Goal: Information Seeking & Learning: Learn about a topic

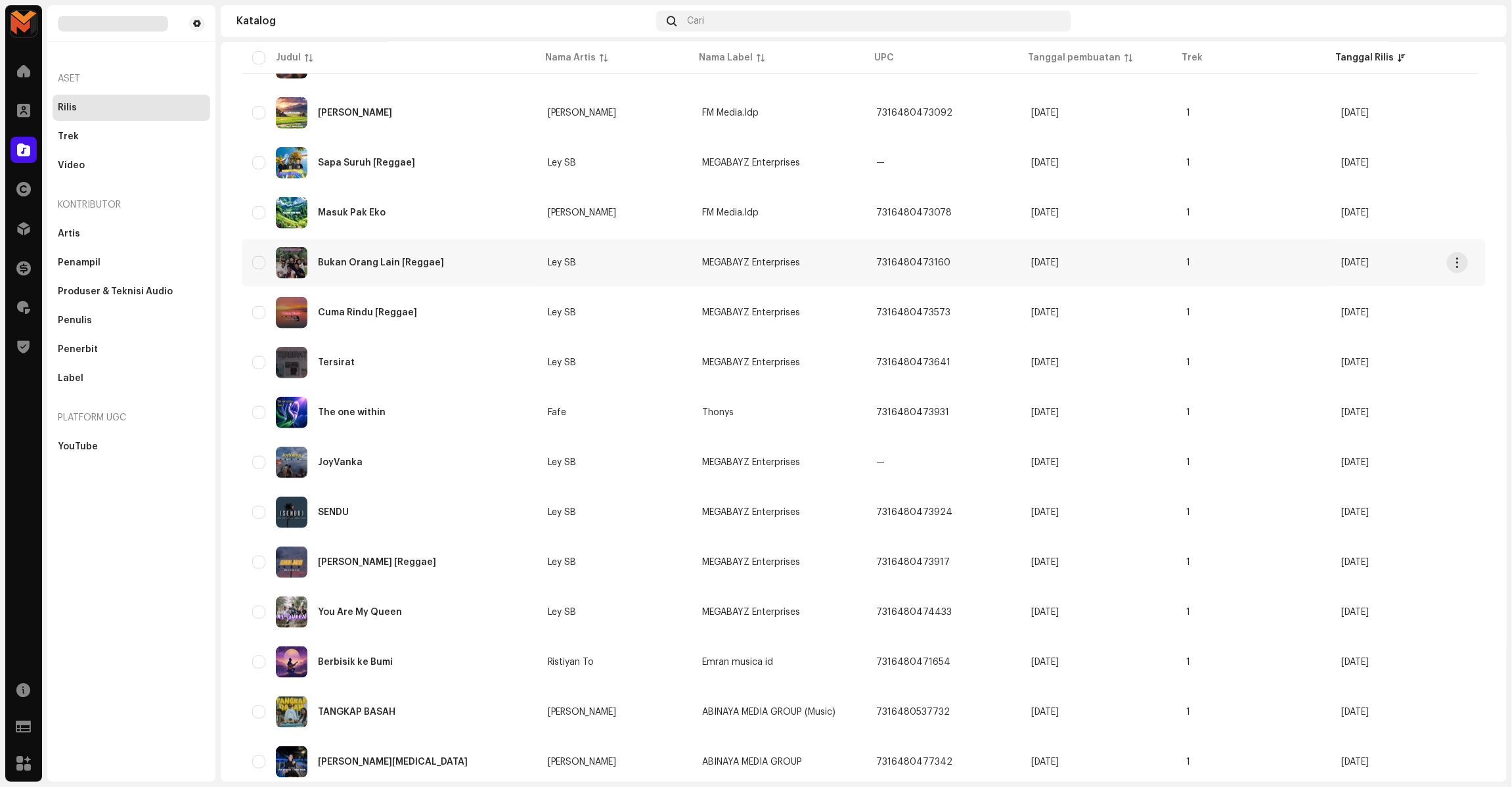
scroll to position [486, 0]
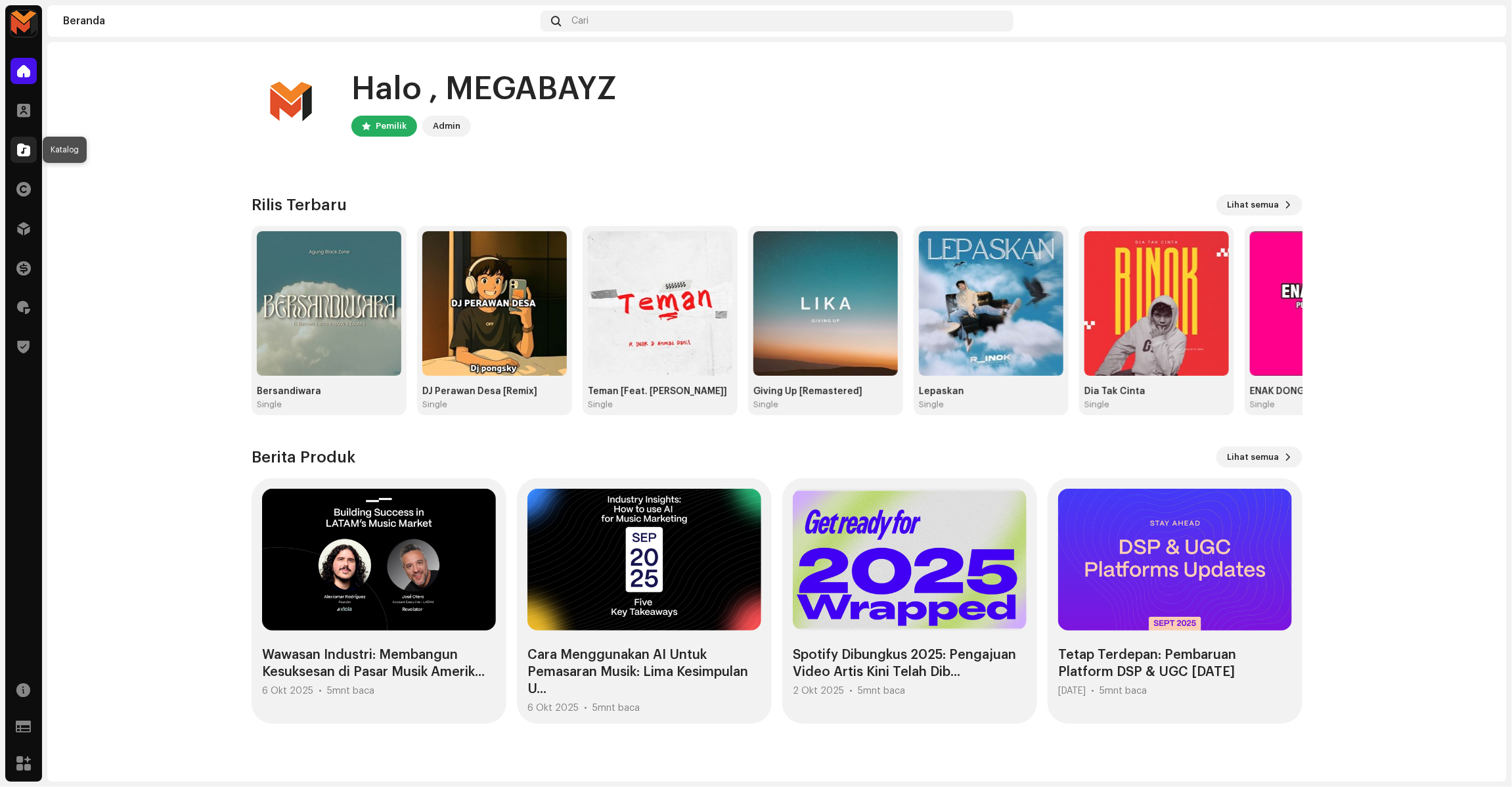
click at [28, 155] on span at bounding box center [24, 149] width 13 height 10
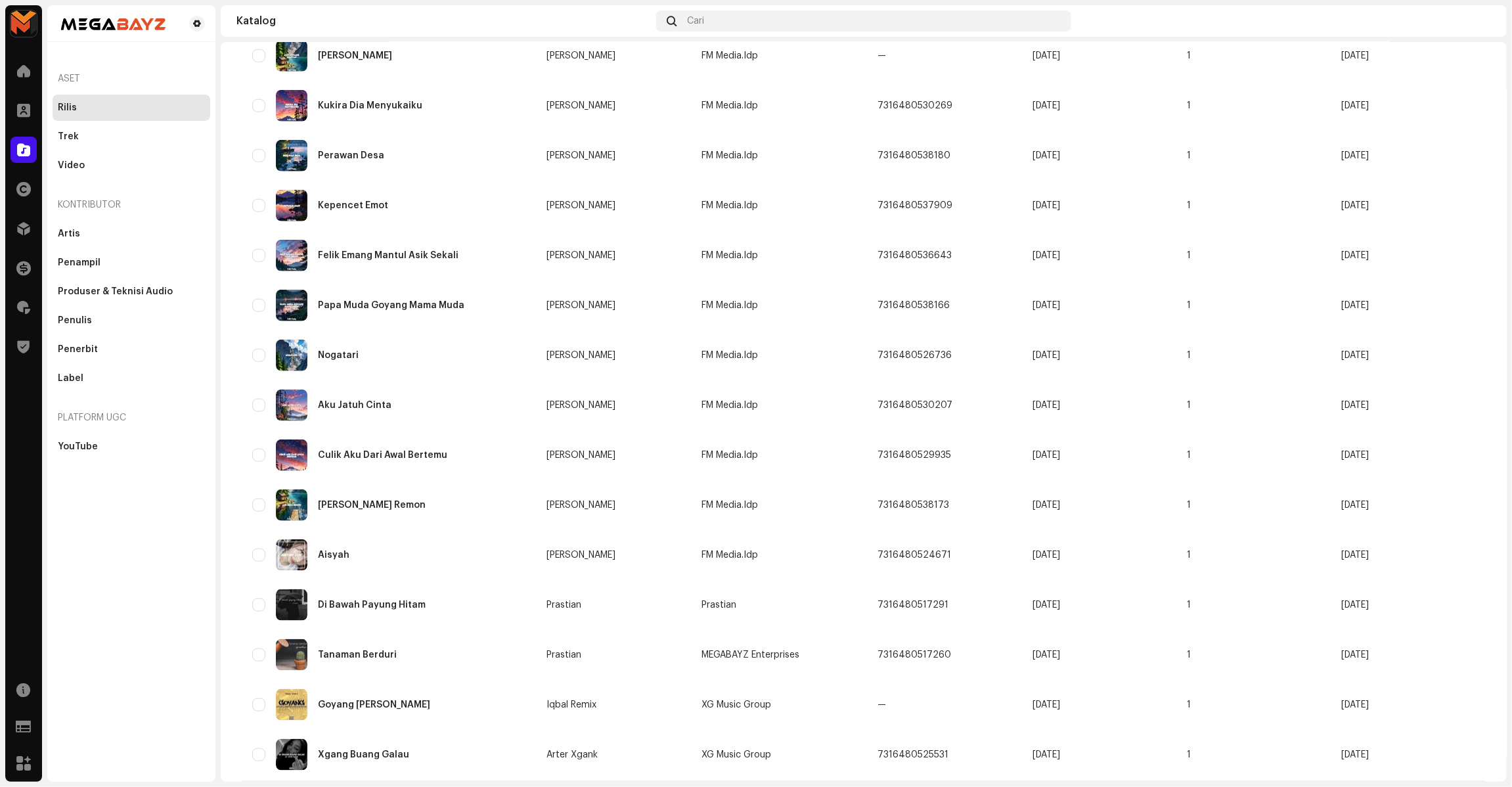
scroll to position [647, 0]
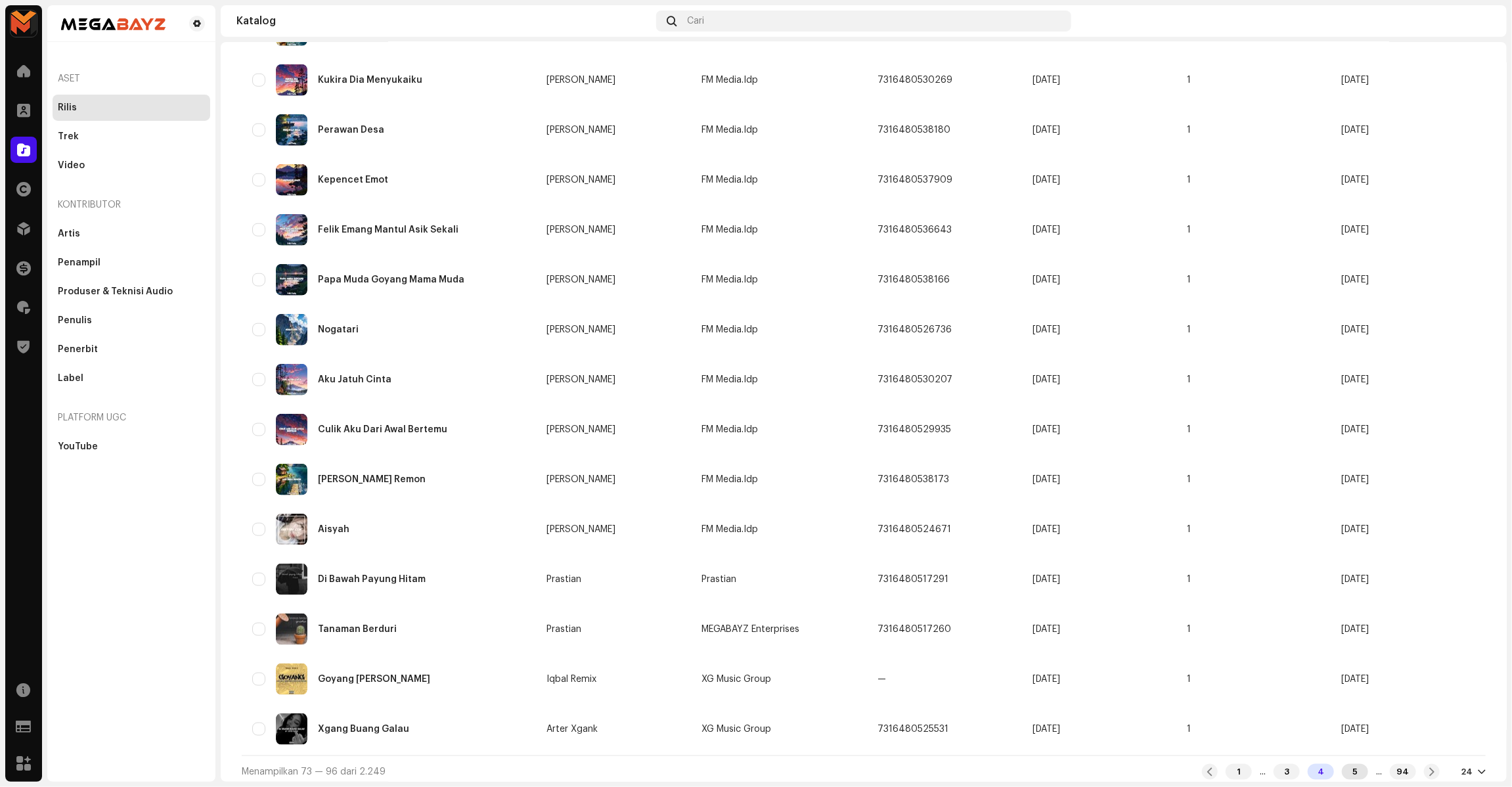
click at [1342, 764] on div "5" at bounding box center [1354, 772] width 26 height 16
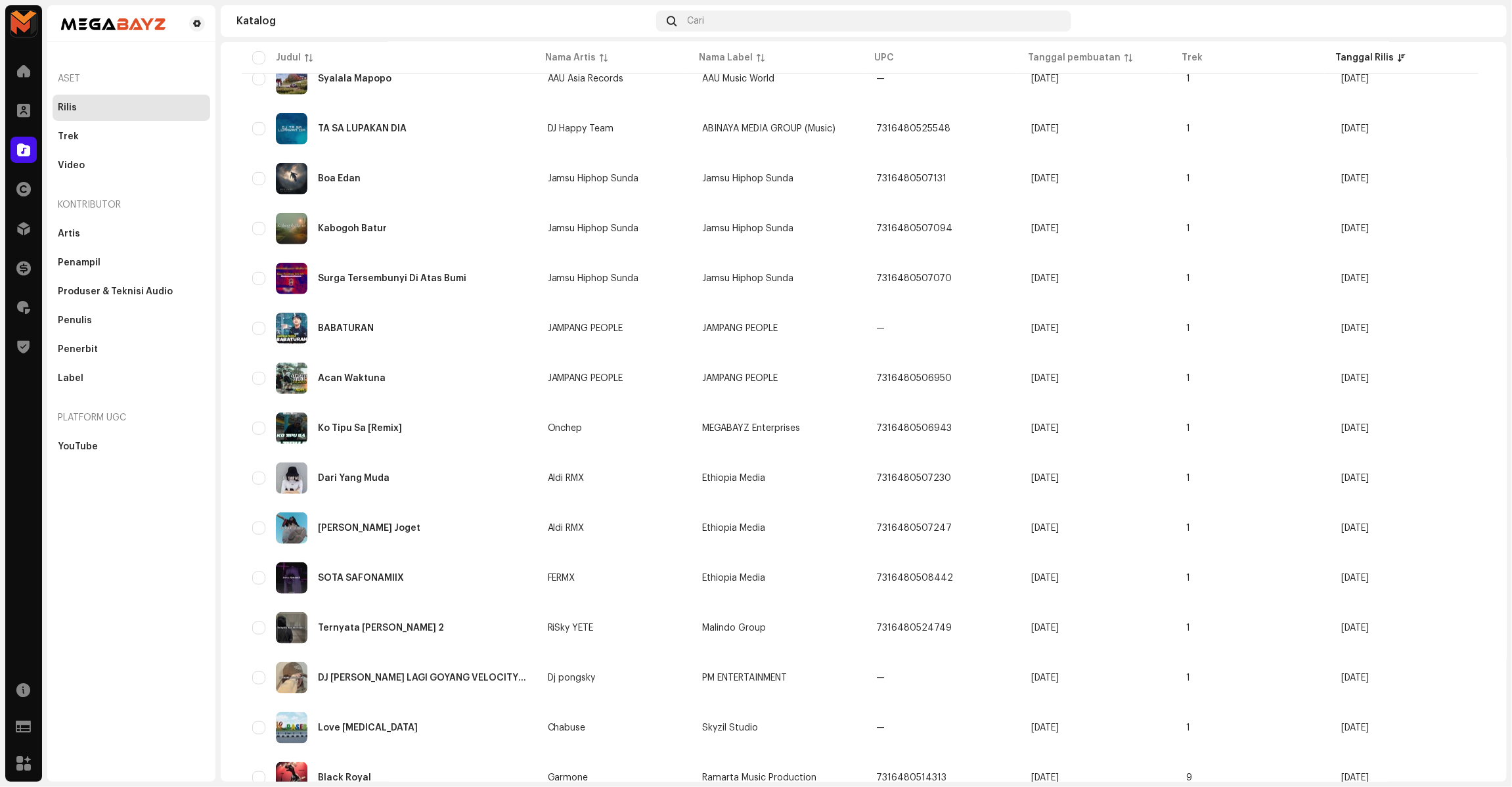
scroll to position [651, 0]
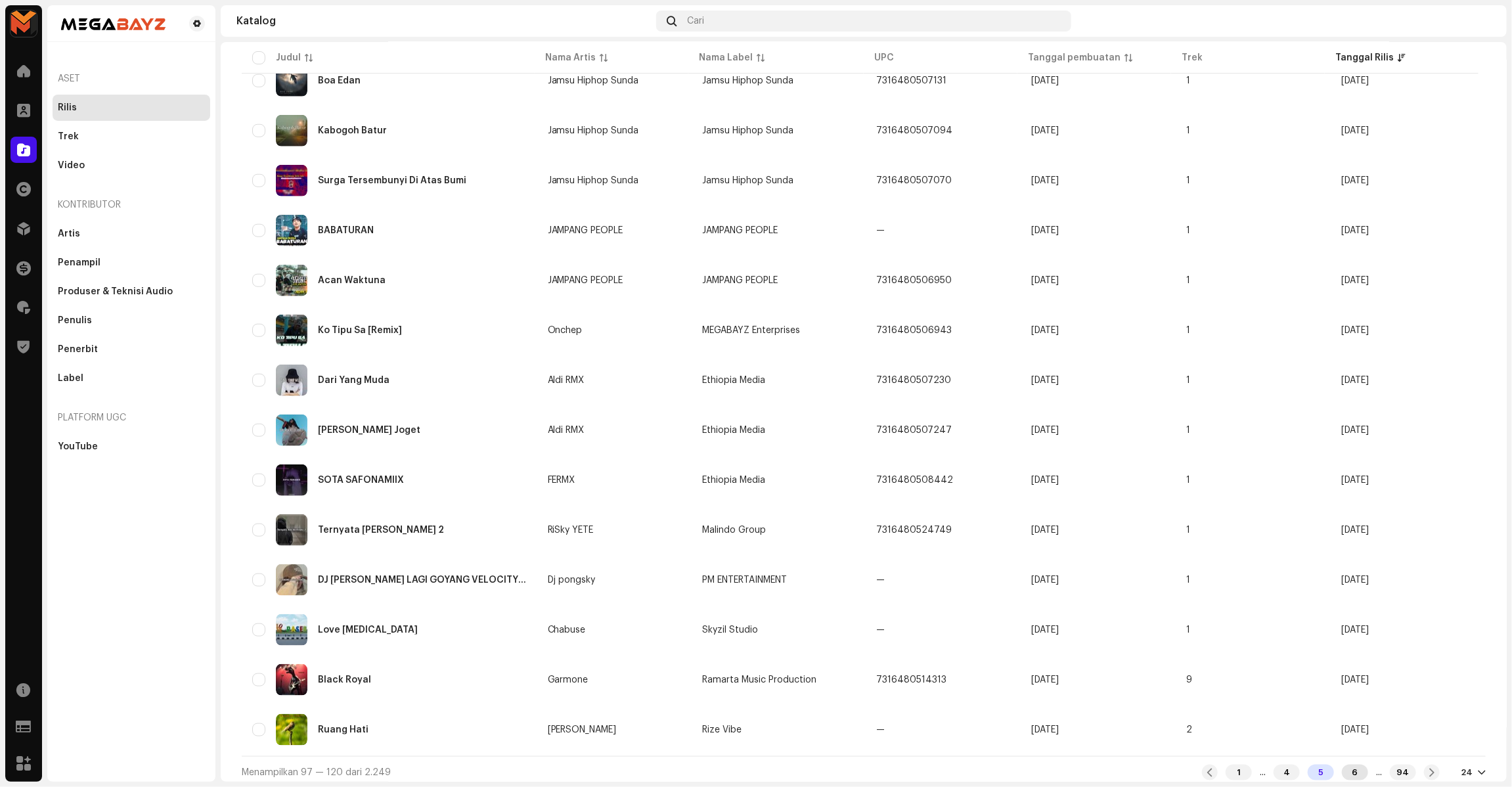
click at [1343, 766] on div "6" at bounding box center [1354, 773] width 26 height 16
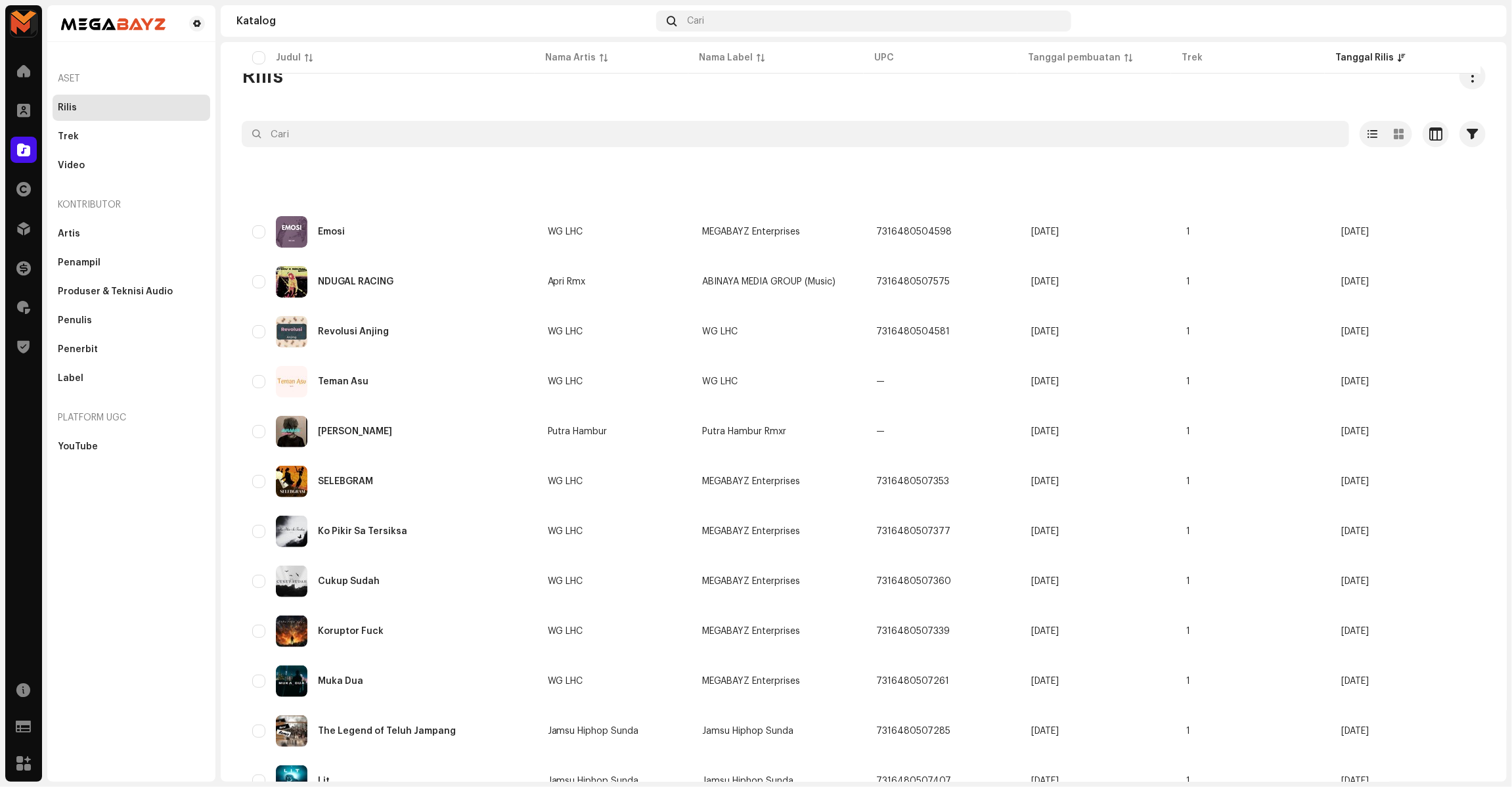
scroll to position [647, 0]
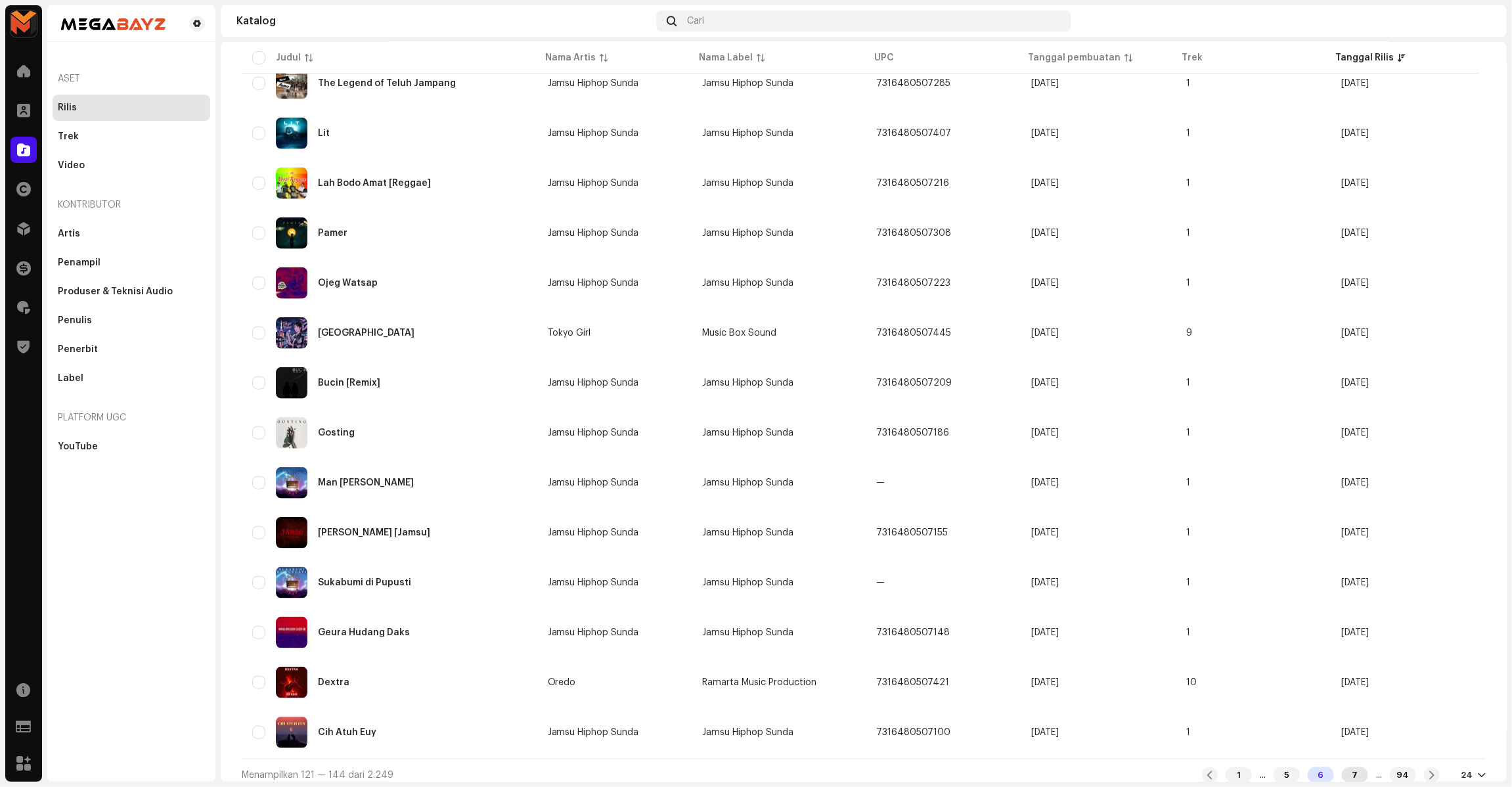
click at [1342, 770] on div "7" at bounding box center [1354, 775] width 26 height 16
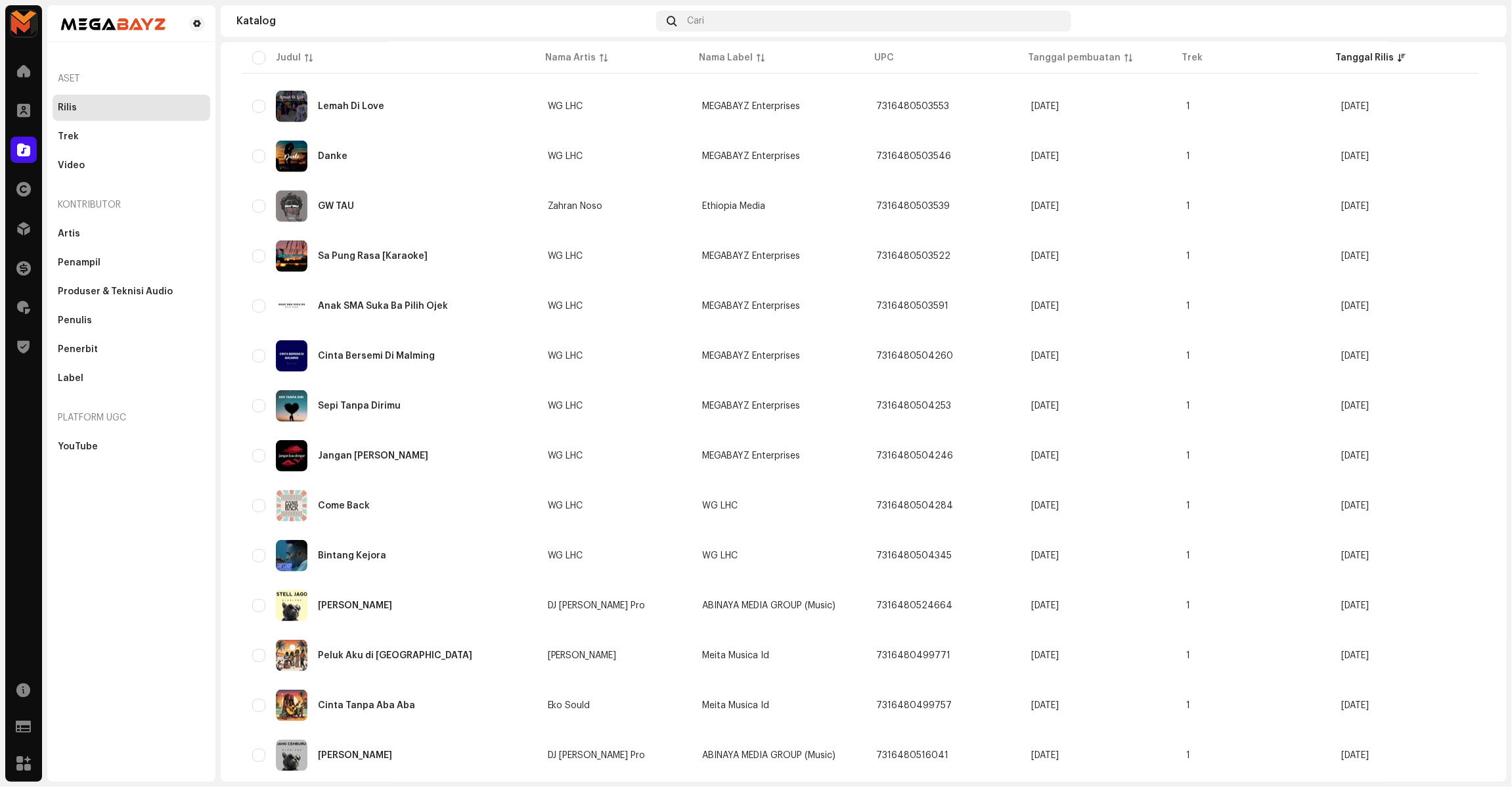
scroll to position [651, 0]
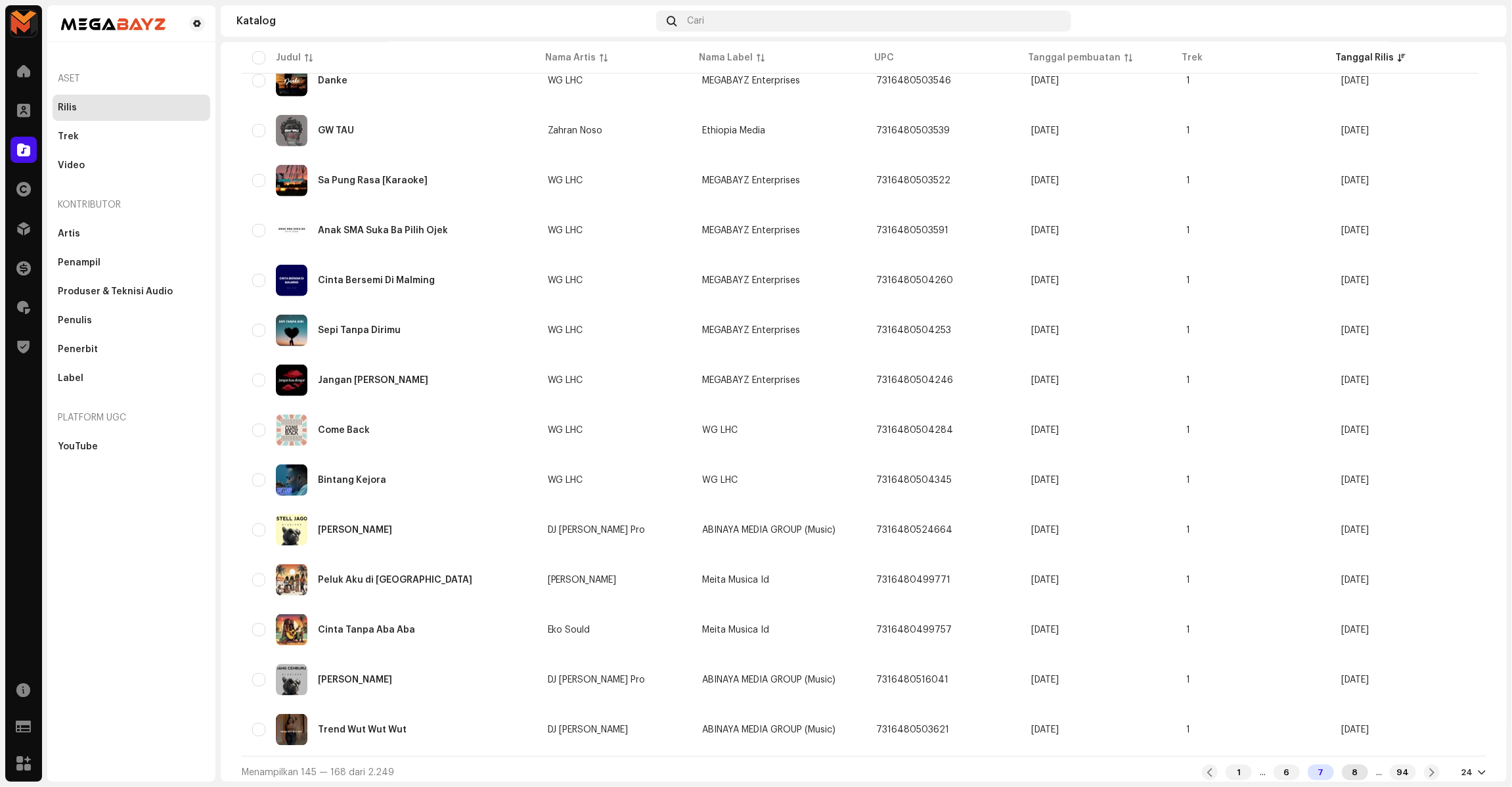
click at [1353, 765] on div "8" at bounding box center [1354, 773] width 26 height 16
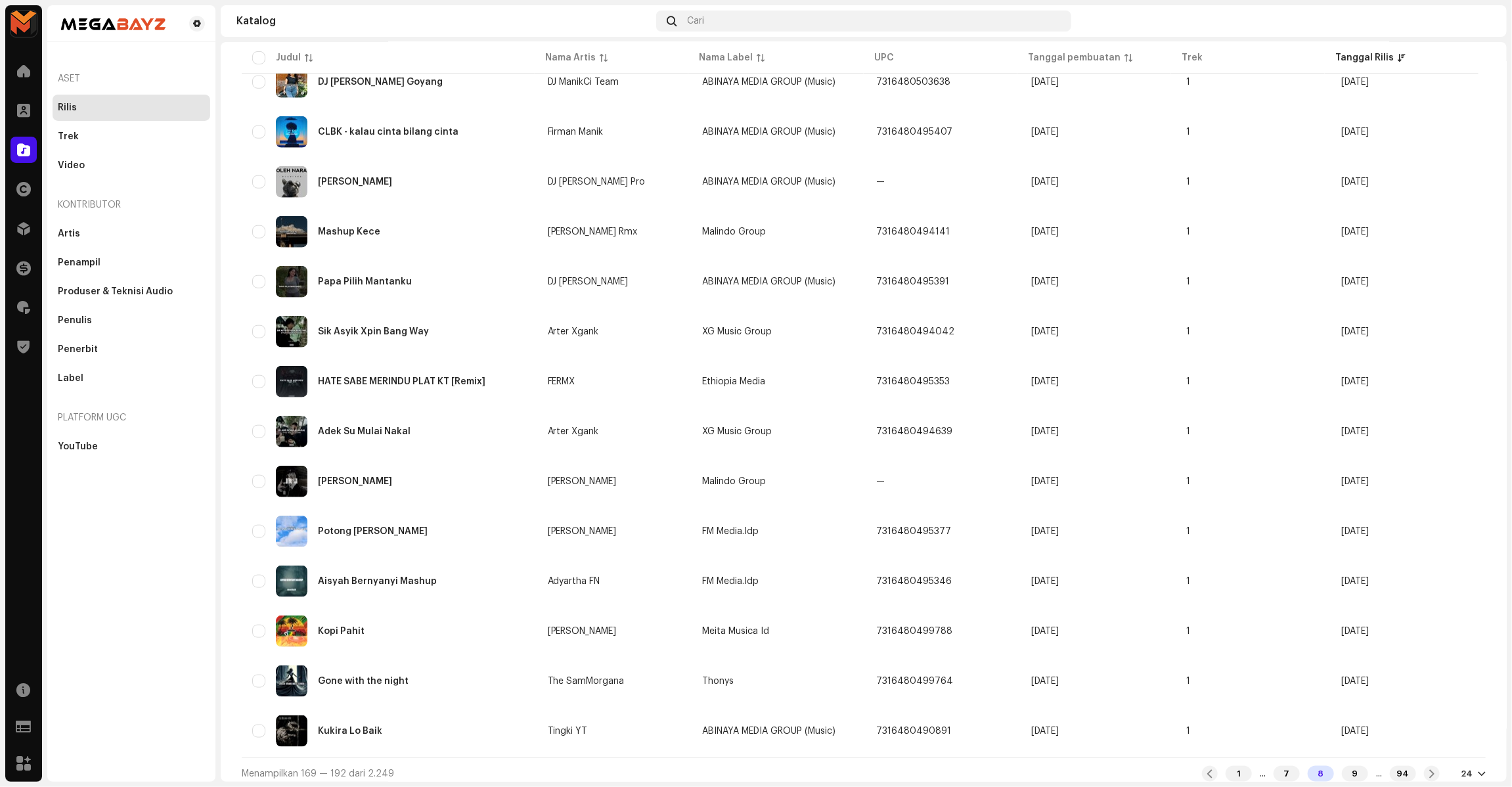
scroll to position [651, 0]
click at [1342, 769] on div "9" at bounding box center [1354, 773] width 26 height 16
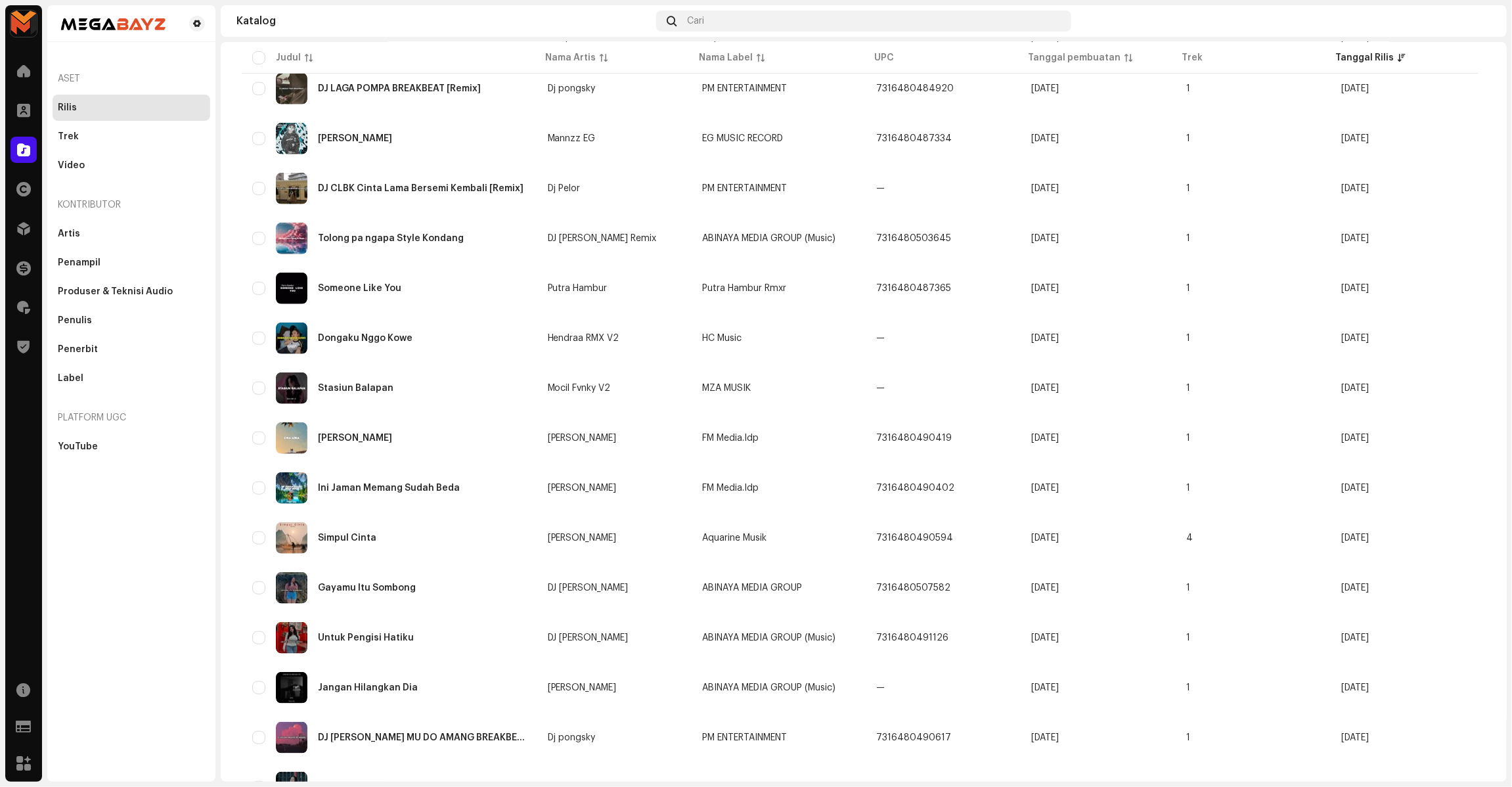
scroll to position [651, 0]
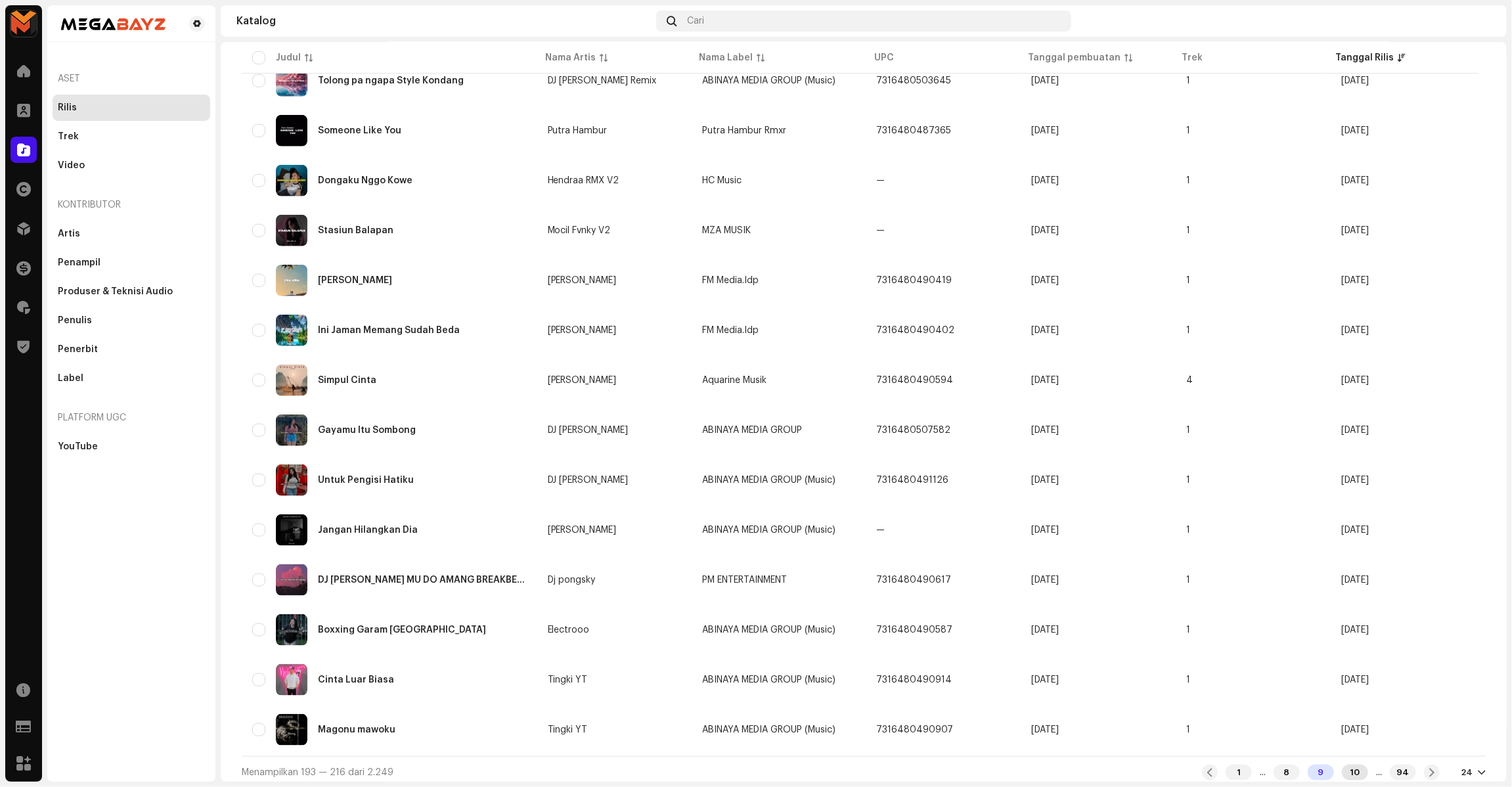
click at [1343, 769] on div "10" at bounding box center [1354, 773] width 26 height 16
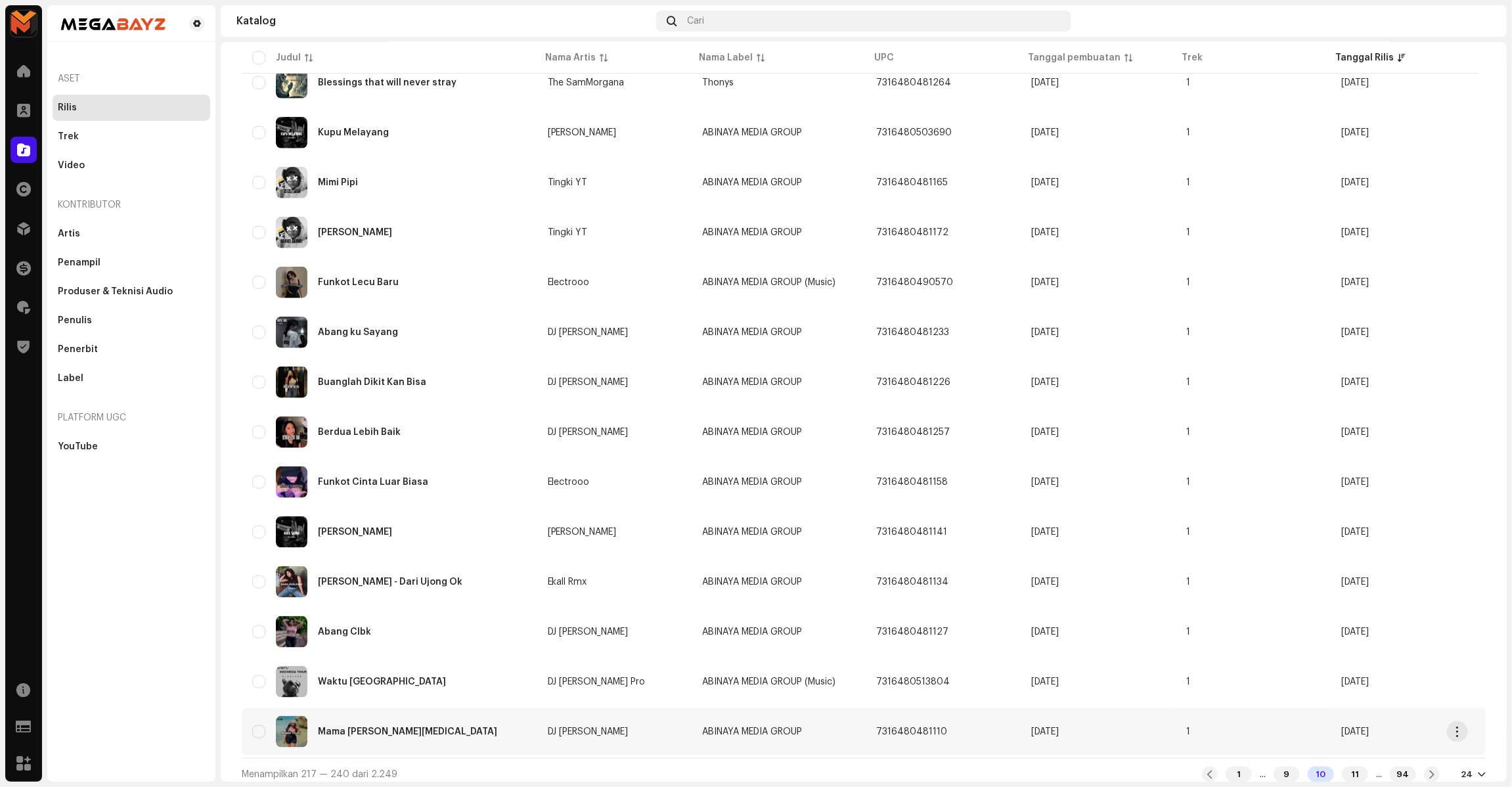
scroll to position [651, 0]
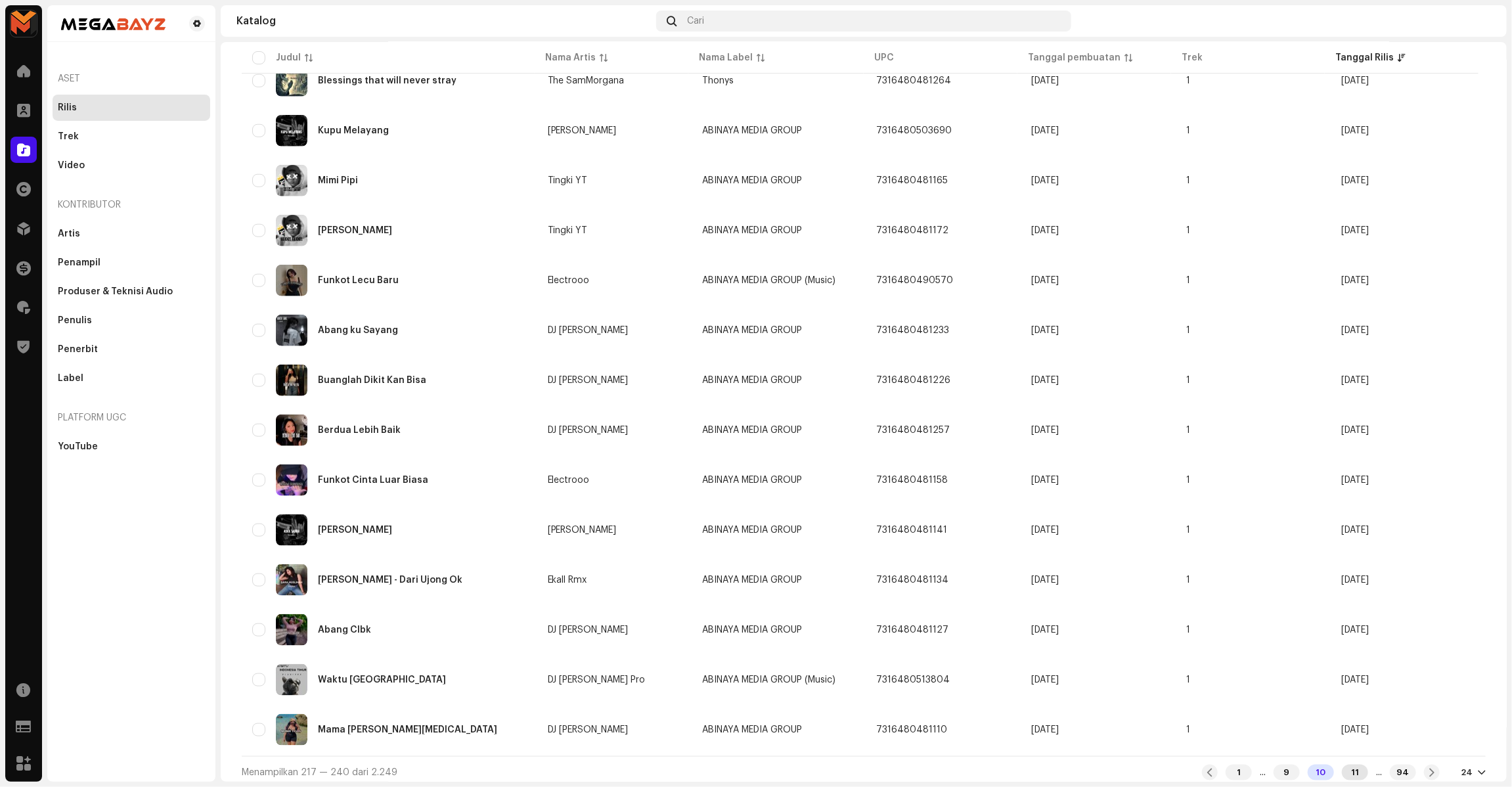
click at [1342, 765] on div "11" at bounding box center [1354, 773] width 26 height 16
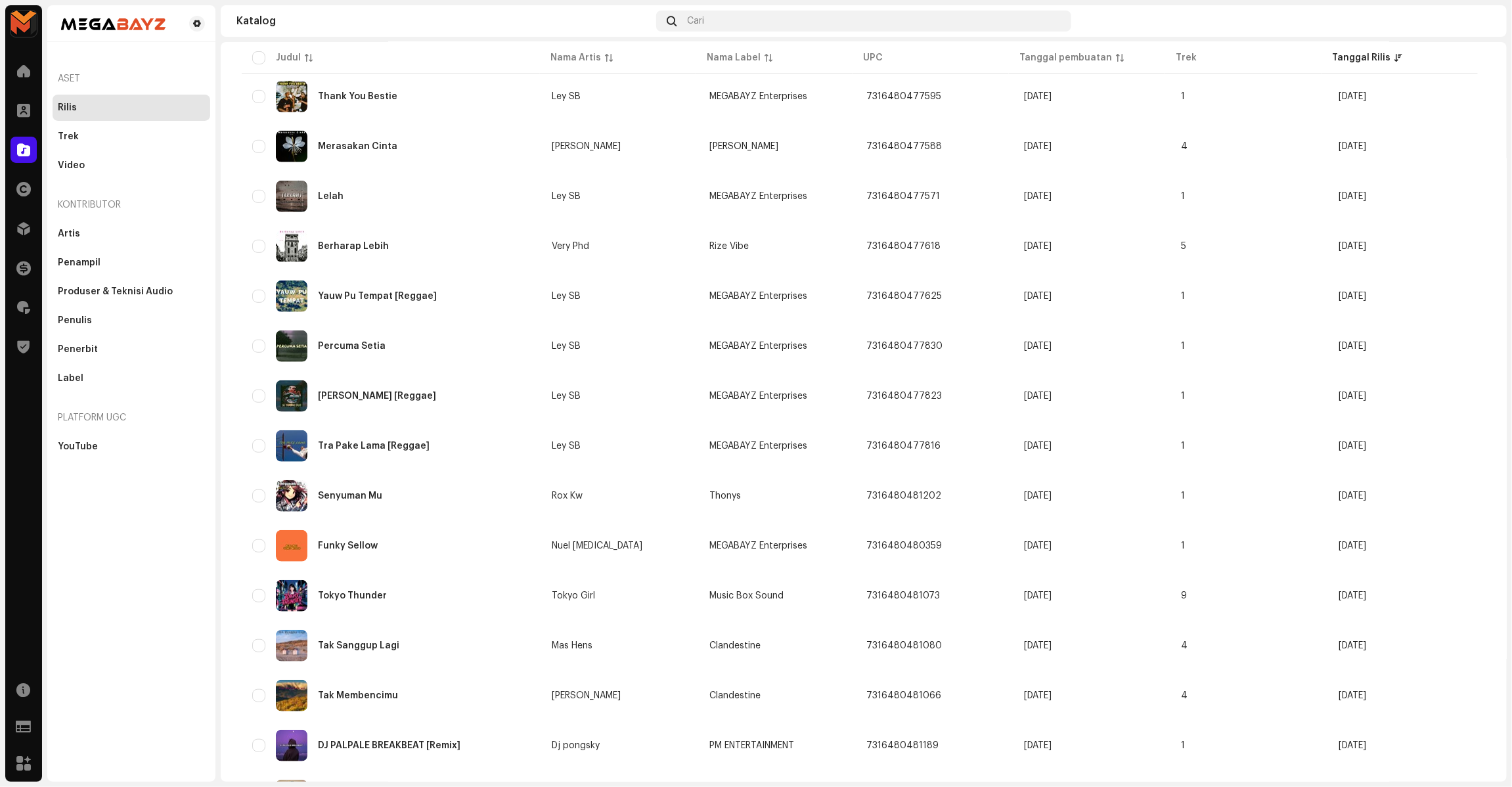
scroll to position [651, 0]
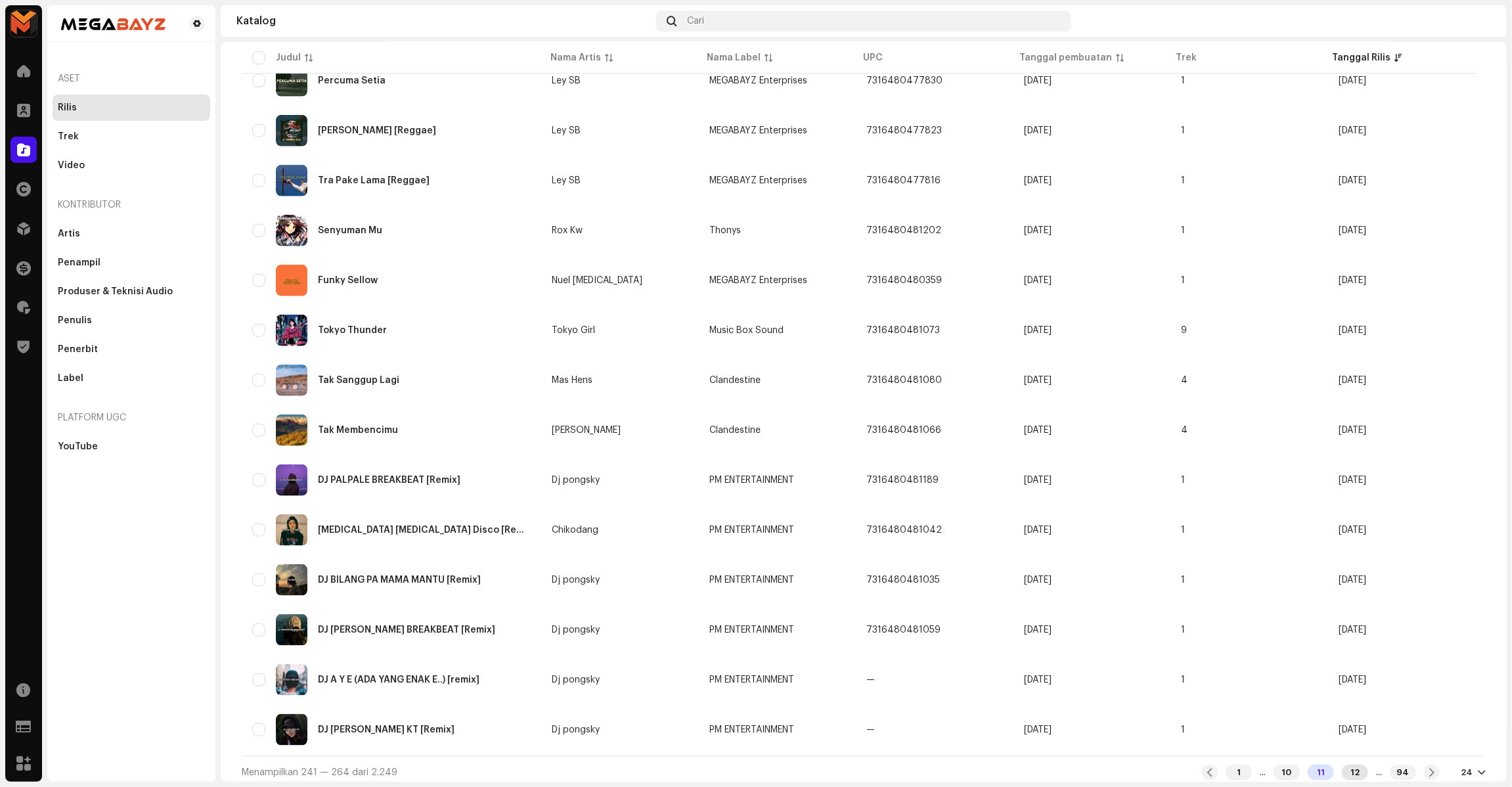
click at [1348, 765] on div "12" at bounding box center [1354, 773] width 26 height 16
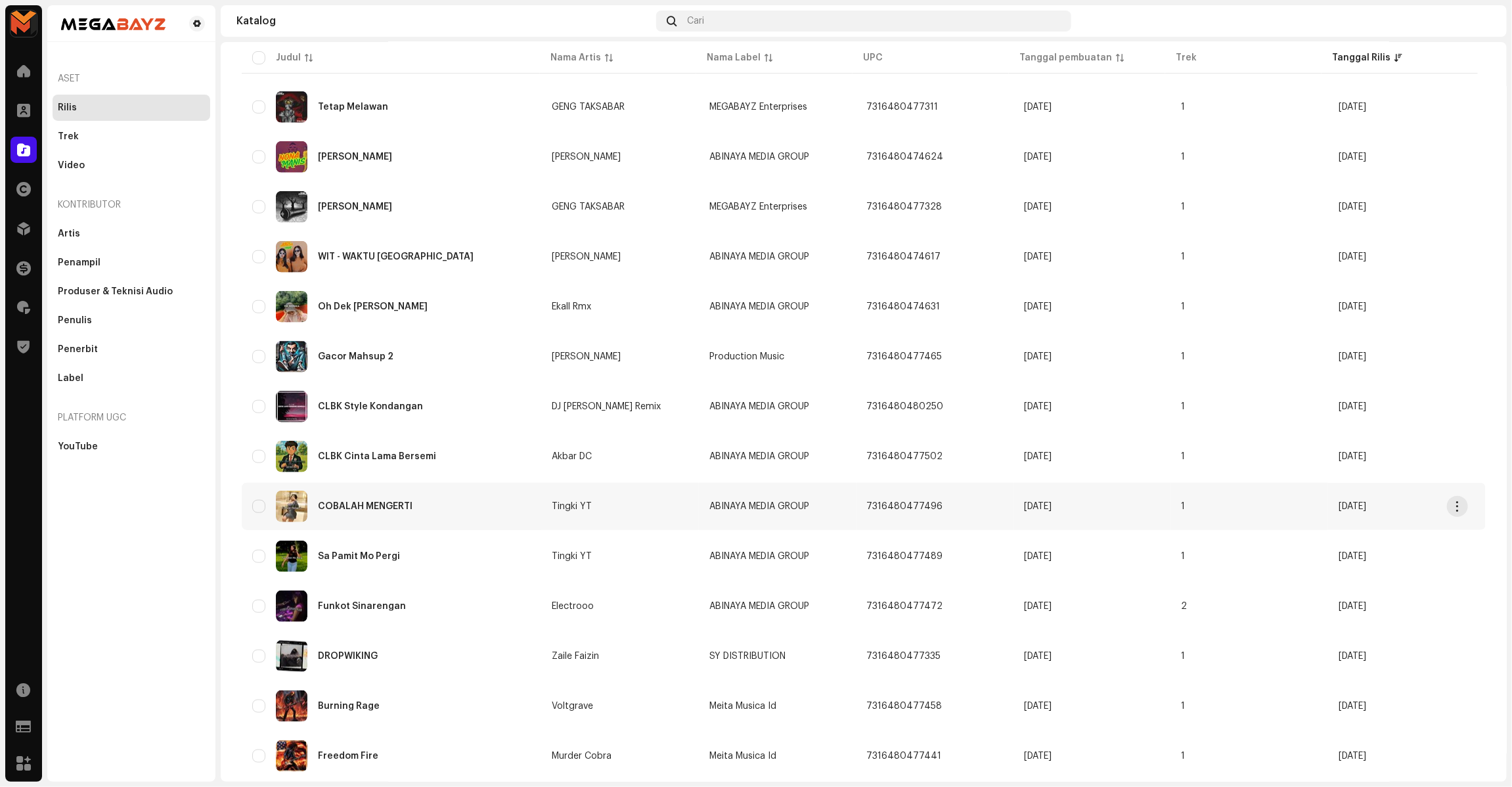
scroll to position [651, 0]
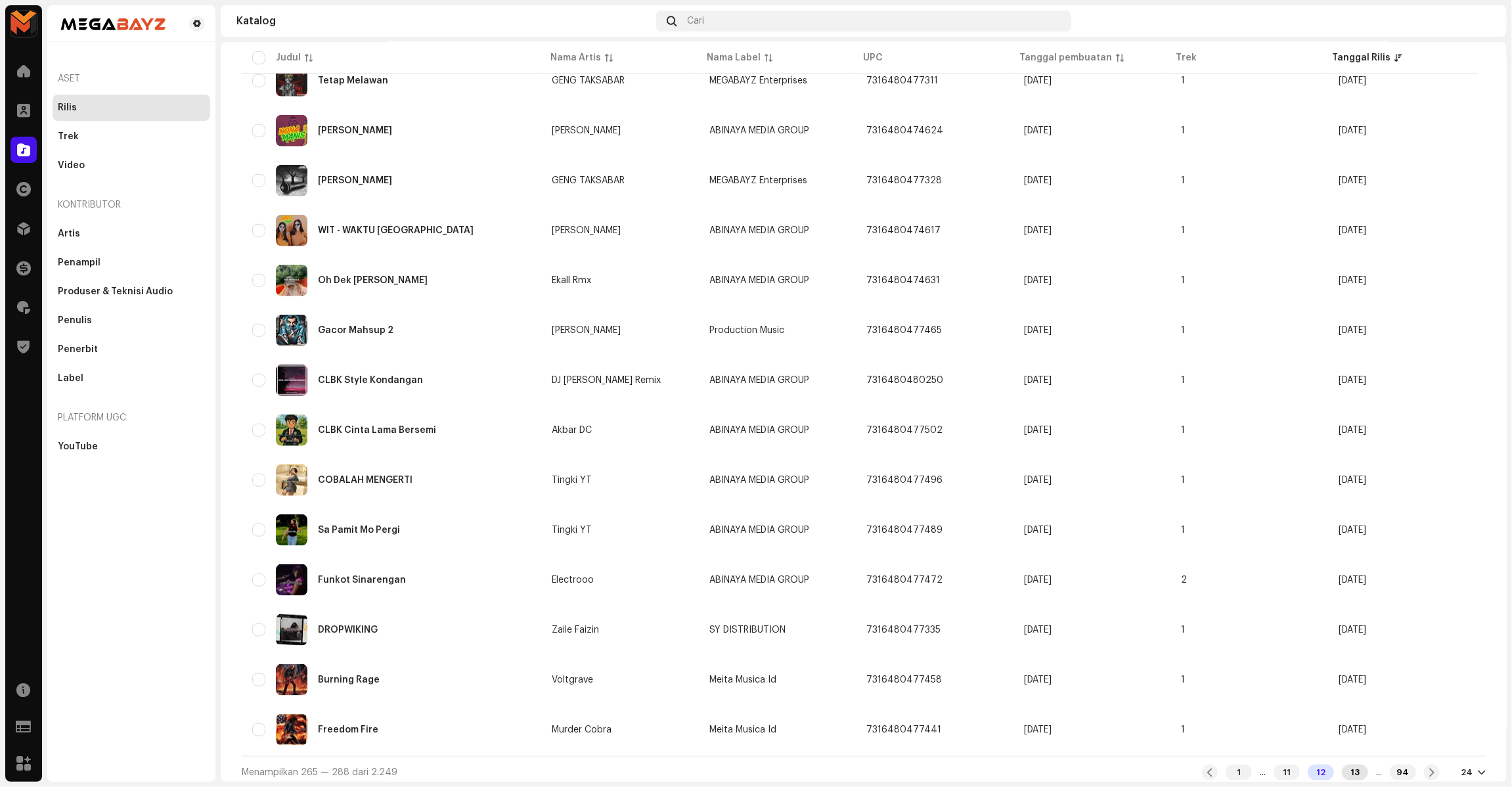
click at [1342, 765] on div "13" at bounding box center [1354, 773] width 26 height 16
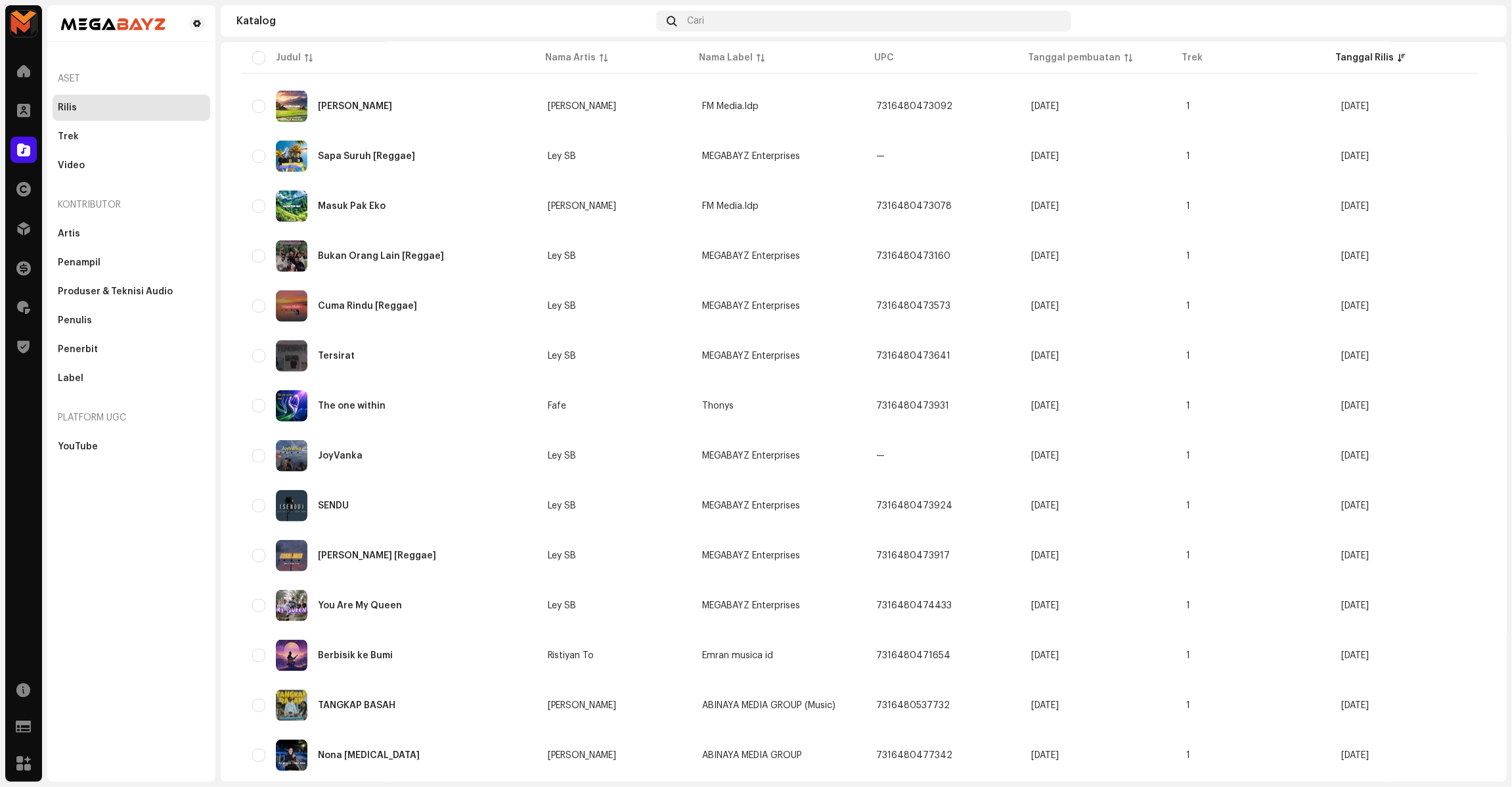
scroll to position [651, 0]
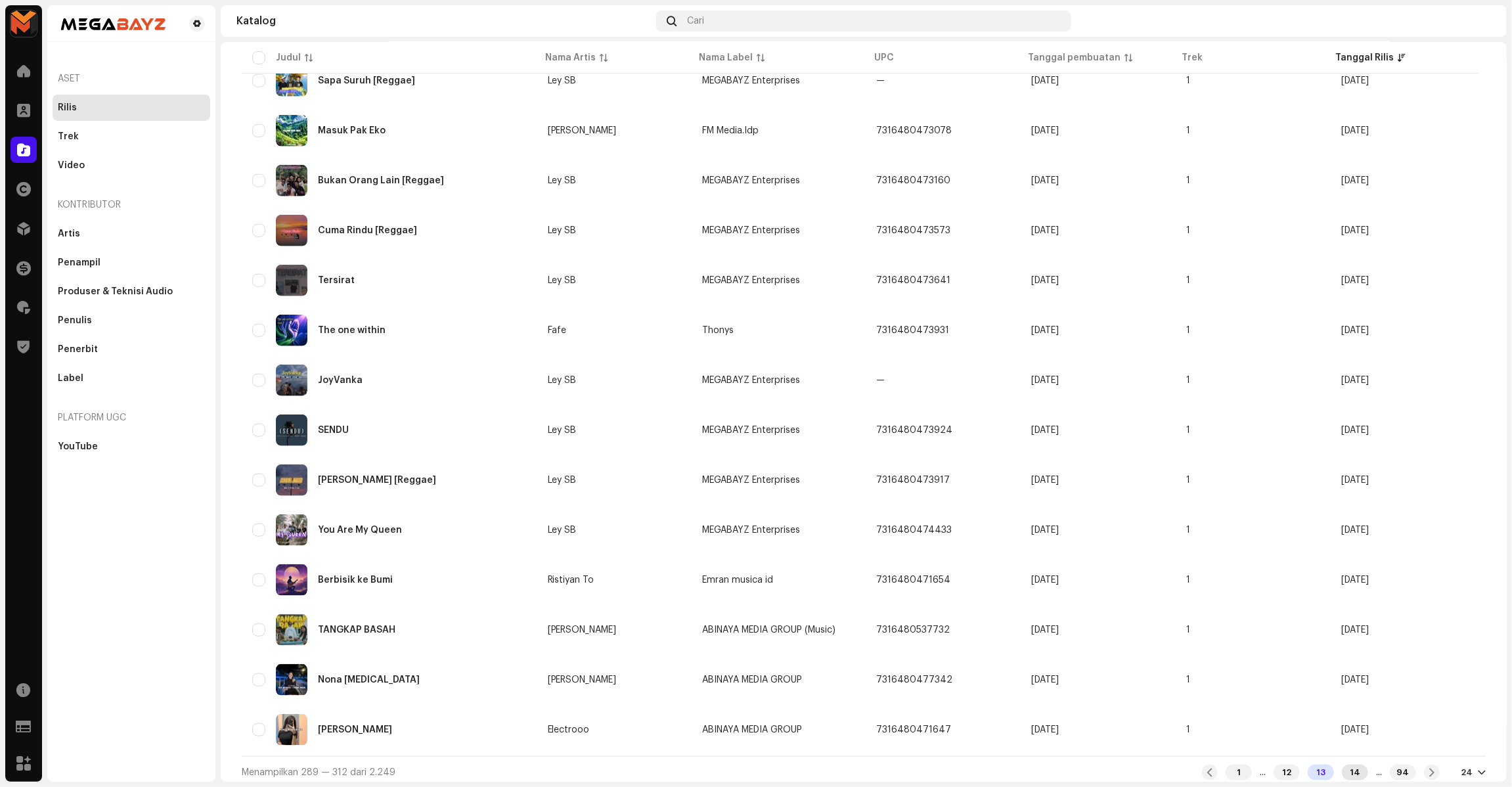
click at [1342, 765] on div "14" at bounding box center [1354, 773] width 26 height 16
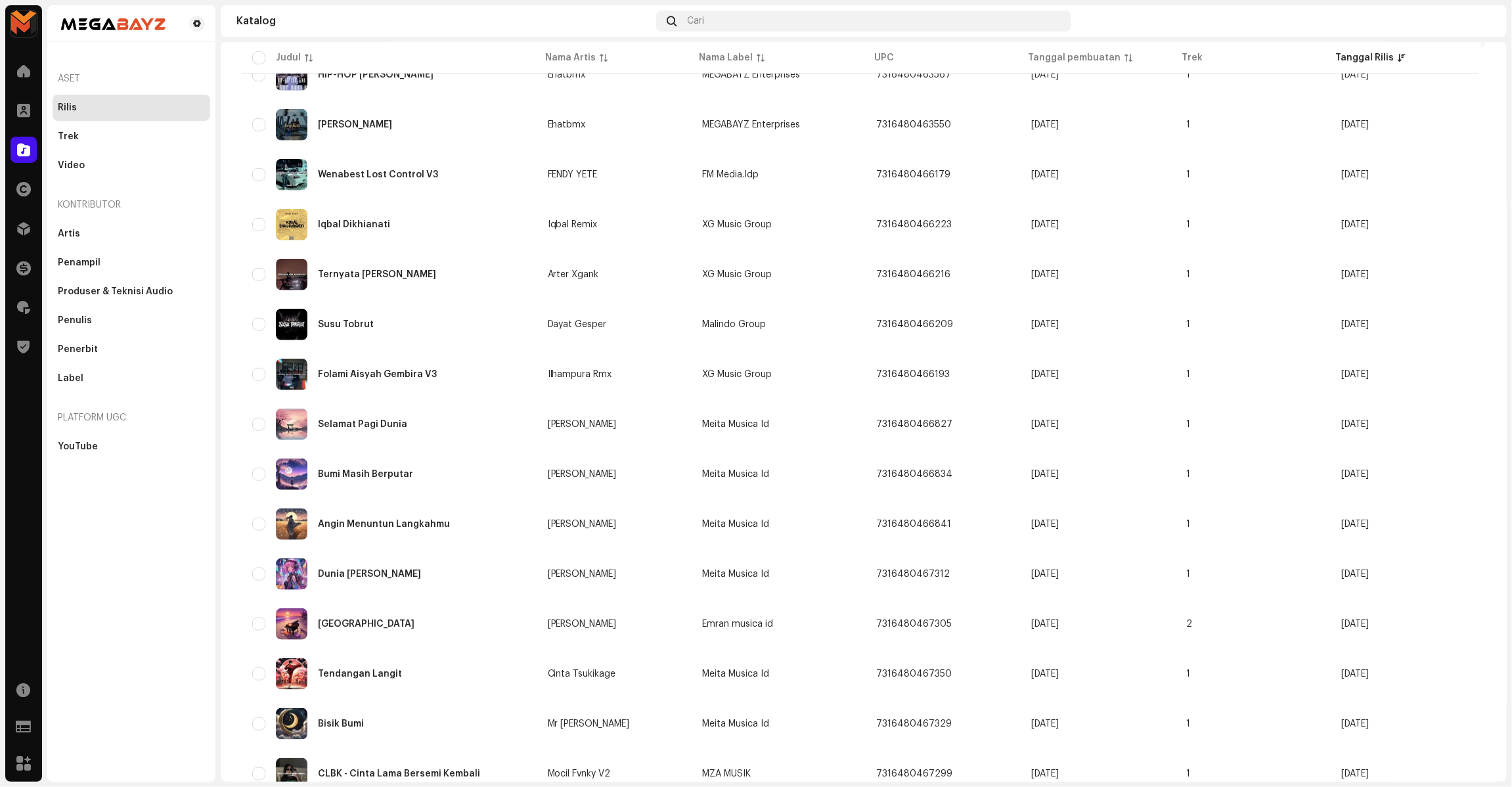
scroll to position [651, 0]
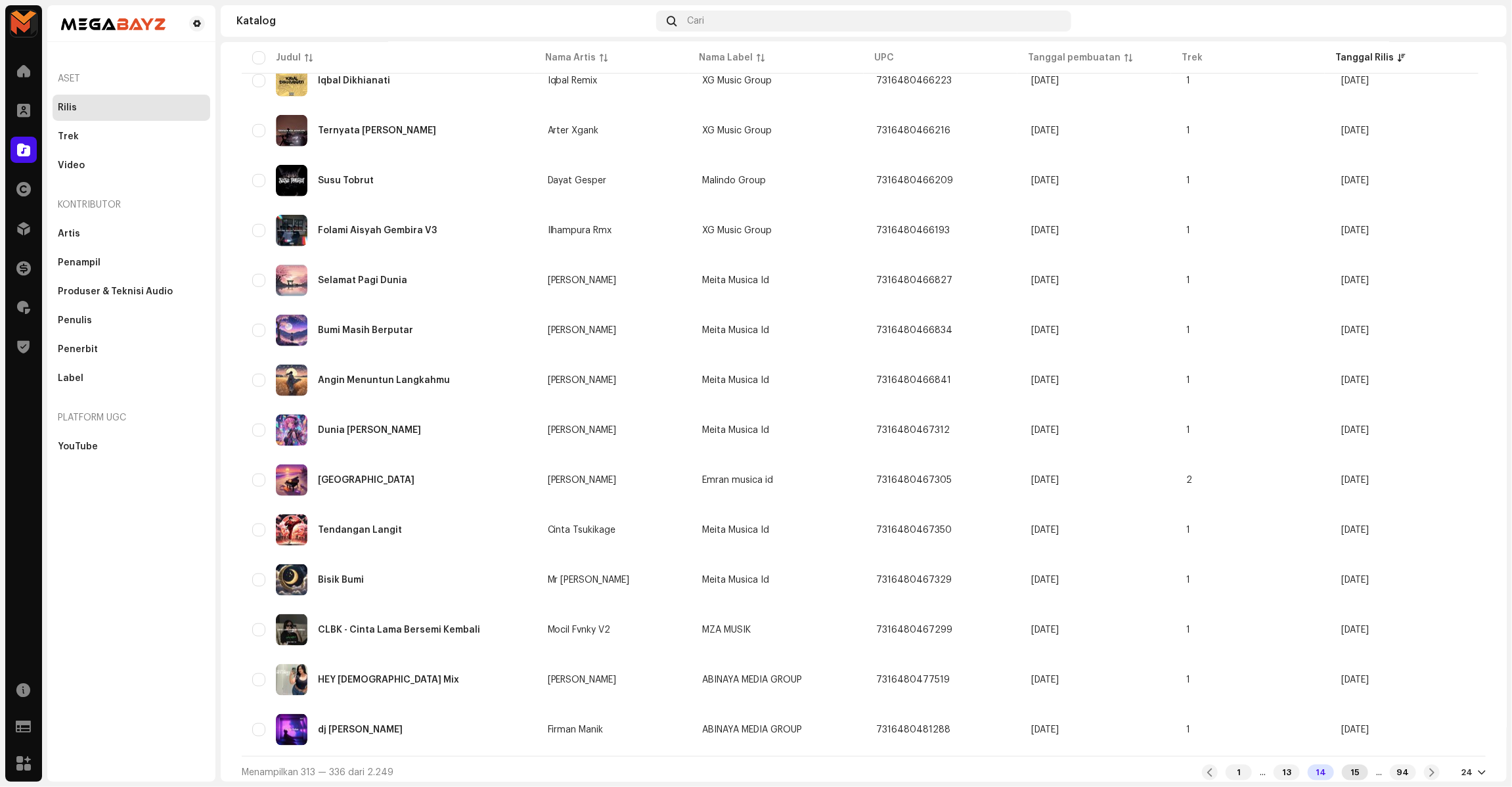
click at [1343, 765] on div "15" at bounding box center [1354, 773] width 26 height 16
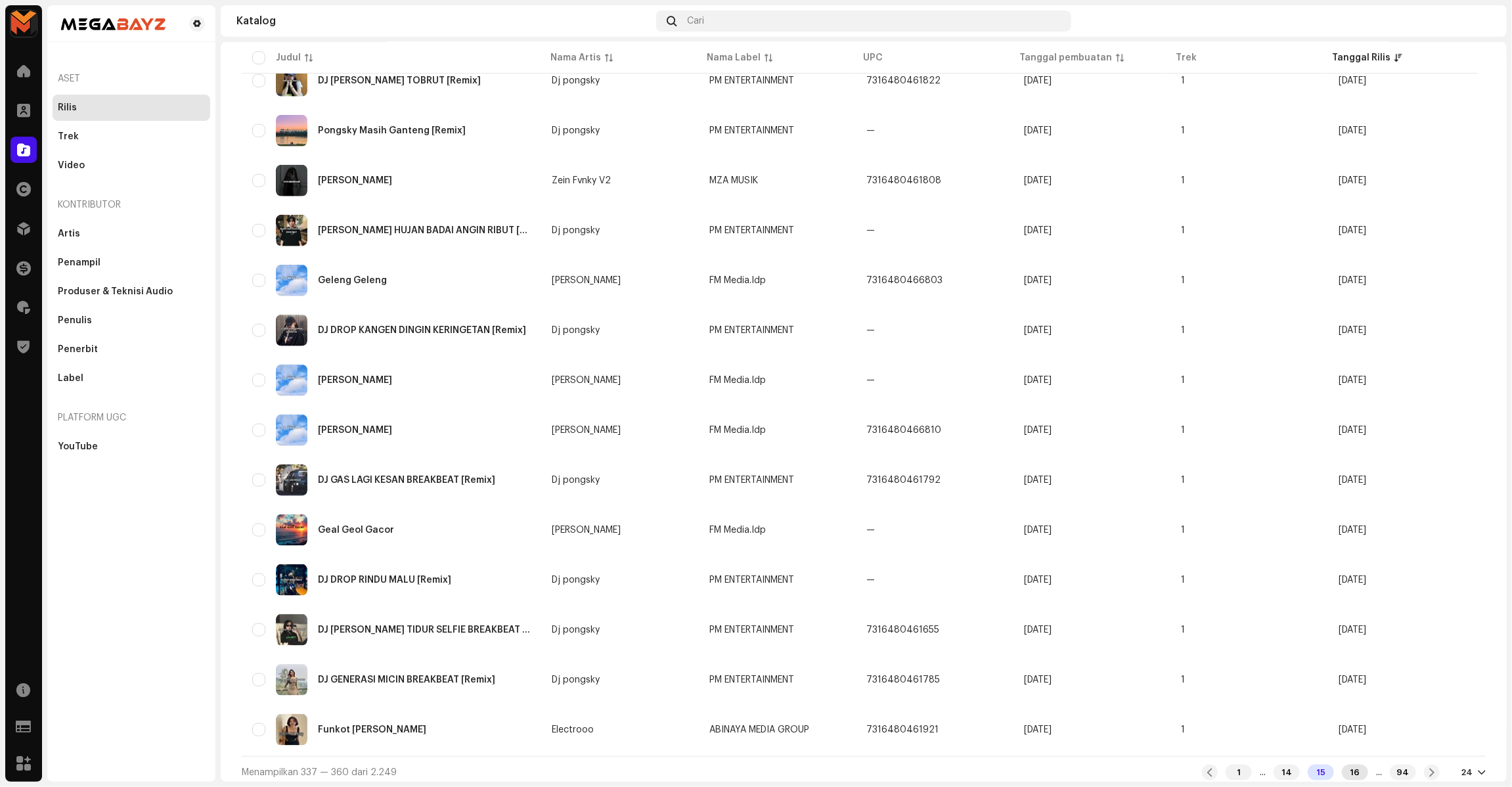
click at [1345, 770] on div "16" at bounding box center [1354, 773] width 26 height 16
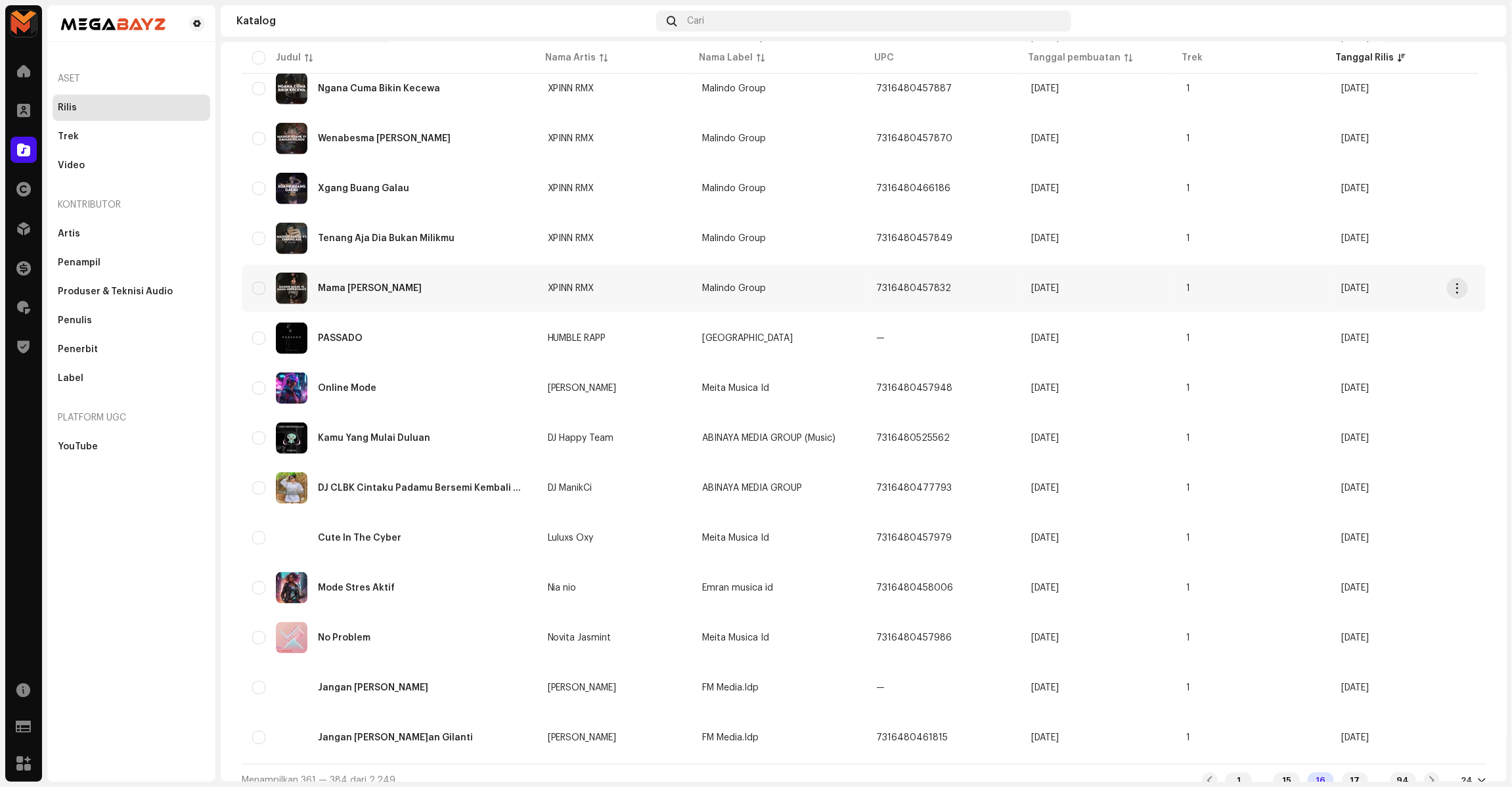
scroll to position [651, 0]
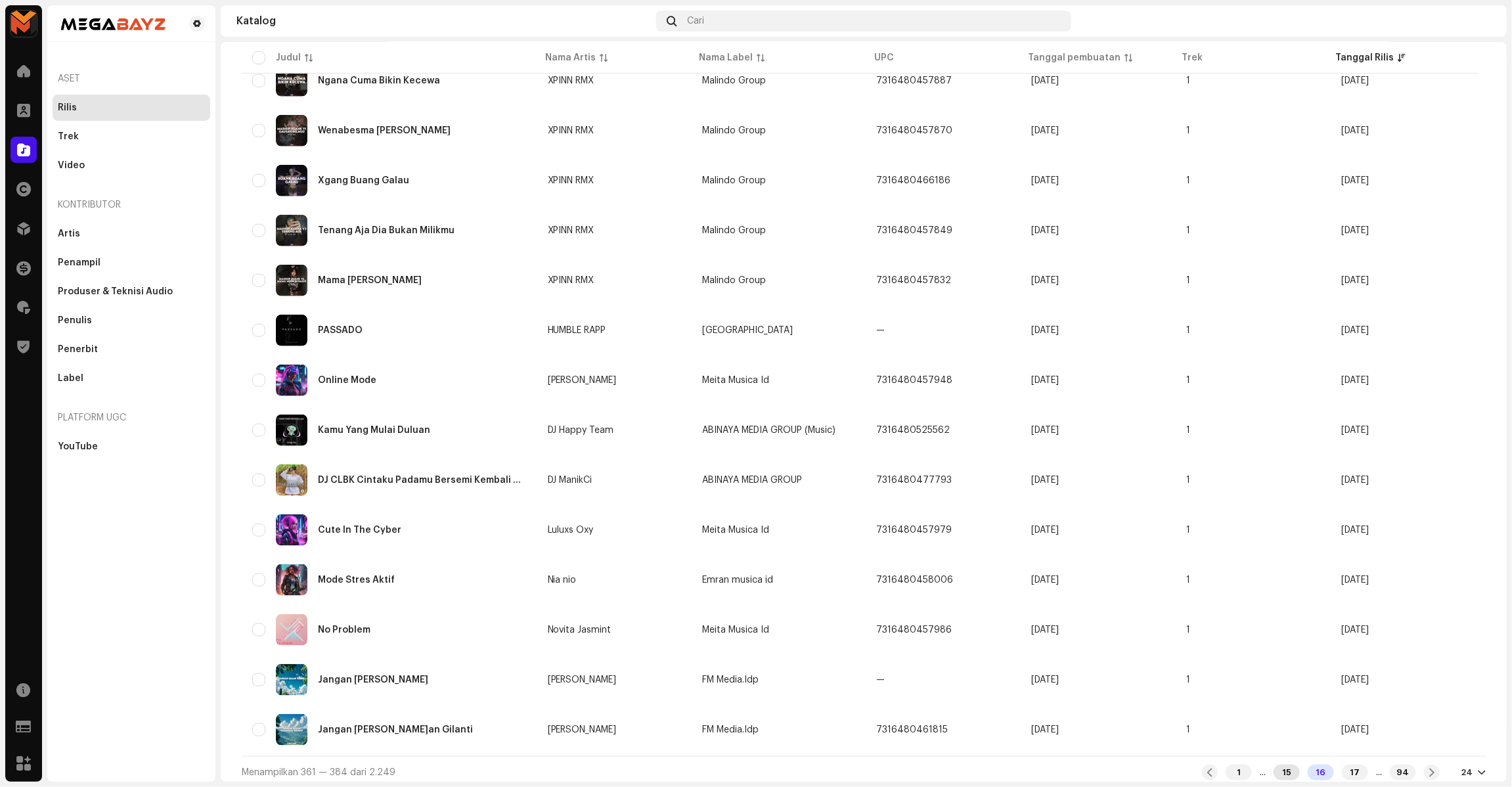
click at [1275, 773] on div "15" at bounding box center [1286, 773] width 26 height 16
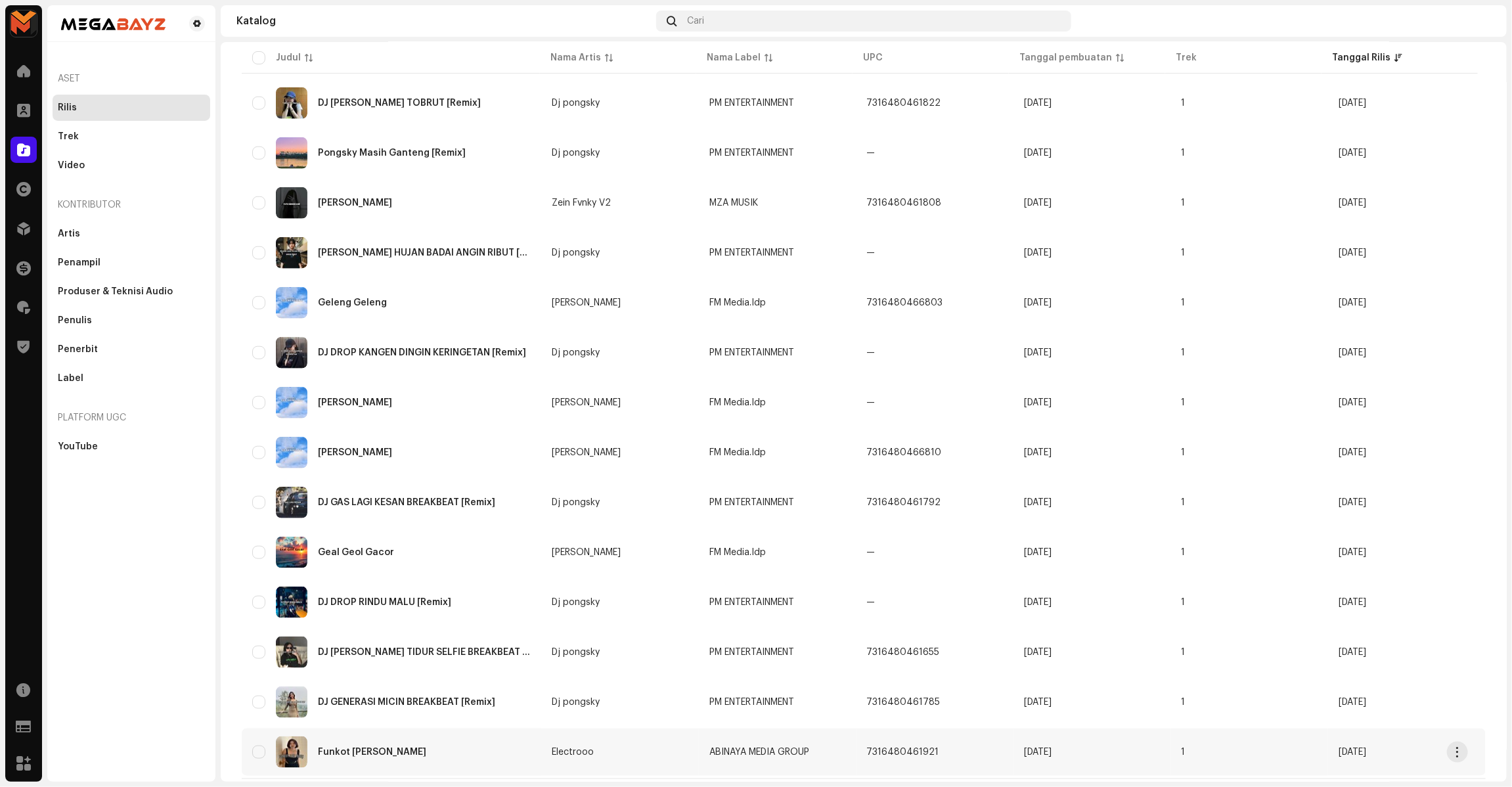
scroll to position [651, 0]
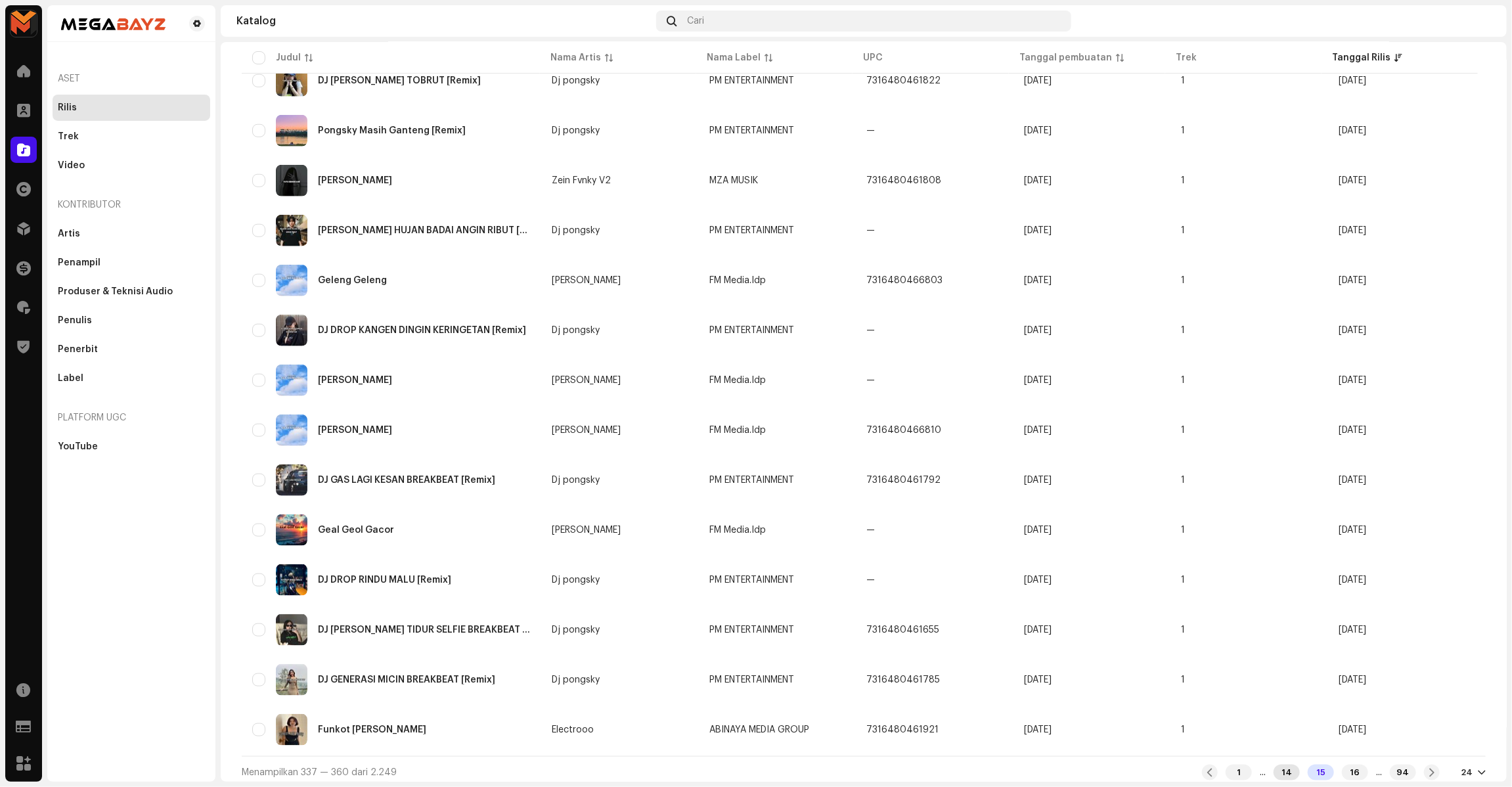
click at [1274, 765] on div "14" at bounding box center [1286, 773] width 26 height 16
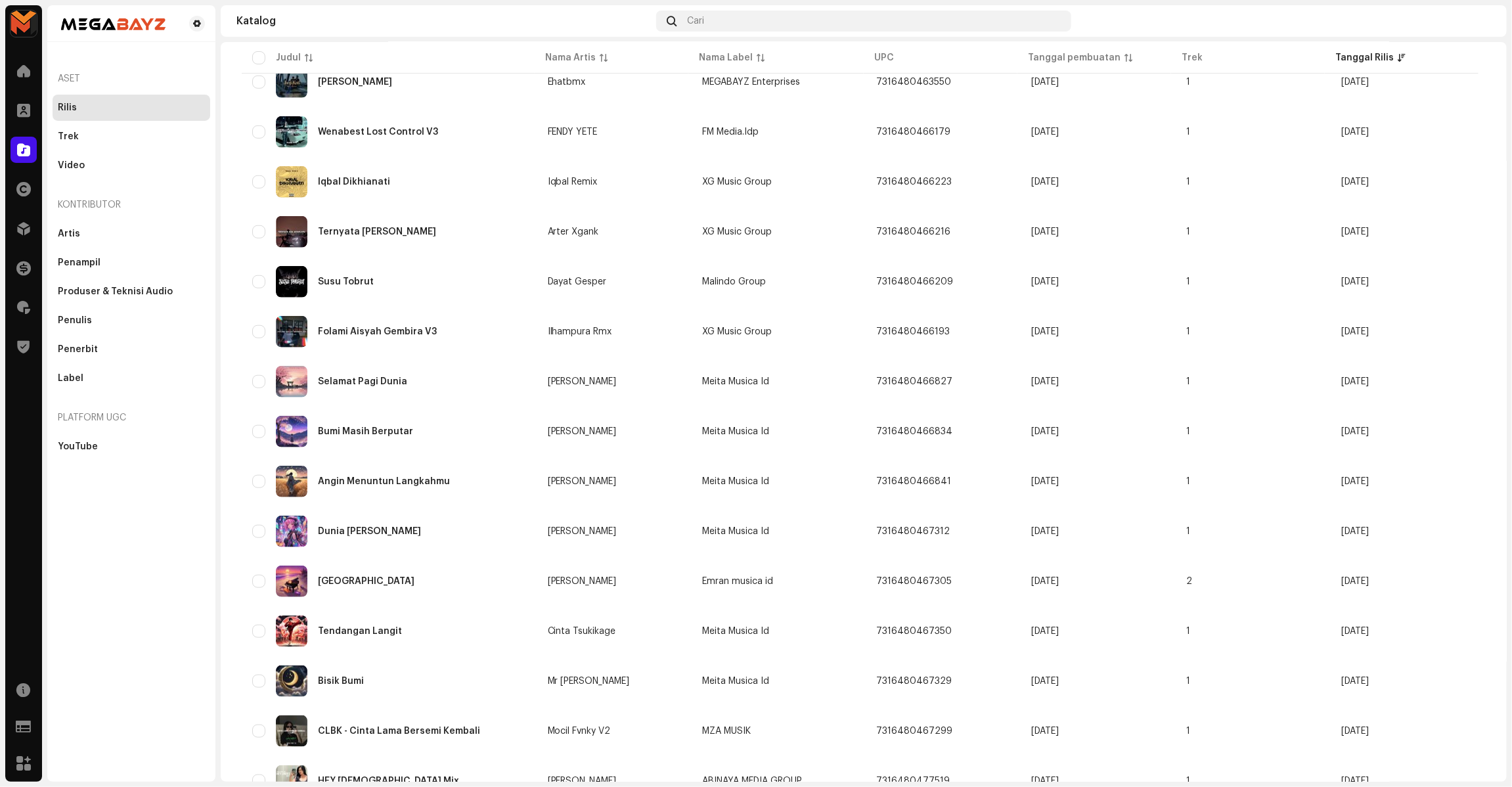
scroll to position [651, 0]
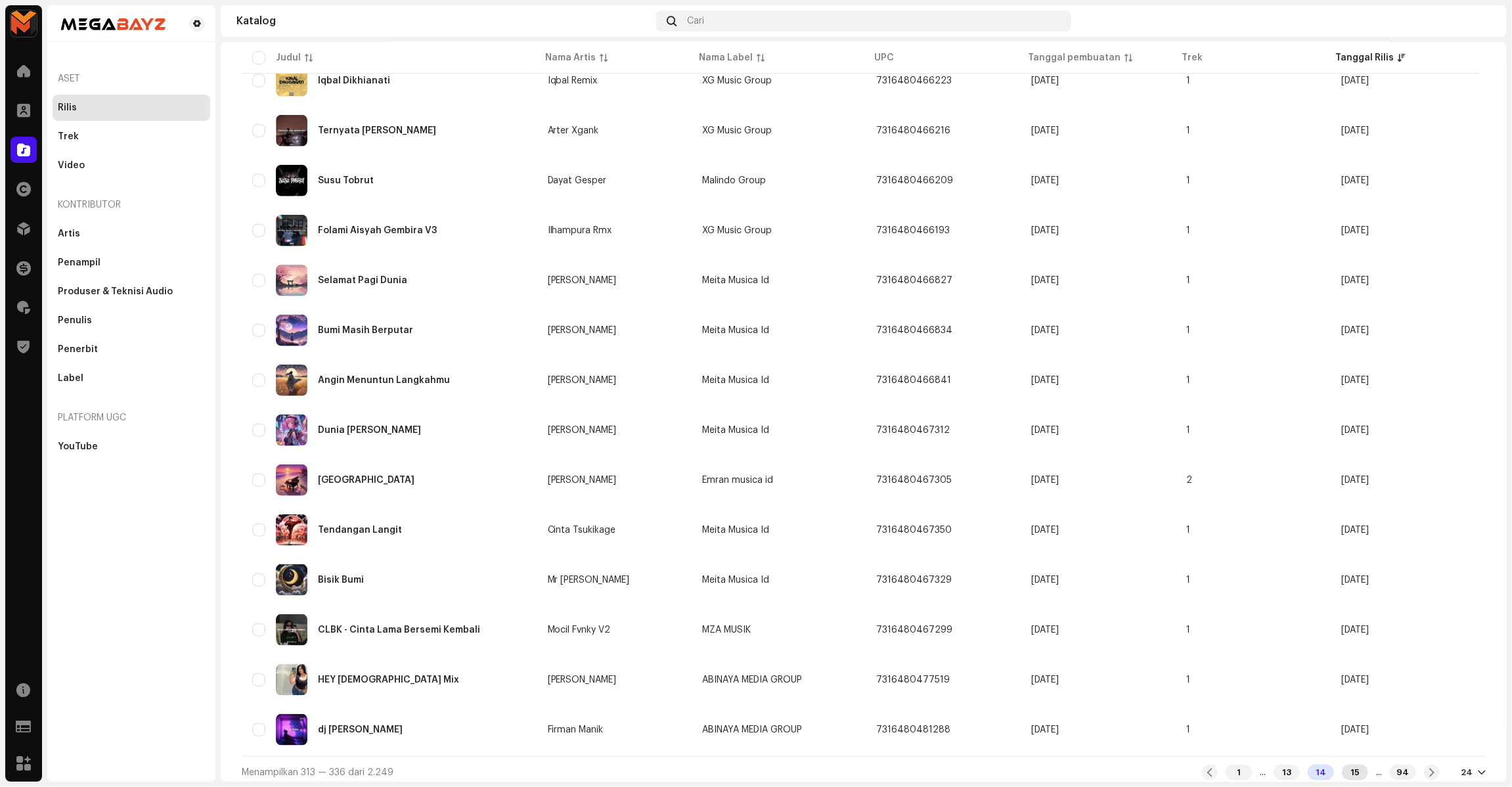
click at [1345, 769] on div "15" at bounding box center [1354, 773] width 26 height 16
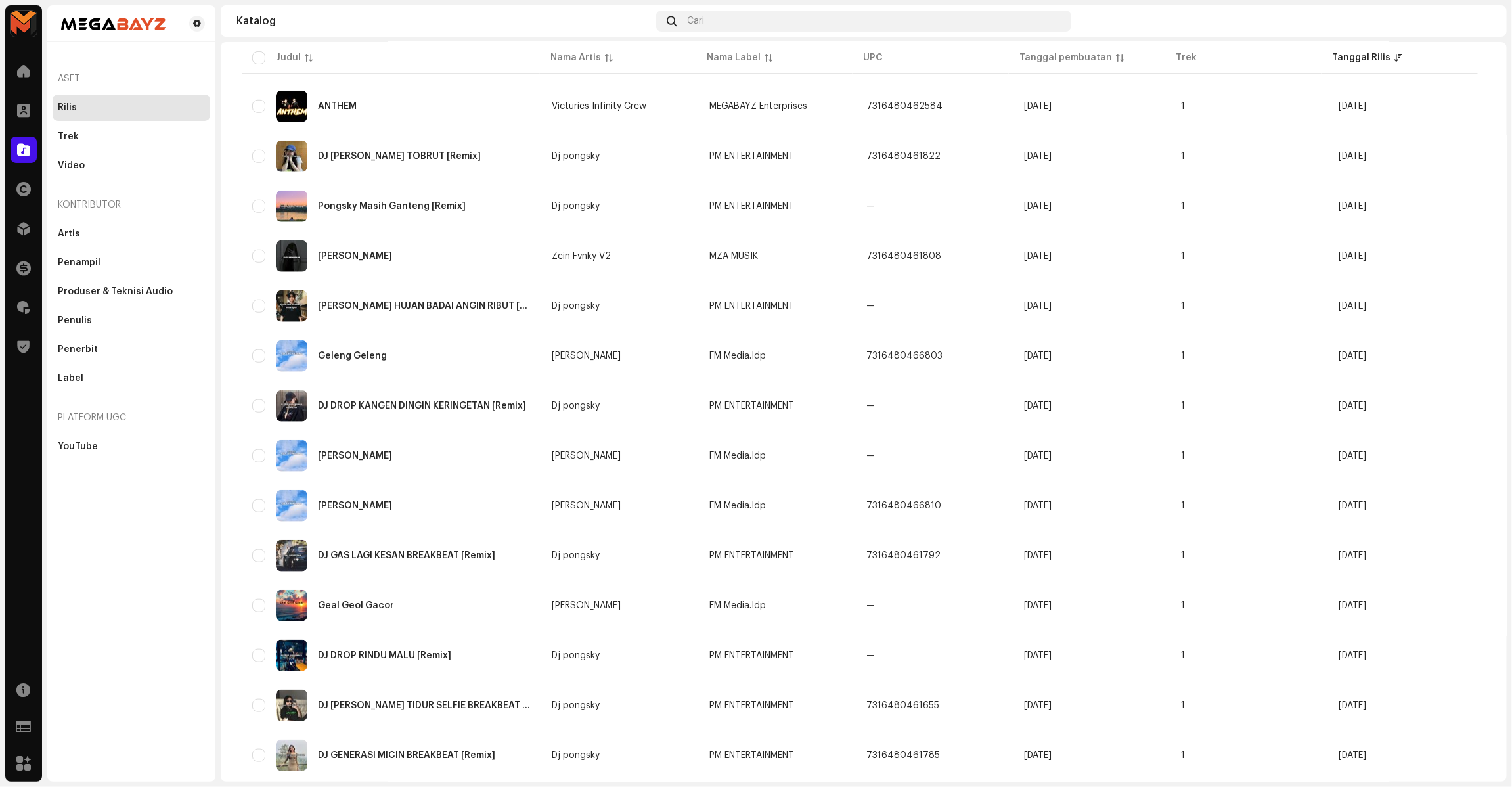
scroll to position [651, 0]
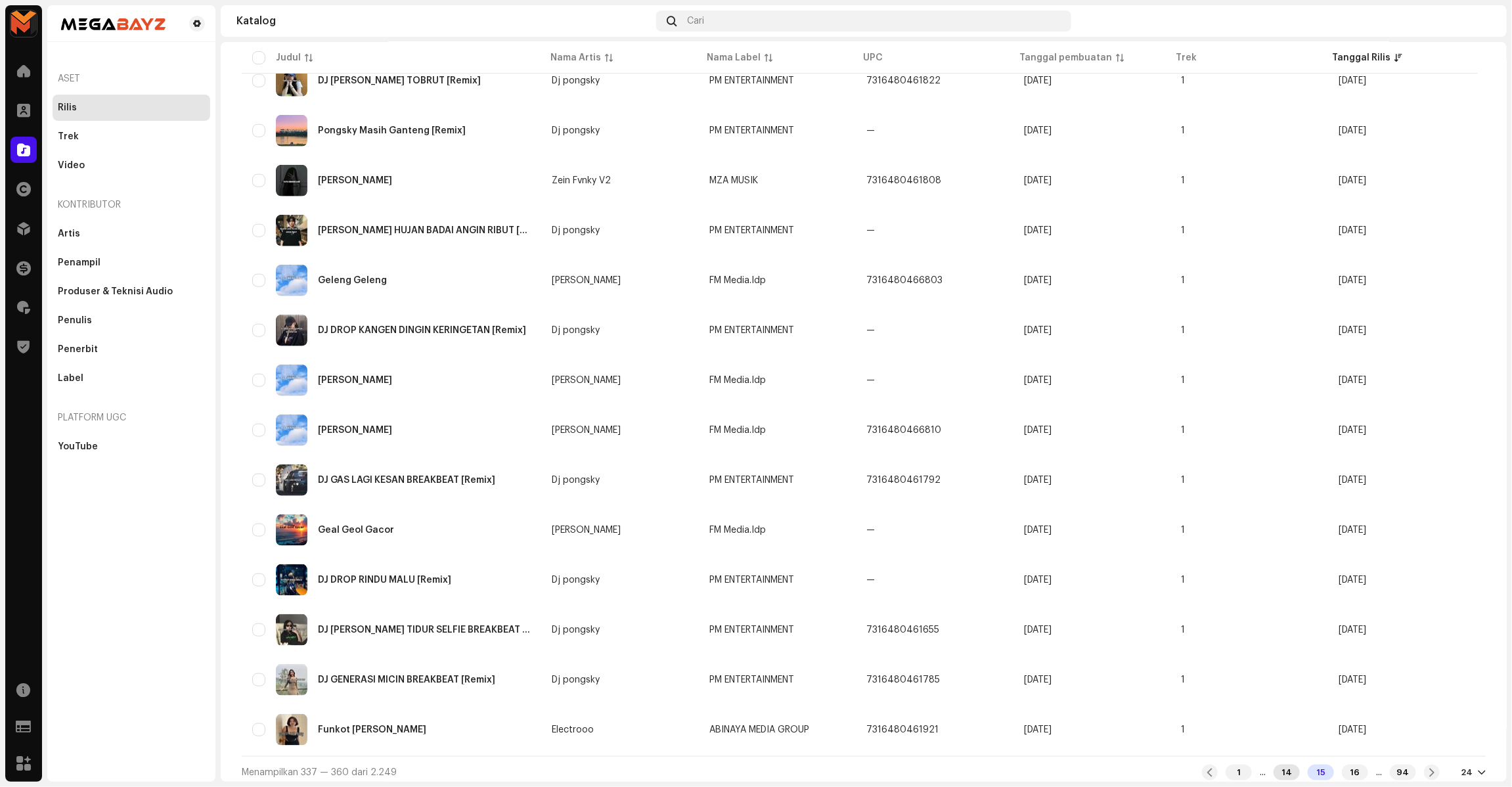
click at [1273, 765] on div "14" at bounding box center [1286, 773] width 26 height 16
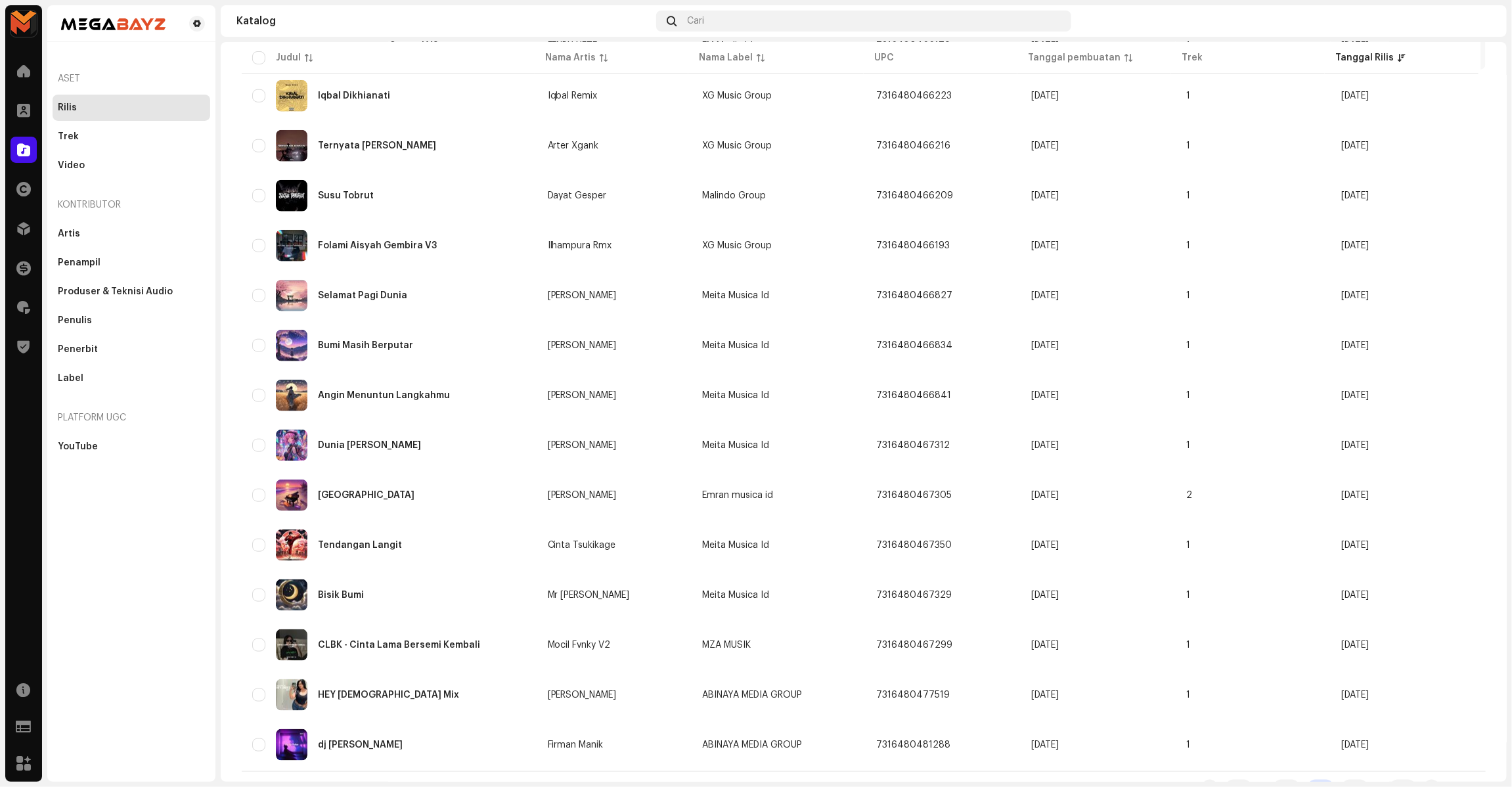
scroll to position [651, 0]
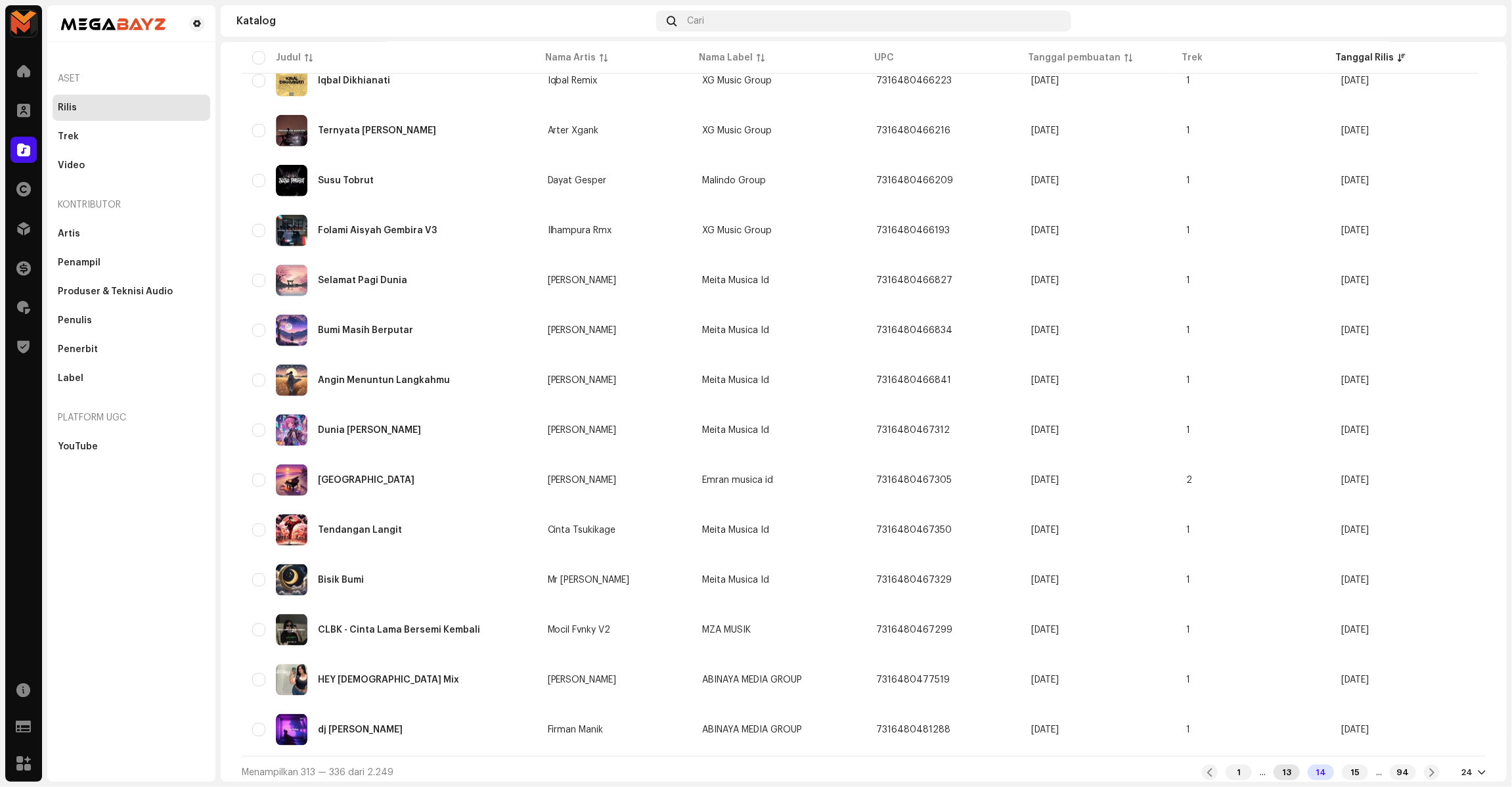
click at [1273, 766] on div "13" at bounding box center [1286, 773] width 26 height 16
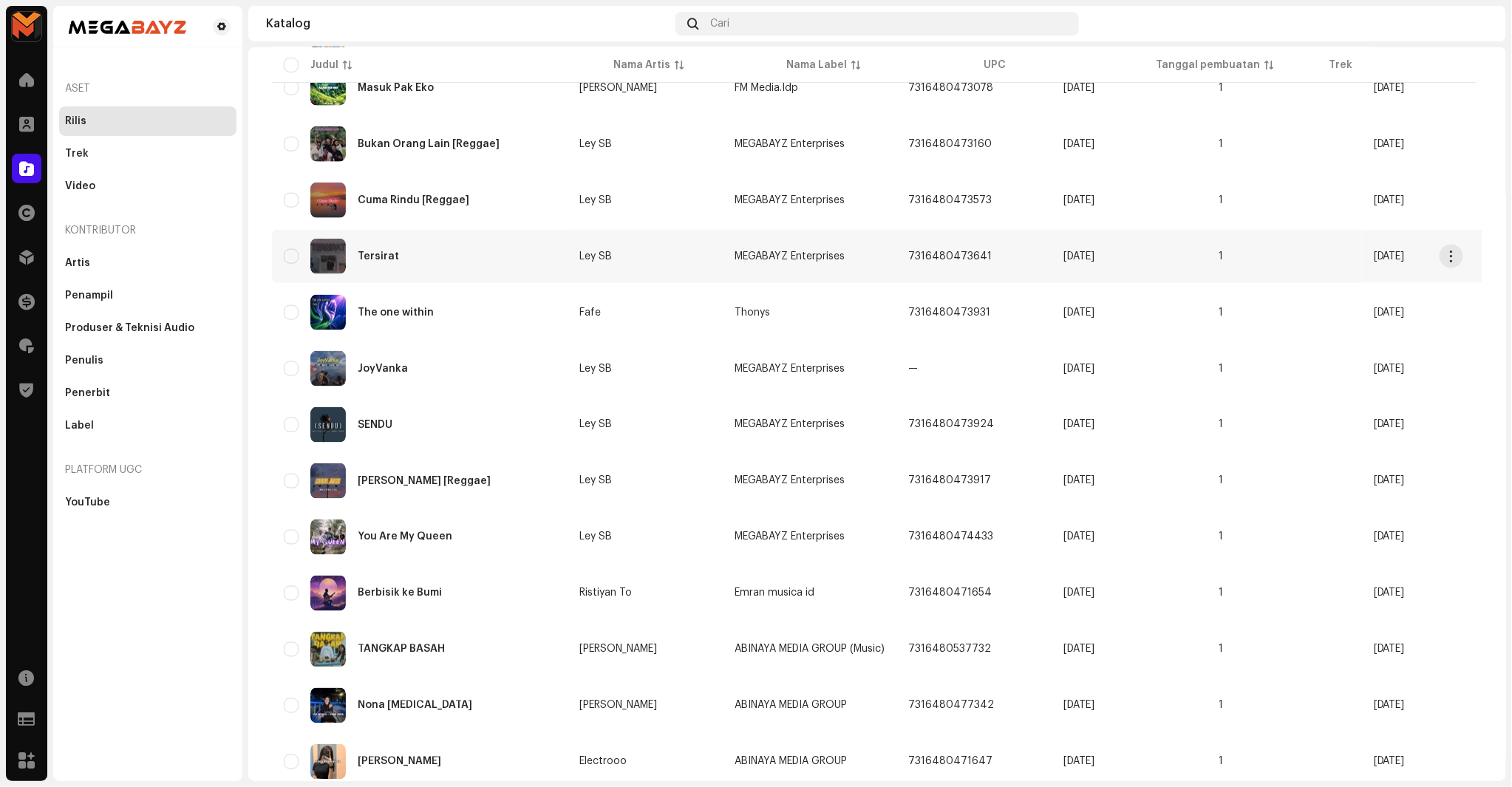
scroll to position [828, 0]
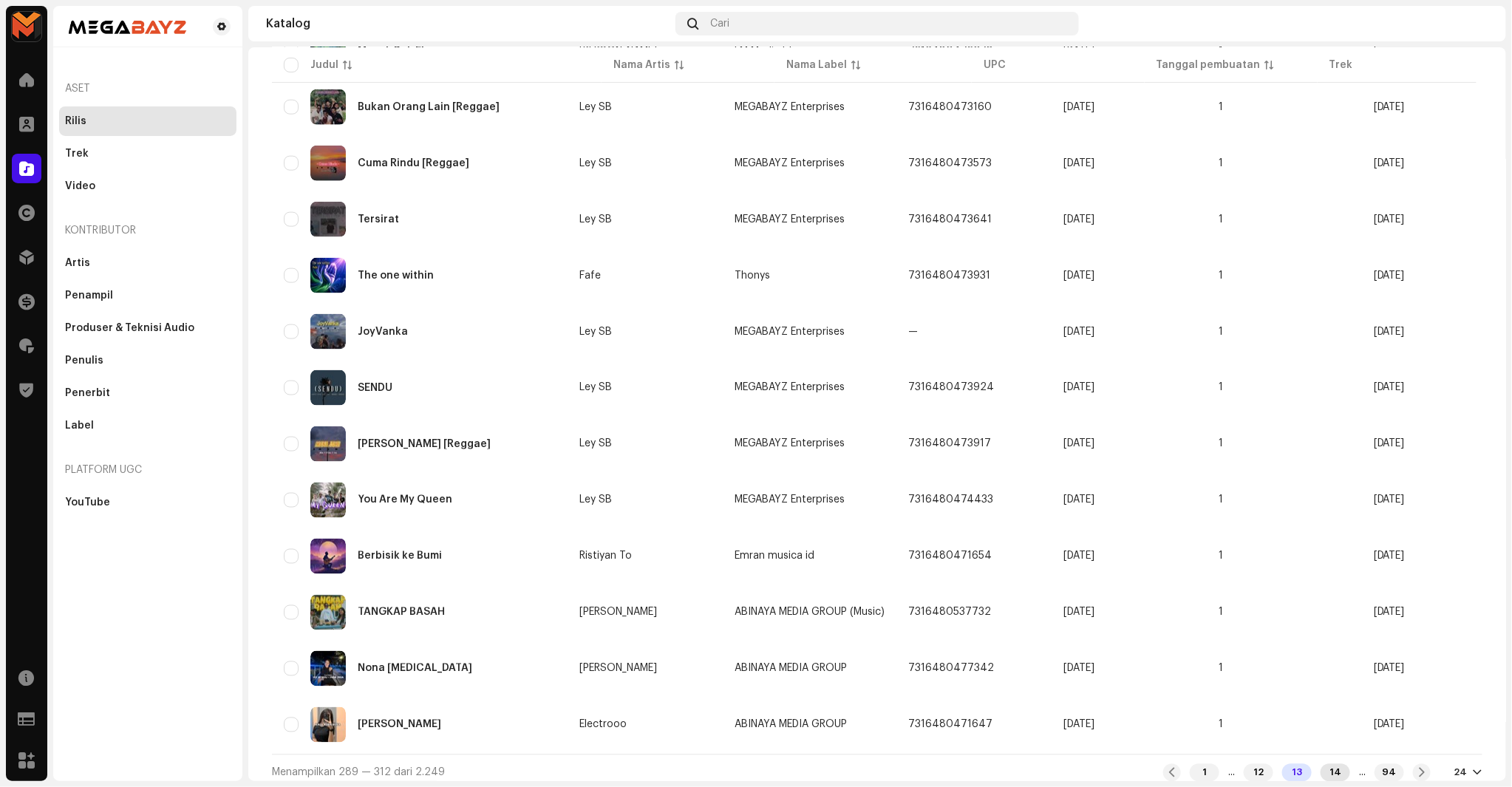
click at [1327, 764] on div "14" at bounding box center [1335, 773] width 29 height 18
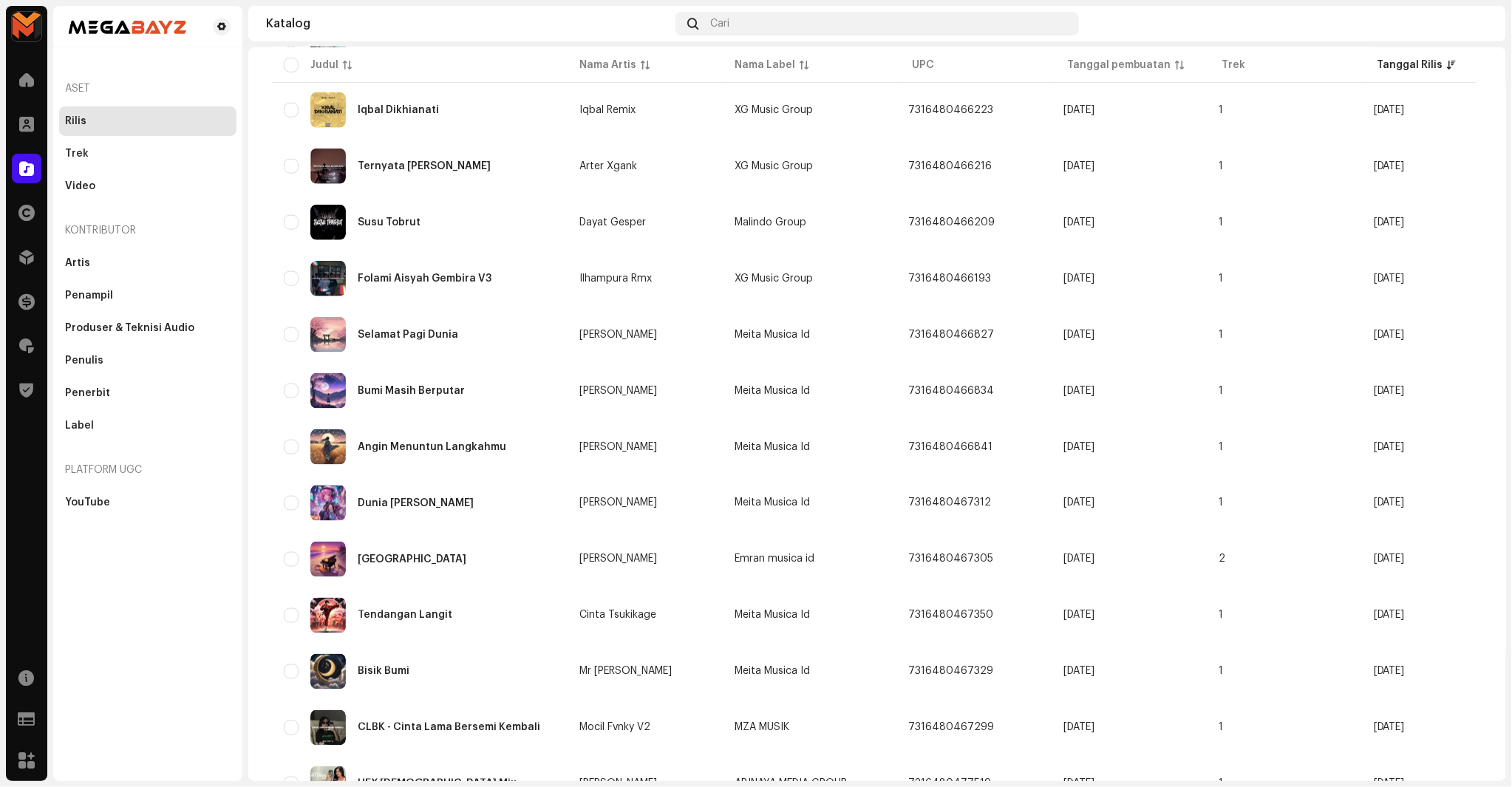
scroll to position [828, 0]
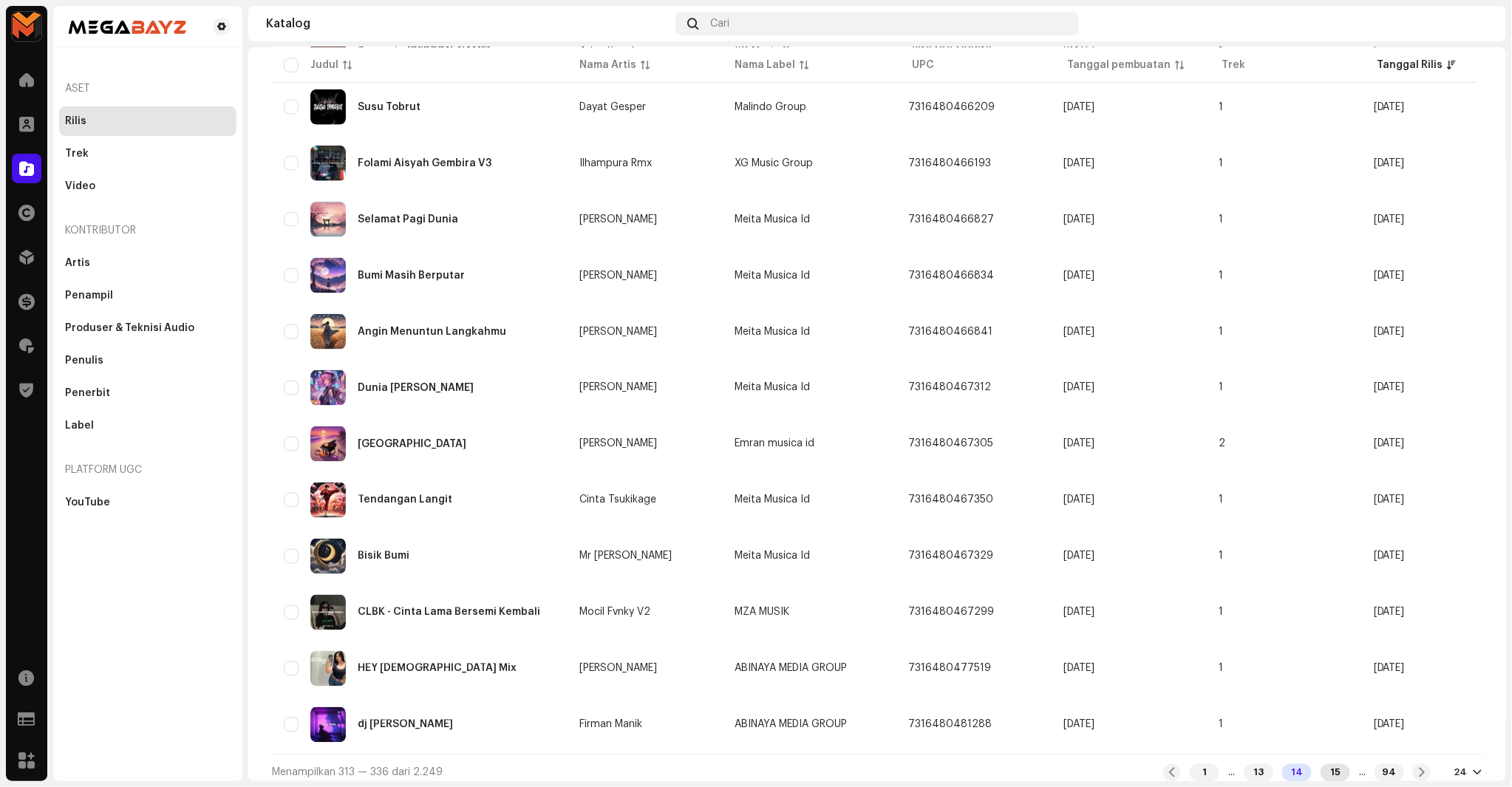
click at [1325, 764] on div "15" at bounding box center [1335, 773] width 29 height 18
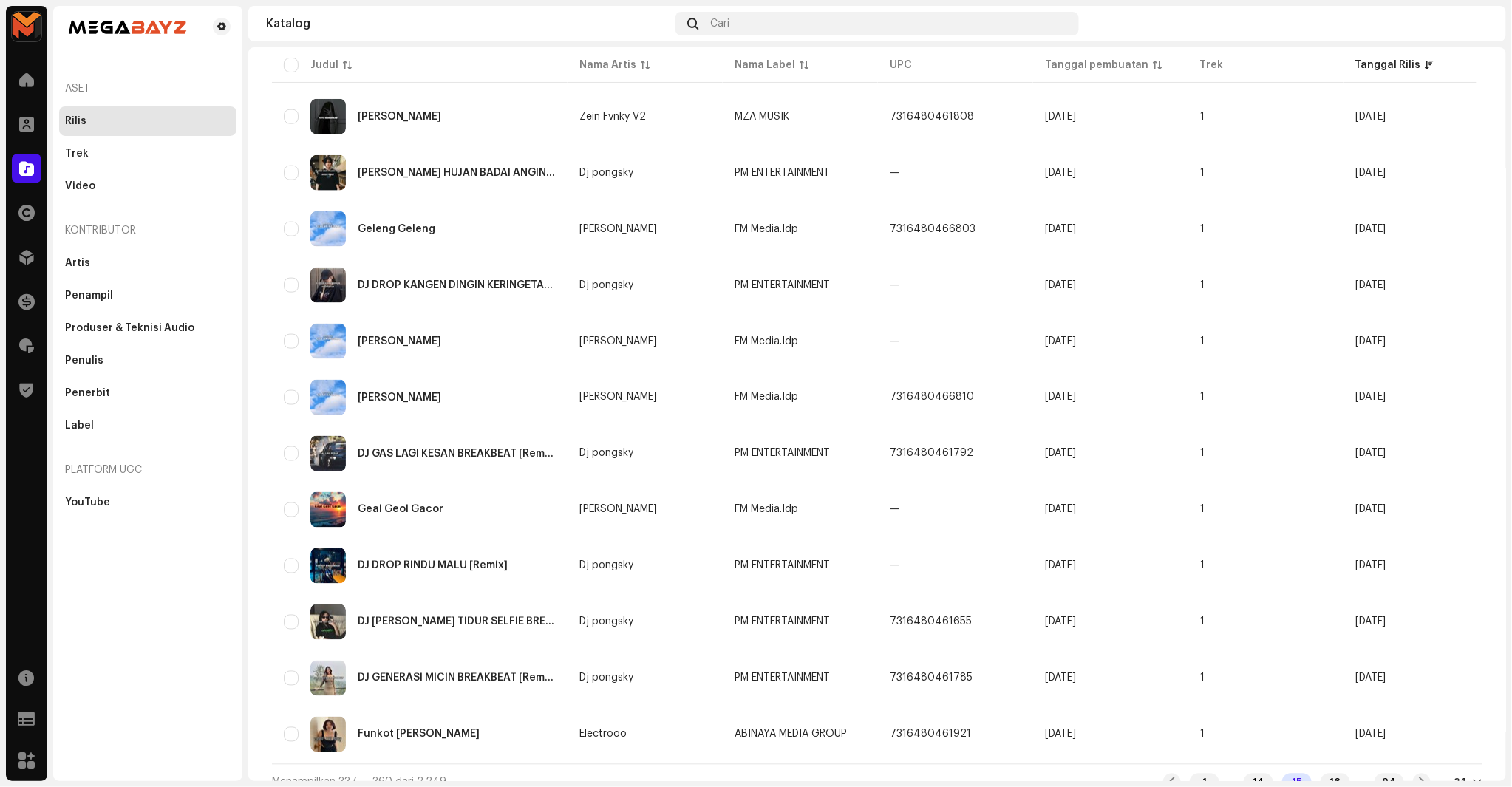
scroll to position [828, 0]
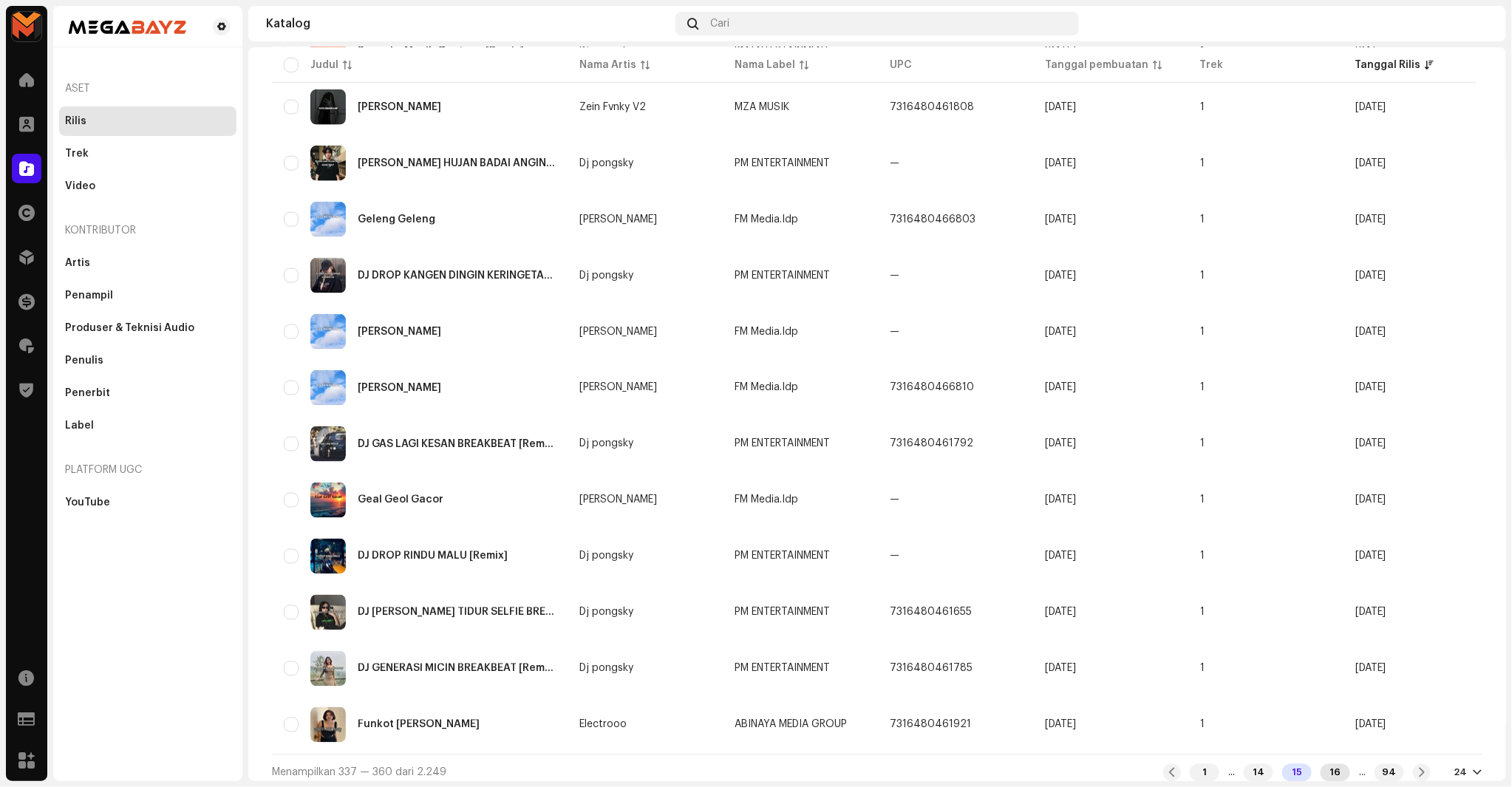
click at [1321, 767] on div "16" at bounding box center [1335, 773] width 29 height 18
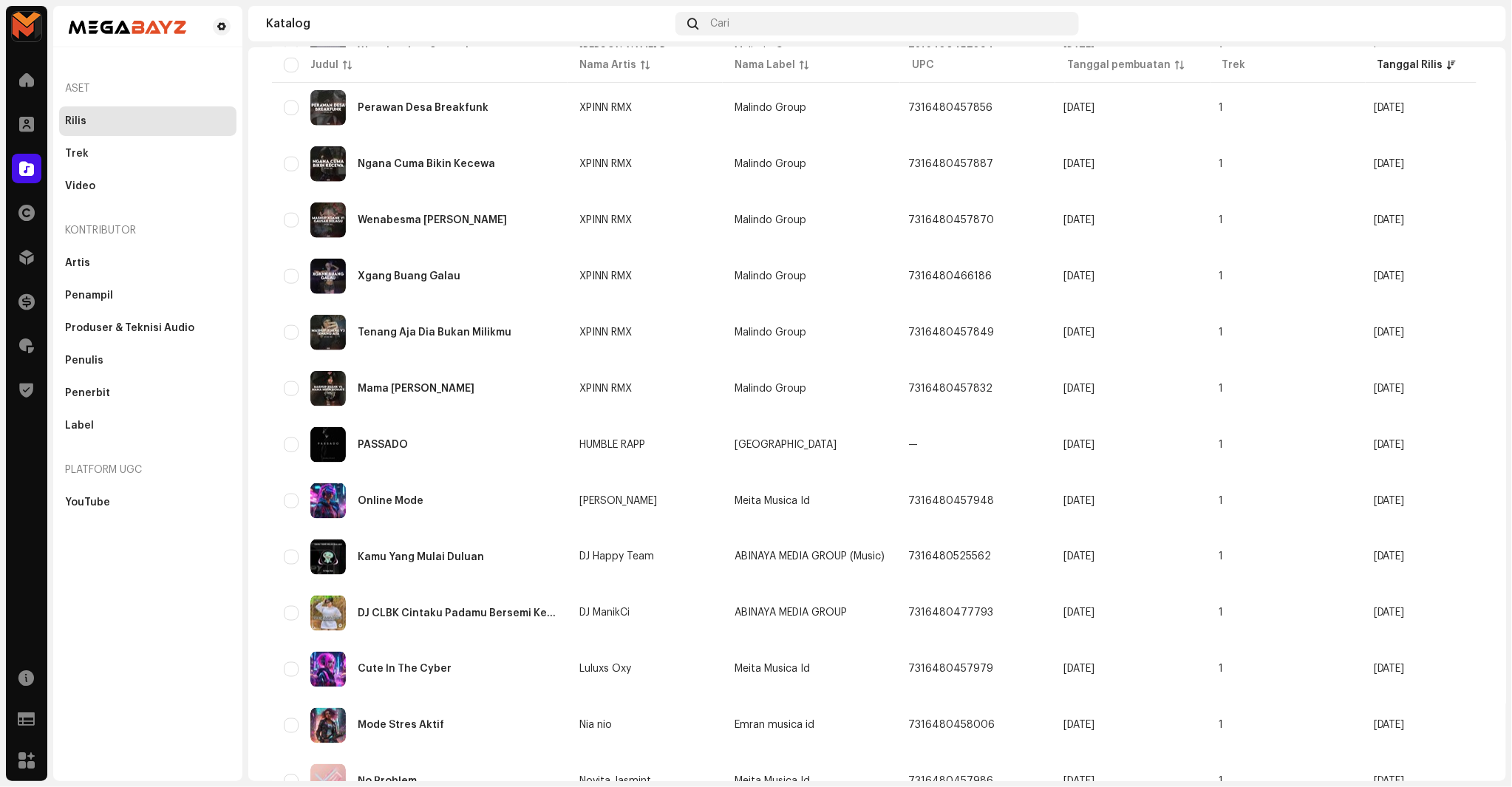
scroll to position [828, 0]
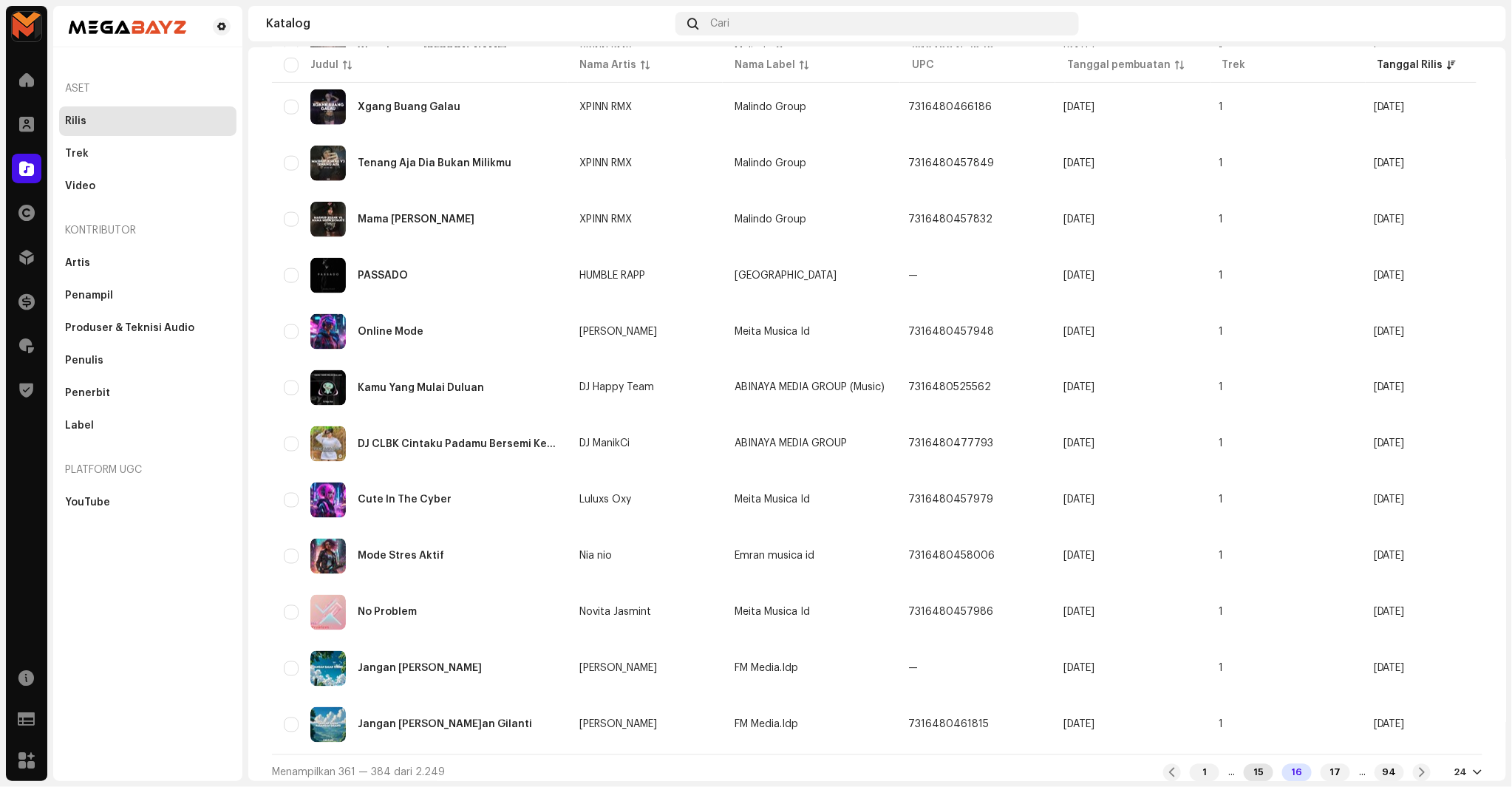
click at [1246, 764] on div "15" at bounding box center [1258, 773] width 29 height 18
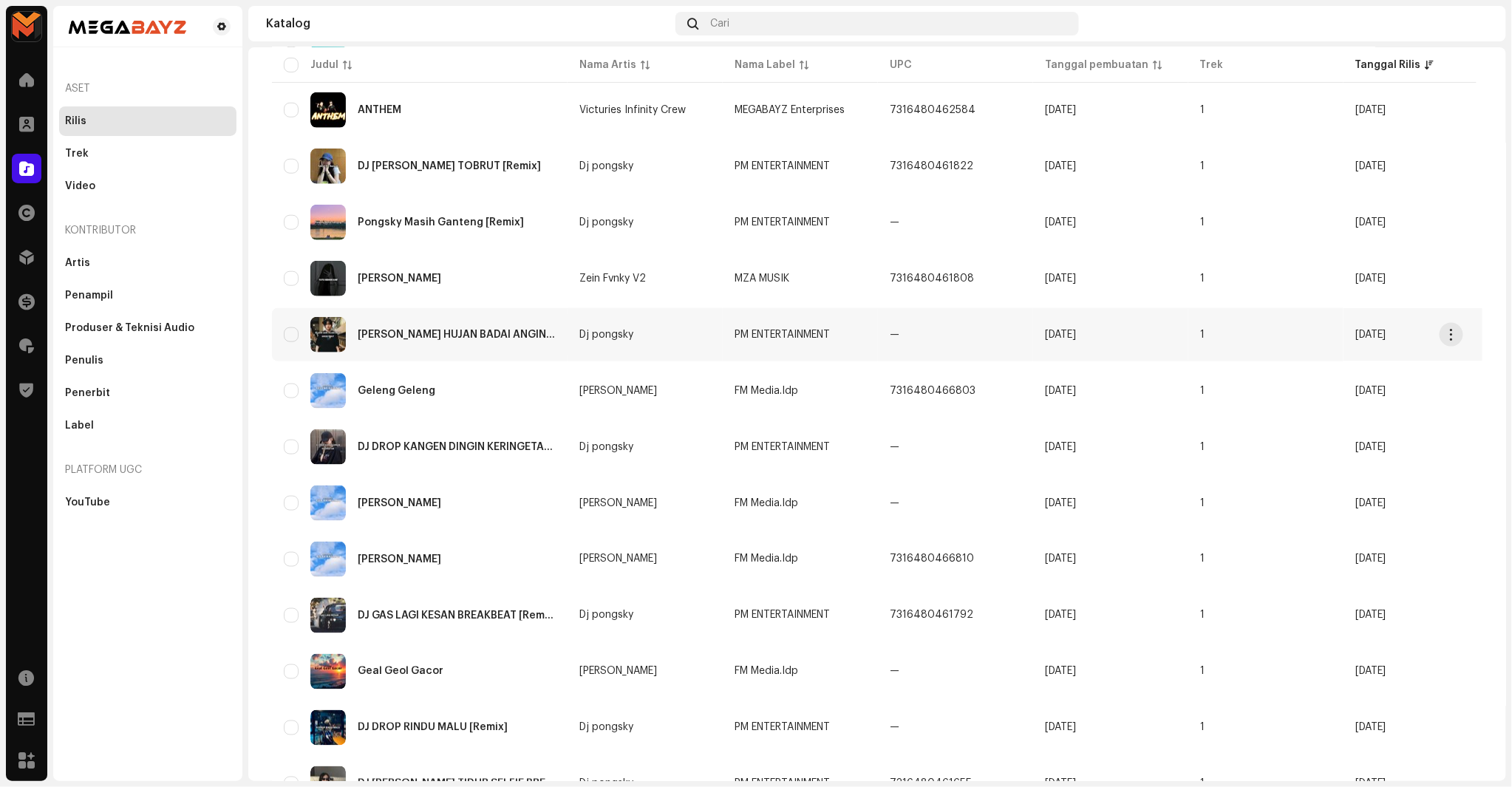
scroll to position [828, 0]
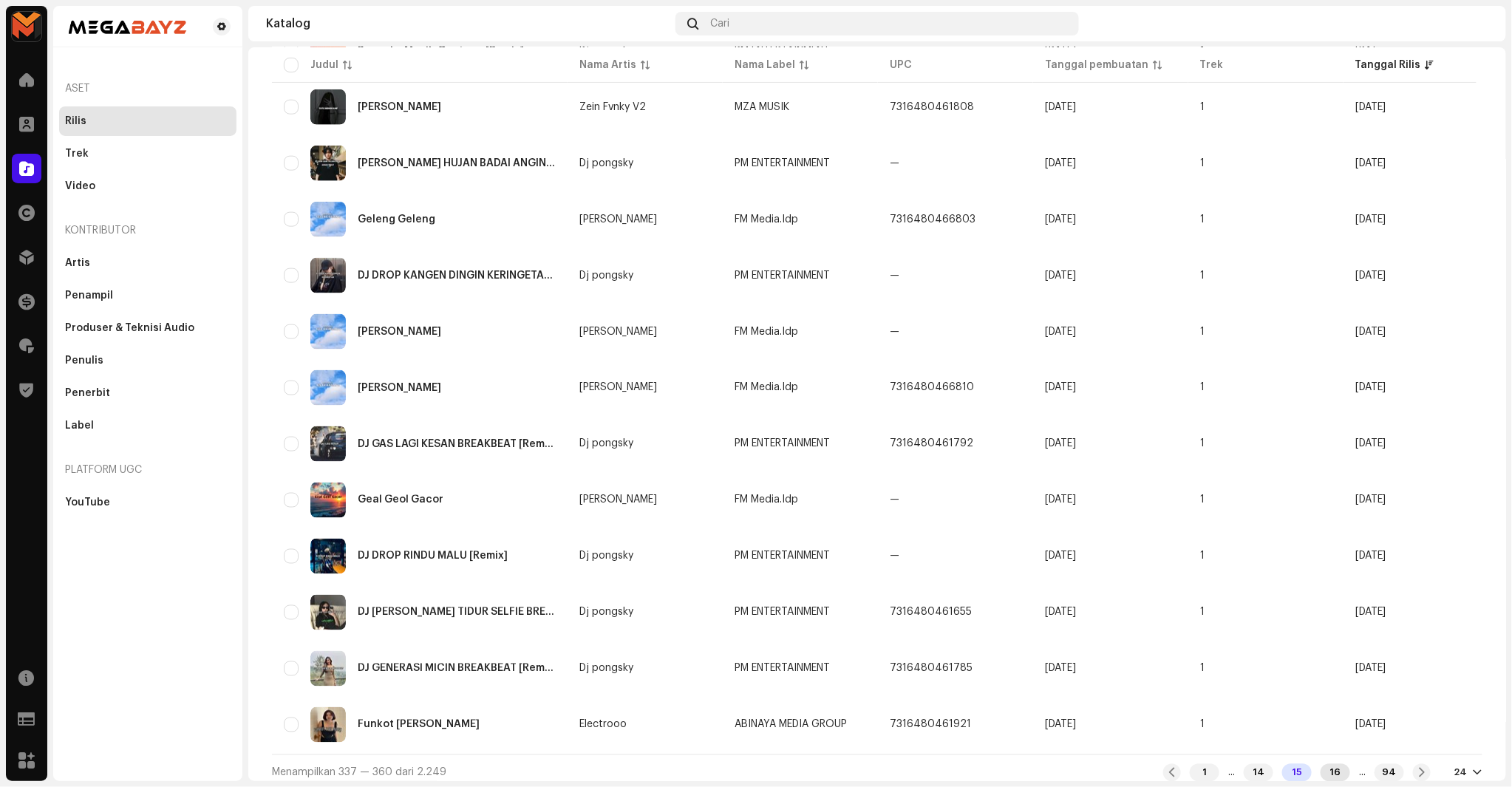
click at [1321, 764] on div "16" at bounding box center [1335, 773] width 29 height 18
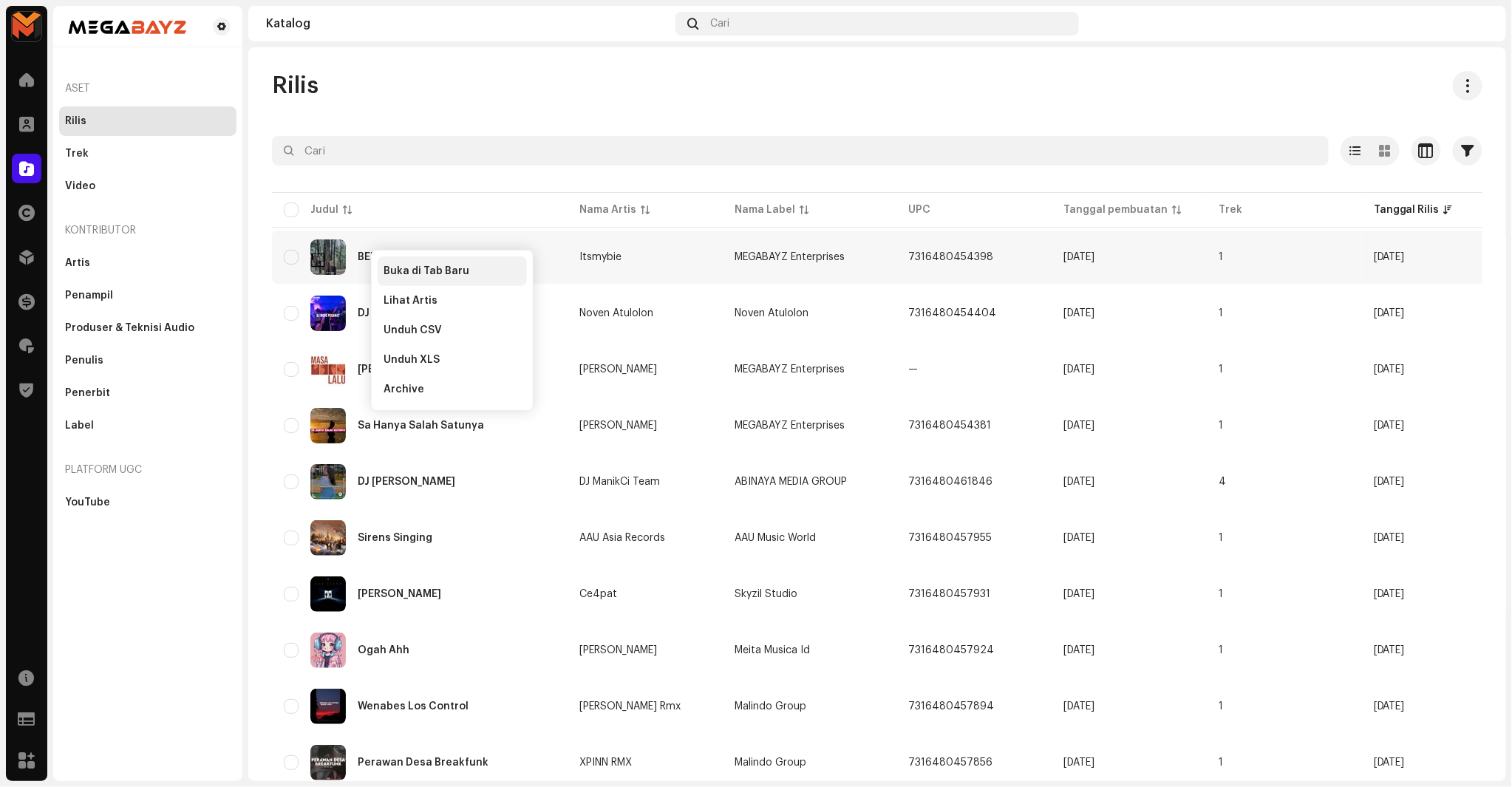
click at [409, 272] on span "Buka di Tab Baru" at bounding box center [426, 271] width 86 height 12
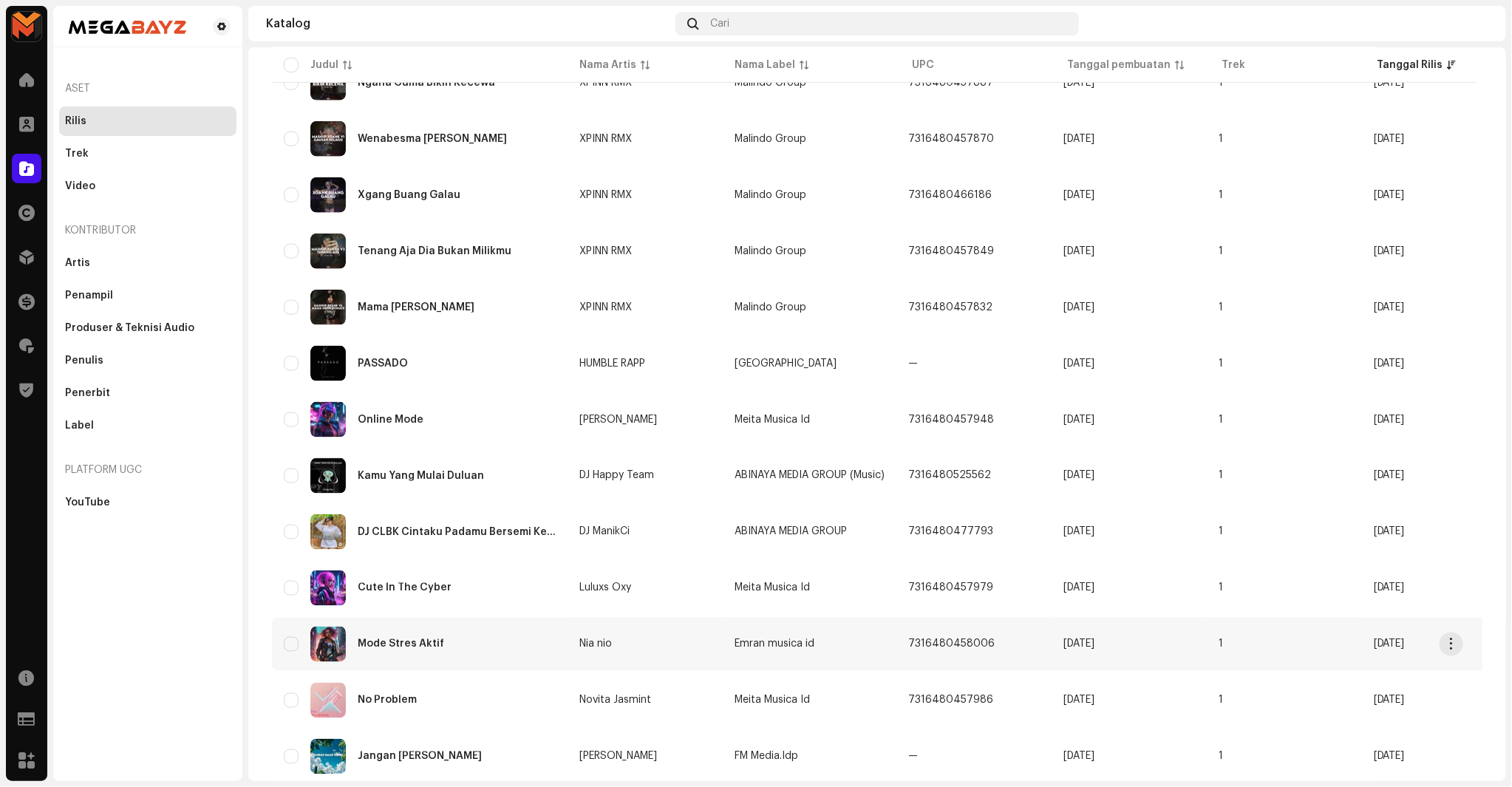
scroll to position [828, 0]
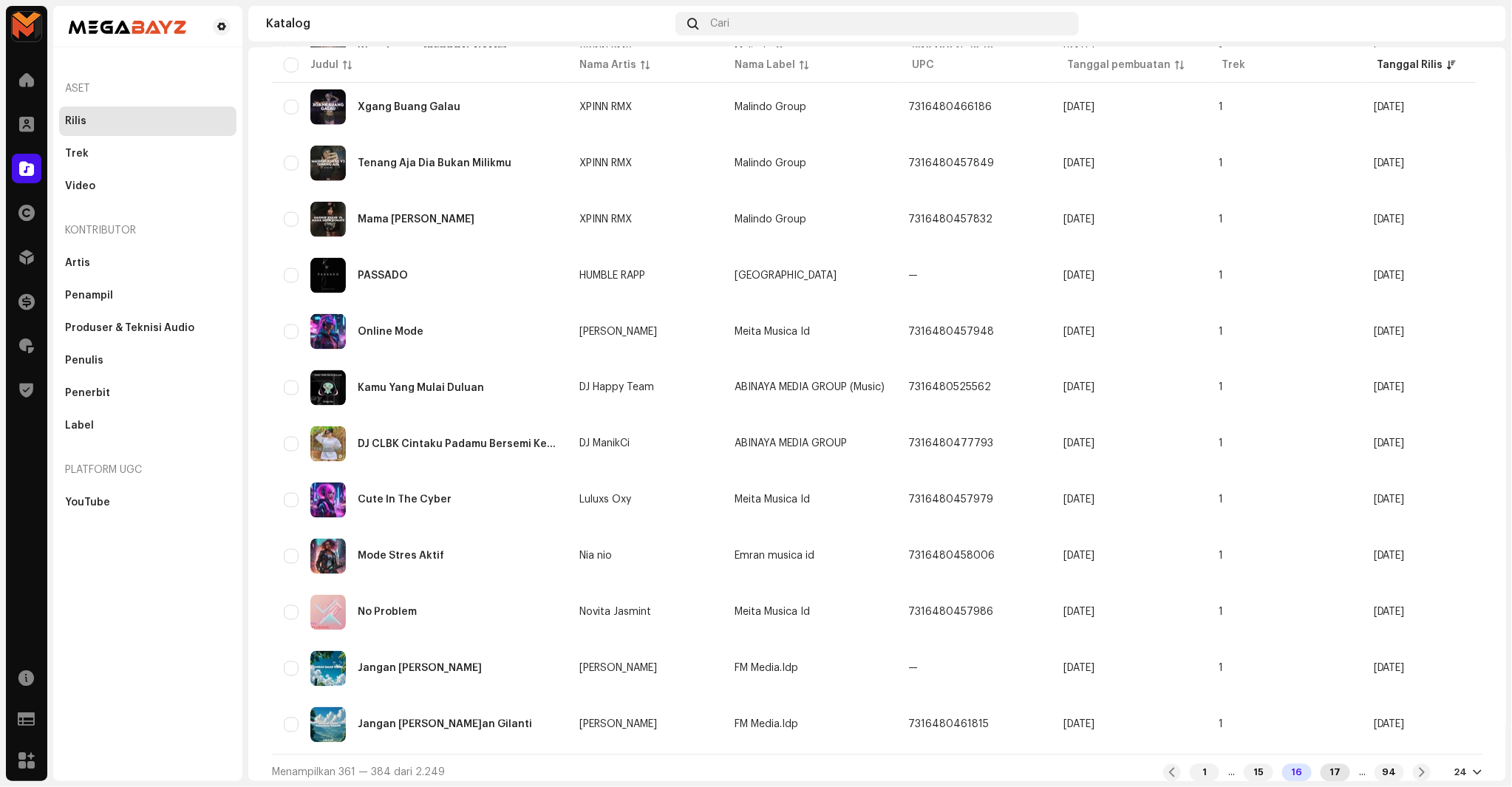
click at [1321, 764] on div "17" at bounding box center [1335, 773] width 29 height 18
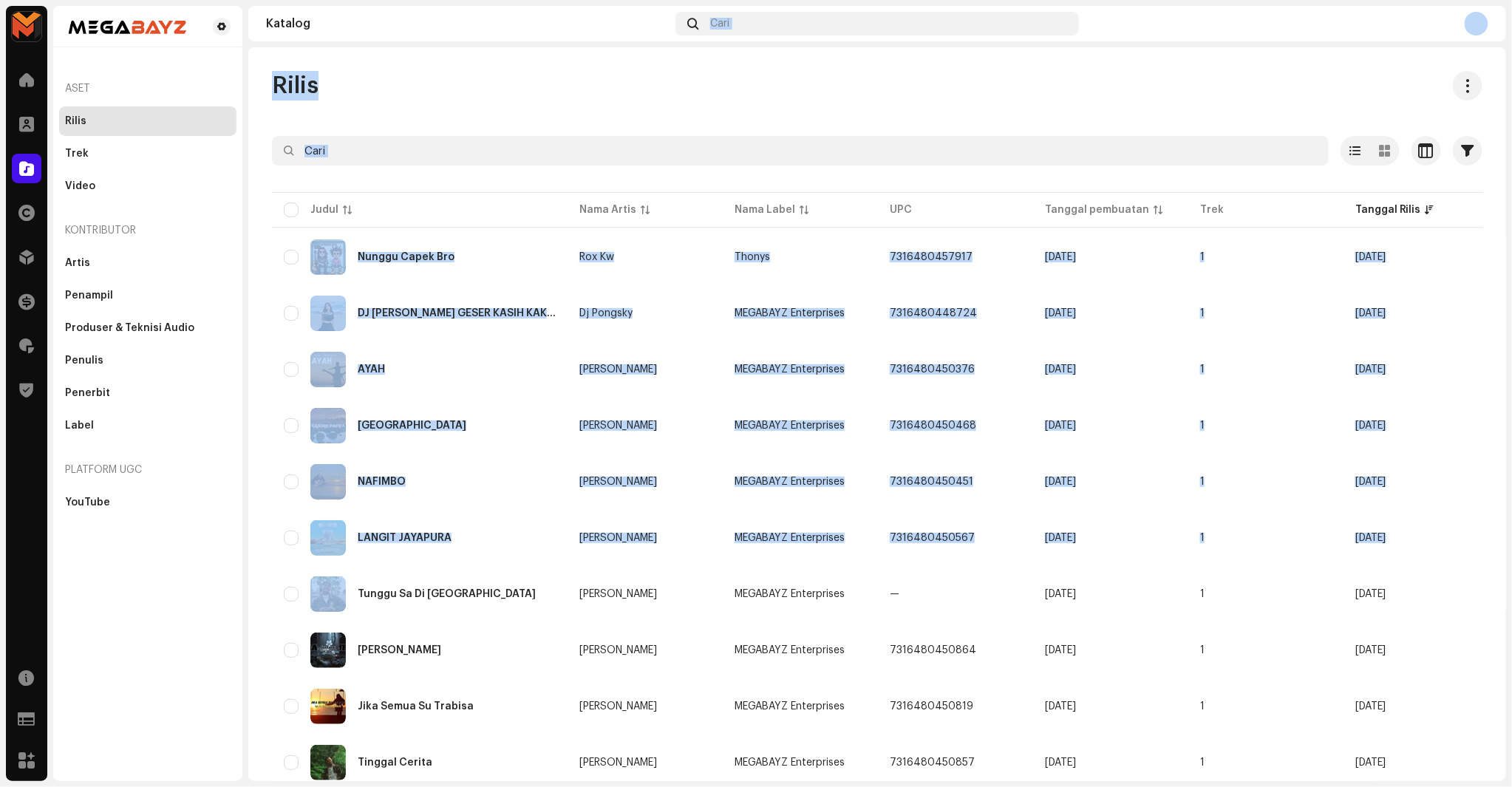
drag, startPoint x: 352, startPoint y: 268, endPoint x: 498, endPoint y: 34, distance: 275.8
click at [498, 34] on section "Katalog Cari Rilis Dipilih 0 Opsi Filter Status distribusi Tidak Pernah Didistr…" at bounding box center [878, 394] width 1258 height 775
click at [498, 34] on div "Katalog Cari" at bounding box center [878, 24] width 1258 height 35
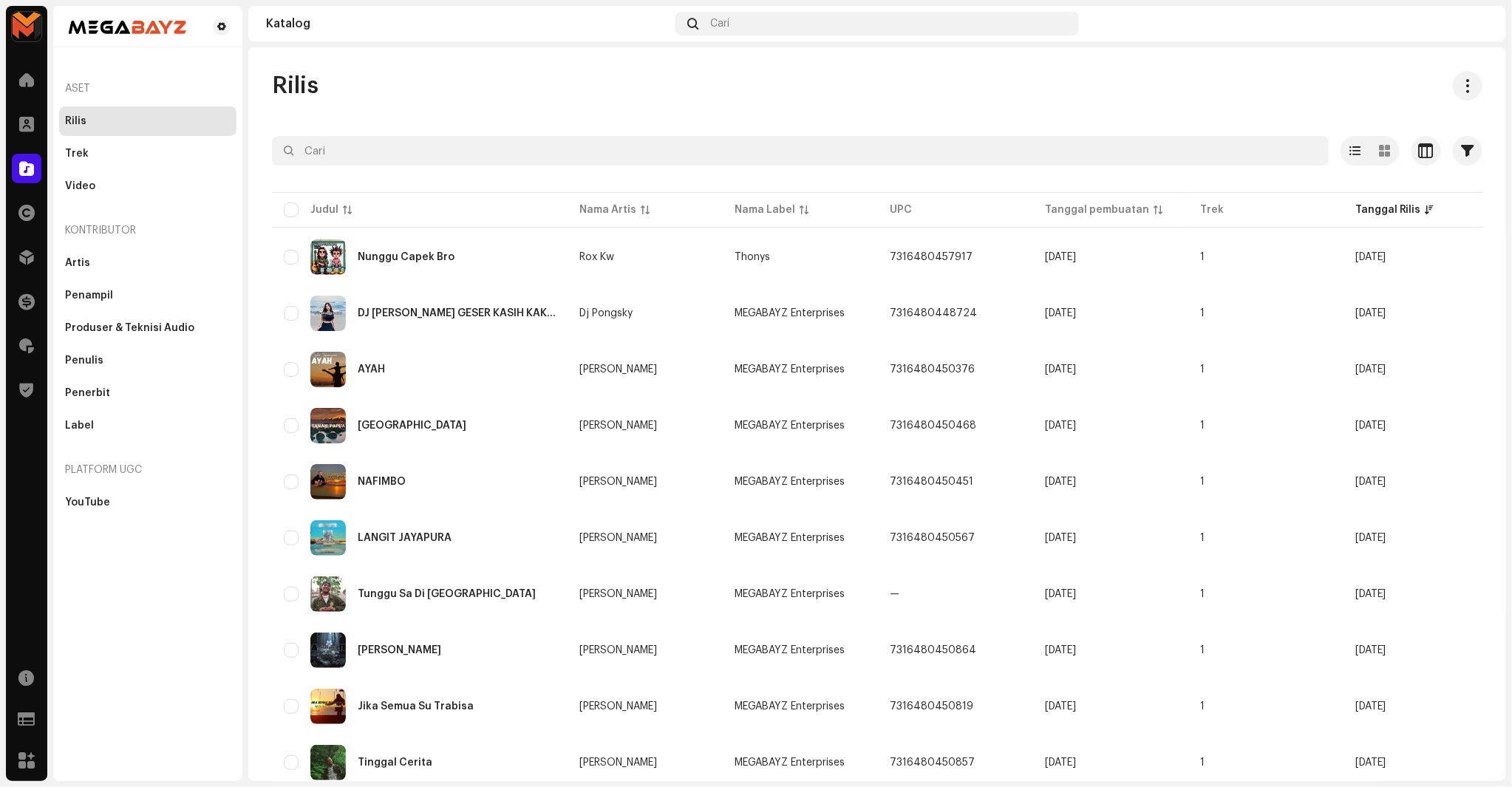
click at [493, 69] on div "Rilis Dipilih 0 Opsi Filter Status distribusi Tidak Pernah Didistribusikan Memp…" at bounding box center [878, 413] width 1258 height 734
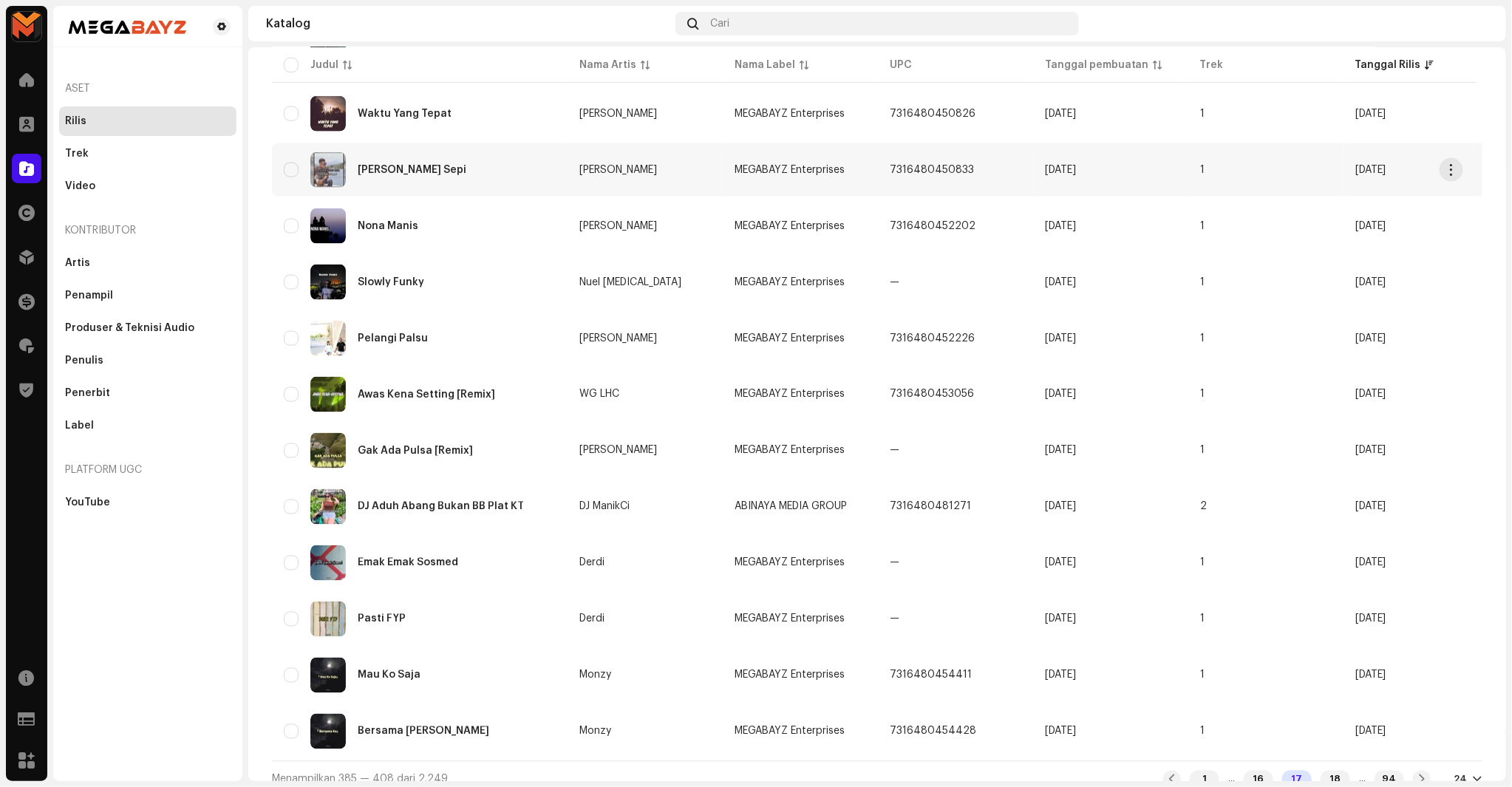
scroll to position [828, 0]
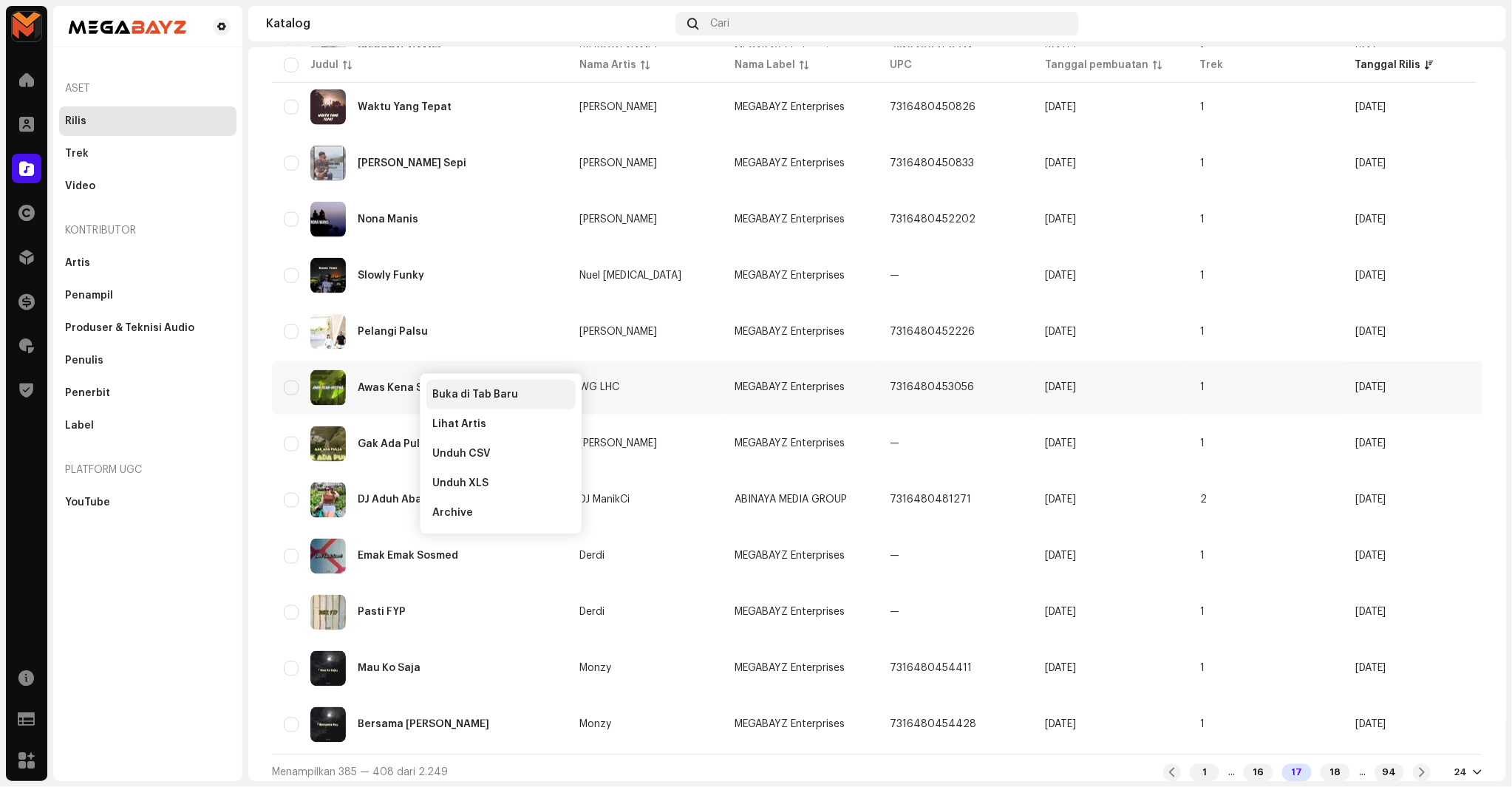
click at [445, 389] on span "Buka di Tab Baru" at bounding box center [475, 394] width 86 height 12
click at [1321, 767] on div "18" at bounding box center [1335, 773] width 29 height 18
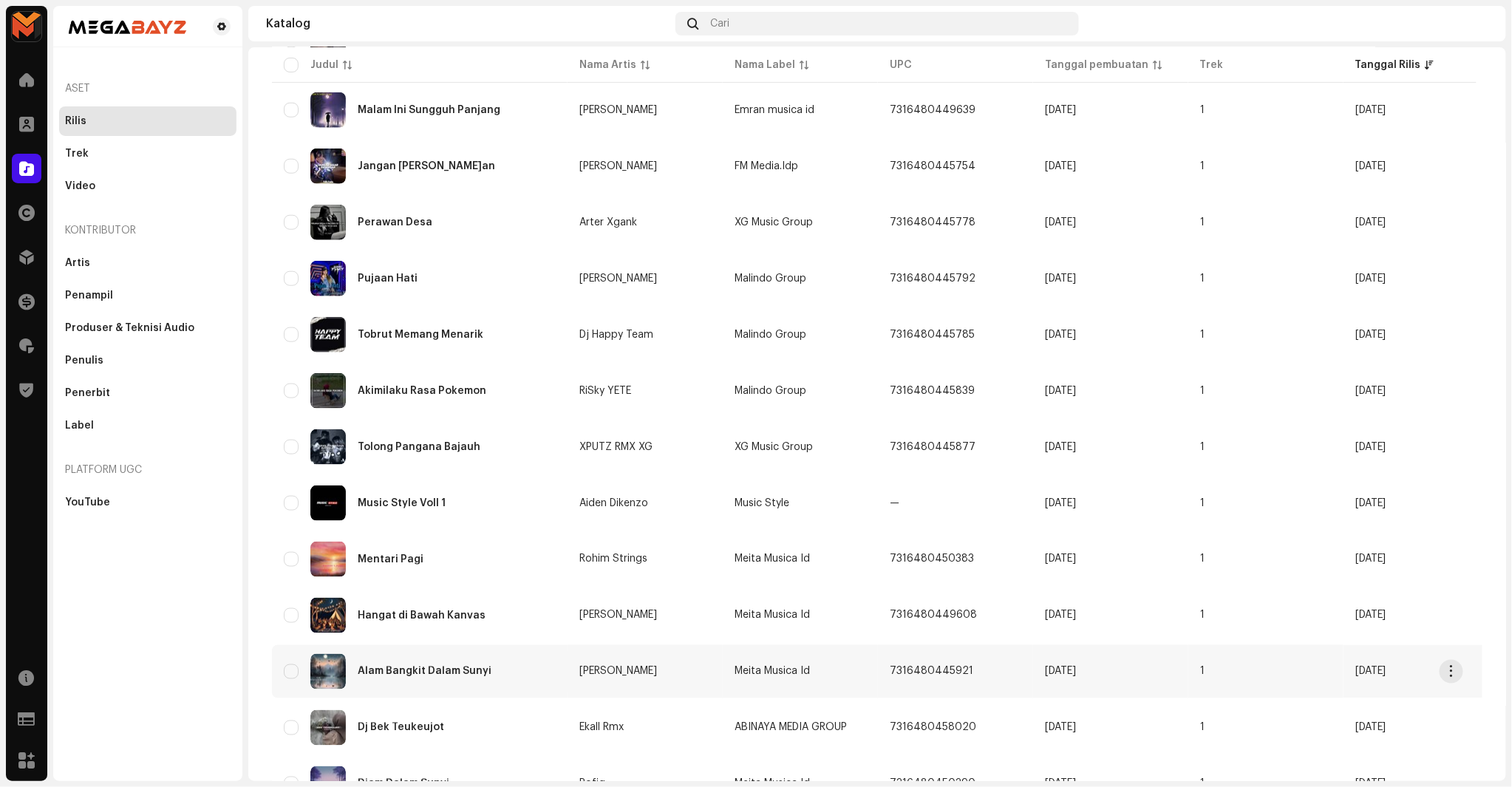
scroll to position [828, 0]
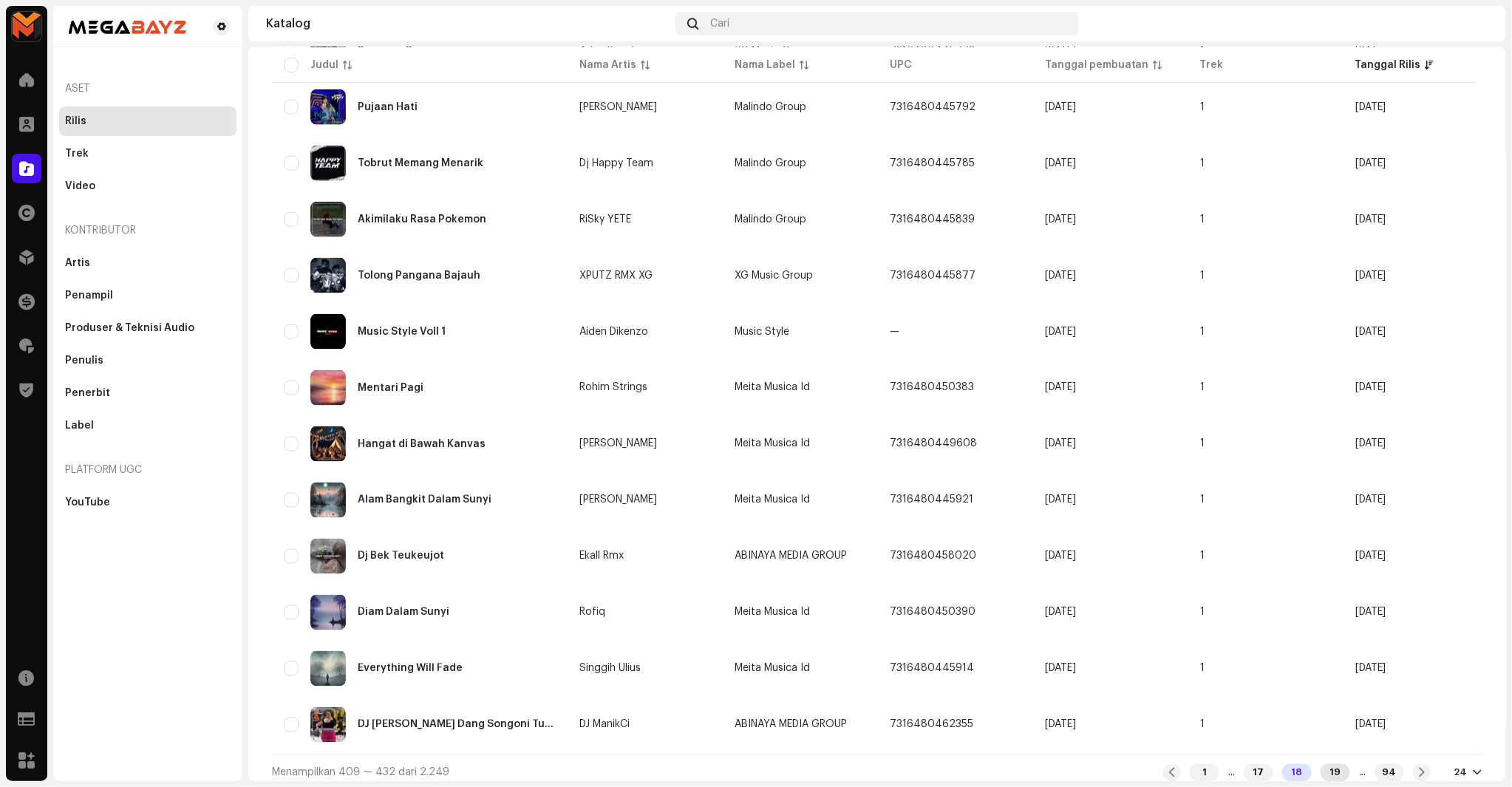
click at [1321, 764] on div "19" at bounding box center [1335, 773] width 29 height 18
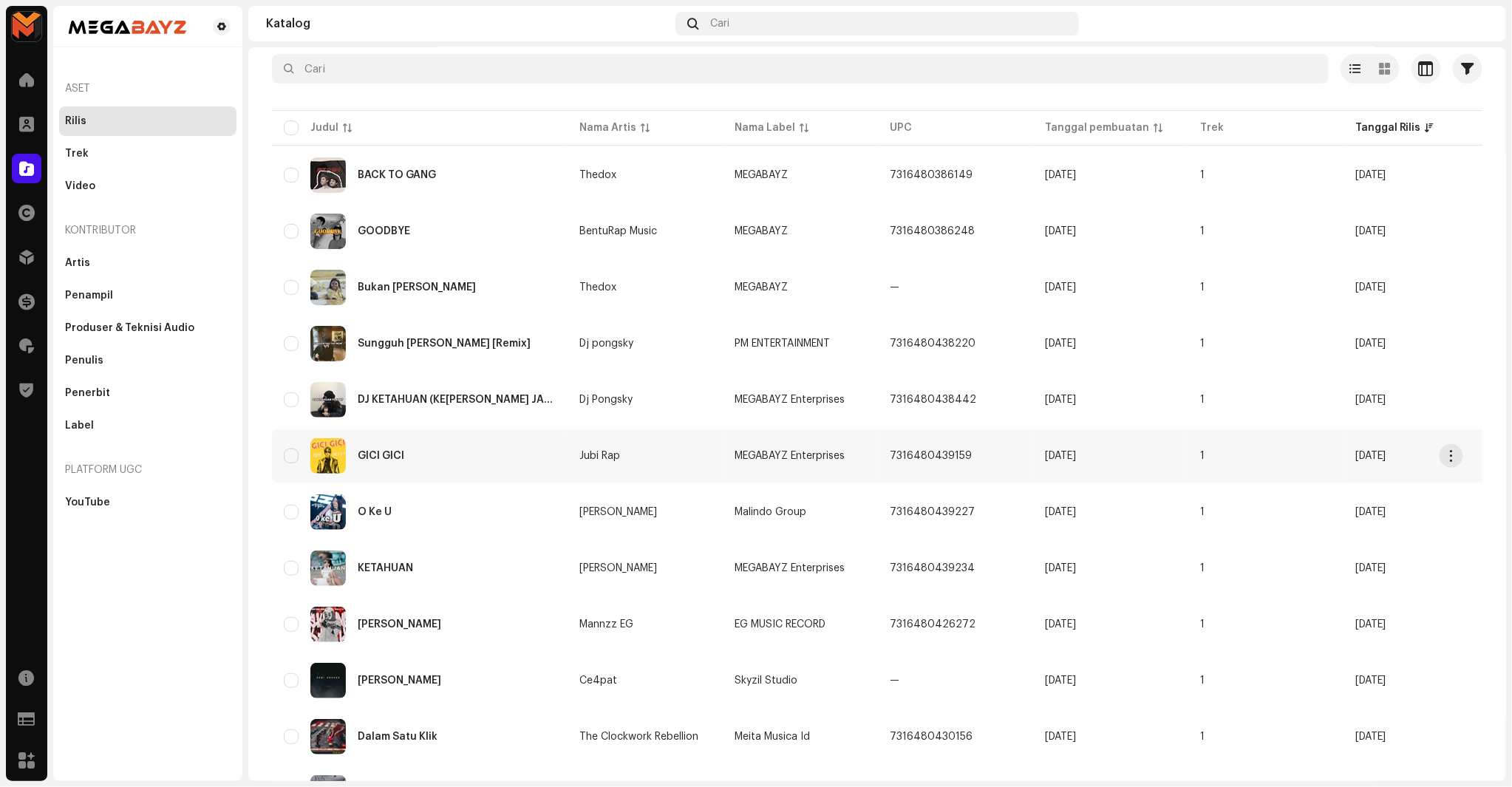
scroll to position [164, 0]
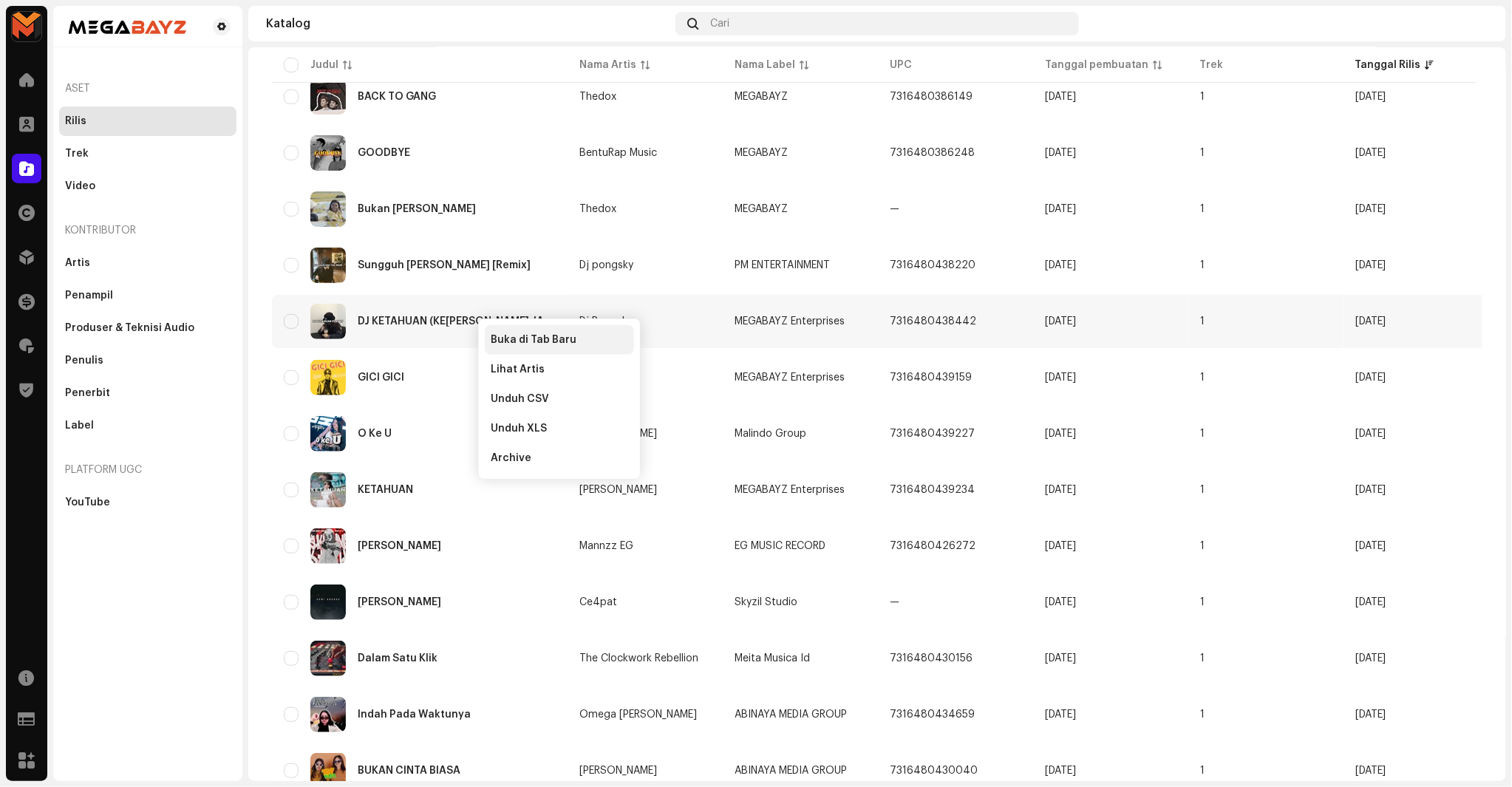
click at [510, 341] on span "Buka di Tab Baru" at bounding box center [533, 340] width 86 height 12
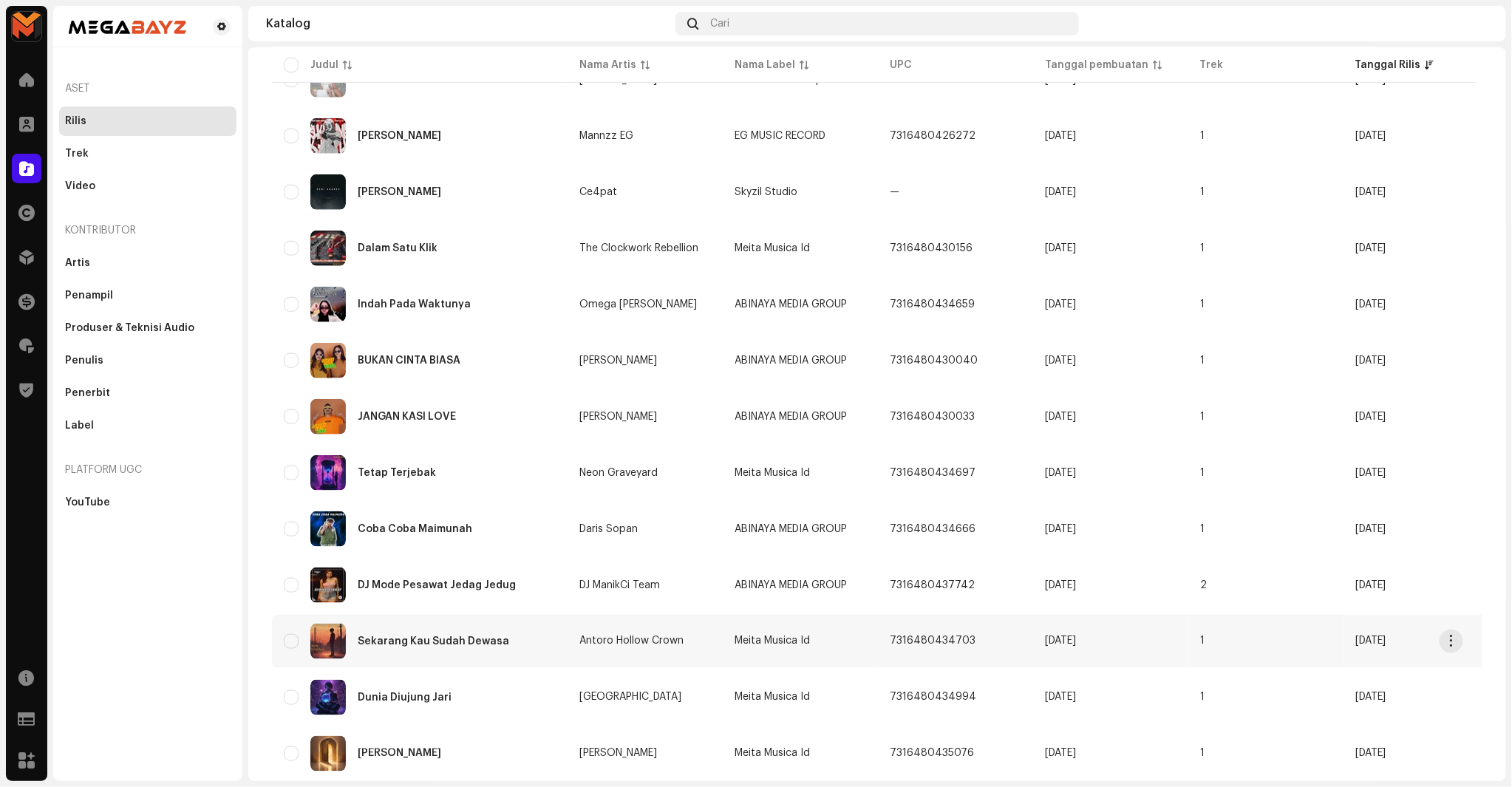
scroll to position [828, 0]
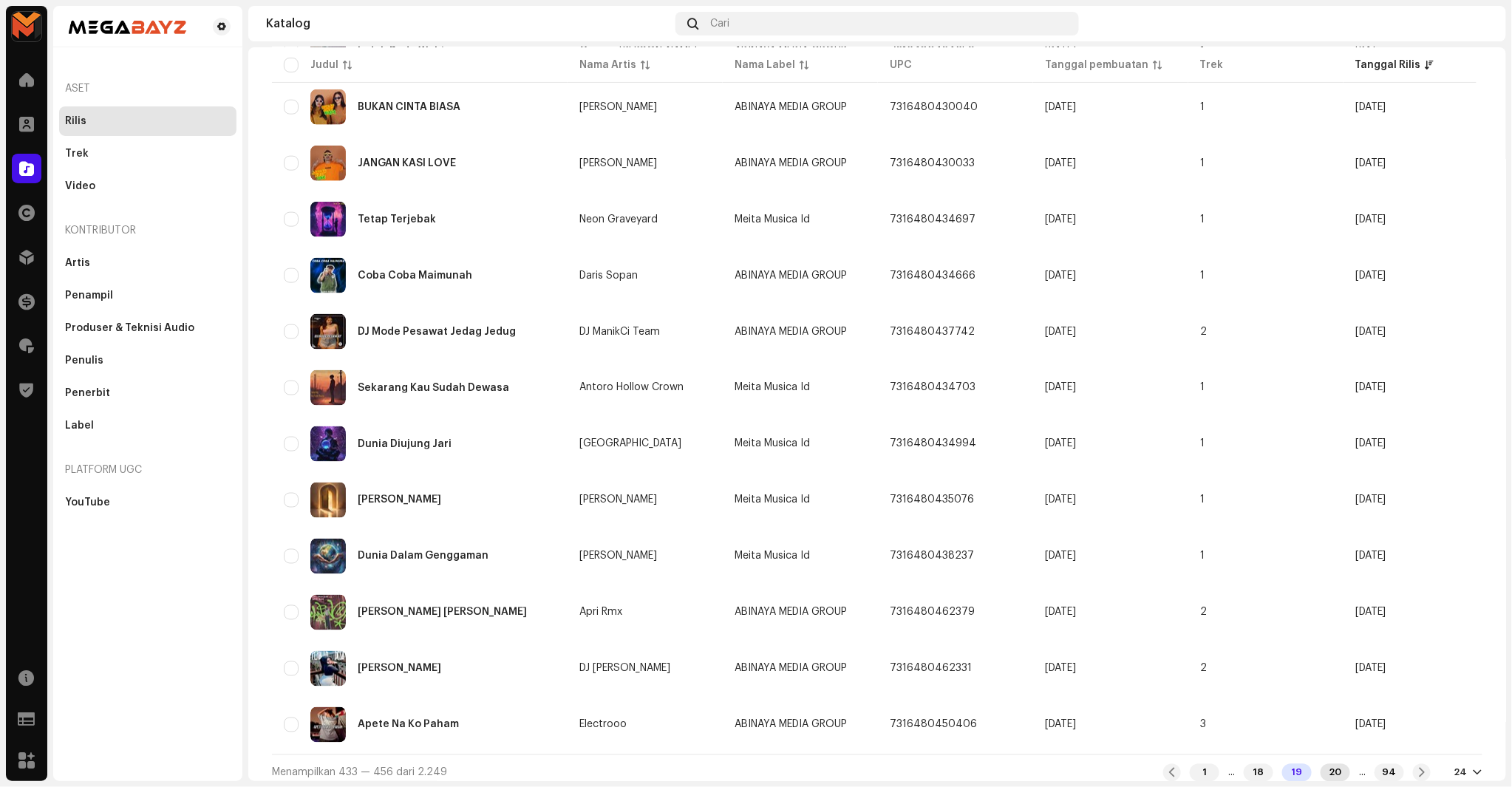
click at [1324, 765] on div "20" at bounding box center [1335, 773] width 29 height 18
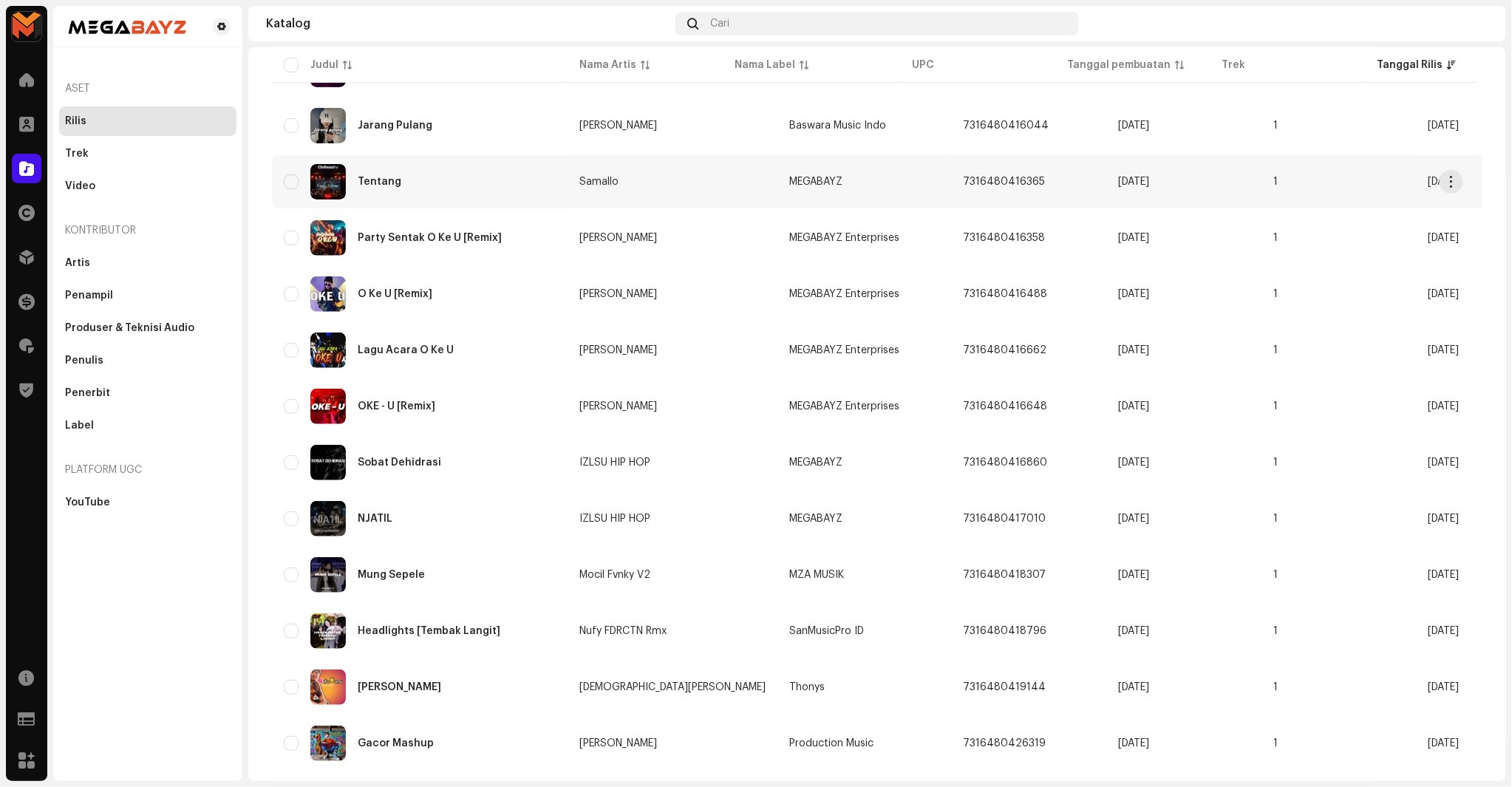
scroll to position [328, 0]
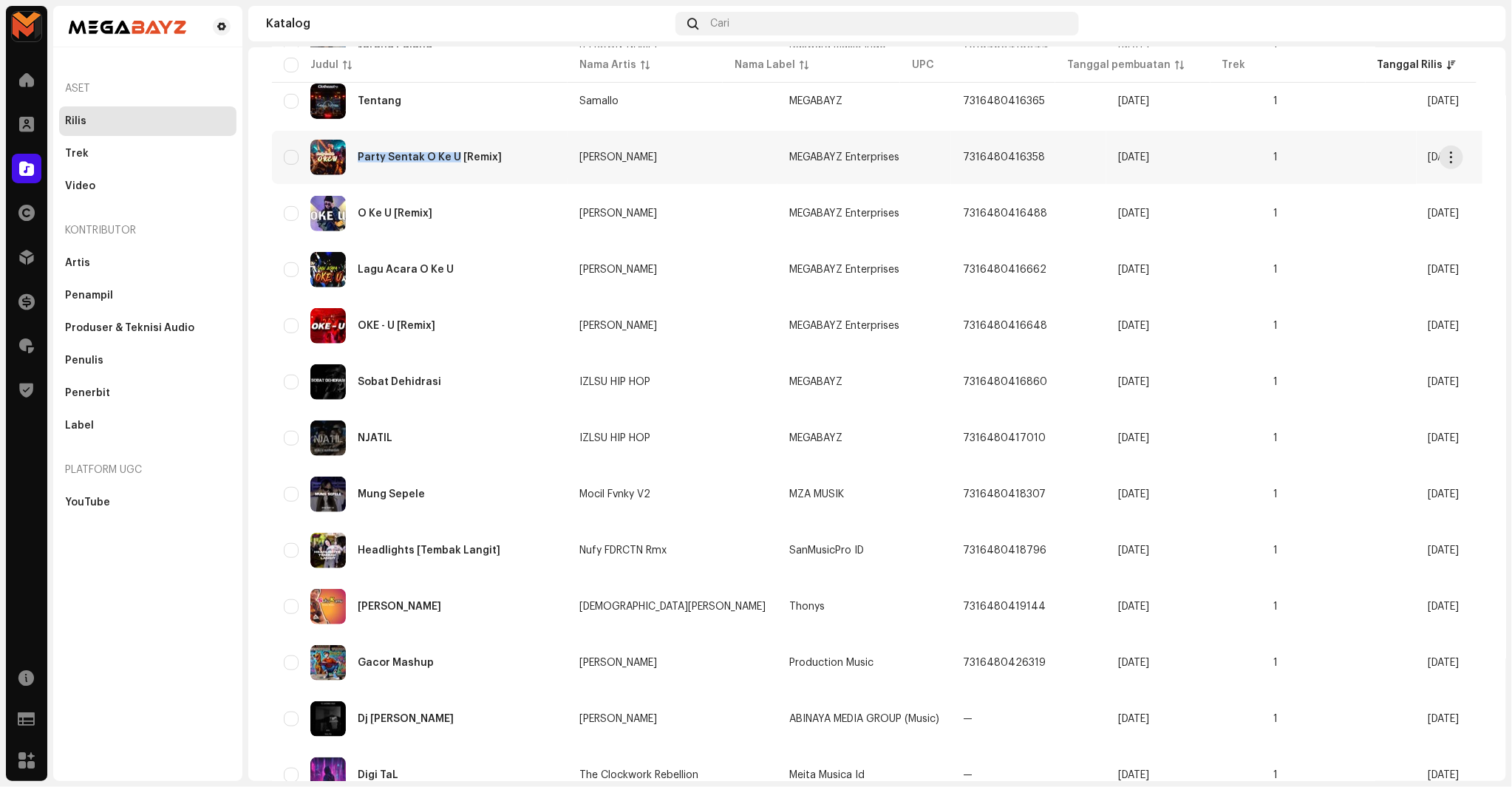
copy div "Party Sentak O Ke U"
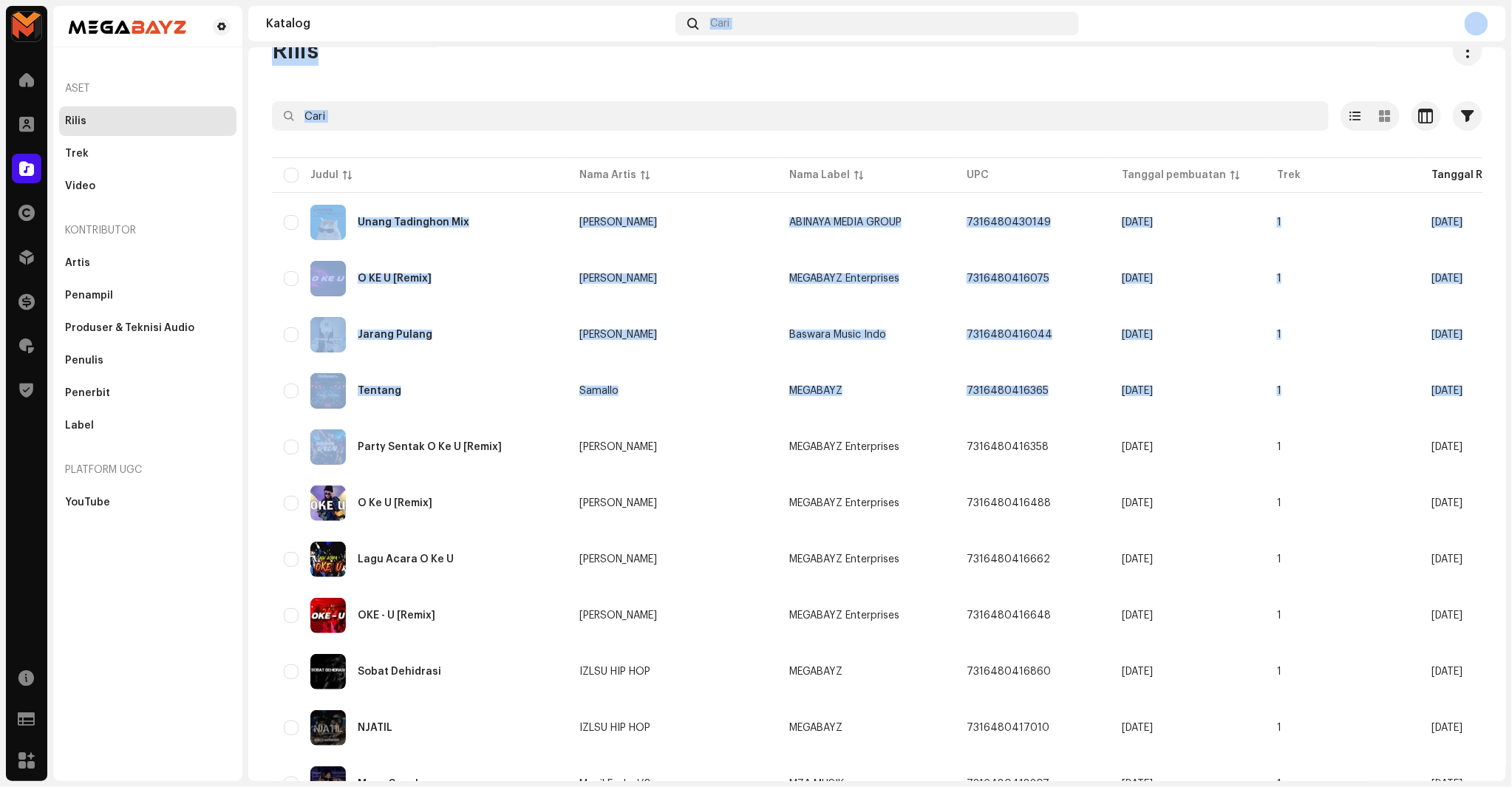
scroll to position [0, 0]
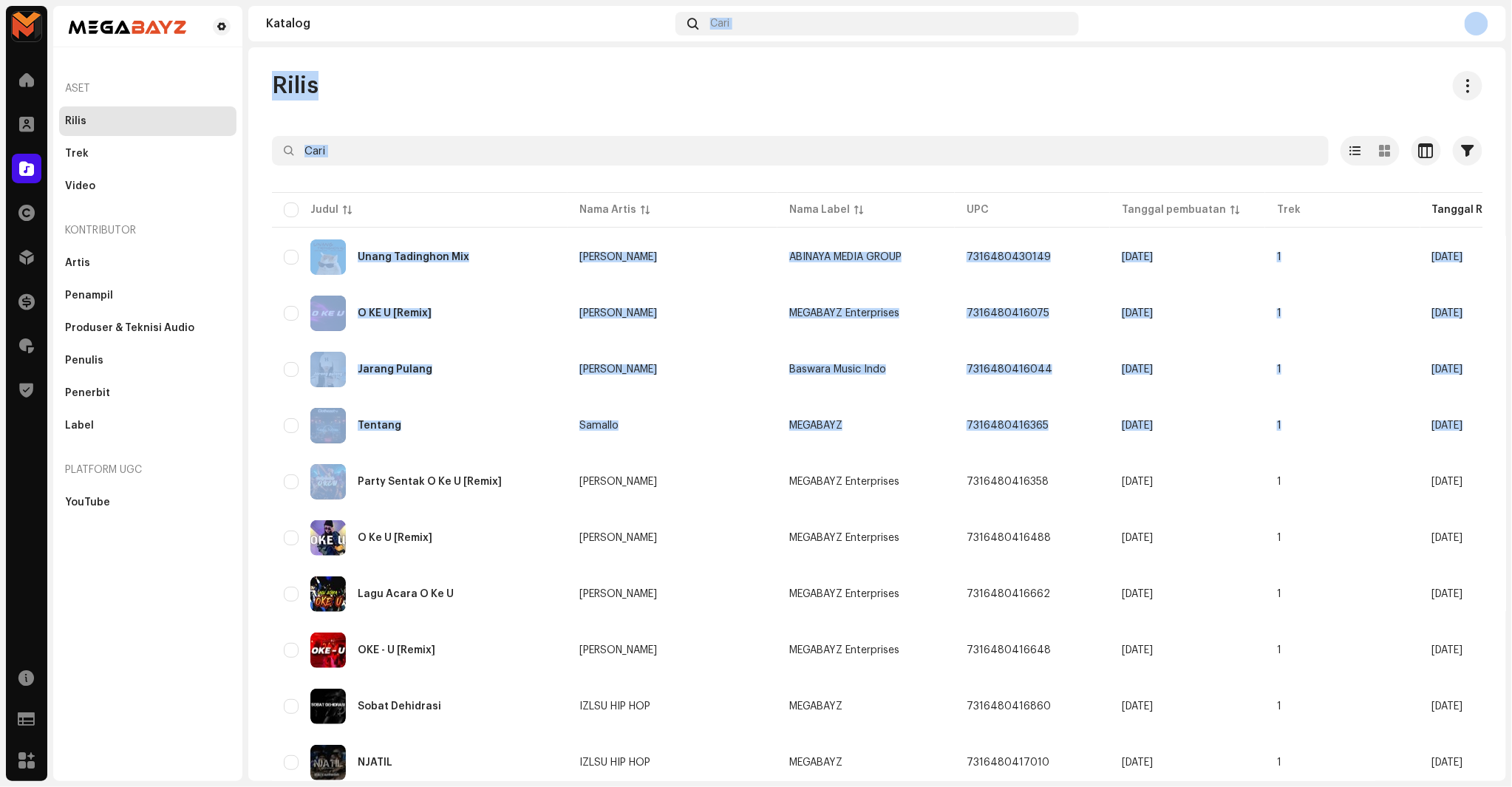
drag, startPoint x: 351, startPoint y: 158, endPoint x: 471, endPoint y: 32, distance: 174.0
click at [471, 32] on section "Katalog Cari Rilis Dipilih 0 Opsi Filter Status distribusi Tidak Pernah Didistr…" at bounding box center [878, 394] width 1258 height 775
click at [484, 67] on div "Rilis Dipilih 0 Opsi Filter Status distribusi Tidak Pernah Didistribusikan Memp…" at bounding box center [878, 413] width 1258 height 734
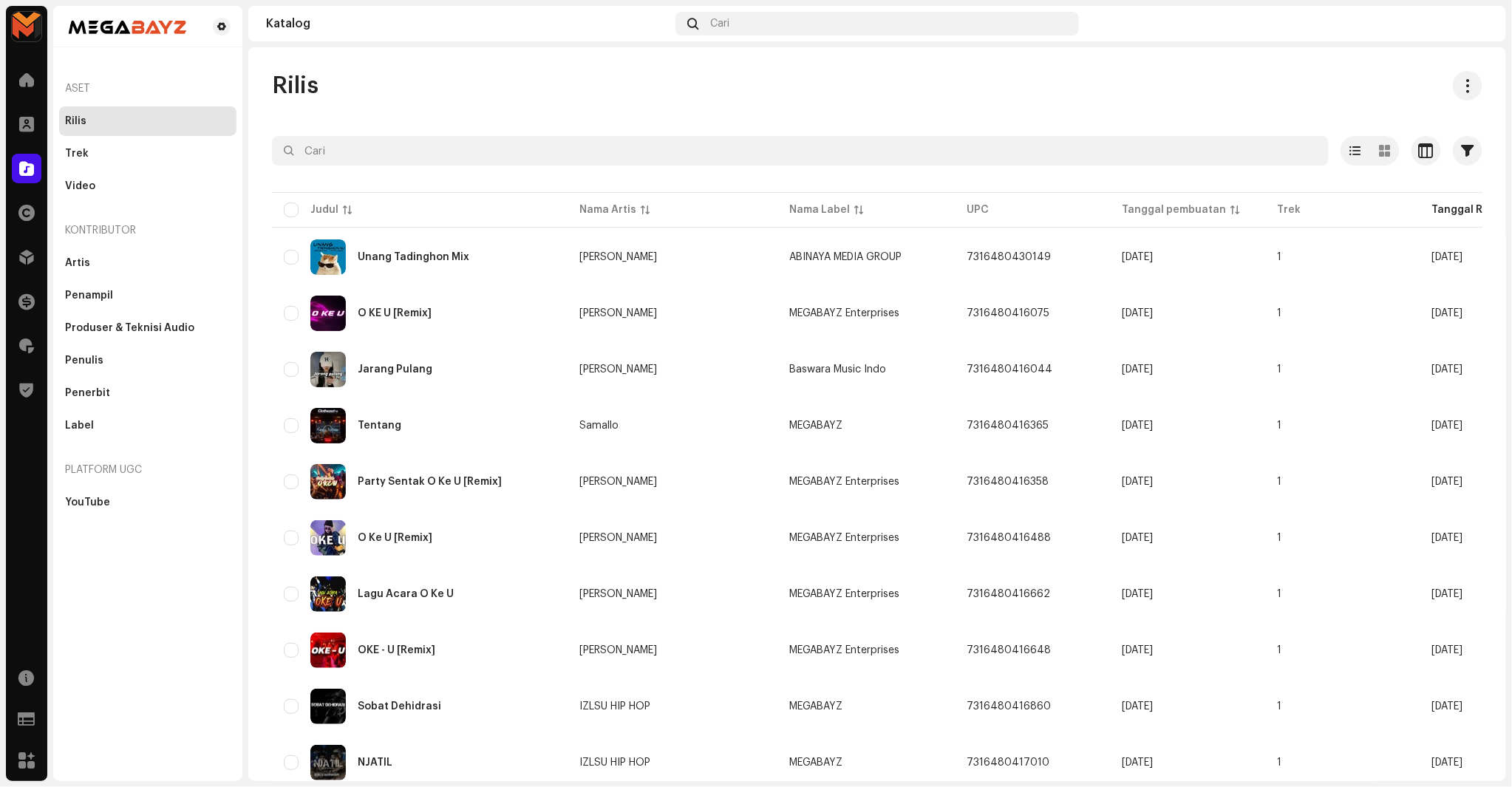
click at [484, 67] on div "Rilis Dipilih 0 Opsi Filter Status distribusi Tidak Pernah Didistribusikan Memp…" at bounding box center [878, 413] width 1258 height 734
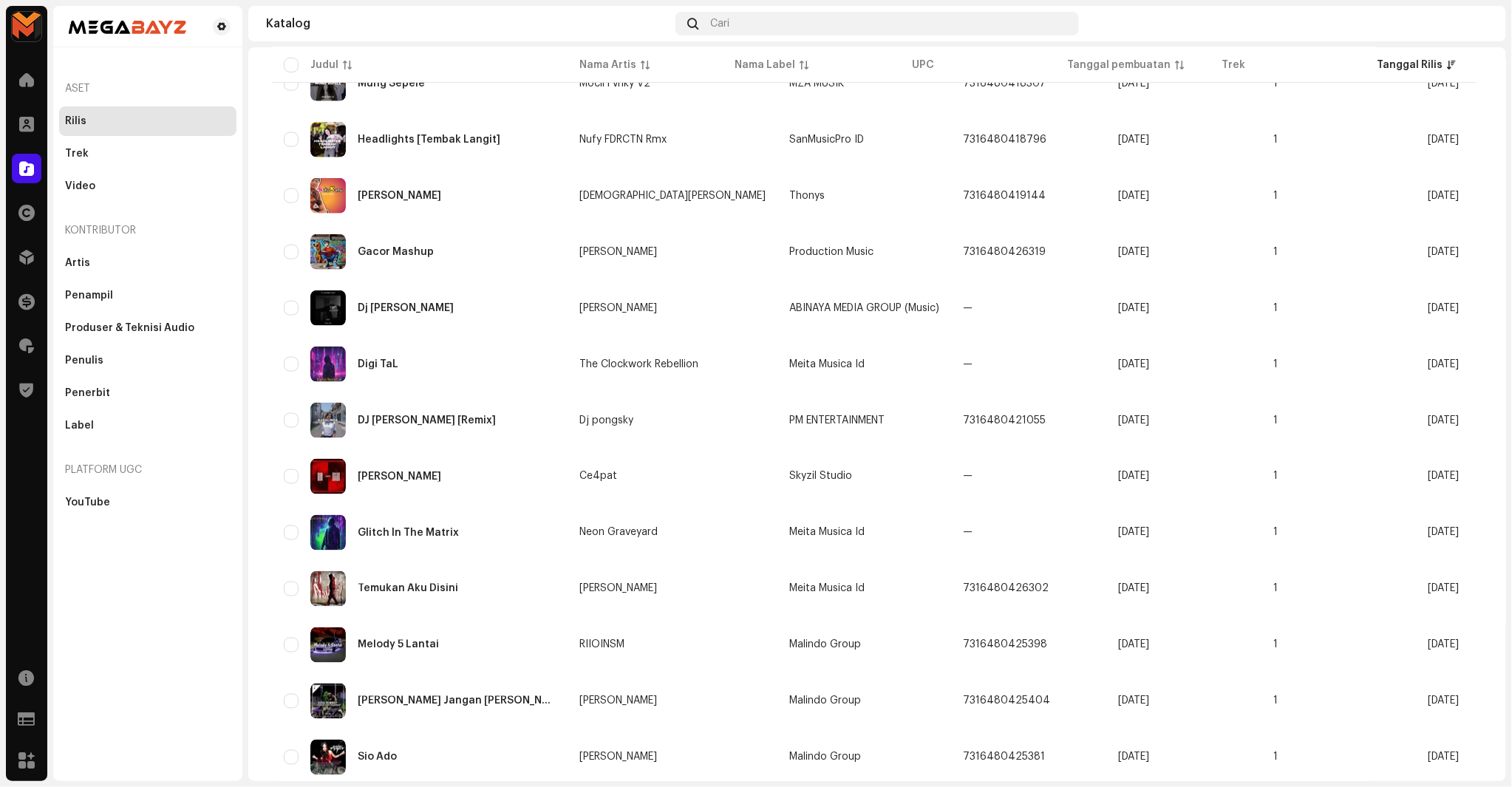
scroll to position [828, 0]
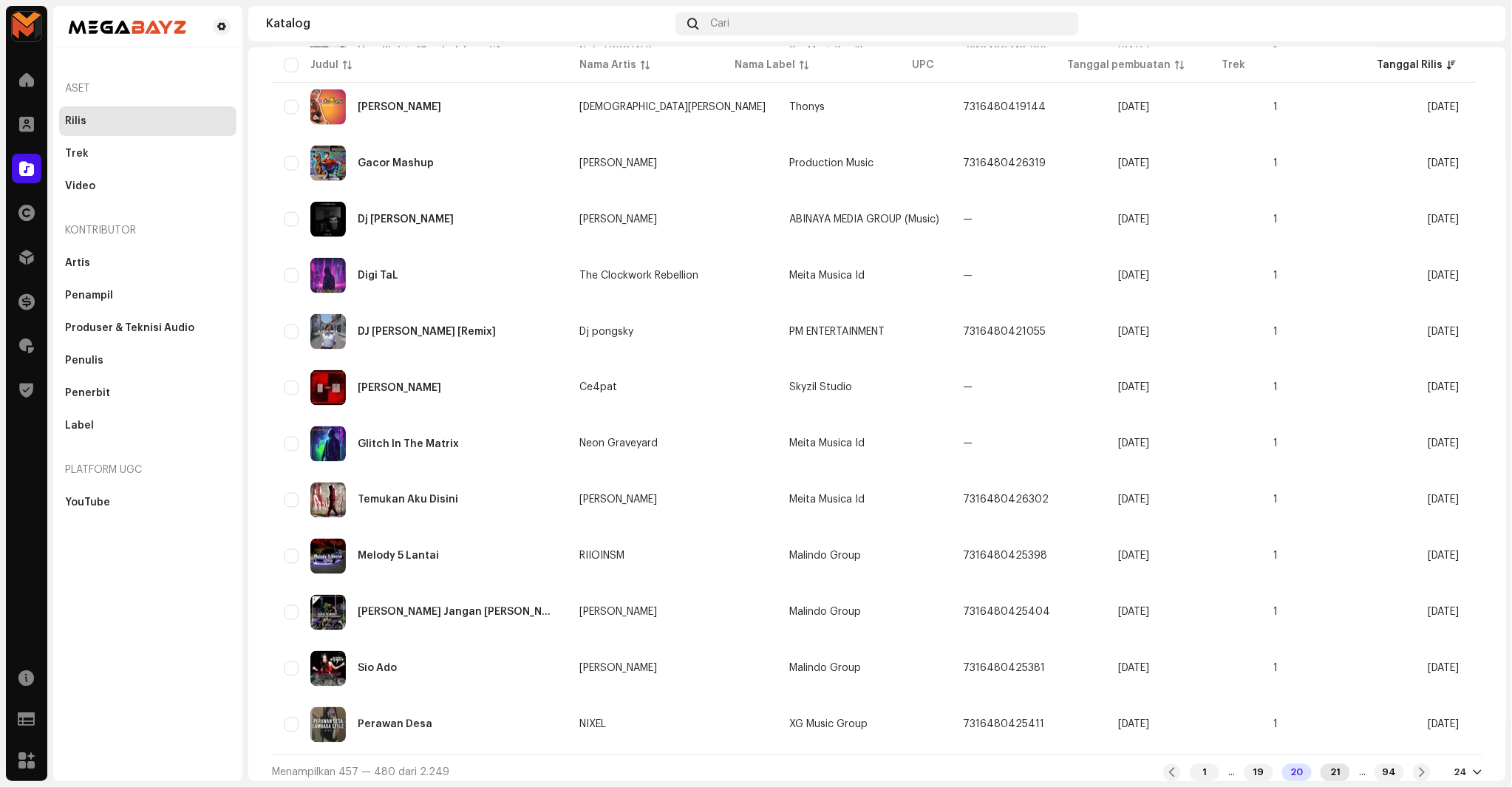
click at [1323, 764] on div "21" at bounding box center [1335, 773] width 29 height 18
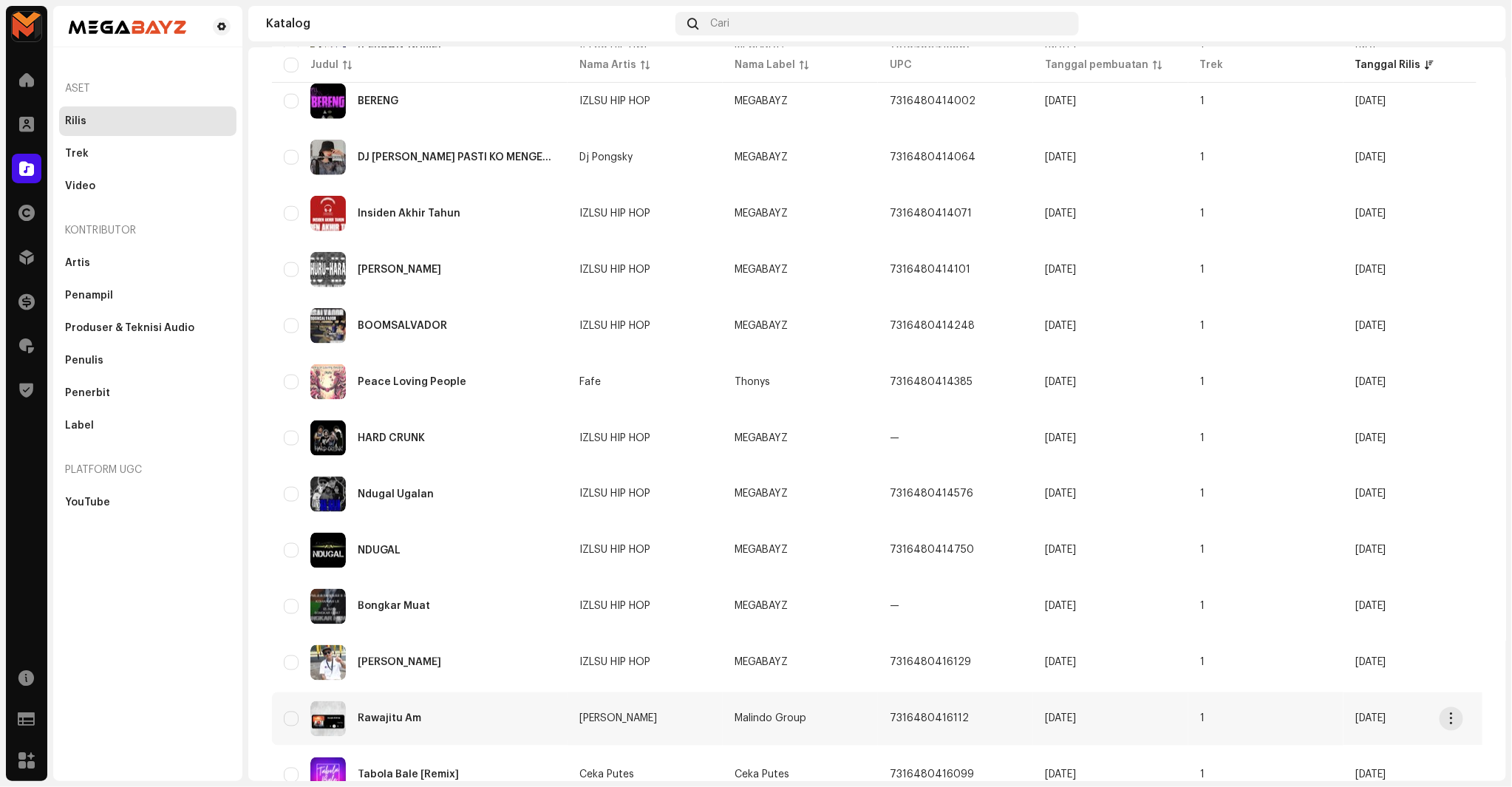
scroll to position [828, 0]
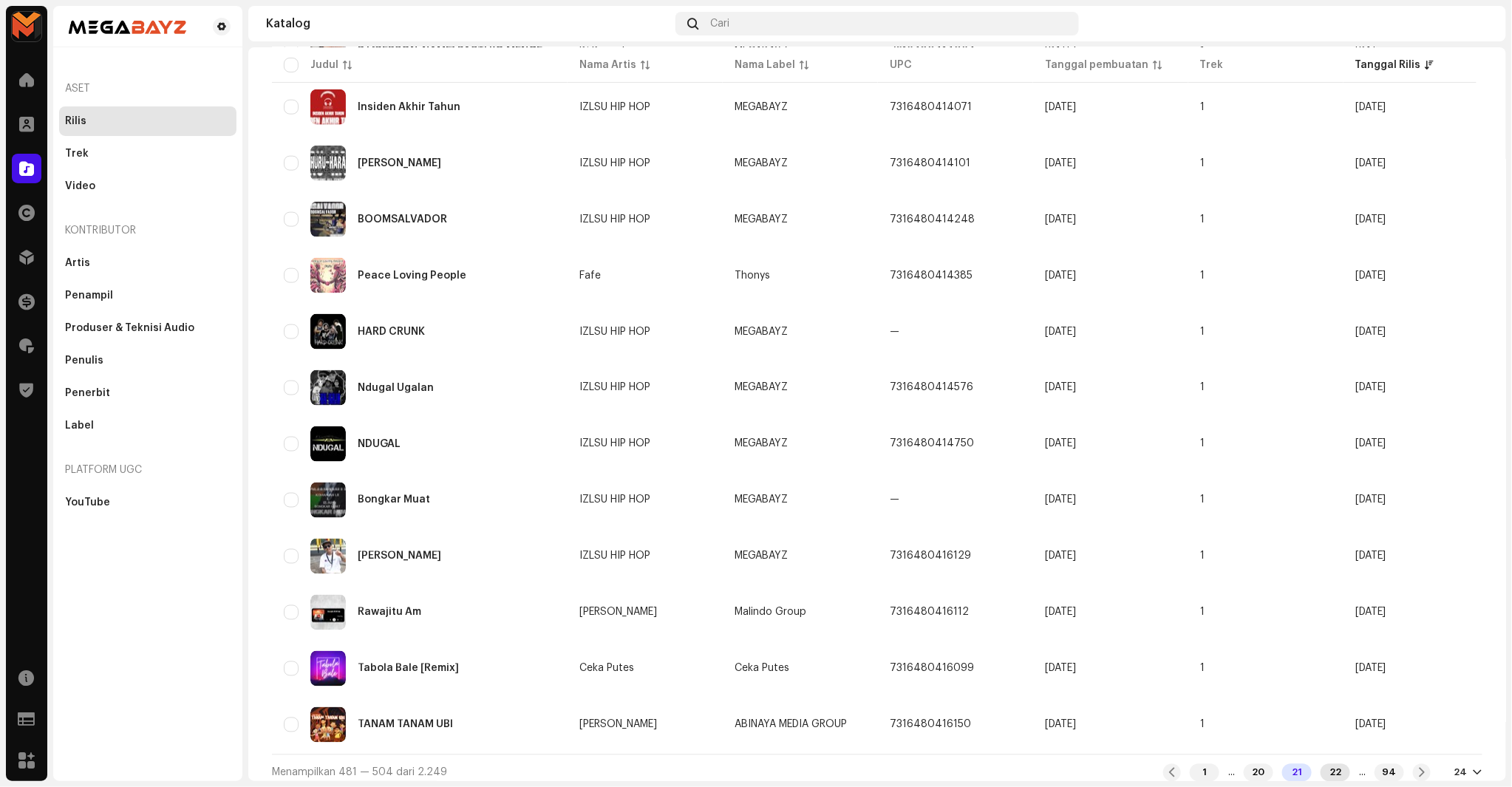
click at [1325, 765] on div "22" at bounding box center [1335, 773] width 29 height 18
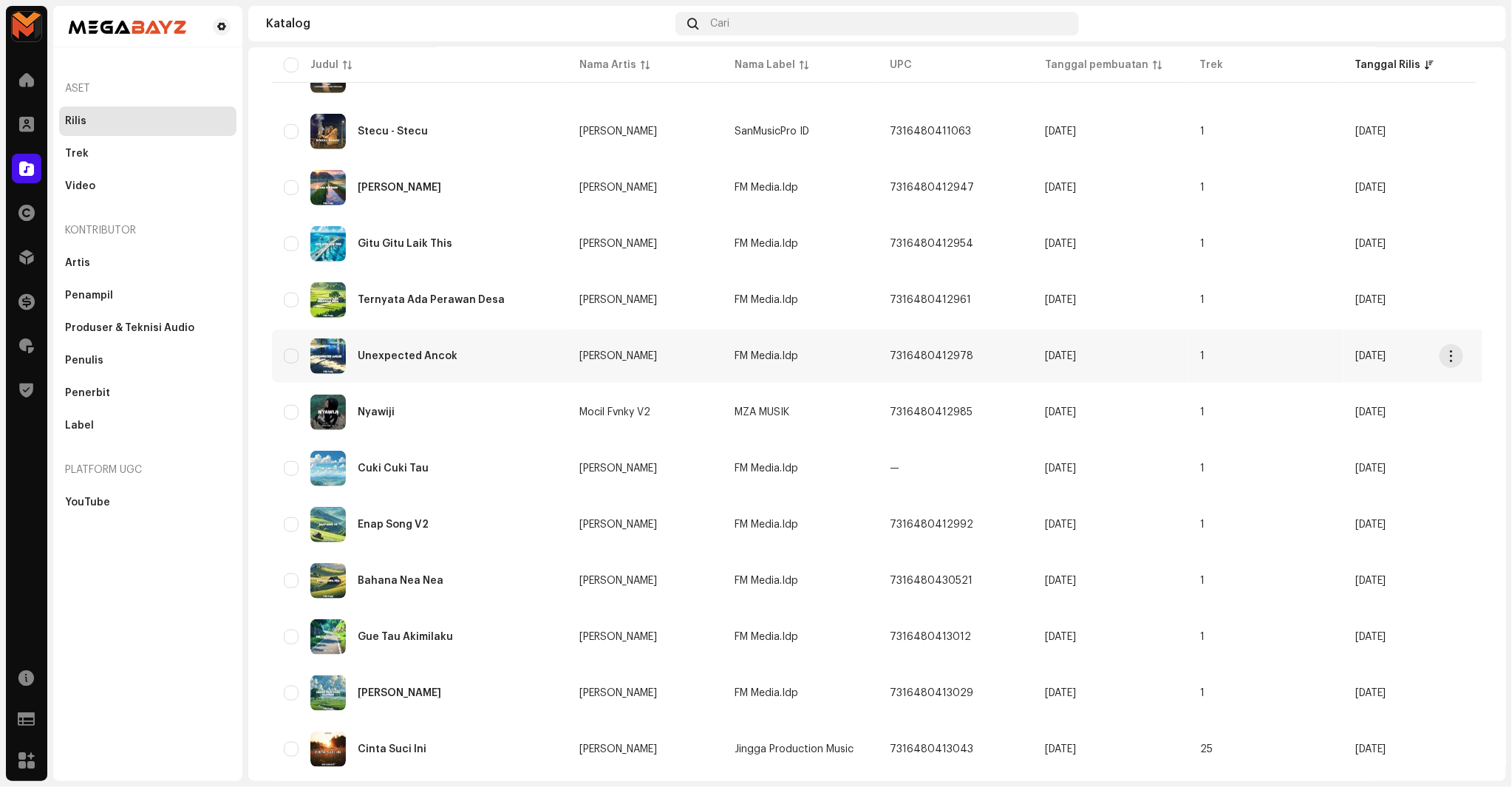
scroll to position [328, 0]
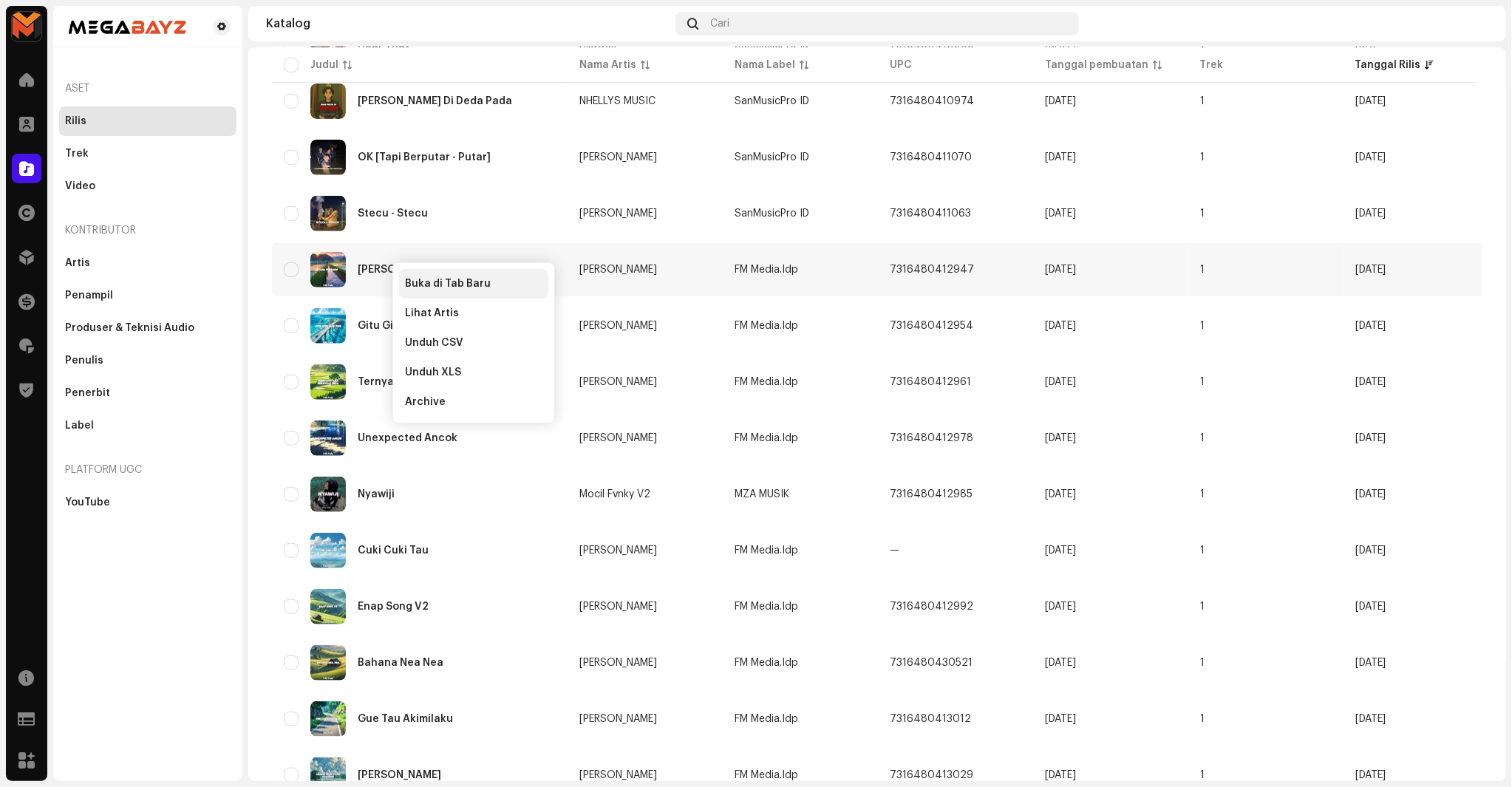
click at [422, 281] on span "Buka di Tab Baru" at bounding box center [447, 283] width 86 height 12
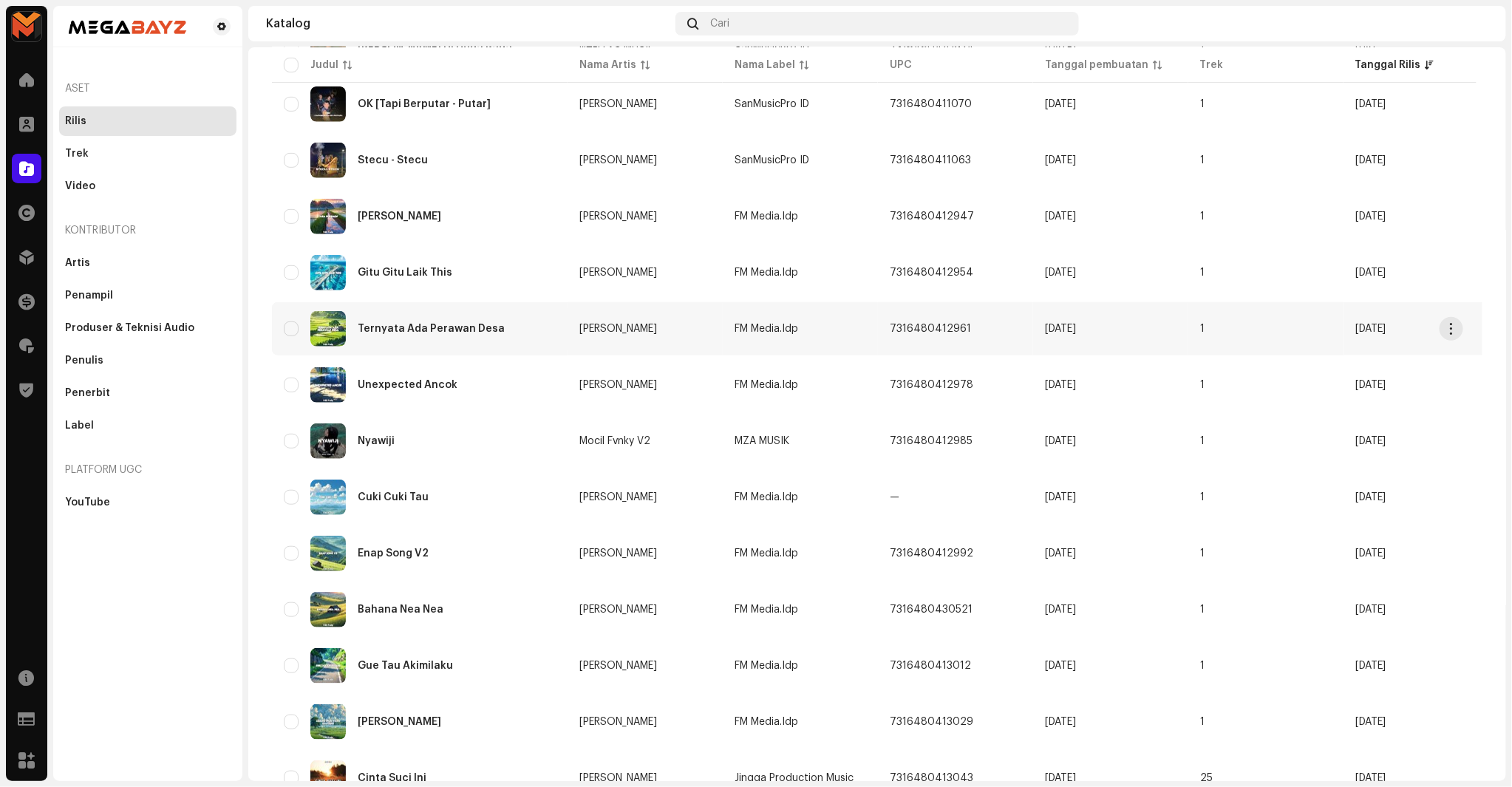
scroll to position [410, 0]
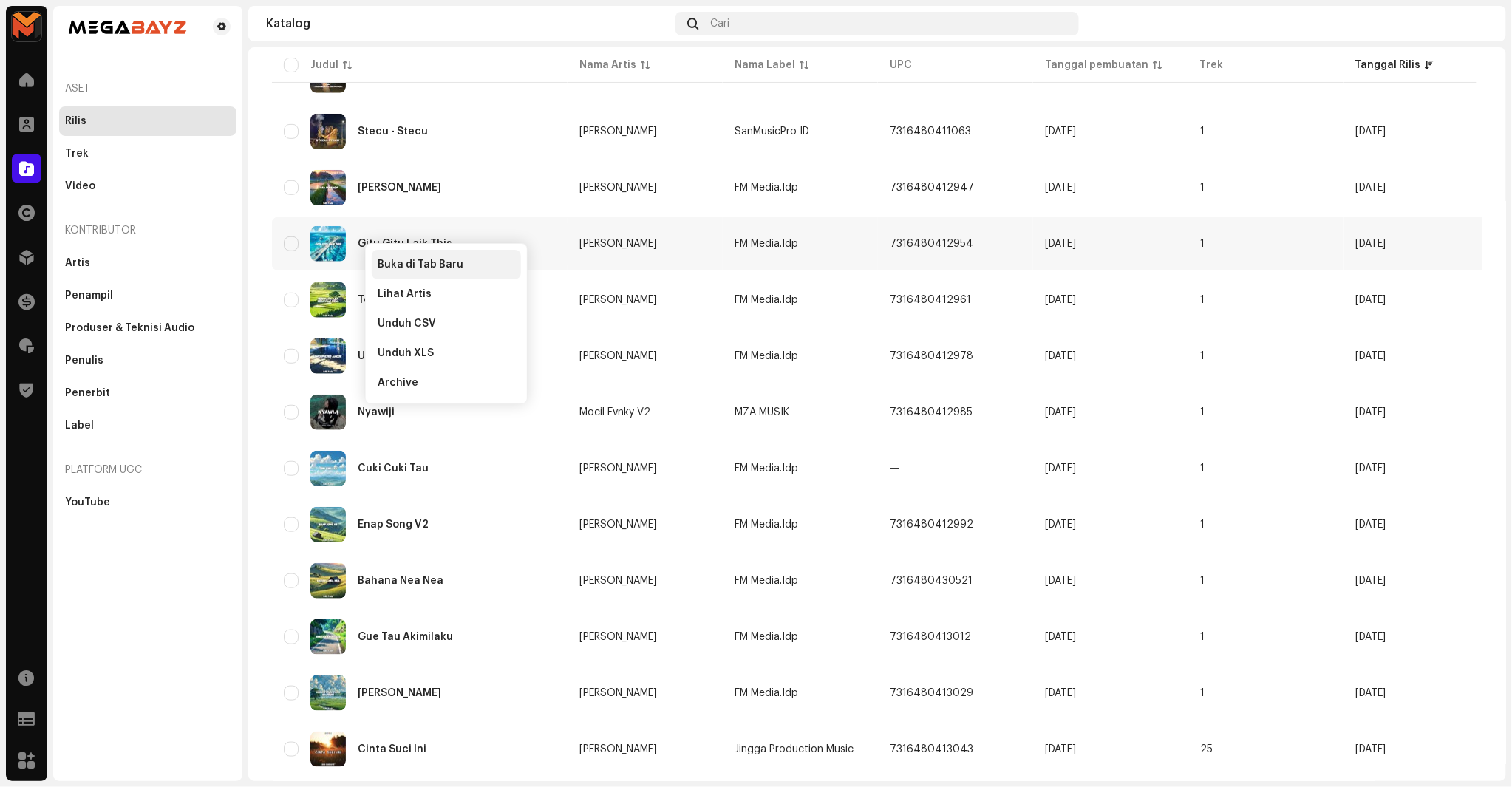
click at [392, 259] on span "Buka di Tab Baru" at bounding box center [421, 264] width 86 height 12
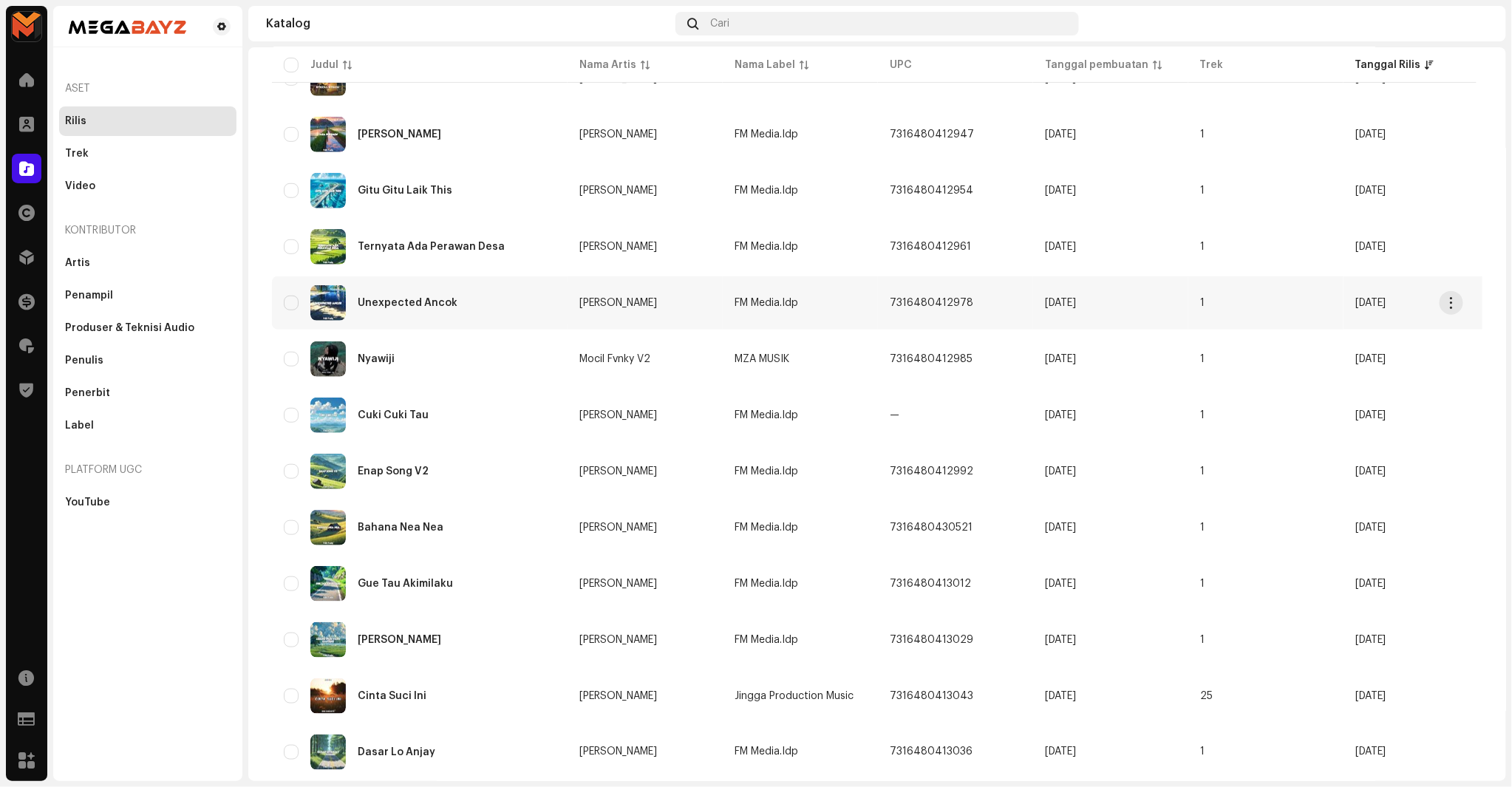
scroll to position [492, 0]
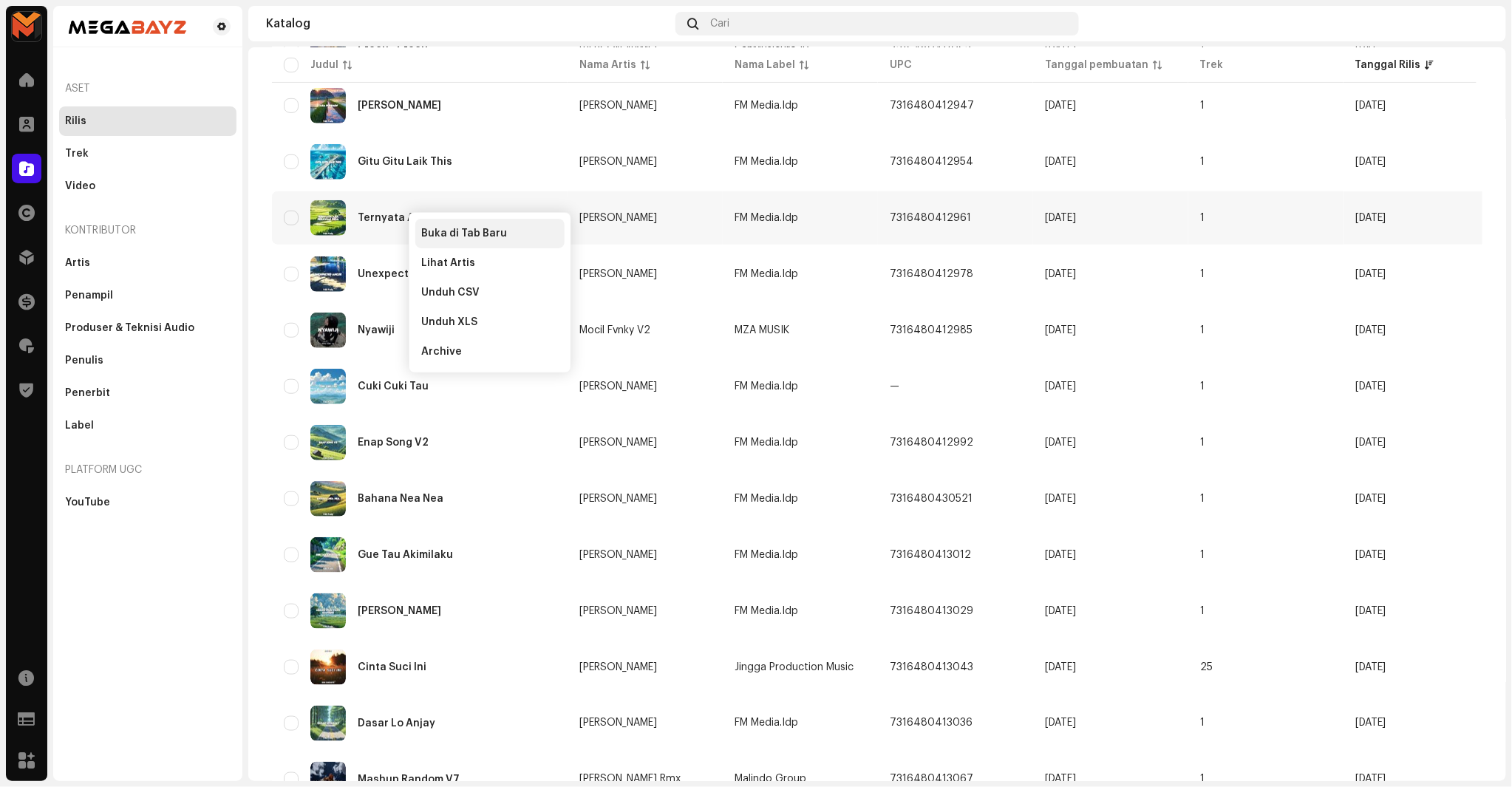
click at [431, 228] on span "Buka di Tab Baru" at bounding box center [464, 233] width 86 height 12
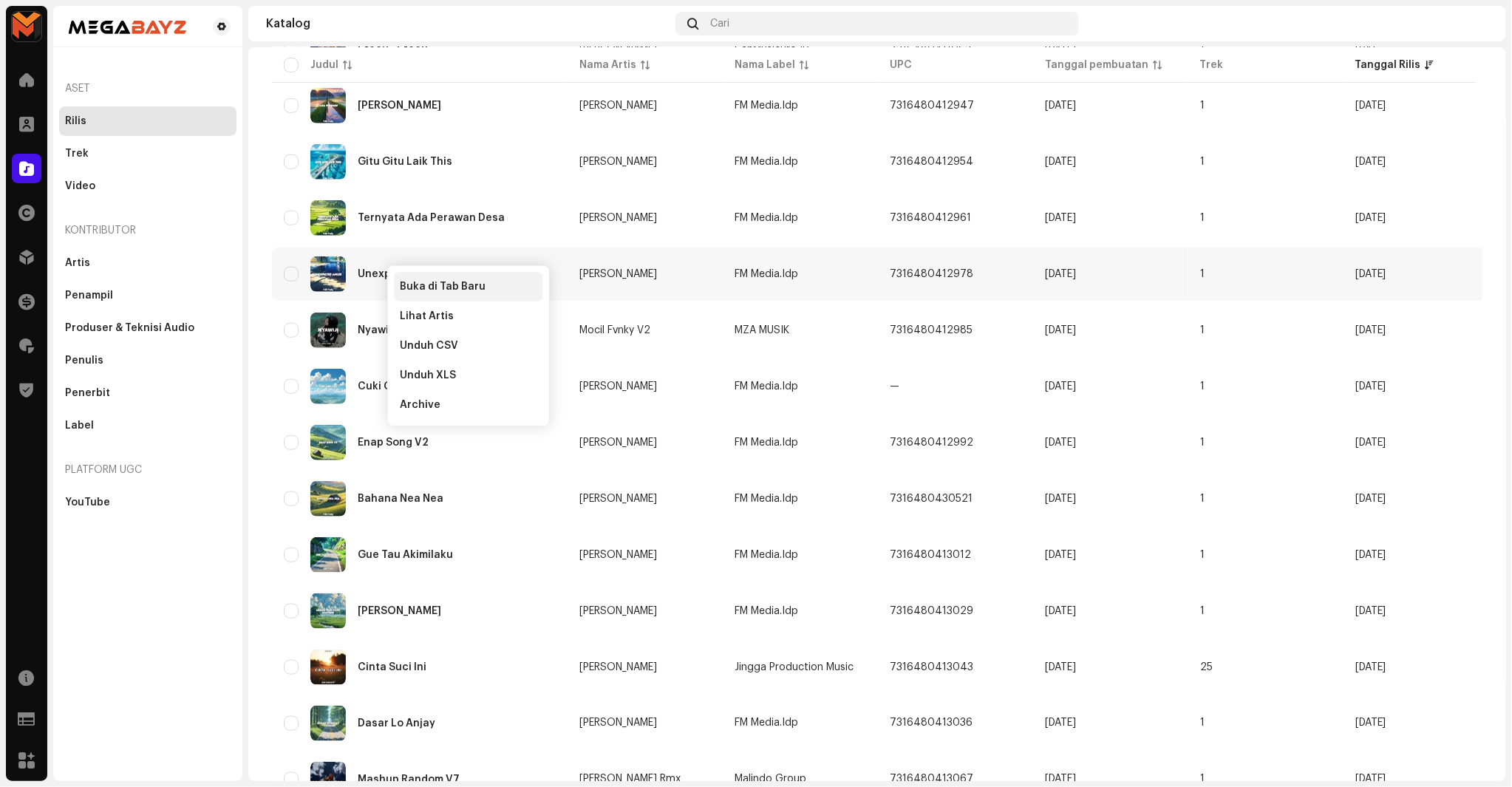
click at [440, 283] on span "Buka di Tab Baru" at bounding box center [443, 287] width 86 height 12
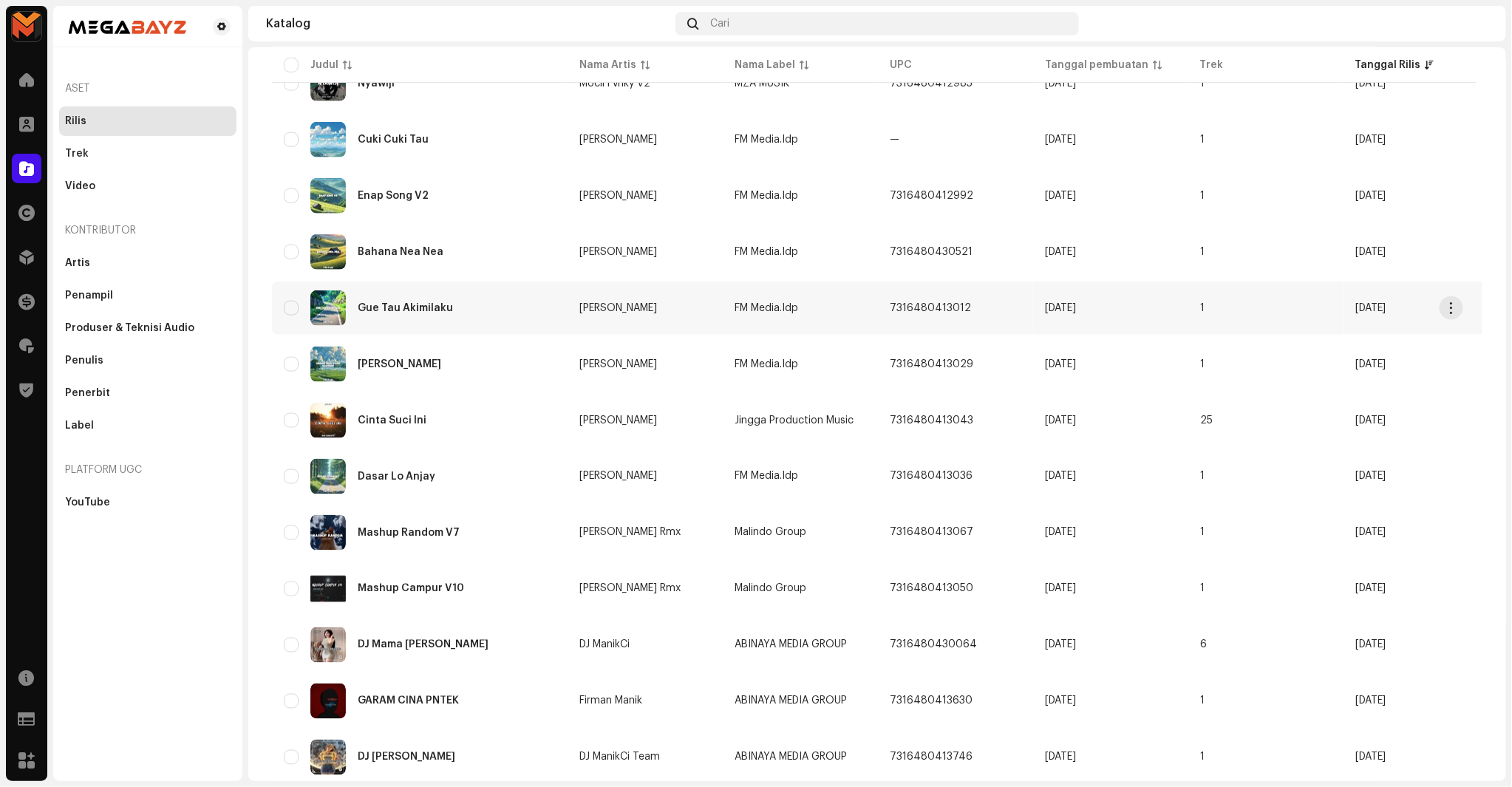
scroll to position [821, 0]
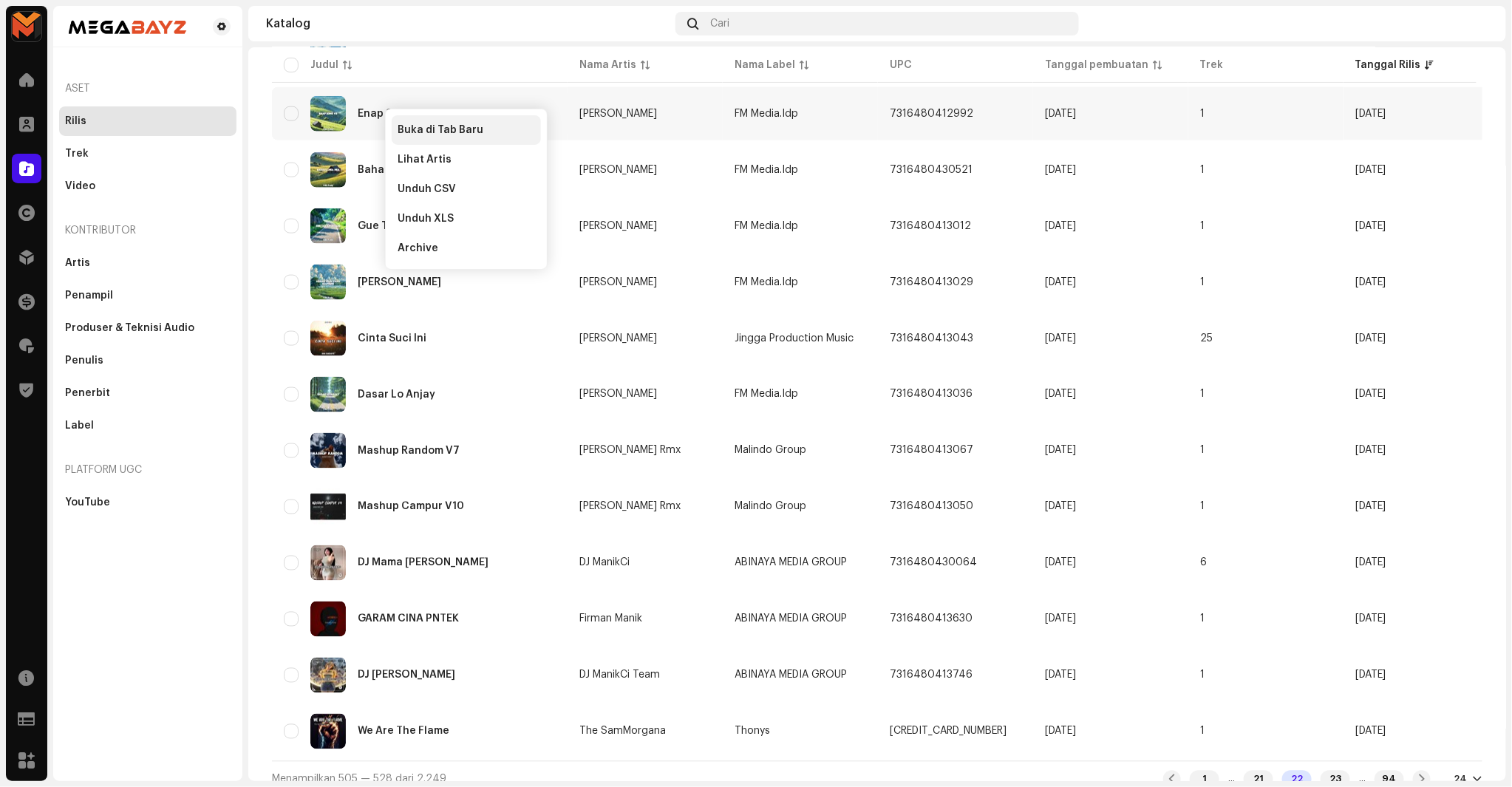
click at [399, 124] on span "Buka di Tab Baru" at bounding box center [440, 130] width 86 height 12
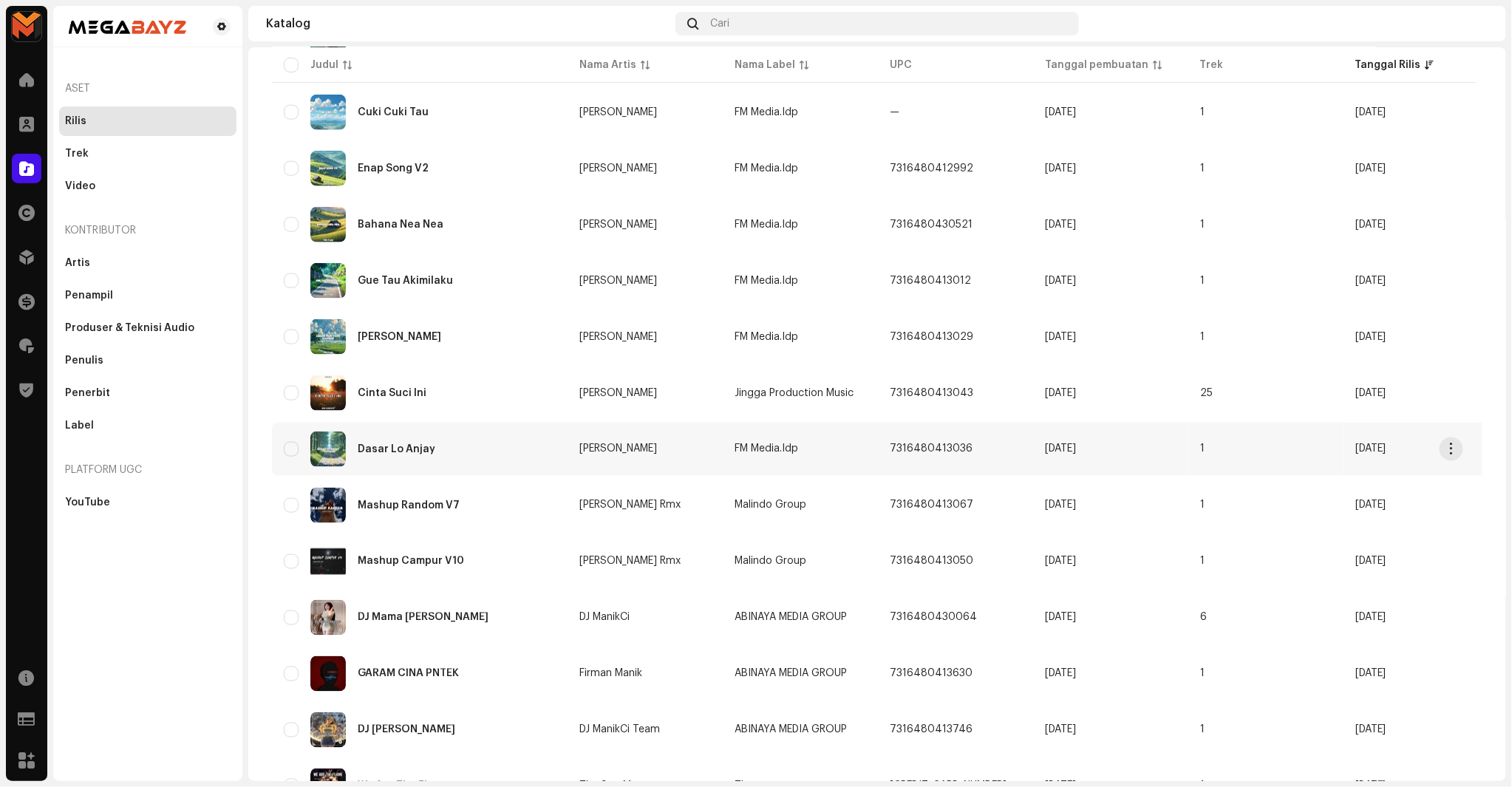
scroll to position [739, 0]
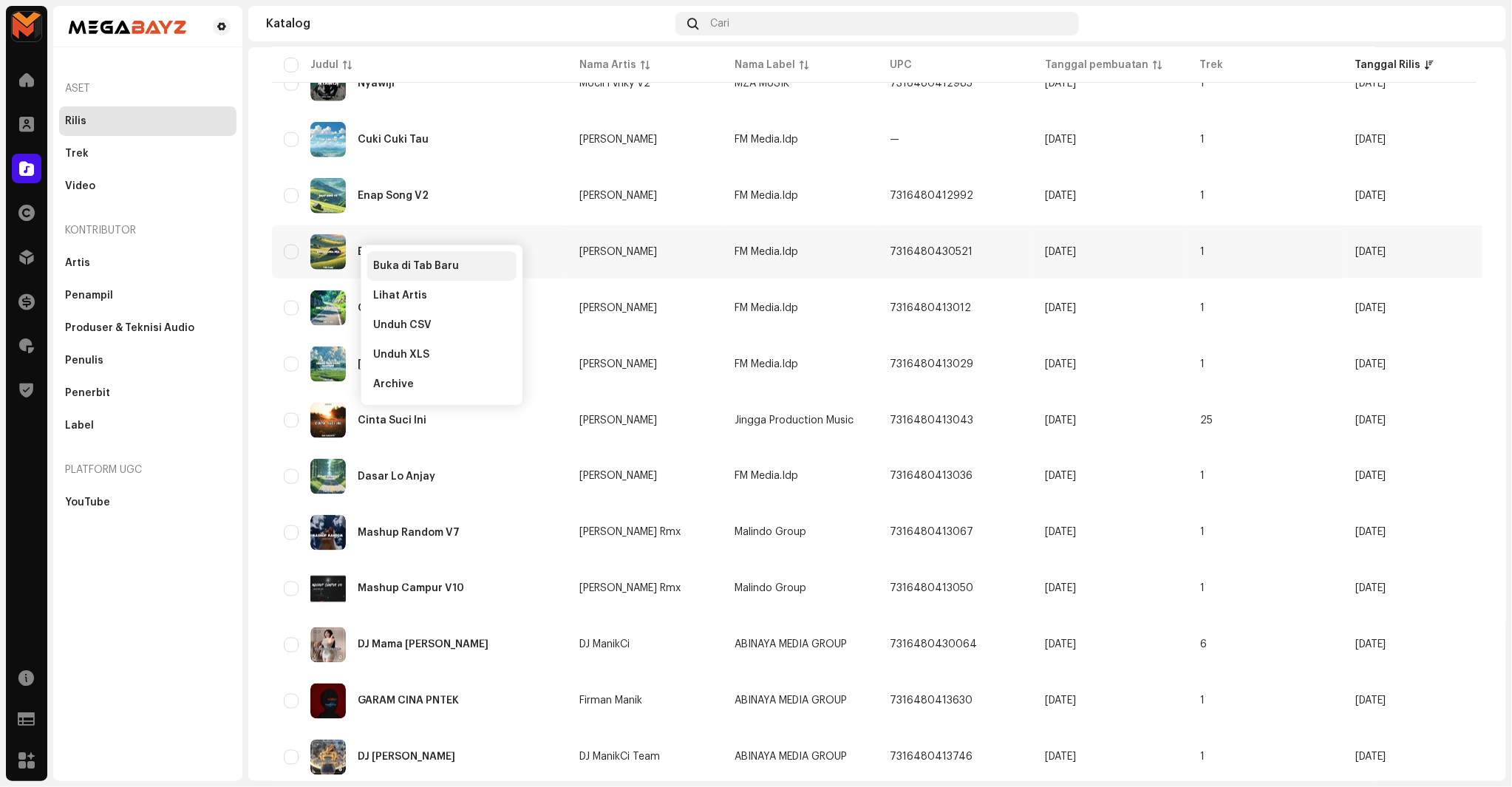
click at [409, 268] on span "Buka di Tab Baru" at bounding box center [416, 265] width 86 height 12
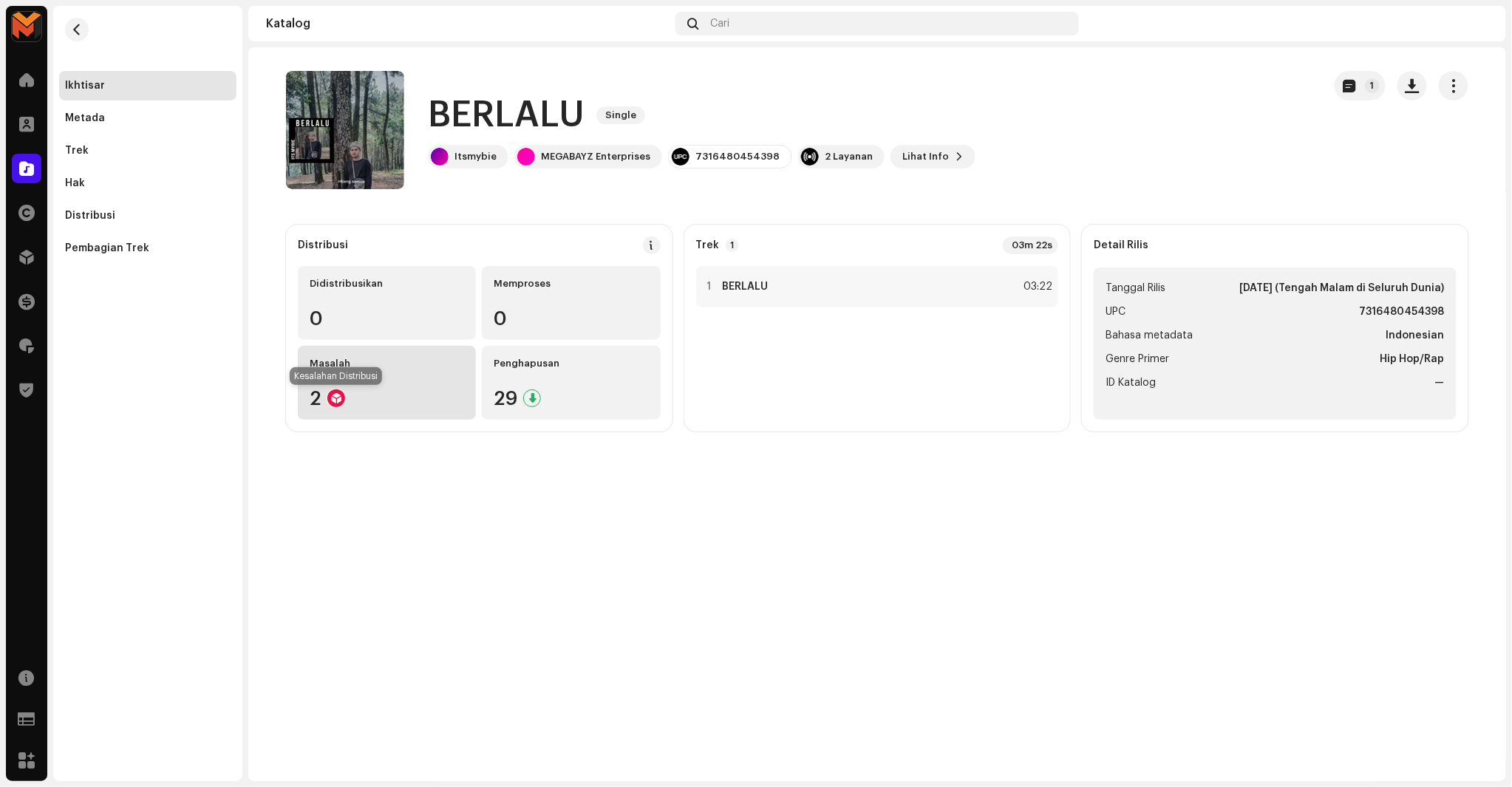
click at [331, 394] on div at bounding box center [336, 398] width 18 height 18
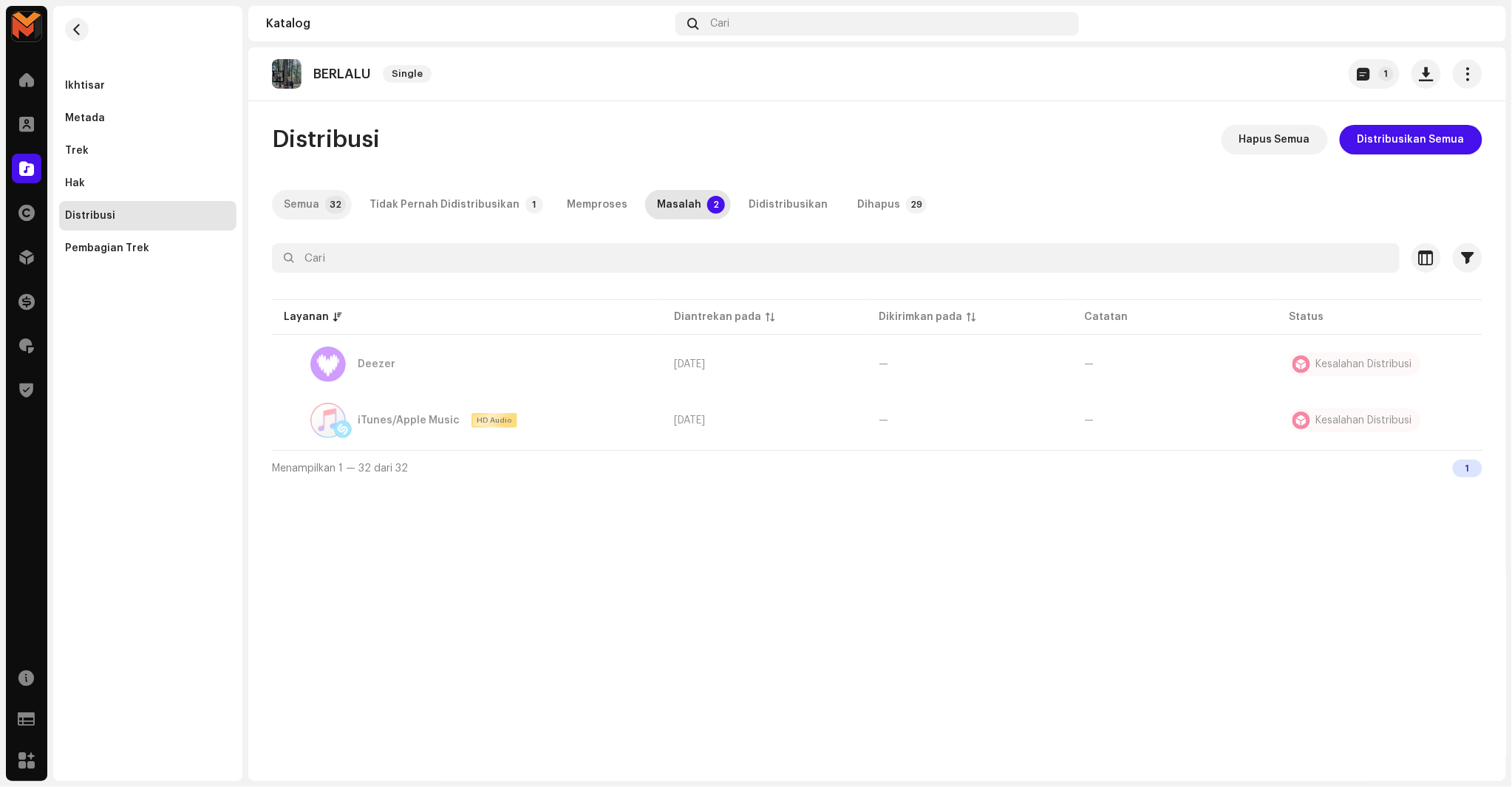
click at [319, 201] on p-tab "Semua 32" at bounding box center [312, 204] width 80 height 29
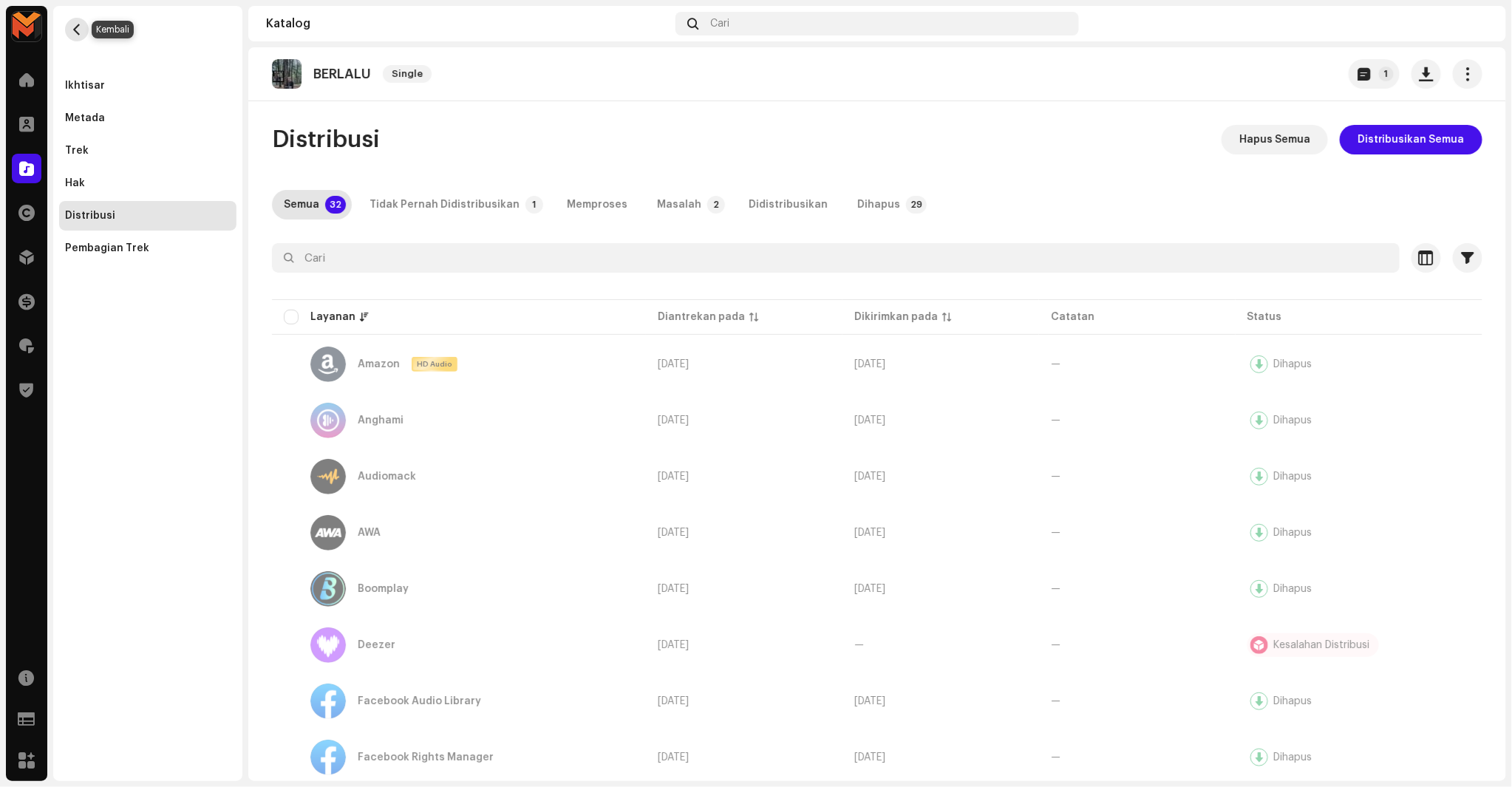
click at [79, 31] on span "button" at bounding box center [77, 29] width 11 height 12
click at [150, 91] on div "Ikhtisar" at bounding box center [147, 85] width 166 height 12
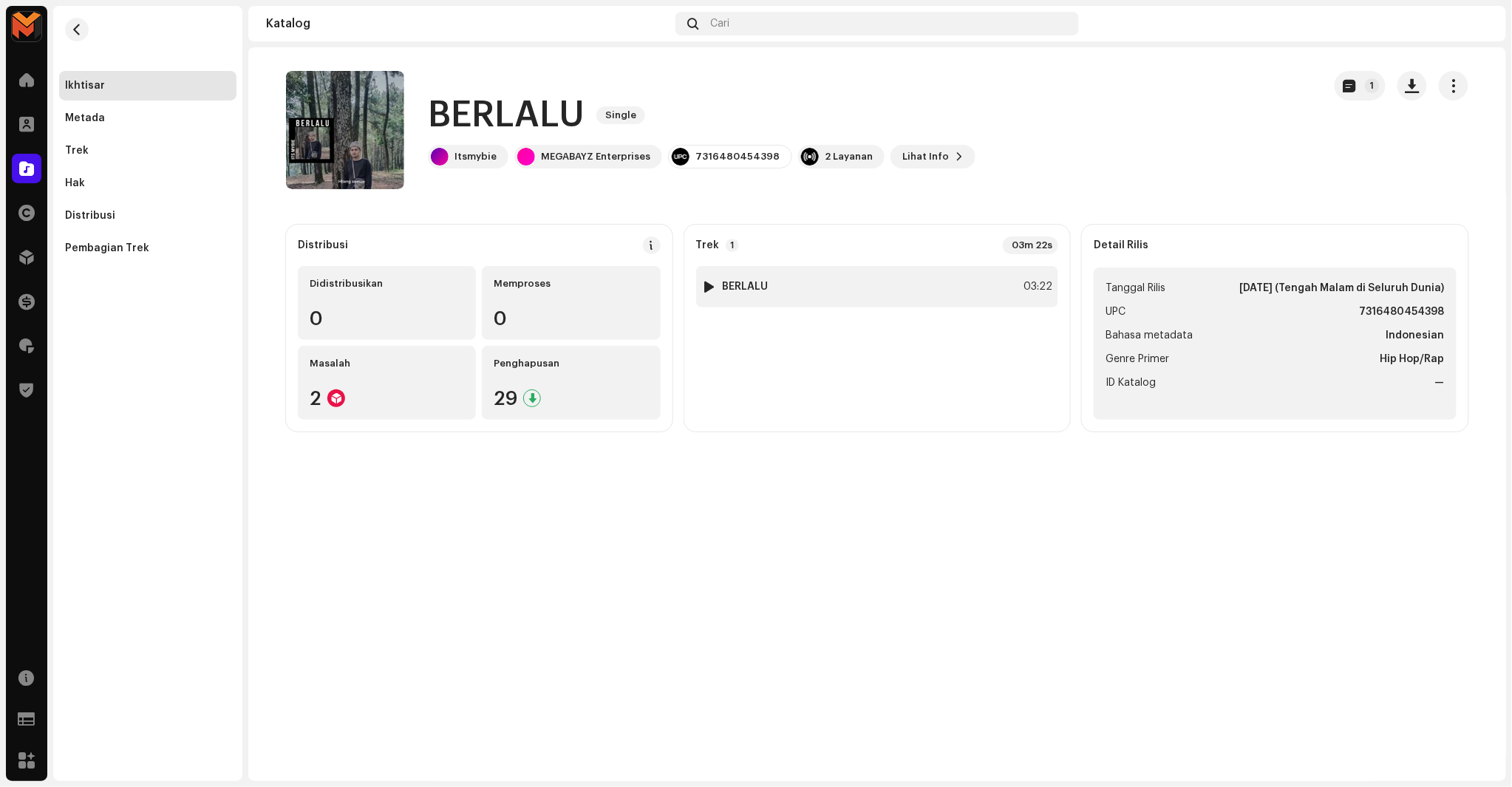
click at [994, 293] on div "1 BERLALU 03:22" at bounding box center [878, 287] width 363 height 42
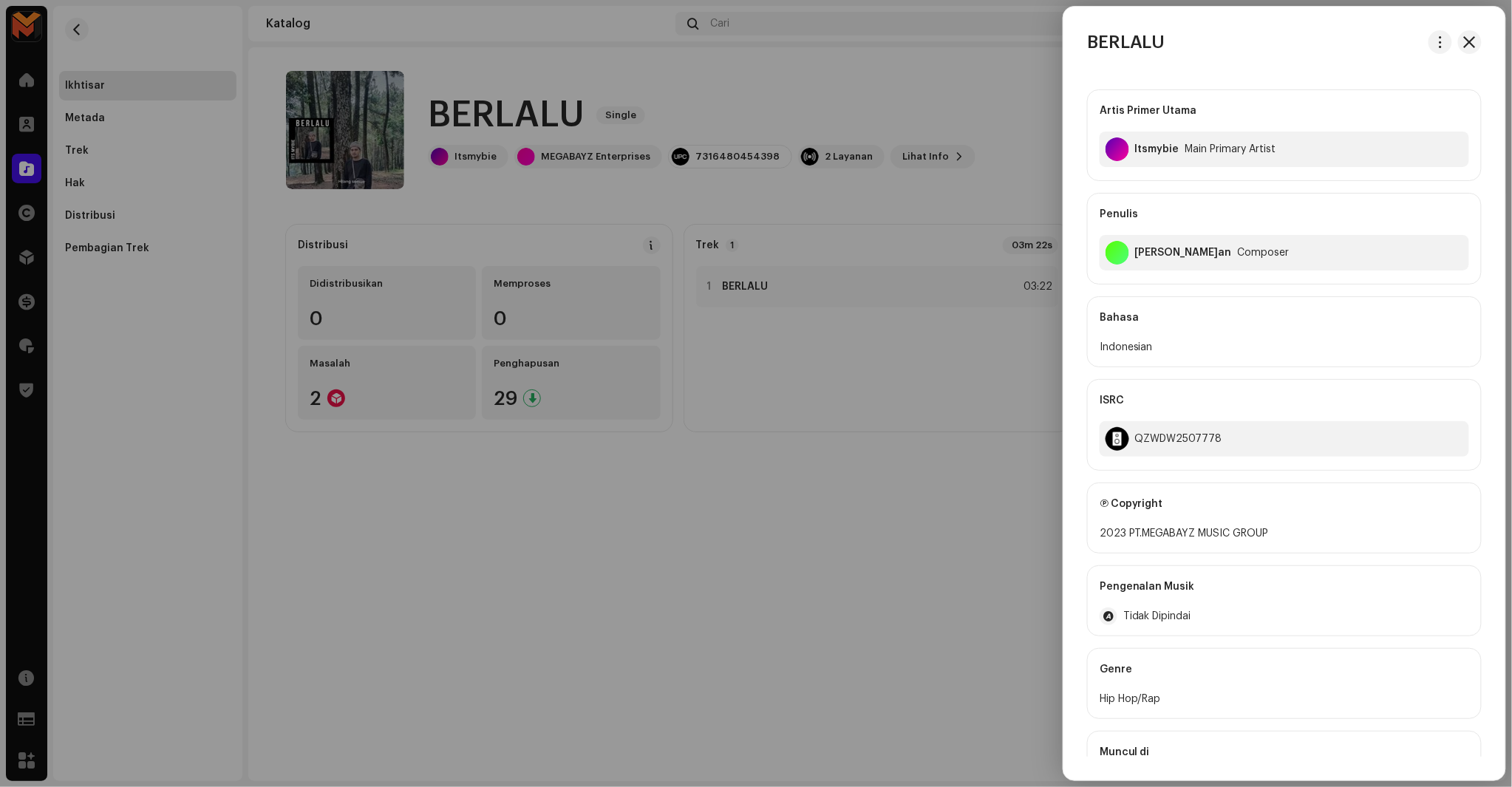
click at [977, 407] on div at bounding box center [756, 393] width 1512 height 787
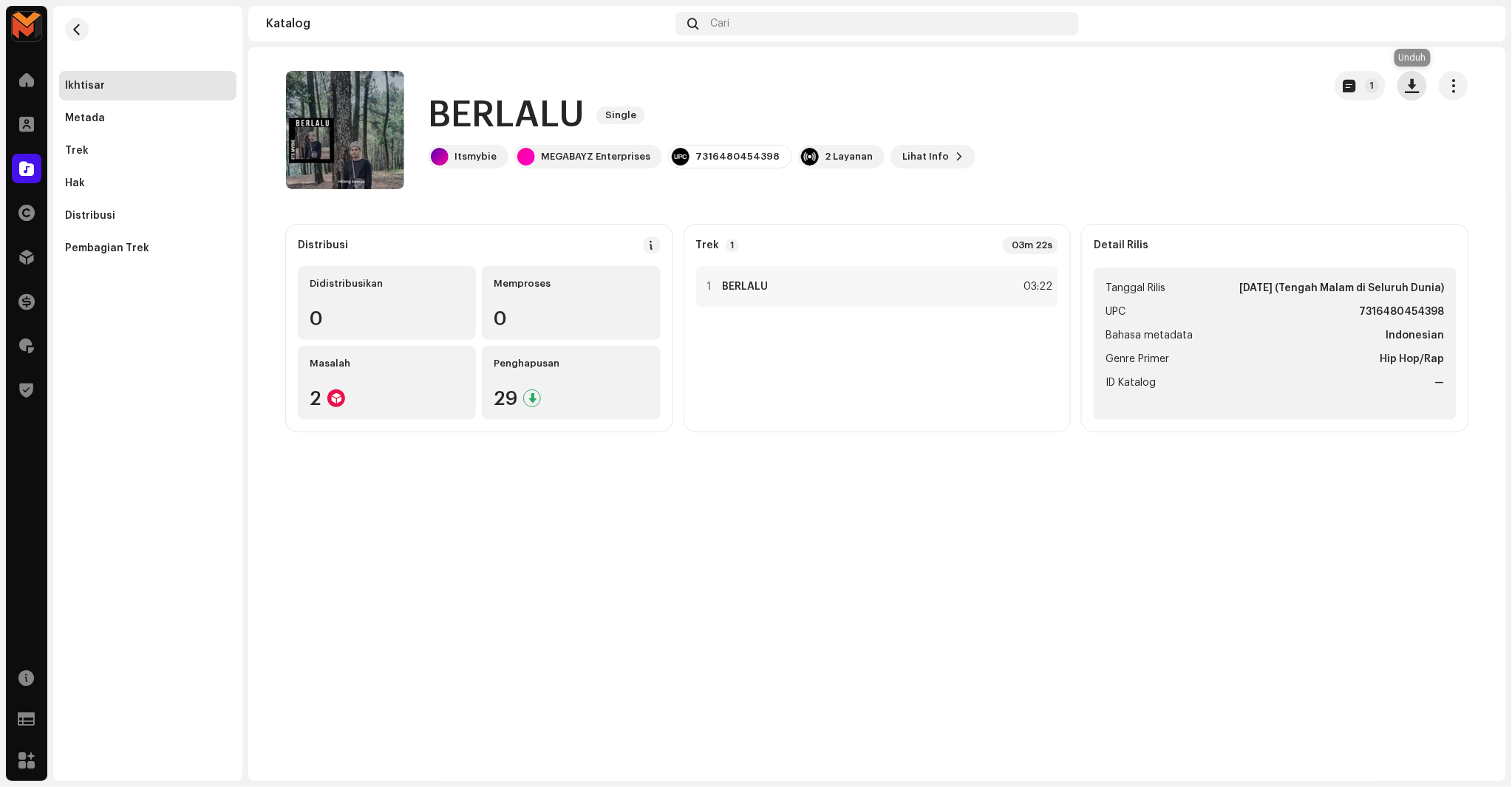
click at [1414, 87] on span "button" at bounding box center [1413, 85] width 14 height 12
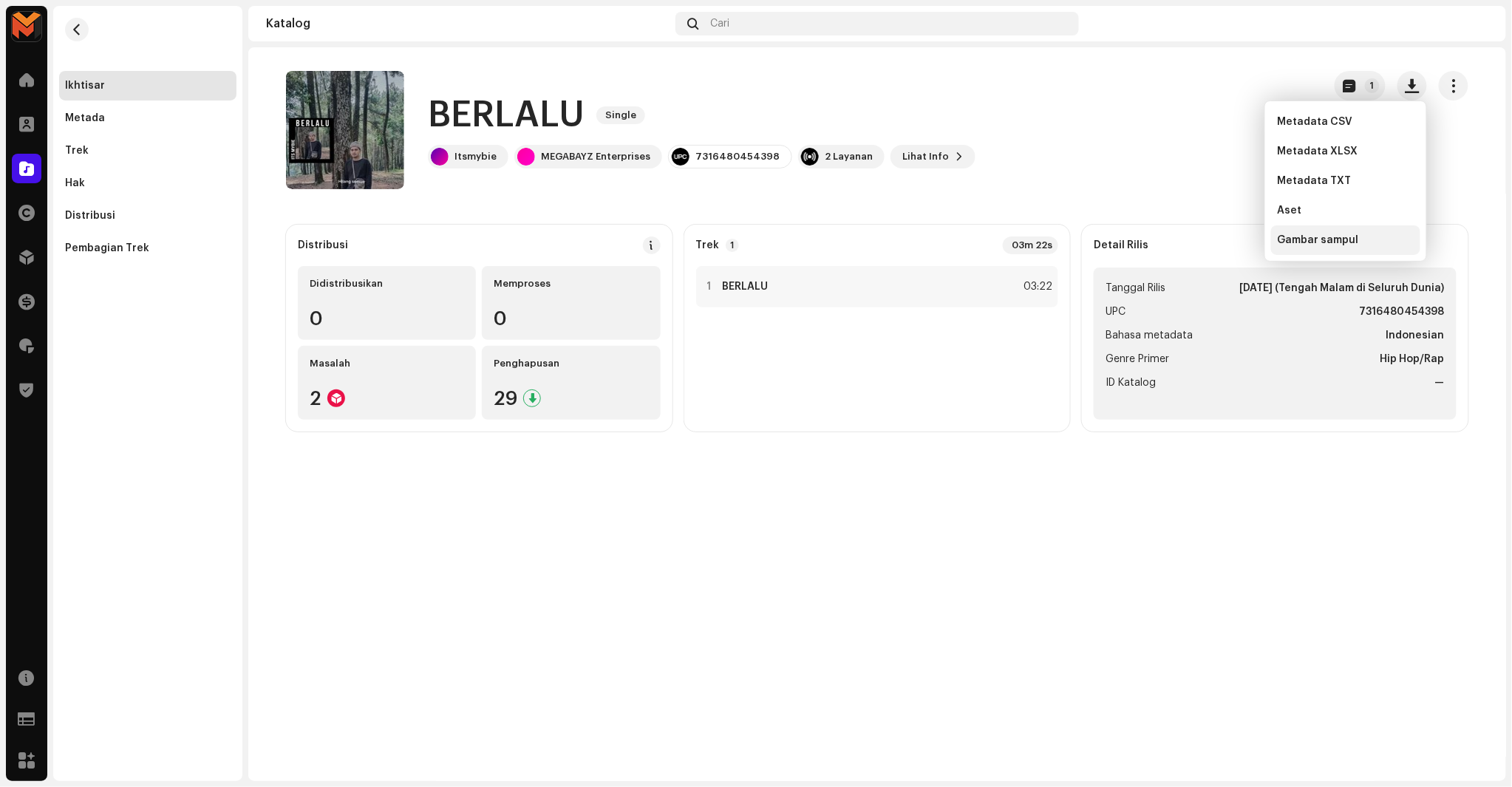
click at [1319, 240] on span "Gambar sampul" at bounding box center [1318, 240] width 82 height 12
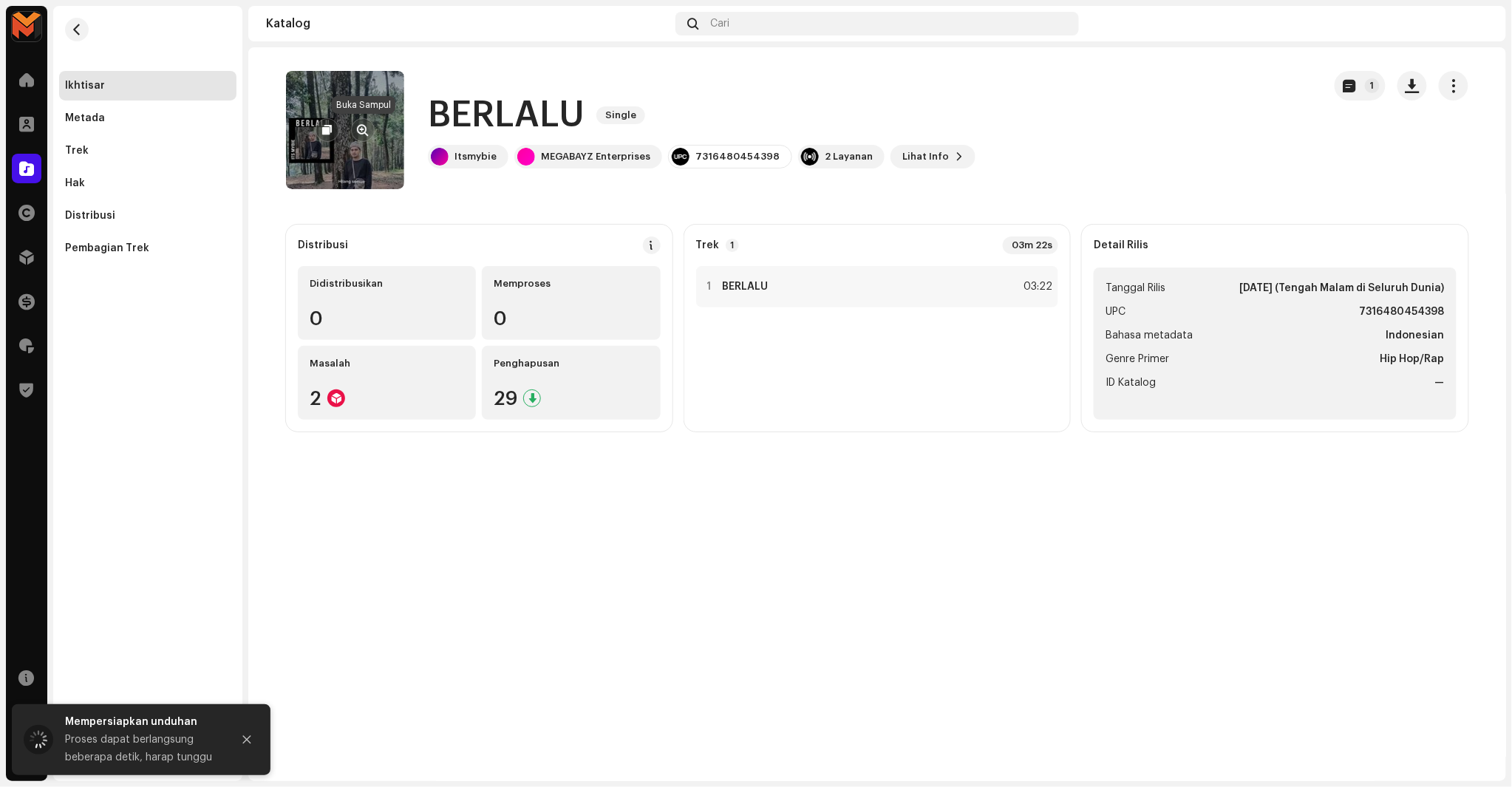
click at [364, 124] on span "button" at bounding box center [363, 130] width 11 height 12
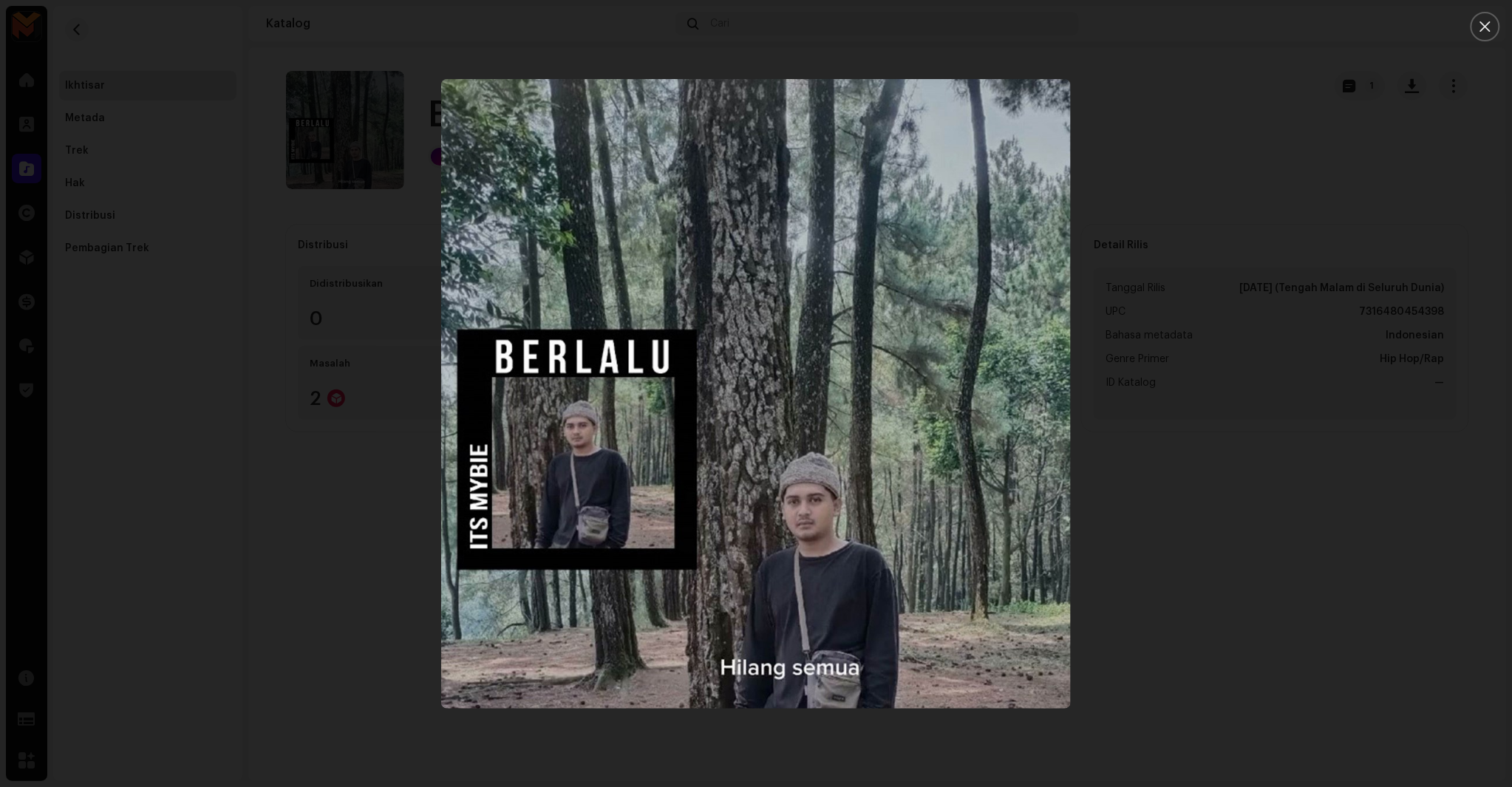
click at [1396, 115] on div at bounding box center [756, 393] width 1512 height 787
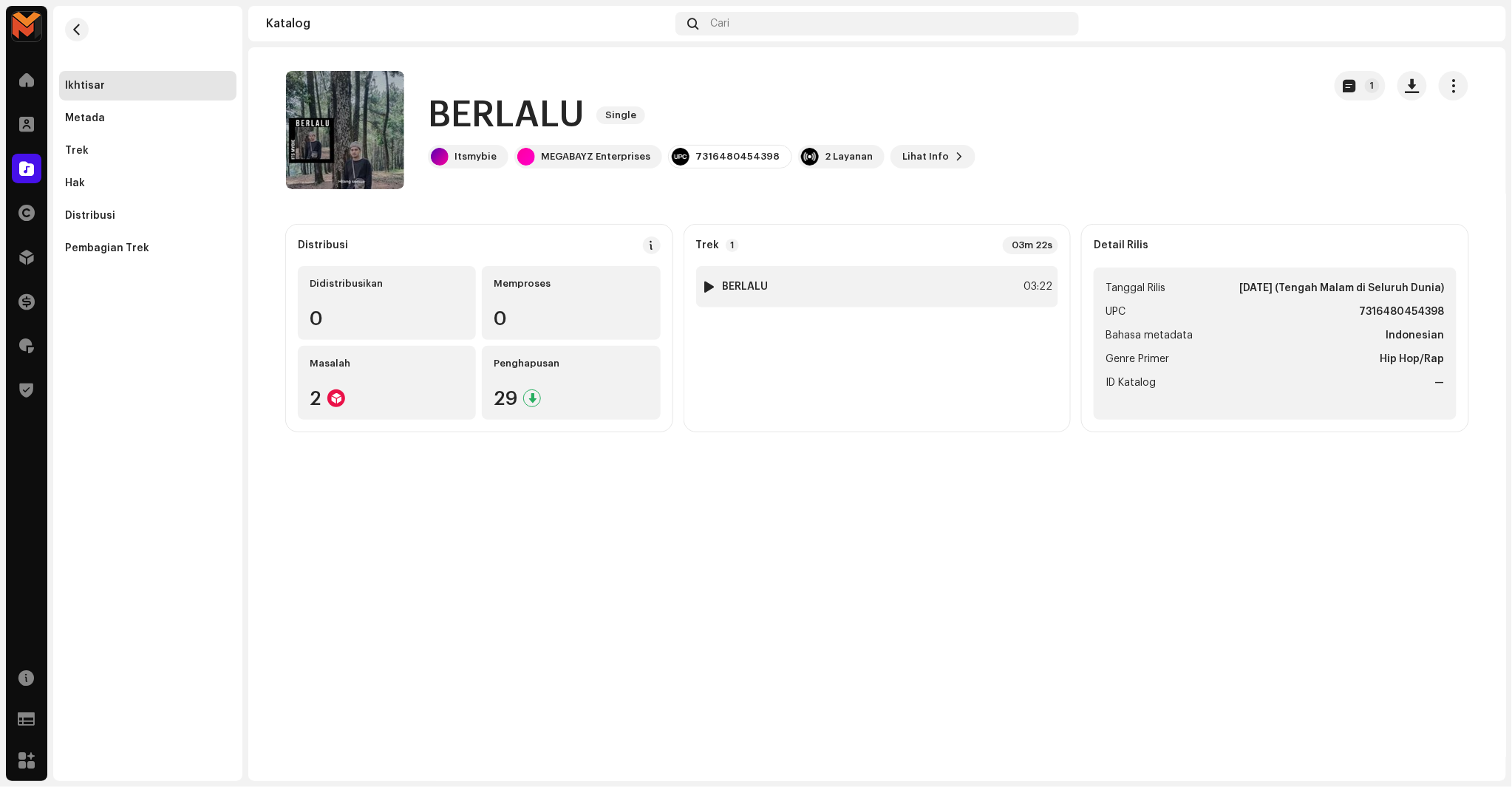
click at [984, 288] on div "1 BERLALU 03:22" at bounding box center [878, 287] width 363 height 42
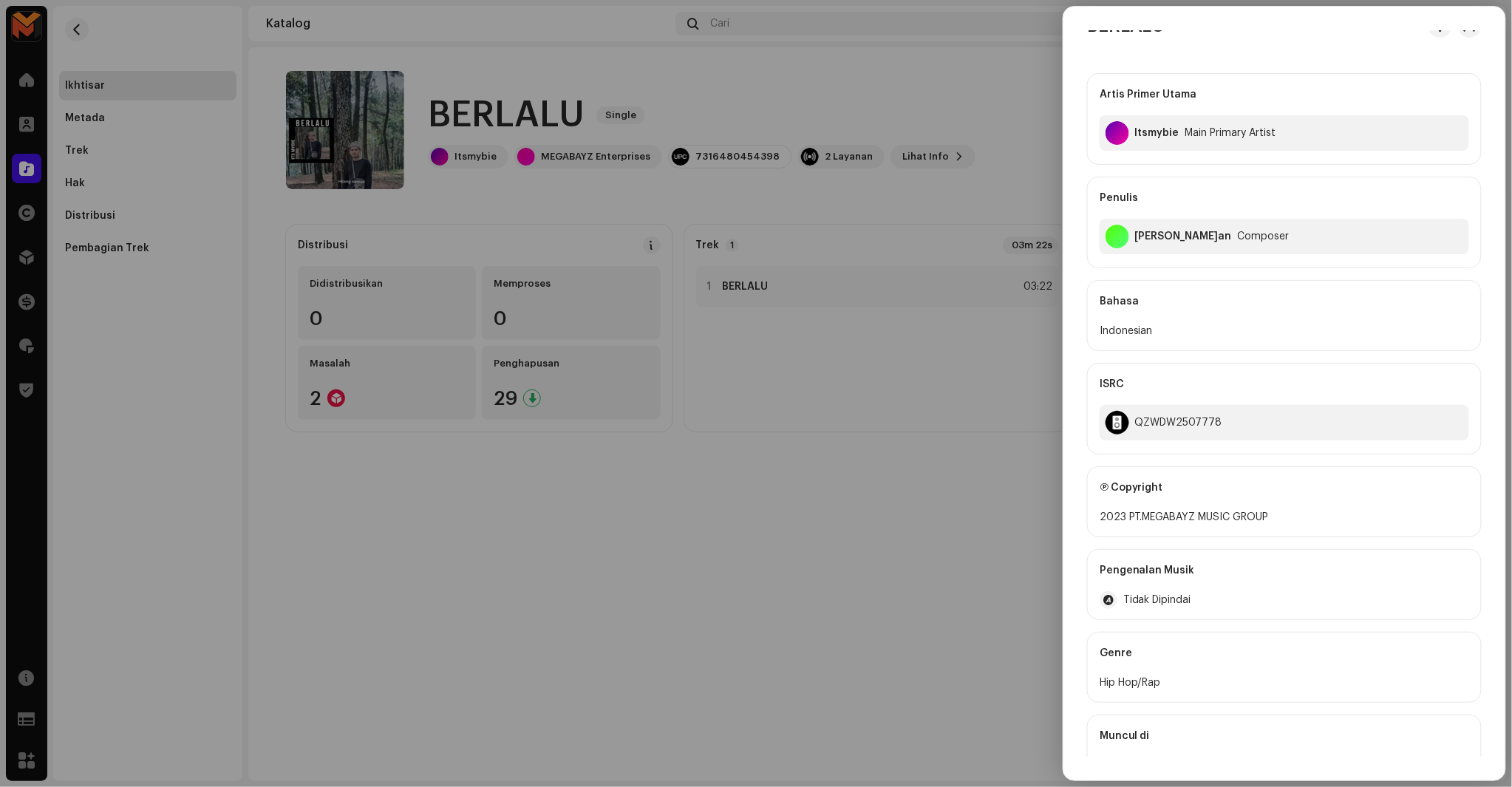
scroll to position [67, 0]
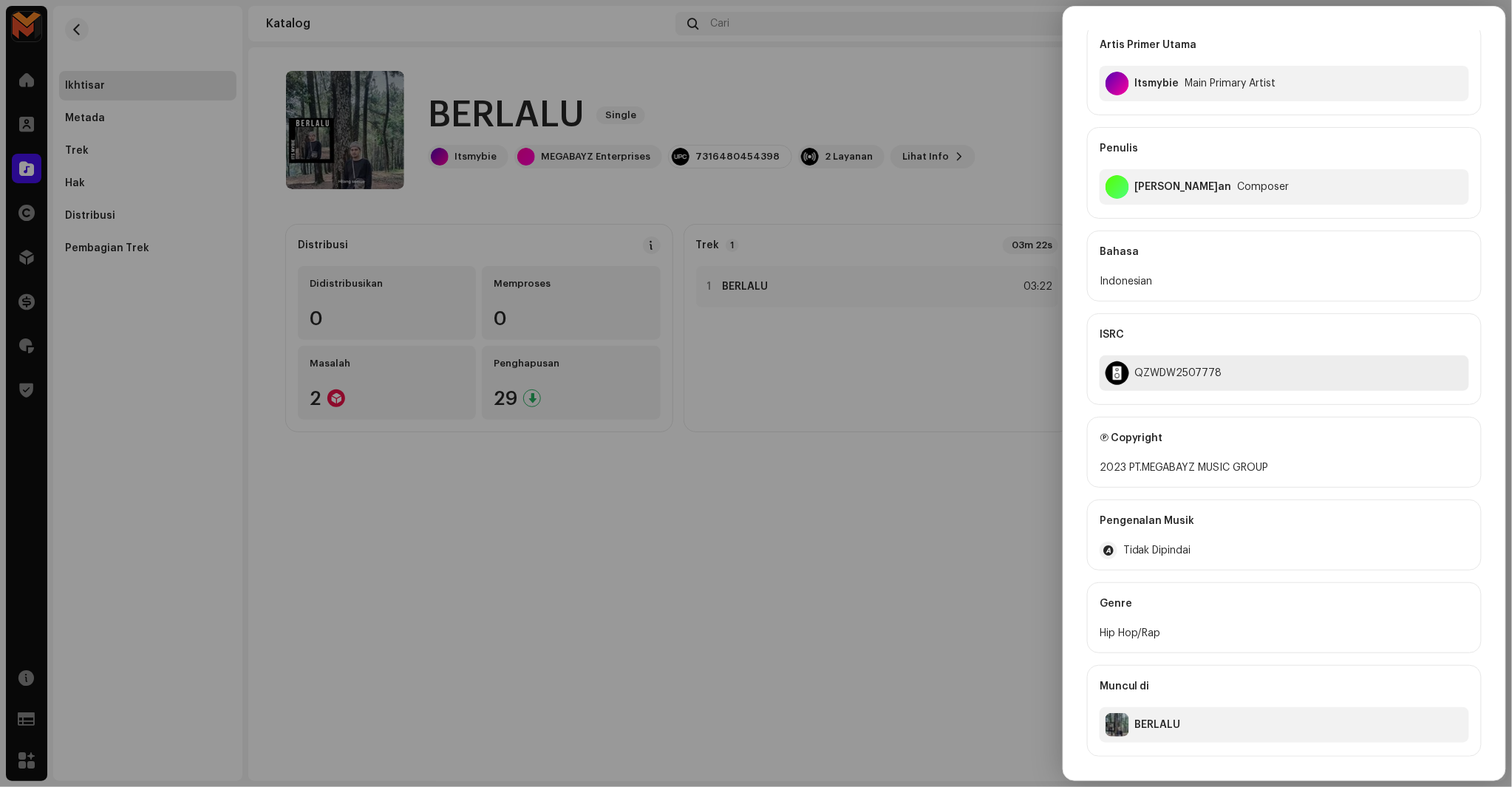
click at [1146, 374] on div "QZWDW2507778" at bounding box center [1178, 373] width 87 height 12
copy div "QZWDW2507778"
click at [994, 409] on div at bounding box center [756, 393] width 1512 height 787
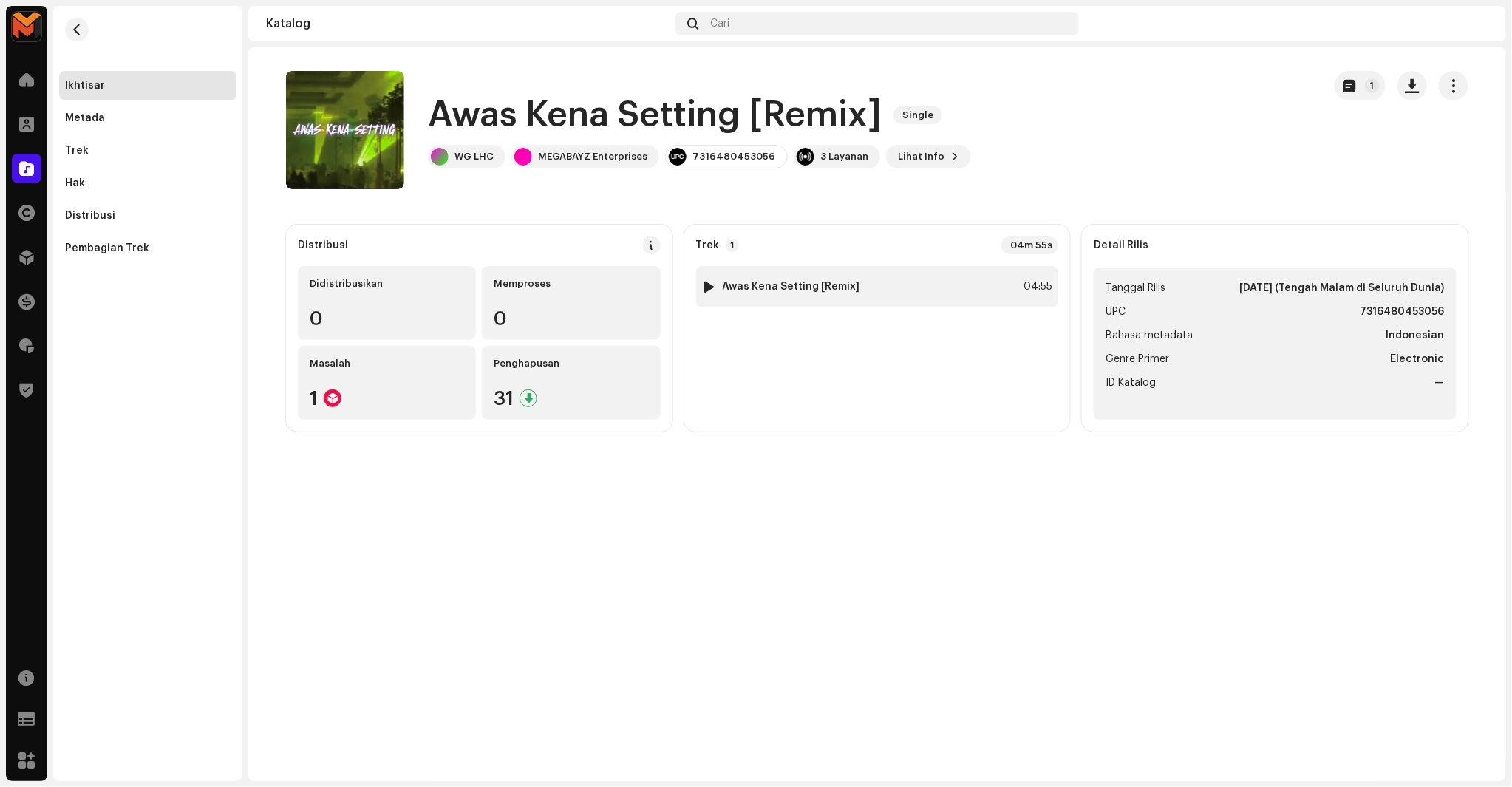
click at [950, 294] on div "1 Awas Kena Setting [Remix] 04:55" at bounding box center [878, 287] width 363 height 42
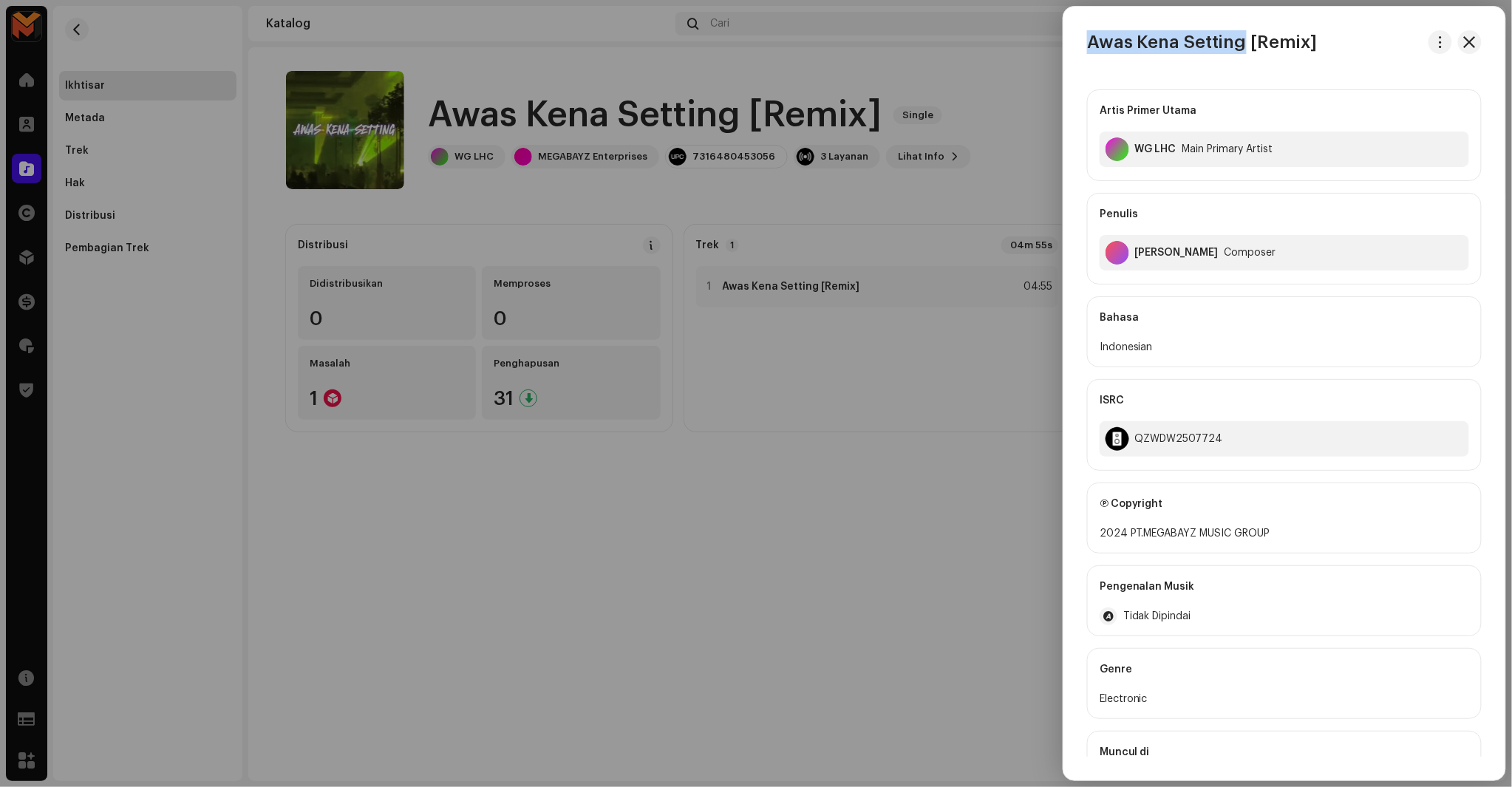
copy h3 "Awas Kena Setting"
drag, startPoint x: 1082, startPoint y: 43, endPoint x: 1239, endPoint y: 34, distance: 157.3
click at [1239, 34] on div "Awas Kena Setting [Remix]" at bounding box center [1285, 42] width 442 height 24
click at [686, 218] on div at bounding box center [756, 393] width 1512 height 787
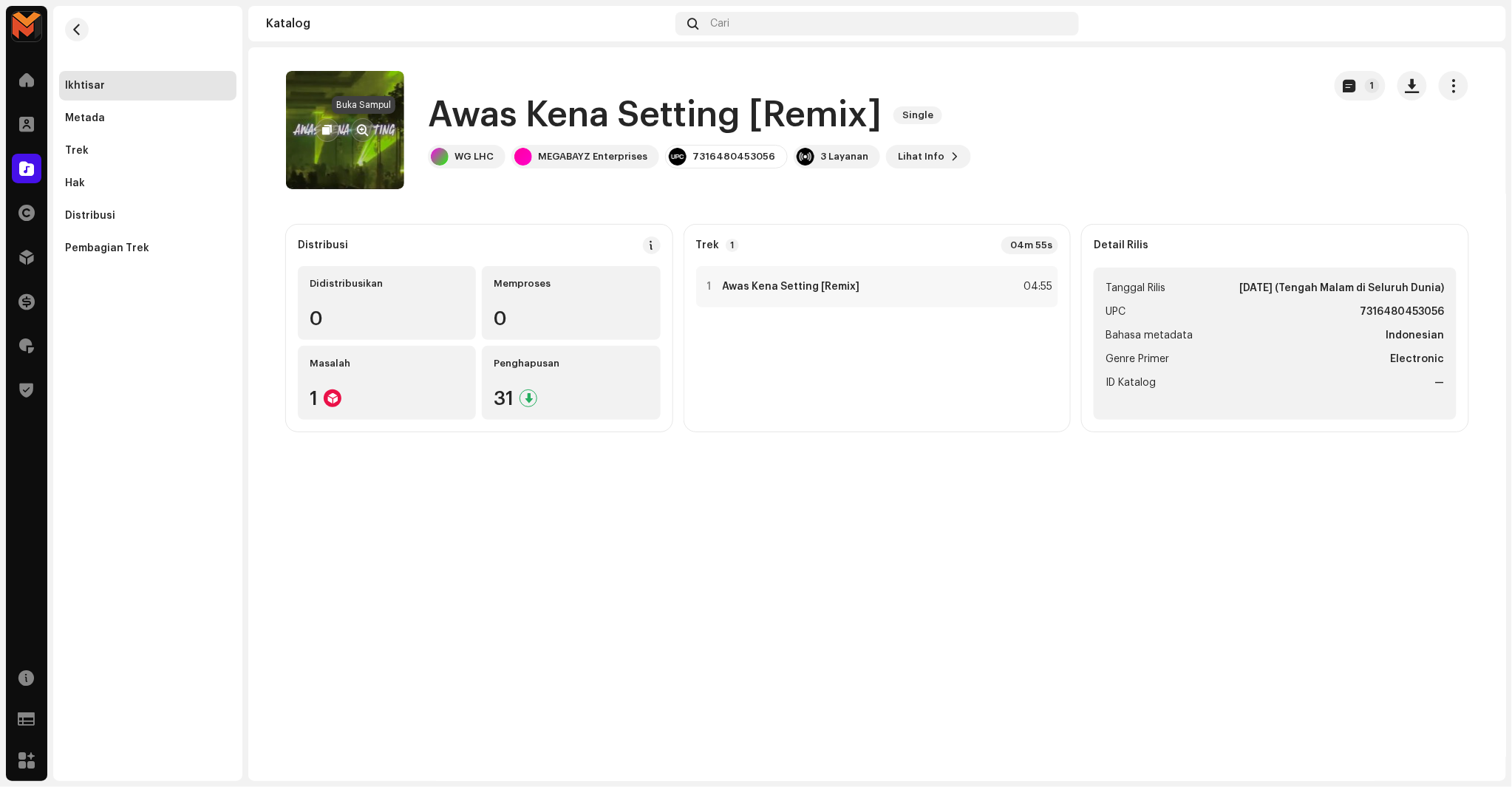
click at [366, 126] on span "button" at bounding box center [363, 130] width 11 height 12
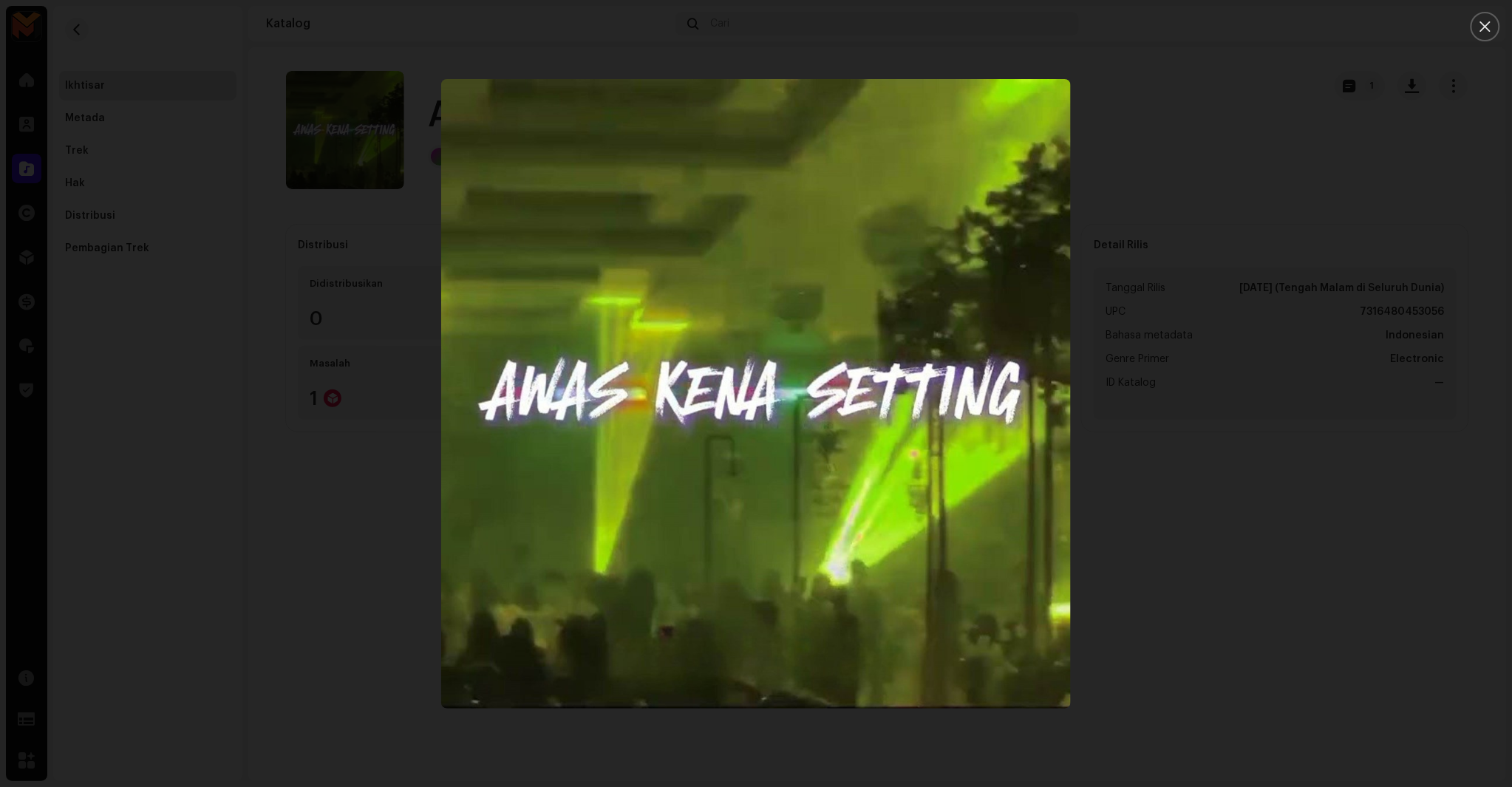
click at [1308, 190] on div at bounding box center [756, 393] width 1512 height 787
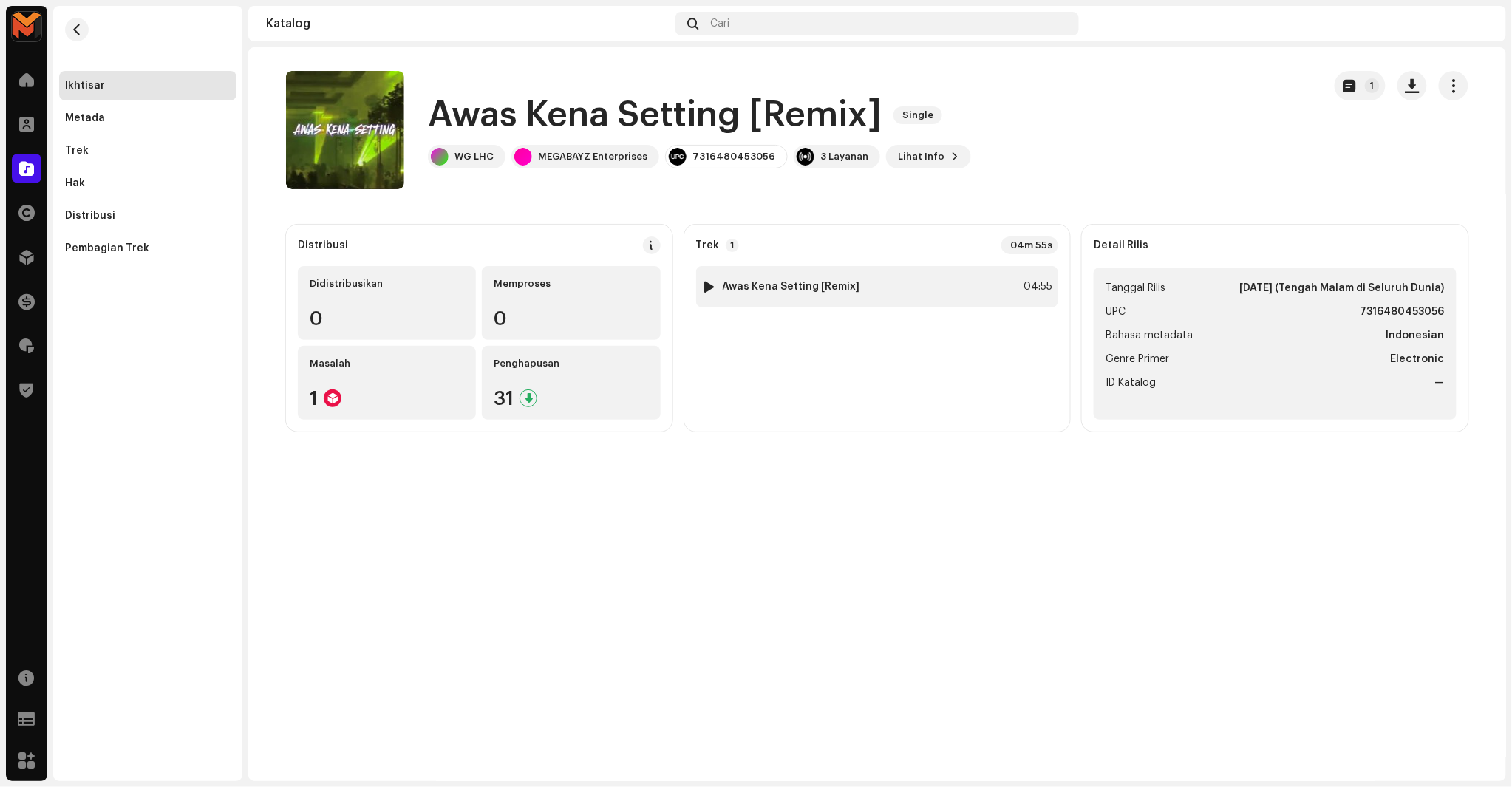
click at [980, 276] on div "1 Awas Kena Setting [Remix] 04:55" at bounding box center [878, 287] width 363 height 42
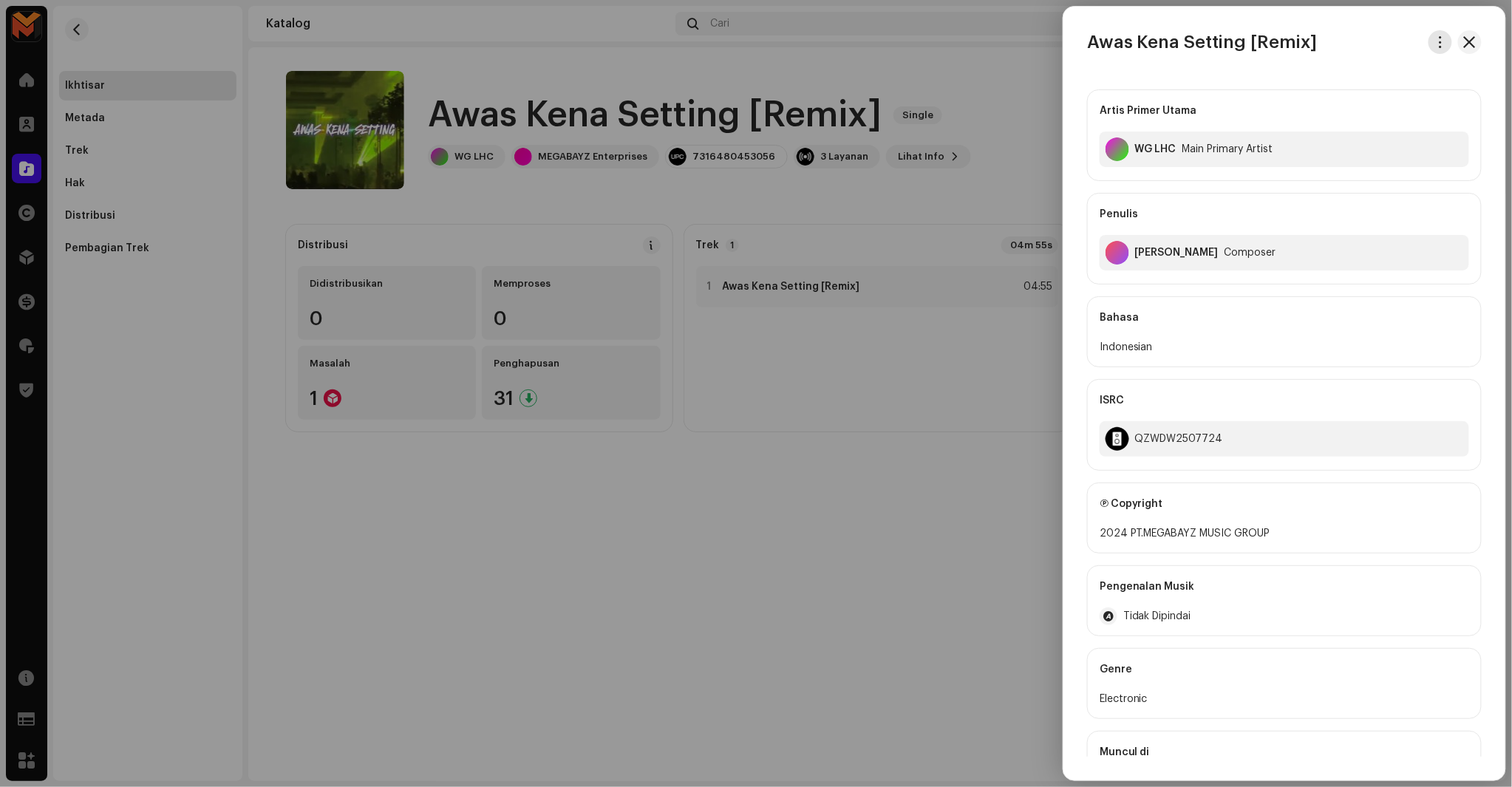
click at [1431, 49] on button "button" at bounding box center [1440, 42] width 24 height 24
click at [1372, 104] on div "Unduh audio" at bounding box center [1367, 105] width 138 height 12
click at [1127, 20] on div "Awas Kena Setting [Remix] Artis Primer Utama WG LHC Main Primary Artist Penulis…" at bounding box center [1285, 393] width 442 height 774
click at [1436, 37] on span "button" at bounding box center [1441, 42] width 11 height 12
click at [910, 93] on div at bounding box center [756, 393] width 1512 height 787
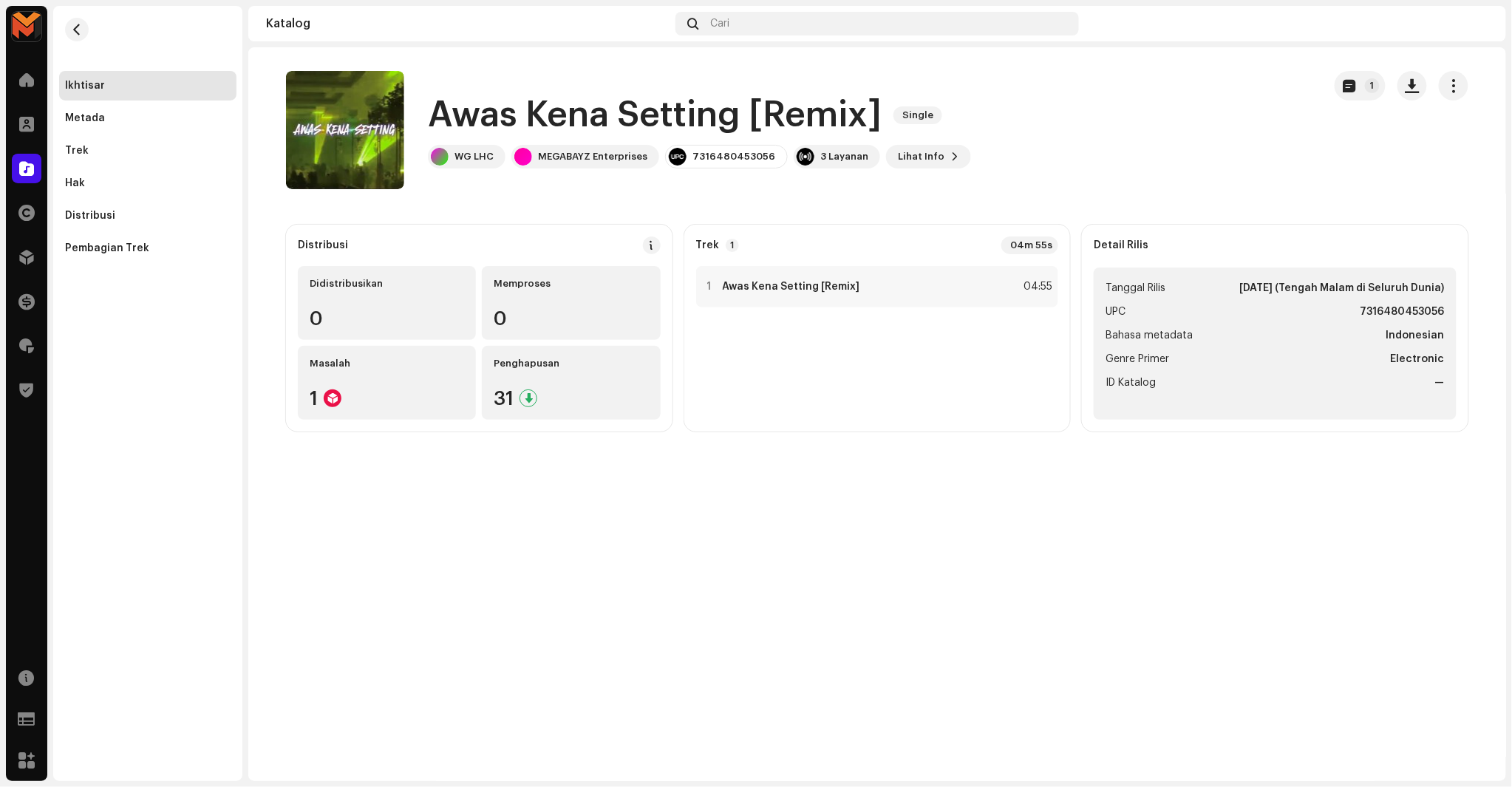
click at [922, 95] on div "Awas Kena Setting [Remix] Single" at bounding box center [699, 114] width 543 height 47
click at [1414, 96] on button "button" at bounding box center [1412, 85] width 29 height 29
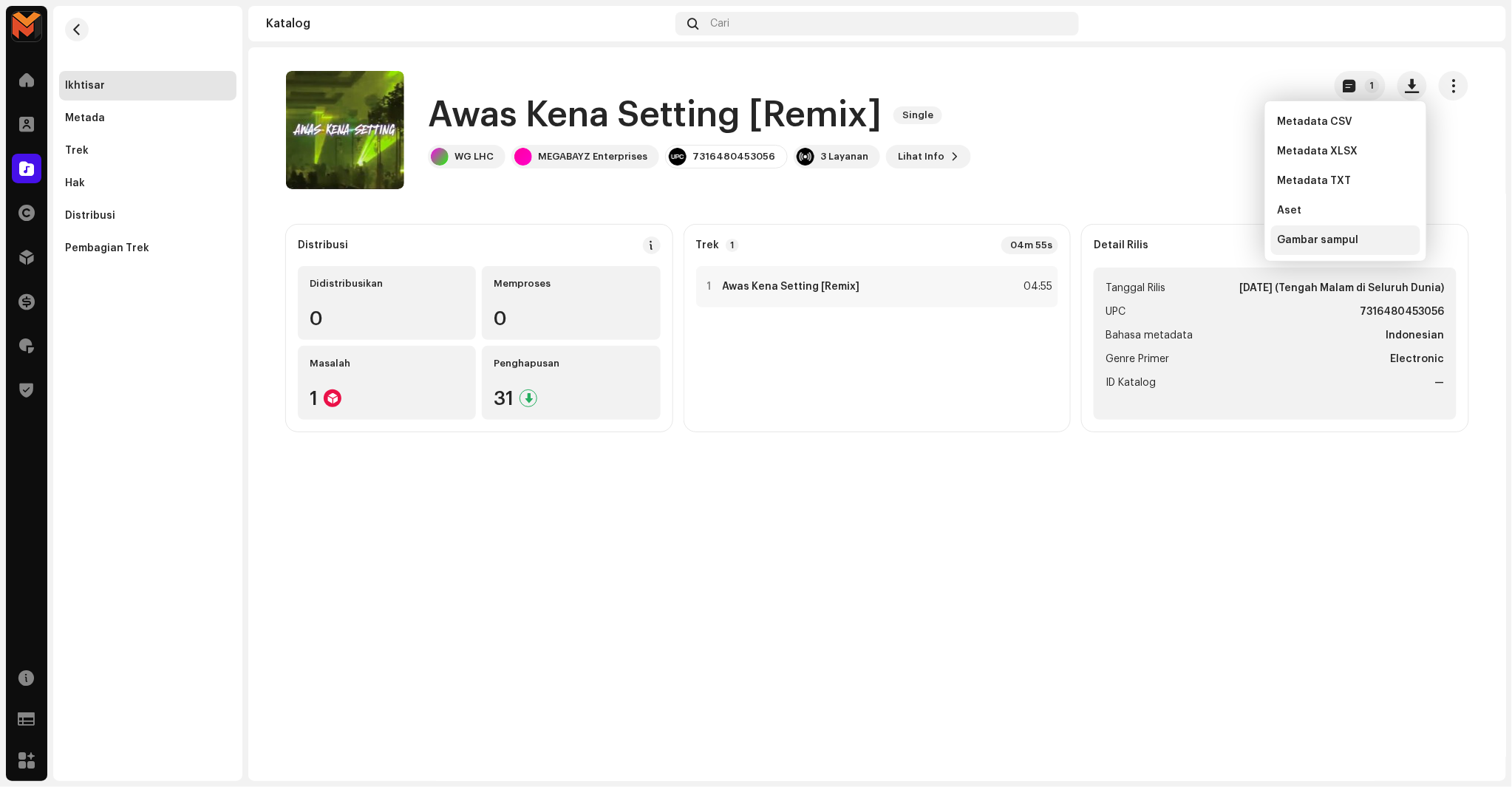
click at [1333, 240] on span "Gambar sampul" at bounding box center [1318, 240] width 82 height 12
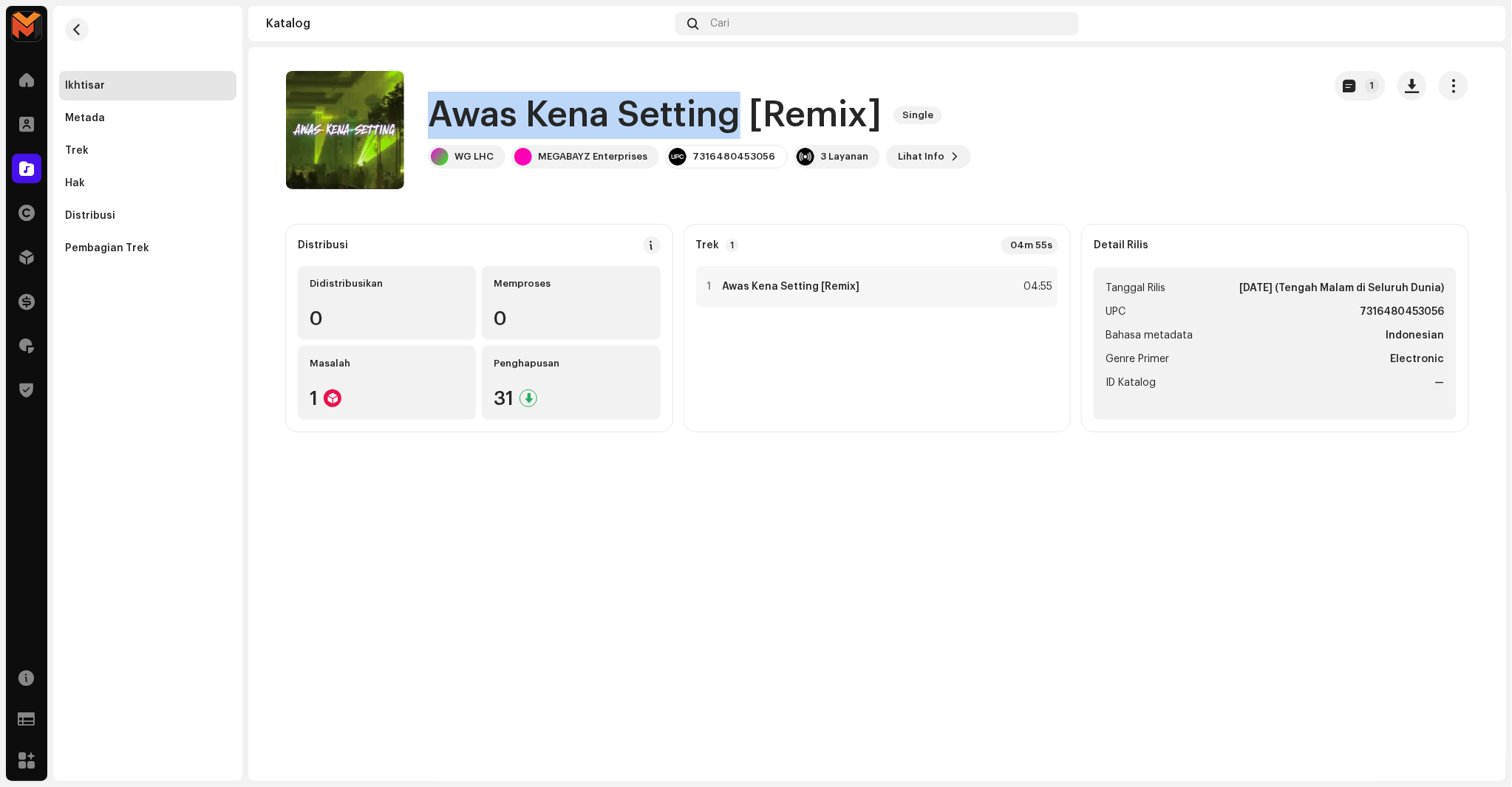
copy h1 "Awas Kena Setting"
drag, startPoint x: 431, startPoint y: 122, endPoint x: 736, endPoint y: 135, distance: 305.3
click at [736, 135] on h1 "Awas Kena Setting [Remix]" at bounding box center [654, 114] width 453 height 47
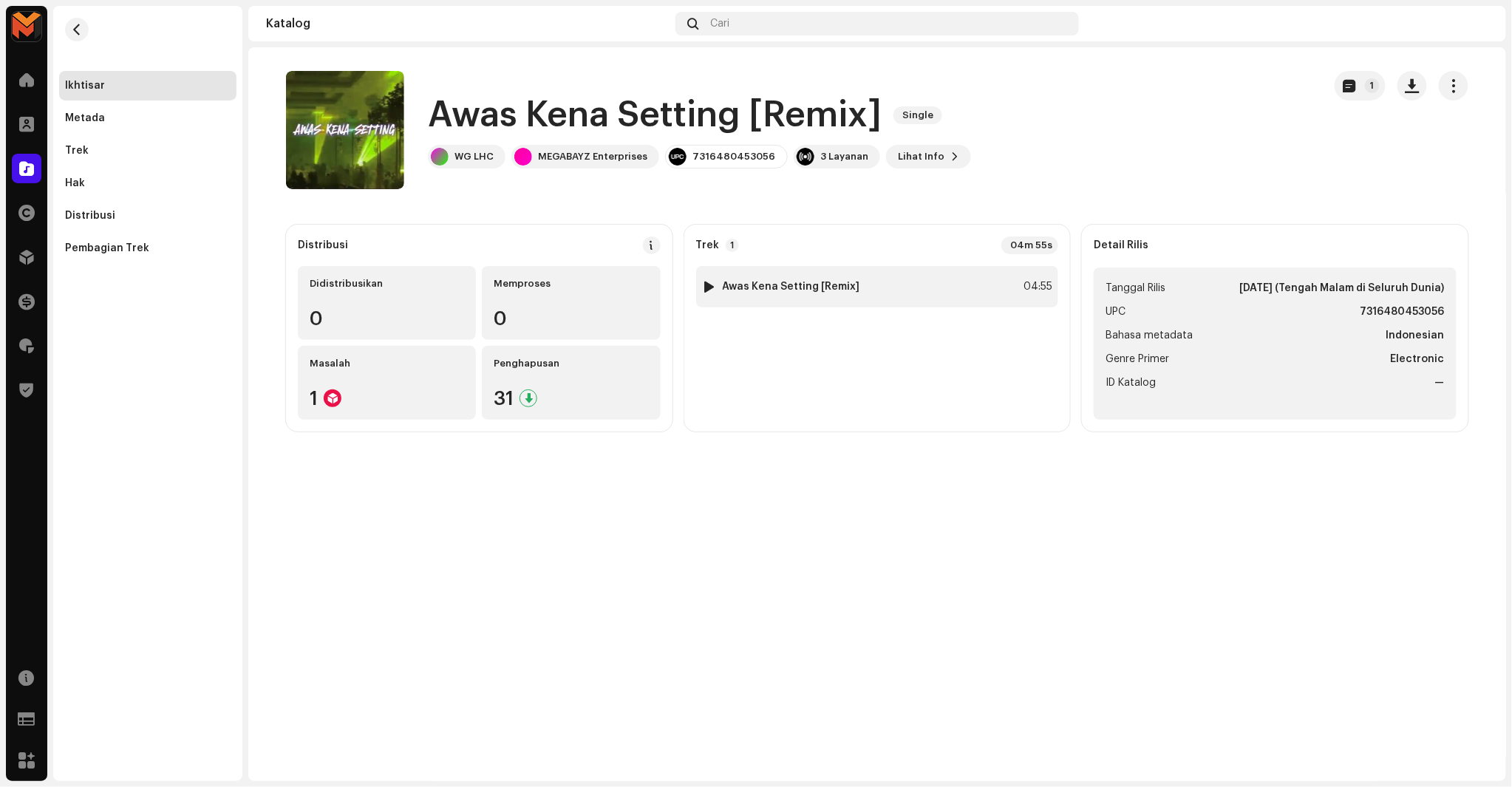
click at [823, 279] on div "1 Awas Kena Setting [Remix]" at bounding box center [781, 287] width 158 height 15
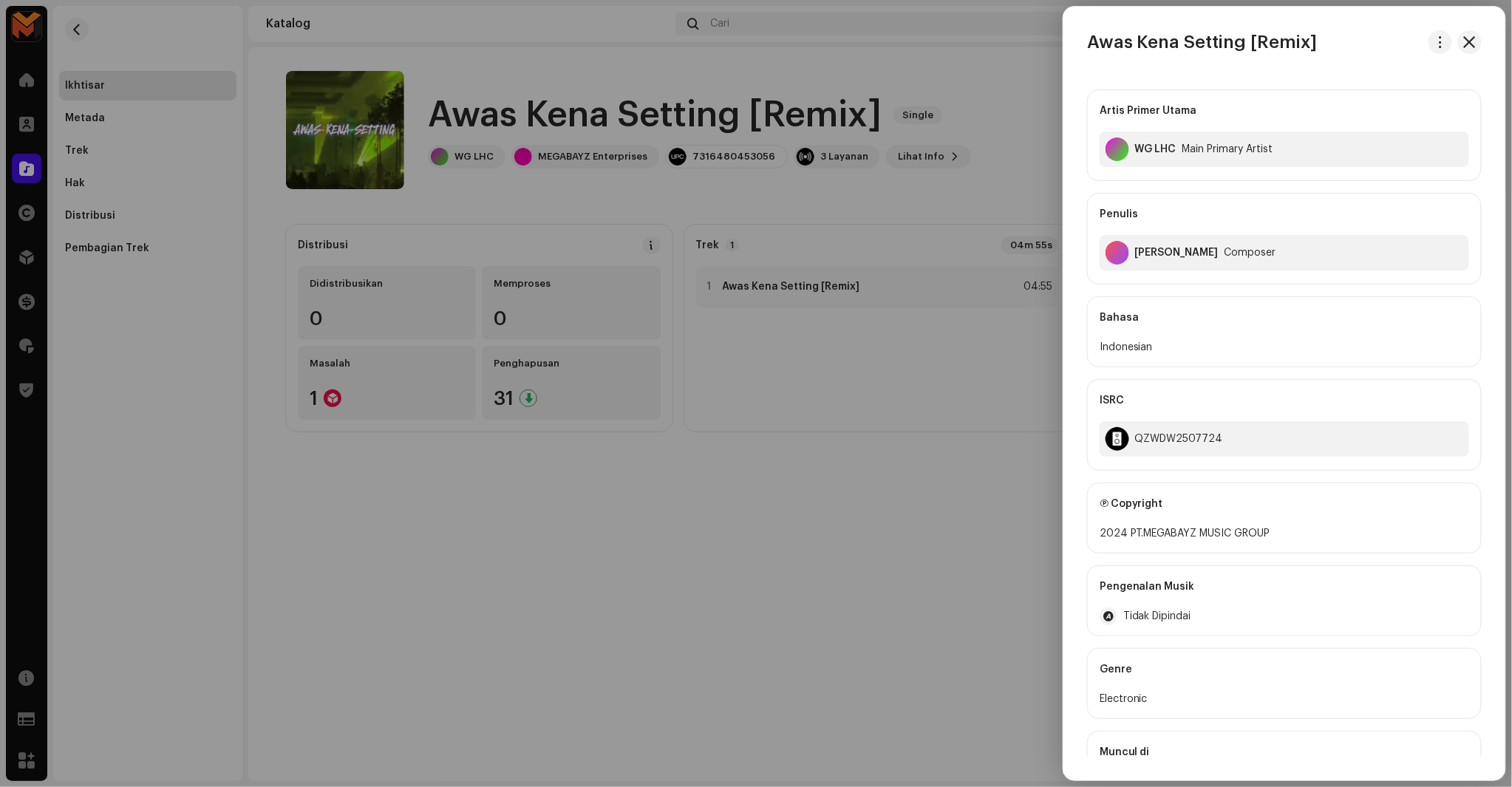
click at [963, 449] on div at bounding box center [756, 393] width 1512 height 787
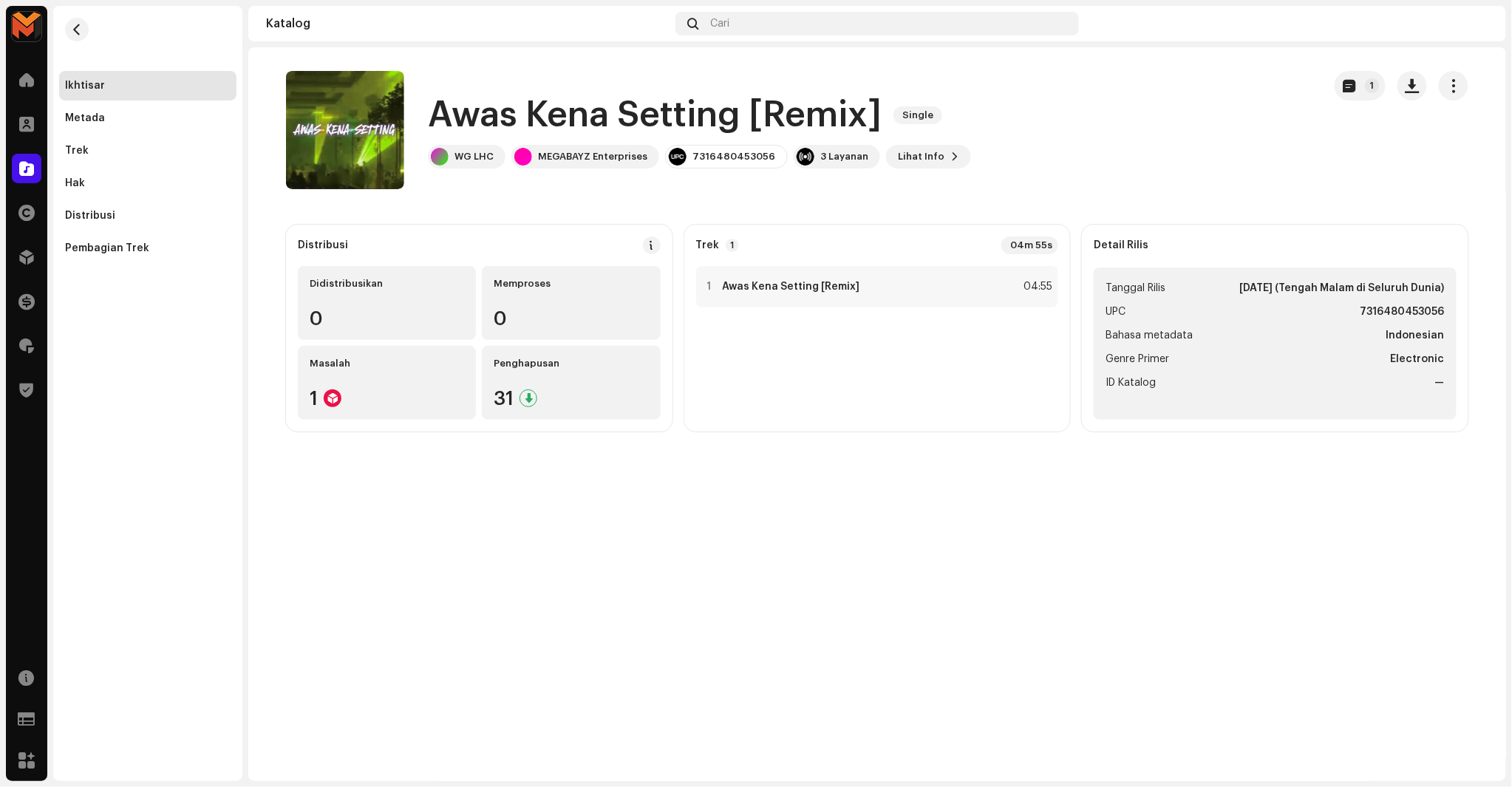
click at [1383, 316] on strong "7316480453056" at bounding box center [1403, 312] width 84 height 18
copy strong "7316480453056"
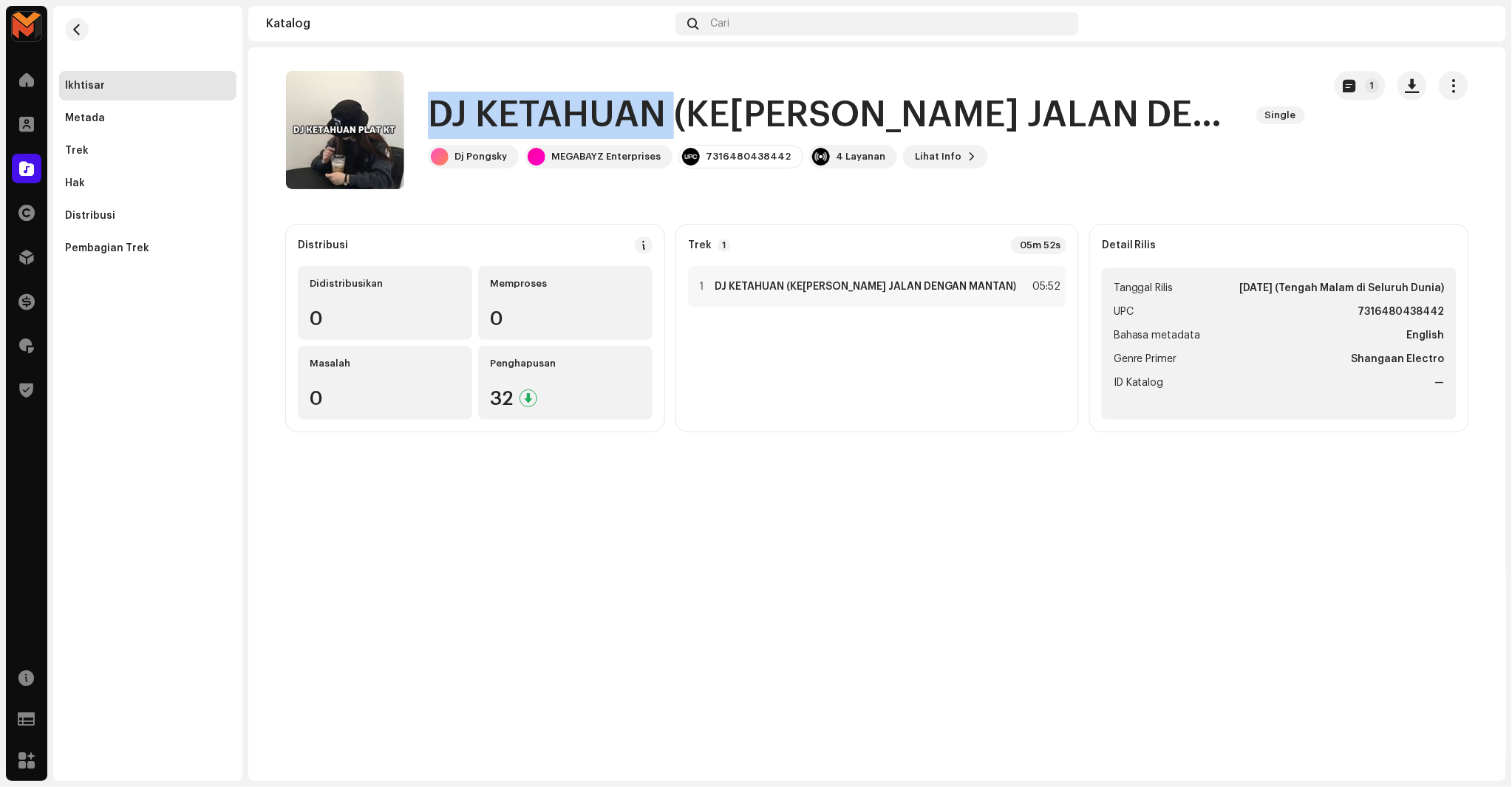
copy h1 "DJ KETAHUAN"
drag, startPoint x: 431, startPoint y: 126, endPoint x: 675, endPoint y: 135, distance: 244.2
click at [675, 135] on h1 "DJ KETAHUAN (KE[PERSON_NAME] JALAN DENGAN MANTAN)" at bounding box center [836, 114] width 816 height 47
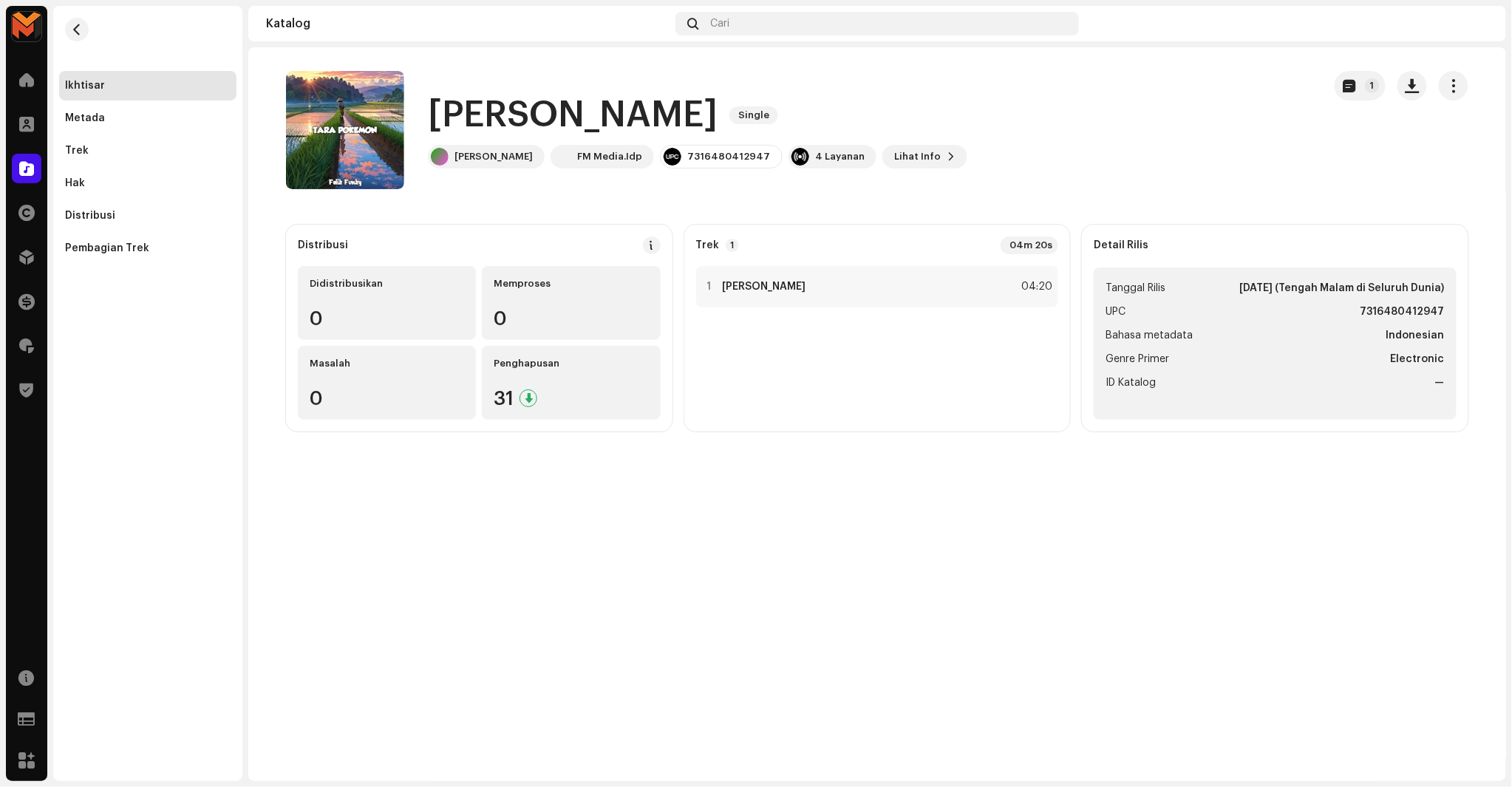
click at [531, 94] on h1 "[PERSON_NAME]" at bounding box center [572, 114] width 290 height 47
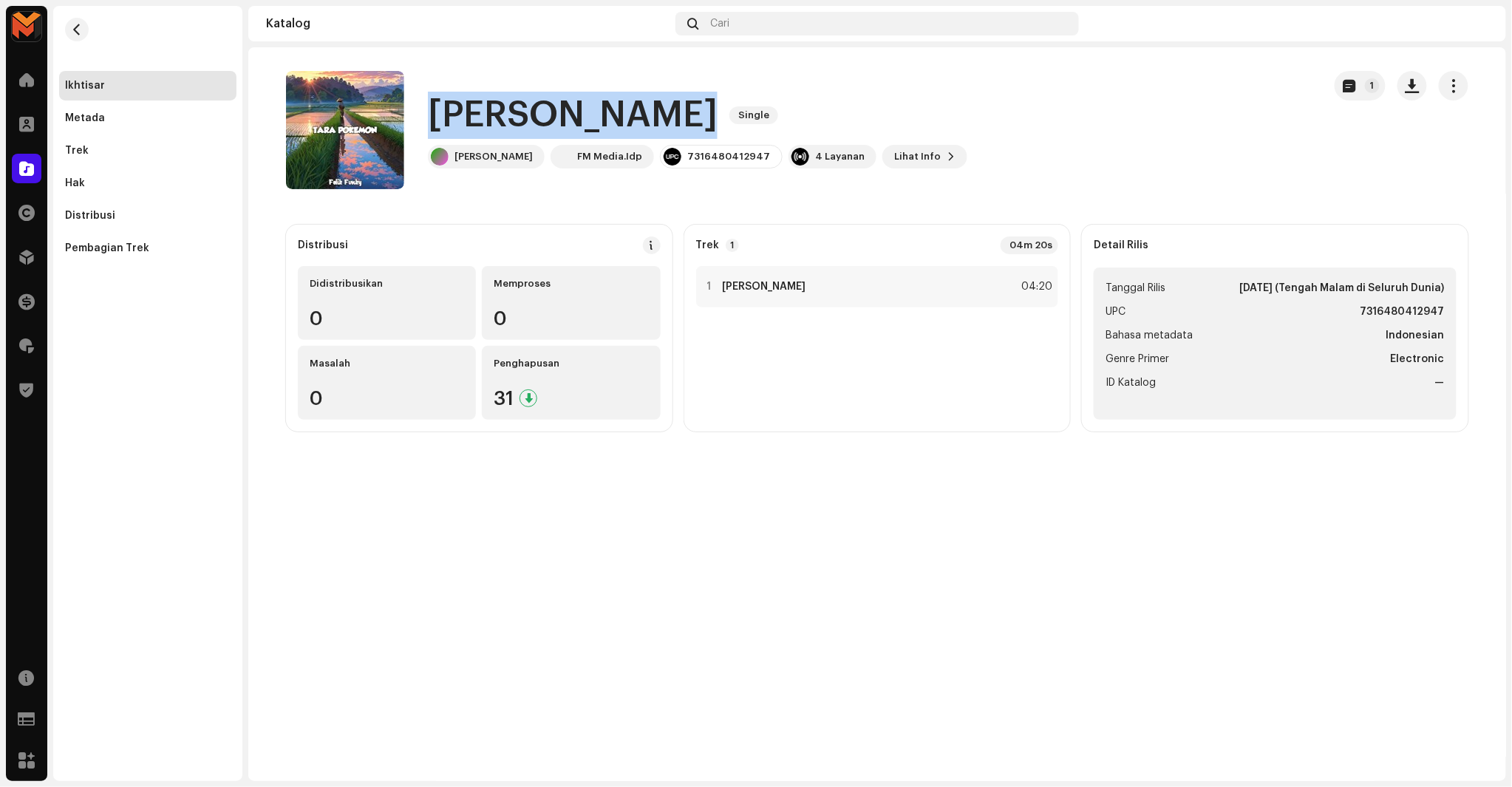
click at [531, 94] on h1 "[PERSON_NAME]" at bounding box center [572, 114] width 290 height 47
copy div "[PERSON_NAME] Single"
click at [1416, 98] on button "button" at bounding box center [1412, 85] width 29 height 29
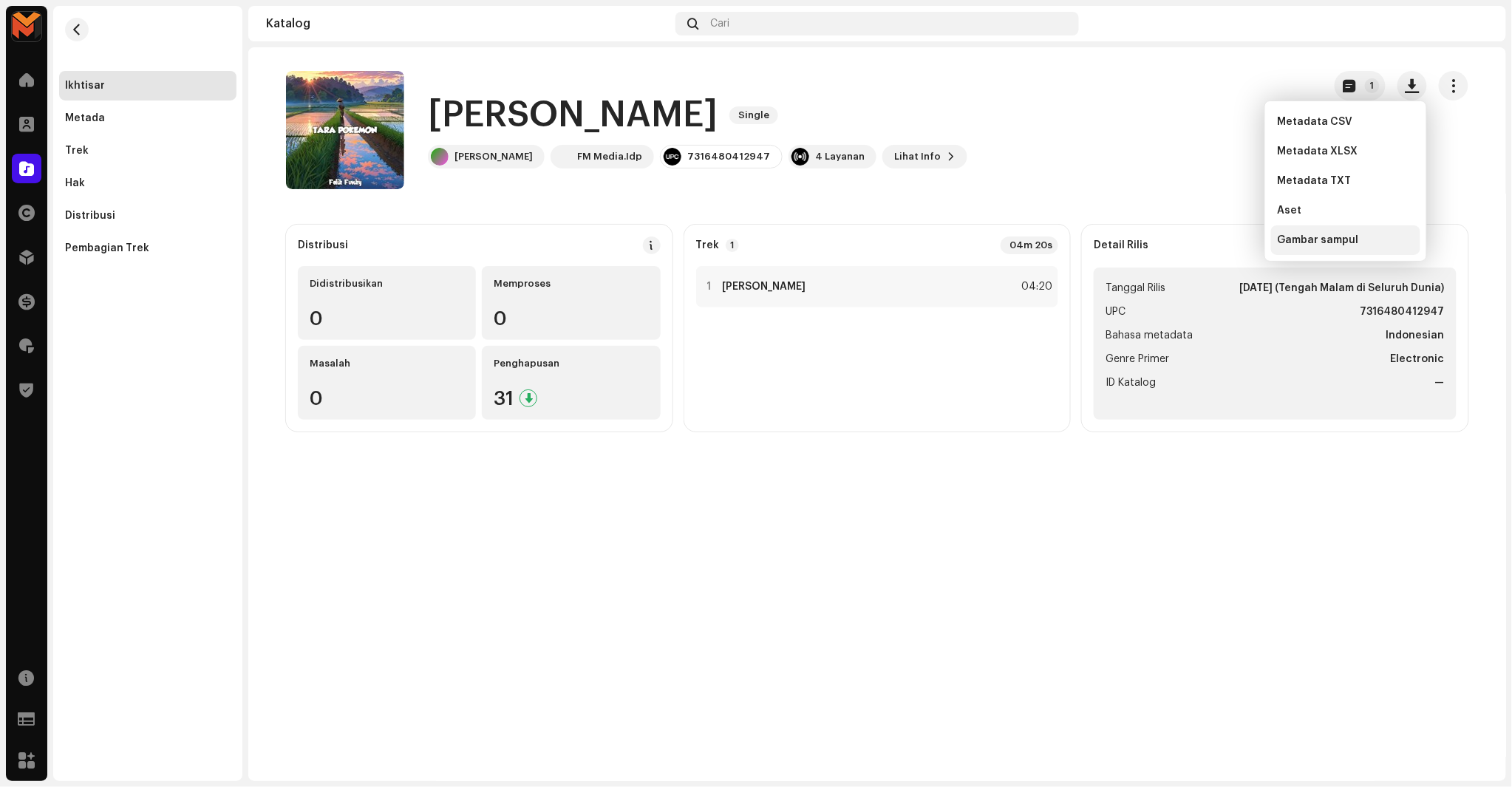
click at [1312, 250] on div "Gambar sampul" at bounding box center [1346, 240] width 149 height 29
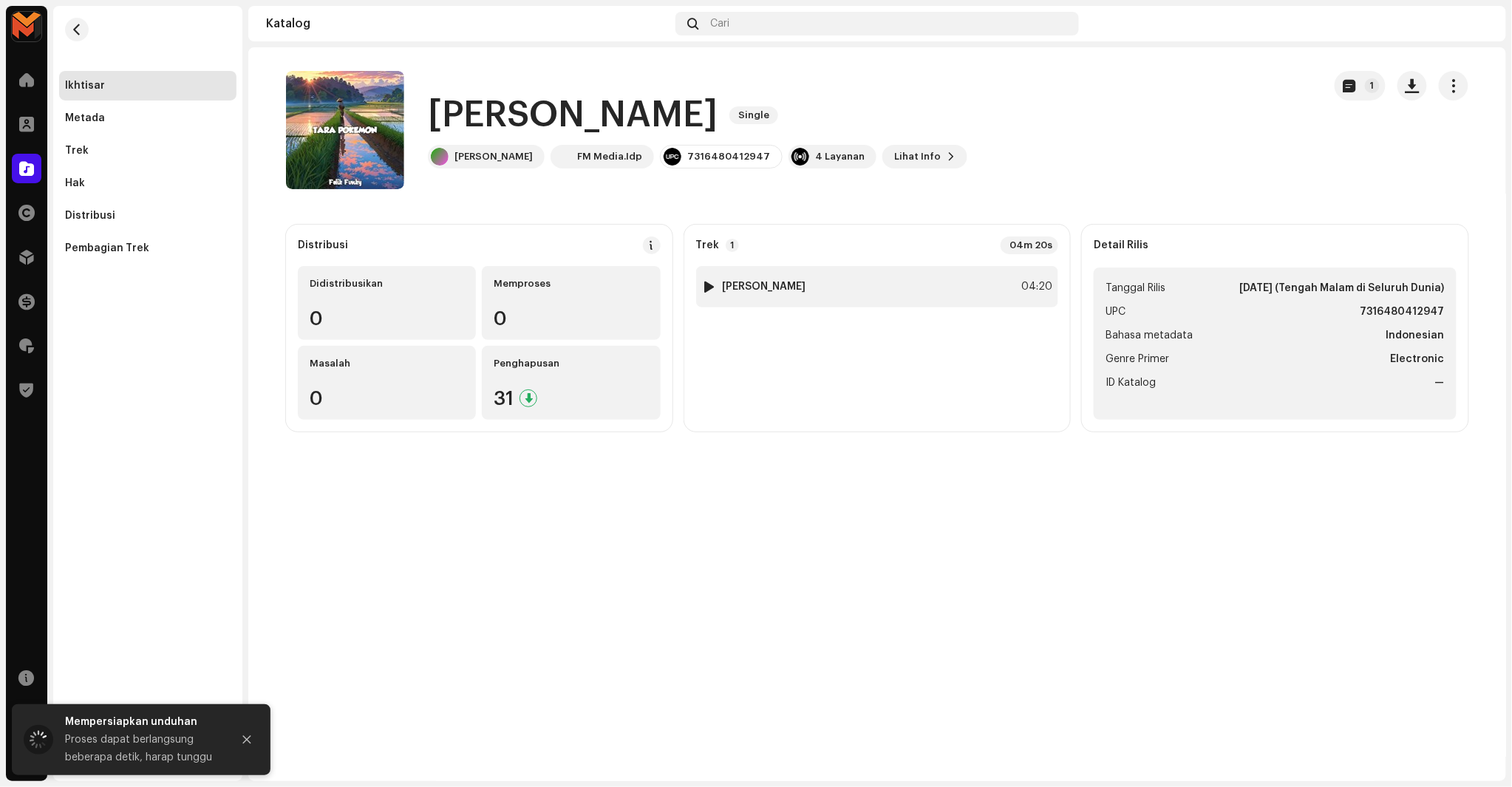
click at [1045, 276] on div "1 Tara Pokemon 04:20" at bounding box center [878, 287] width 363 height 42
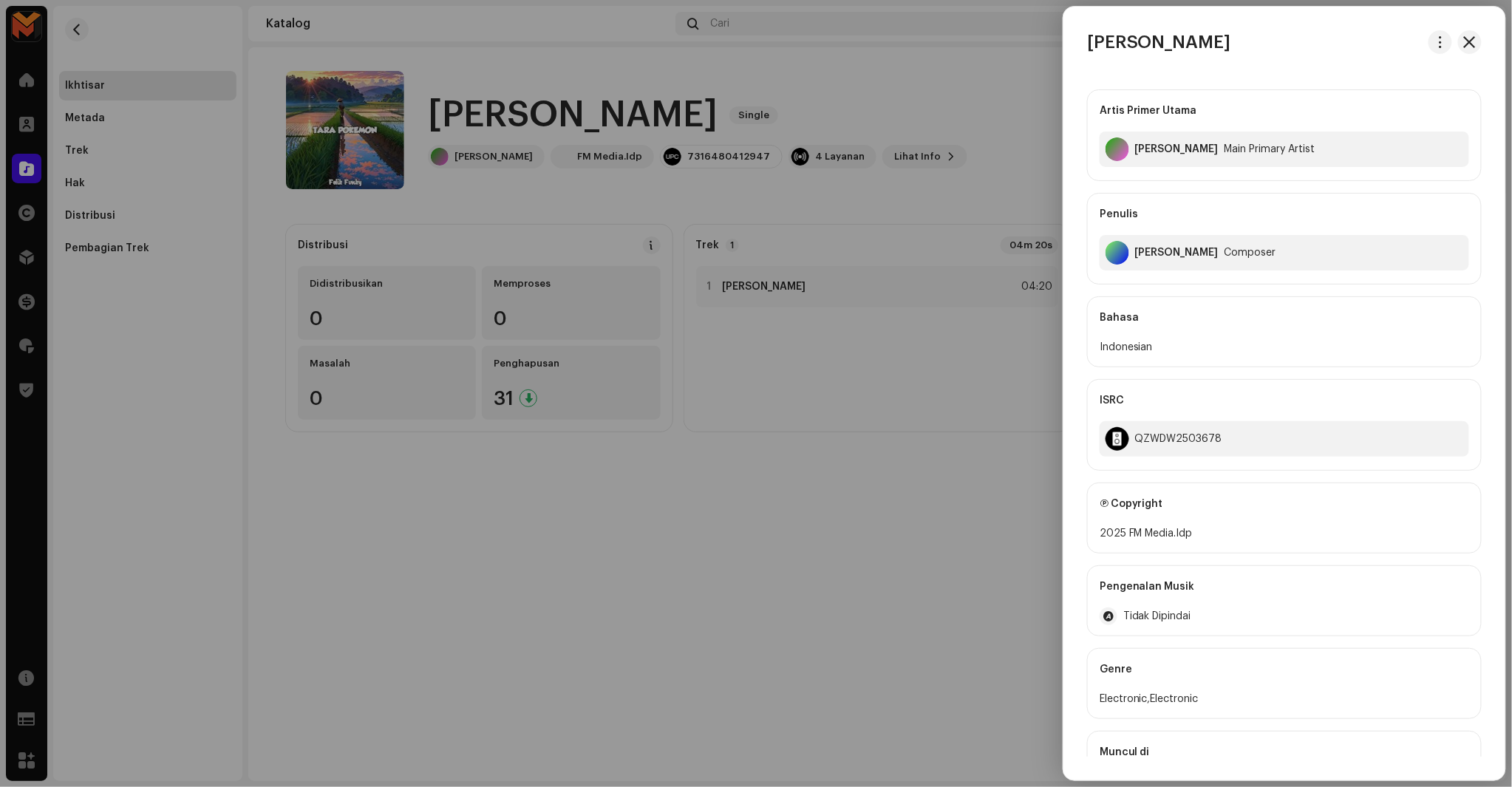
click at [1209, 82] on div "Artis Primer Utama Felik Fvnky Main Primary Artist Penulis Felix Fulvian Alfari…" at bounding box center [1284, 450] width 395 height 745
click at [1440, 41] on span "button" at bounding box center [1441, 42] width 11 height 12
click at [1371, 107] on div "Unduh audio" at bounding box center [1367, 105] width 138 height 12
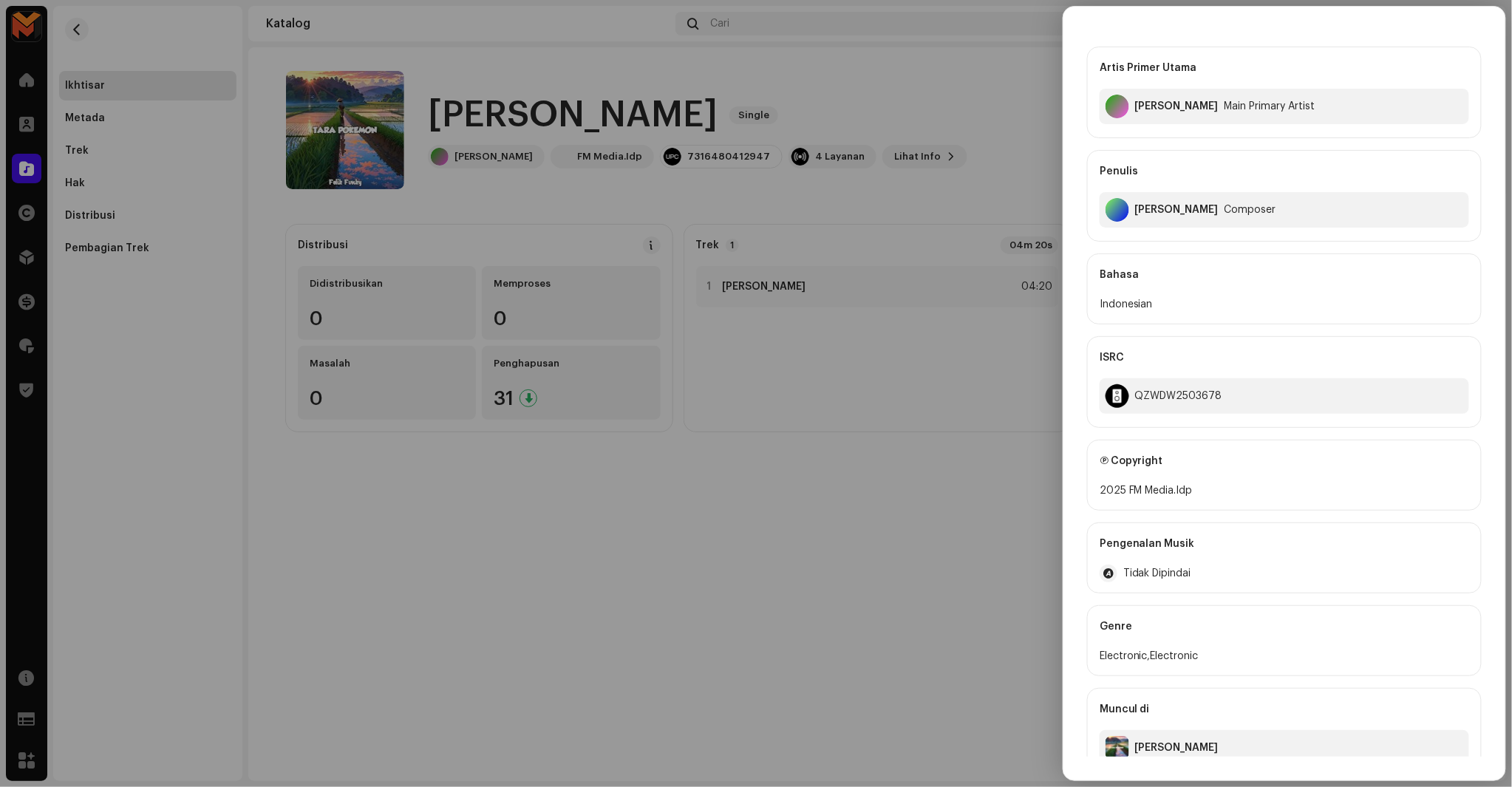
scroll to position [67, 0]
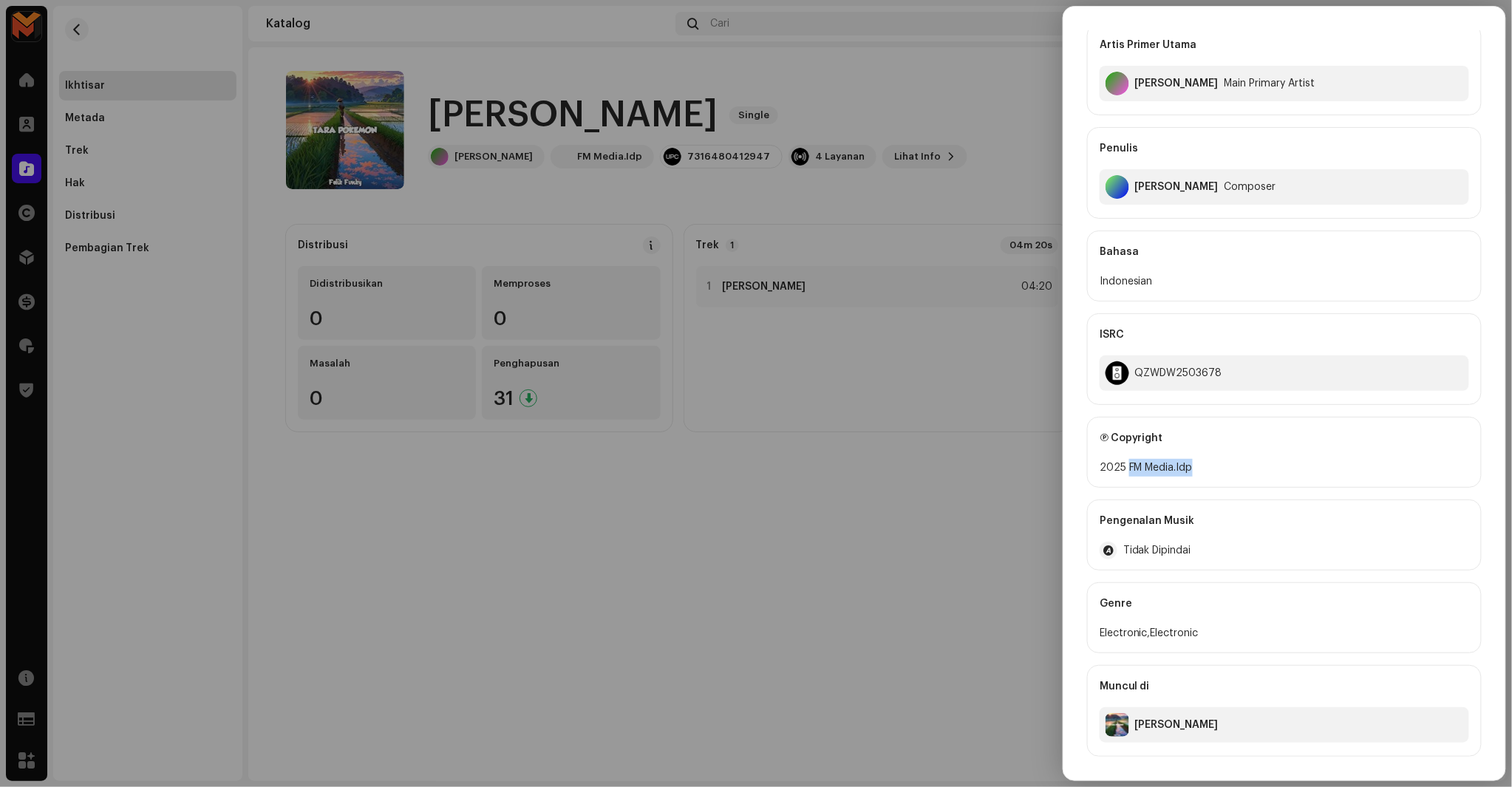
copy div "FM Media.Idp"
drag, startPoint x: 1127, startPoint y: 468, endPoint x: 1220, endPoint y: 462, distance: 93.2
click at [1220, 462] on div "2025 FM Media.Idp" at bounding box center [1284, 468] width 369 height 18
click at [1198, 374] on div "QZWDW2503678" at bounding box center [1178, 373] width 87 height 12
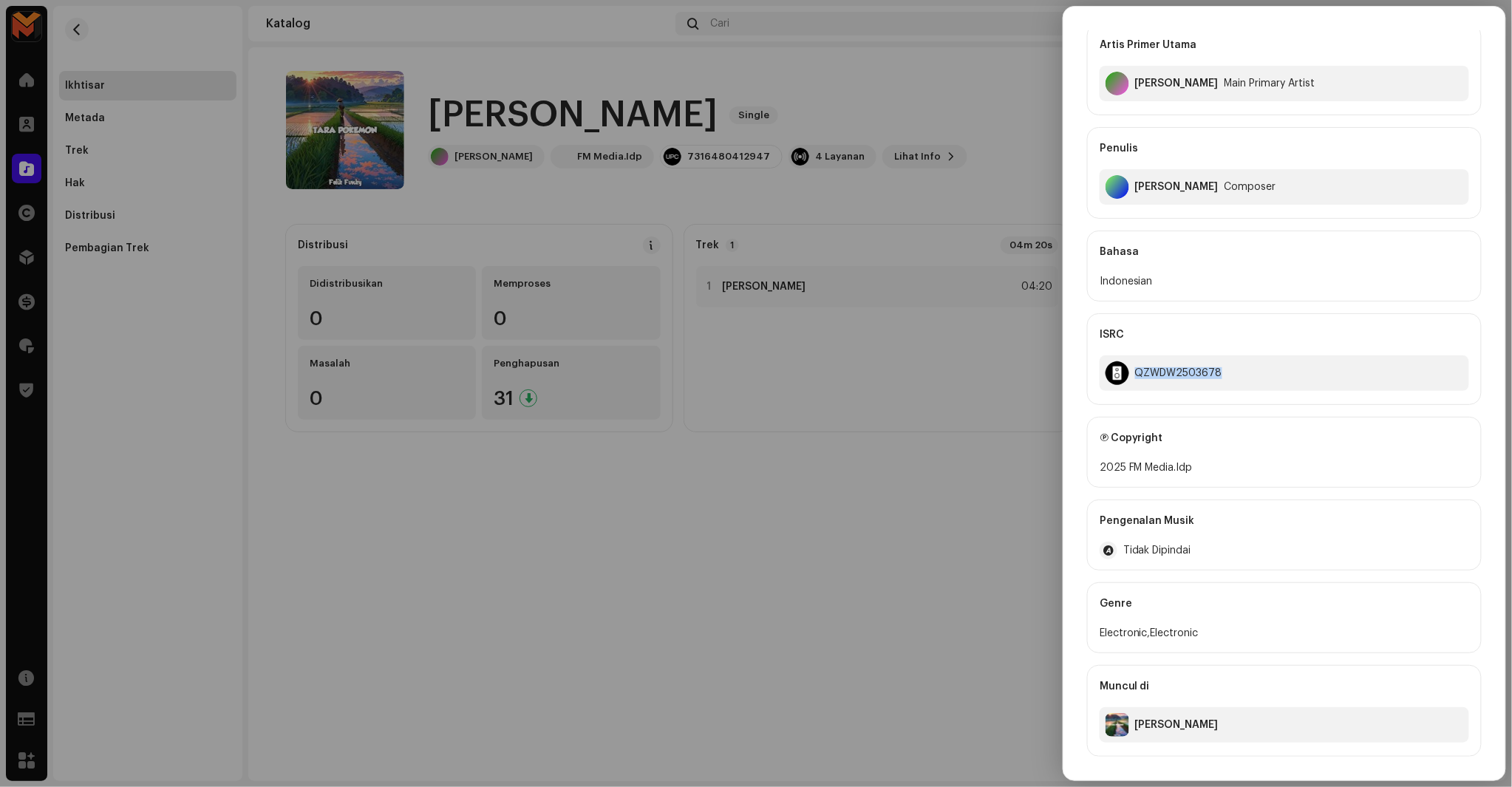
copy div "QZWDW2503678"
drag, startPoint x: 965, startPoint y: 360, endPoint x: 967, endPoint y: 351, distance: 9.2
click at [965, 358] on div at bounding box center [756, 393] width 1512 height 787
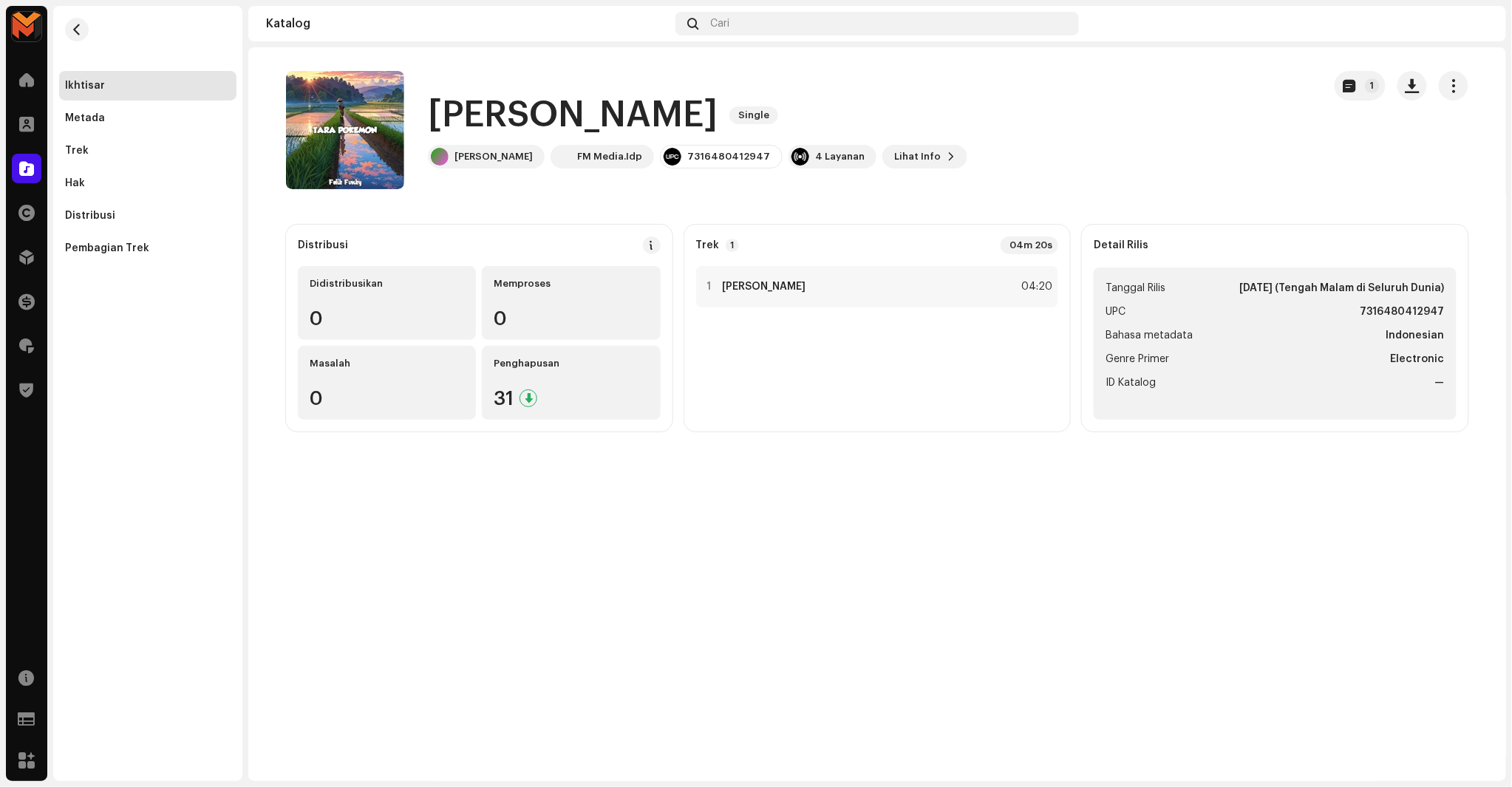
click at [1402, 327] on strong "Indonesian" at bounding box center [1416, 335] width 59 height 18
click at [1405, 315] on strong "7316480412947" at bounding box center [1403, 312] width 84 height 18
copy strong "7316480412947"
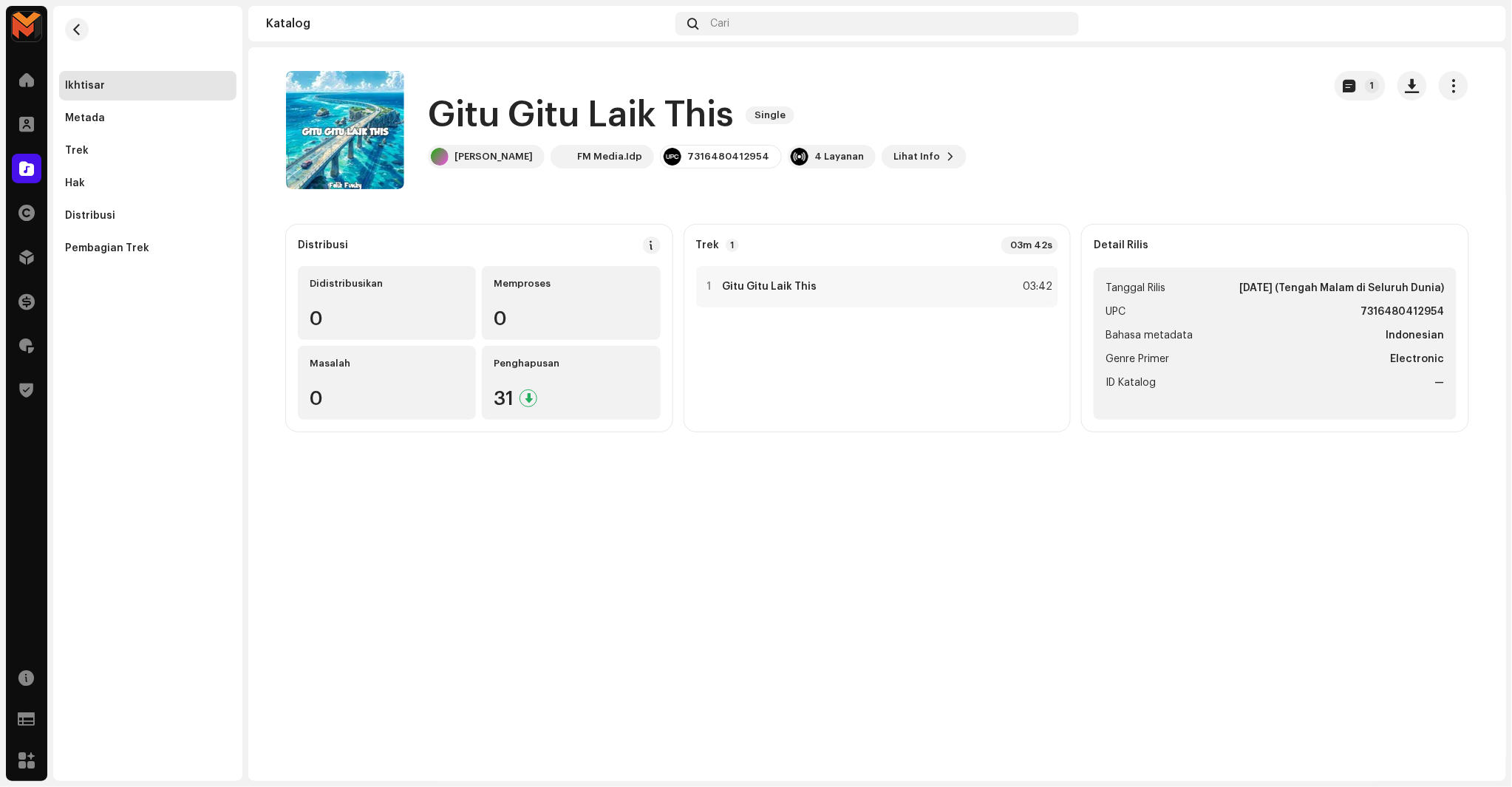
click at [534, 122] on h1 "Gitu Gitu Laik This" at bounding box center [580, 114] width 306 height 47
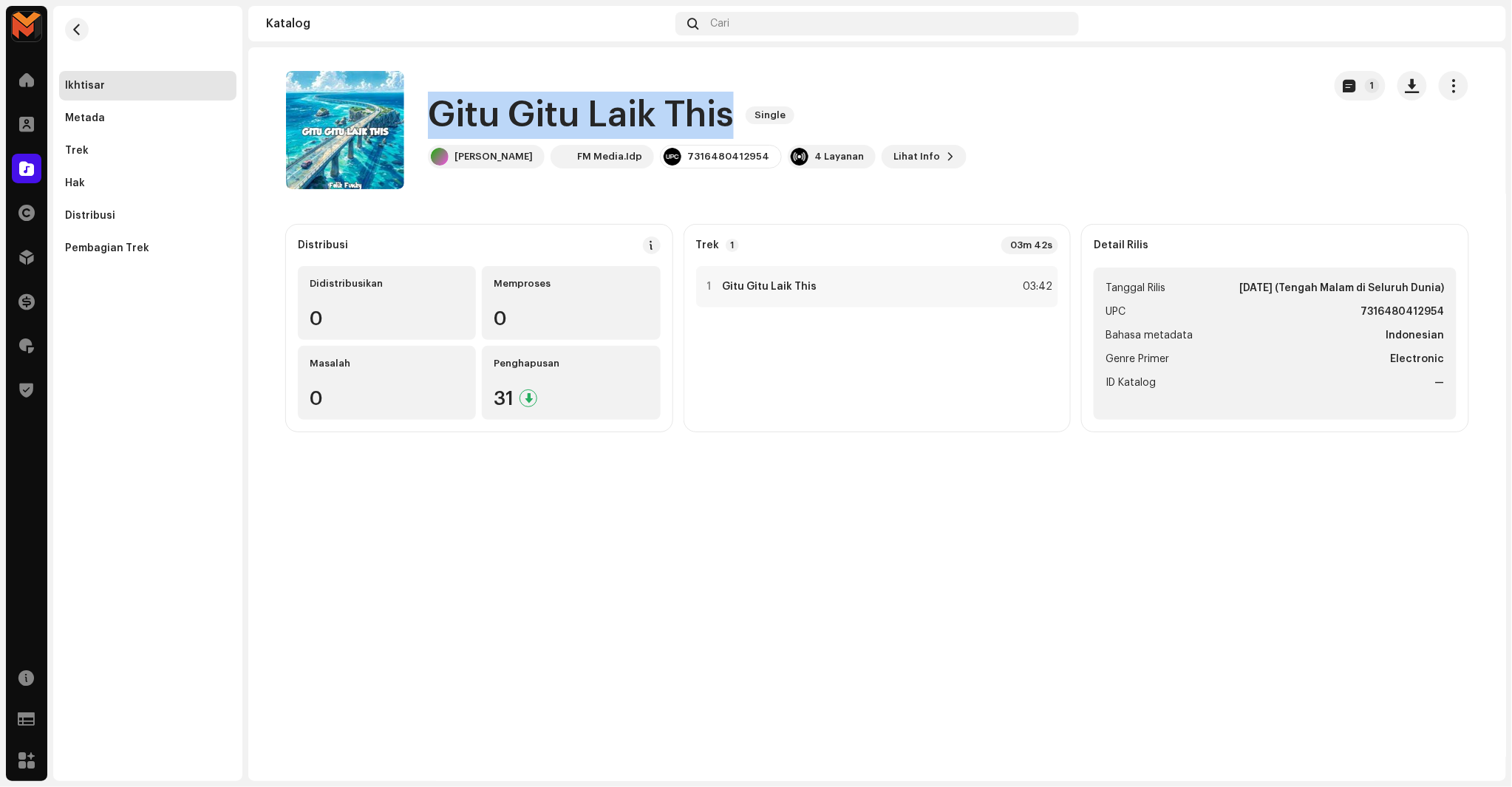
click at [534, 122] on h1 "Gitu Gitu Laik This" at bounding box center [580, 114] width 306 height 47
copy div "Gitu Gitu Laik This Single"
click at [1414, 82] on span "button" at bounding box center [1413, 85] width 14 height 12
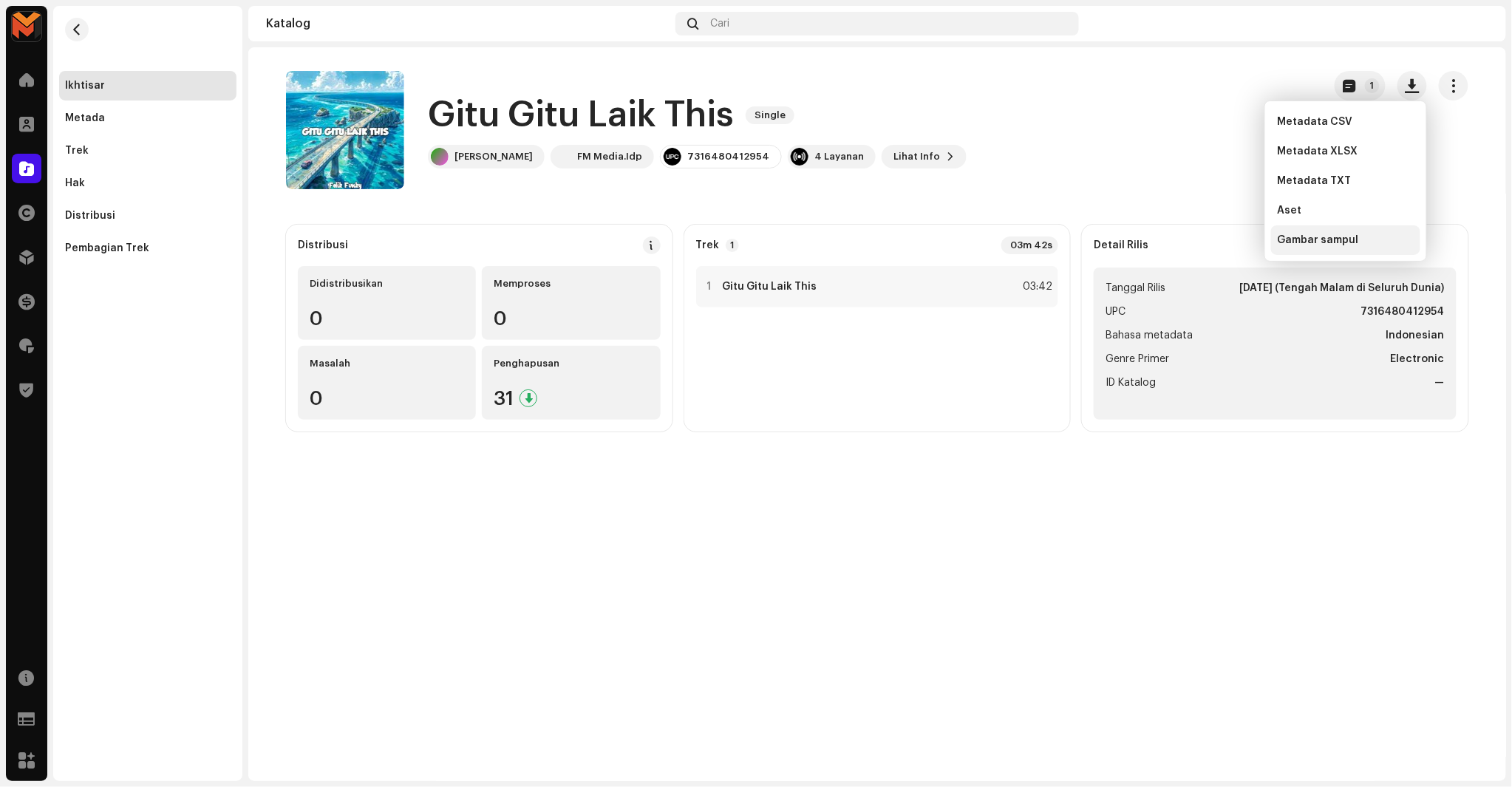
click at [1342, 246] on div "Gambar sampul" at bounding box center [1346, 240] width 149 height 29
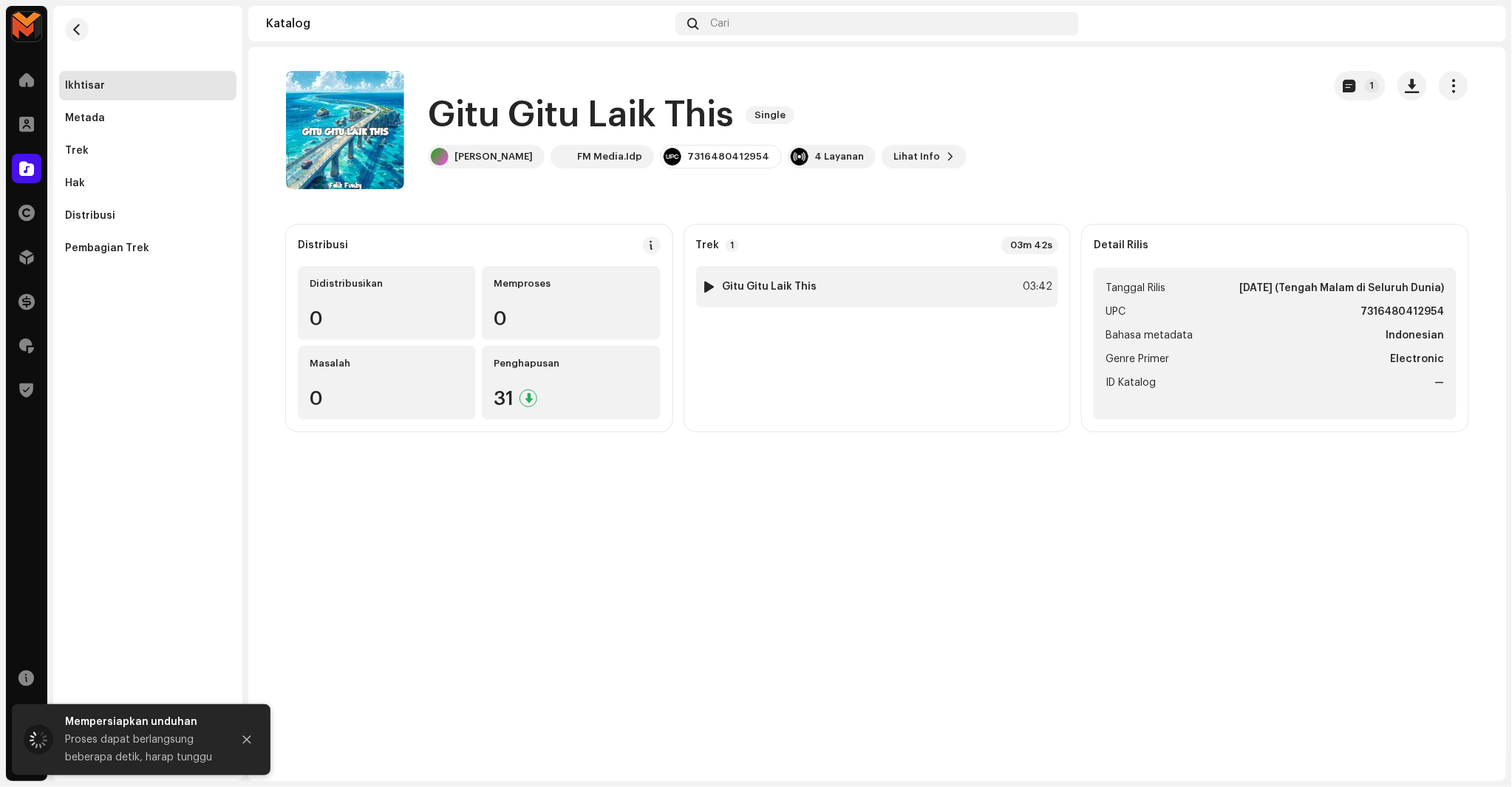
click at [1020, 297] on div "1 Gitu Gitu Laik This 03:42" at bounding box center [878, 287] width 363 height 42
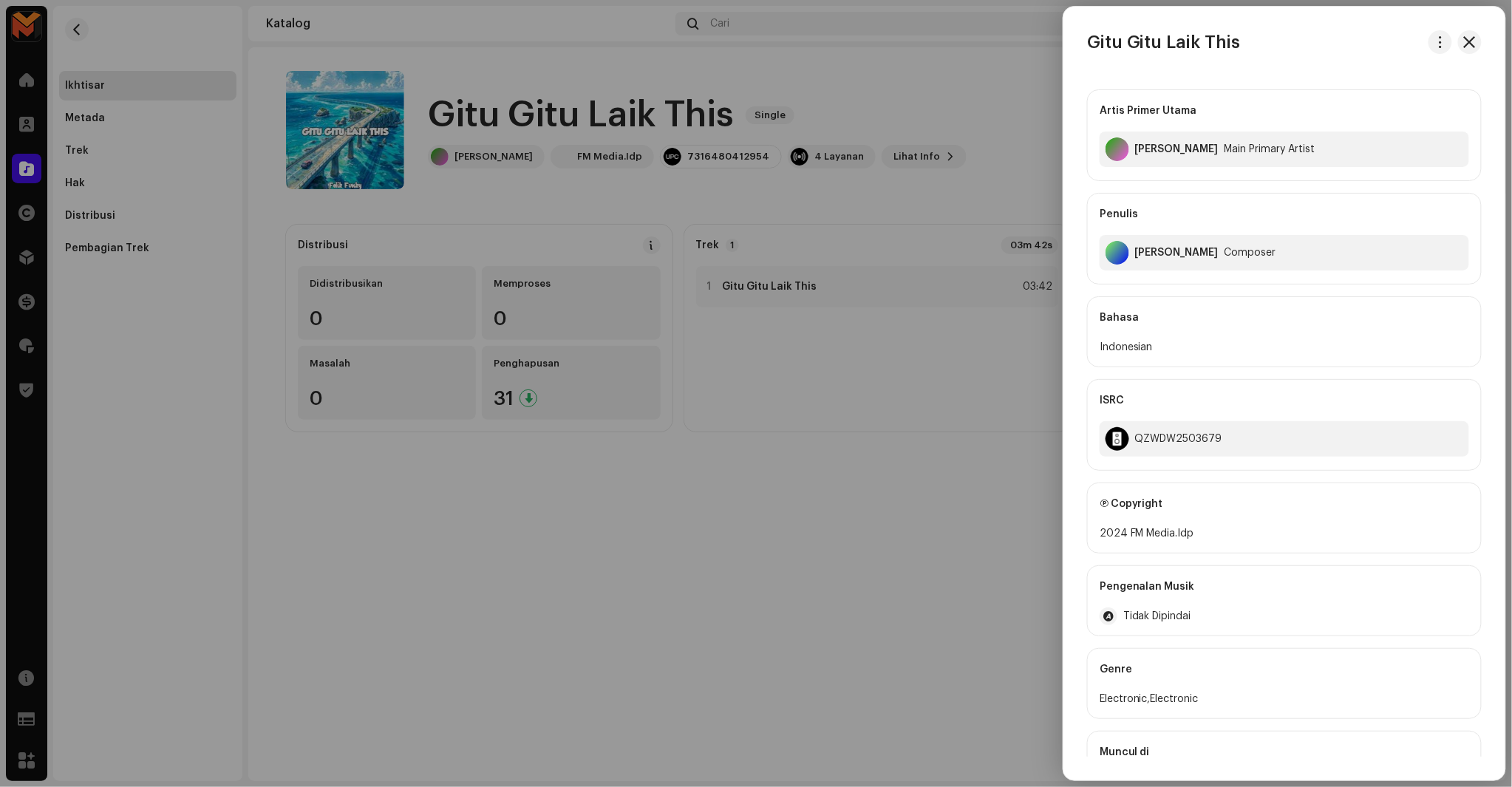
click at [1122, 52] on h3 "Gitu Gitu Laik This" at bounding box center [1163, 42] width 154 height 24
click at [1439, 43] on span "button" at bounding box center [1441, 42] width 11 height 12
click at [1343, 107] on span "Unduh audio" at bounding box center [1332, 105] width 66 height 12
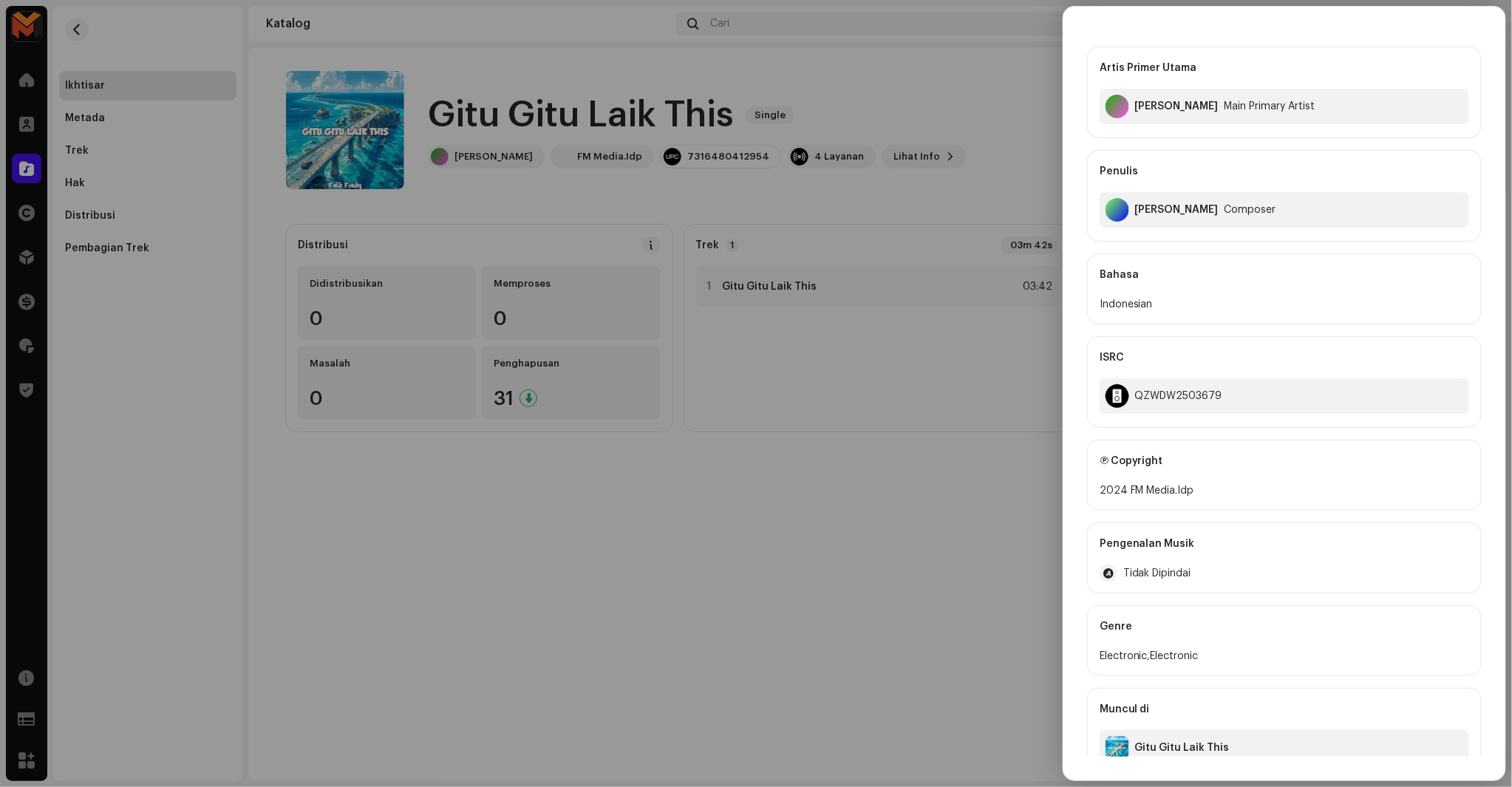
scroll to position [67, 0]
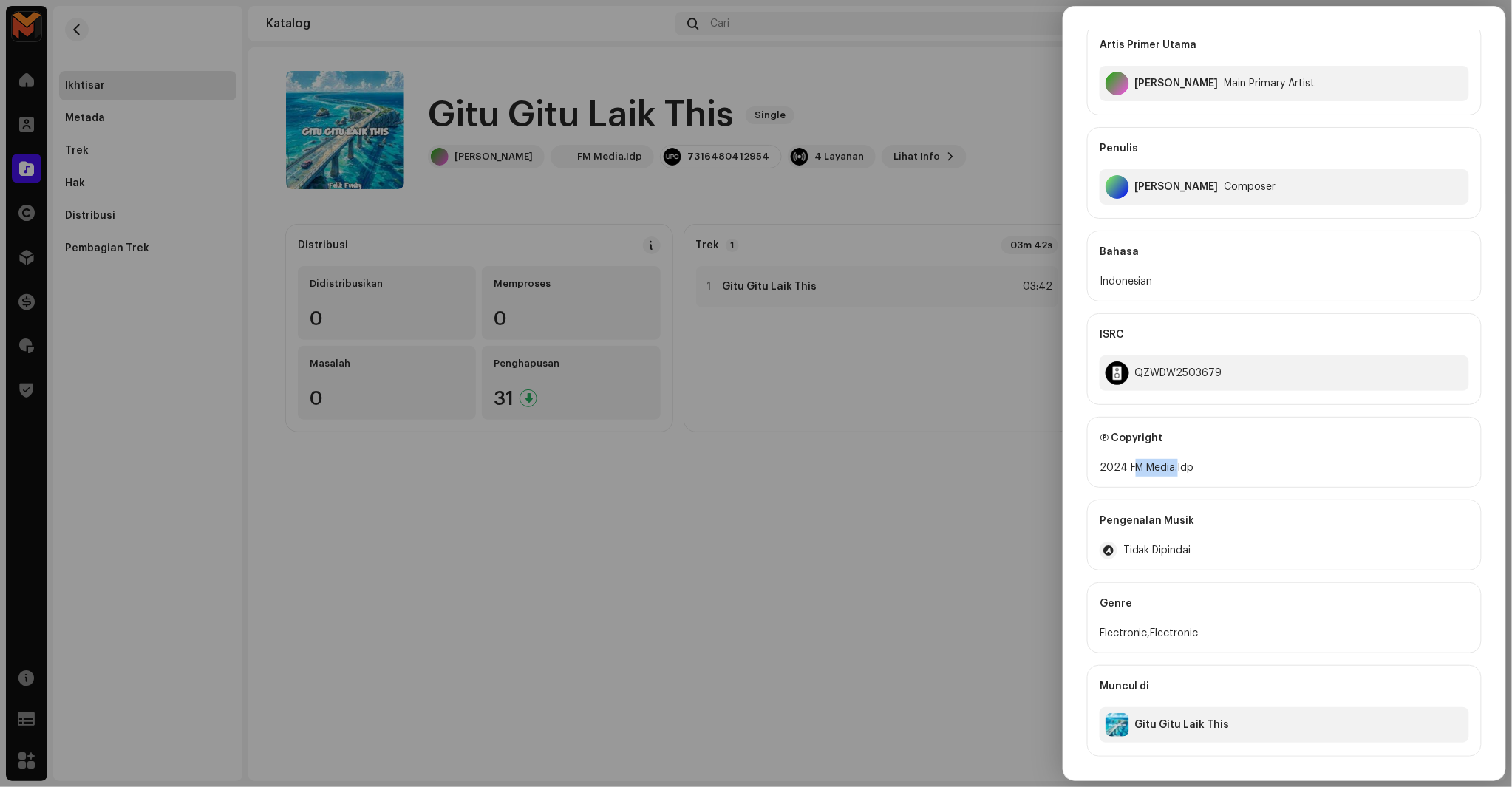
drag, startPoint x: 1130, startPoint y: 468, endPoint x: 1177, endPoint y: 461, distance: 47.5
click at [1177, 462] on div "2024 FM Media.Idp" at bounding box center [1284, 468] width 369 height 18
click at [1177, 461] on div "2024 FM Media.Idp" at bounding box center [1284, 468] width 369 height 18
click at [1147, 469] on div "2024 FM Media.Idp" at bounding box center [1284, 468] width 369 height 18
copy div "FM Media.Idp"
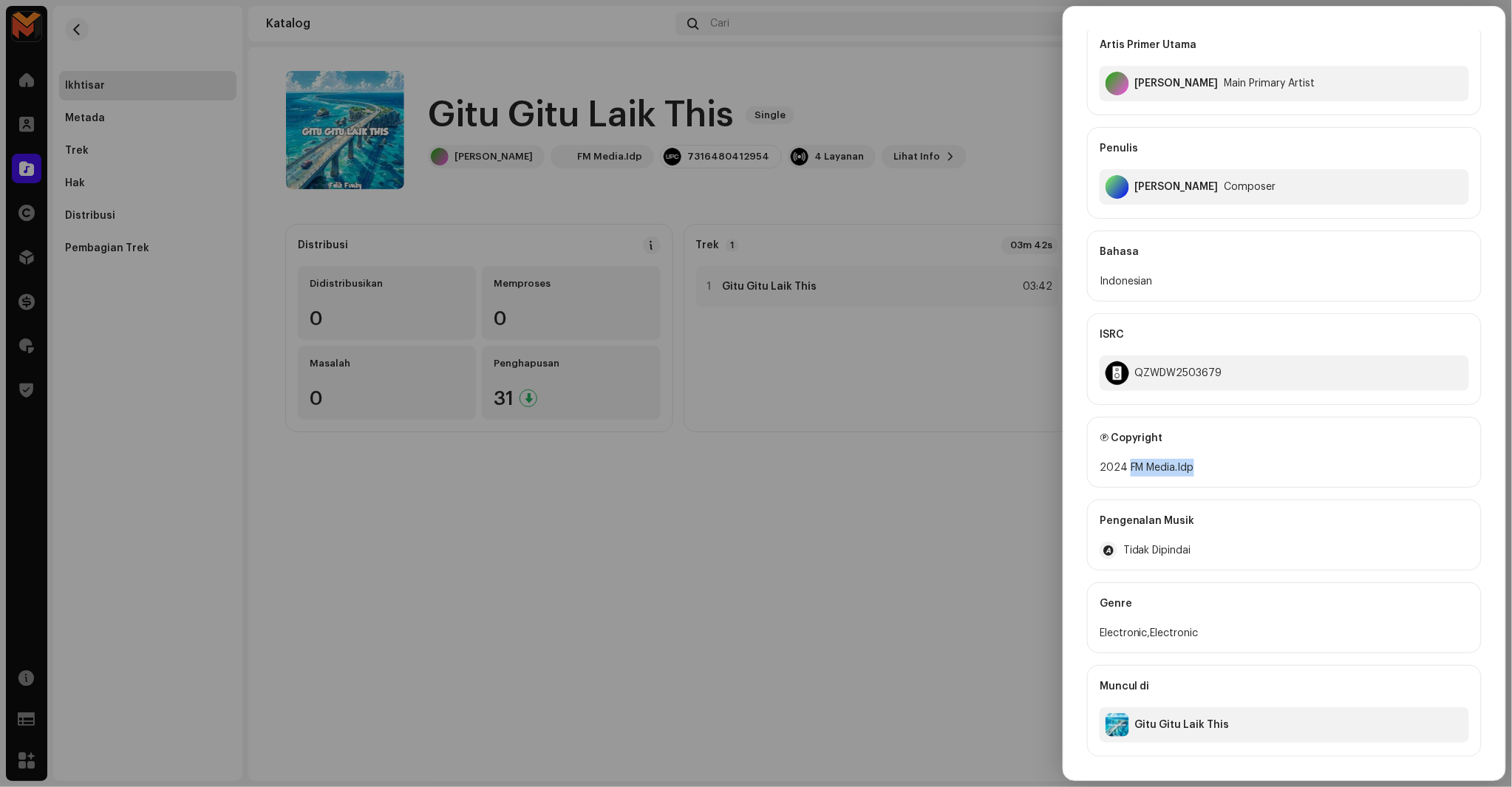
drag, startPoint x: 1128, startPoint y: 471, endPoint x: 1224, endPoint y: 466, distance: 96.1
click at [1224, 466] on div "2024 FM Media.Idp" at bounding box center [1284, 468] width 369 height 18
click at [1177, 372] on div "QZWDW2503679" at bounding box center [1178, 373] width 87 height 12
copy div "QZWDW2503679"
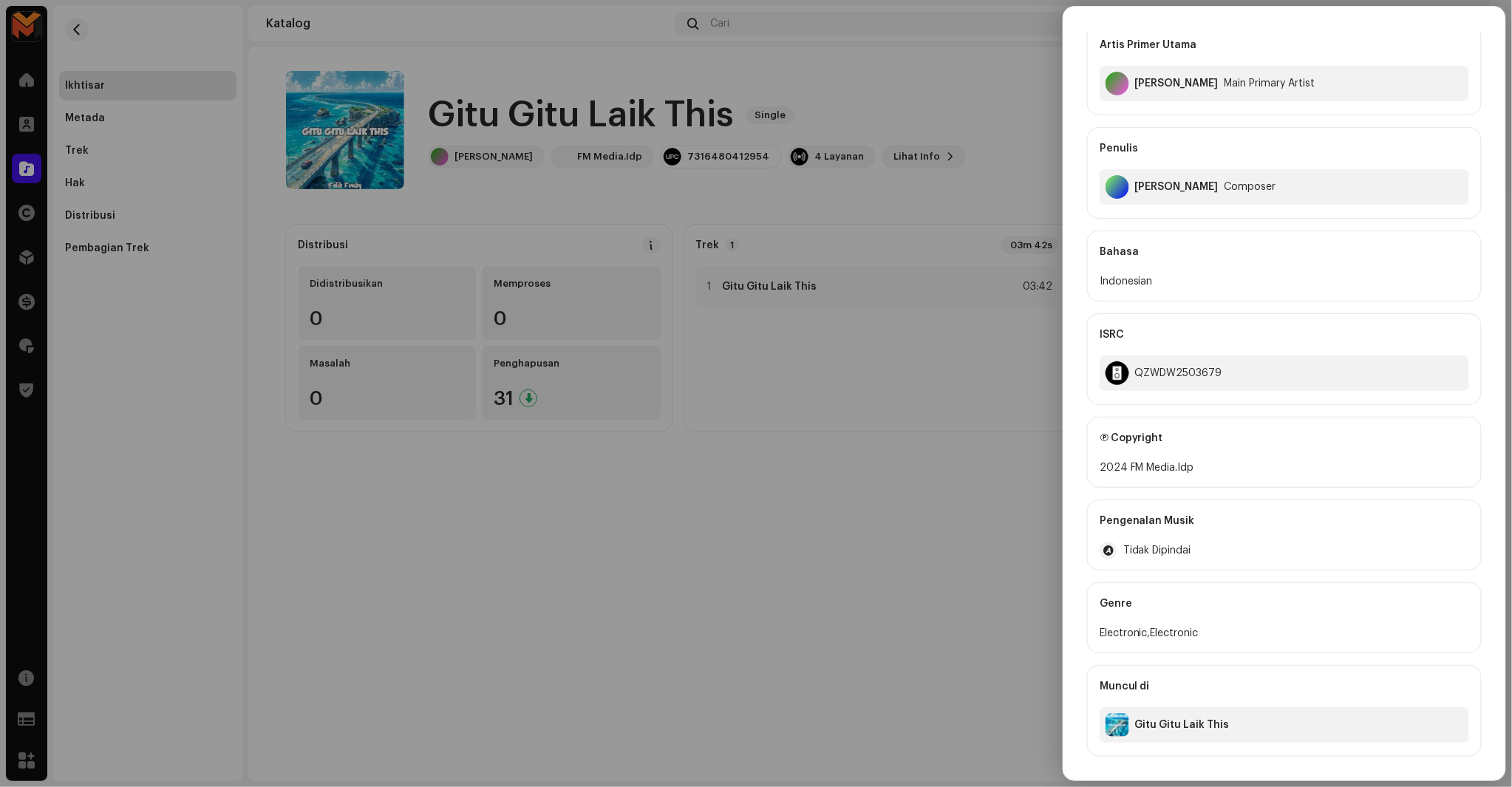
click at [1029, 391] on div at bounding box center [756, 393] width 1512 height 787
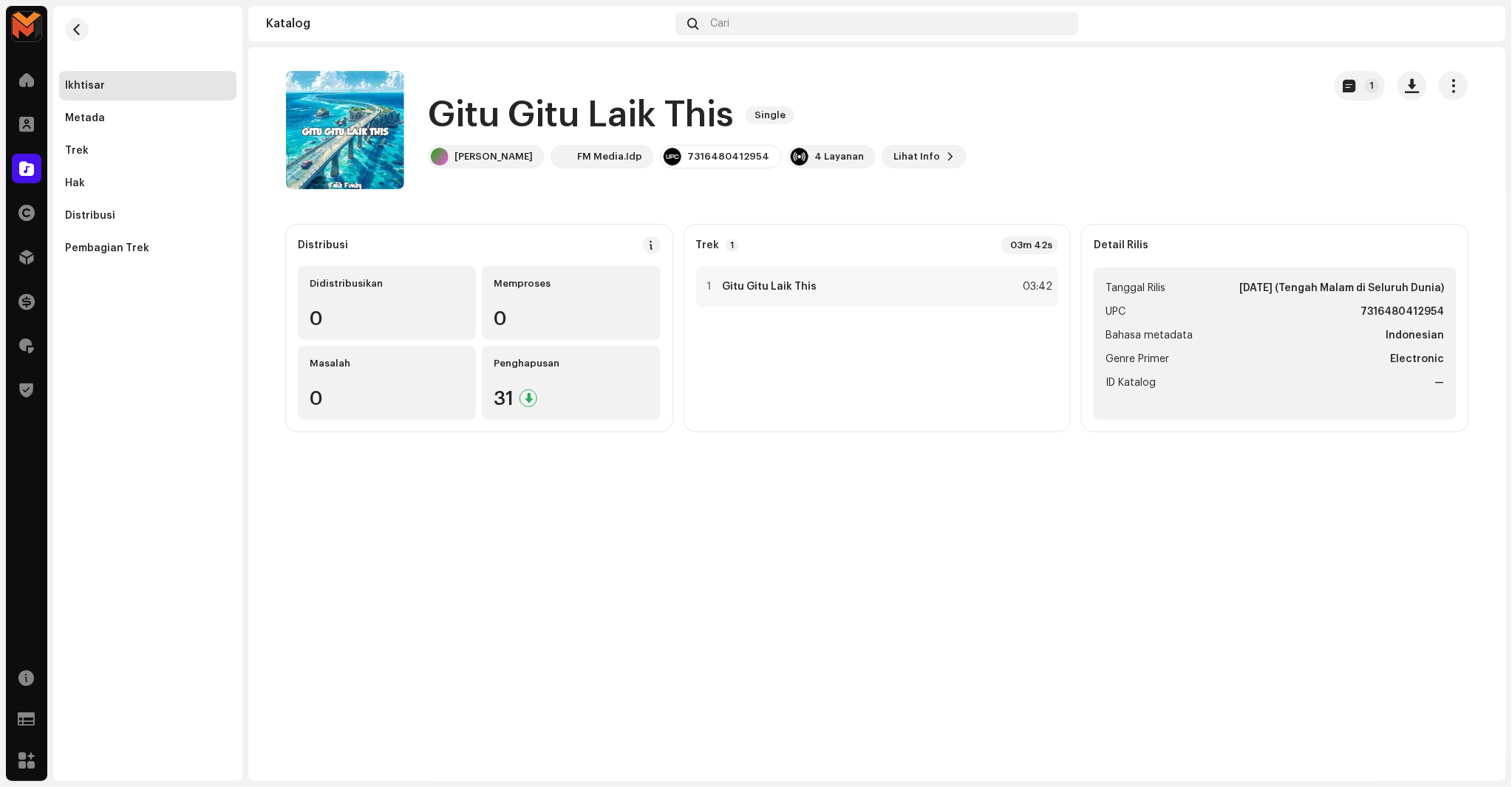
click at [1387, 311] on strong "7316480412954" at bounding box center [1403, 312] width 83 height 18
copy strong "7316480412954"
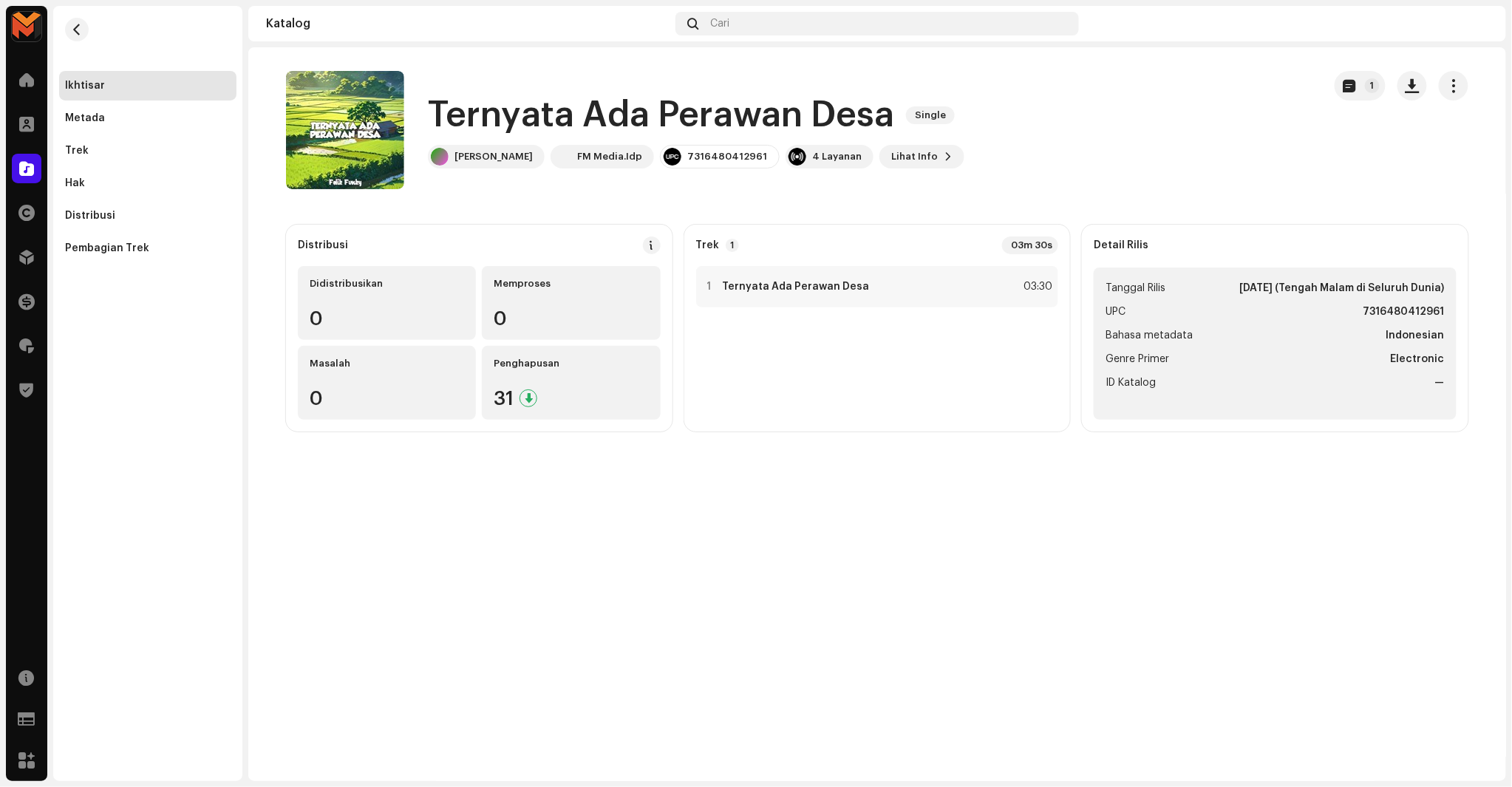
click at [555, 133] on h1 "Ternyata Ada Perawan Desa" at bounding box center [661, 114] width 467 height 47
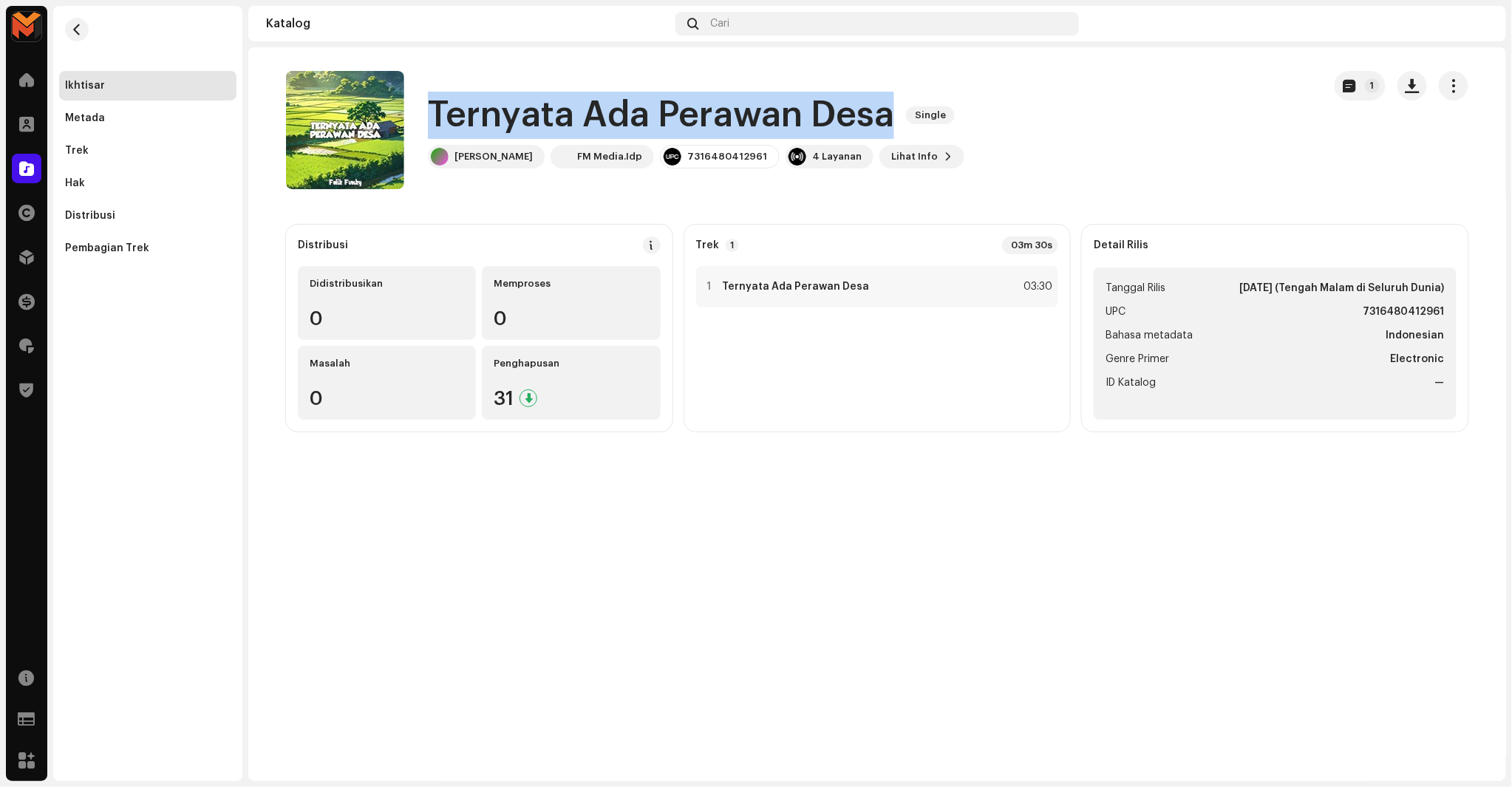
click at [555, 133] on h1 "Ternyata Ada Perawan Desa" at bounding box center [661, 114] width 467 height 47
copy div "Ternyata Ada Perawan Desa Single"
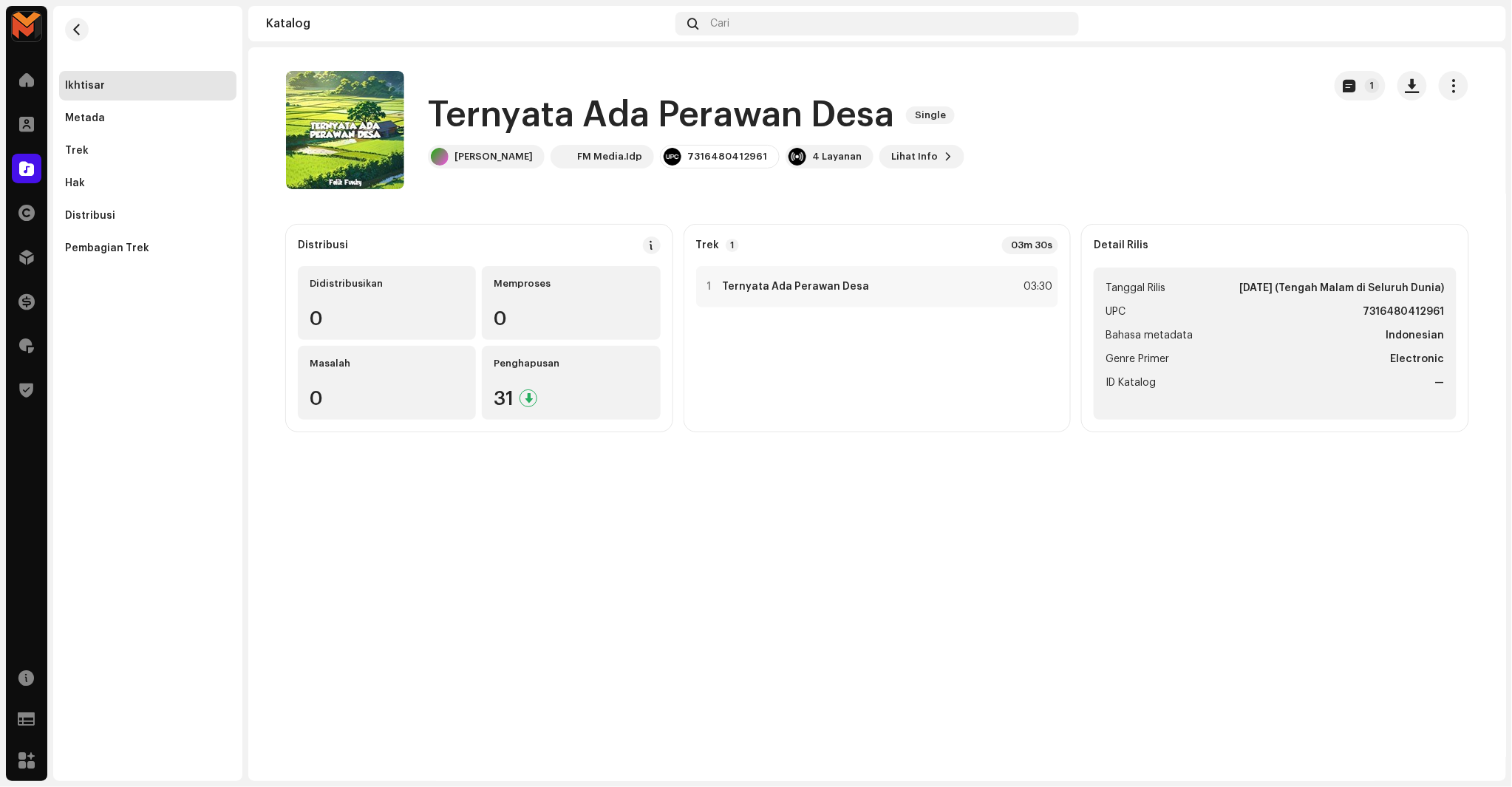
click at [1390, 122] on div "1" at bounding box center [1401, 130] width 134 height 118
click at [1415, 91] on span "button" at bounding box center [1413, 85] width 14 height 12
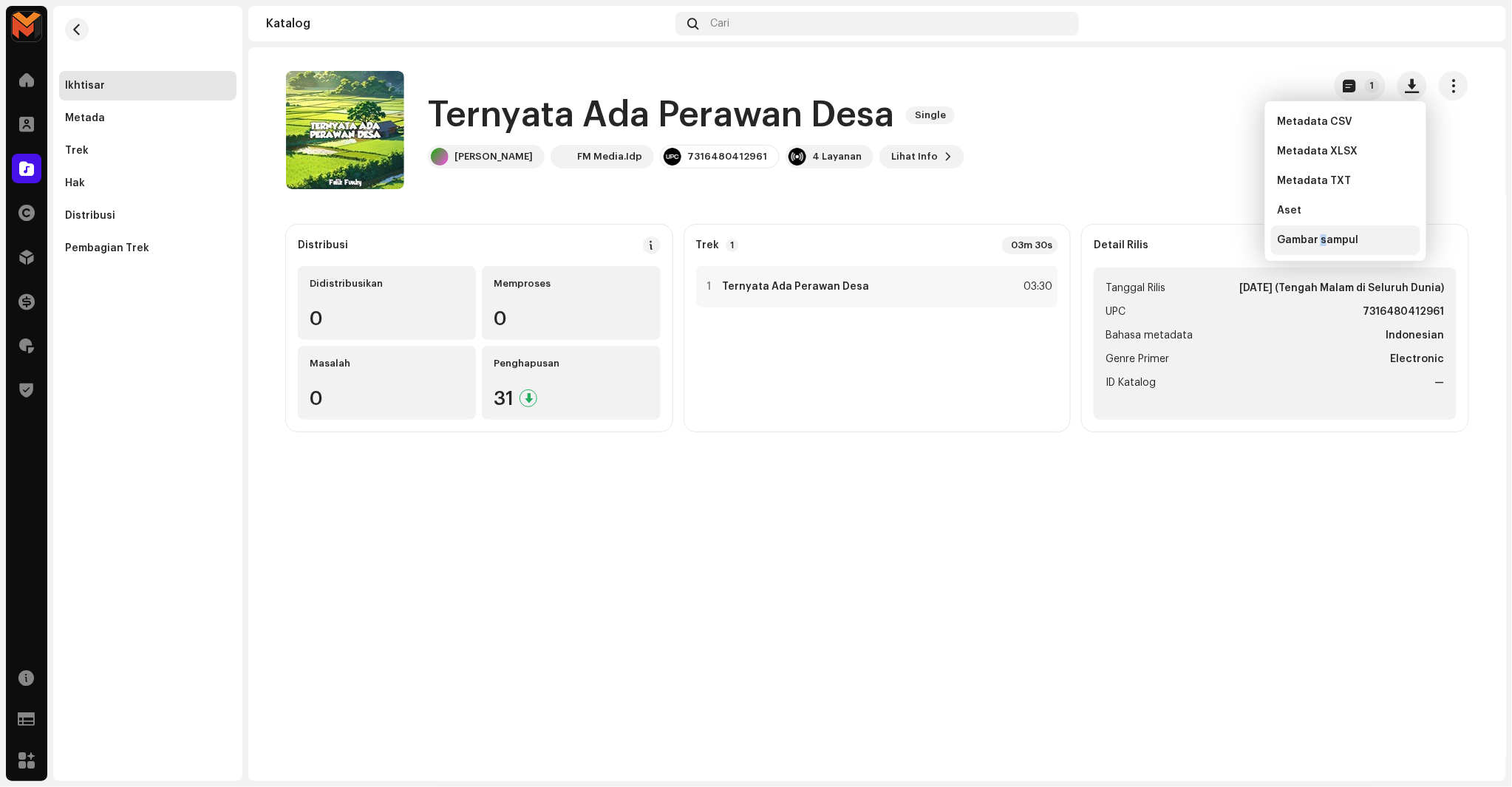
click at [1321, 235] on span "Gambar sampul" at bounding box center [1318, 240] width 82 height 12
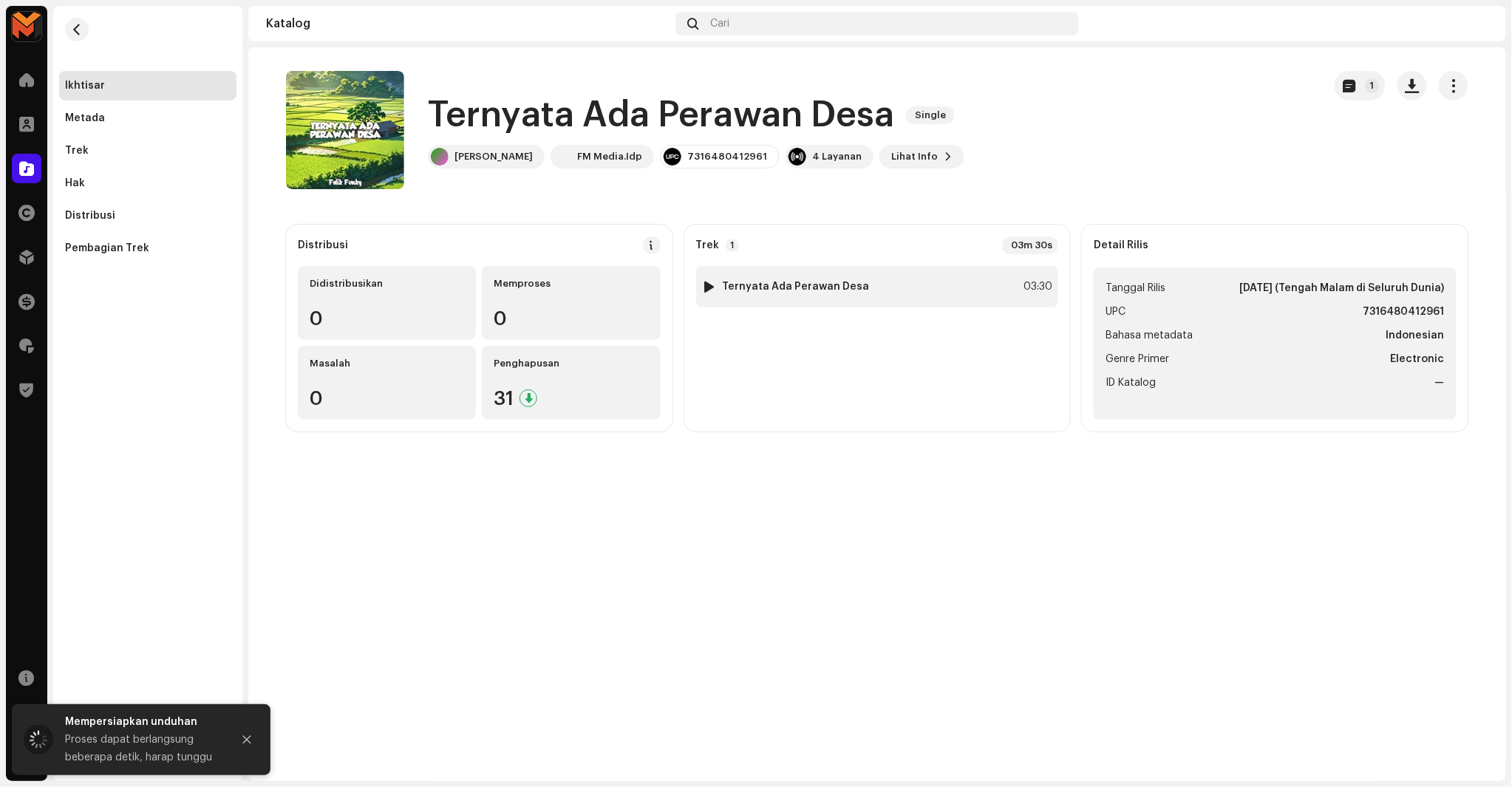
click at [1040, 283] on div "03:30" at bounding box center [1036, 287] width 33 height 18
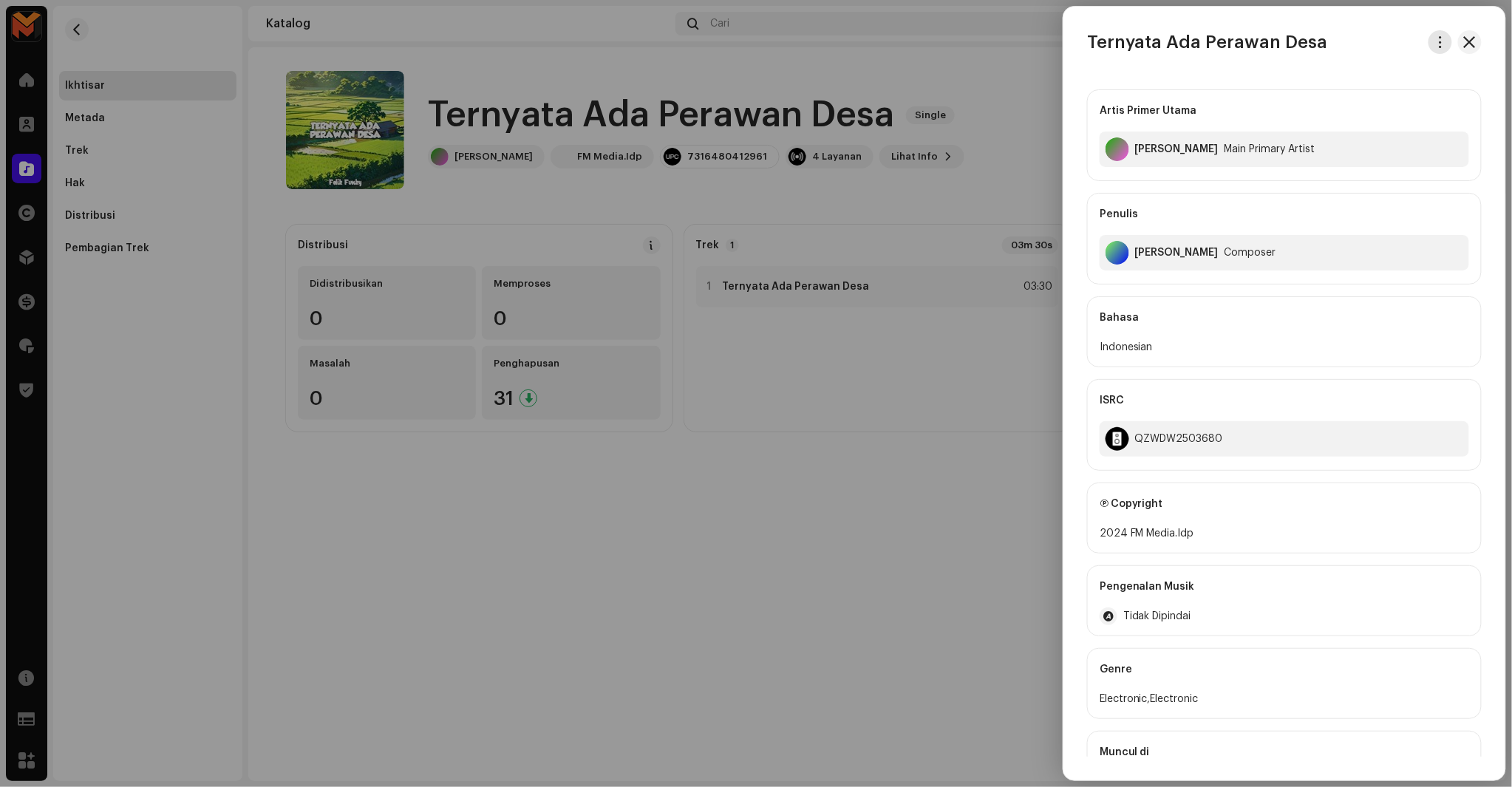
click at [1429, 42] on button "button" at bounding box center [1440, 42] width 24 height 24
click at [1368, 107] on div "Unduh audio" at bounding box center [1367, 105] width 138 height 12
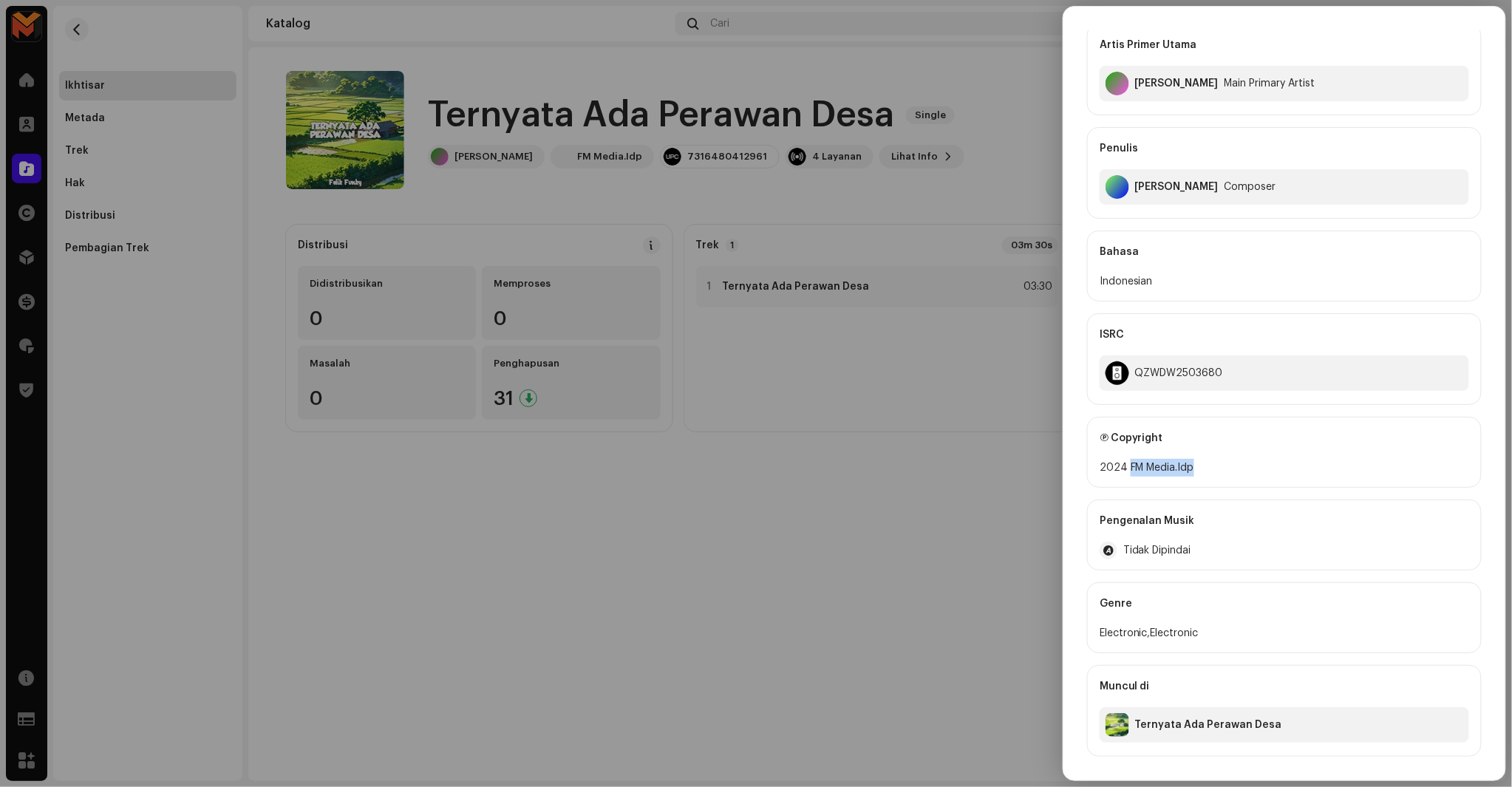
copy div "FM Media.Idp"
drag, startPoint x: 1127, startPoint y: 466, endPoint x: 1209, endPoint y: 460, distance: 82.2
click at [1209, 460] on div "2024 FM Media.Idp" at bounding box center [1284, 468] width 369 height 18
click at [1170, 368] on div "QZWDW2503680" at bounding box center [1178, 373] width 88 height 12
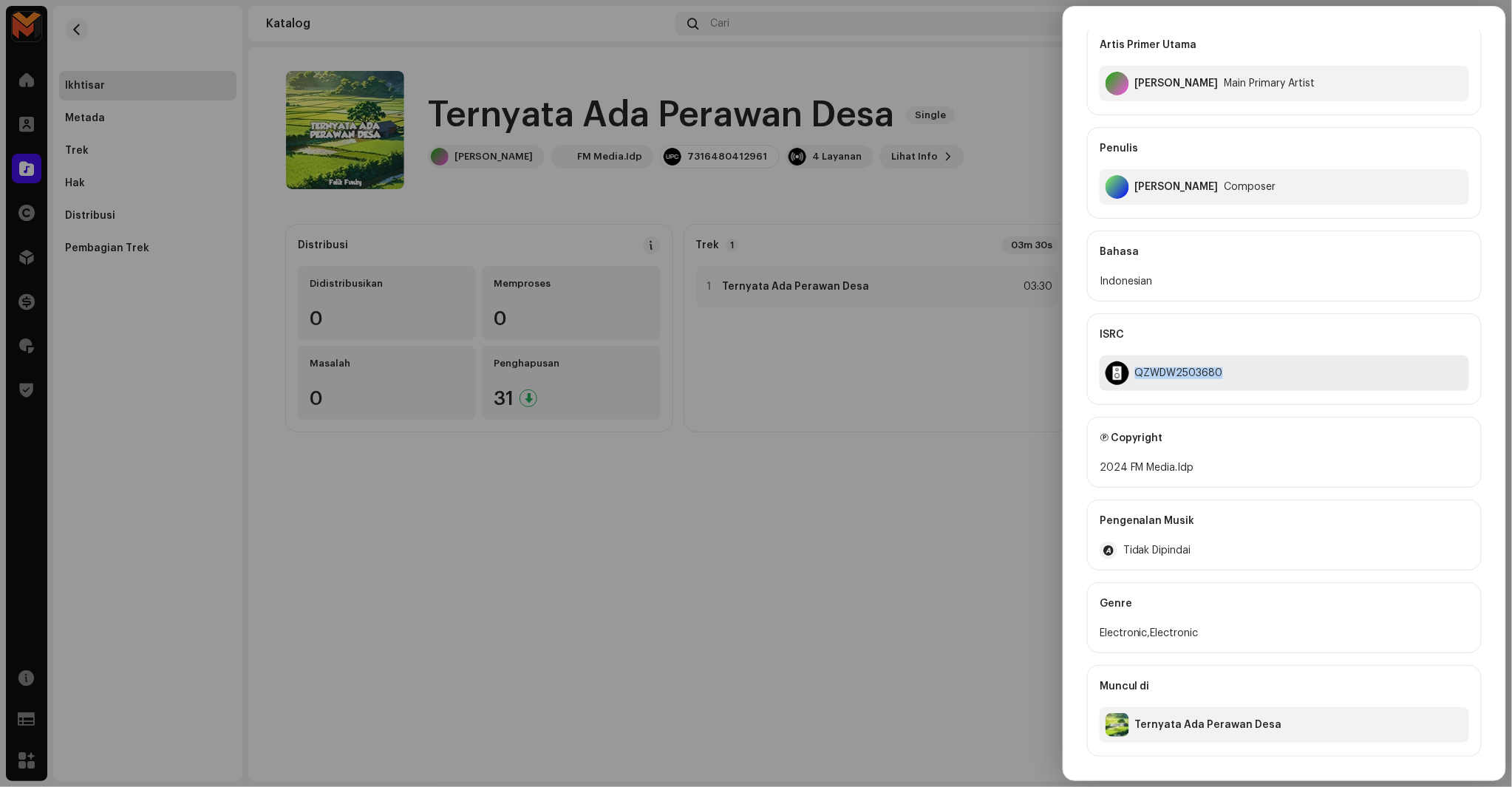
click at [1170, 368] on div "QZWDW2503680" at bounding box center [1178, 373] width 88 height 12
copy div "QZWDW2503680"
click at [947, 357] on div at bounding box center [756, 393] width 1512 height 787
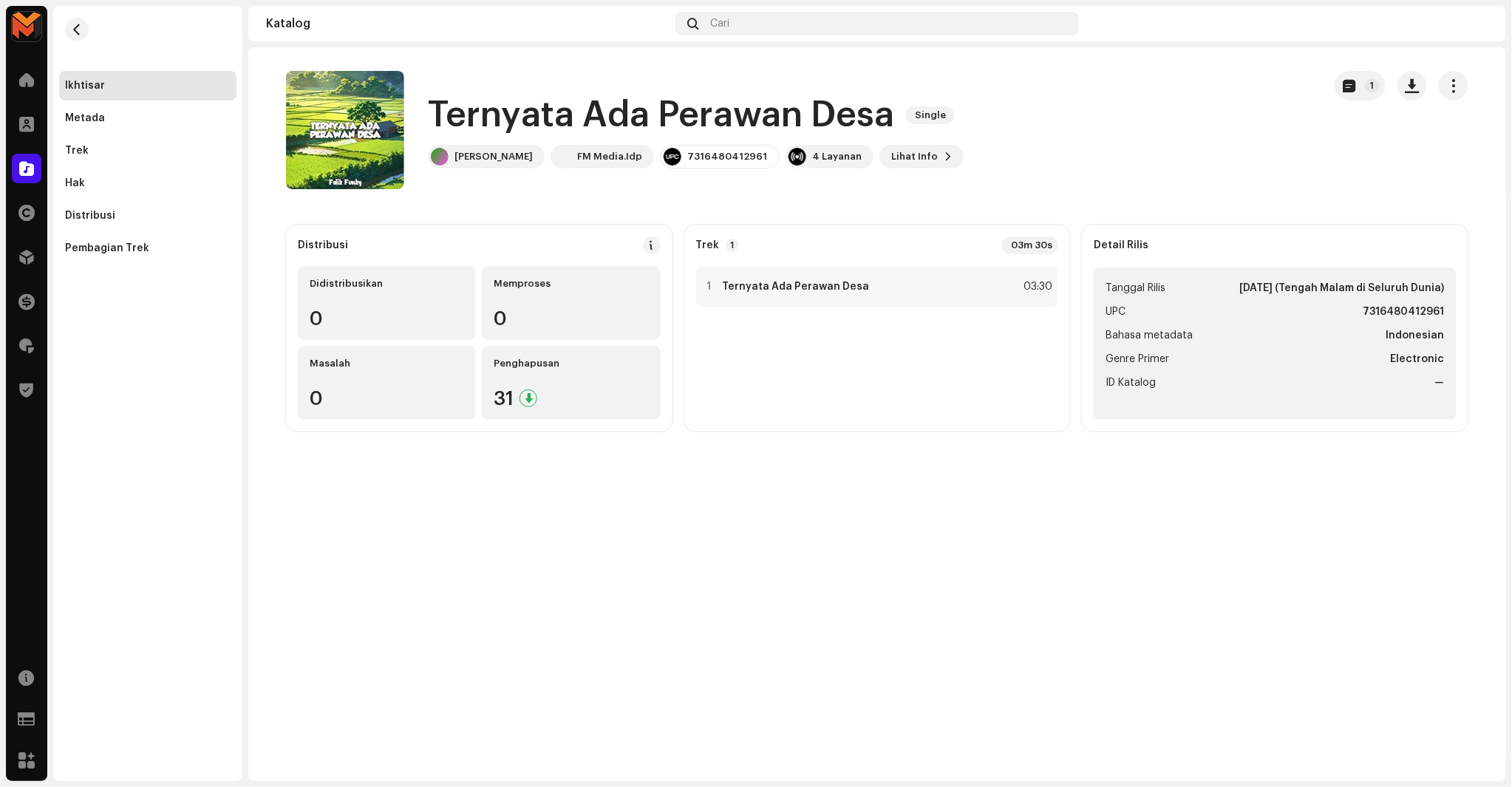
click at [1422, 311] on strong "7316480412961" at bounding box center [1405, 312] width 82 height 18
copy strong "7316480412961"
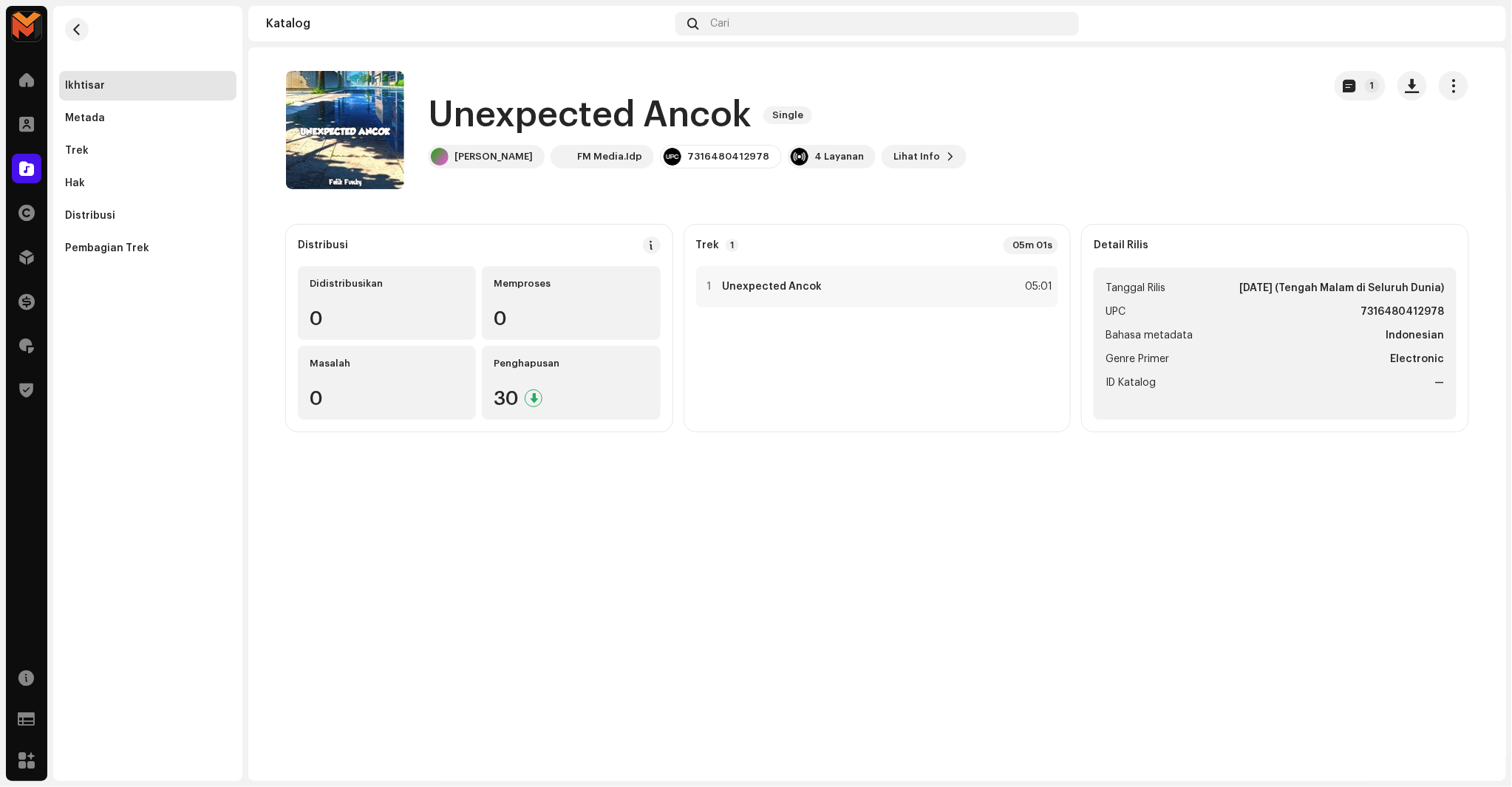
click at [462, 113] on h1 "Unexpected Ancok" at bounding box center [589, 114] width 324 height 47
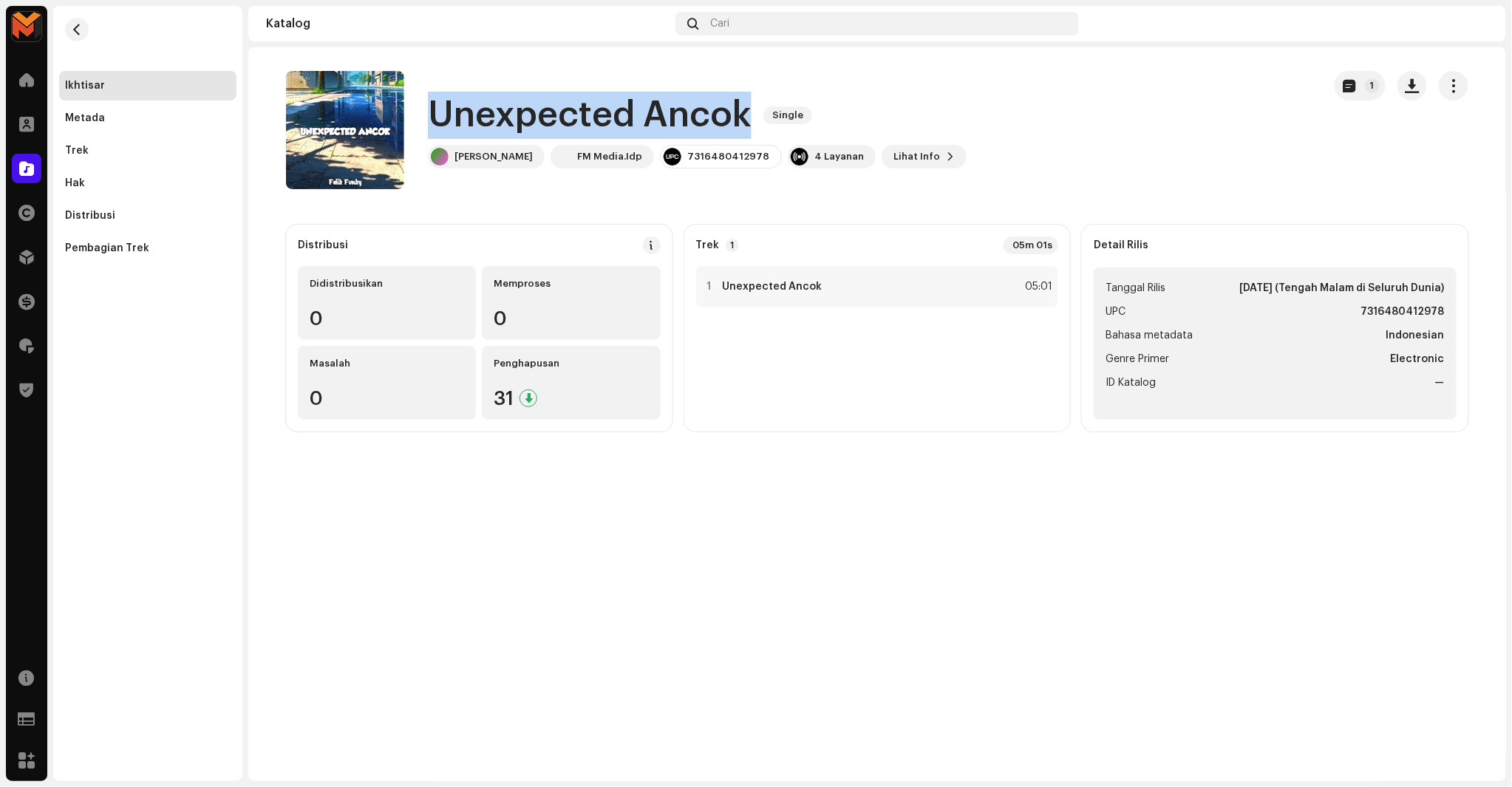
click at [462, 113] on h1 "Unexpected Ancok" at bounding box center [589, 114] width 324 height 47
copy div "Unexpected Ancok Single"
click at [1242, 128] on div "Unexpected Ancok Single Felik Fvnky FM Media.Idp 7316480412978 4 Layanan Lihat …" at bounding box center [798, 130] width 1025 height 118
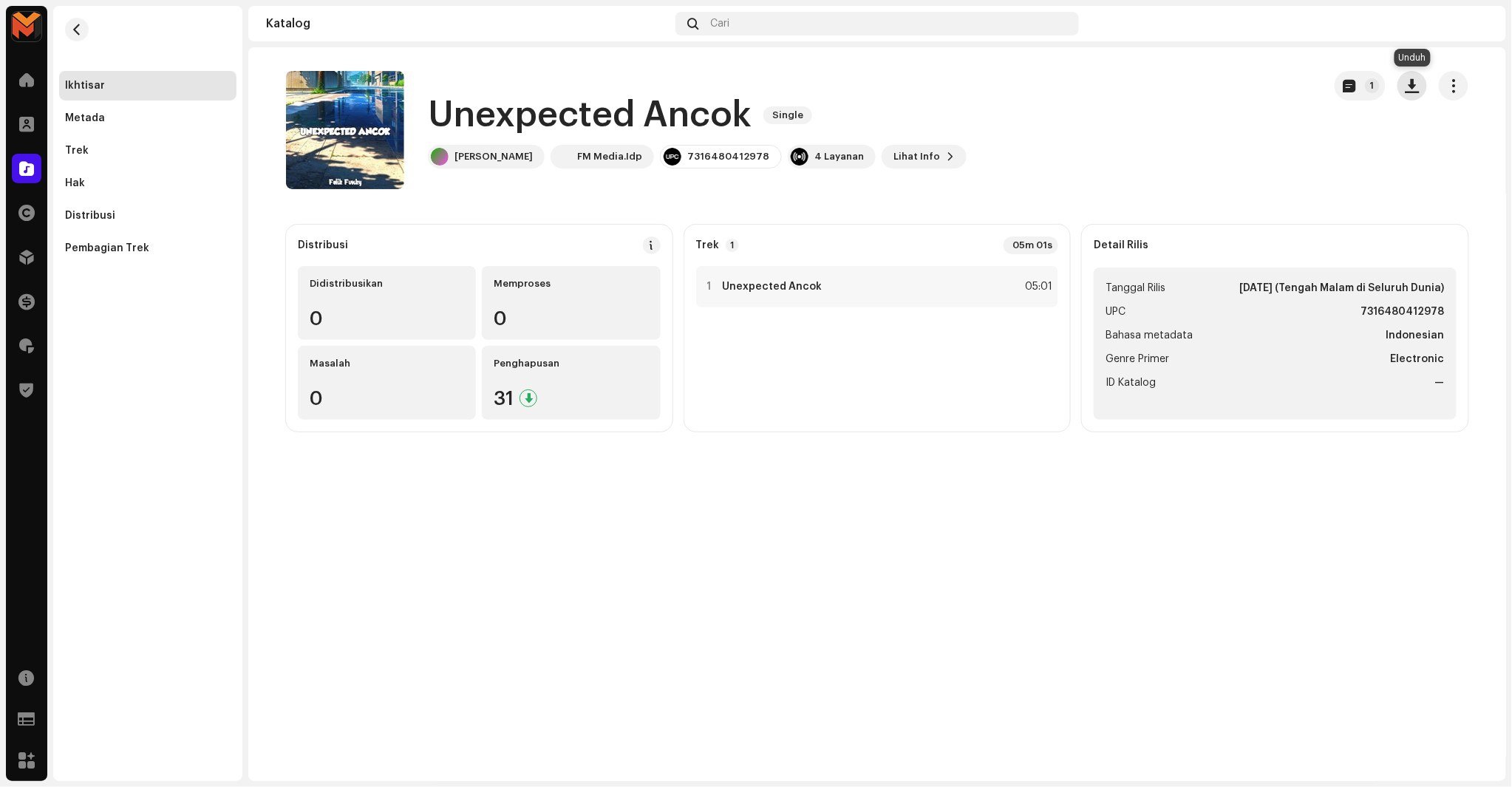
click at [1415, 91] on span "button" at bounding box center [1413, 85] width 14 height 12
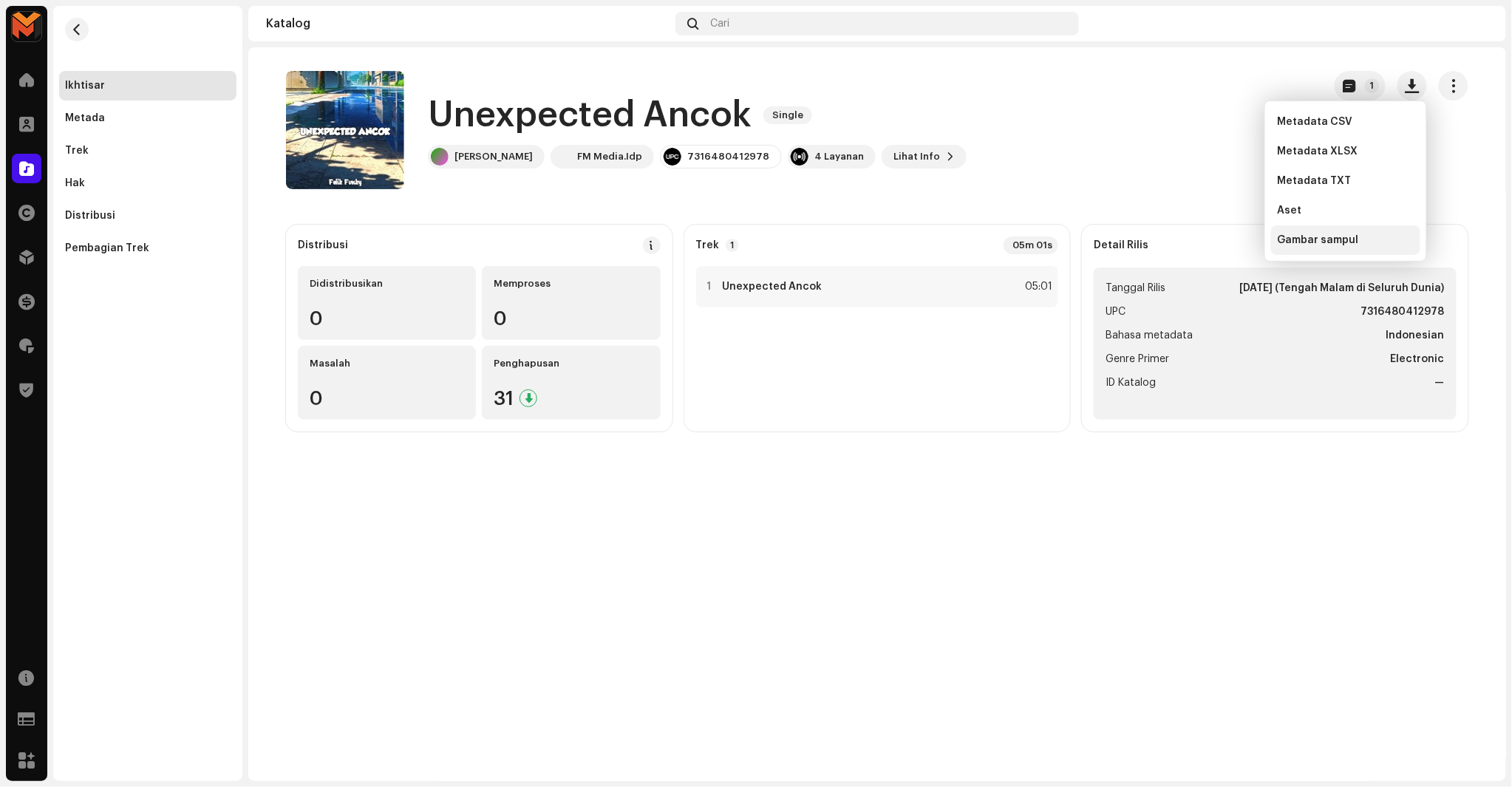
click at [1339, 239] on span "Gambar sampul" at bounding box center [1318, 240] width 82 height 12
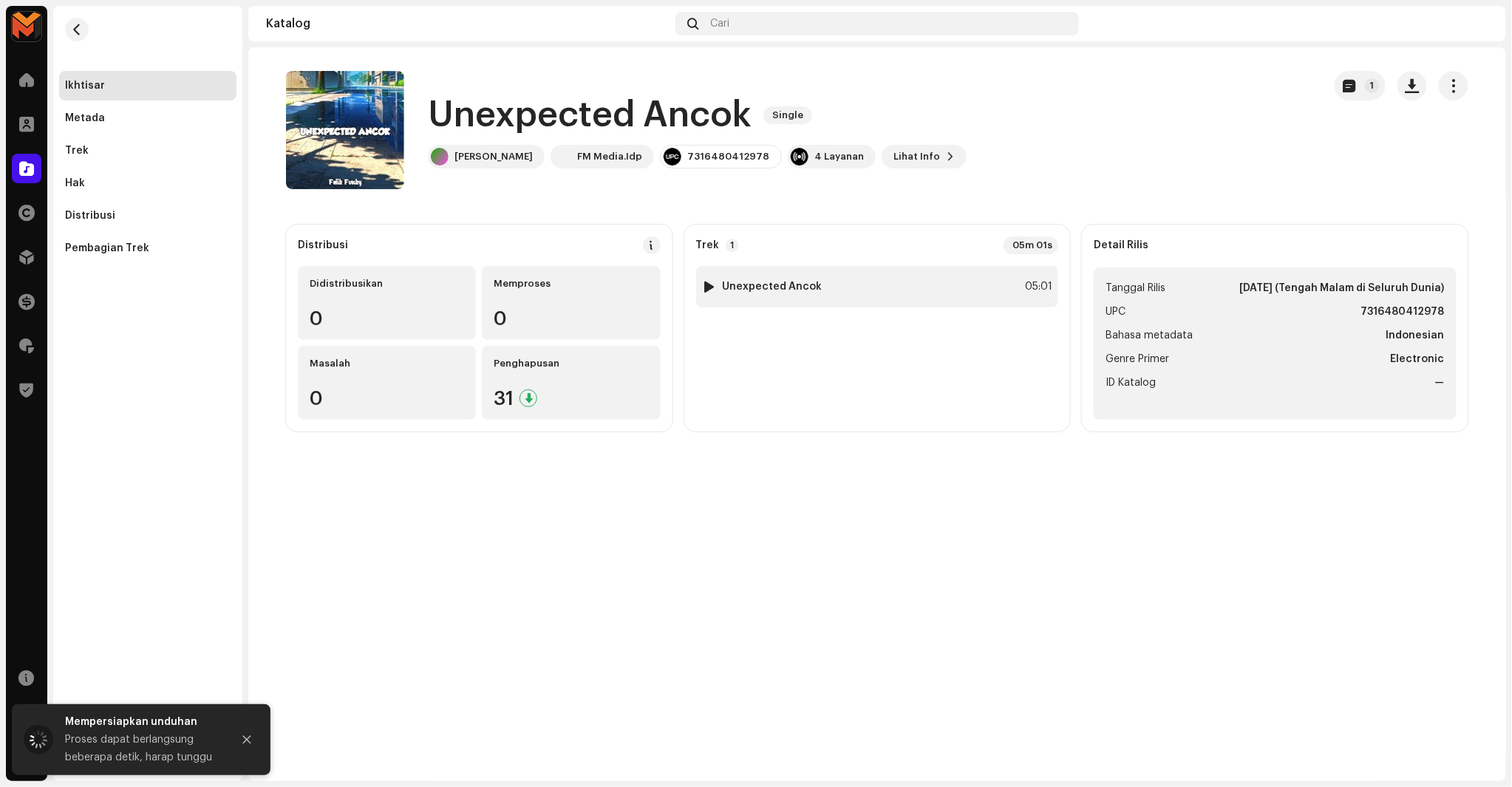
click at [988, 300] on div "1 Unexpected Ancok 05:01" at bounding box center [878, 287] width 363 height 42
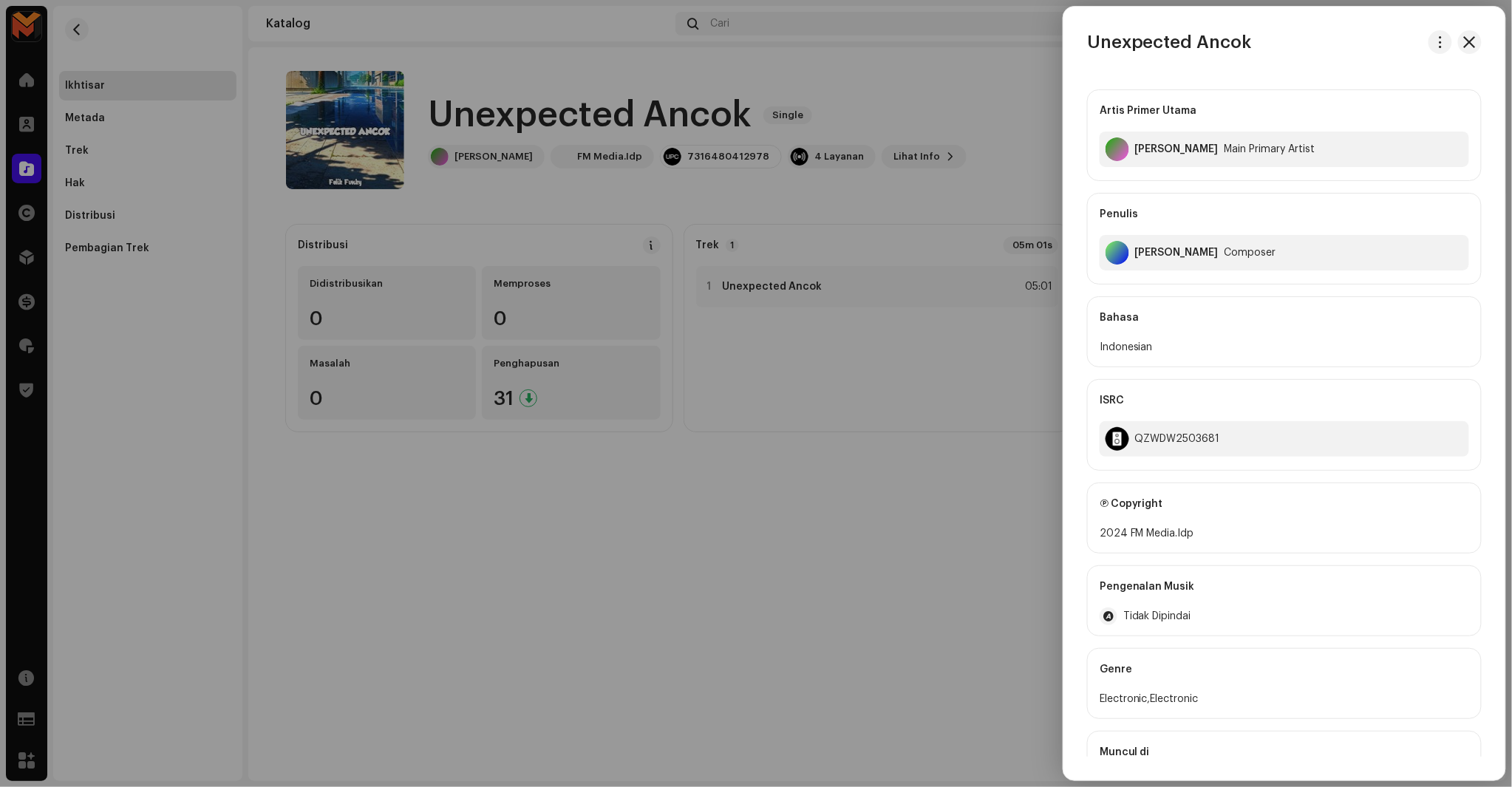
click at [1120, 42] on h3 "Unexpected Ancok" at bounding box center [1169, 42] width 165 height 24
click at [1436, 41] on span "button" at bounding box center [1441, 42] width 11 height 12
click at [1357, 106] on span "Unduh audio" at bounding box center [1332, 105] width 66 height 12
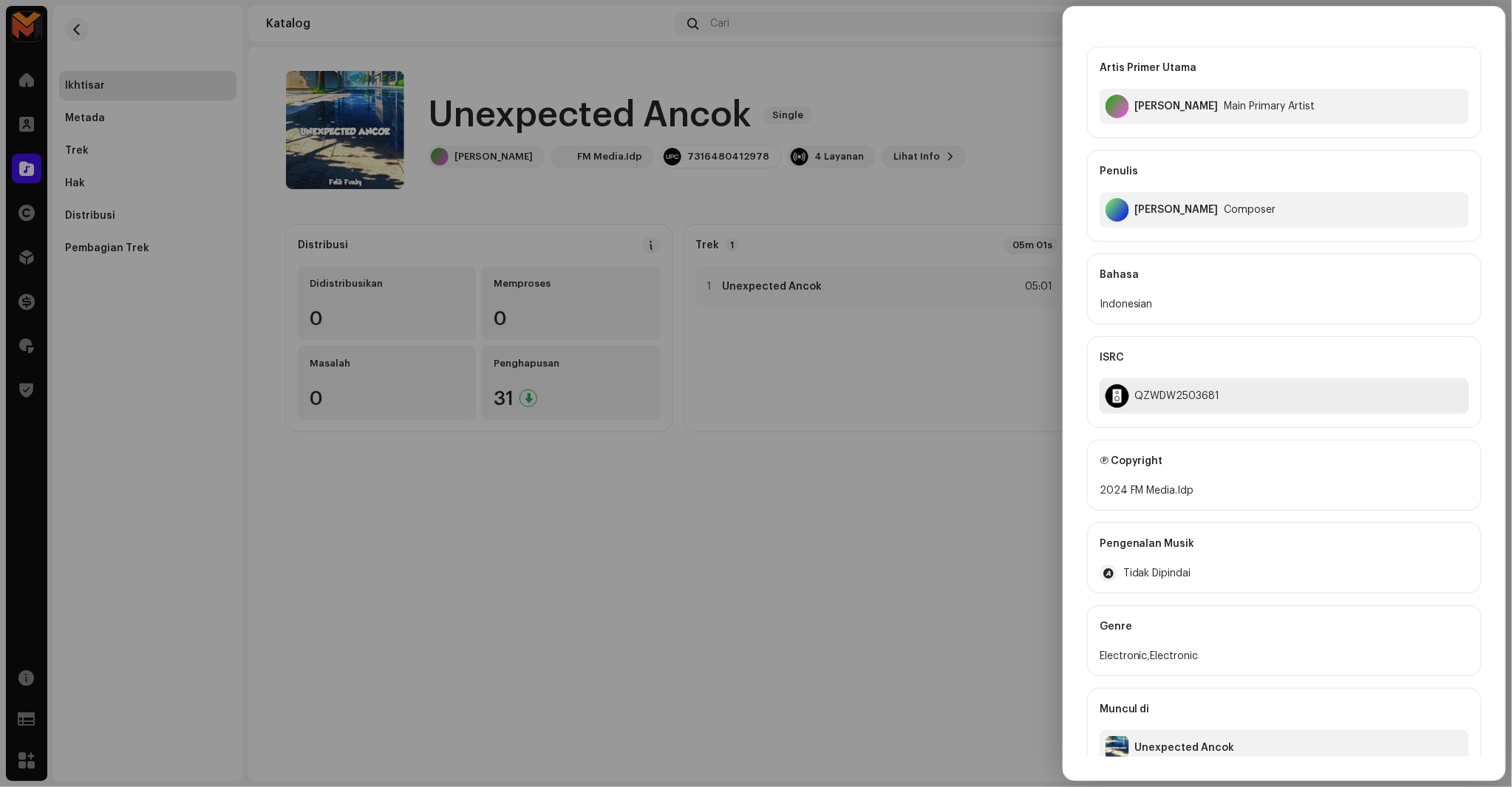
scroll to position [67, 0]
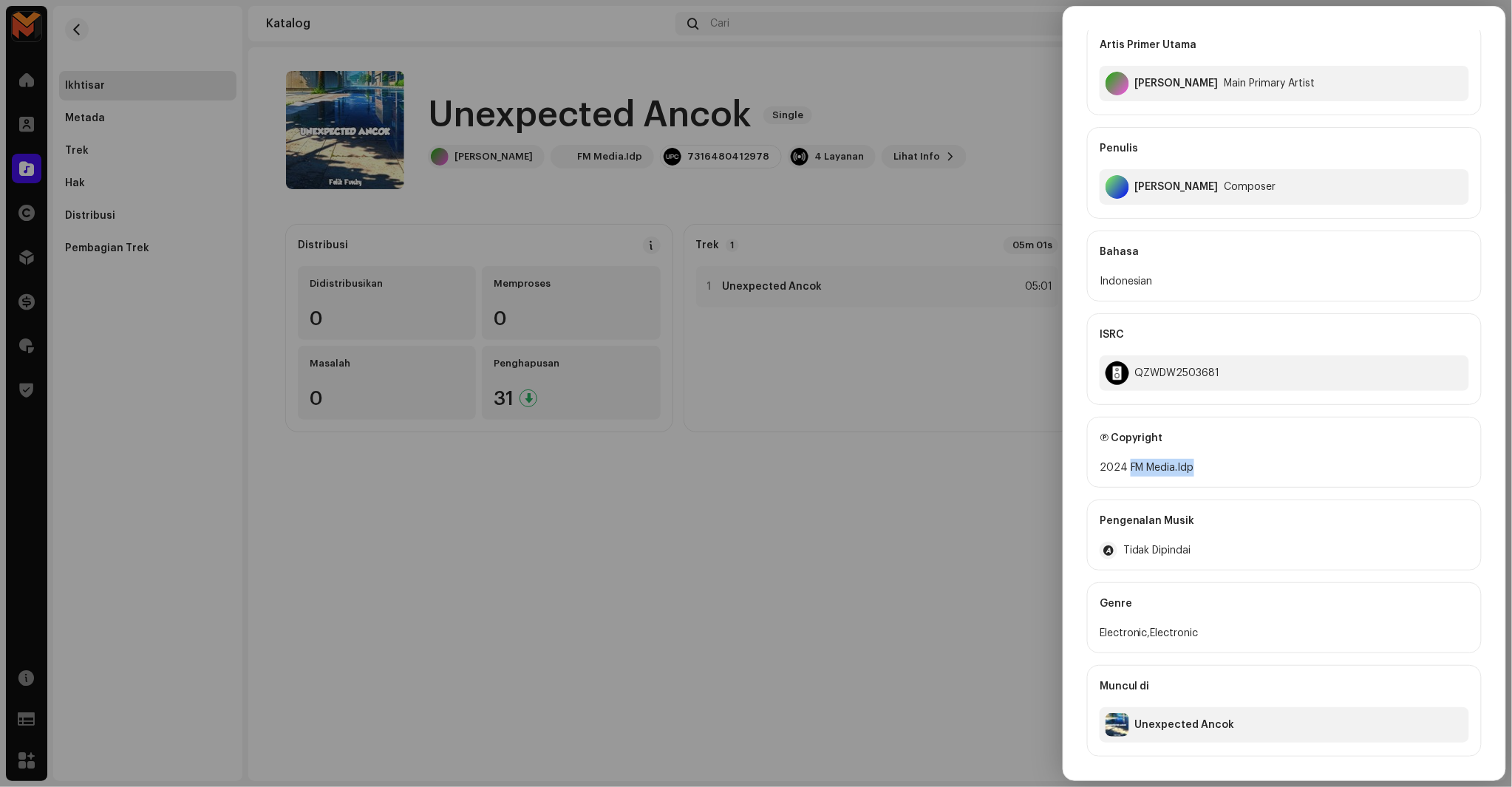
copy div "FM Media.Idp"
drag, startPoint x: 1129, startPoint y: 474, endPoint x: 1208, endPoint y: 460, distance: 80.2
click at [1208, 460] on div "2024 FM Media.Idp" at bounding box center [1284, 468] width 369 height 18
click at [1186, 382] on div "QZWDW2503681" at bounding box center [1284, 374] width 369 height 35
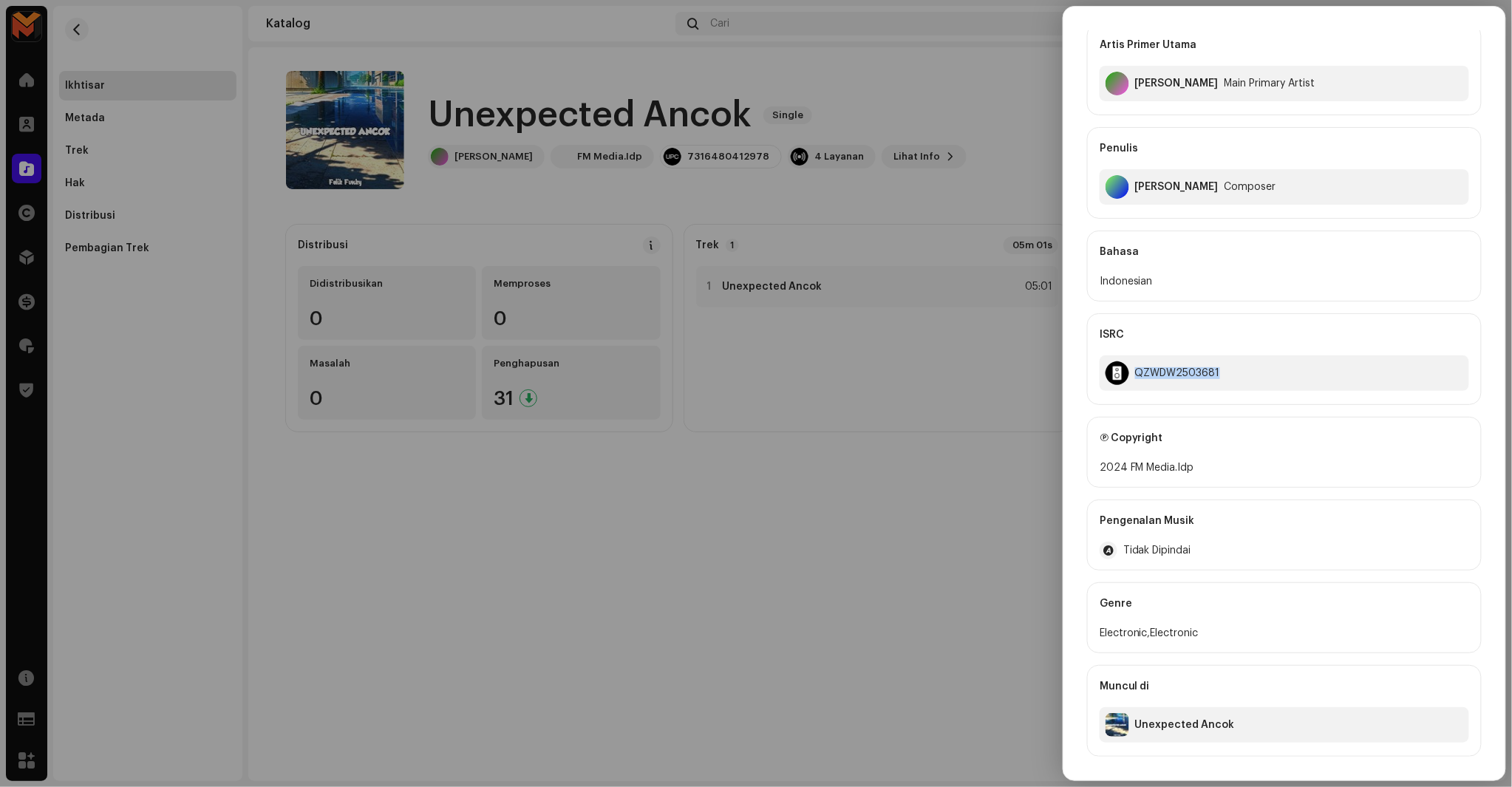
copy div "QZWDW2503681"
click at [1003, 427] on div at bounding box center [756, 393] width 1512 height 787
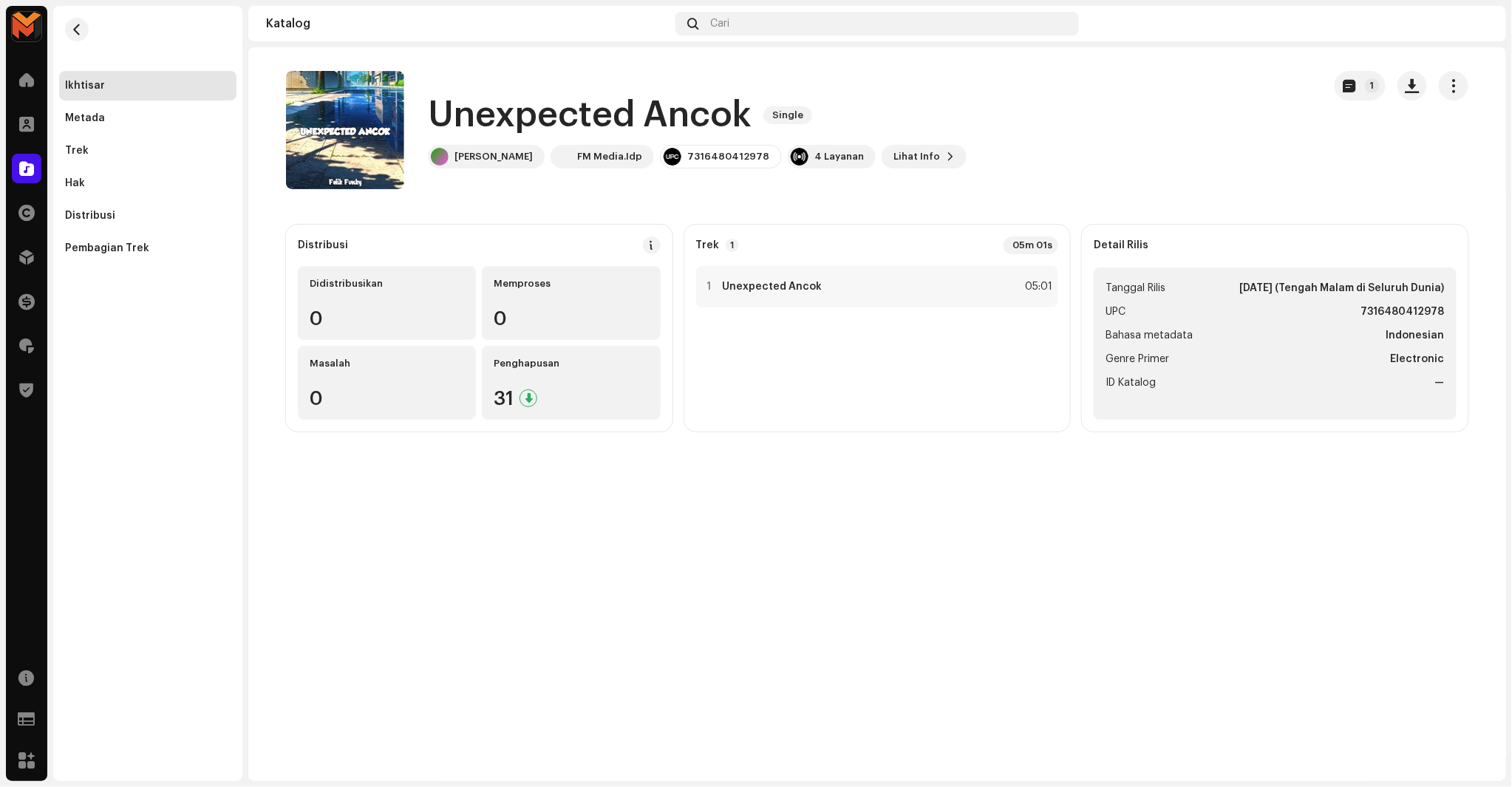
click at [1436, 312] on strong "7316480412978" at bounding box center [1403, 312] width 83 height 18
copy strong "7316480412978"
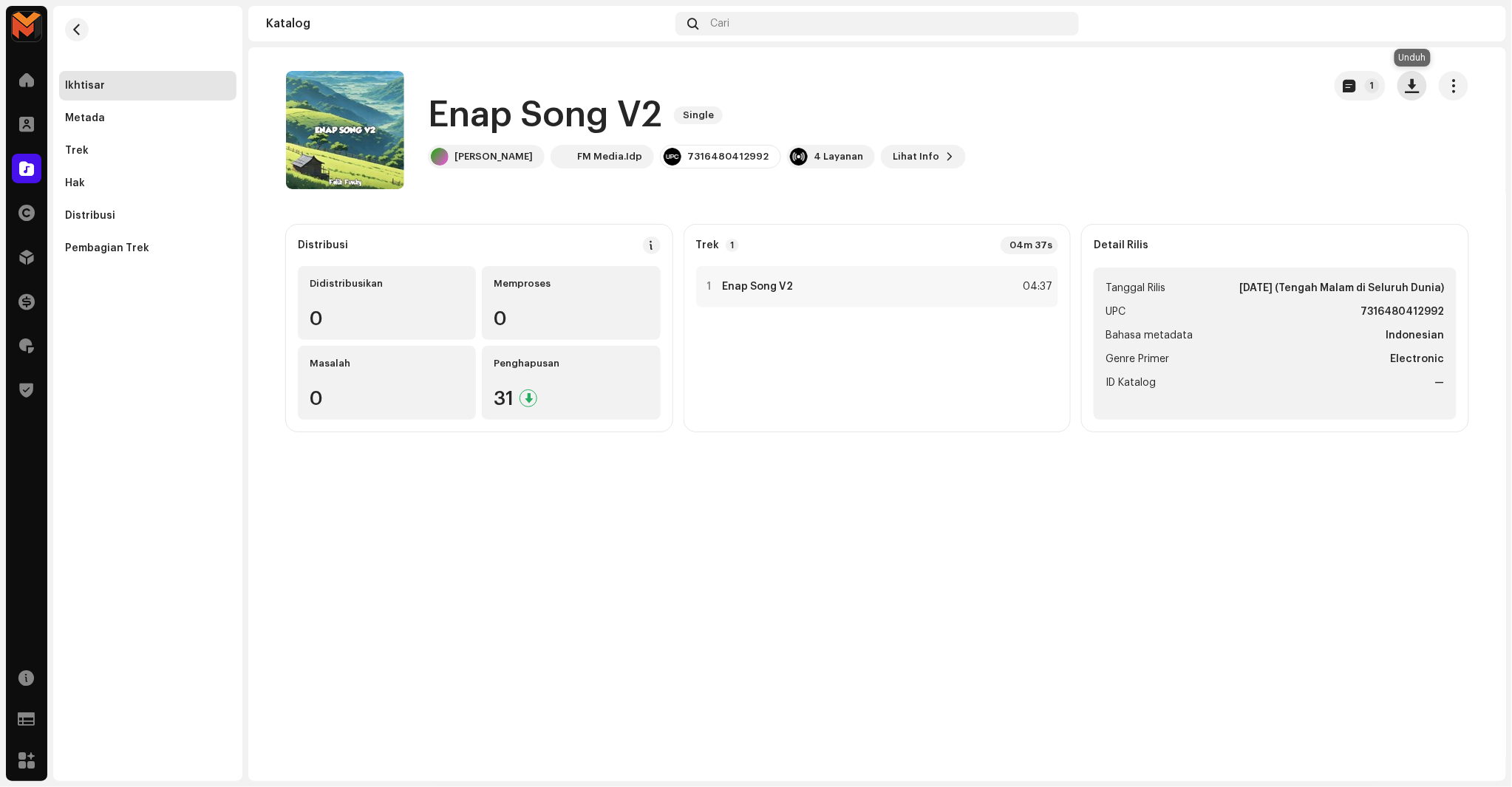
click at [1406, 95] on button "button" at bounding box center [1412, 85] width 29 height 29
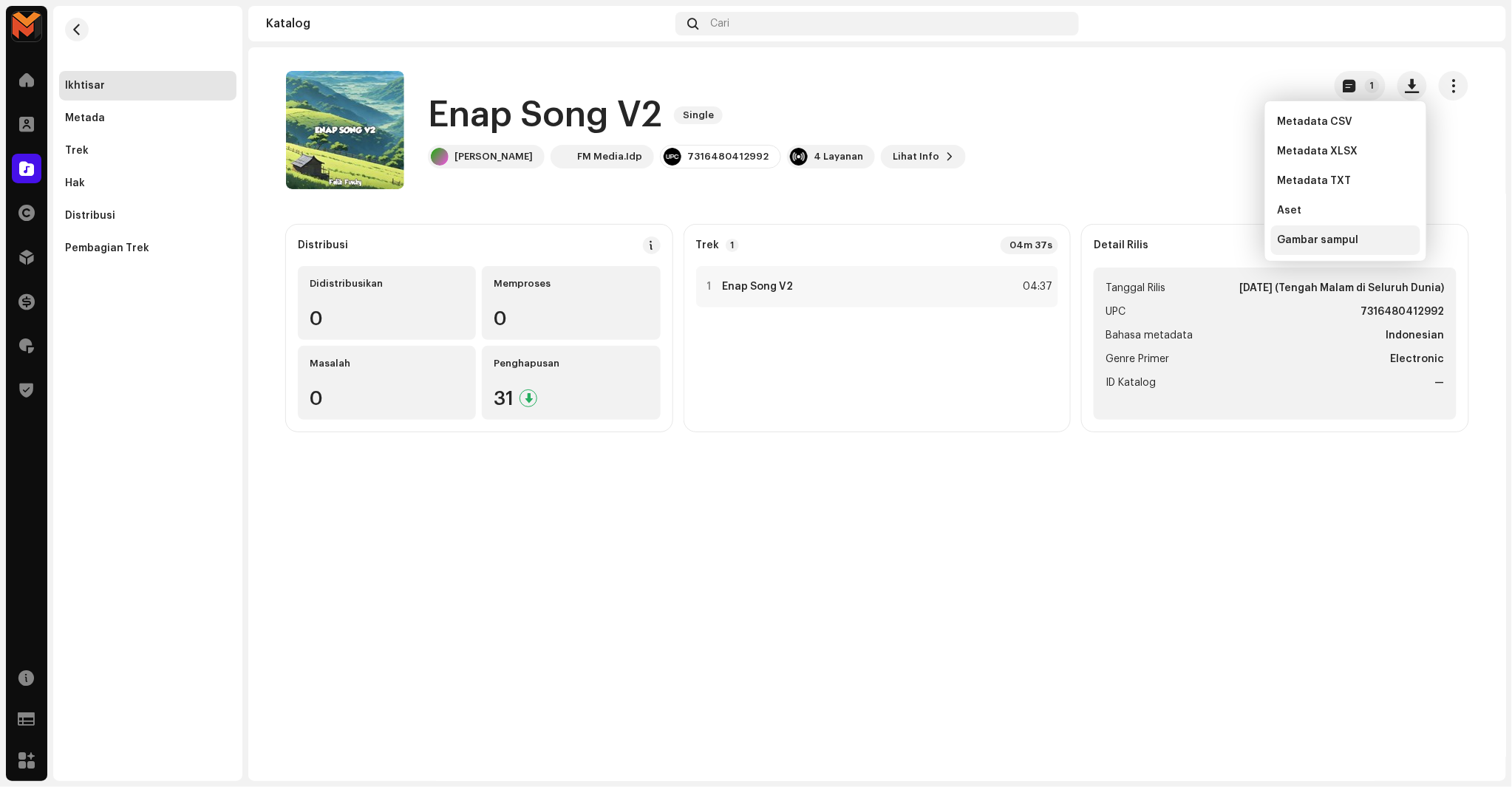
click at [1311, 242] on span "Gambar sampul" at bounding box center [1318, 240] width 82 height 12
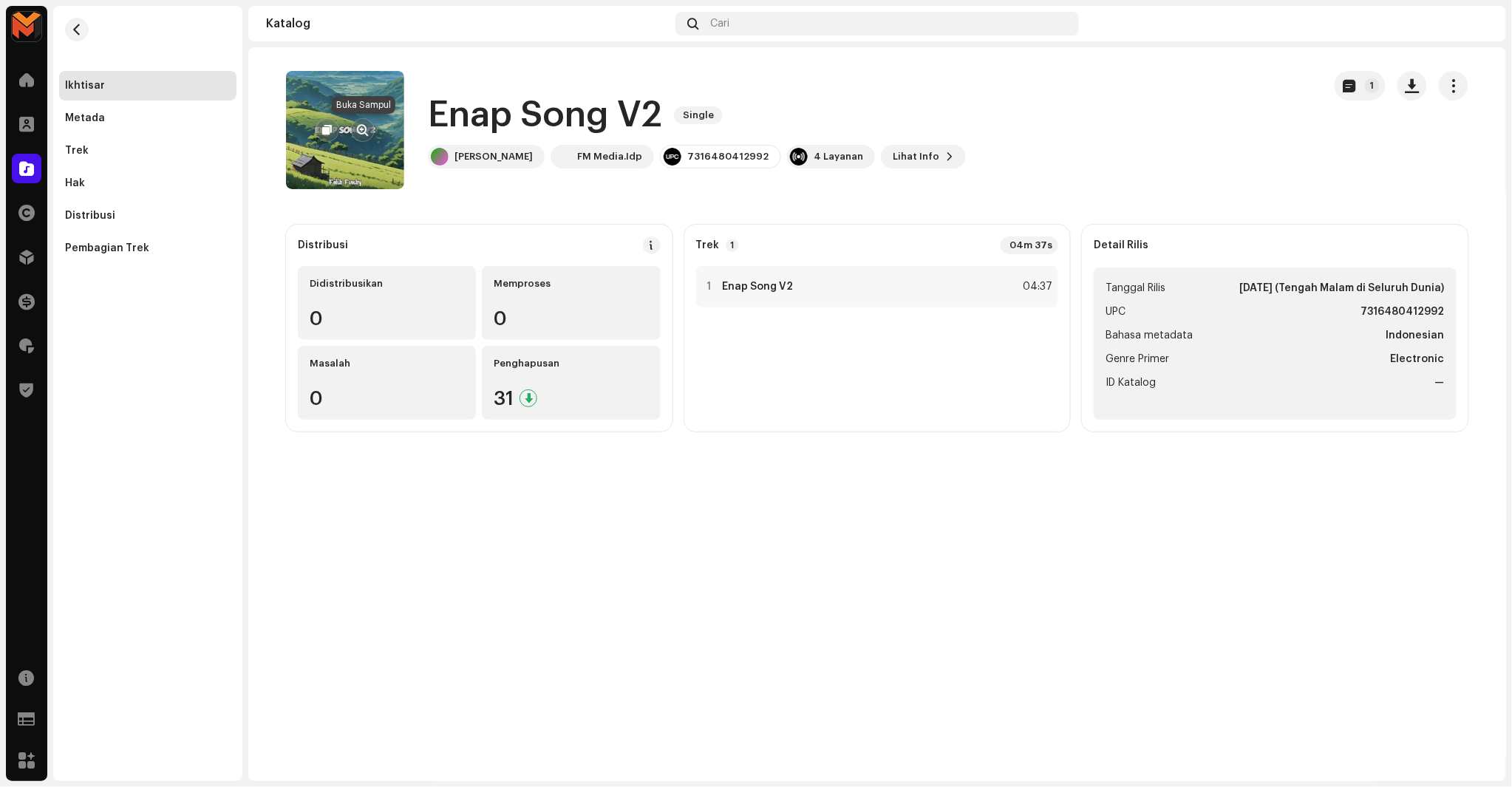
click at [358, 122] on button "button" at bounding box center [363, 130] width 24 height 24
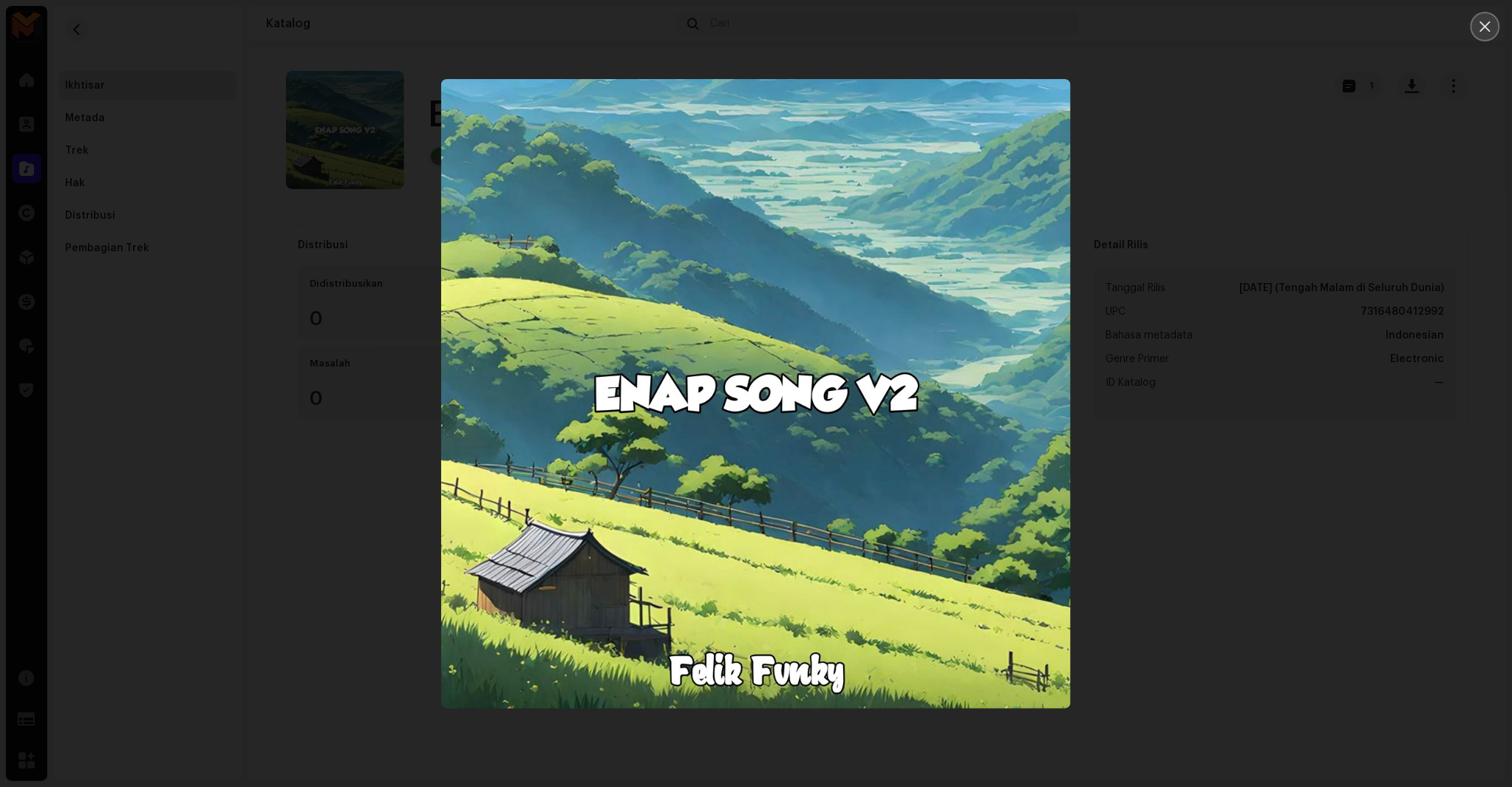
click at [1487, 27] on icon "Close" at bounding box center [1485, 27] width 11 height 11
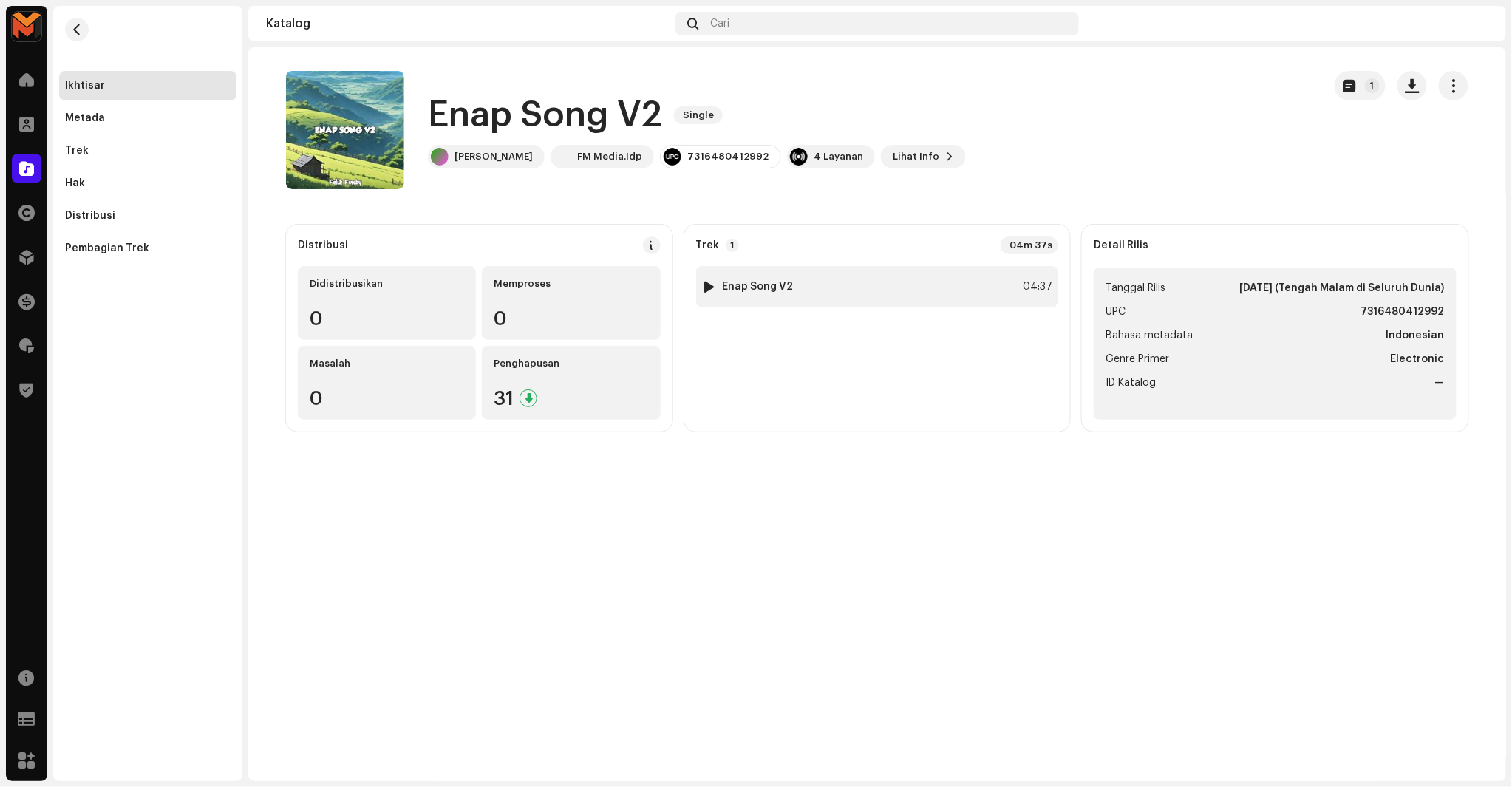
click at [1042, 283] on div "04:37" at bounding box center [1036, 287] width 33 height 18
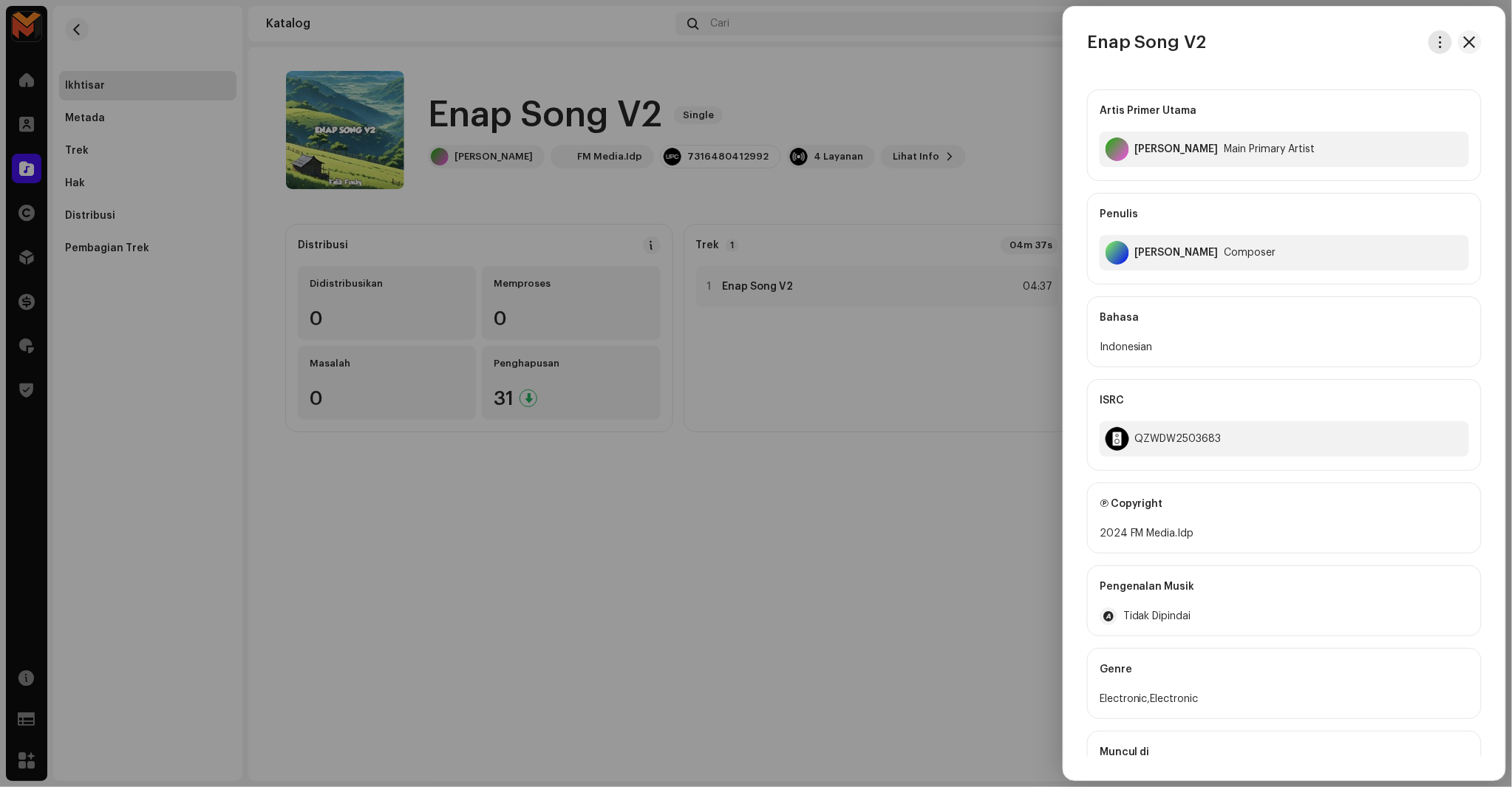
click at [1432, 51] on button "button" at bounding box center [1440, 42] width 24 height 24
click at [1334, 104] on span "Unduh audio" at bounding box center [1332, 105] width 66 height 12
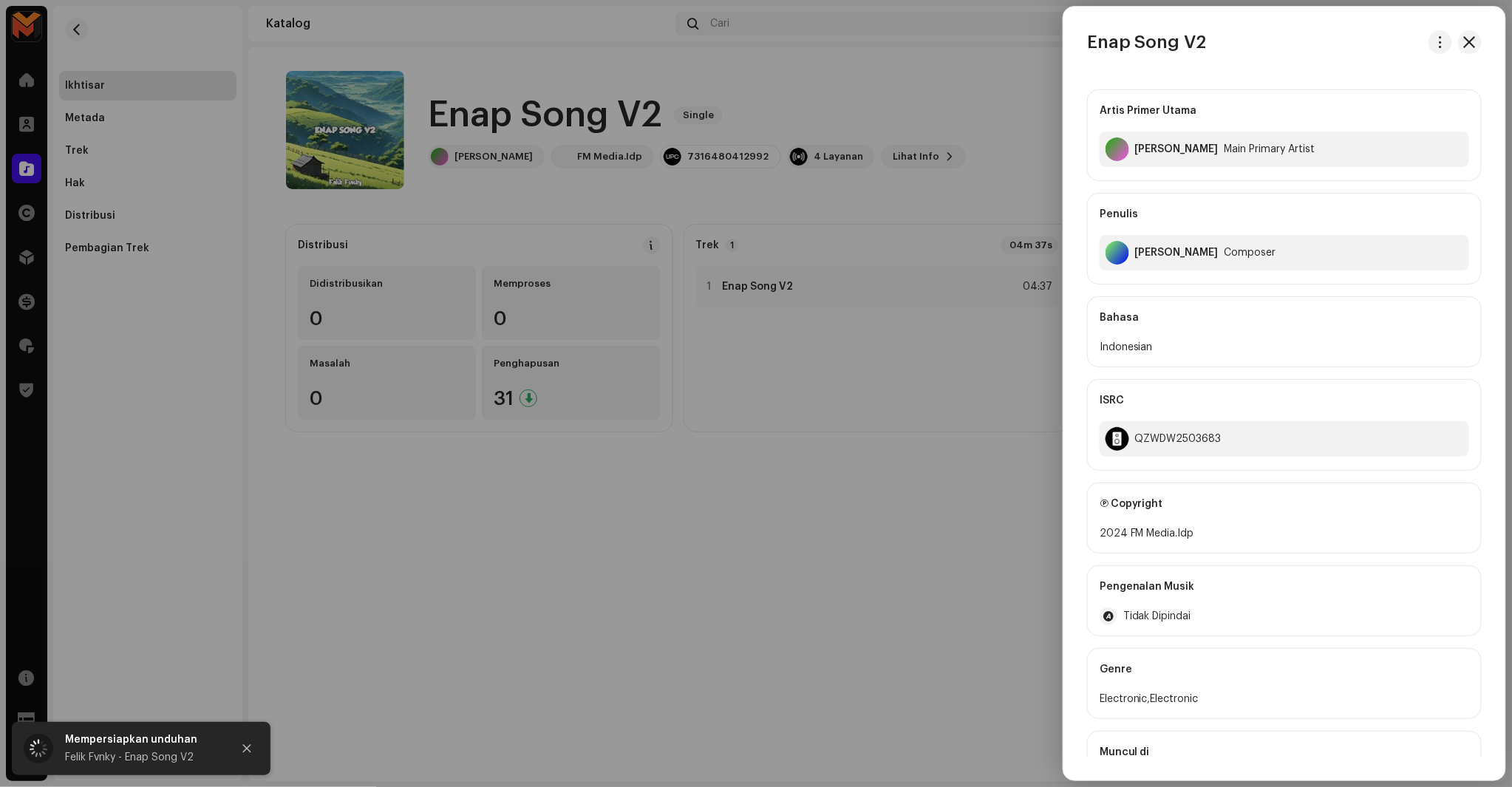
click at [1008, 61] on div at bounding box center [756, 393] width 1512 height 787
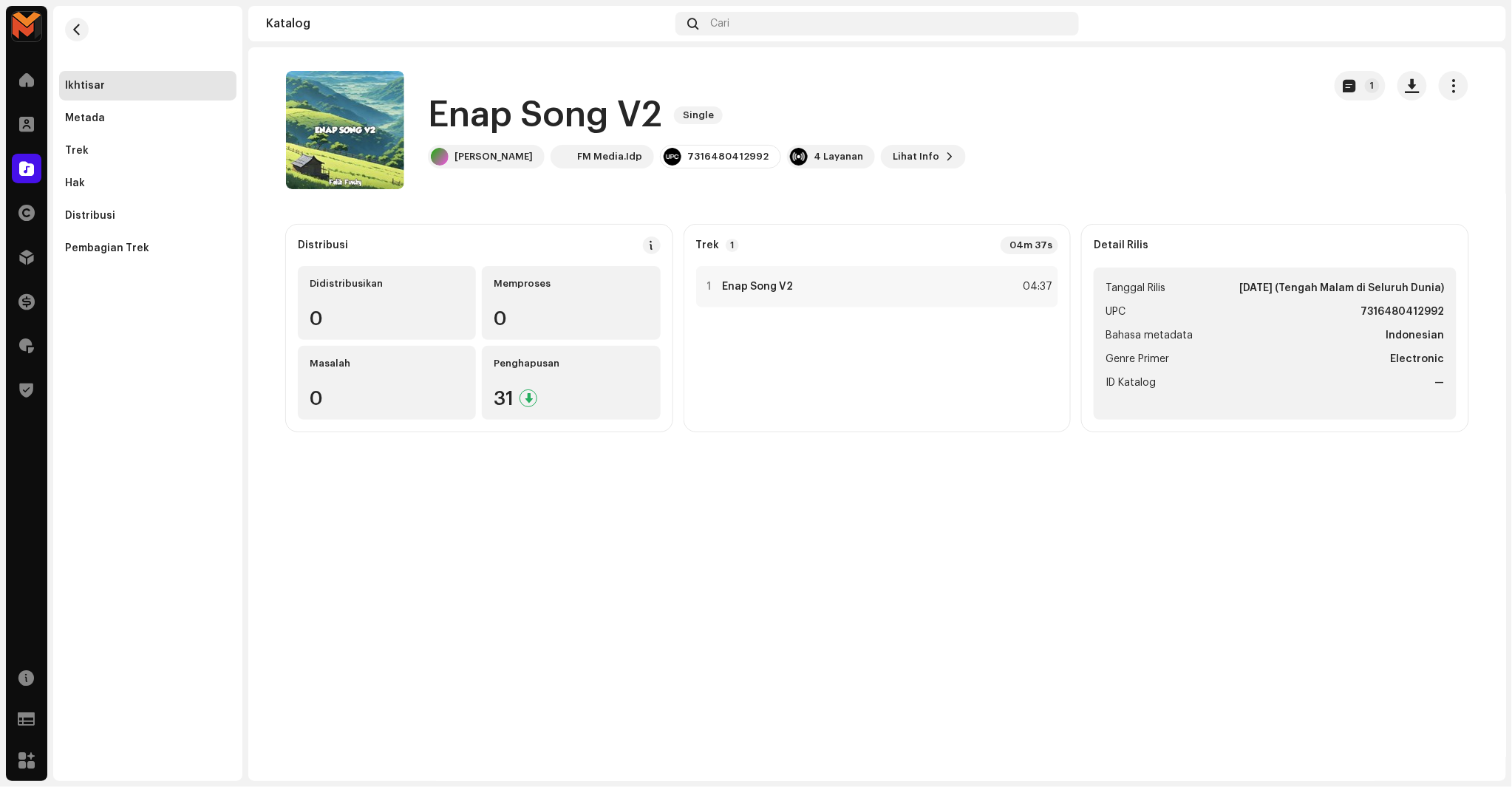
click at [473, 106] on h1 "Enap Song V2" at bounding box center [545, 114] width 234 height 47
copy div "Enap Song V2 Single"
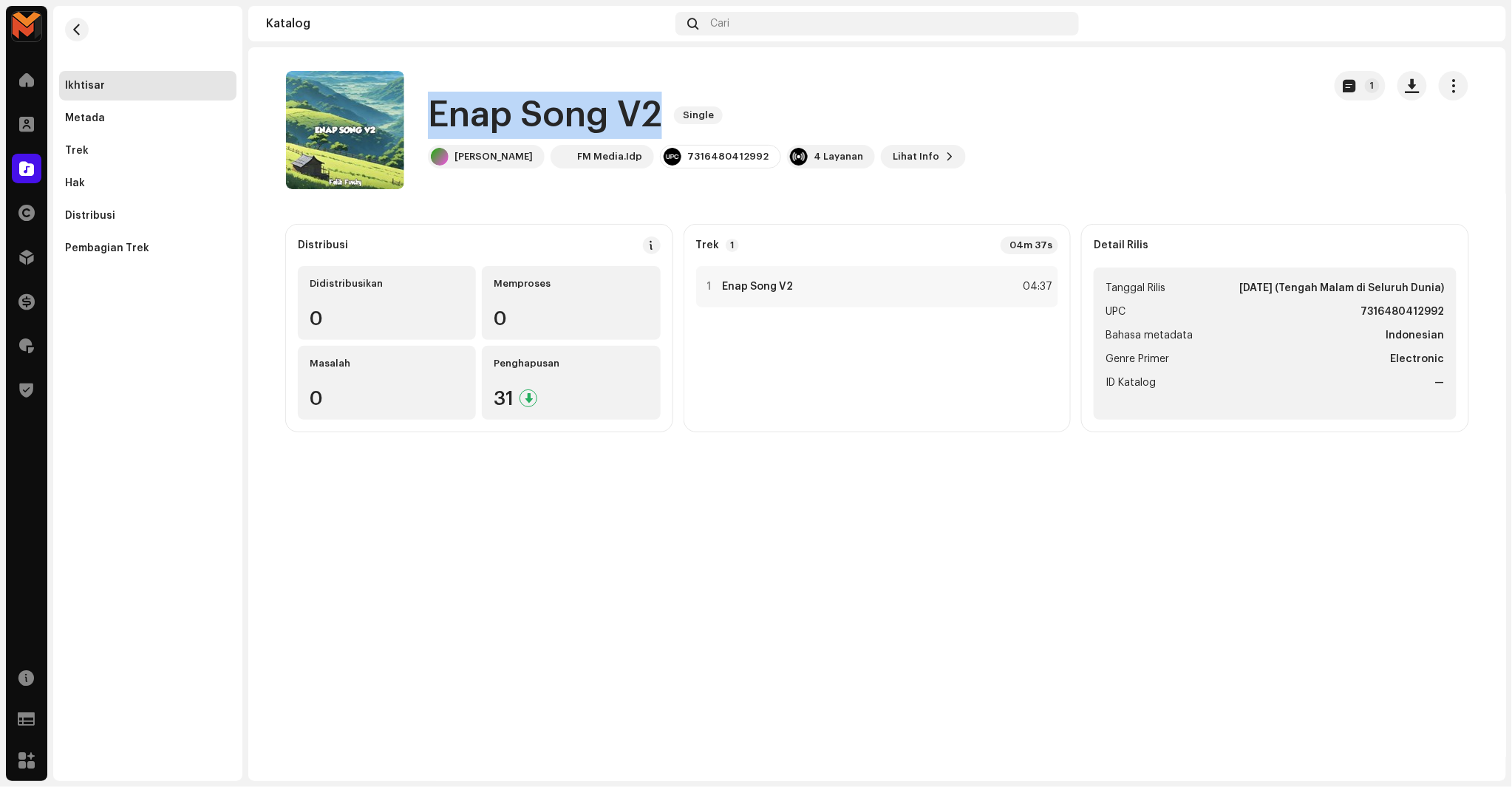
click at [1013, 126] on div "Enap Song V2 Single Felik Fvnky FM Media.Idp 7316480412992 4 Layanan Lihat Info…" at bounding box center [798, 130] width 1025 height 118
click at [980, 268] on div "1 Enap Song V2 04:37" at bounding box center [878, 287] width 363 height 42
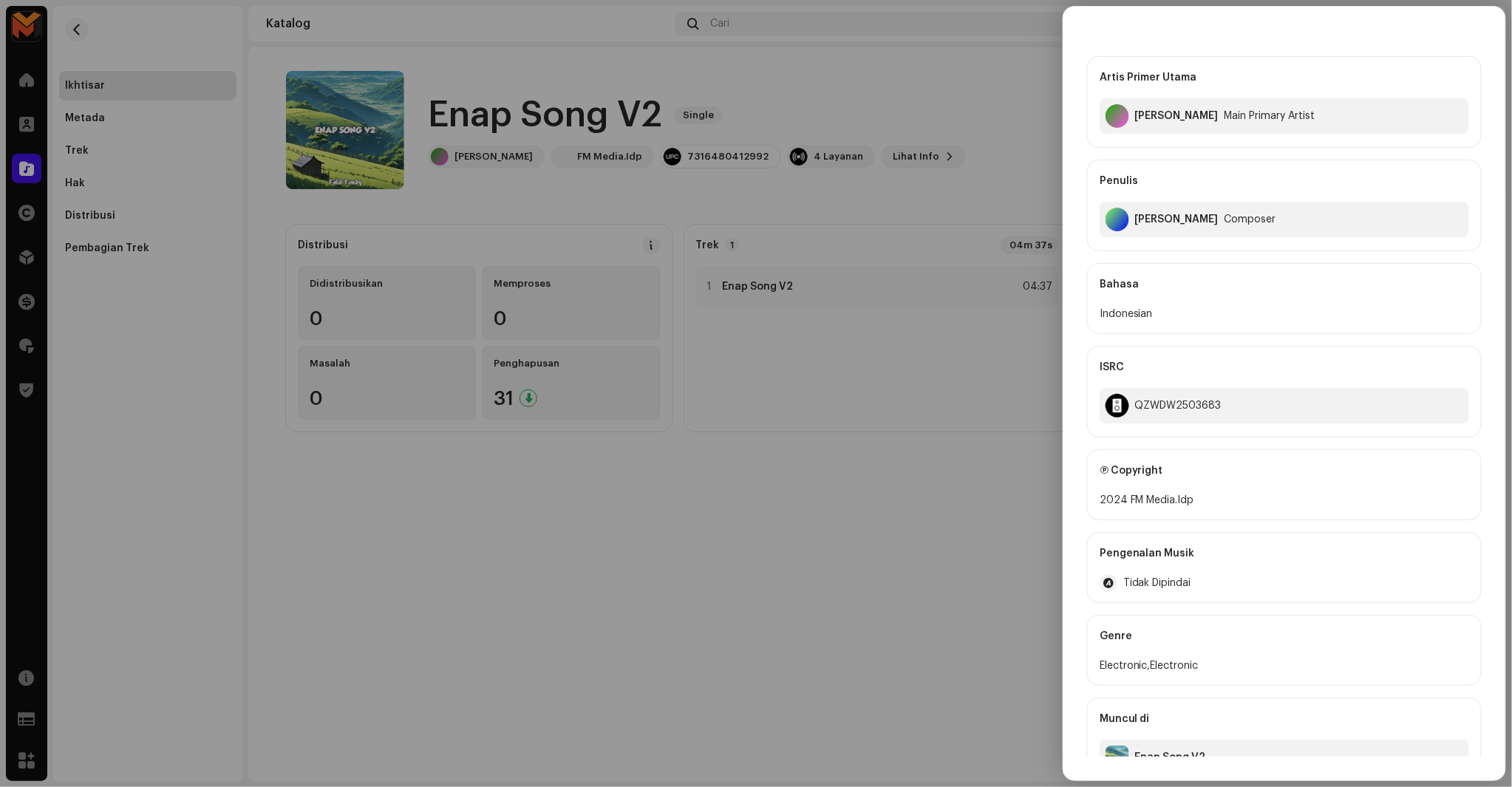
scroll to position [67, 0]
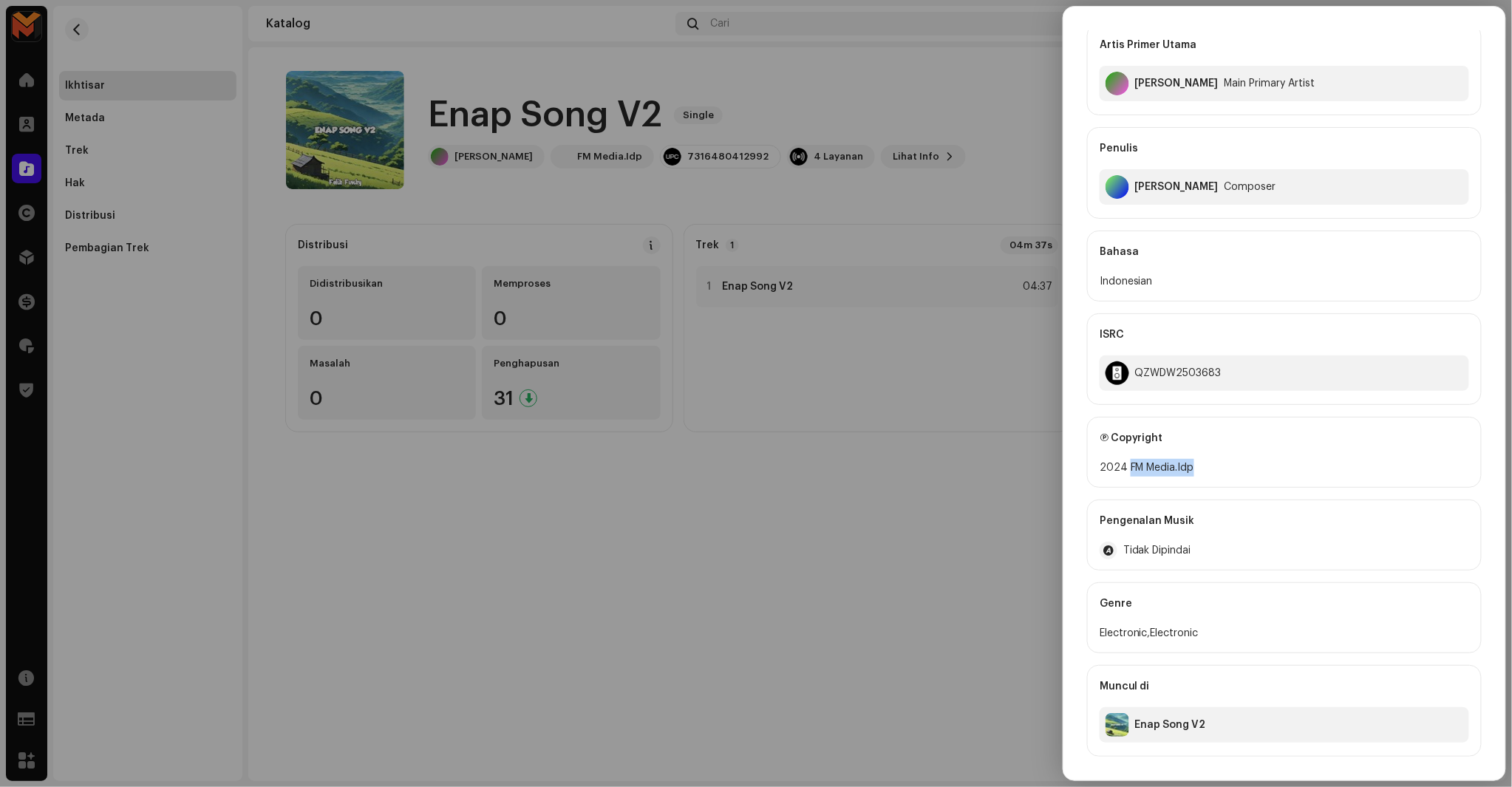
copy div "FM Media.Idp"
drag, startPoint x: 1132, startPoint y: 466, endPoint x: 1276, endPoint y: 458, distance: 144.2
click at [1276, 459] on div "2024 FM Media.Idp" at bounding box center [1284, 468] width 369 height 18
click at [1177, 372] on div "QZWDW2503683" at bounding box center [1177, 373] width 86 height 12
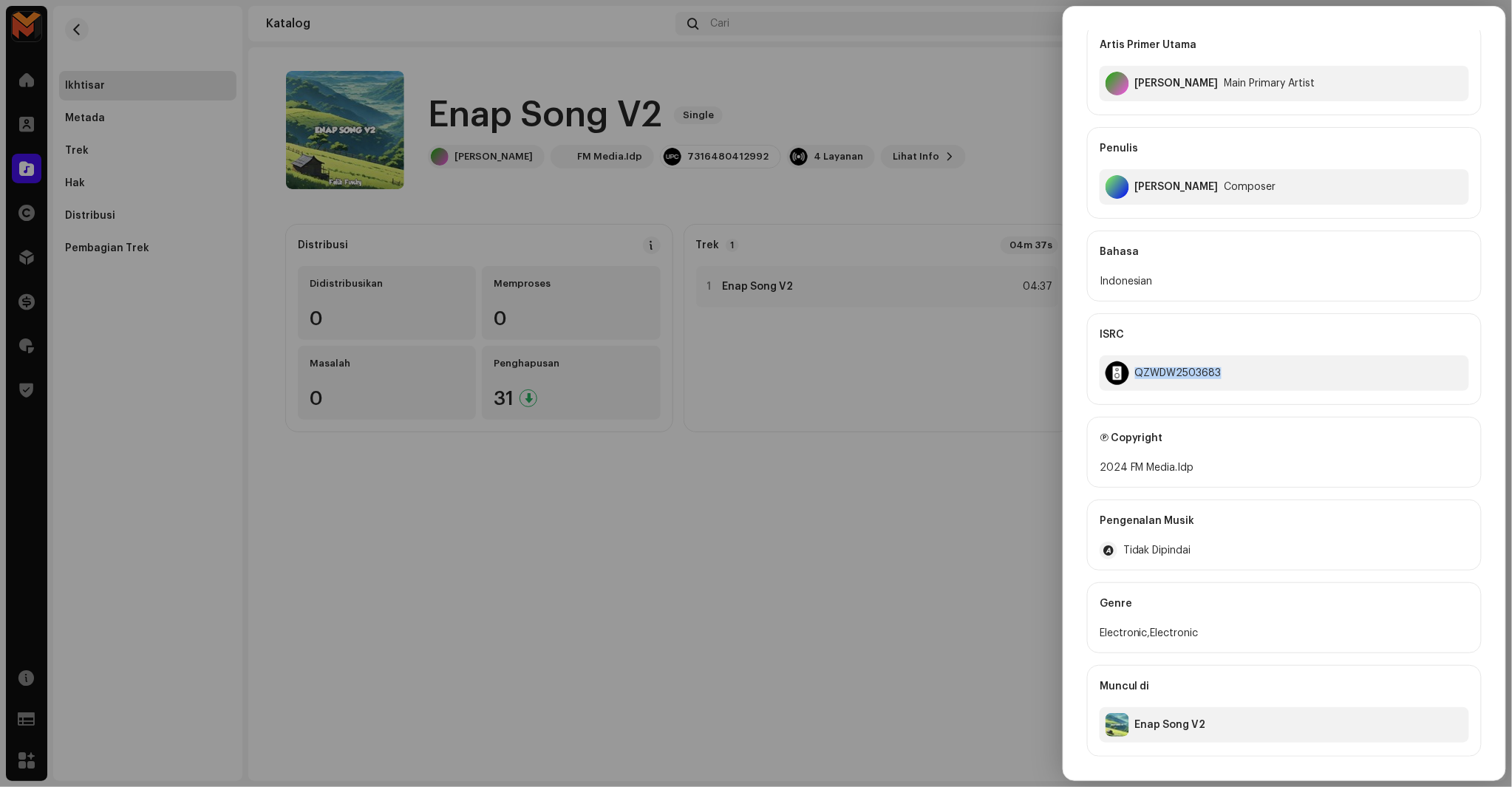
copy div "QZWDW2503683"
click at [929, 484] on div at bounding box center [756, 393] width 1512 height 787
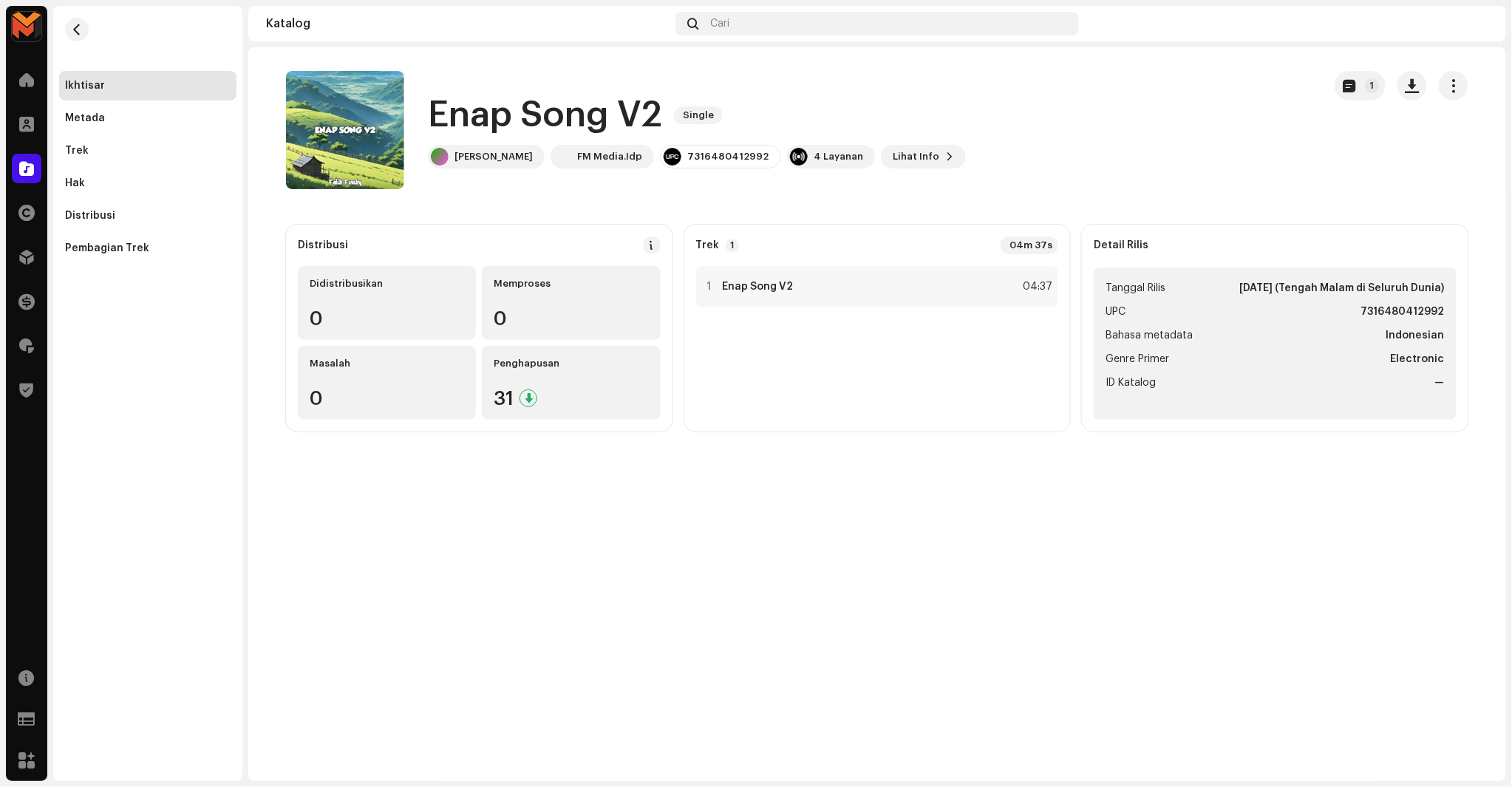
click at [1390, 309] on strong "7316480412992" at bounding box center [1403, 312] width 83 height 18
copy strong "7316480412992"
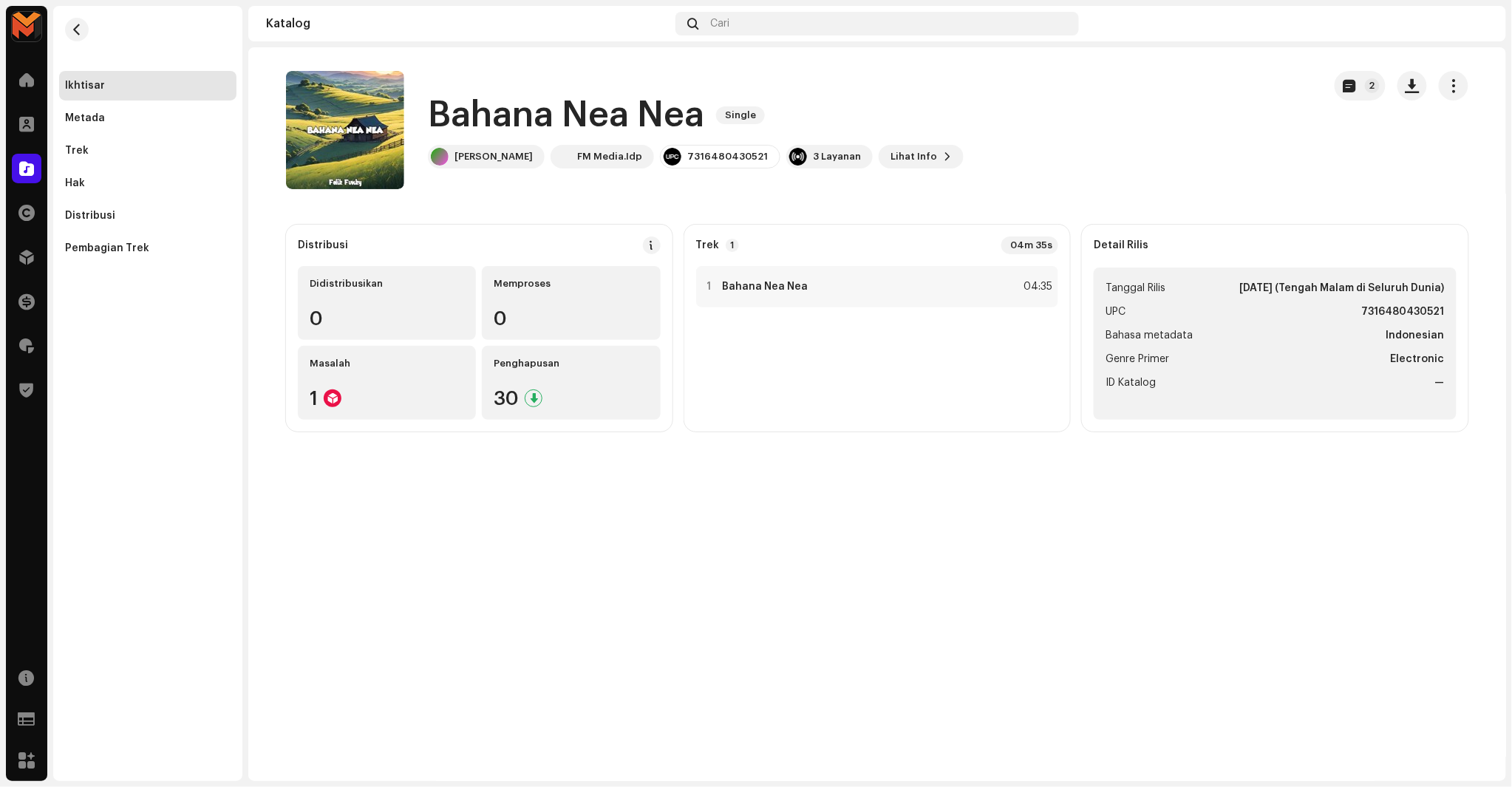
click at [540, 122] on h1 "Bahana Nea Nea" at bounding box center [566, 114] width 277 height 47
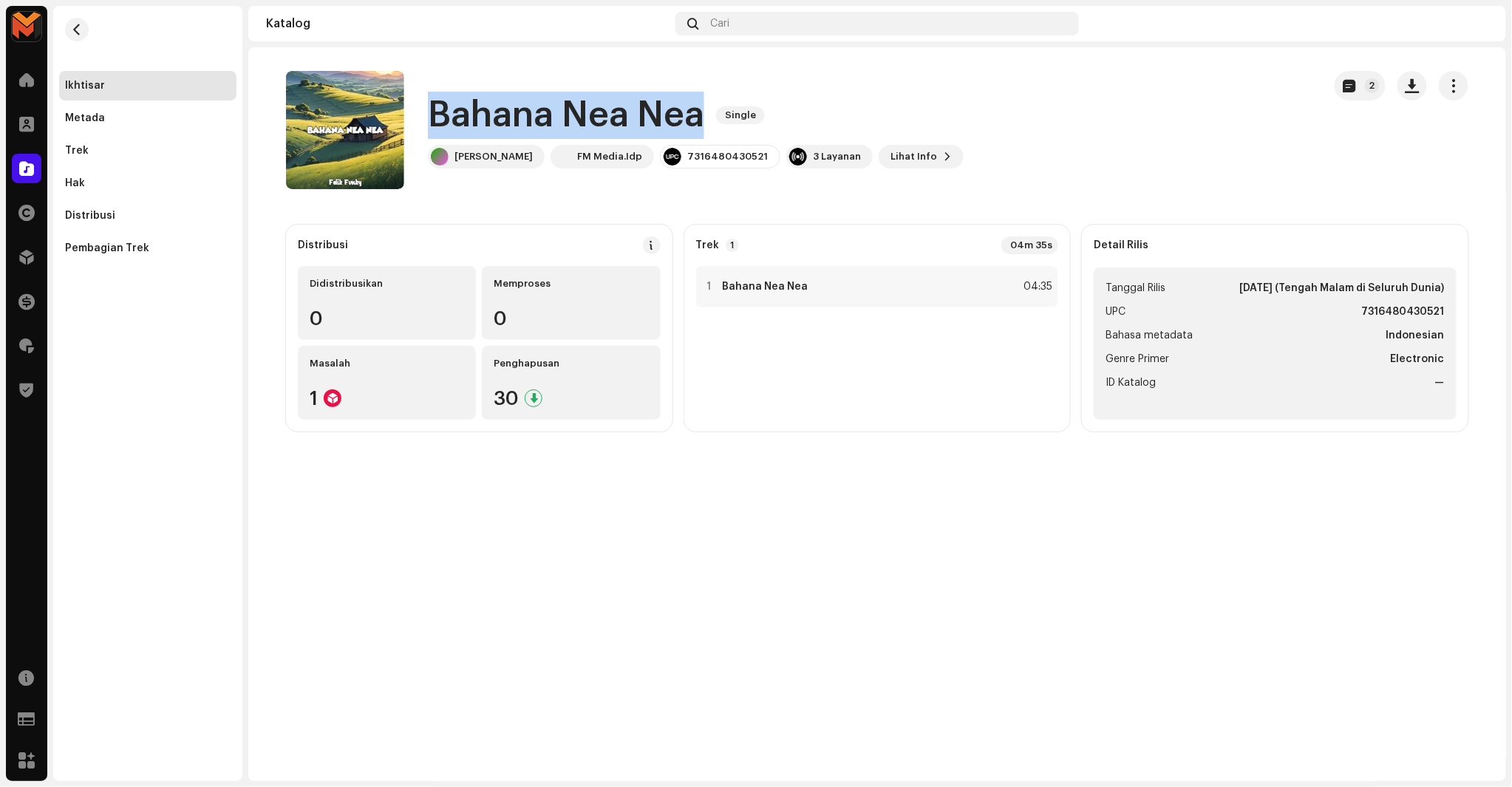
click at [540, 122] on h1 "Bahana Nea Nea" at bounding box center [566, 114] width 277 height 47
copy div "Bahana Nea Nea Single"
click at [1291, 119] on div "Bahana Nea Nea Single Felik Fvnky FM Media.Idp 7316480430521 3 Layanan Lihat In…" at bounding box center [798, 130] width 1025 height 118
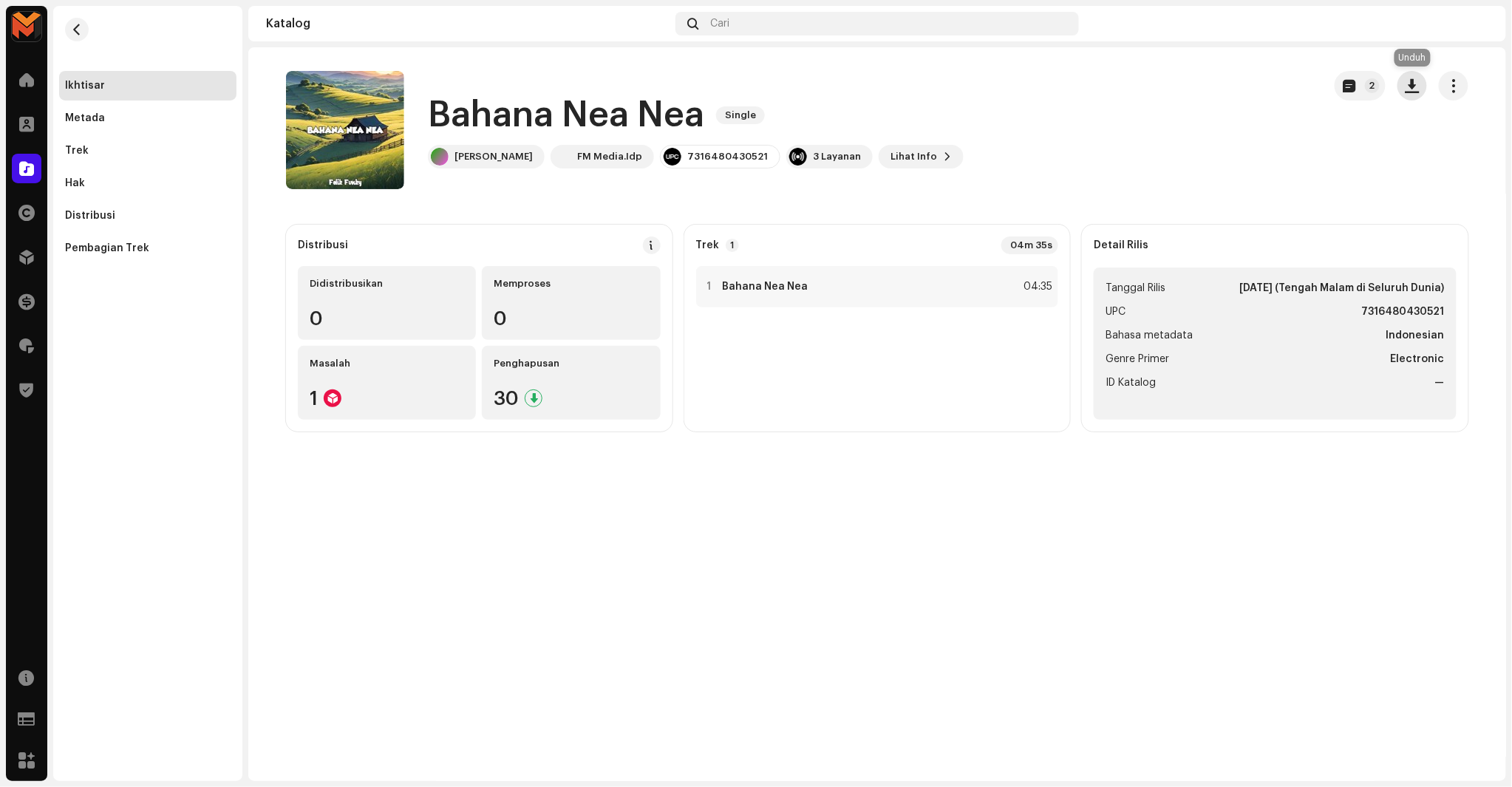
click at [1407, 82] on span "button" at bounding box center [1413, 85] width 14 height 12
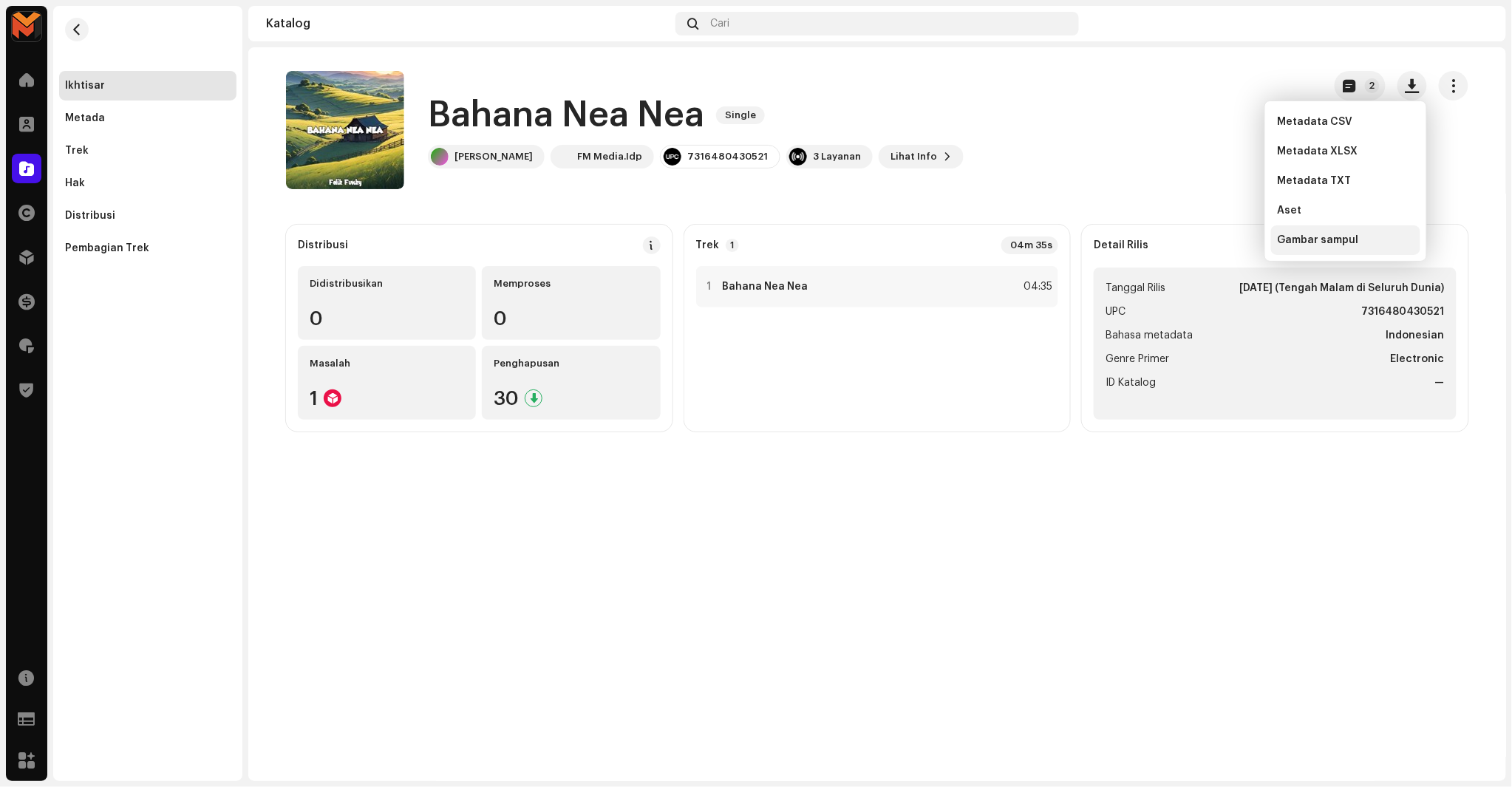
click at [1299, 247] on div "Gambar sampul" at bounding box center [1346, 240] width 149 height 29
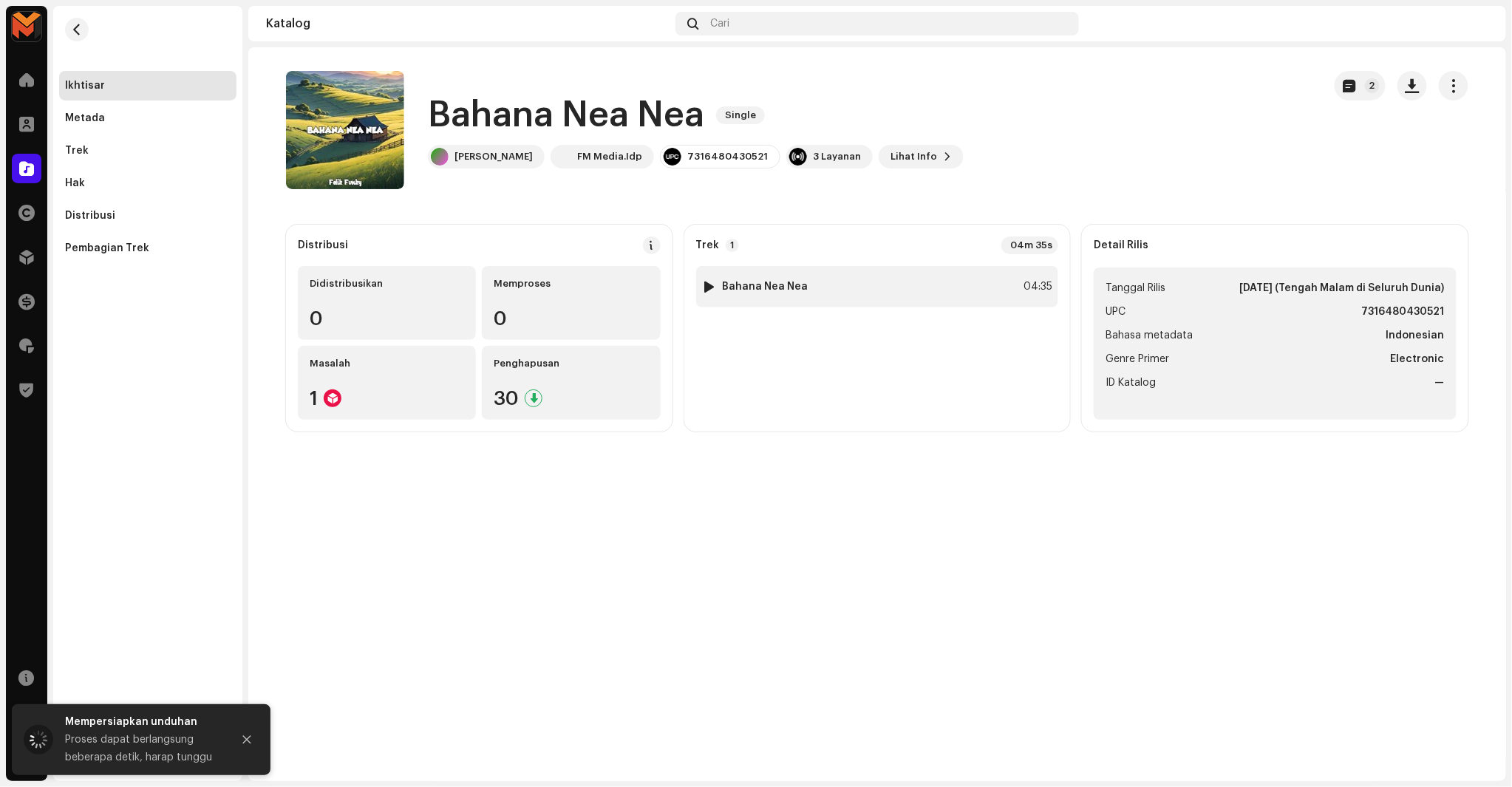
click at [1038, 296] on div "1 Bahana Nea Nea 04:35" at bounding box center [878, 287] width 363 height 42
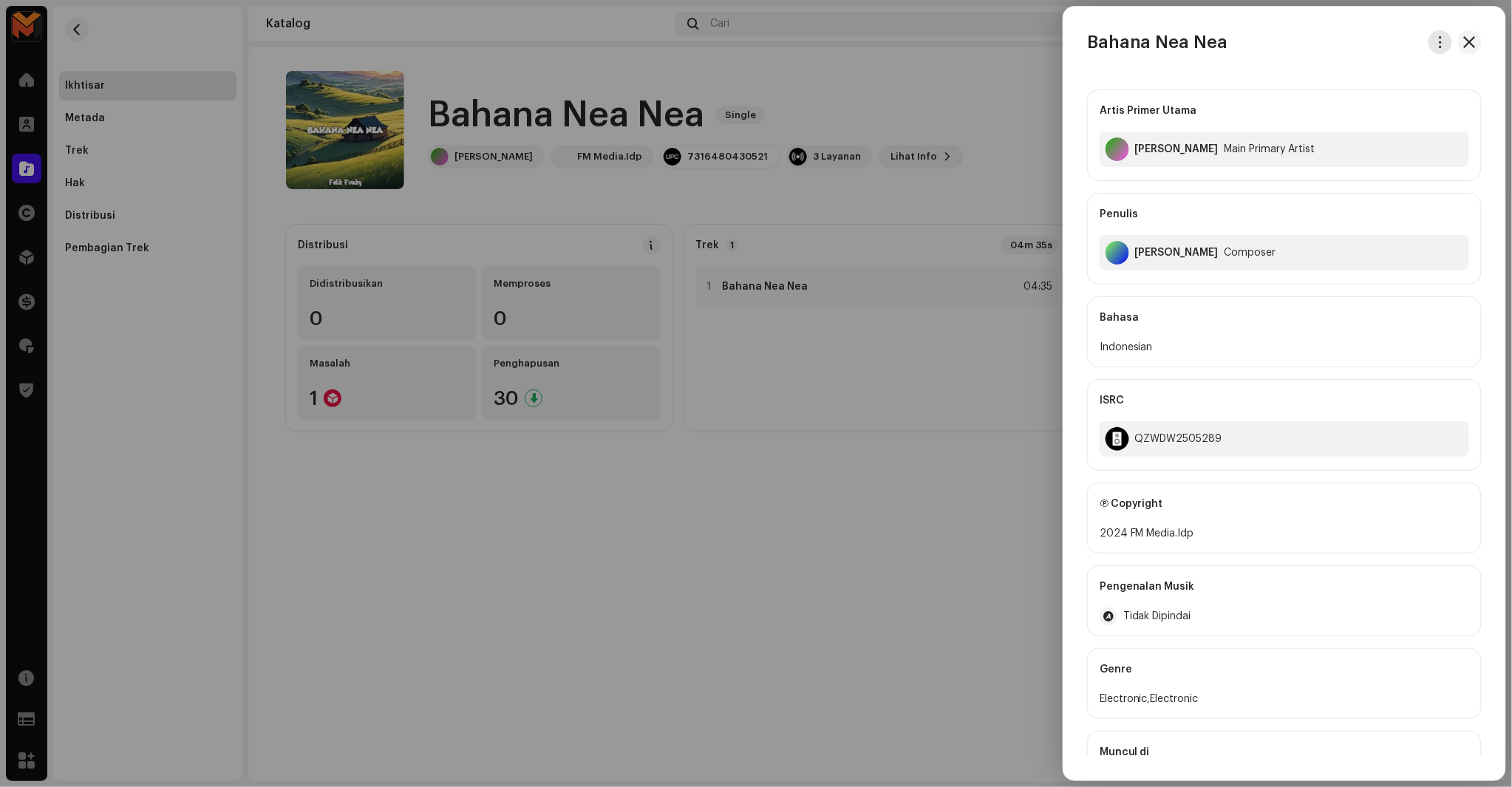
click at [1437, 46] on span "button" at bounding box center [1441, 42] width 11 height 12
click at [1088, 58] on div "Bahana Nea Nea Artis Primer Utama Felik Fvnky Main Primary Artist Penulis [PERS…" at bounding box center [1285, 393] width 442 height 727
click at [1423, 45] on div "Bahana Nea Nea" at bounding box center [1285, 42] width 442 height 24
click at [1429, 43] on button "button" at bounding box center [1440, 42] width 24 height 24
click at [1358, 106] on span "Unduh audio" at bounding box center [1332, 105] width 66 height 12
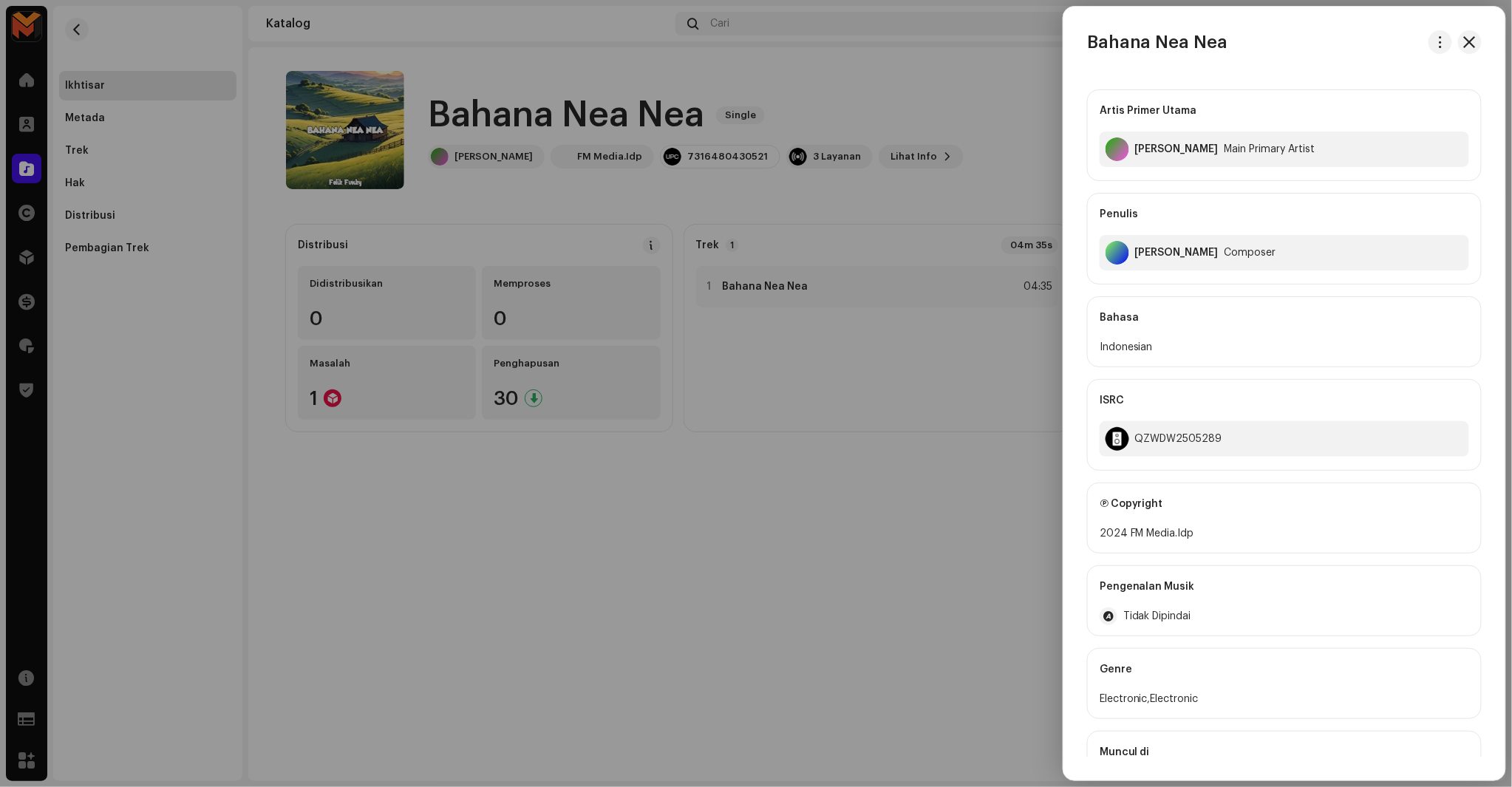
scroll to position [67, 0]
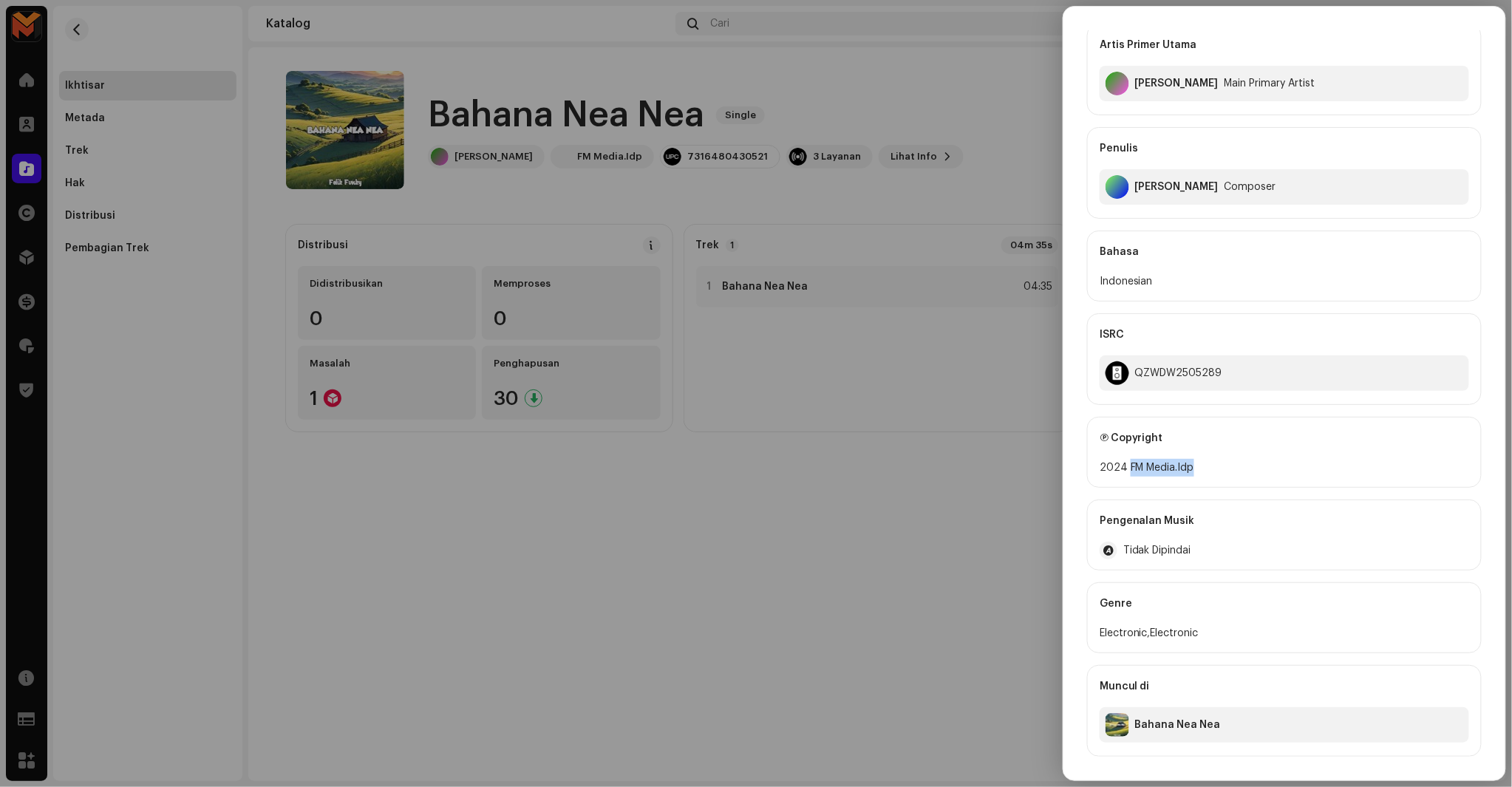
copy div "FM Media.Idp"
drag, startPoint x: 1127, startPoint y: 462, endPoint x: 1303, endPoint y: 462, distance: 176.0
click at [1303, 462] on div "2024 FM Media.Idp" at bounding box center [1284, 468] width 369 height 18
click at [1169, 365] on div "QZWDW2505289" at bounding box center [1284, 374] width 369 height 35
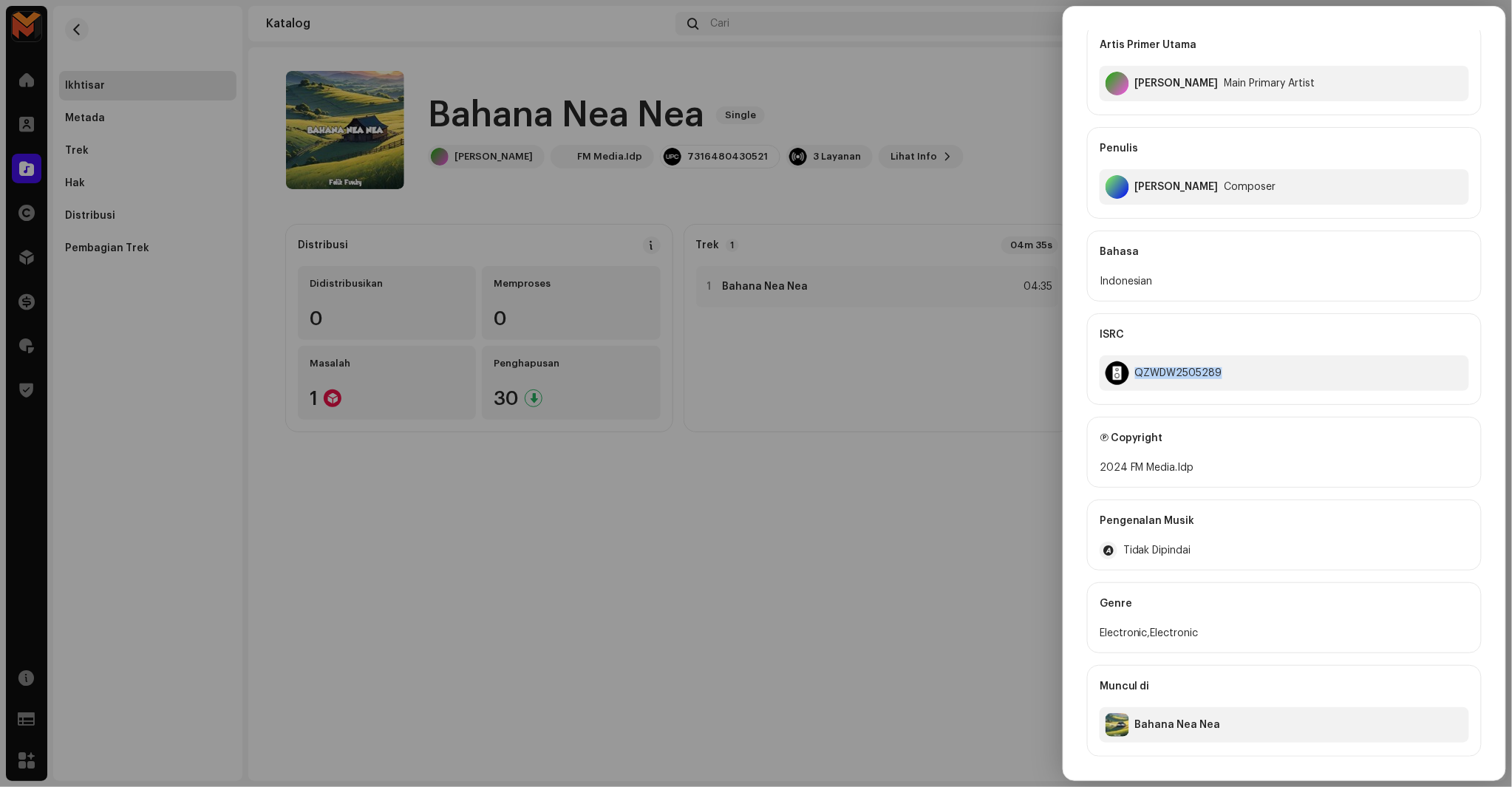
copy div "QZWDW2505289"
click at [855, 452] on div at bounding box center [756, 393] width 1512 height 787
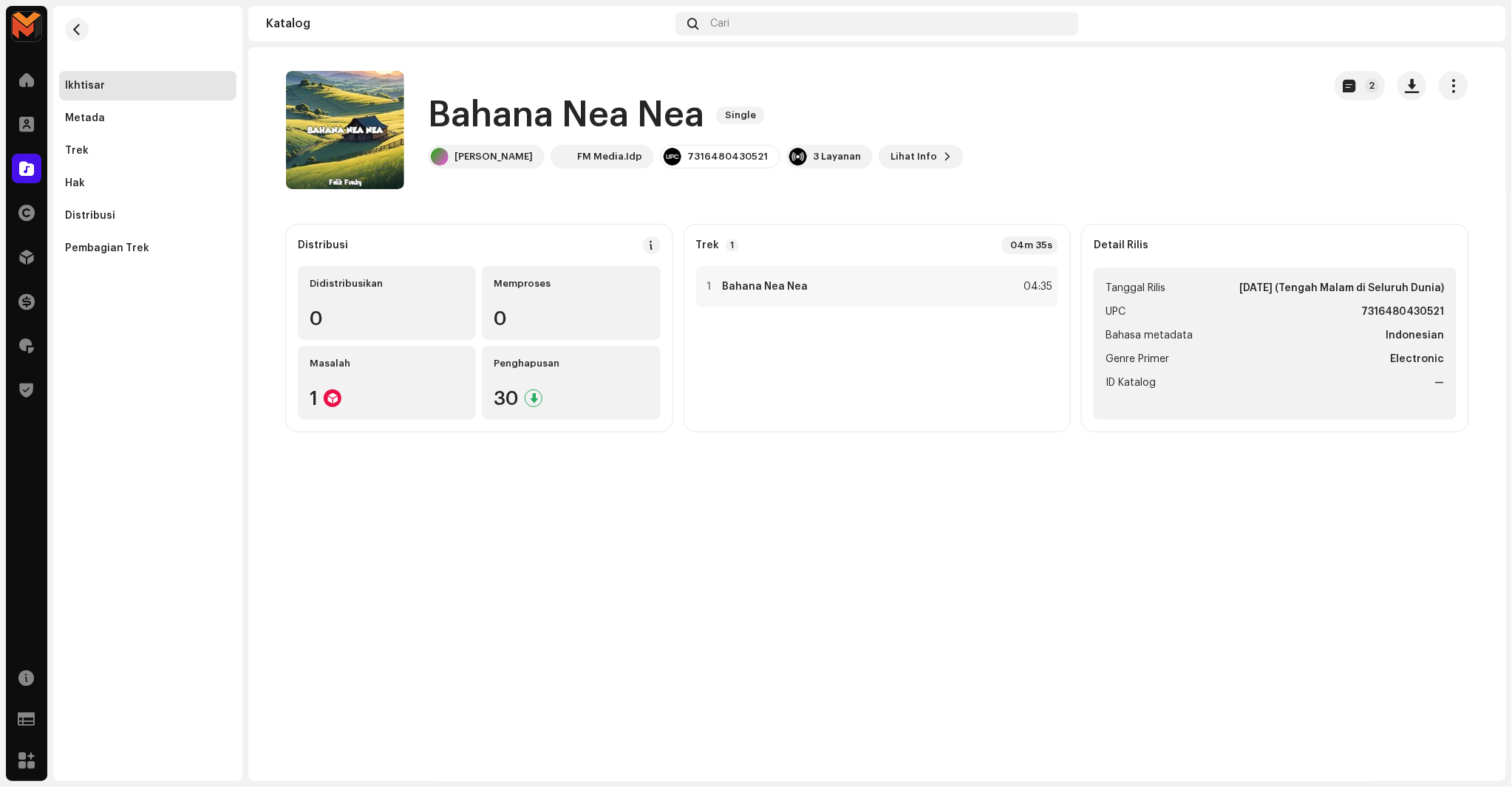
click at [1371, 308] on strong "7316480430521" at bounding box center [1403, 312] width 83 height 18
copy strong "7316480430521"
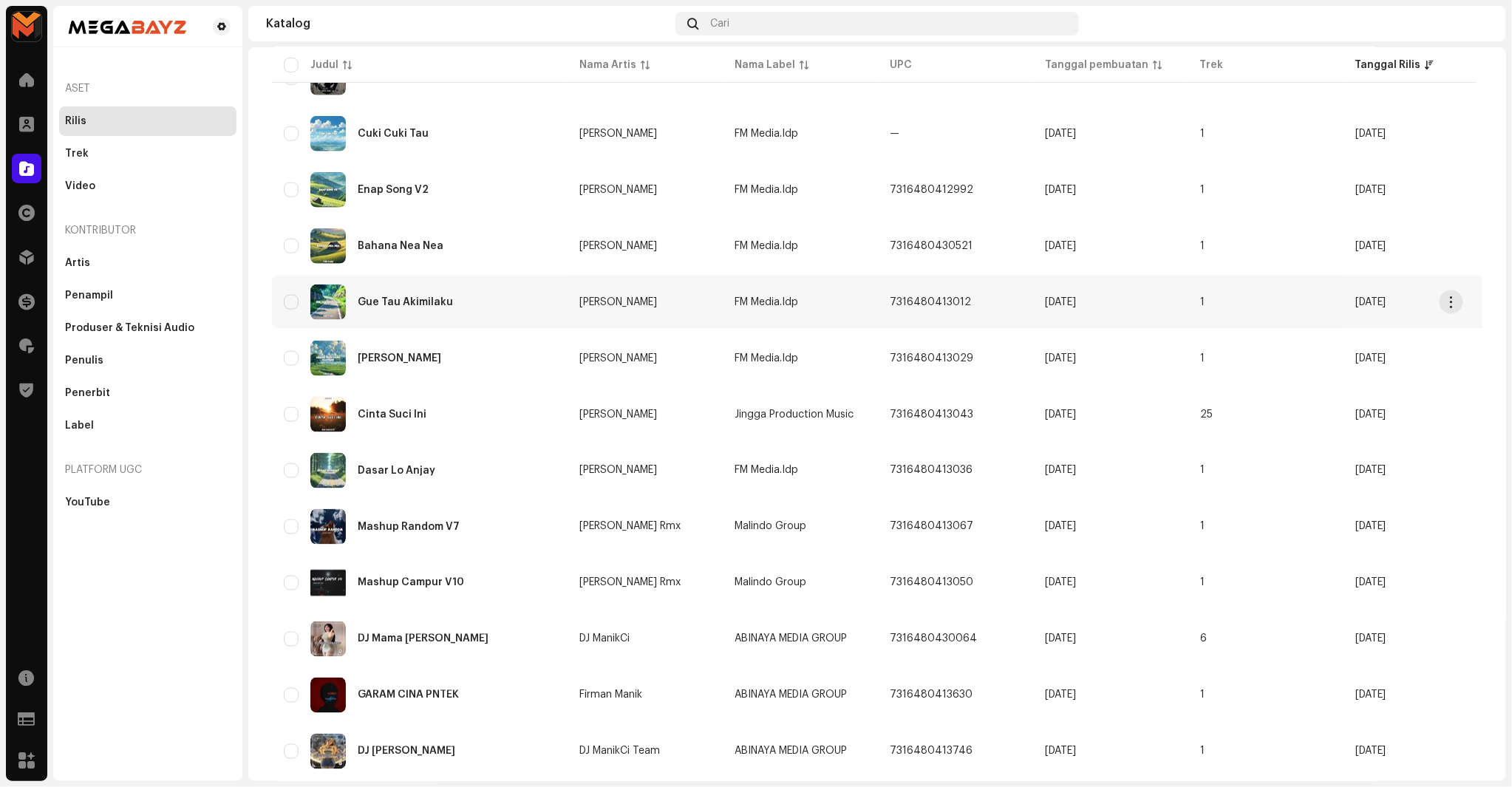
scroll to position [828, 0]
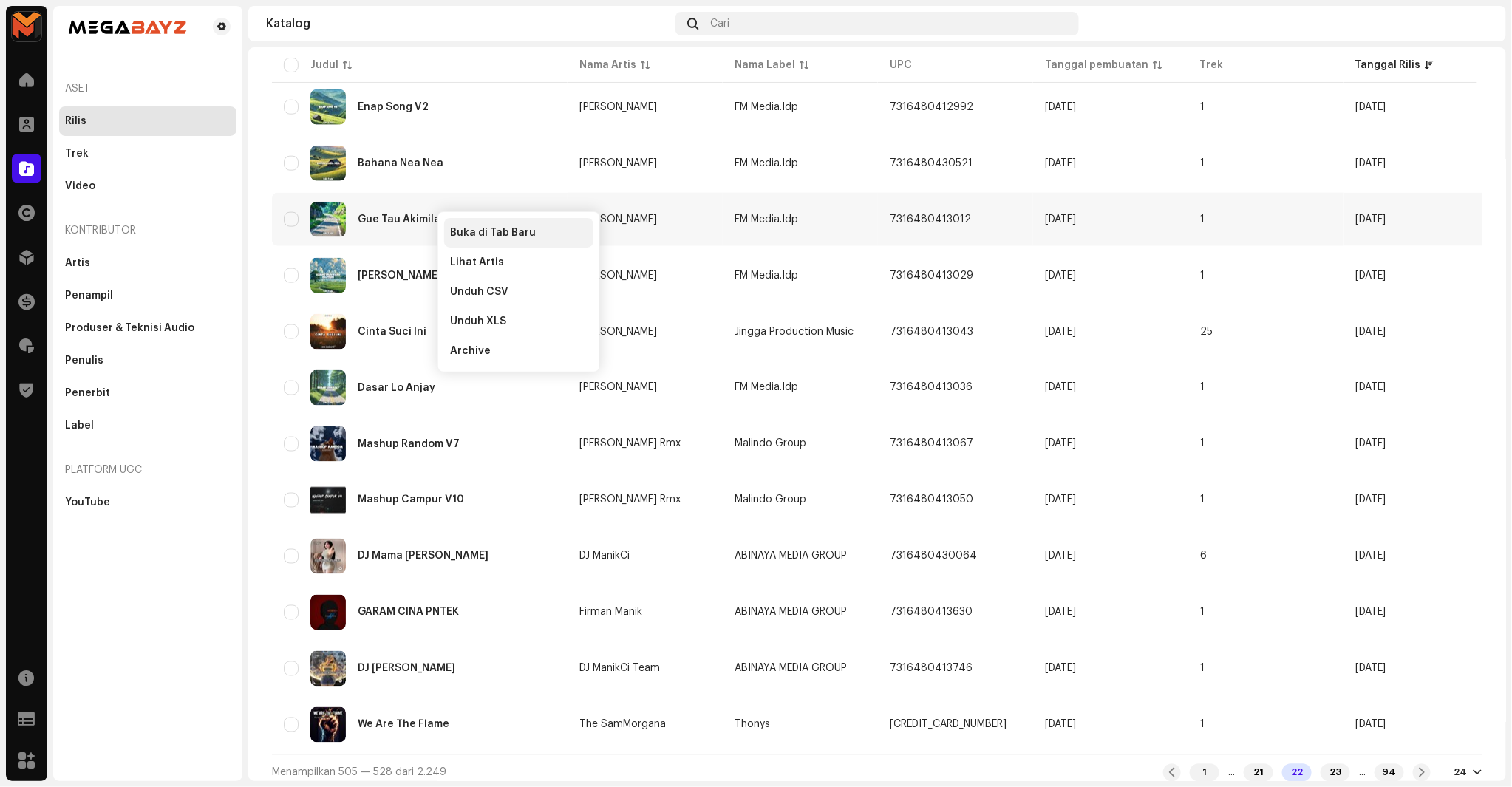
click at [453, 223] on div "Buka di Tab Baru" at bounding box center [519, 232] width 149 height 29
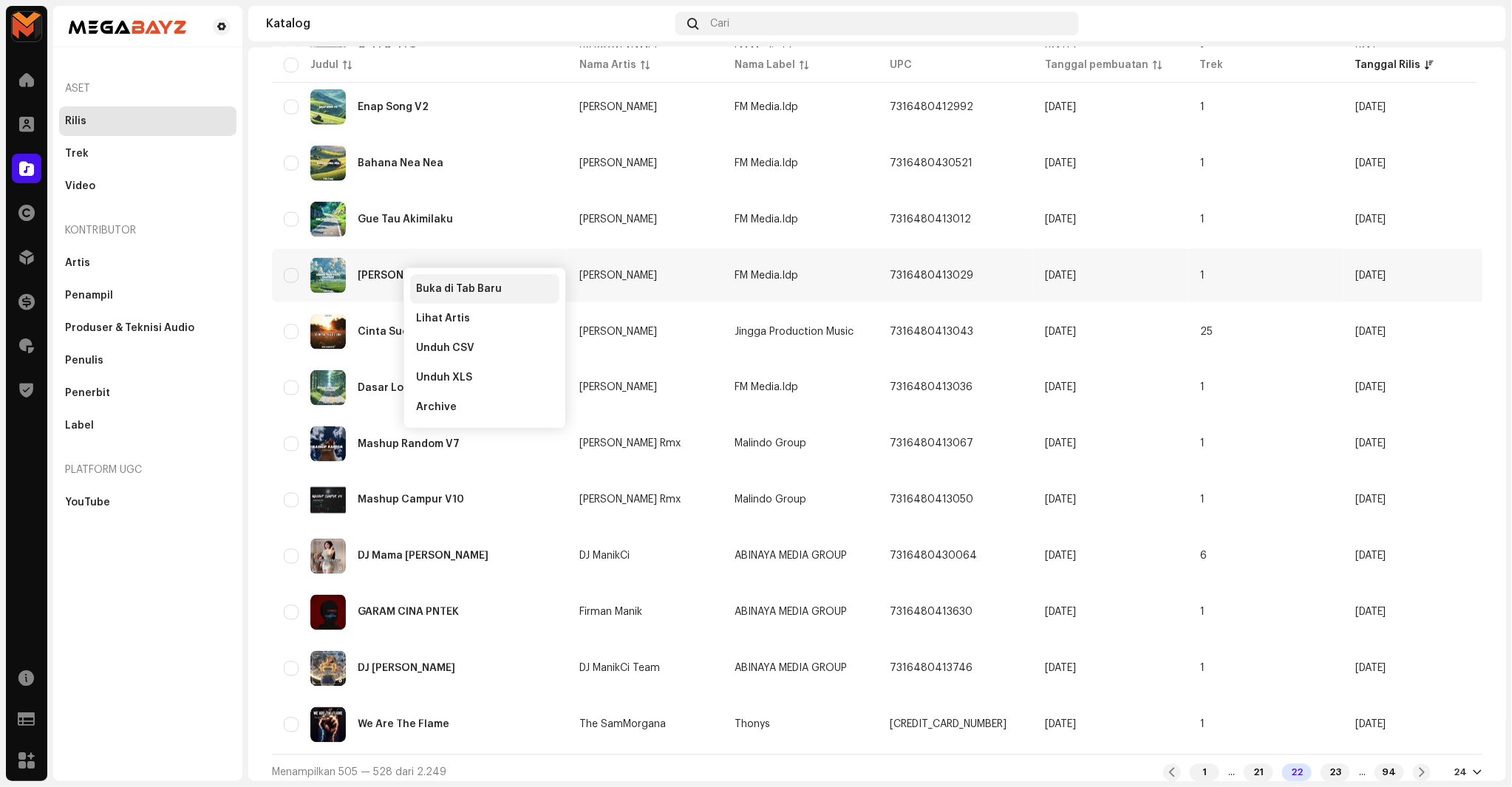
click at [422, 295] on span "Buka di Tab Baru" at bounding box center [459, 288] width 86 height 12
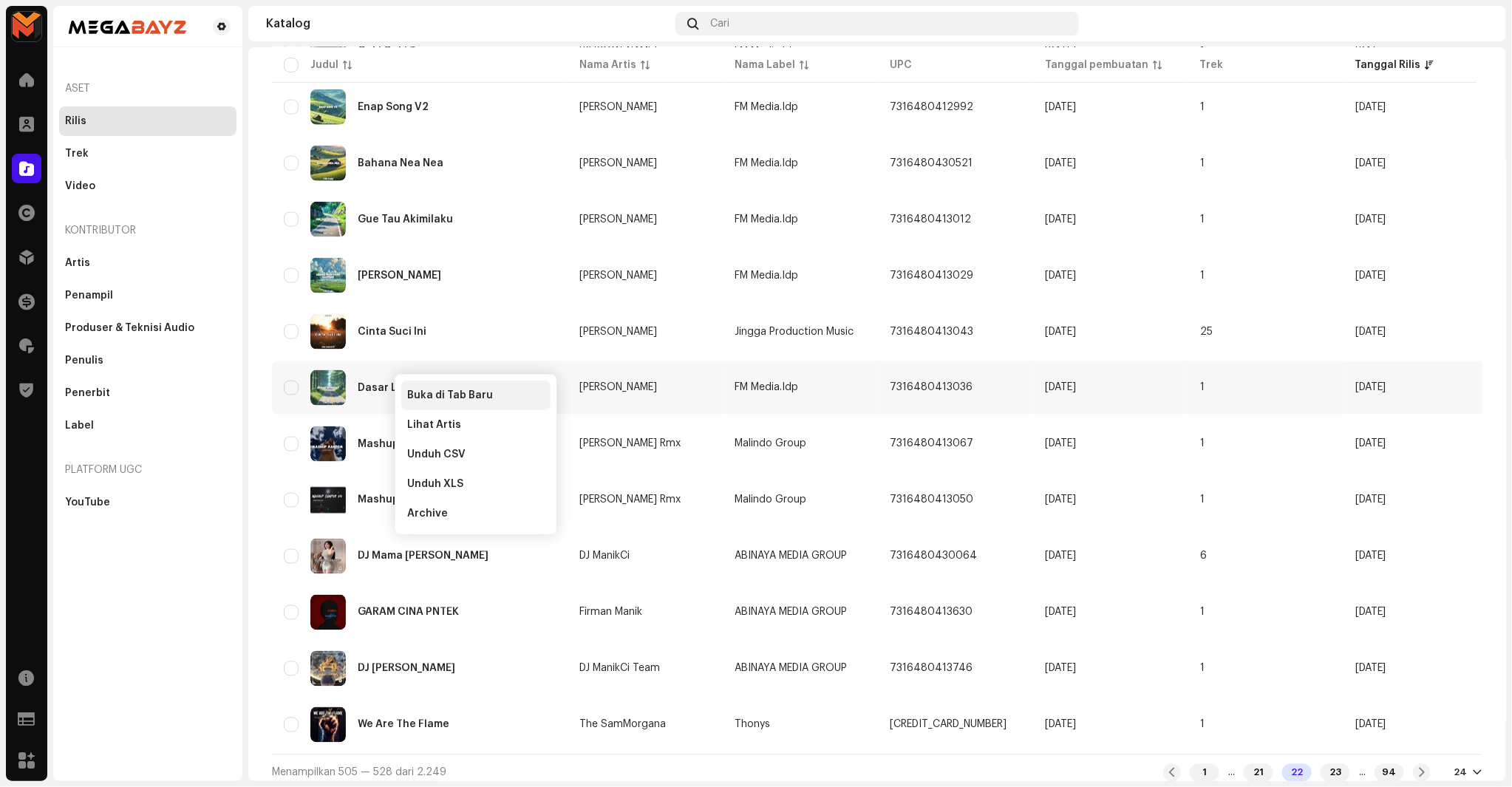
click at [410, 388] on div "Buka di Tab Baru" at bounding box center [476, 395] width 149 height 29
click at [1321, 766] on div "23" at bounding box center [1335, 773] width 29 height 18
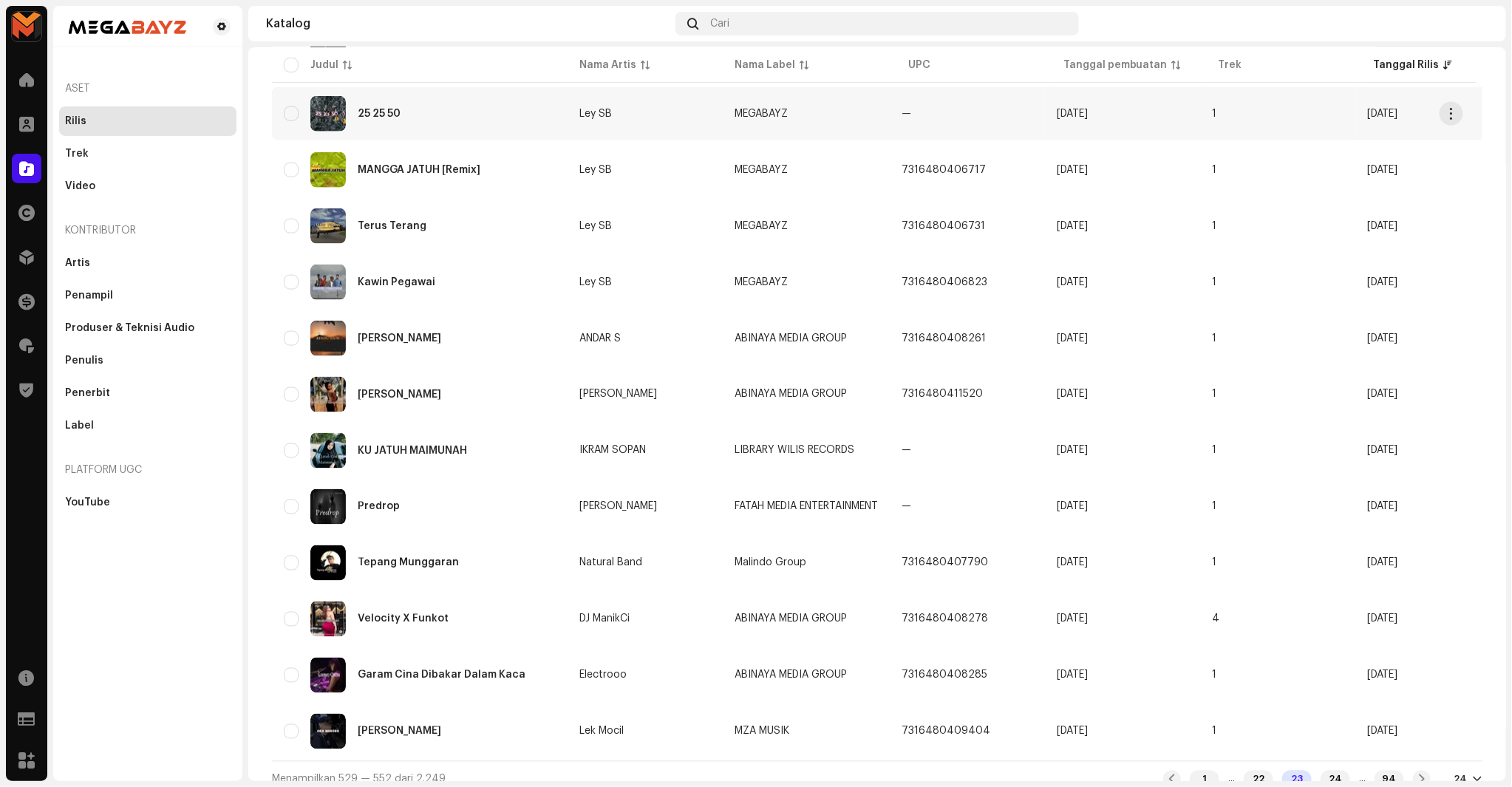
scroll to position [828, 0]
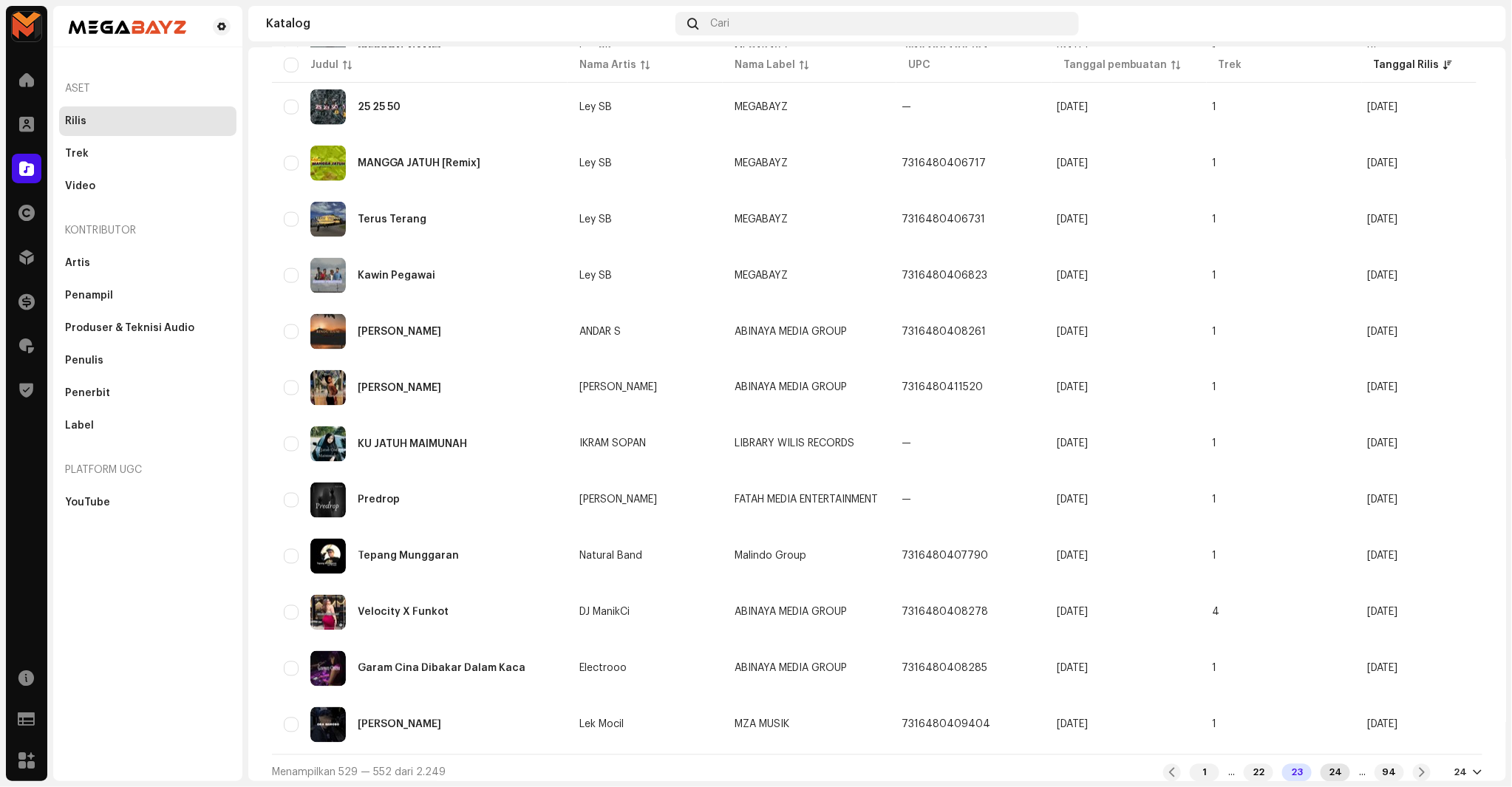
click at [1323, 764] on div "24" at bounding box center [1335, 773] width 29 height 18
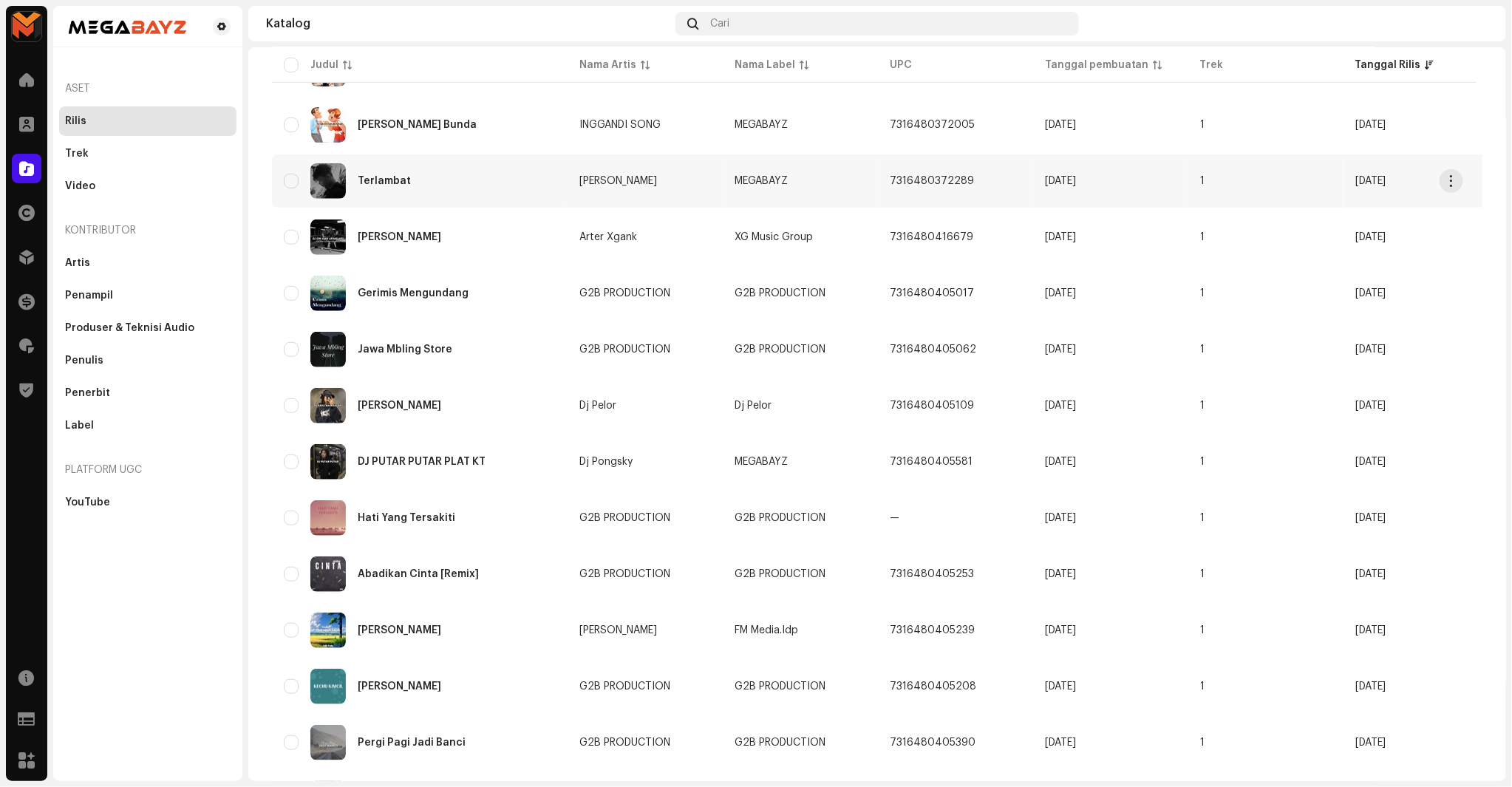
scroll to position [410, 0]
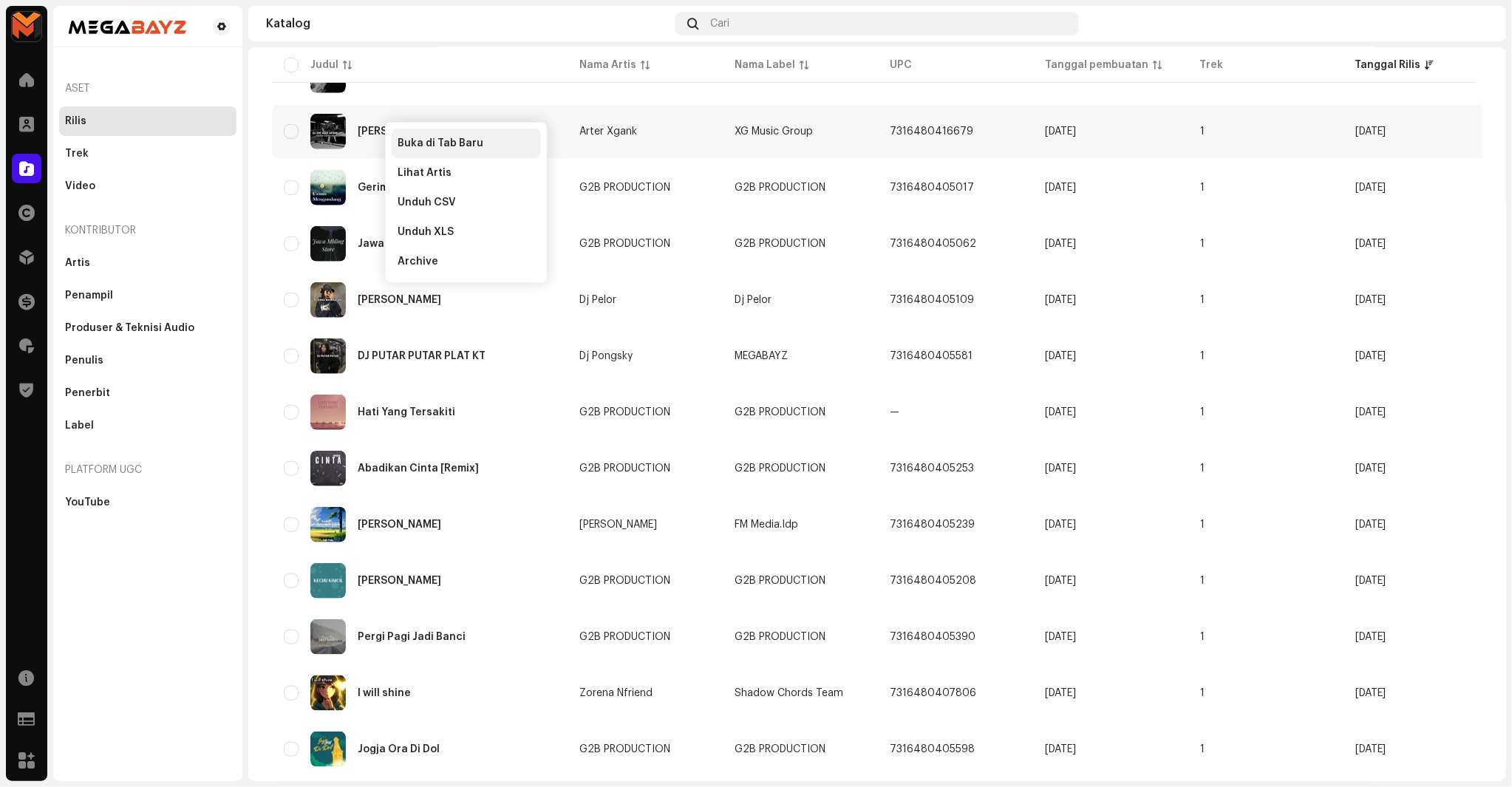
click at [431, 148] on span "Buka di Tab Baru" at bounding box center [440, 143] width 86 height 12
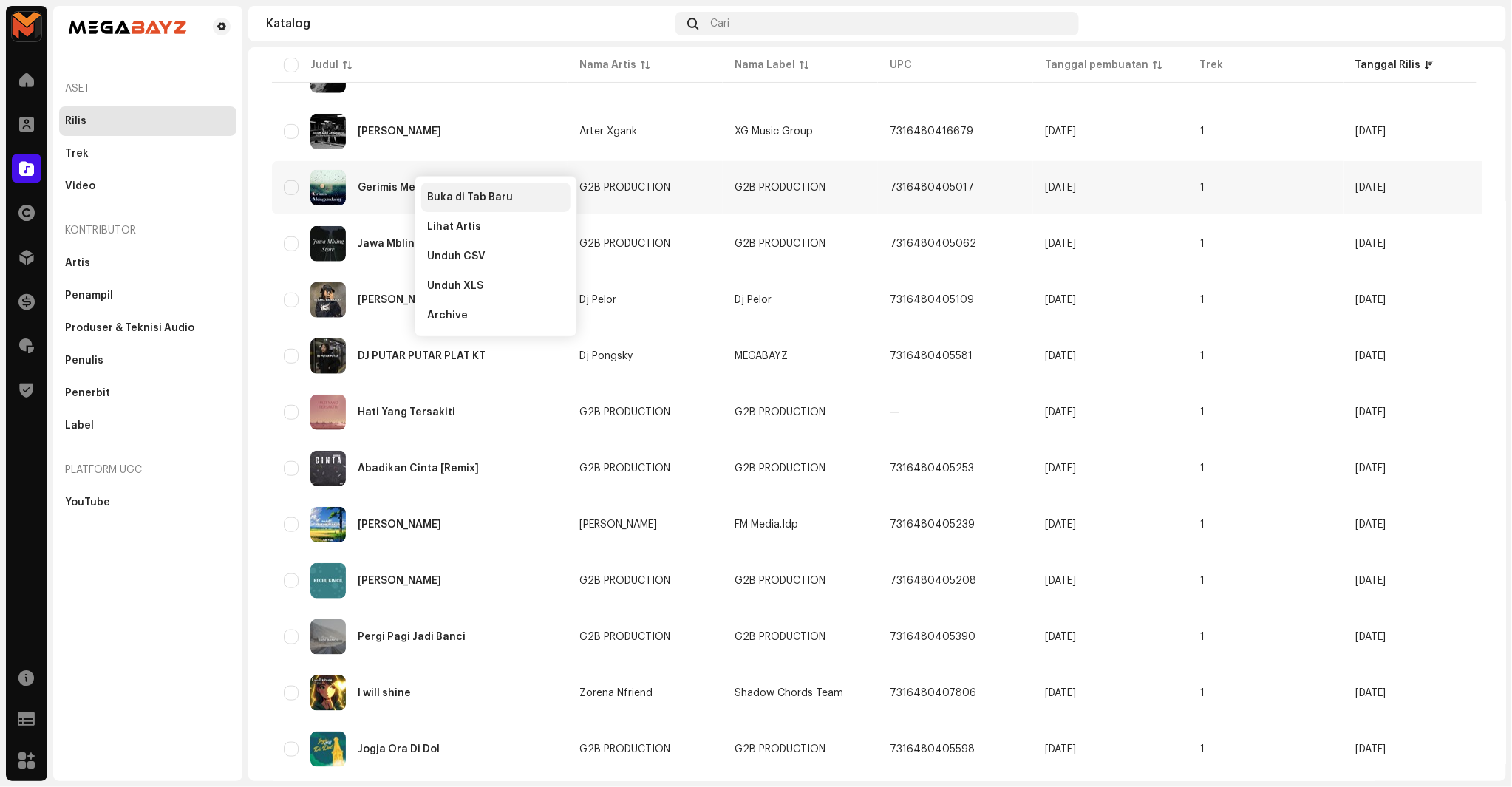
click at [431, 194] on span "Buka di Tab Baru" at bounding box center [469, 197] width 86 height 12
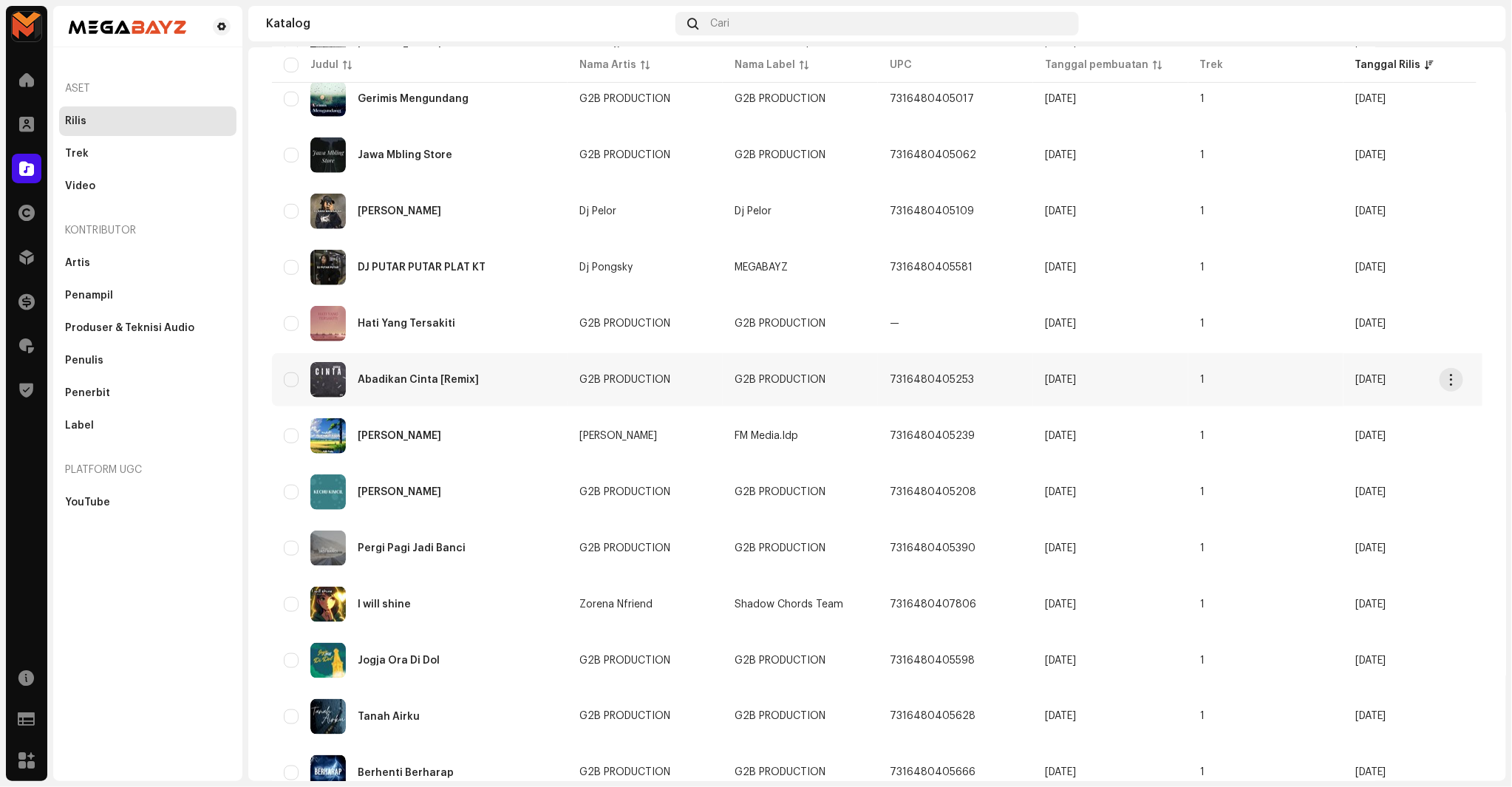
scroll to position [417, 0]
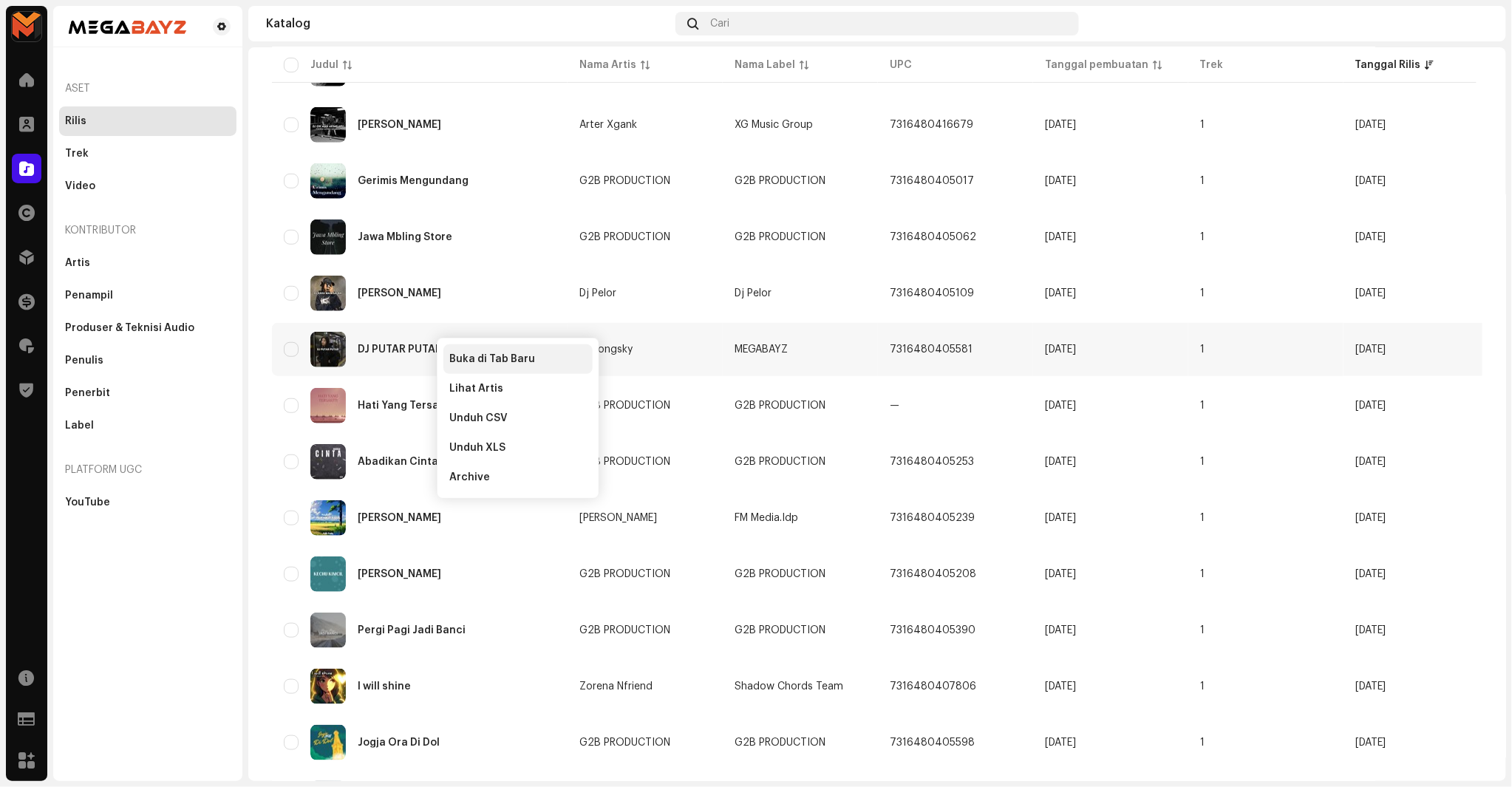
click at [474, 359] on span "Buka di Tab Baru" at bounding box center [492, 358] width 86 height 12
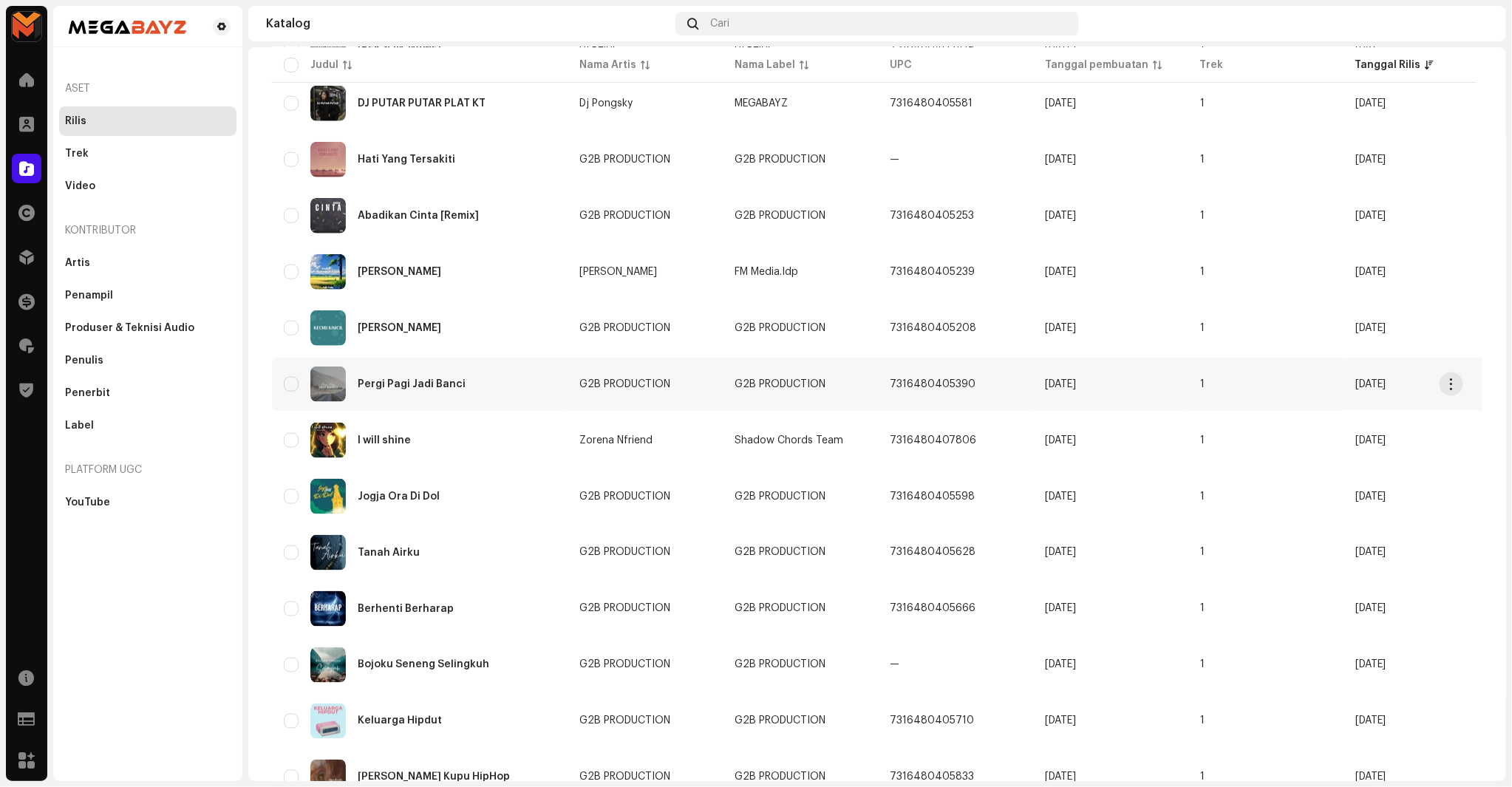
scroll to position [745, 0]
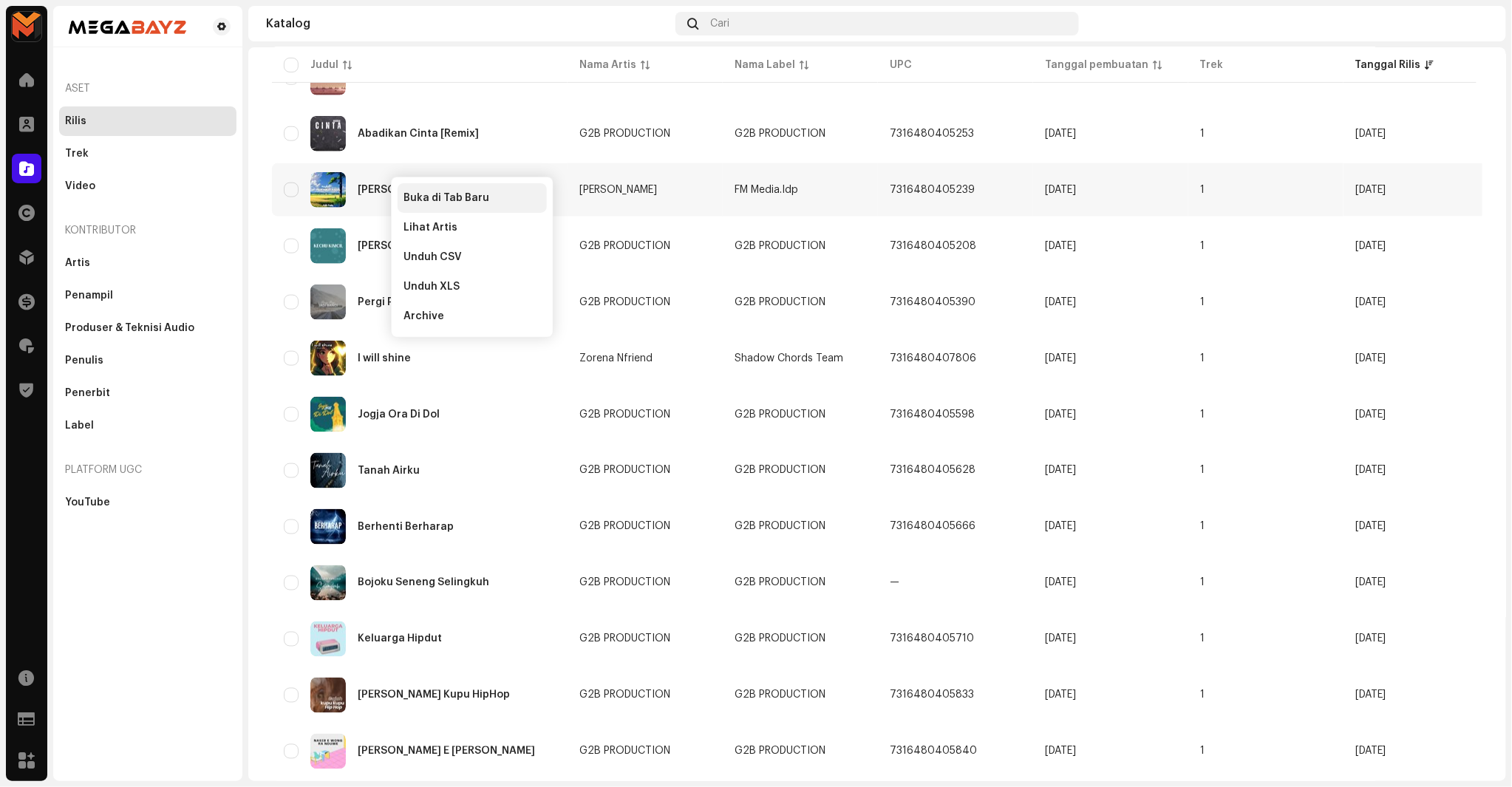
click at [407, 194] on span "Buka di Tab Baru" at bounding box center [446, 198] width 86 height 12
click at [416, 198] on span "Buka di Tab Baru" at bounding box center [445, 200] width 86 height 12
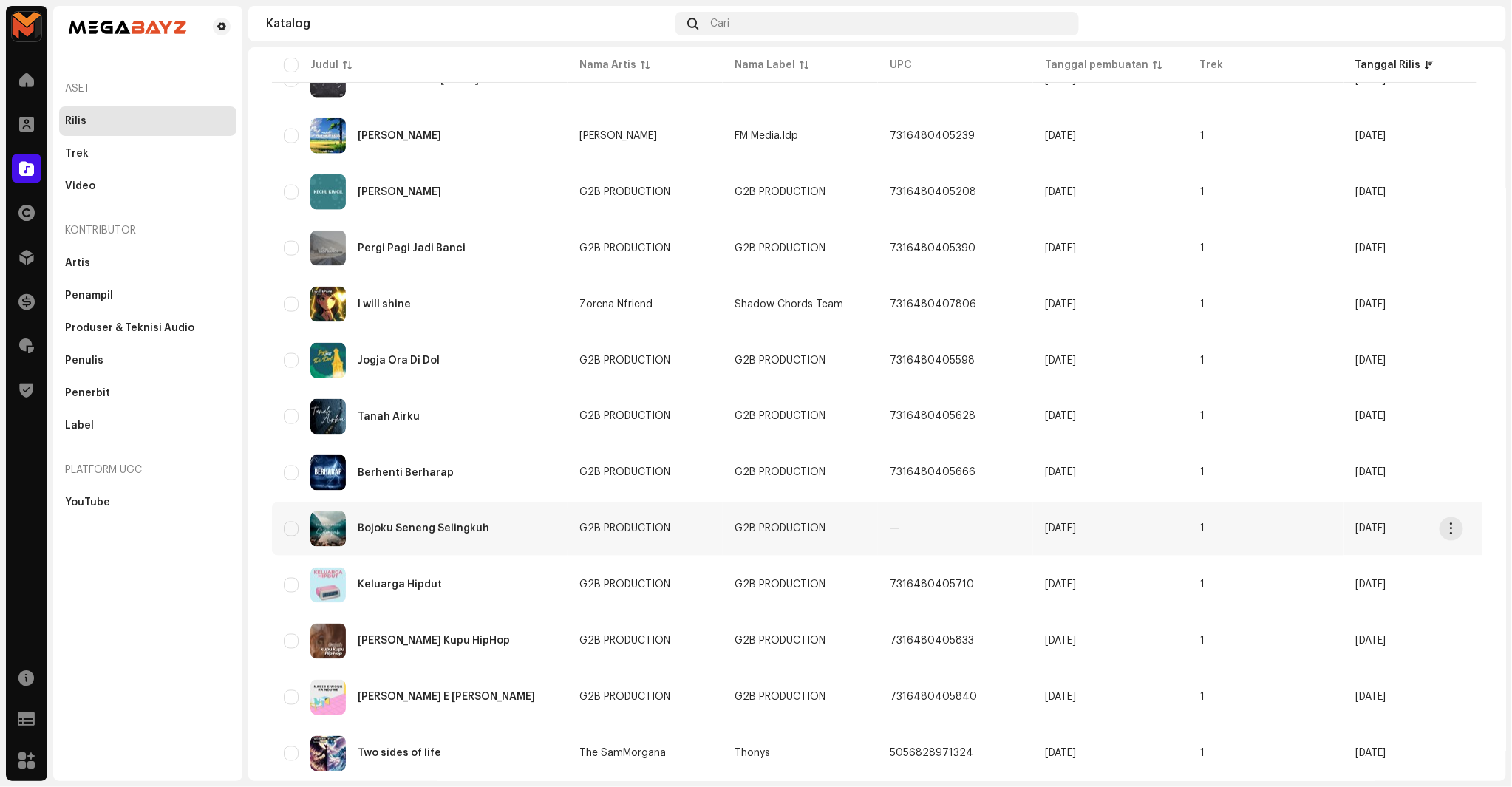
scroll to position [828, 0]
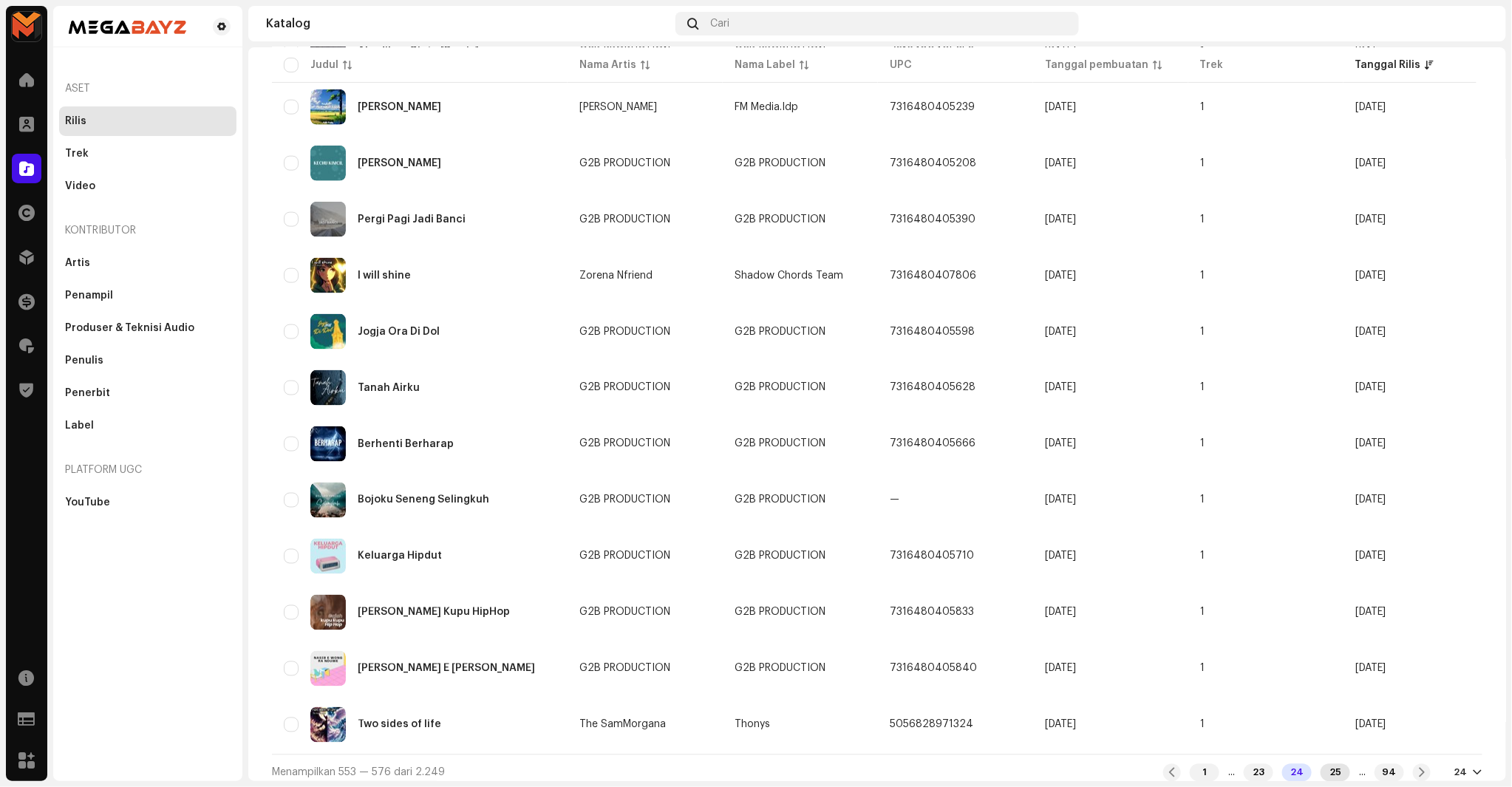
click at [1323, 764] on div "25" at bounding box center [1335, 773] width 29 height 18
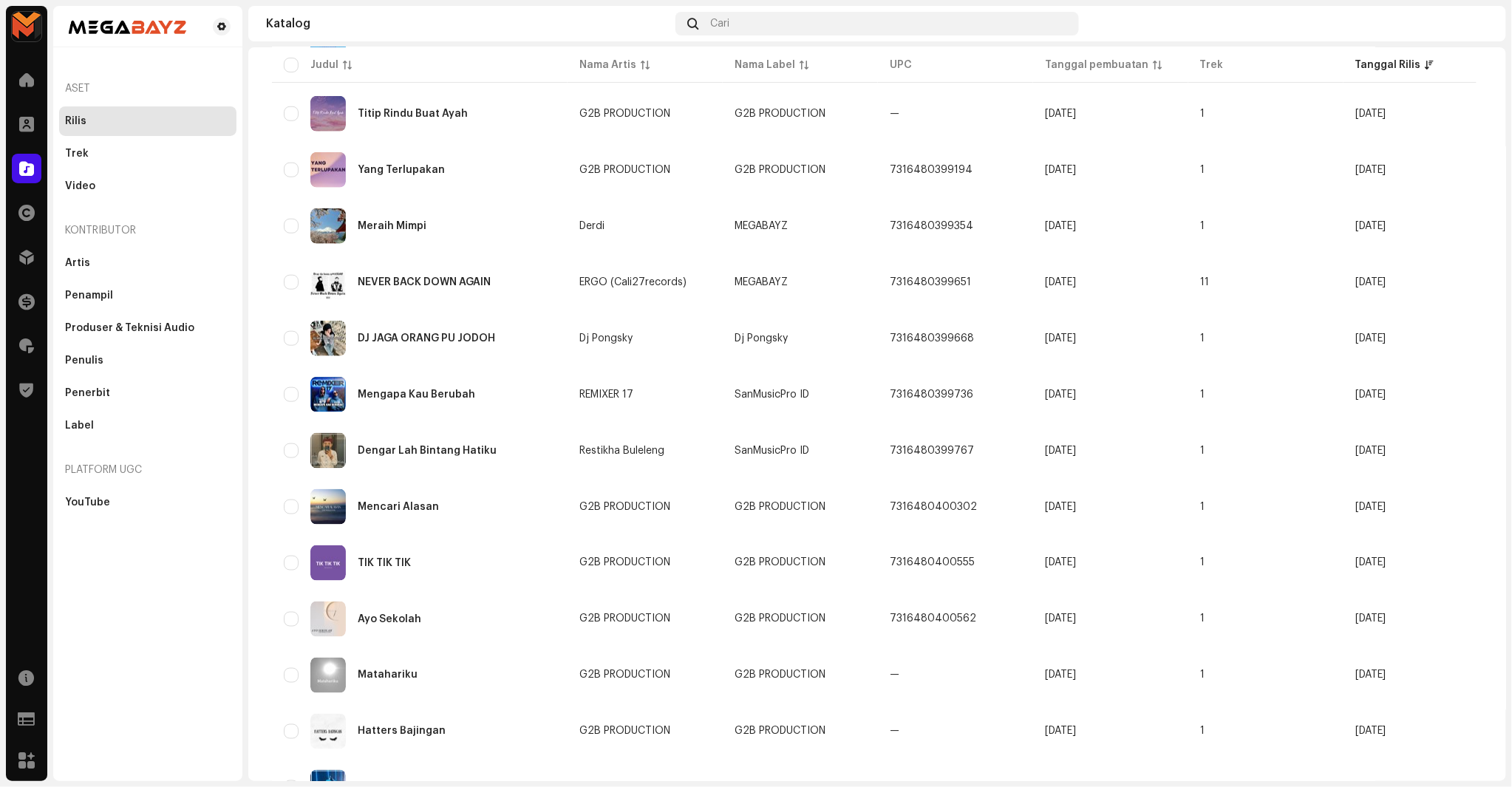
scroll to position [657, 0]
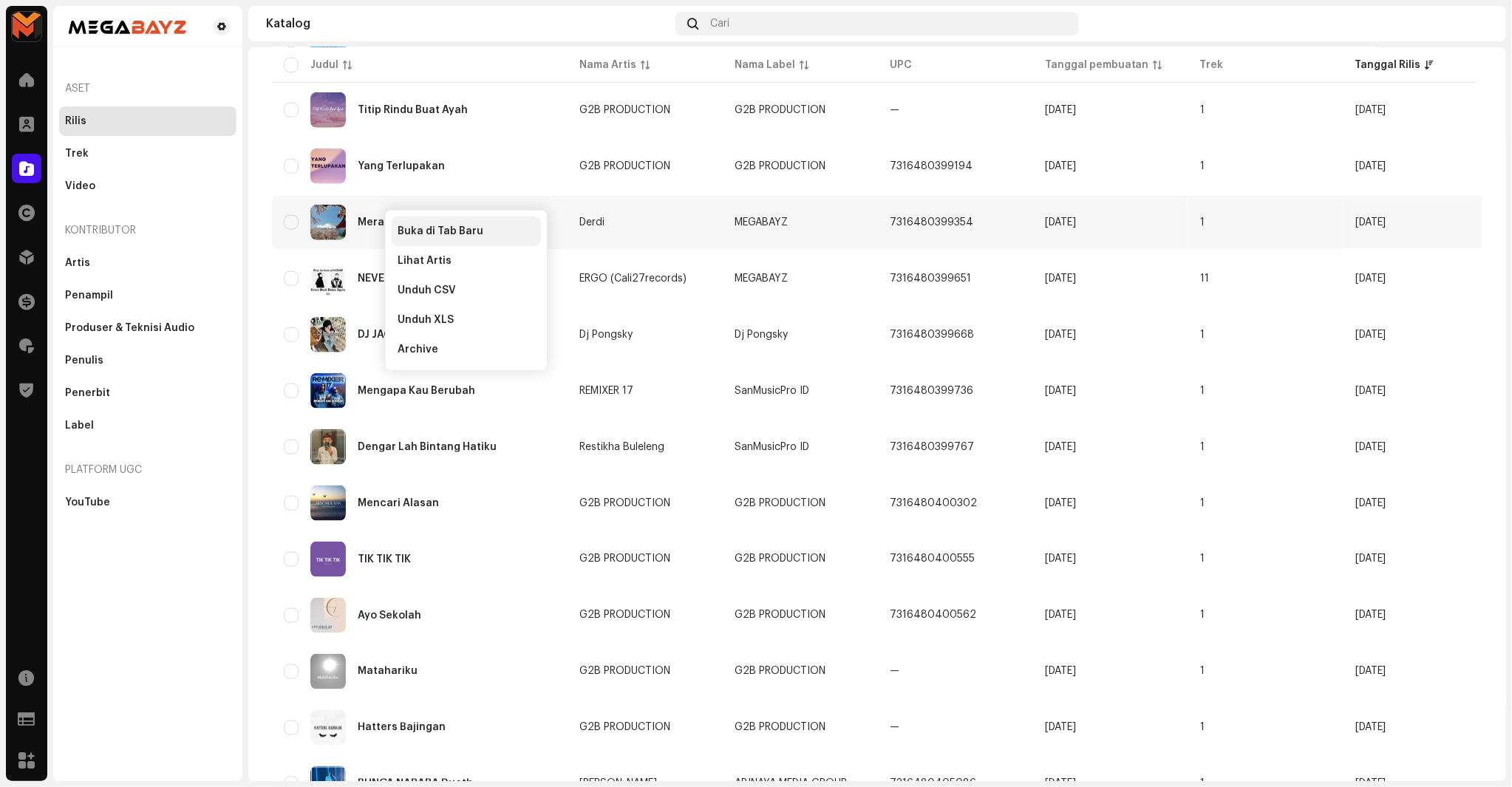
click at [399, 224] on div "Buka di Tab Baru" at bounding box center [466, 231] width 149 height 29
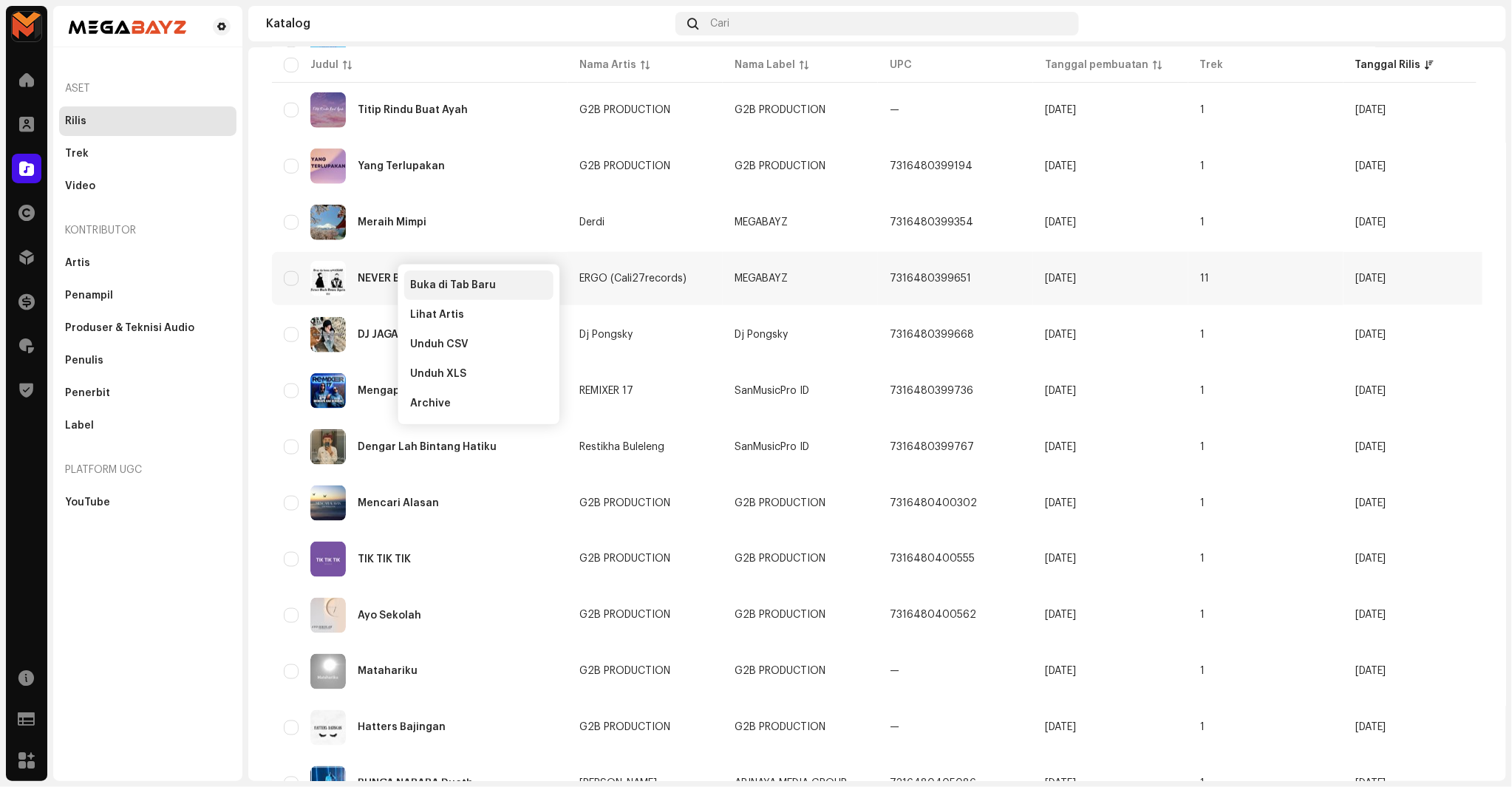
click at [431, 276] on div "Buka di Tab Baru" at bounding box center [479, 285] width 149 height 29
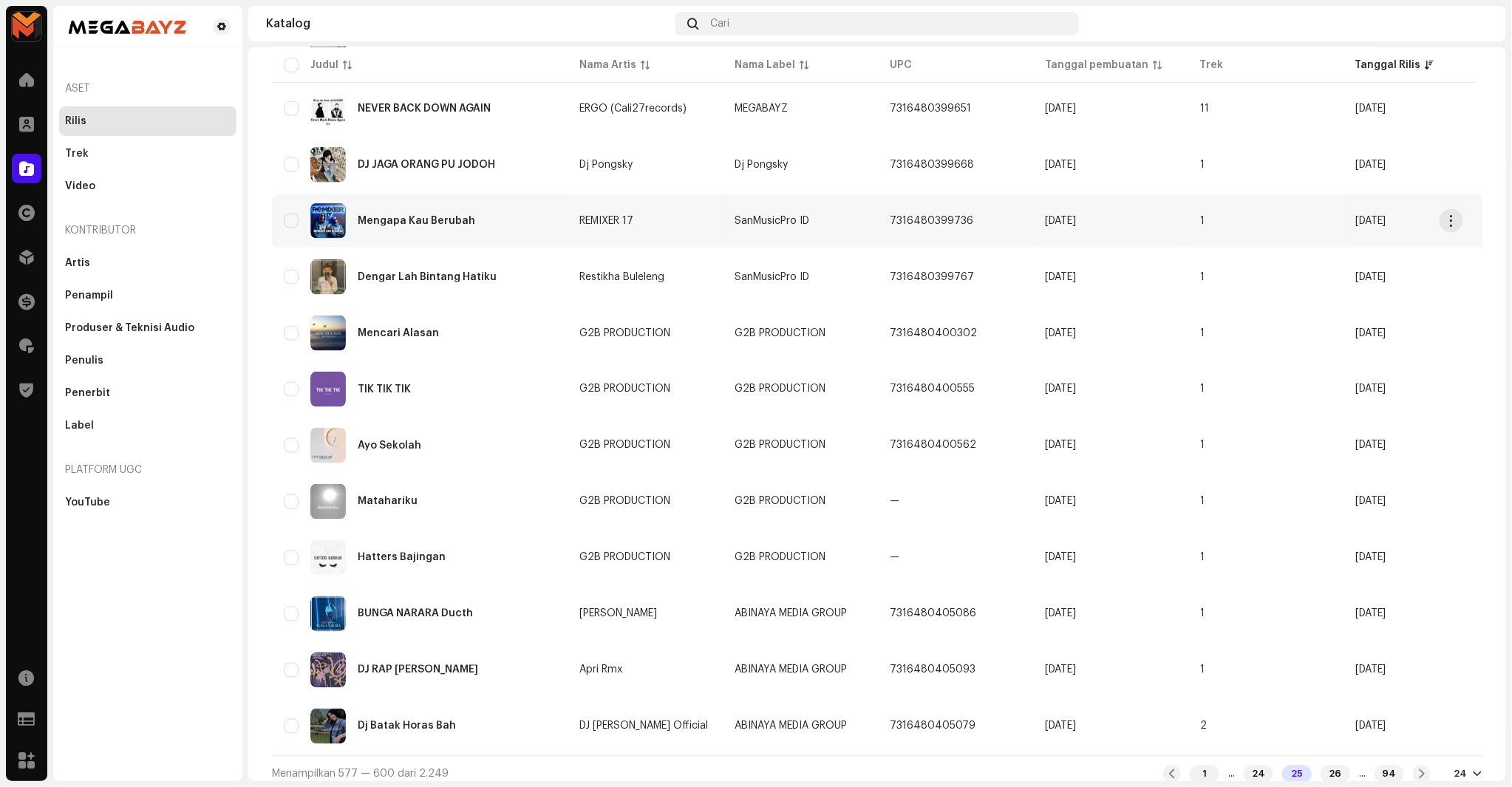
scroll to position [828, 0]
click at [1321, 767] on div "26" at bounding box center [1335, 773] width 29 height 18
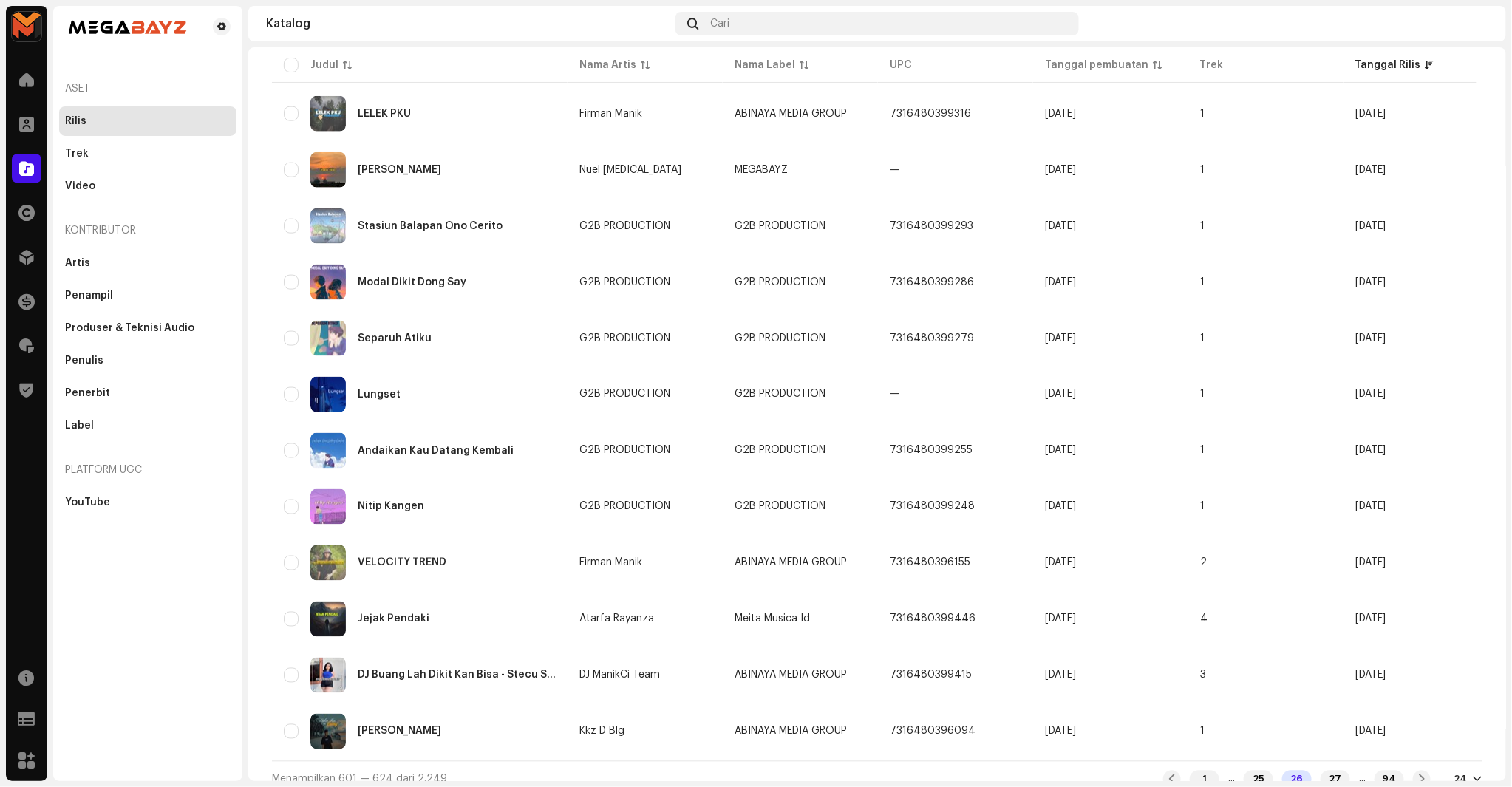
scroll to position [828, 0]
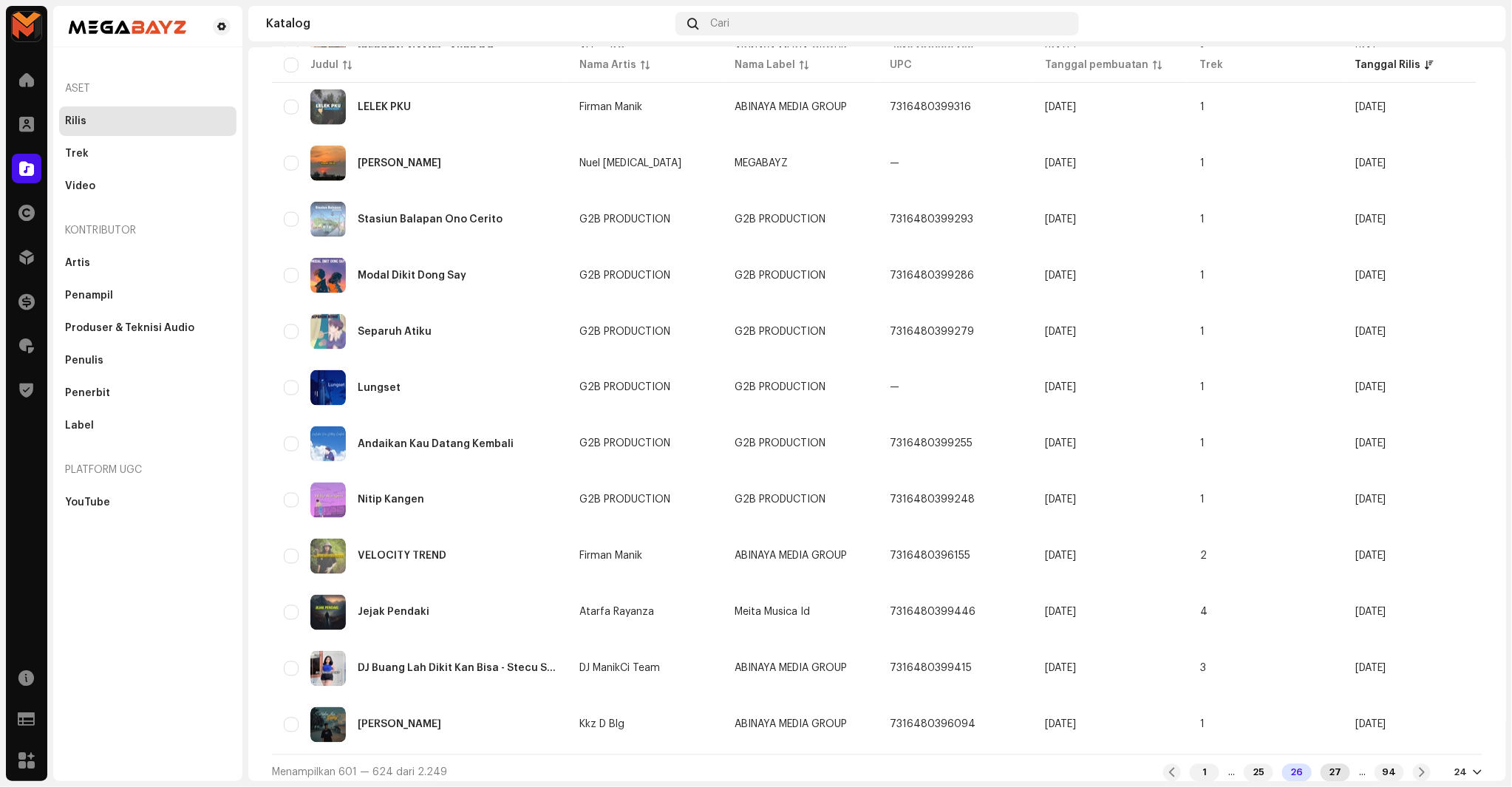
click at [1321, 764] on div "27" at bounding box center [1335, 773] width 29 height 18
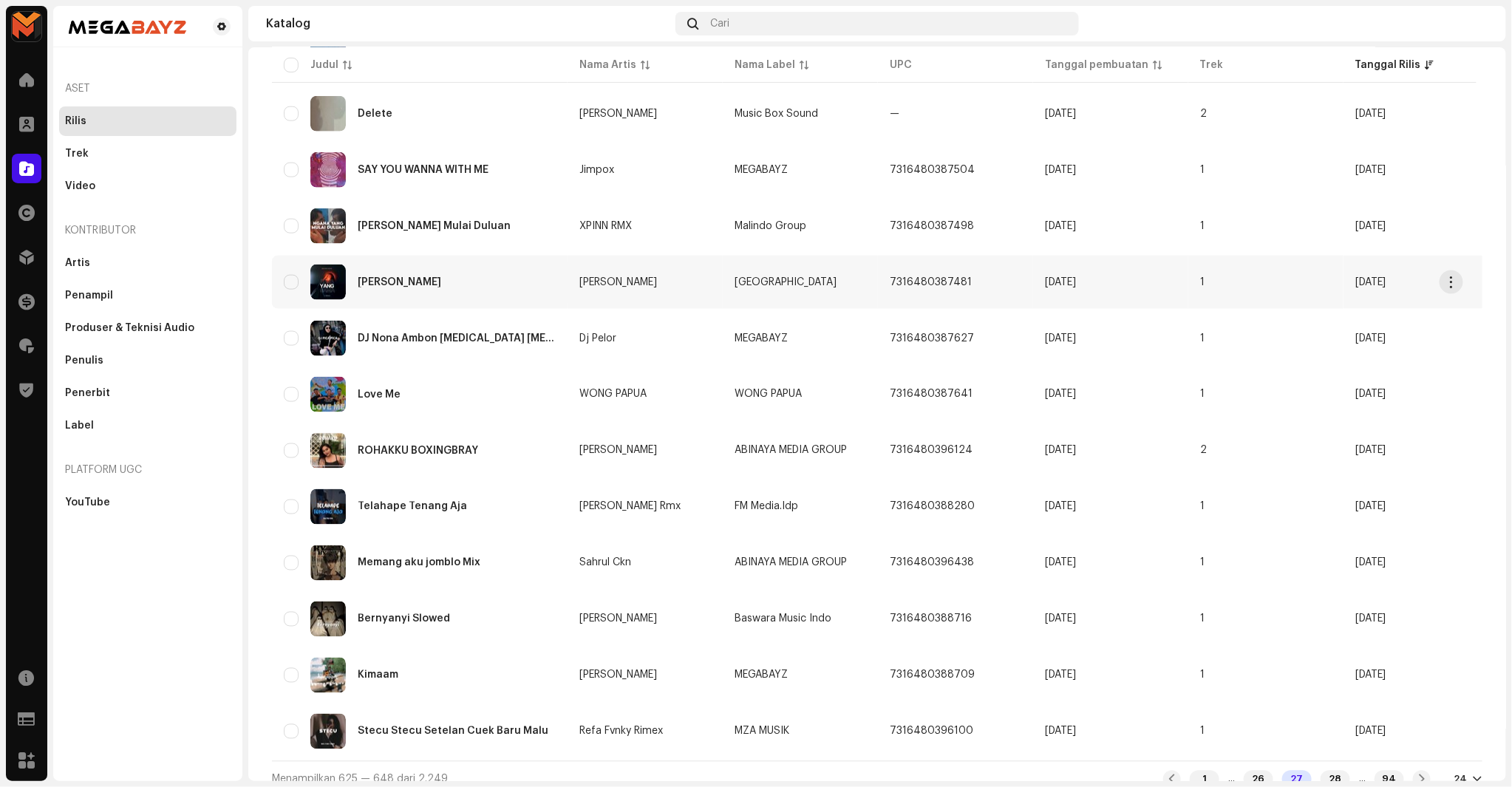
scroll to position [828, 0]
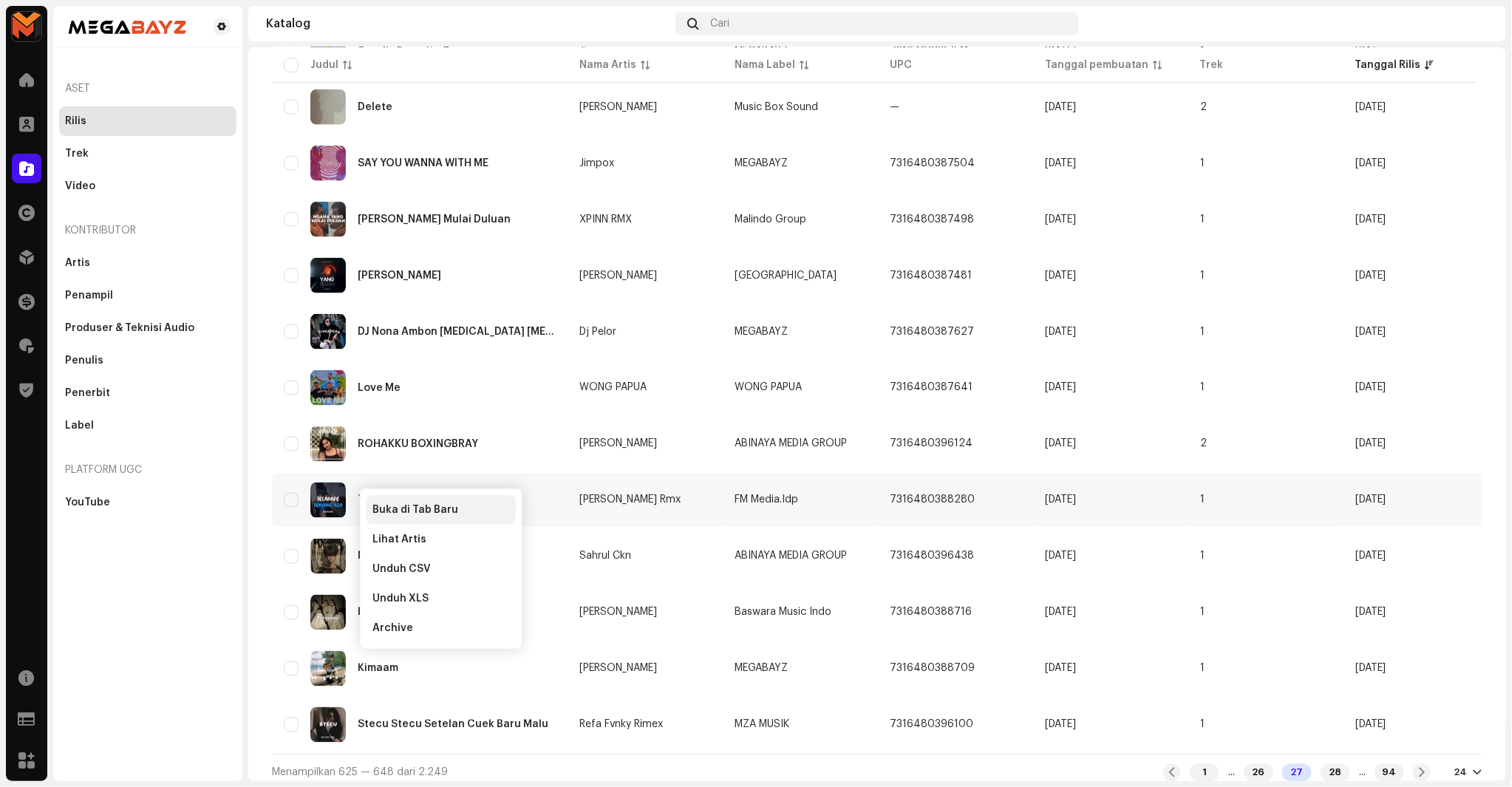
click at [398, 504] on span "Buka di Tab Baru" at bounding box center [415, 509] width 86 height 12
click at [1321, 769] on div "28" at bounding box center [1335, 773] width 29 height 18
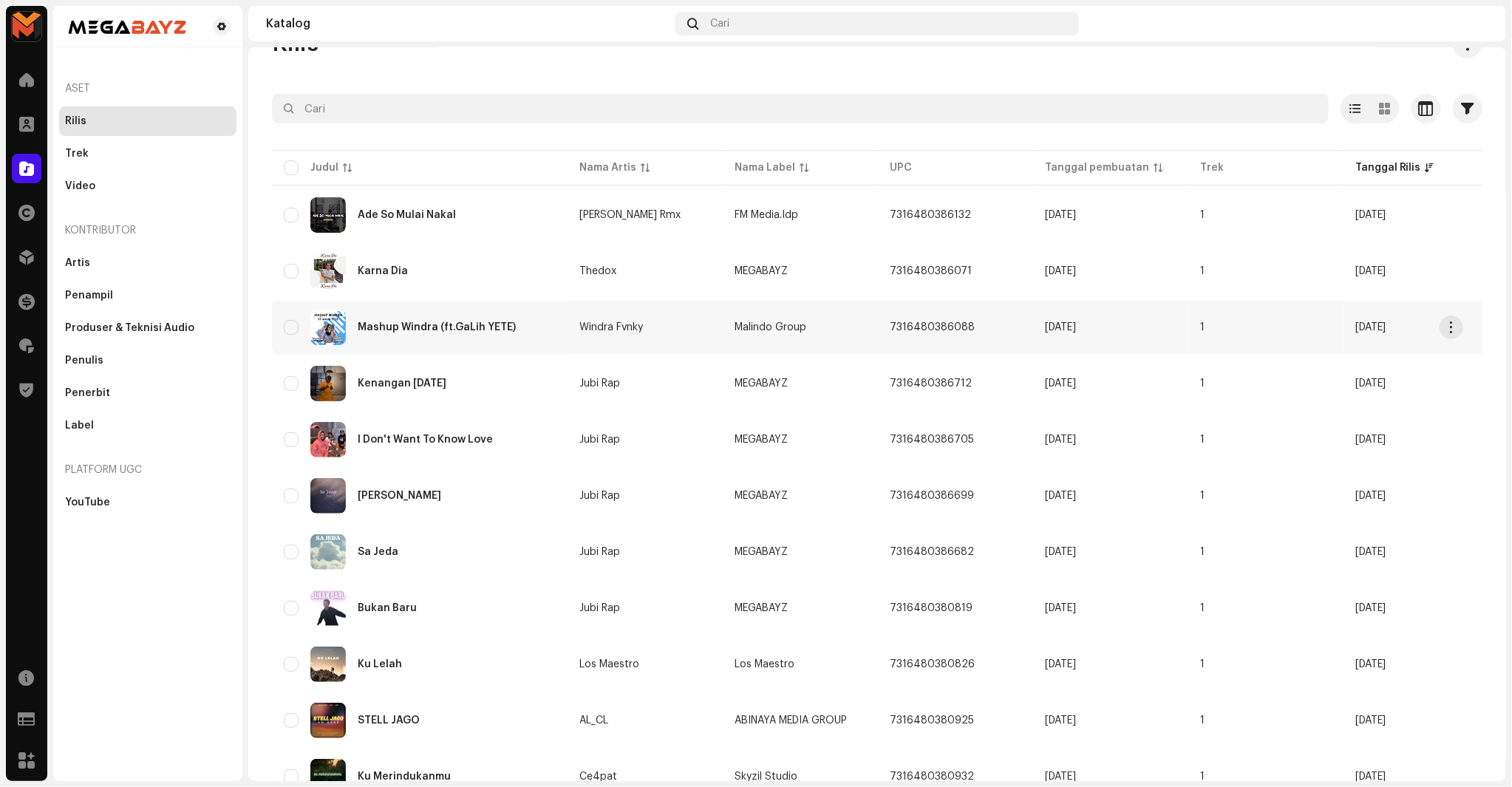
scroll to position [82, 0]
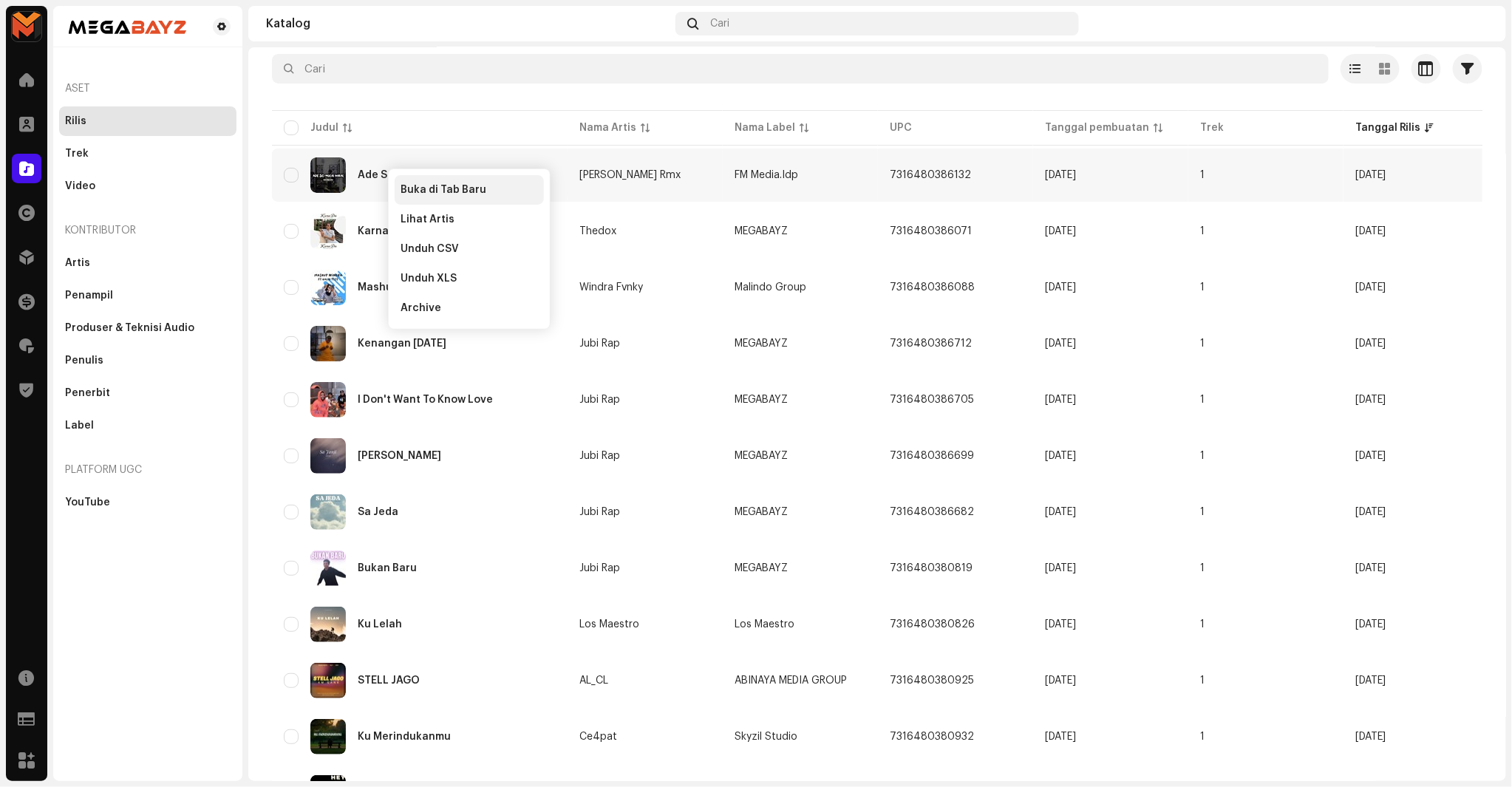
click at [414, 193] on span "Buka di Tab Baru" at bounding box center [443, 189] width 86 height 12
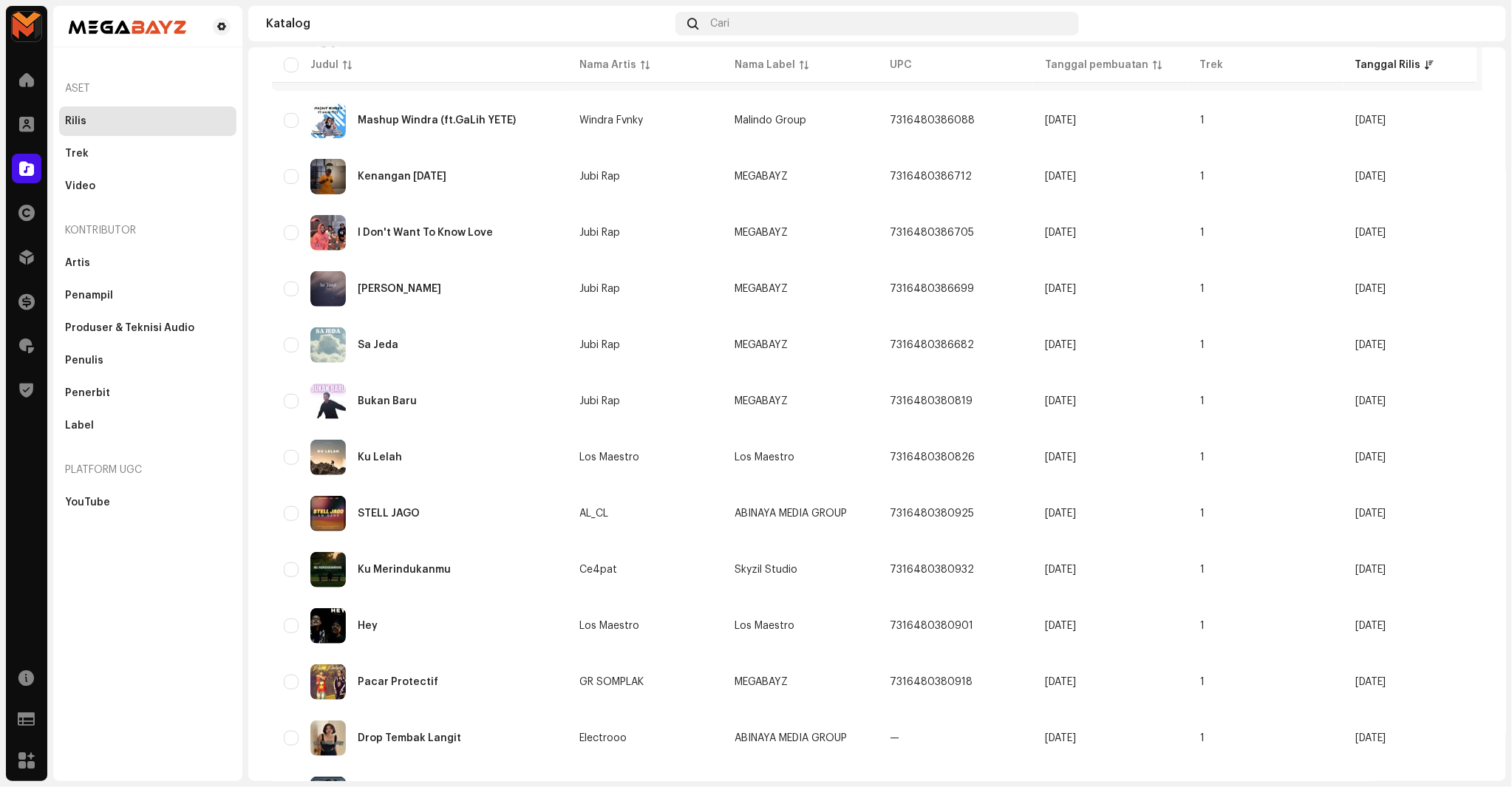
scroll to position [334, 0]
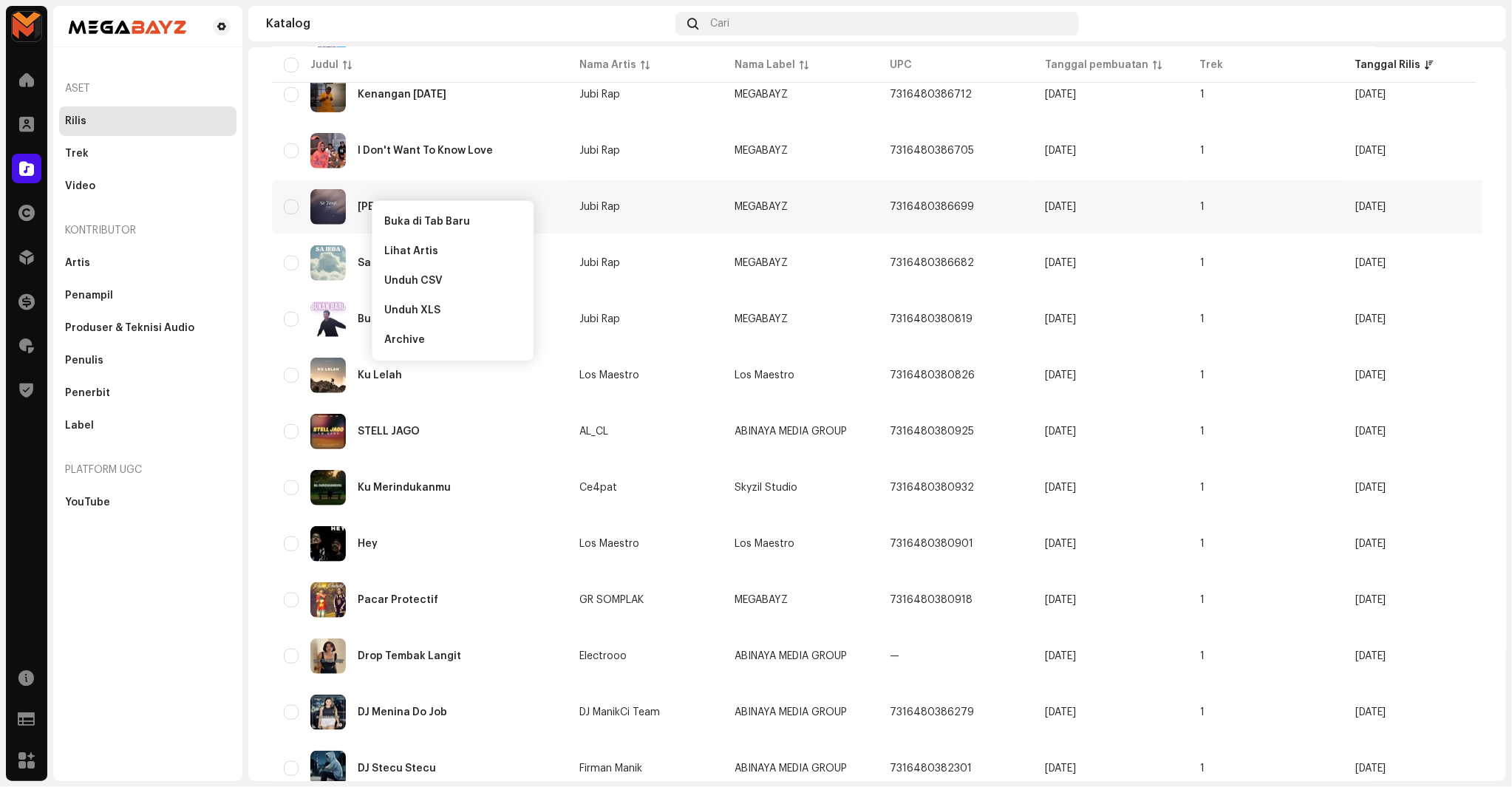
click at [378, 16] on div "Katalog Cari" at bounding box center [878, 24] width 1258 height 35
click at [422, 216] on span "Buka di Tab Baru" at bounding box center [436, 220] width 86 height 12
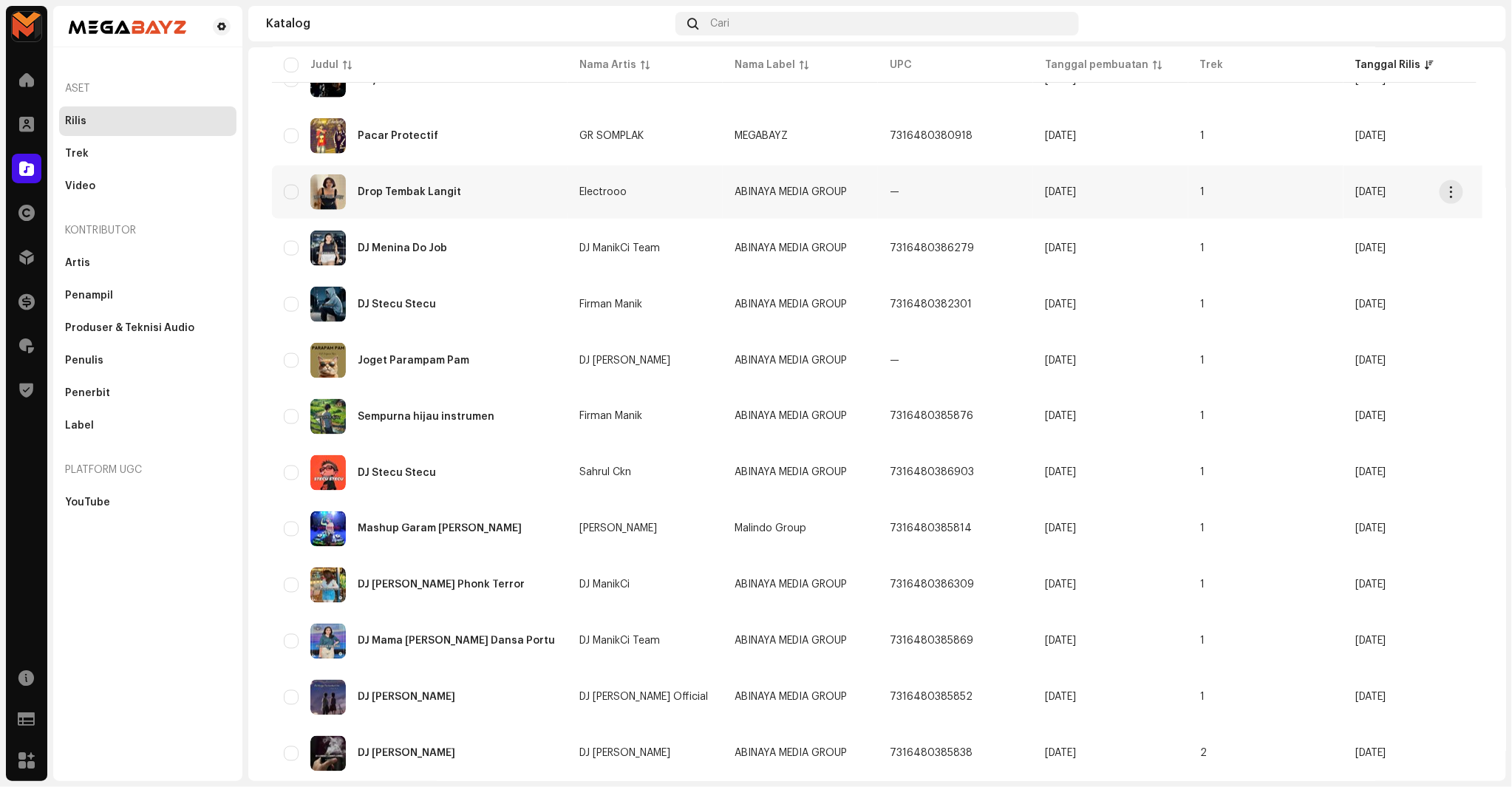
scroll to position [828, 0]
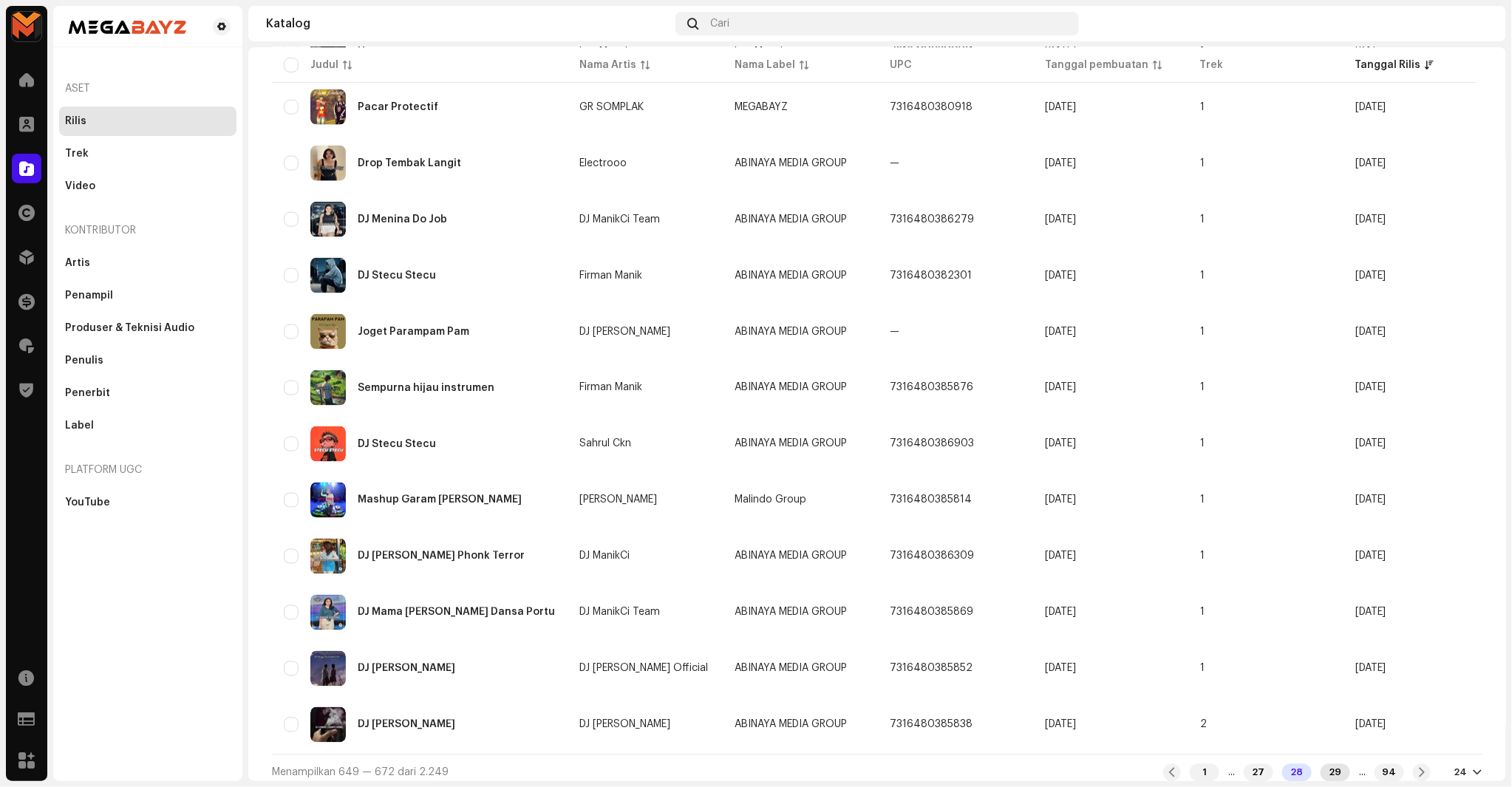
click at [1321, 765] on div "29" at bounding box center [1335, 773] width 29 height 18
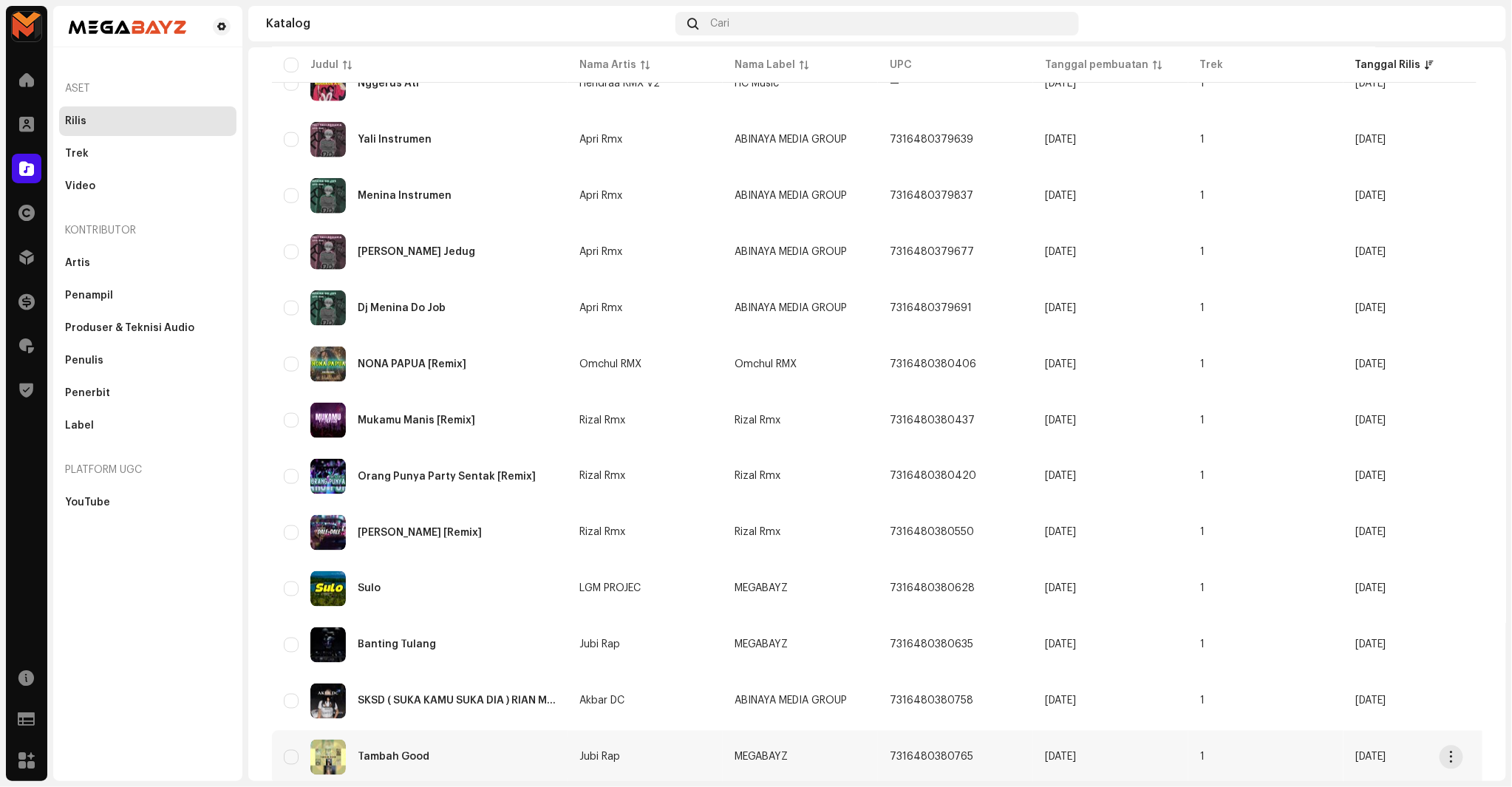
scroll to position [828, 0]
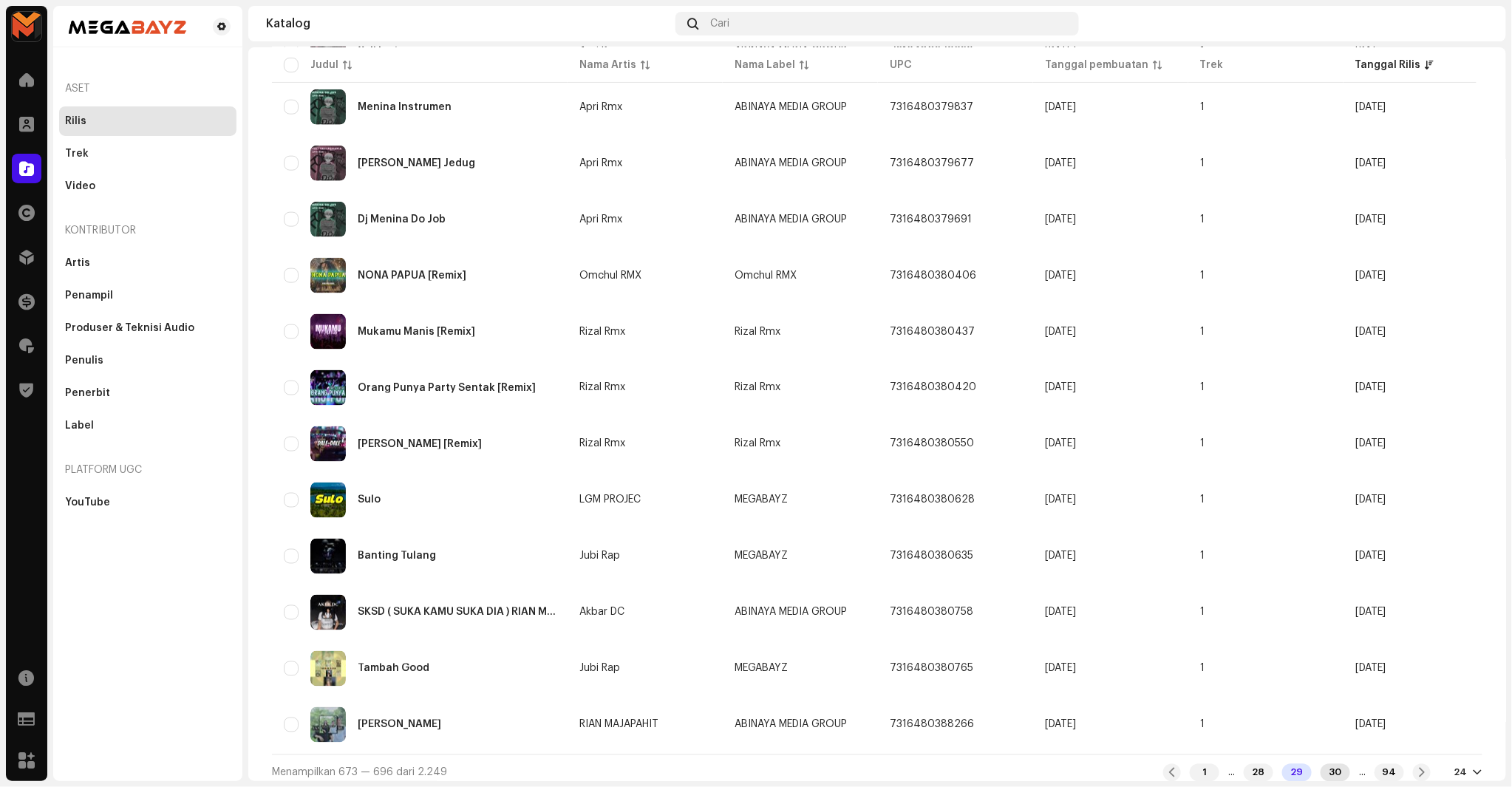
click at [1323, 764] on div "30" at bounding box center [1335, 773] width 29 height 18
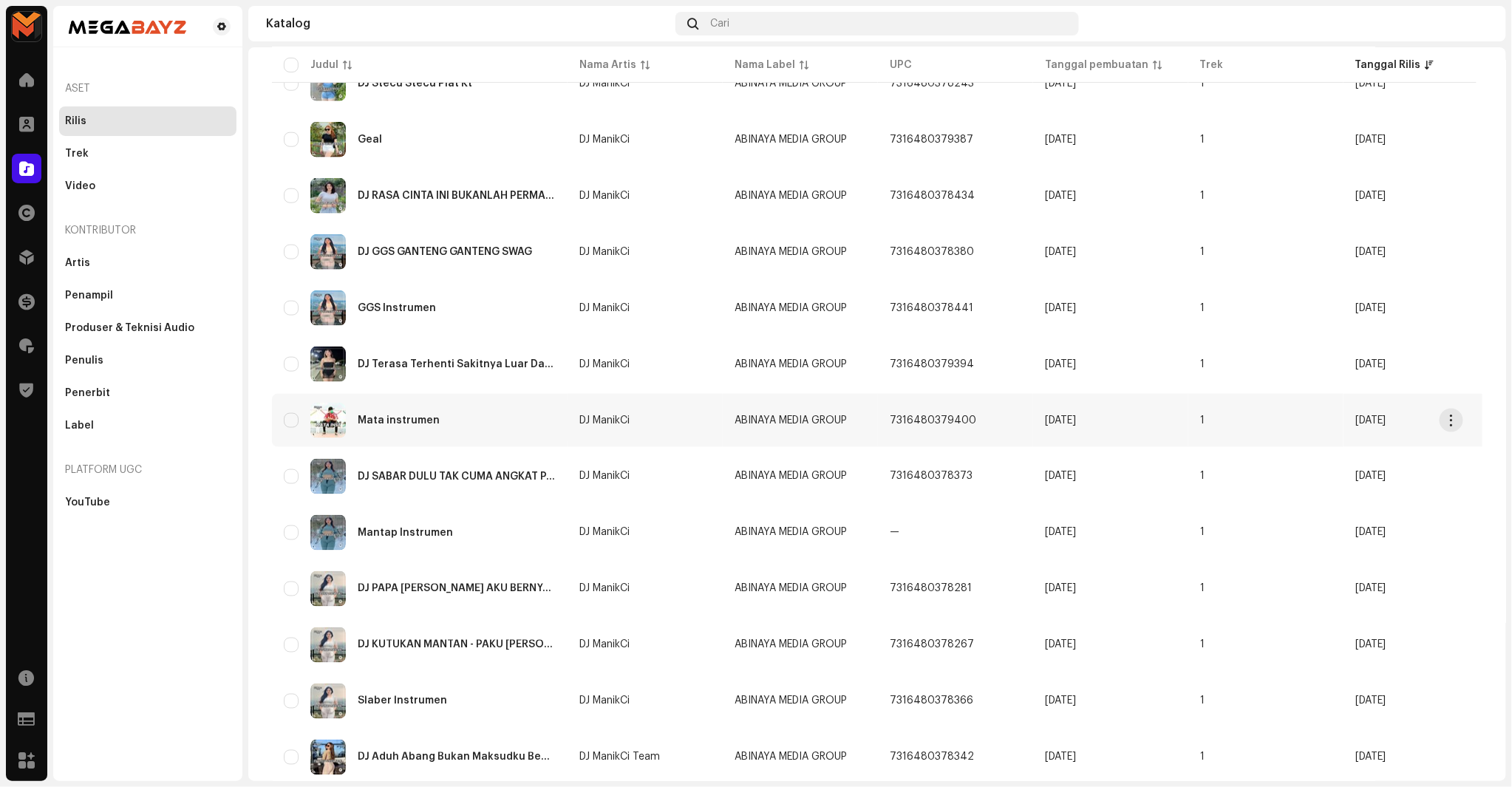
scroll to position [828, 0]
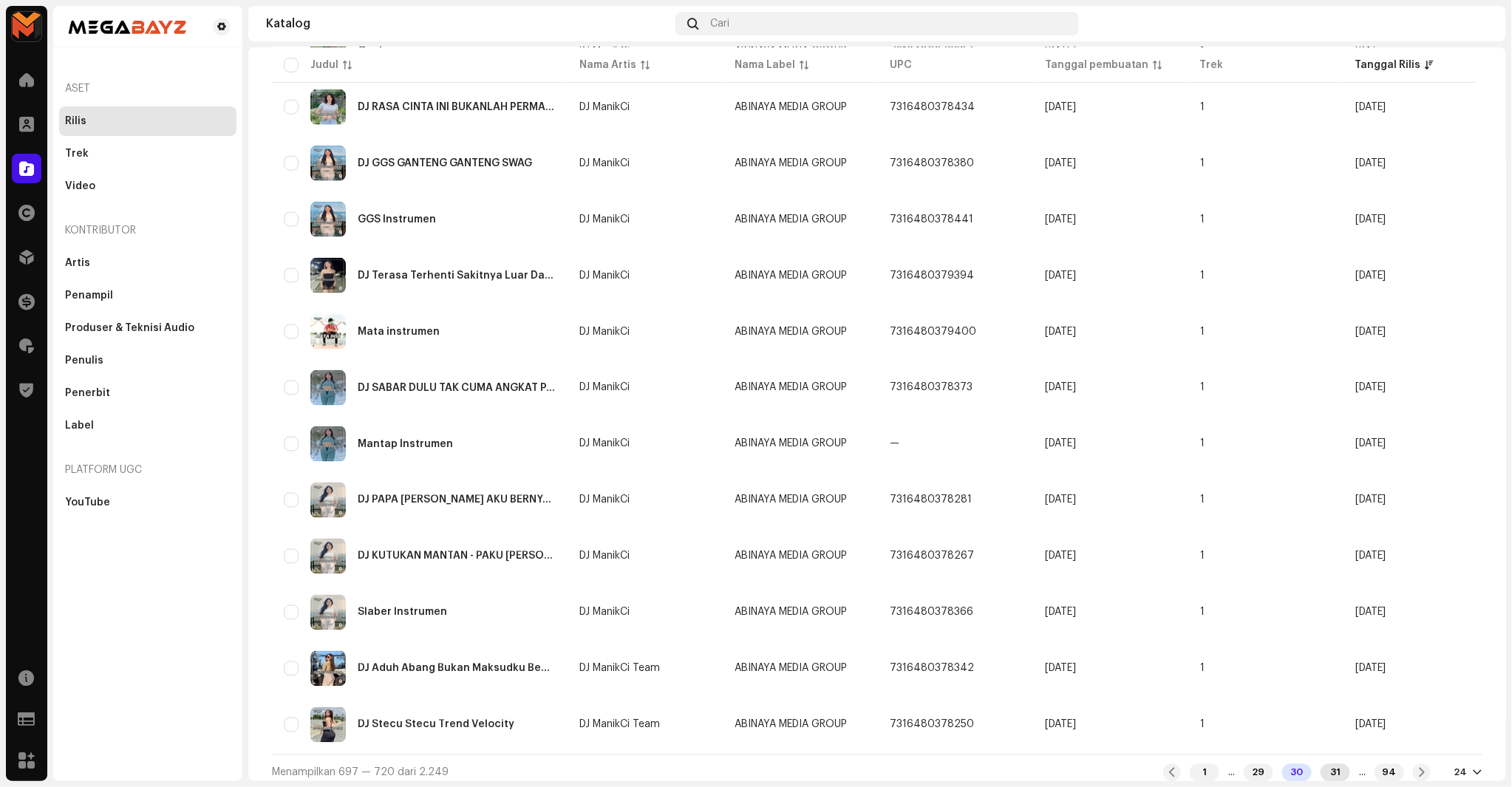
click at [1321, 764] on div "31" at bounding box center [1335, 773] width 29 height 18
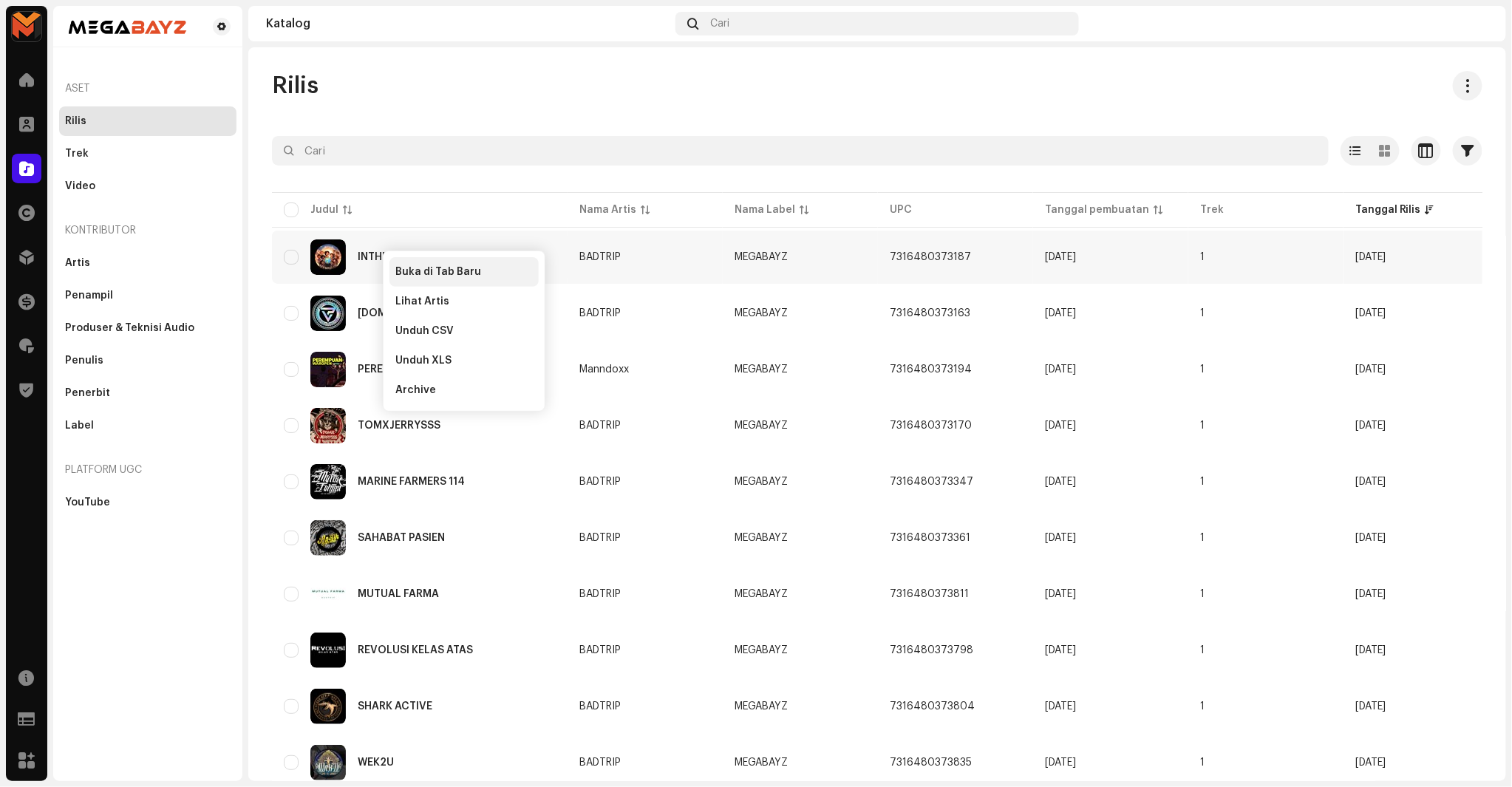
click at [424, 272] on span "Buka di Tab Baru" at bounding box center [438, 272] width 86 height 12
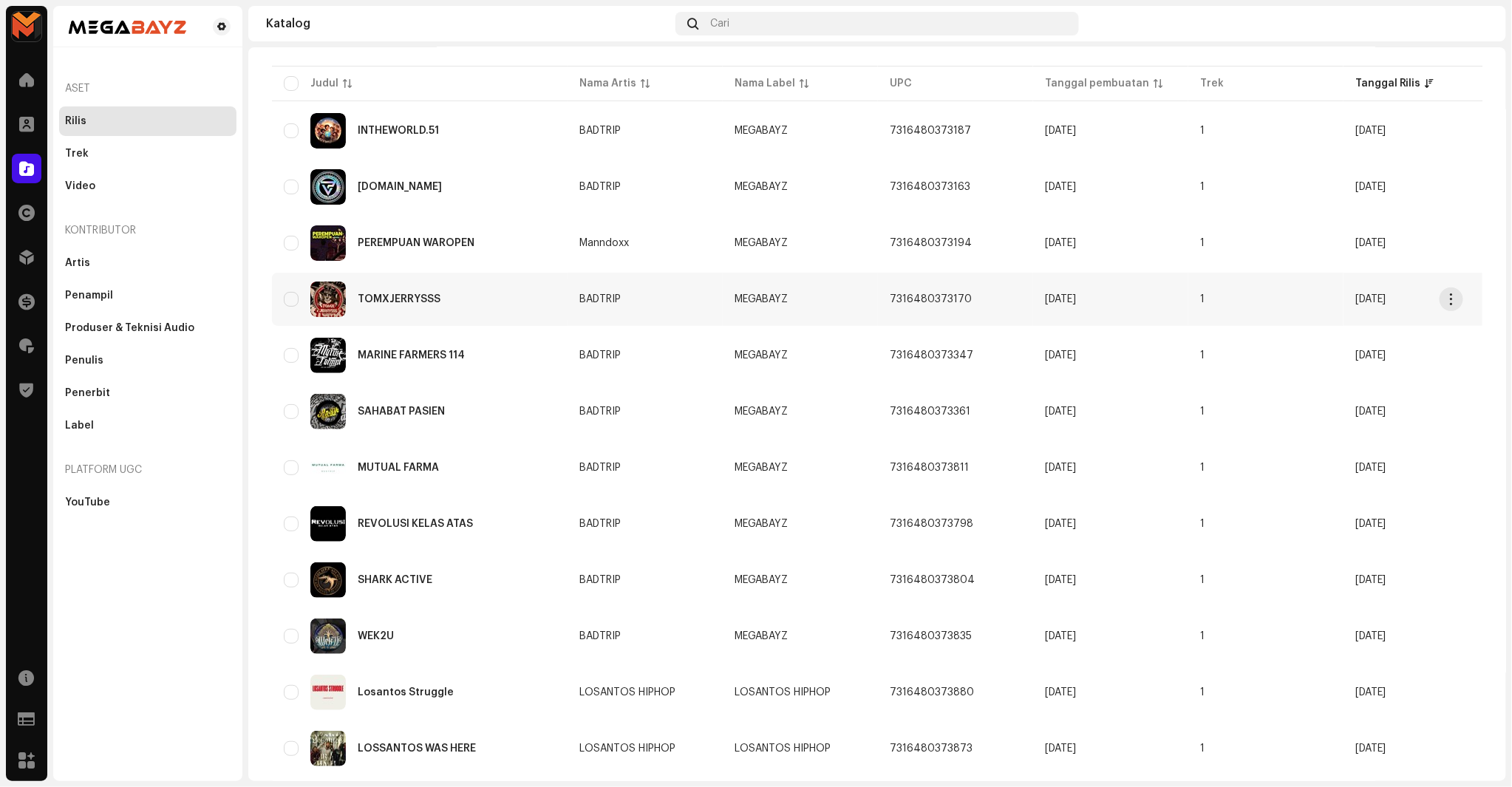
scroll to position [164, 0]
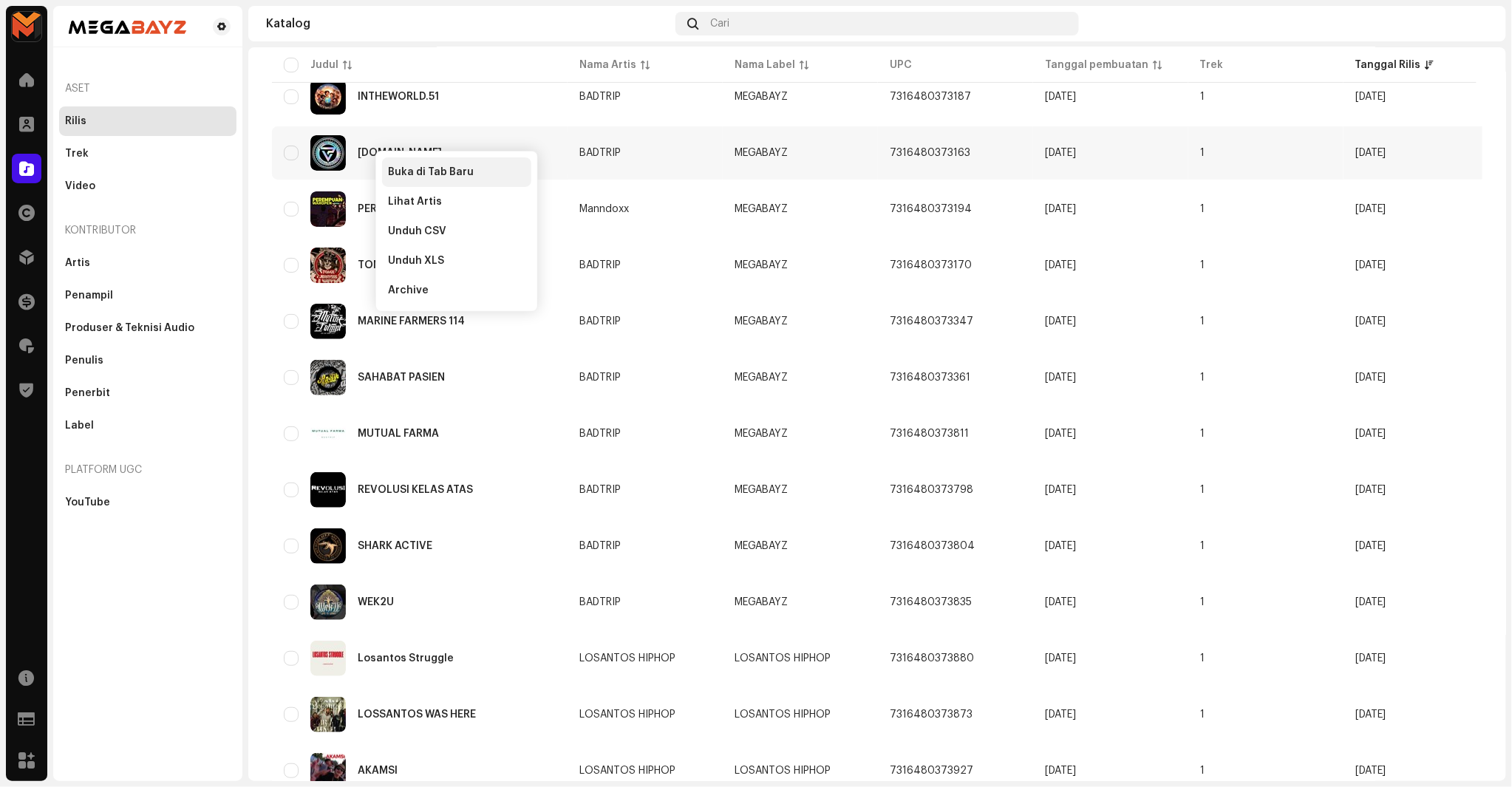
click at [408, 170] on span "Buka di Tab Baru" at bounding box center [430, 171] width 86 height 12
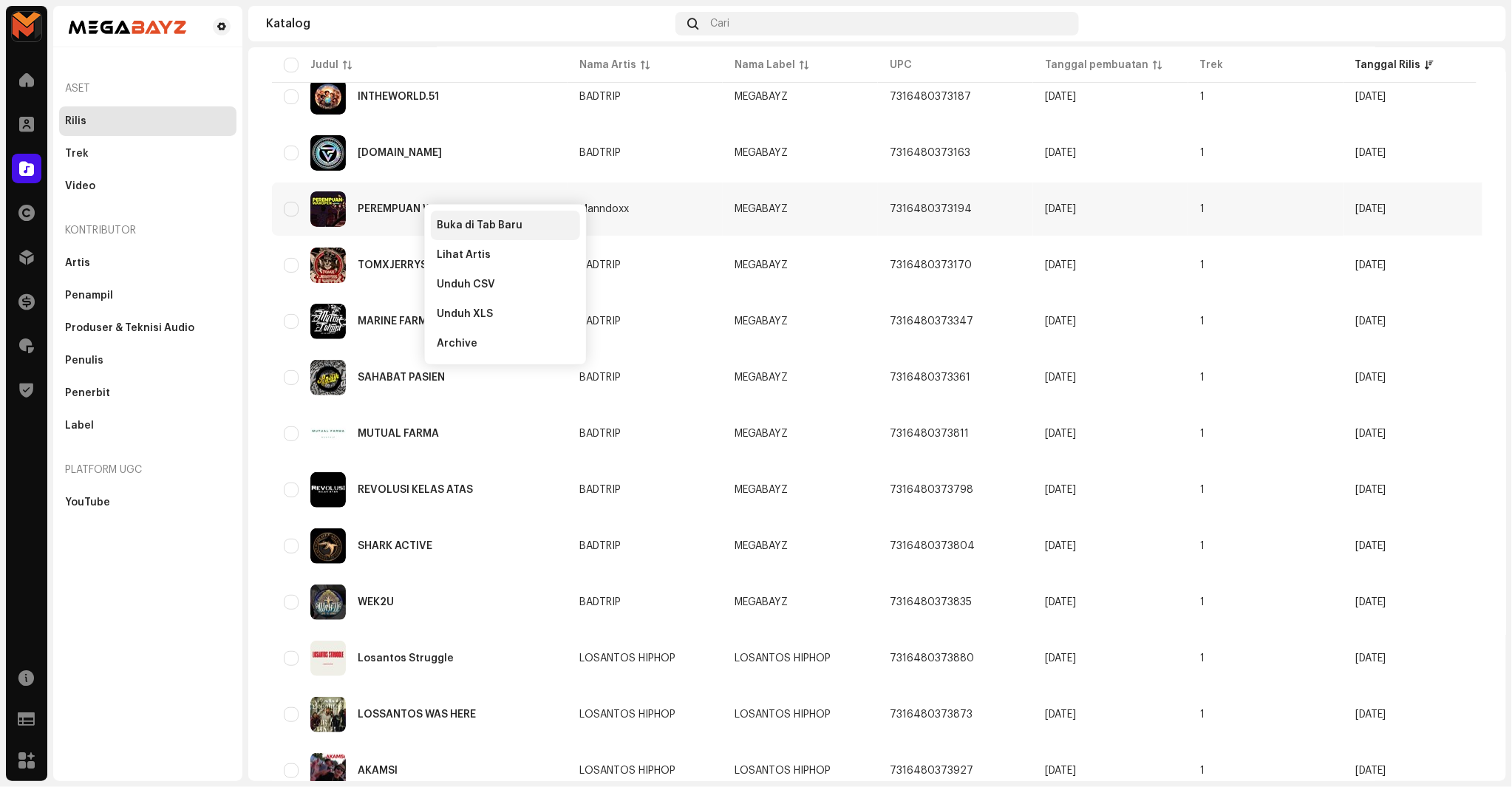
click at [476, 220] on span "Buka di Tab Baru" at bounding box center [479, 224] width 86 height 12
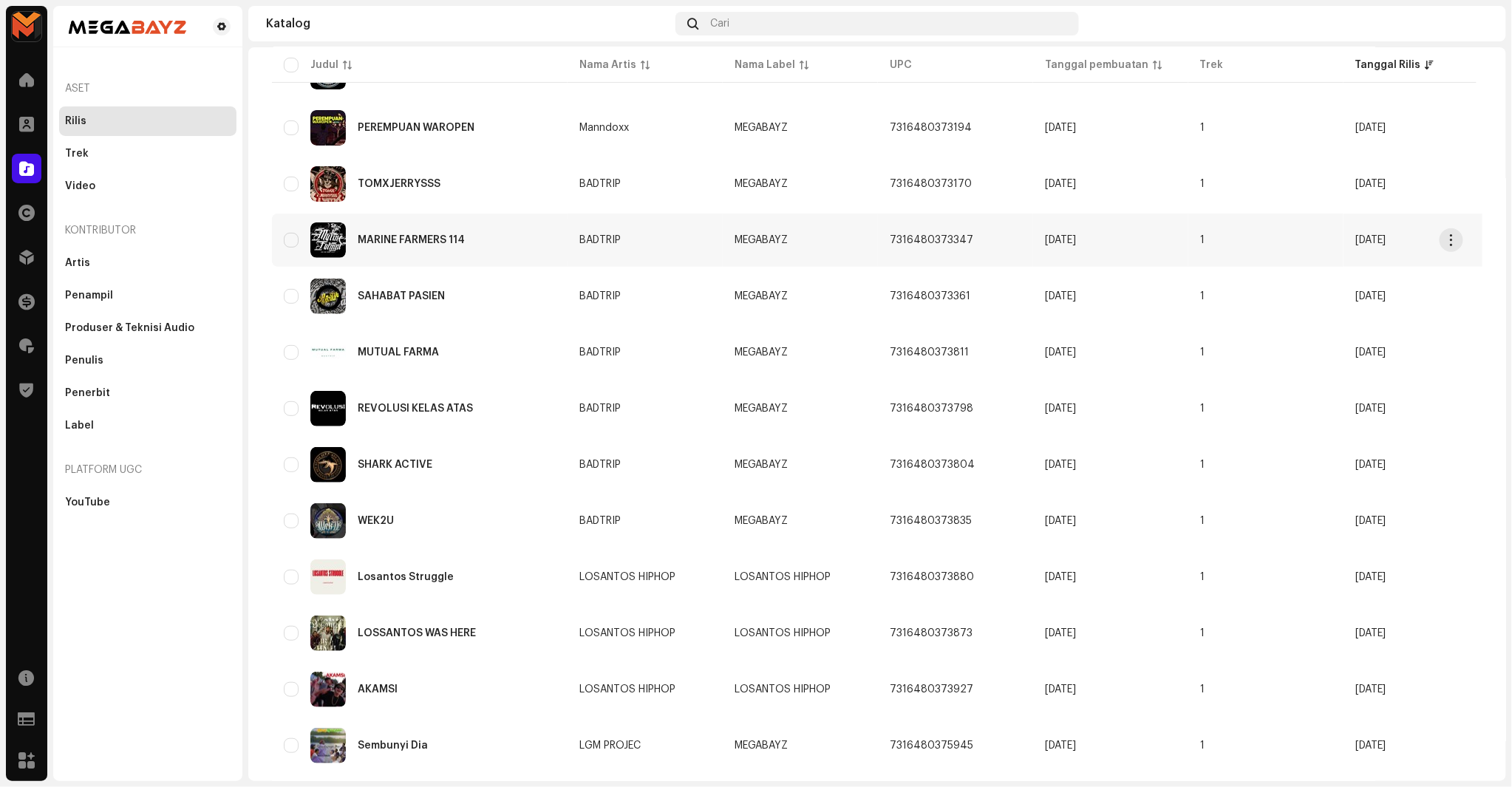
scroll to position [246, 0]
copy div "MARINE FARMERS 114"
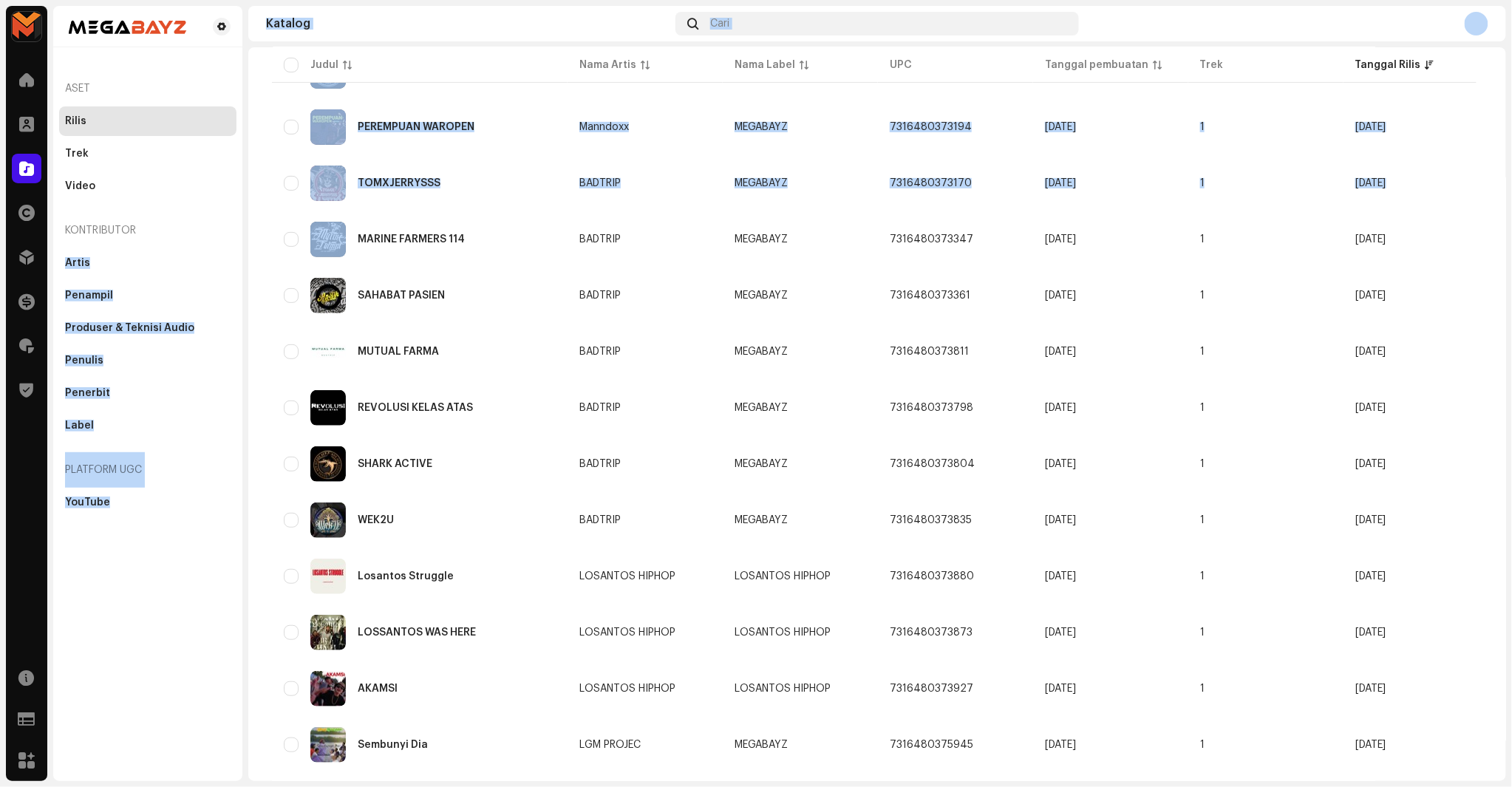
drag, startPoint x: 353, startPoint y: 238, endPoint x: 245, endPoint y: 222, distance: 109.2
click at [245, 222] on div "MEGABAYZ Beranda Klien Katalog Hak Distribusi Keuangan Royalti Trust & Safety S…" at bounding box center [756, 393] width 1512 height 787
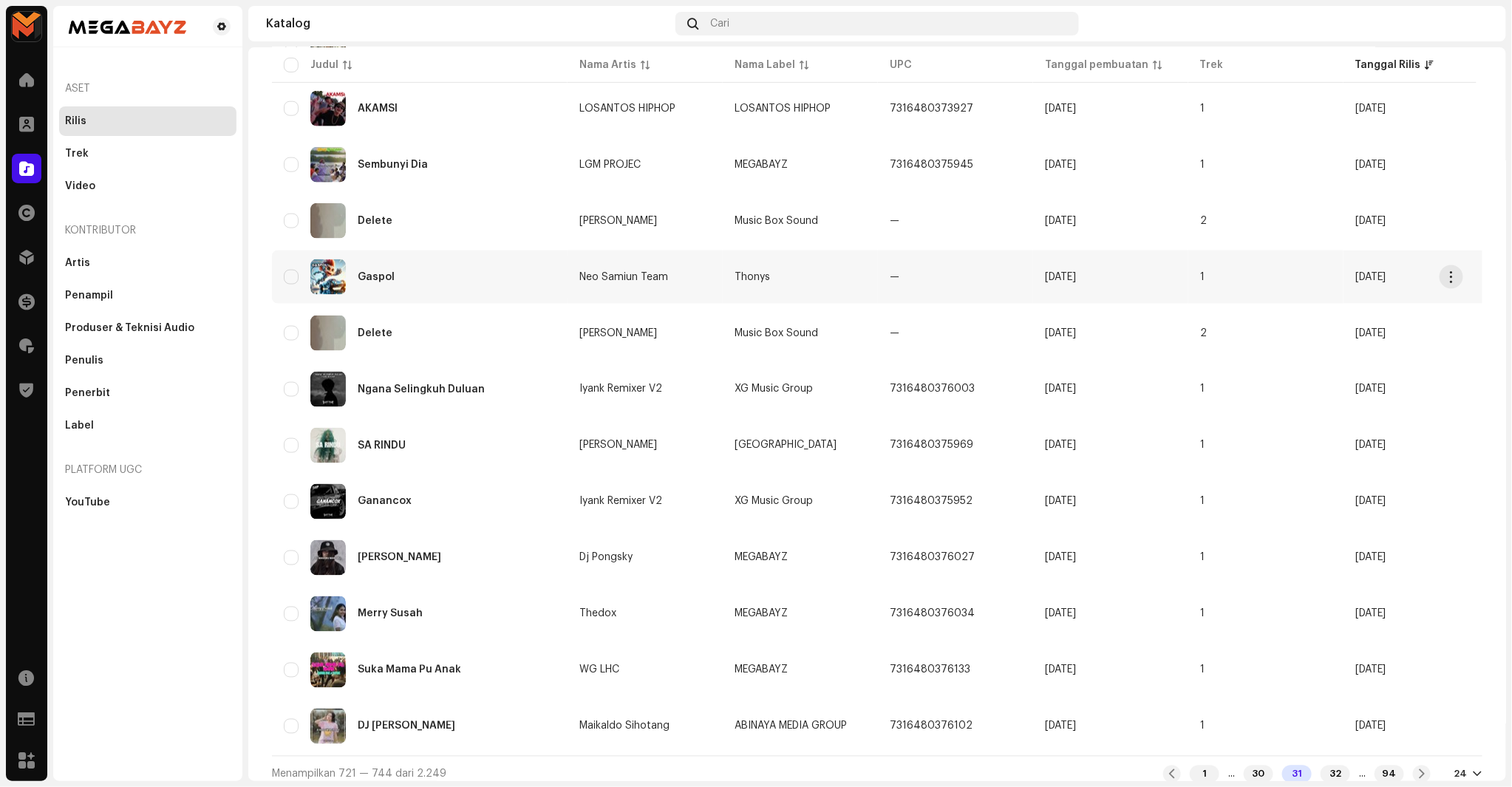
scroll to position [828, 0]
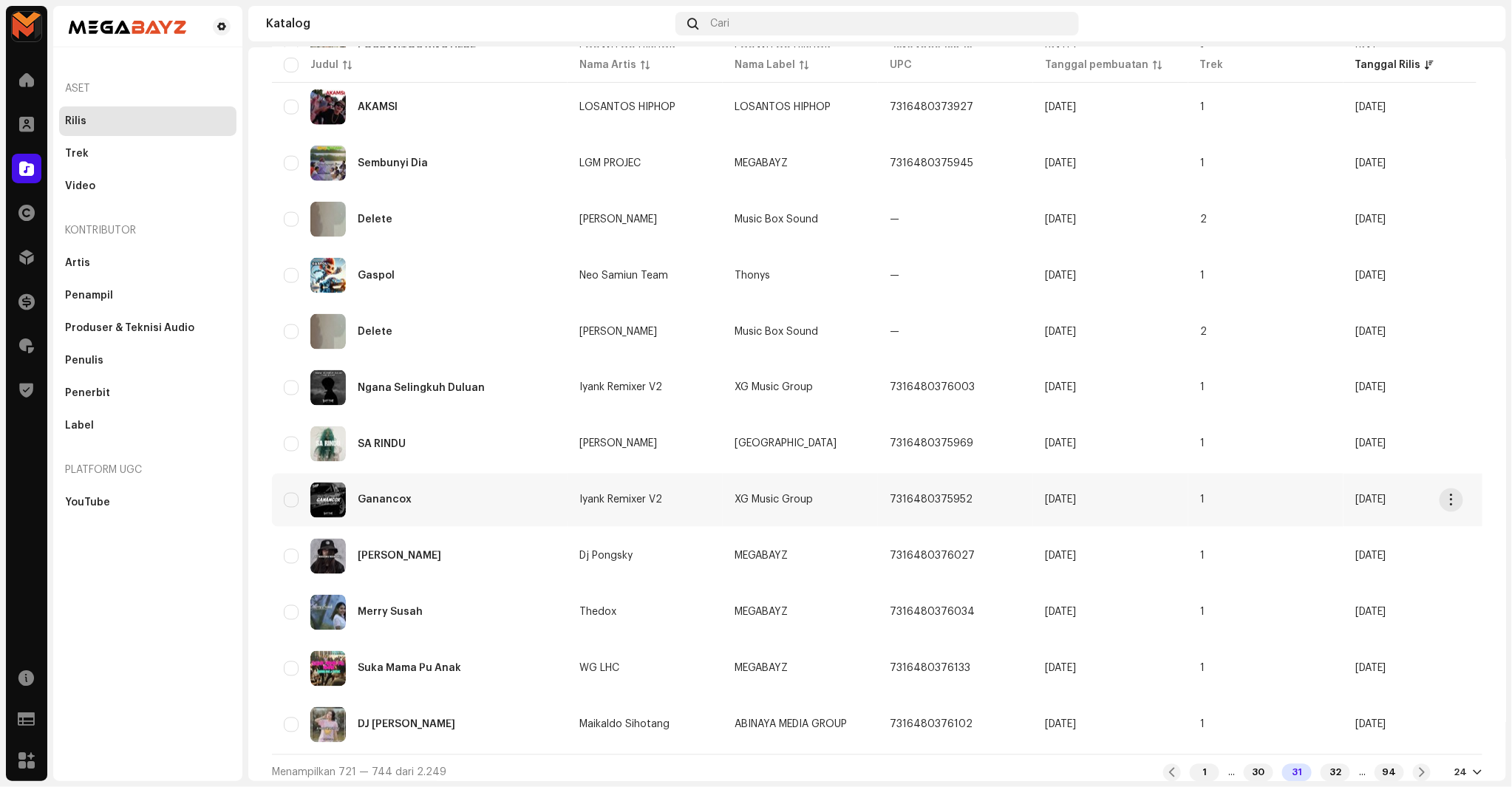
drag, startPoint x: 379, startPoint y: 485, endPoint x: 370, endPoint y: 502, distance: 19.2
click at [412, 527] on span "Buka di Tab Baru" at bounding box center [426, 524] width 86 height 12
click at [440, 500] on div "Buka di Tab Baru" at bounding box center [461, 511] width 149 height 29
click at [1321, 764] on div "32" at bounding box center [1335, 773] width 29 height 18
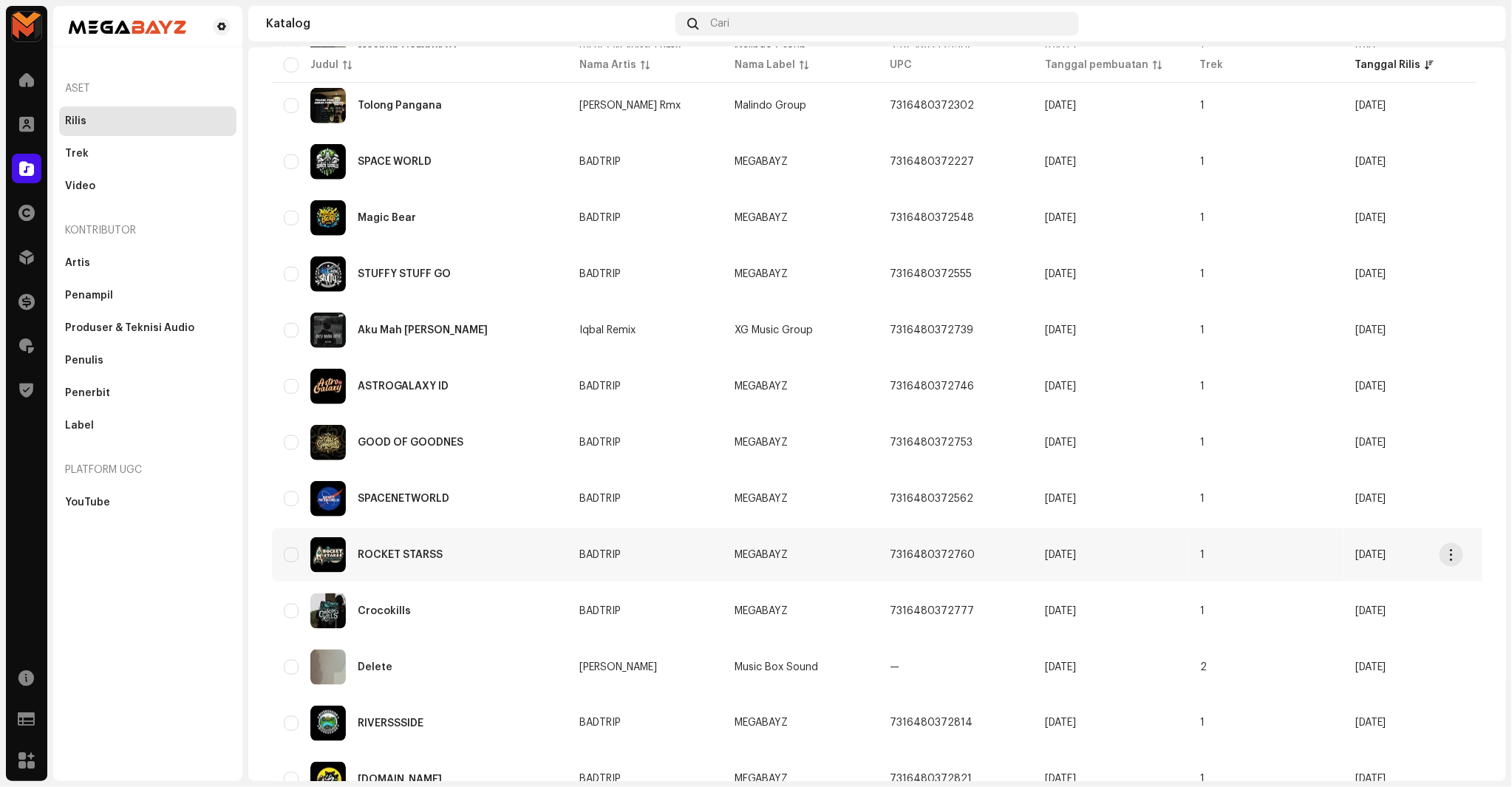
scroll to position [828, 0]
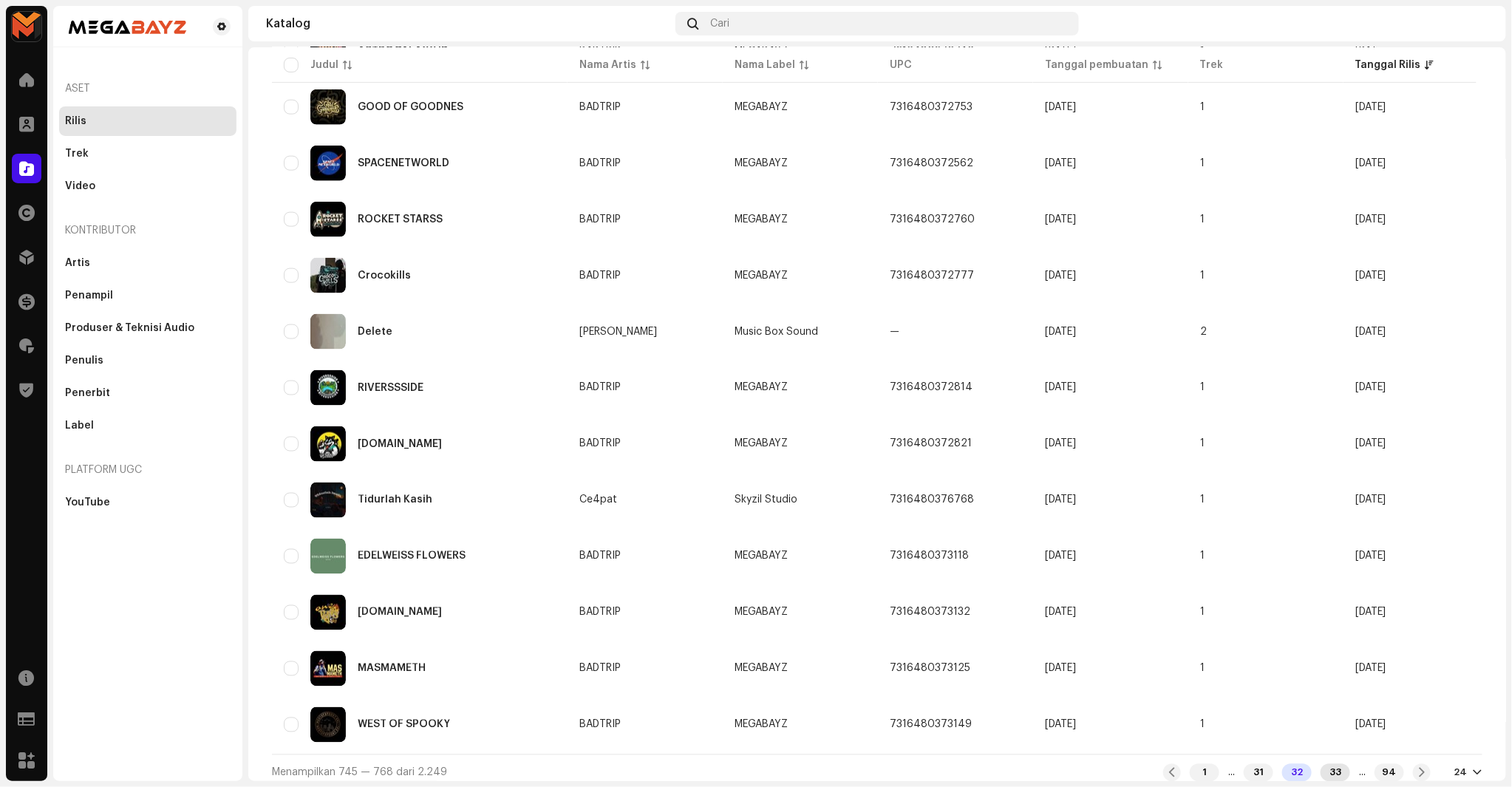
click at [1324, 769] on div "33" at bounding box center [1335, 773] width 29 height 18
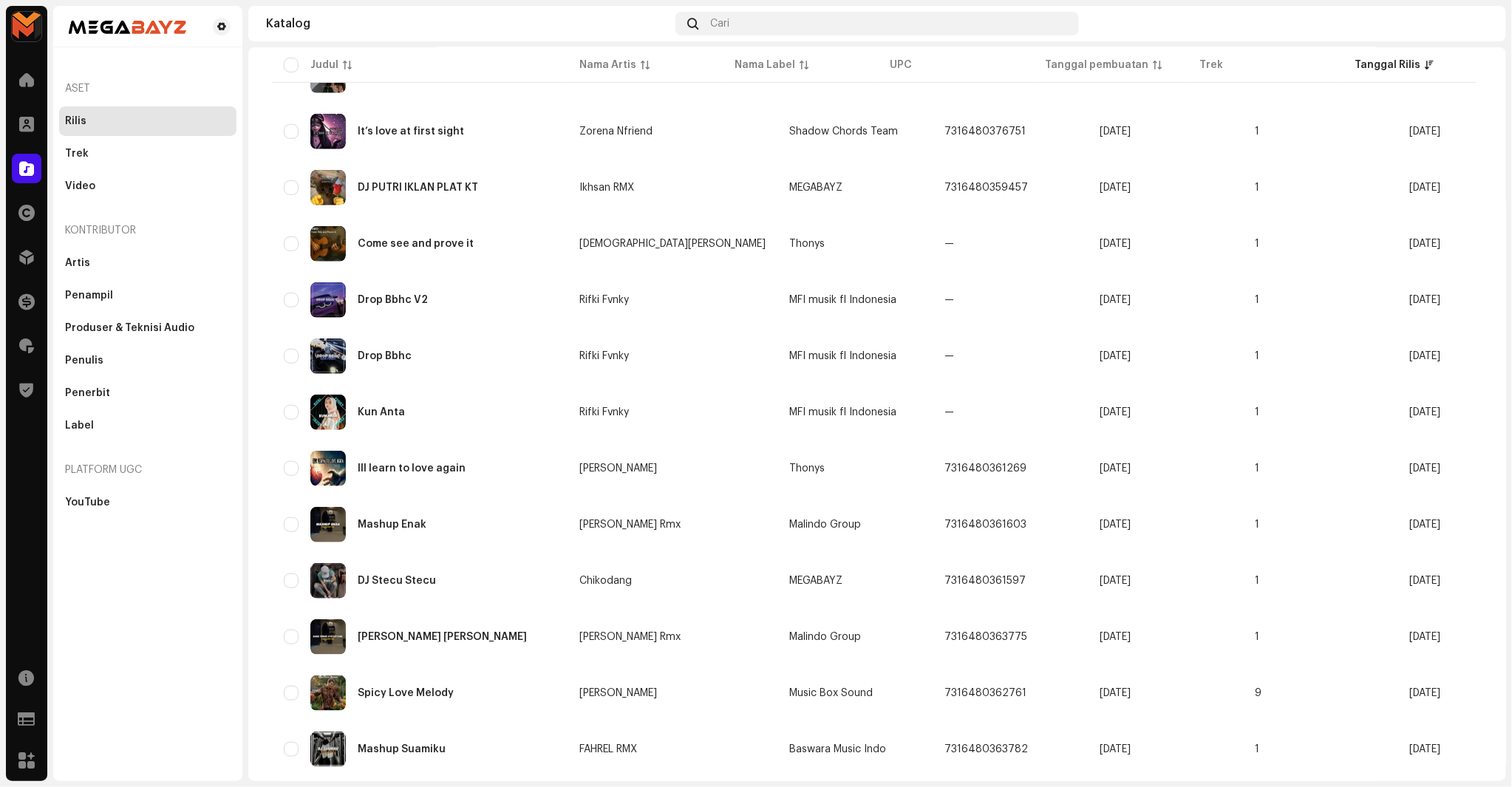
scroll to position [492, 0]
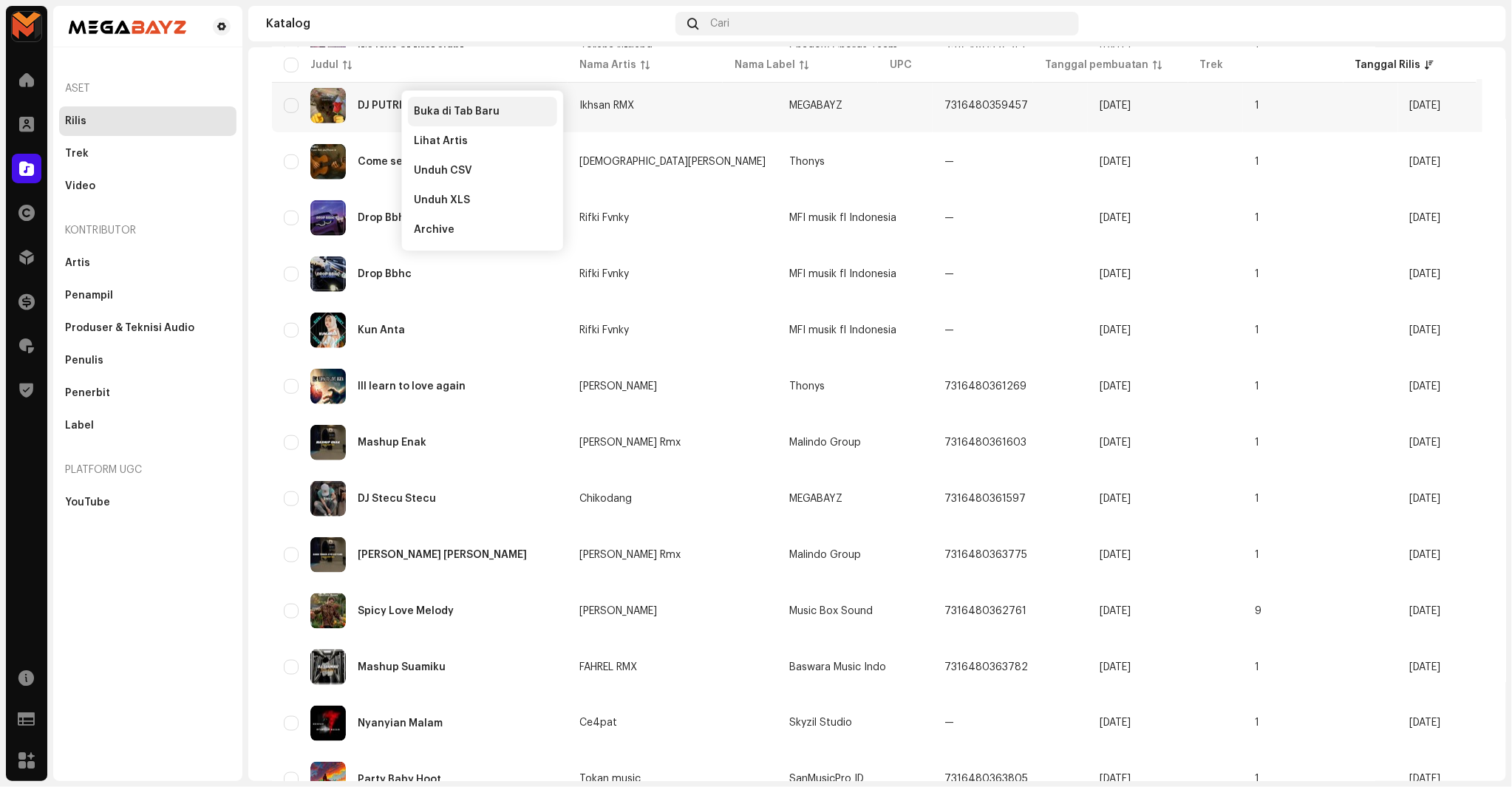
click at [416, 104] on div "Buka di Tab Baru" at bounding box center [483, 111] width 149 height 29
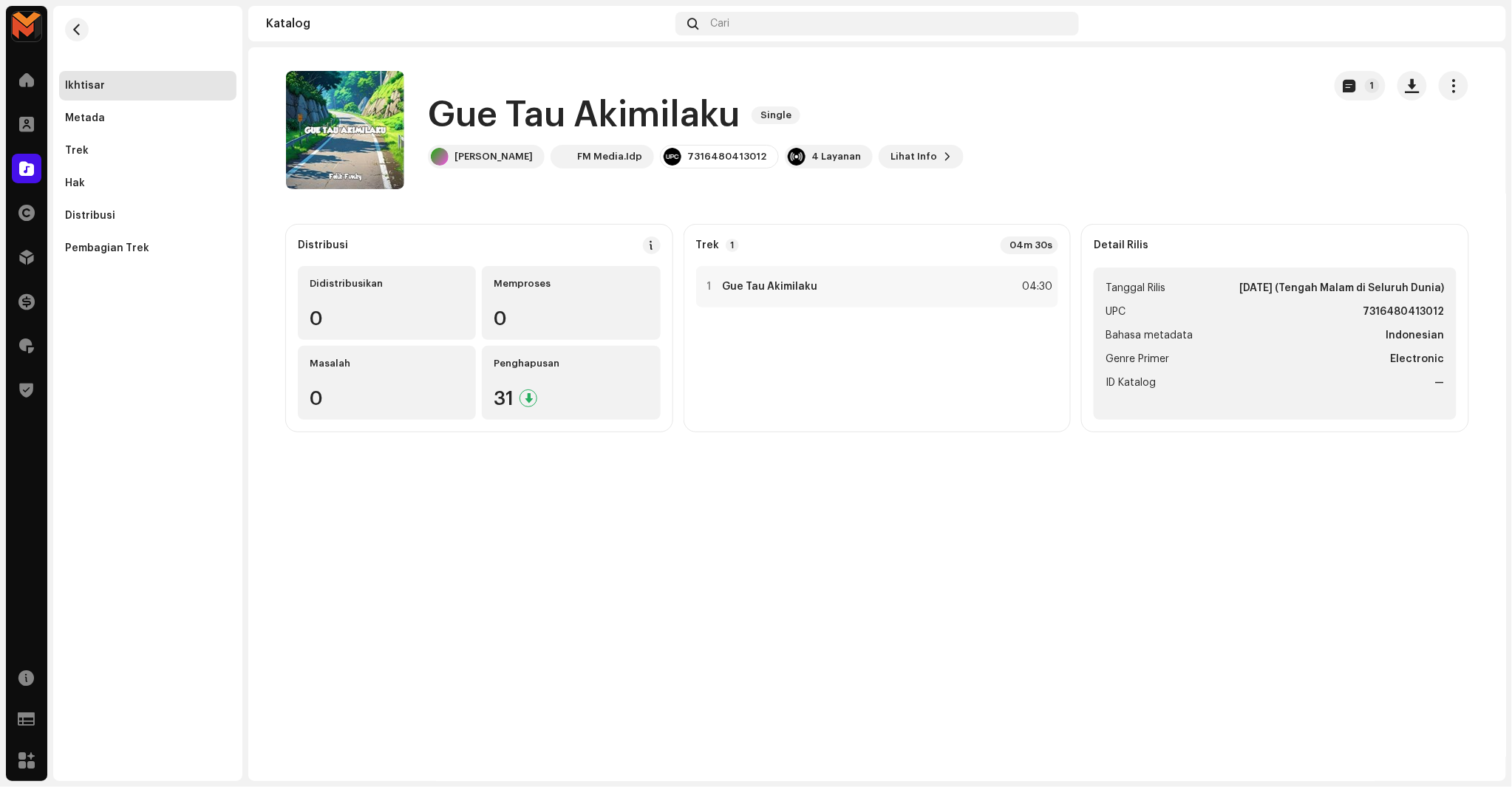
click at [555, 122] on h1 "Gue Tau Akimilaku" at bounding box center [584, 114] width 312 height 47
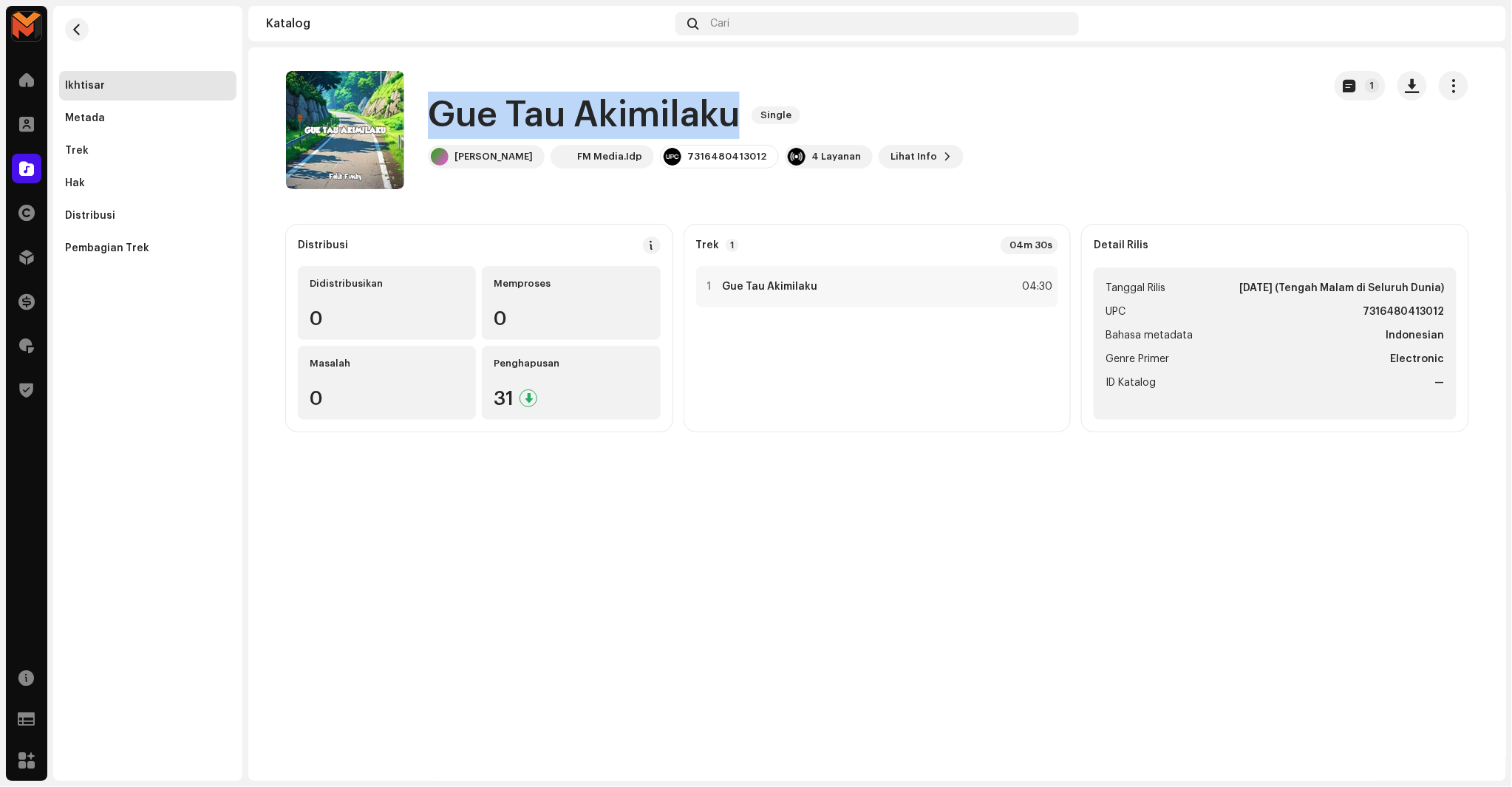
click at [555, 122] on h1 "Gue Tau Akimilaku" at bounding box center [584, 114] width 312 height 47
copy div "Gue Tau Akimilaku Single"
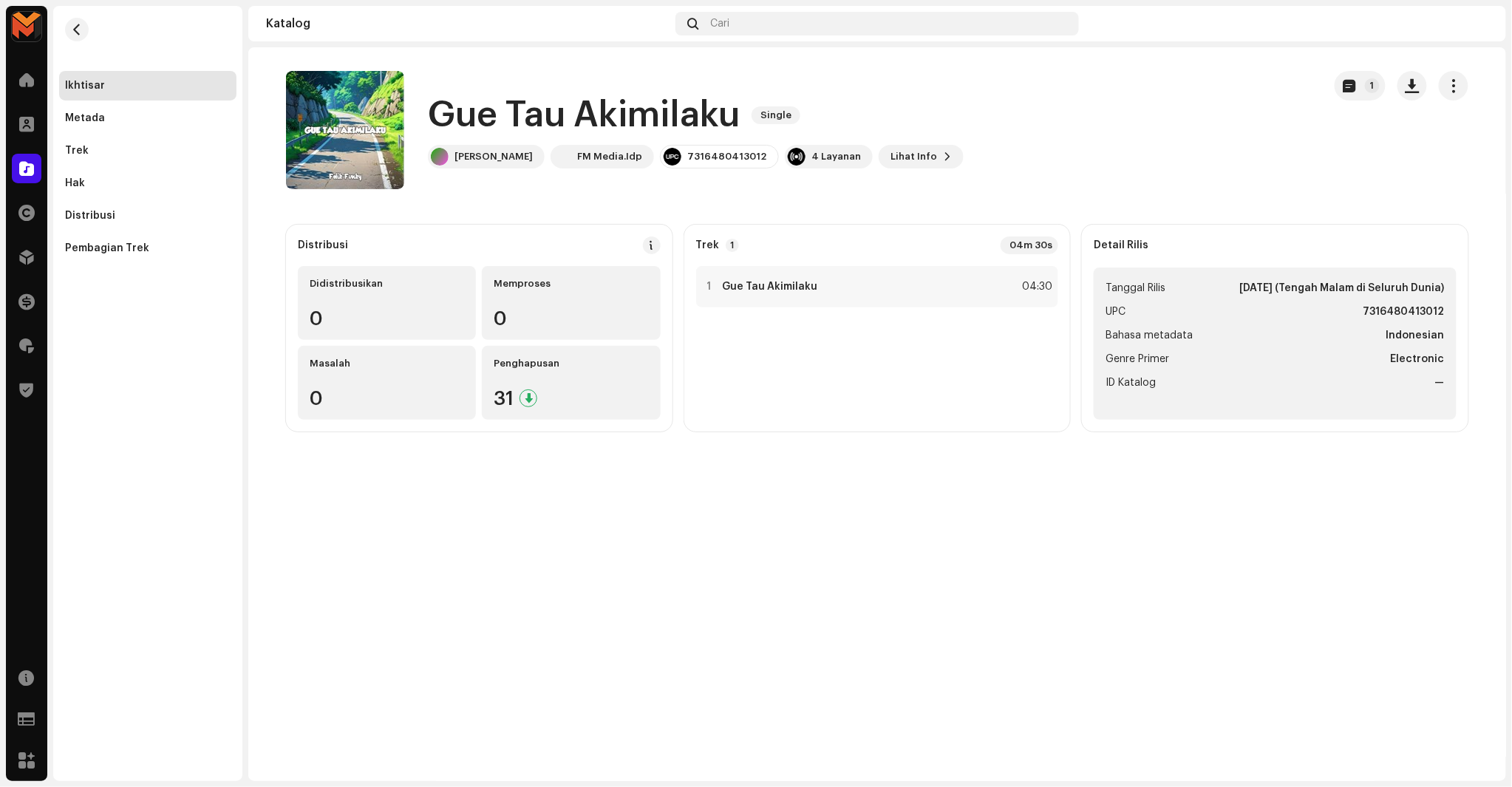
drag, startPoint x: 1398, startPoint y: 180, endPoint x: 1391, endPoint y: 98, distance: 82.3
click at [1398, 157] on div "1" at bounding box center [1401, 130] width 134 height 118
click at [1406, 80] on span "button" at bounding box center [1413, 85] width 14 height 12
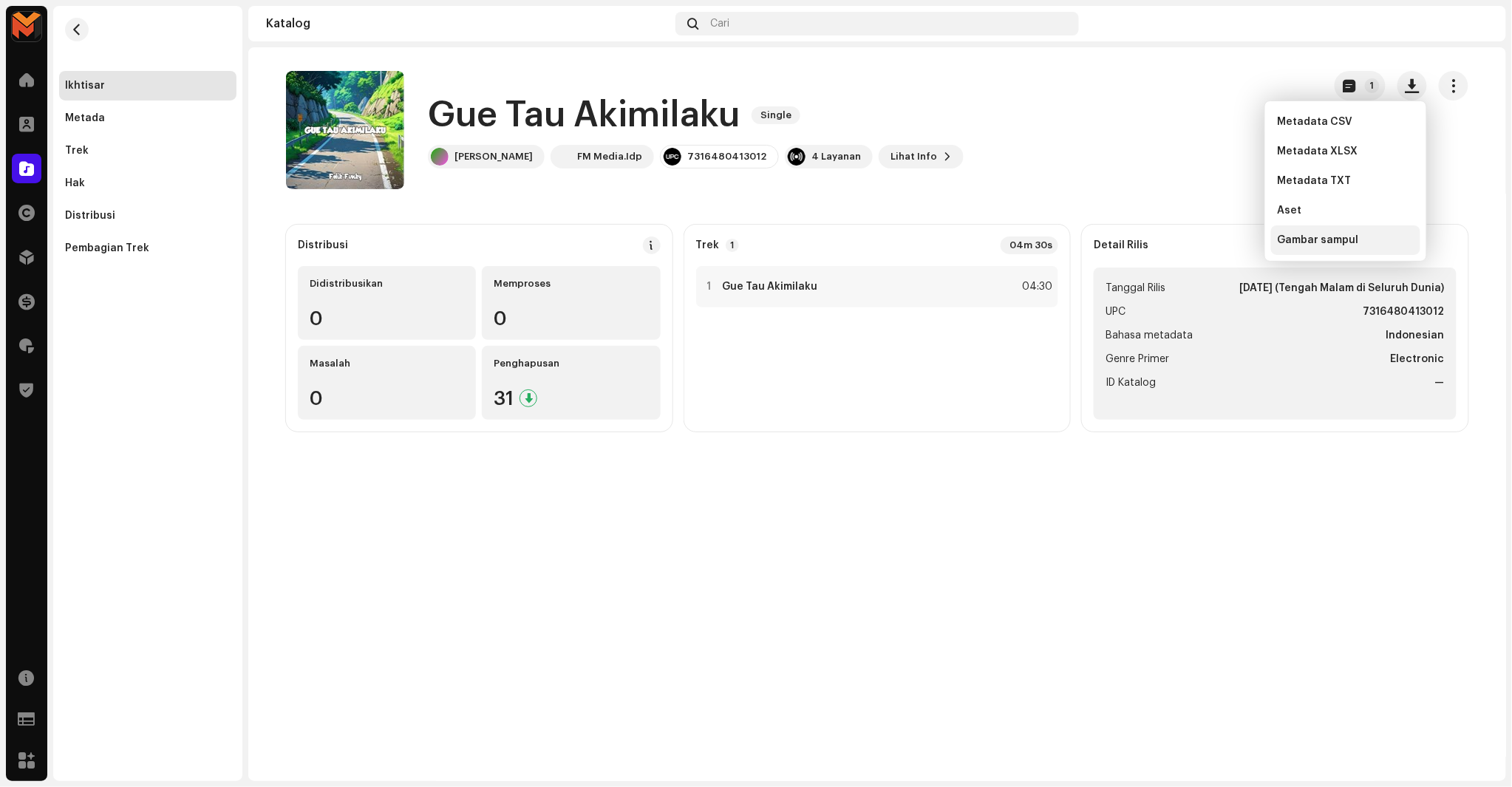
click at [1310, 239] on span "Gambar sampul" at bounding box center [1318, 240] width 82 height 12
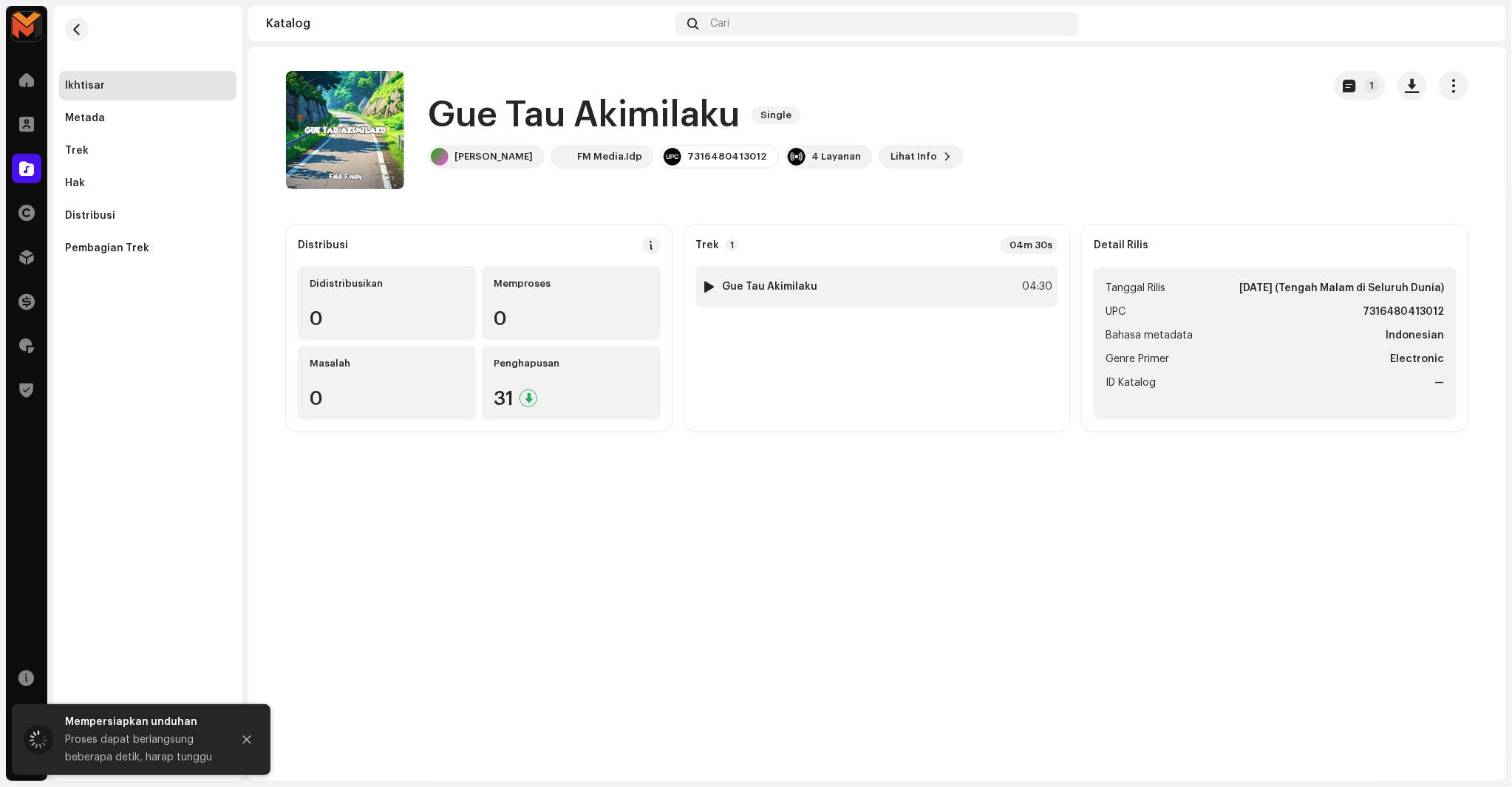
click at [1028, 286] on div "04:30" at bounding box center [1036, 287] width 33 height 18
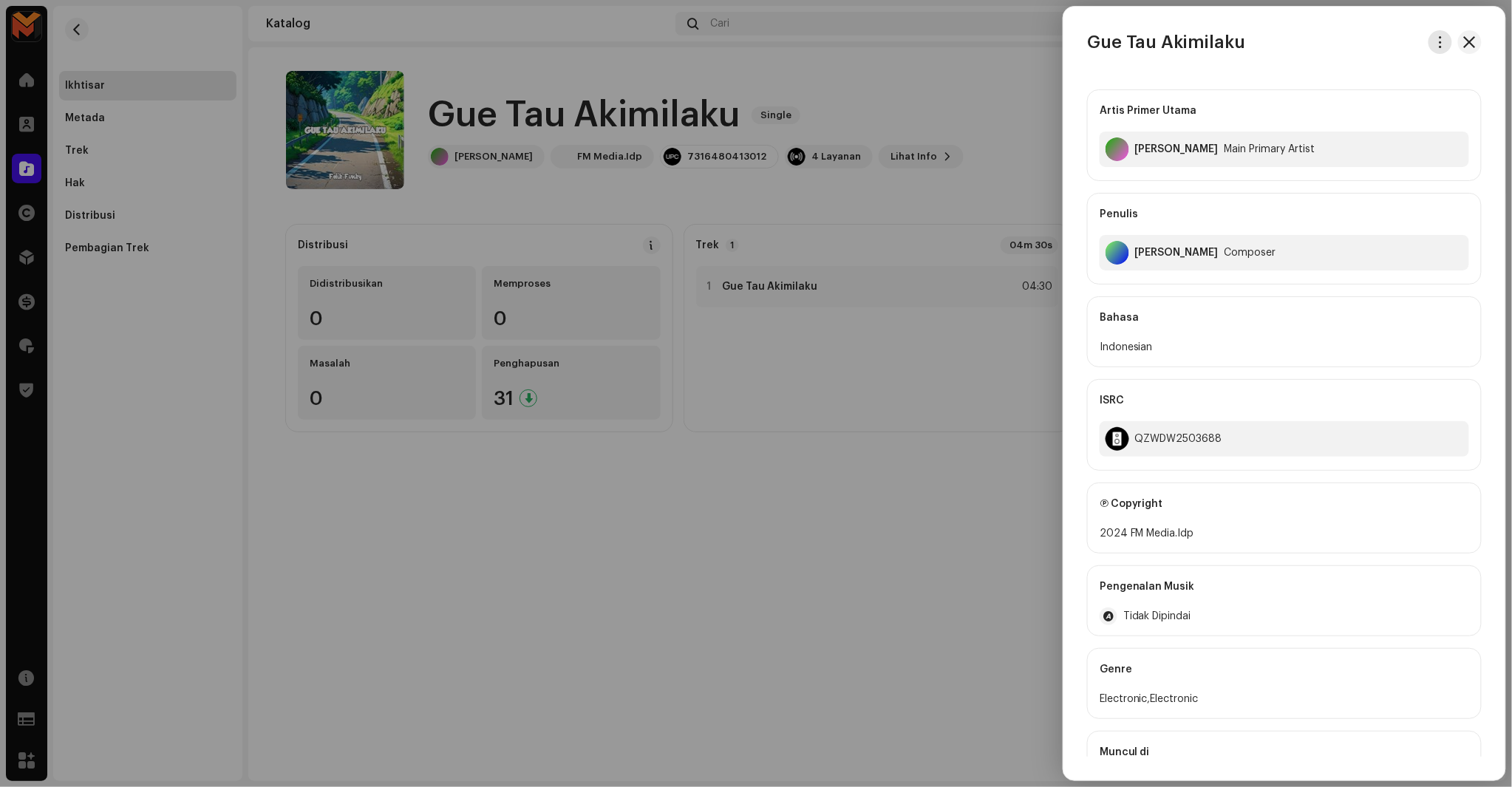
click at [1444, 46] on button "button" at bounding box center [1440, 42] width 24 height 24
click at [1377, 112] on div "Unduh audio" at bounding box center [1367, 105] width 149 height 29
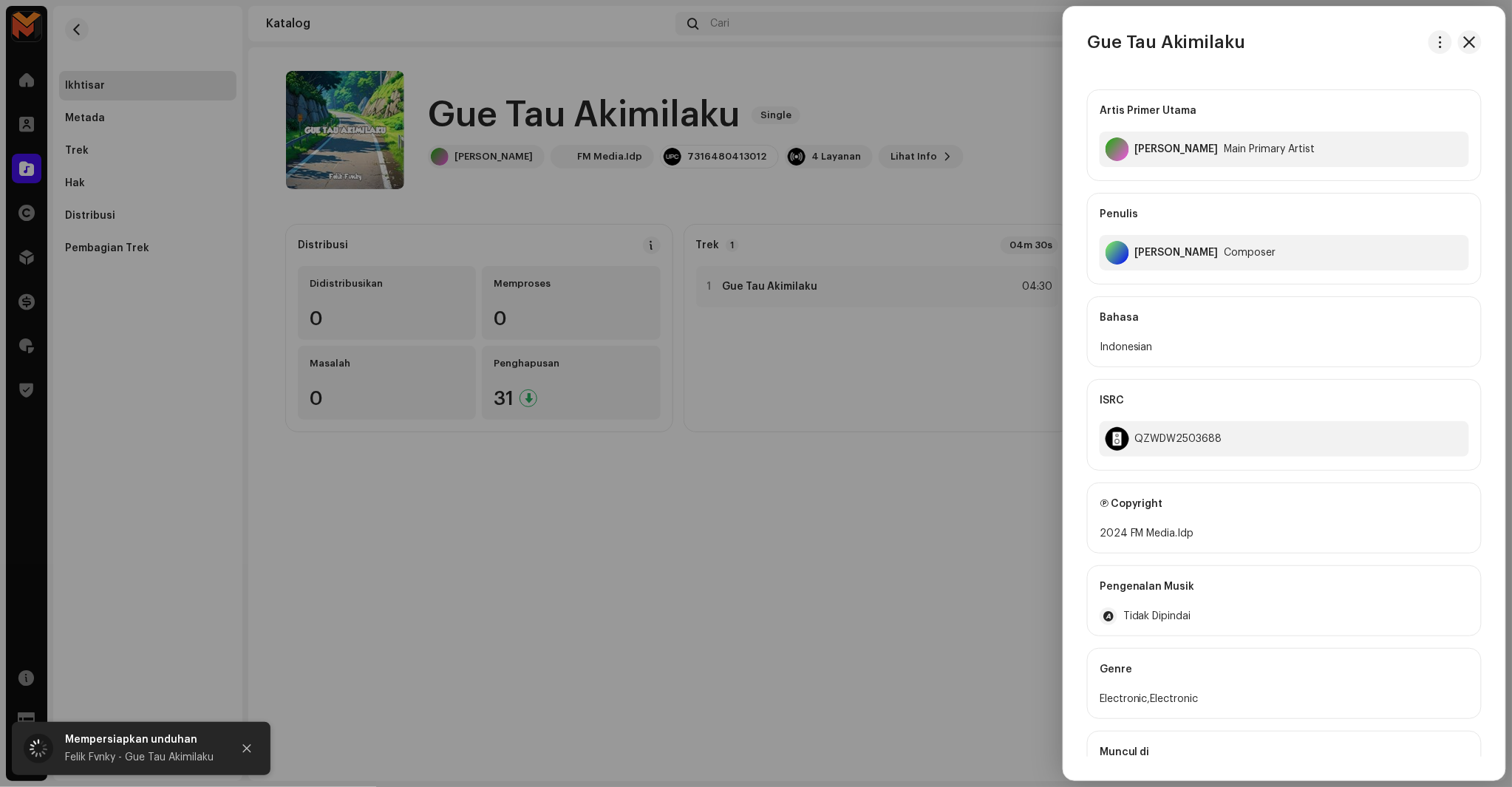
click at [936, 56] on div at bounding box center [756, 393] width 1512 height 787
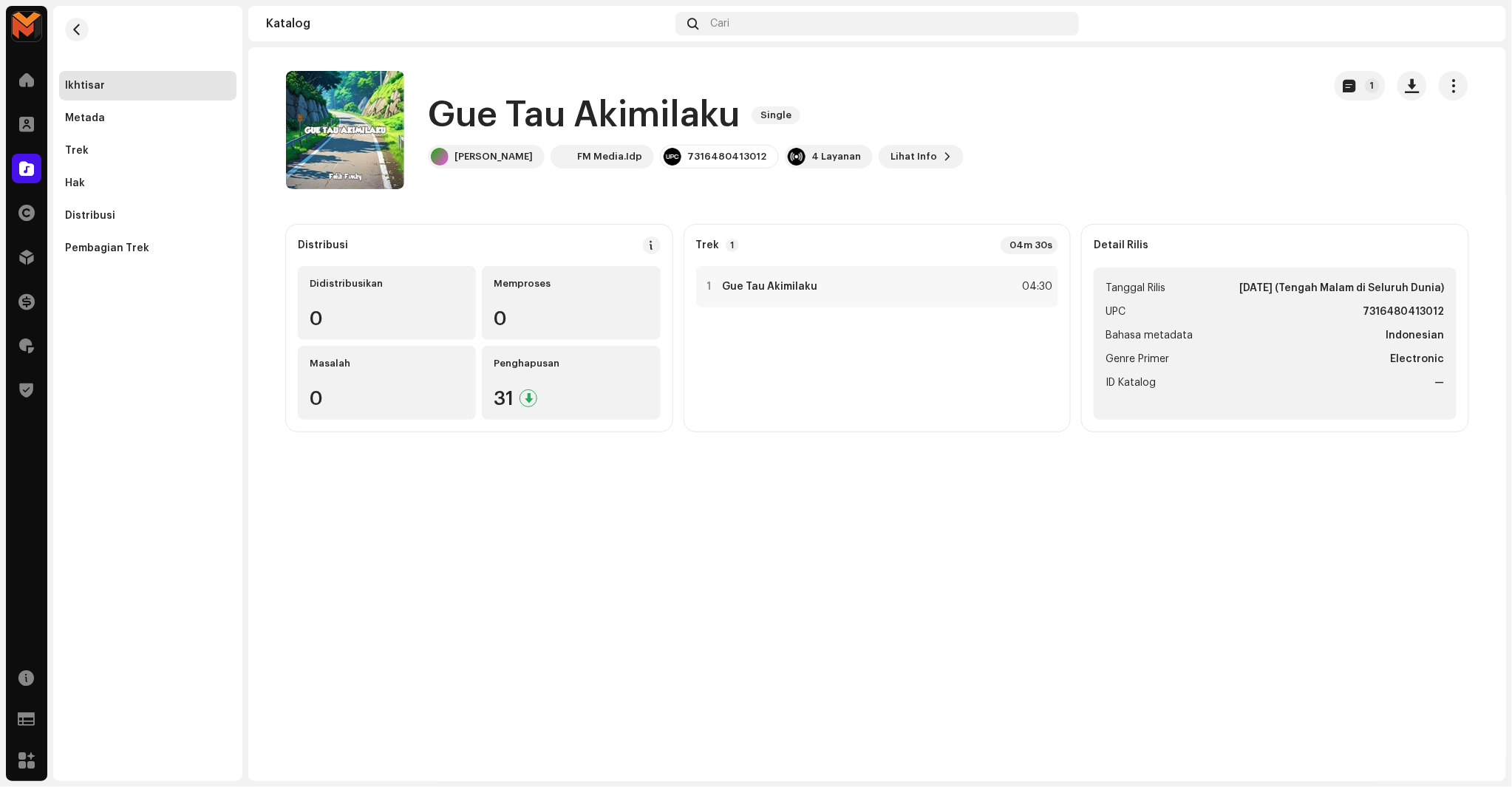
click at [649, 129] on h1 "Gue Tau Akimilaku" at bounding box center [584, 114] width 312 height 47
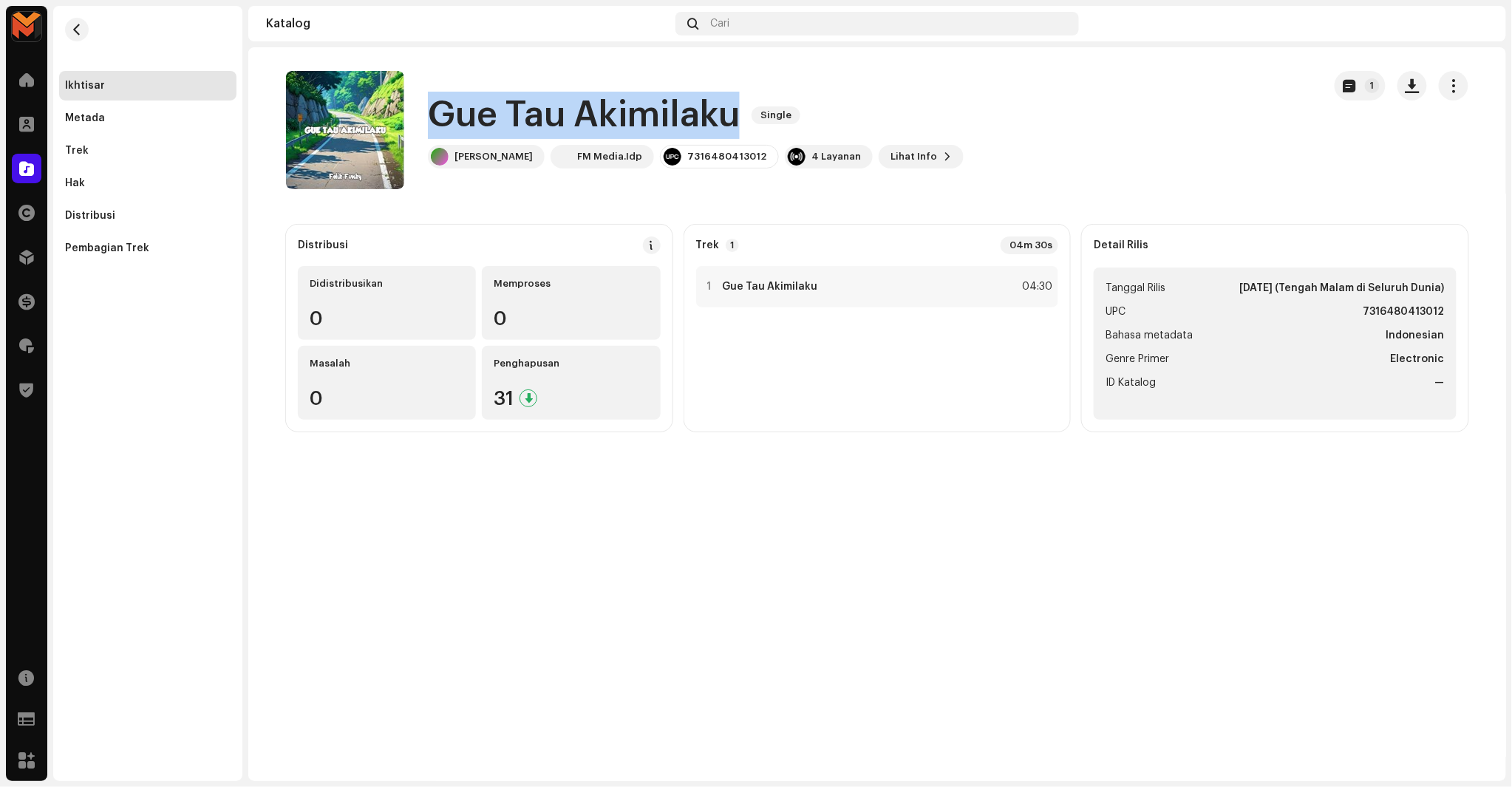
click at [649, 129] on h1 "Gue Tau Akimilaku" at bounding box center [584, 114] width 312 height 47
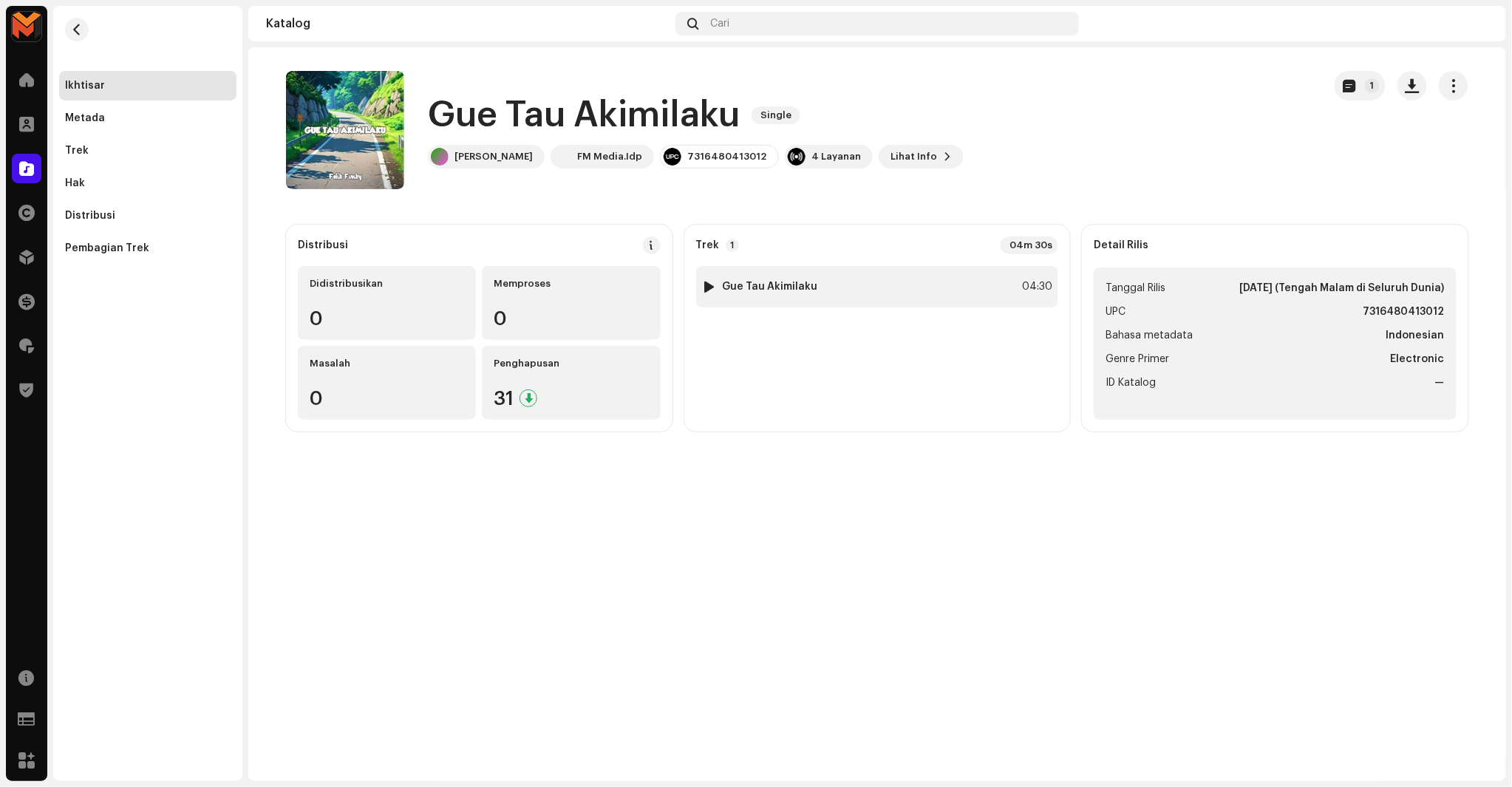
click at [878, 277] on div "1 Gue Tau Akimilaku 04:30" at bounding box center [878, 287] width 363 height 42
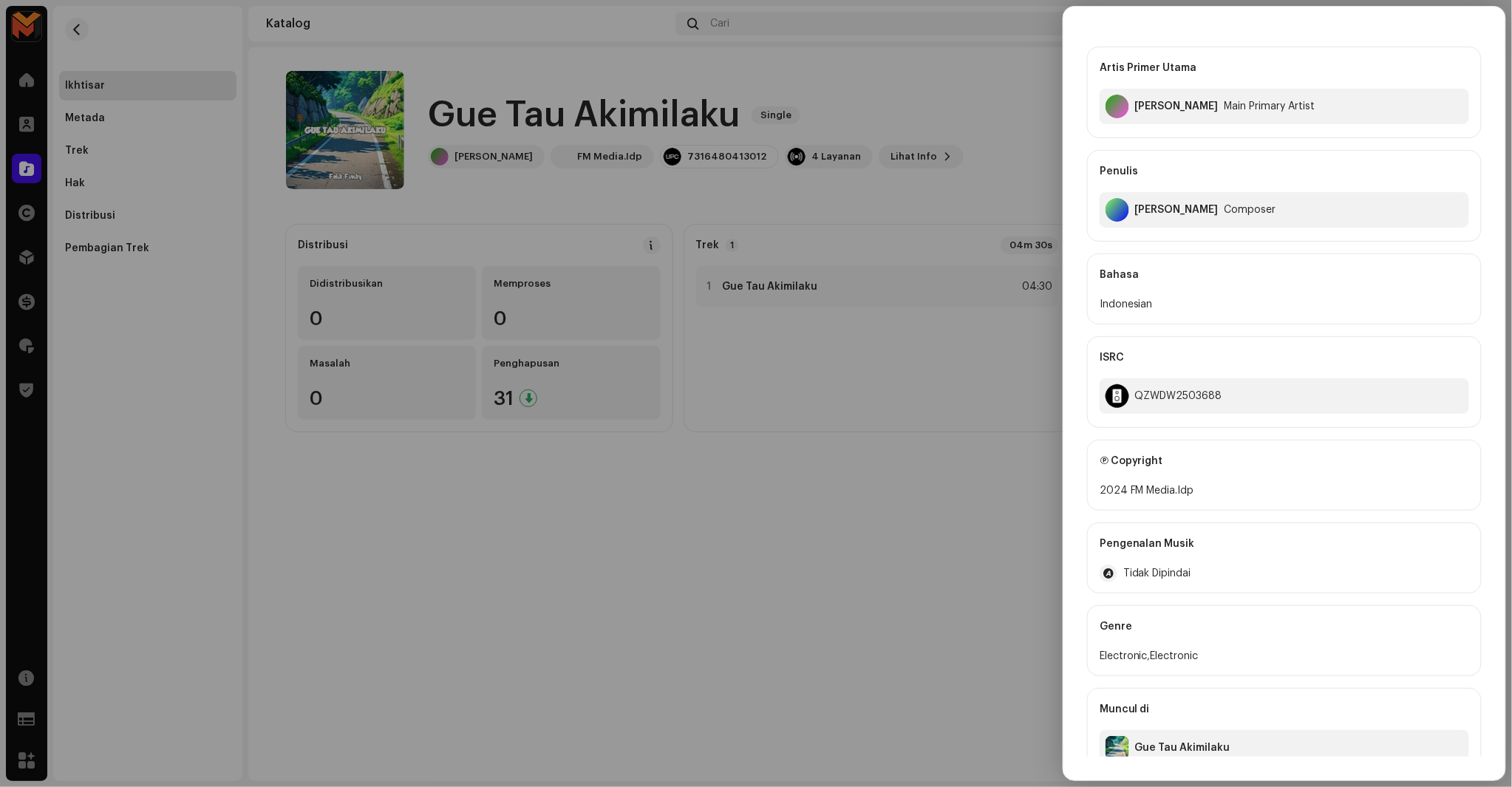
scroll to position [67, 0]
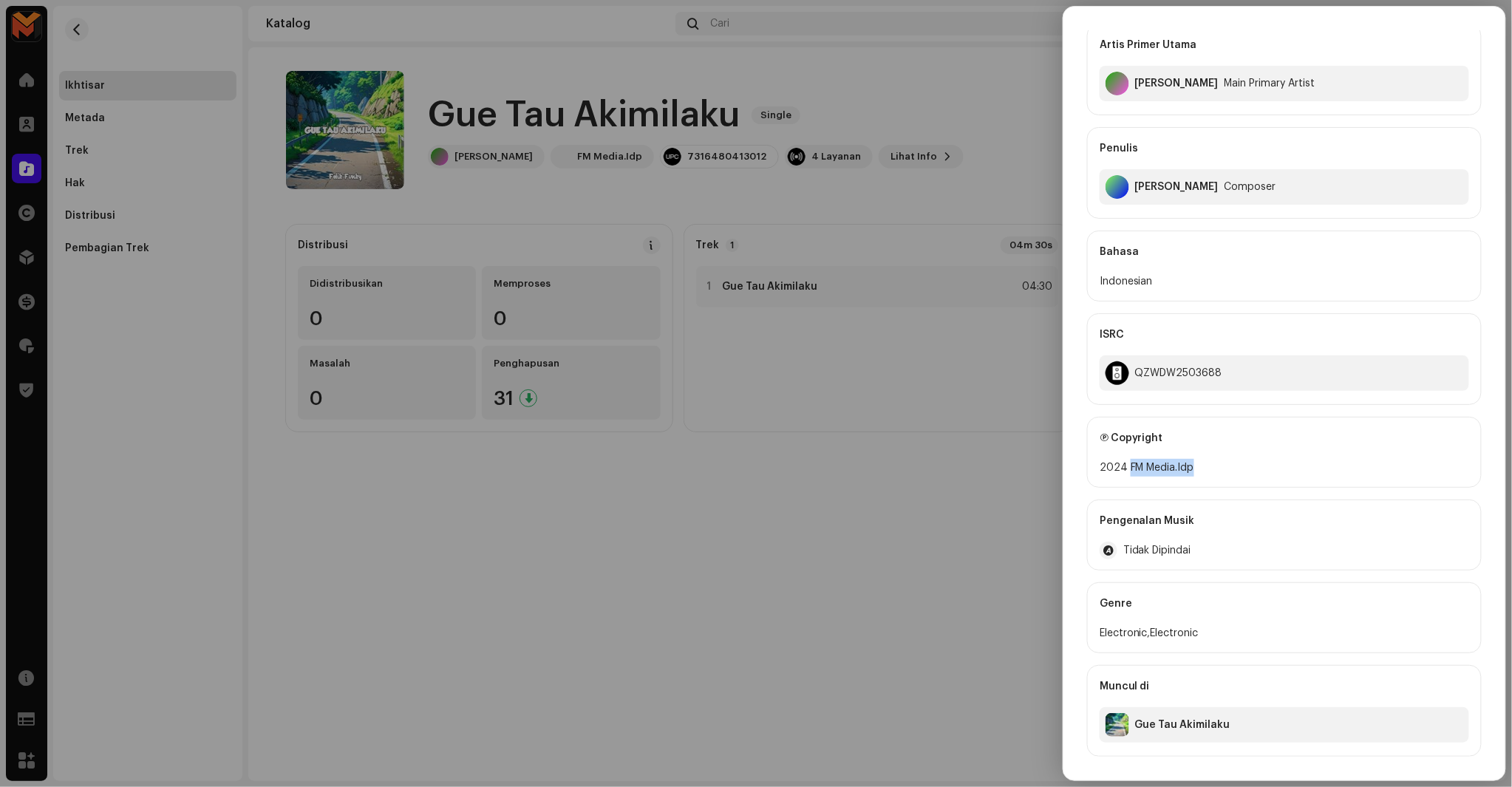
copy div "FM Media.Idp"
drag, startPoint x: 1127, startPoint y: 468, endPoint x: 1289, endPoint y: 468, distance: 162.0
click at [1289, 468] on div "2024 FM Media.Idp" at bounding box center [1284, 468] width 369 height 18
click at [1141, 366] on div "QZWDW2503688" at bounding box center [1284, 374] width 369 height 35
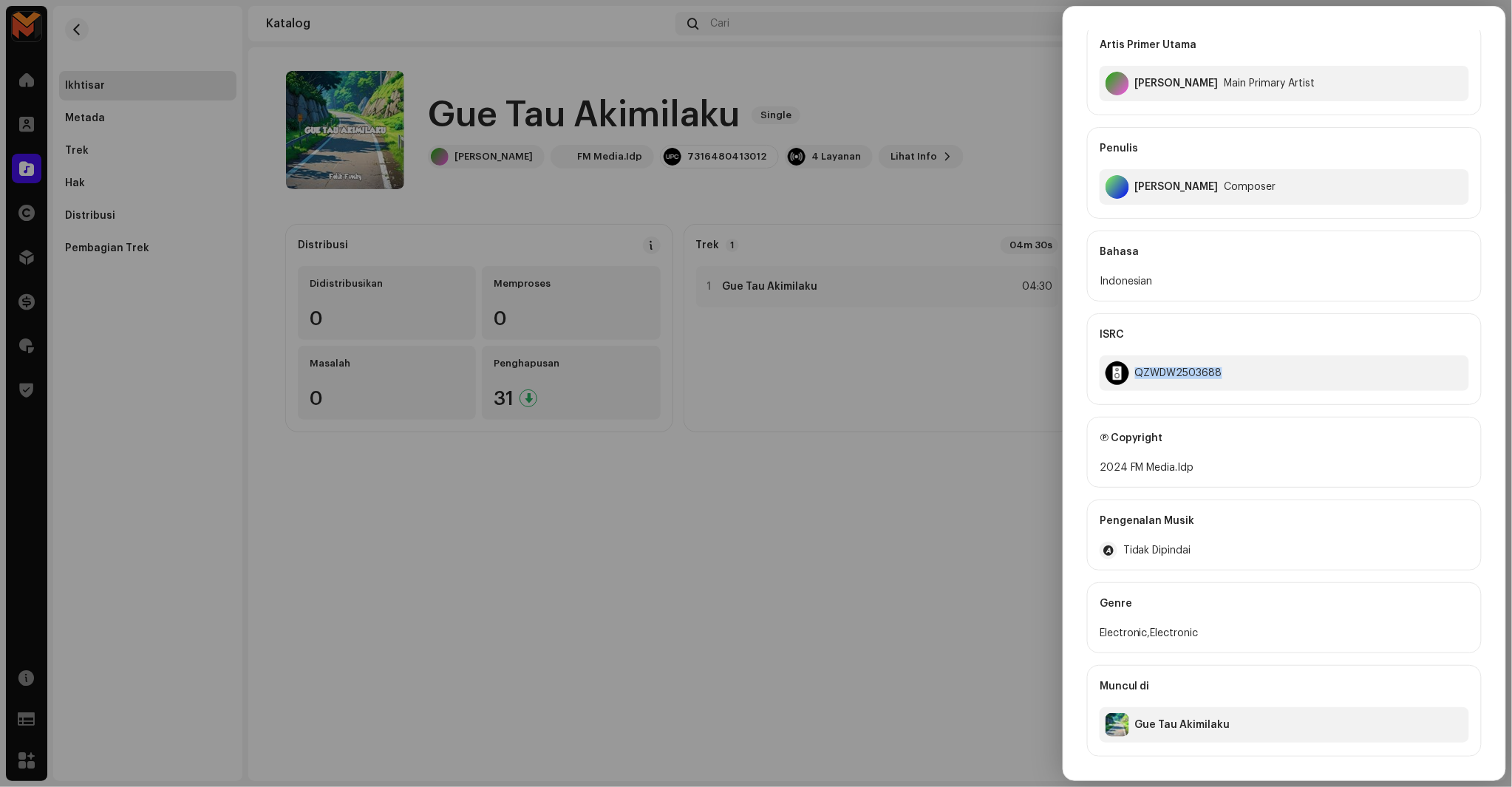
copy div "QZWDW2503688"
click at [989, 400] on div at bounding box center [756, 393] width 1512 height 787
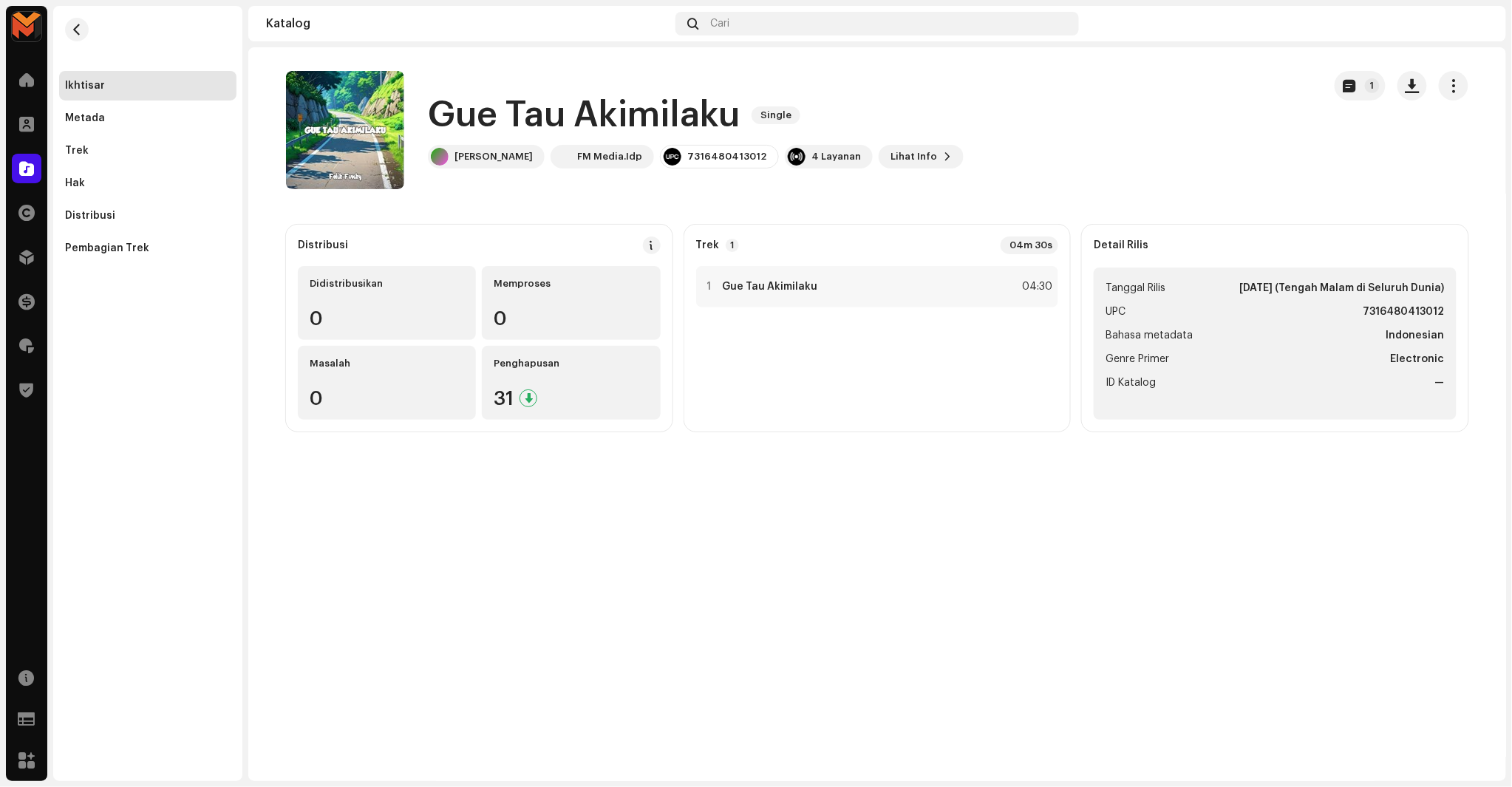
click at [1438, 309] on strong "7316480413012" at bounding box center [1405, 312] width 82 height 18
copy strong "7316480413012"
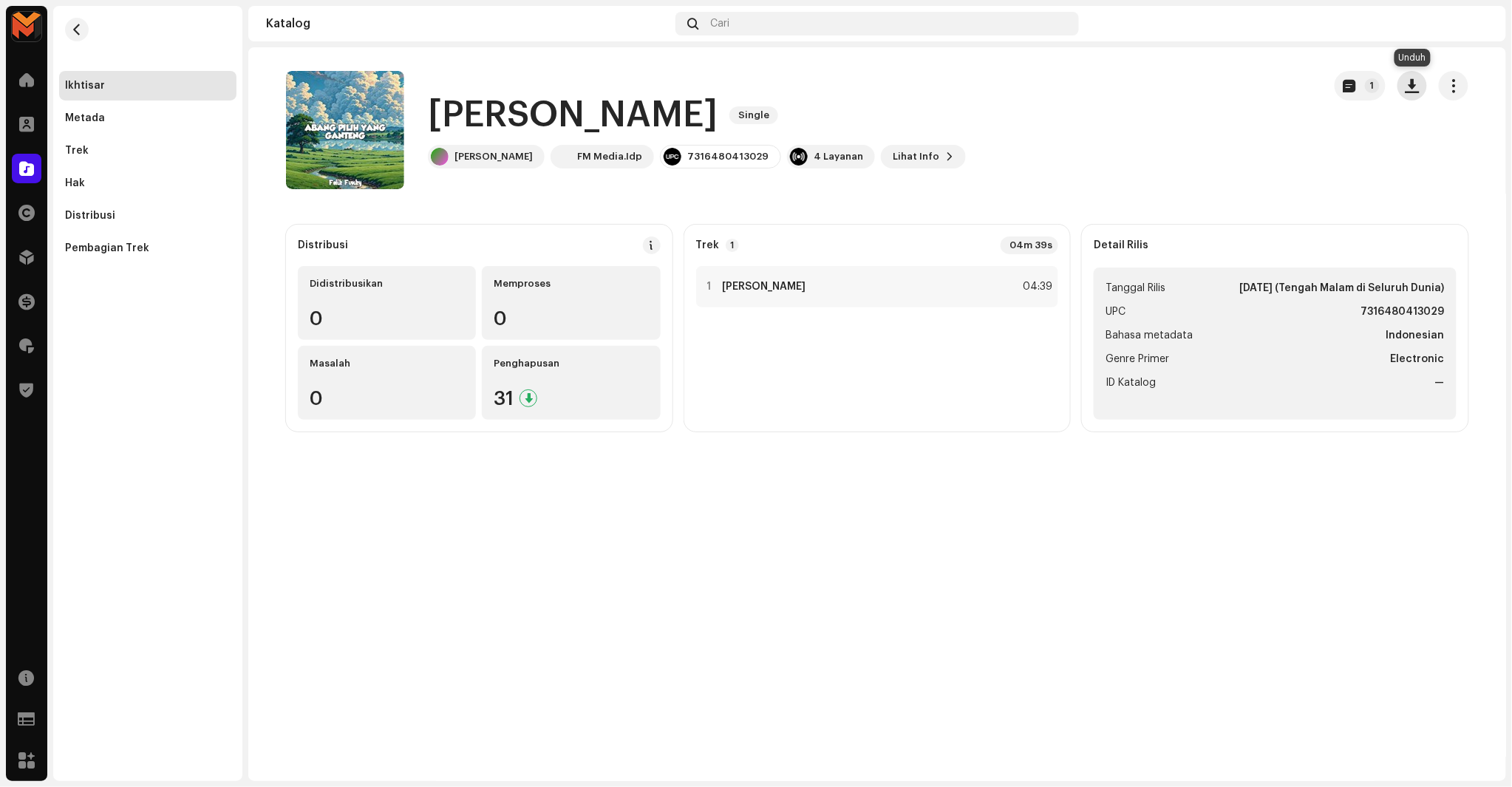
click at [1406, 75] on button "button" at bounding box center [1412, 85] width 29 height 29
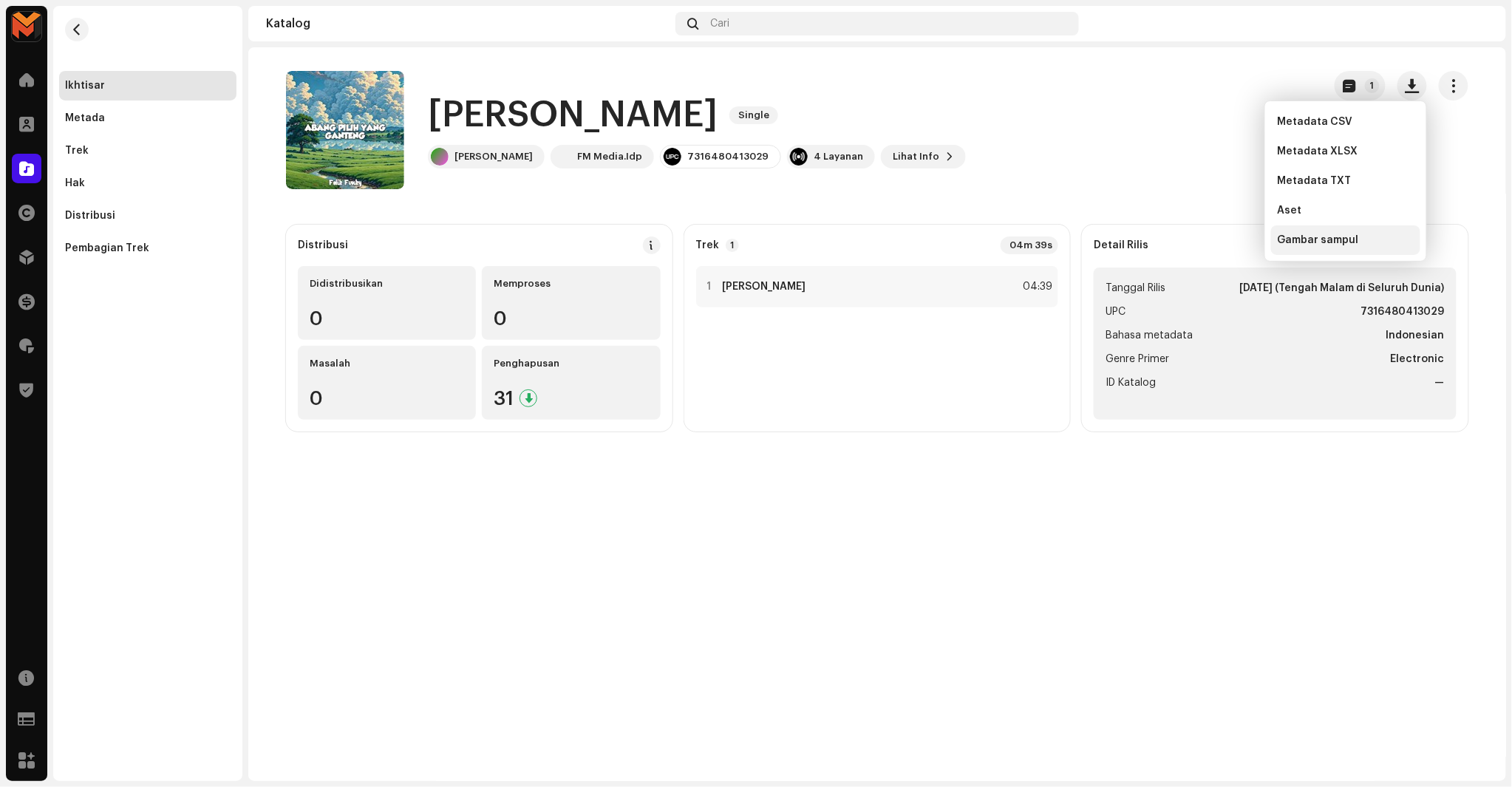
click at [1326, 241] on span "Gambar sampul" at bounding box center [1318, 240] width 82 height 12
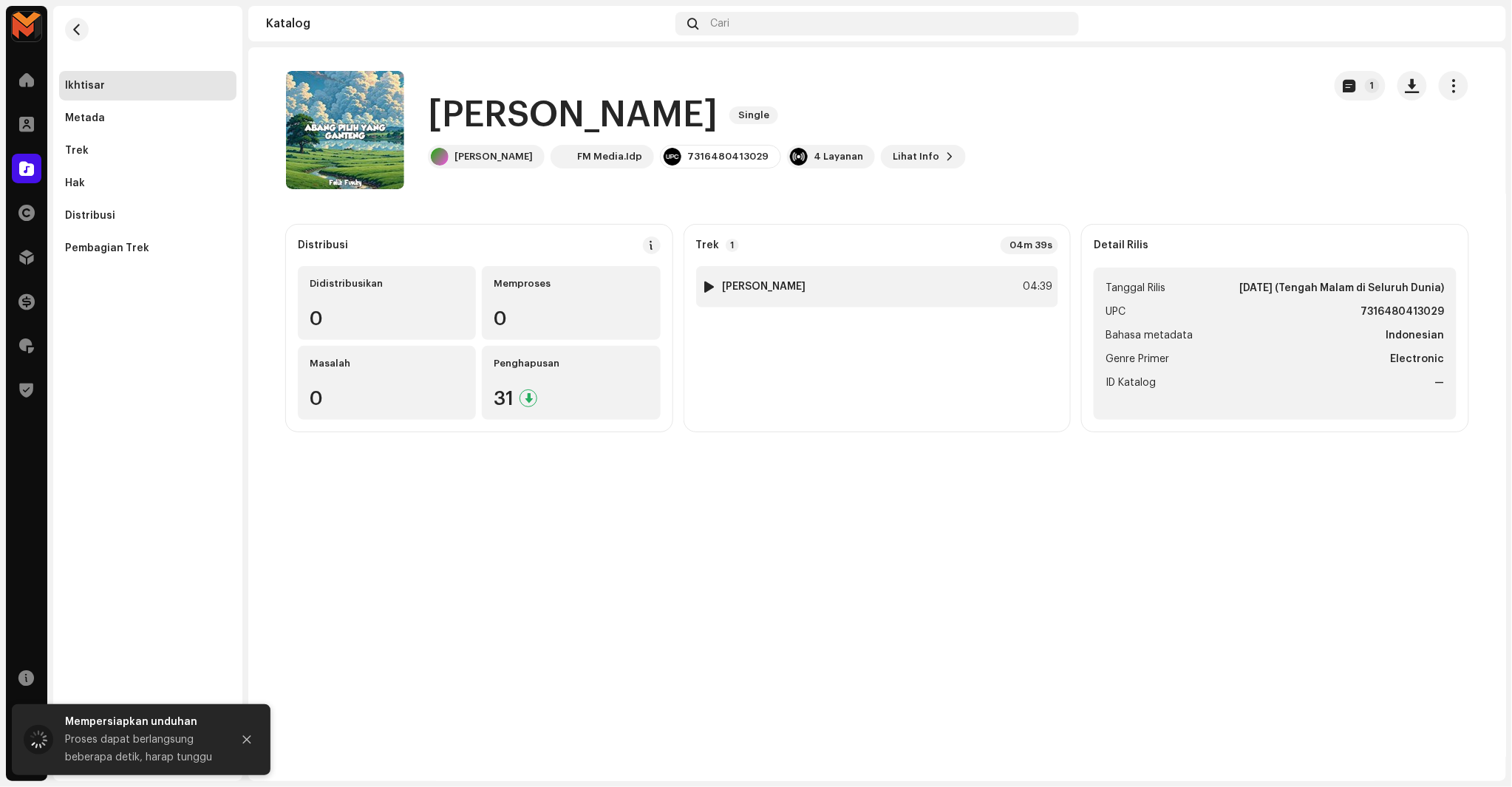
click at [1012, 290] on div "1 Abang Pilih Yang Ganteng 04:39" at bounding box center [878, 287] width 363 height 42
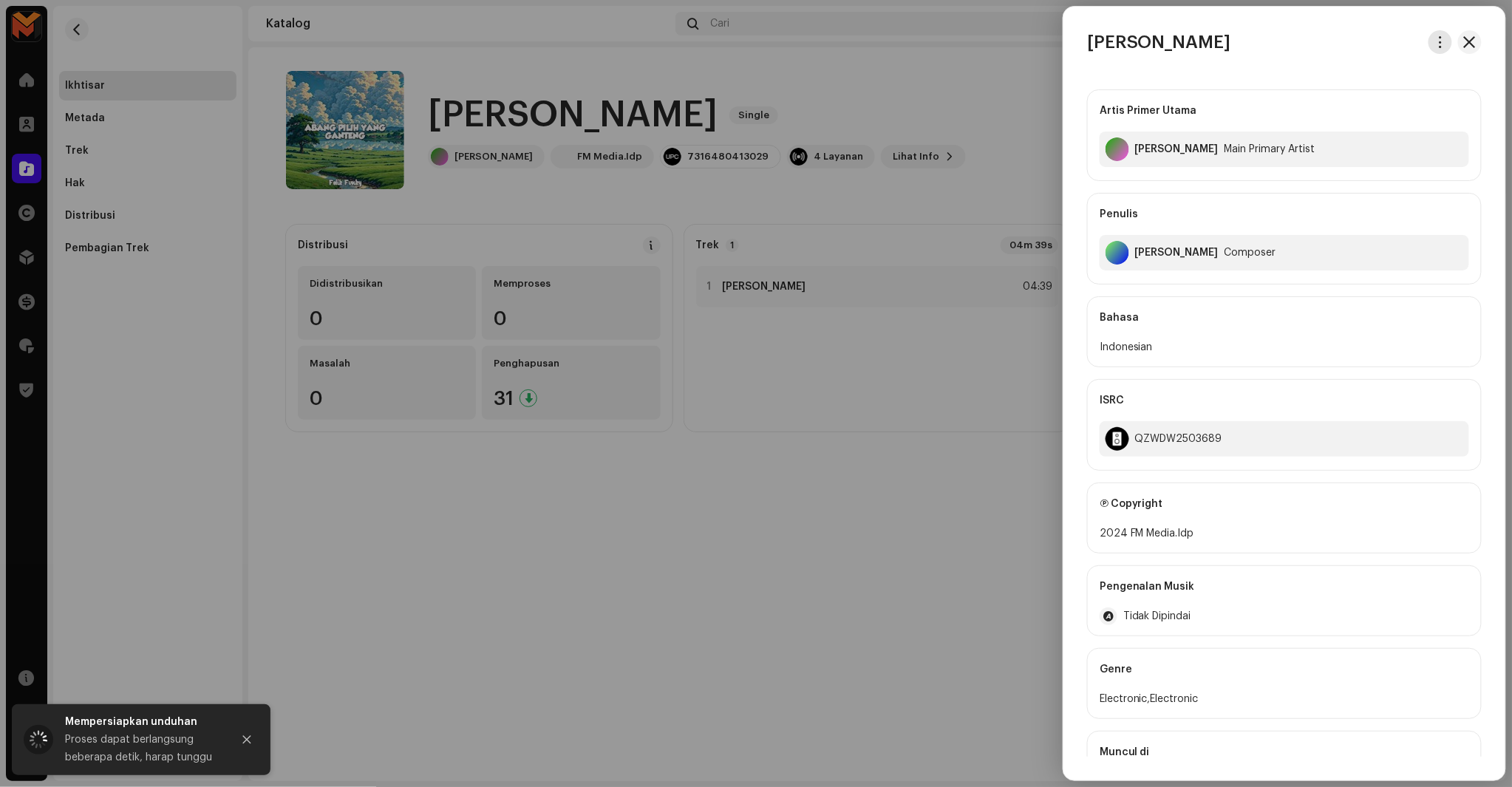
click at [1437, 50] on button "button" at bounding box center [1440, 42] width 24 height 24
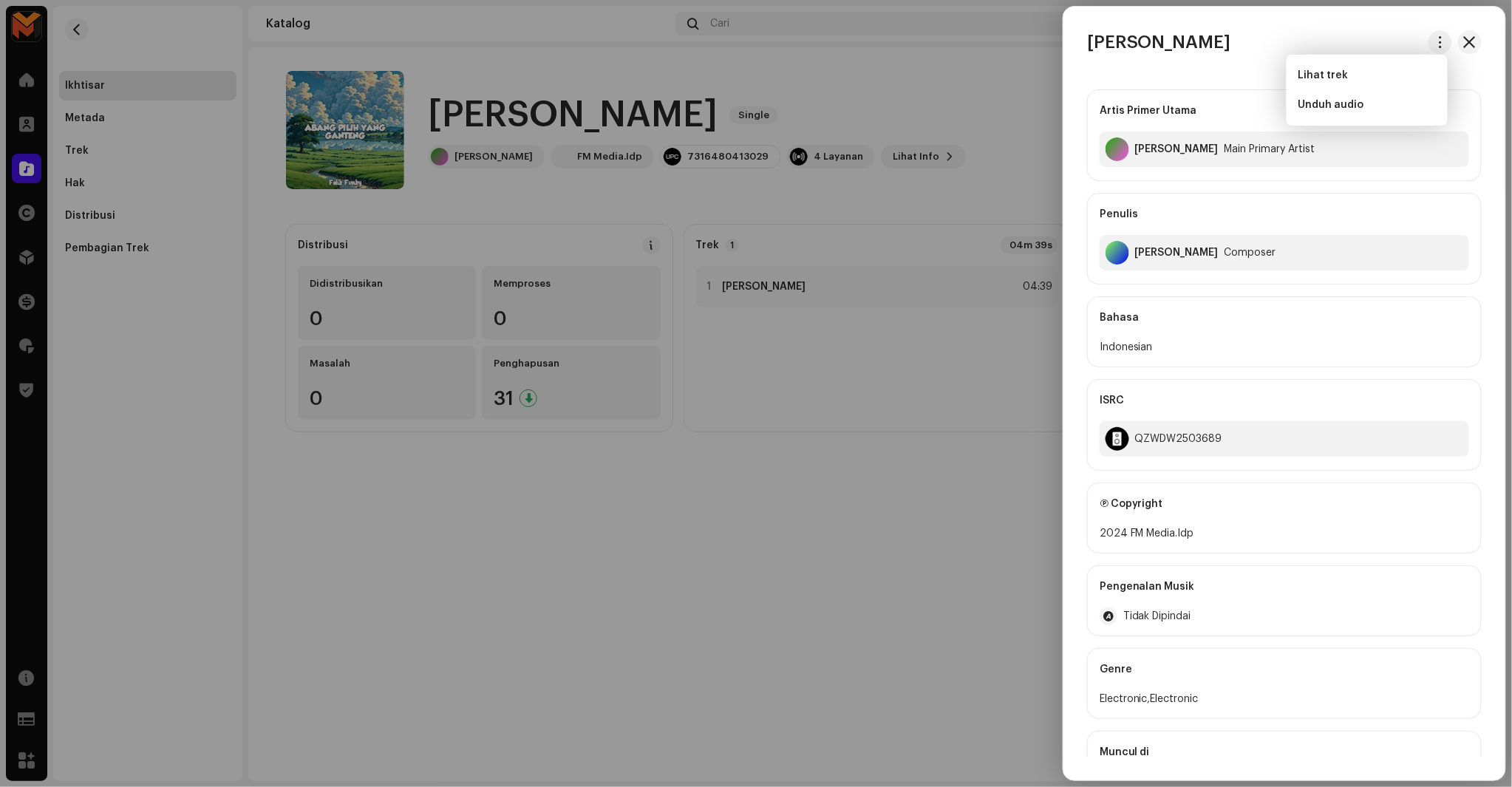
drag, startPoint x: 925, startPoint y: 197, endPoint x: 723, endPoint y: 152, distance: 207.0
click at [925, 197] on div at bounding box center [756, 393] width 1512 height 787
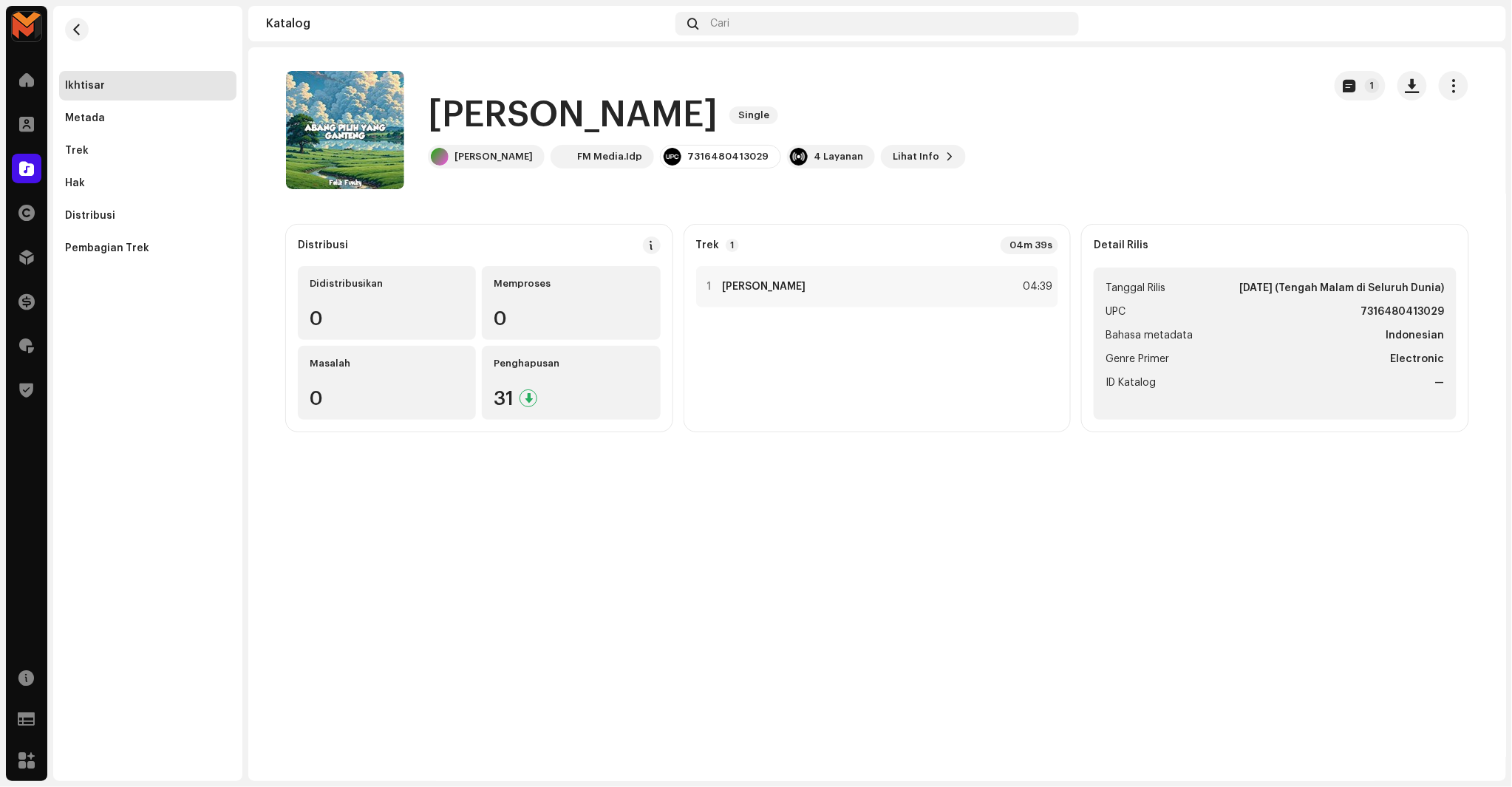
click at [647, 130] on h1 "Abang Pilih Yang Ganteng" at bounding box center [572, 114] width 290 height 47
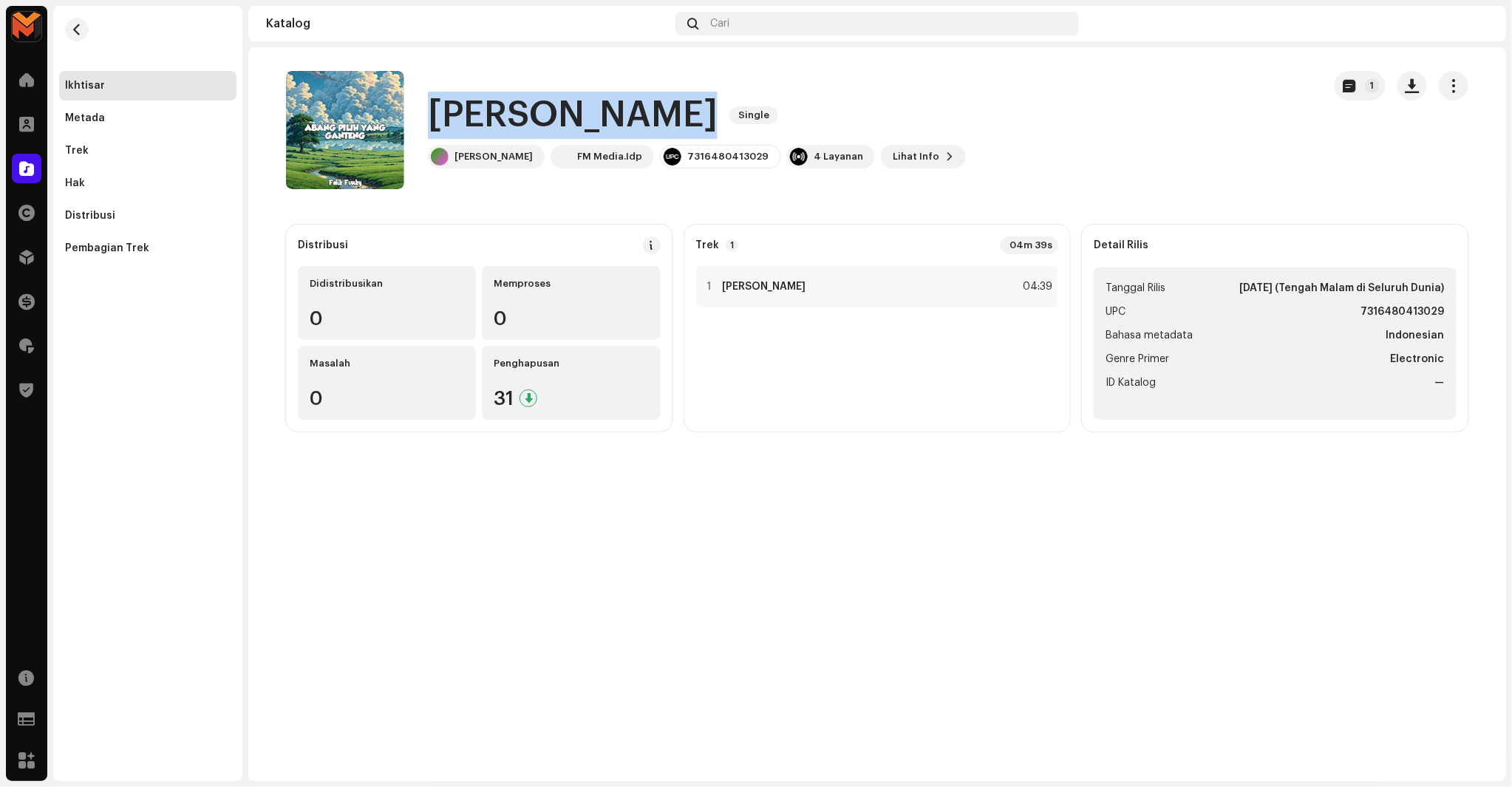
copy div "Abang Pilih Yang Ganteng Single"
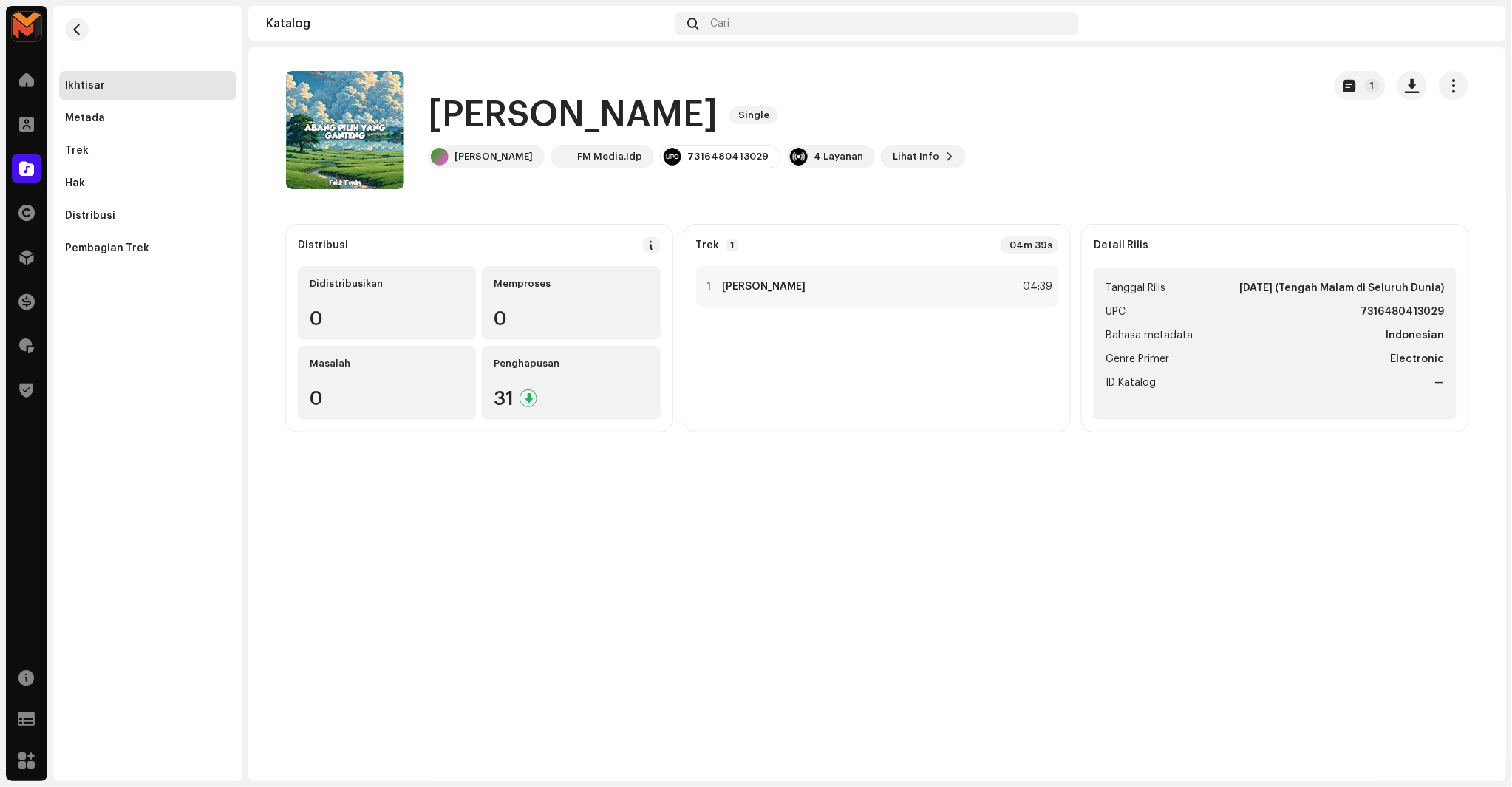
click at [996, 351] on div "1 Abang Pilih Yang Ganteng 04:39" at bounding box center [878, 342] width 363 height 153
click at [1003, 290] on div "1 Abang Pilih Yang Ganteng 04:39" at bounding box center [878, 287] width 363 height 42
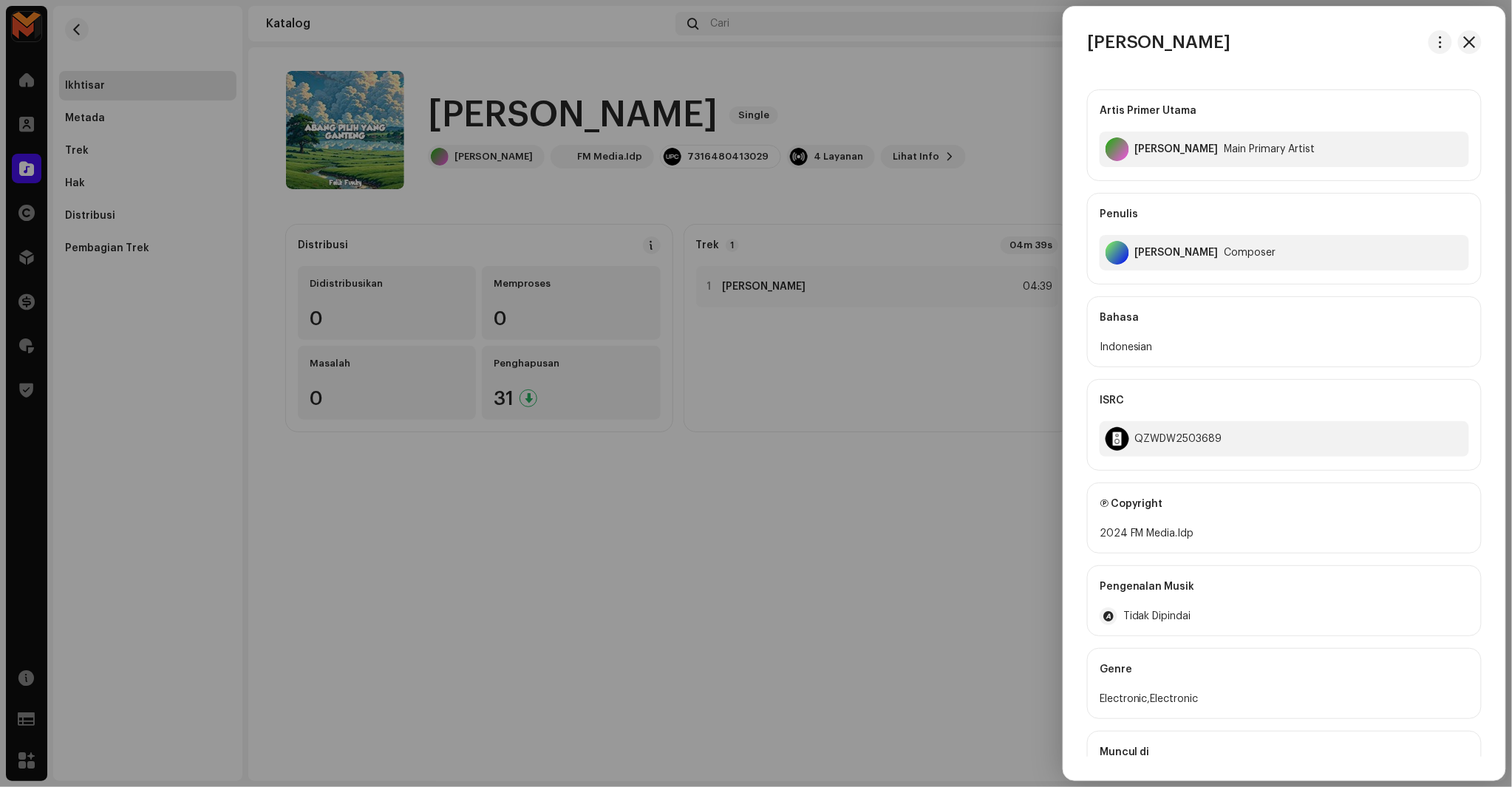
scroll to position [67, 0]
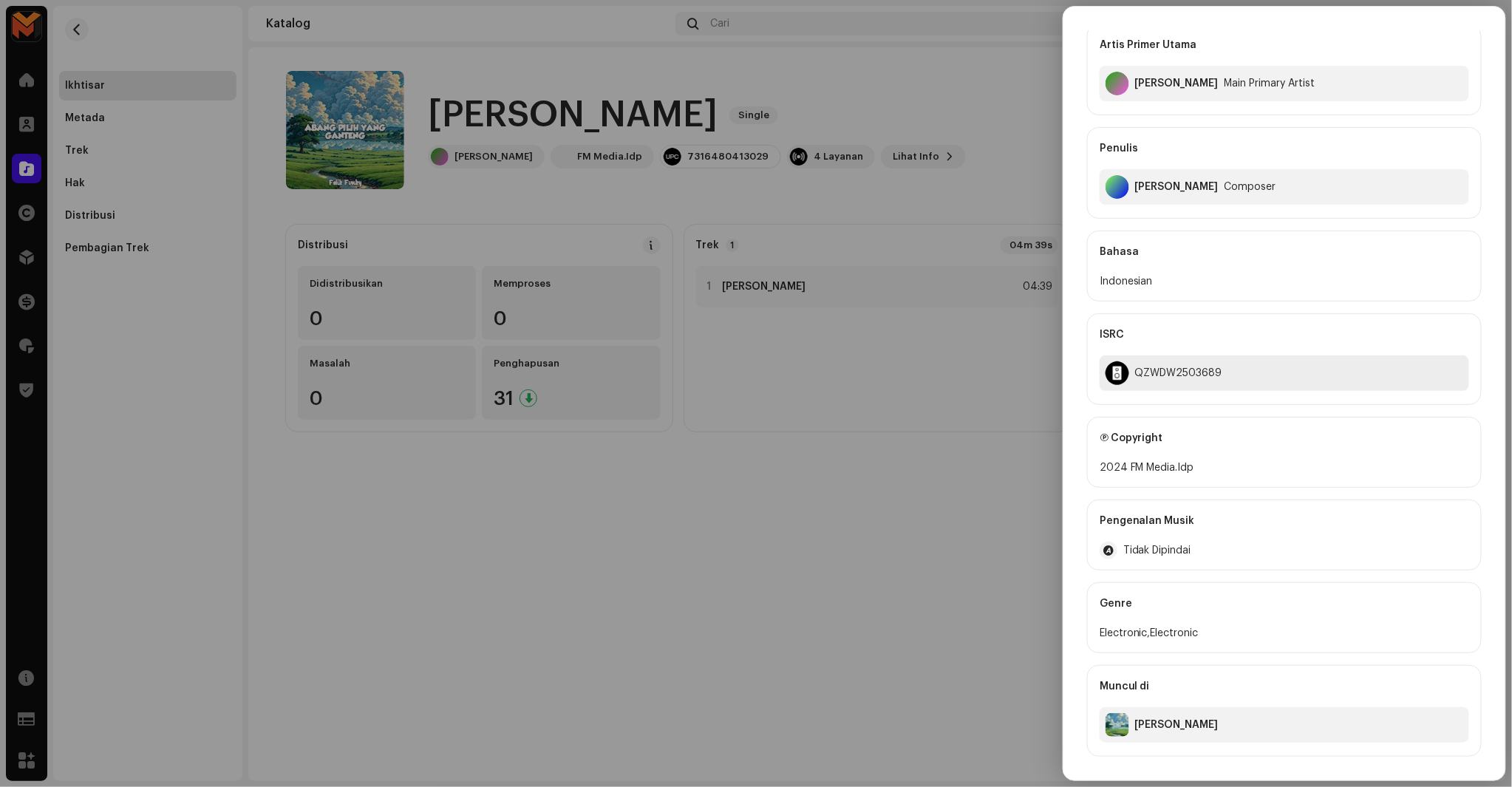
click at [1141, 379] on div "QZWDW2503689" at bounding box center [1284, 374] width 369 height 35
copy div "FM Media.Idp"
drag, startPoint x: 1127, startPoint y: 469, endPoint x: 1228, endPoint y: 463, distance: 101.2
click at [1228, 463] on div "2024 FM Media.Idp" at bounding box center [1284, 468] width 369 height 18
click at [1164, 181] on div "Felix Fulvian Alfarizi" at bounding box center [1177, 186] width 83 height 12
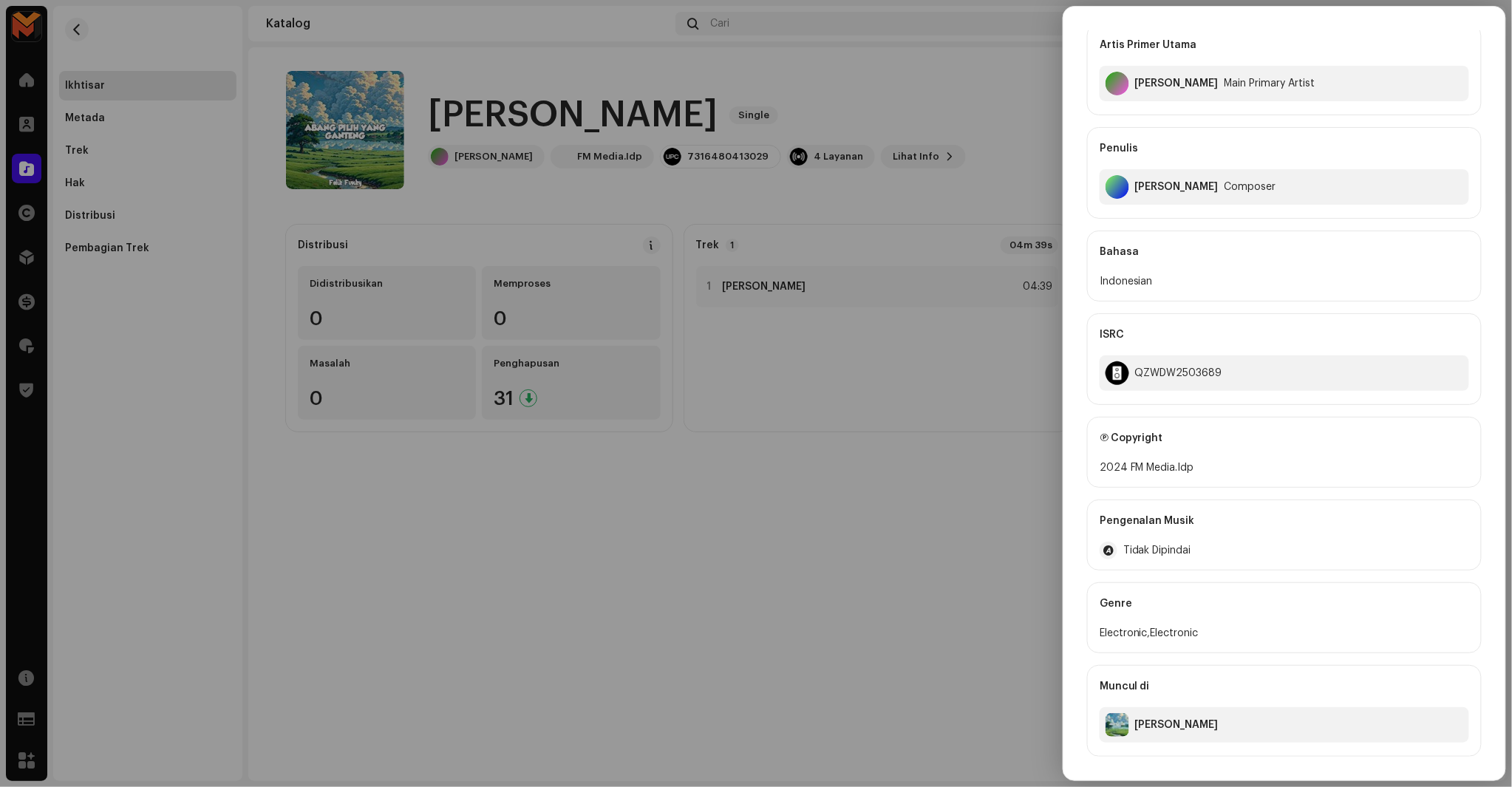
click at [1164, 181] on div "Felix Fulvian Alfarizi" at bounding box center [1177, 186] width 83 height 12
click at [1177, 389] on div "QZWDW2503689" at bounding box center [1284, 374] width 369 height 35
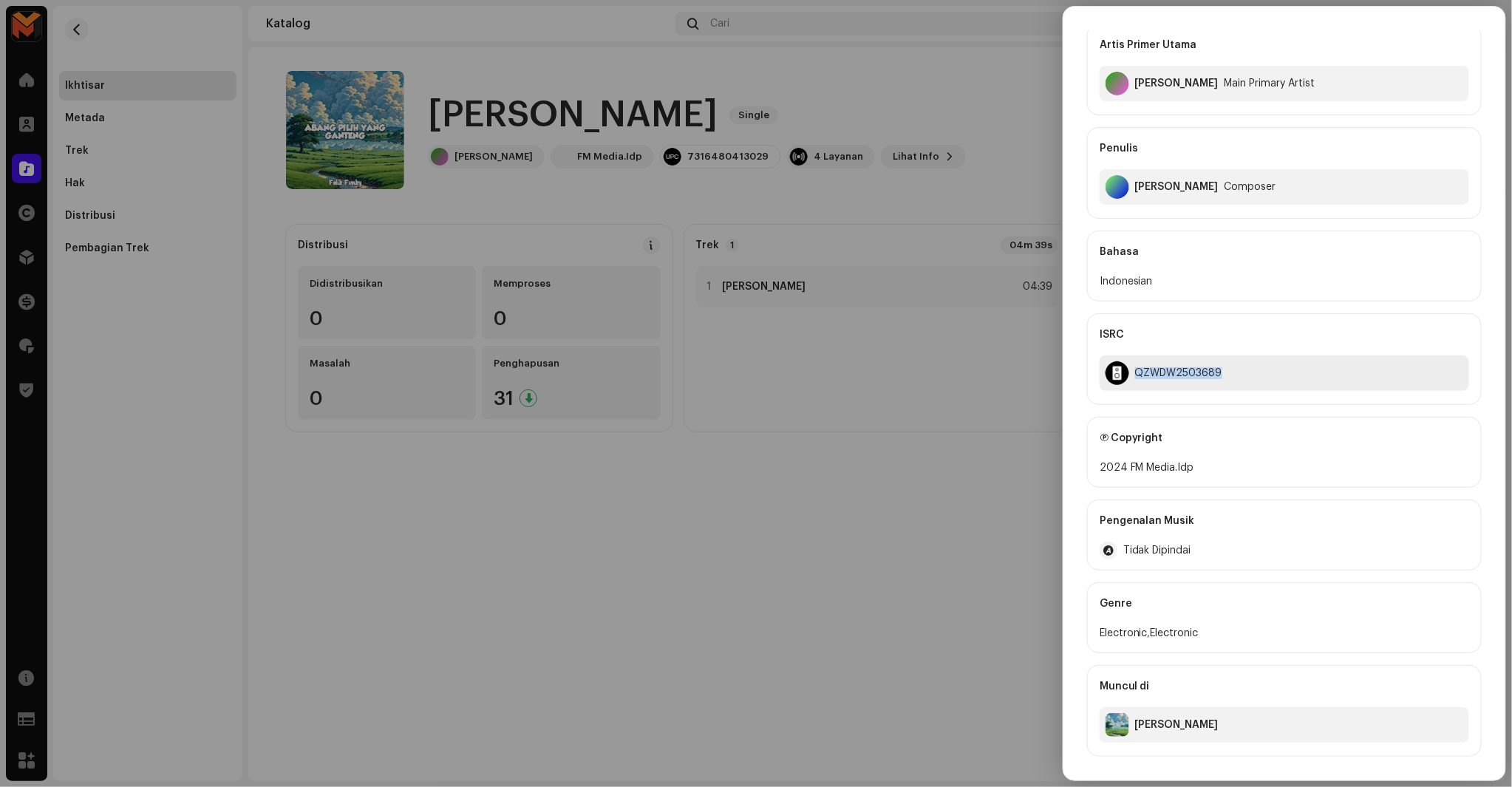
click at [1177, 389] on div "QZWDW2503689" at bounding box center [1284, 374] width 369 height 35
copy div "QZWDW2503689"
click at [945, 449] on div at bounding box center [756, 393] width 1512 height 787
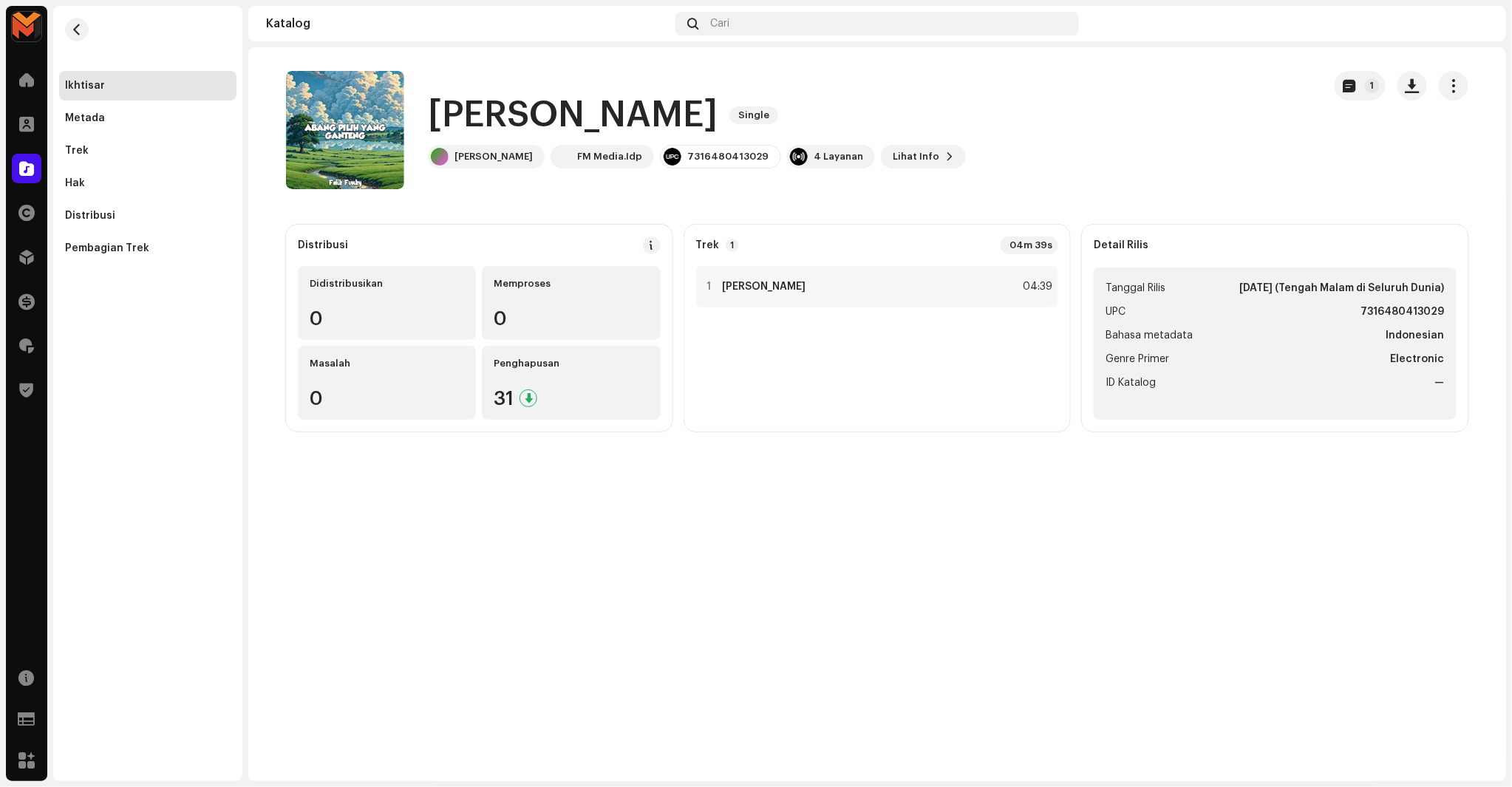
click at [1380, 308] on strong "7316480413029" at bounding box center [1403, 312] width 83 height 18
copy strong "7316480413029"
click at [1043, 290] on div "04:39" at bounding box center [1036, 287] width 33 height 18
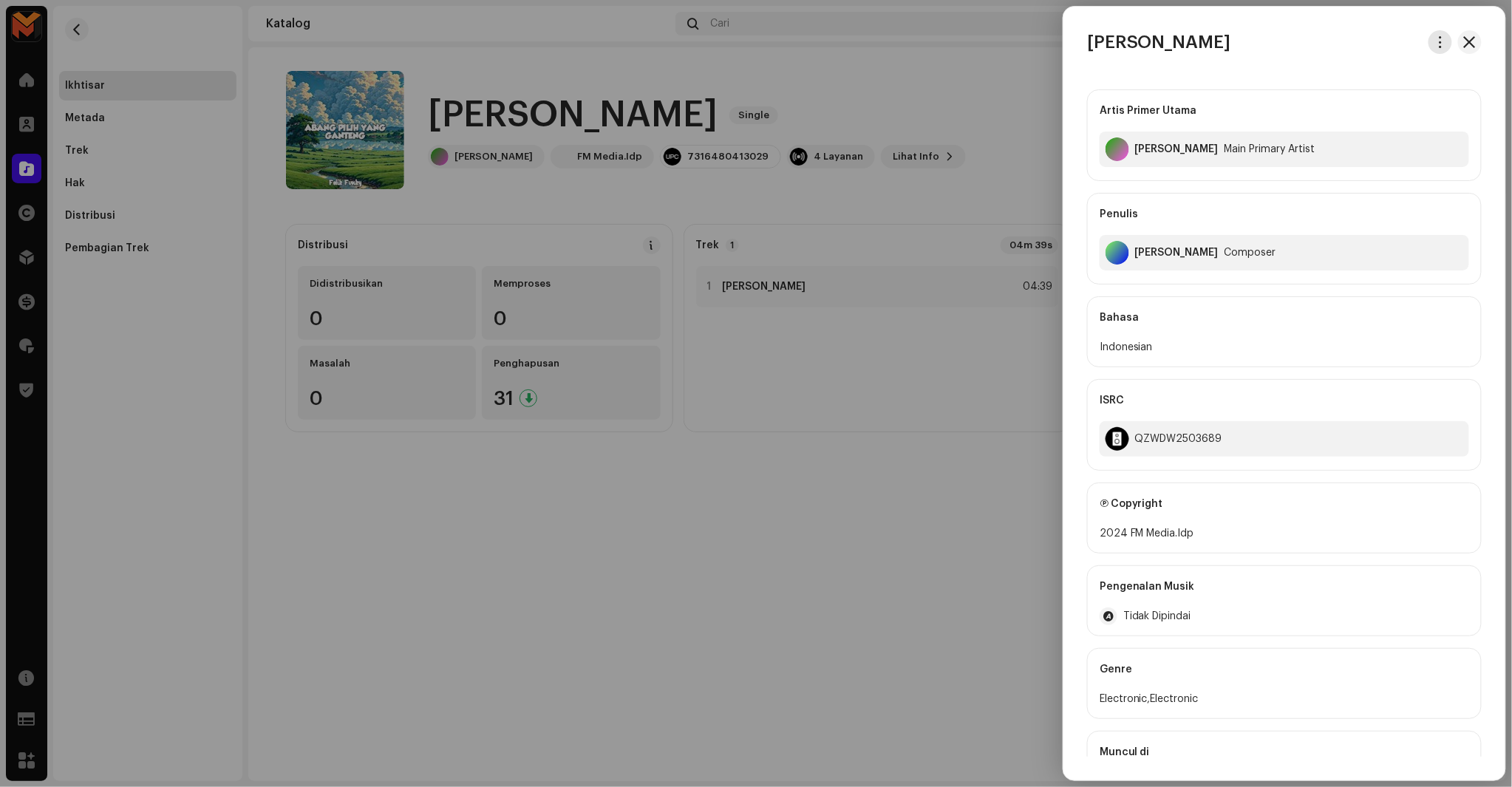
click at [1436, 45] on span "button" at bounding box center [1441, 42] width 11 height 12
click at [1353, 104] on span "Unduh audio" at bounding box center [1332, 105] width 66 height 12
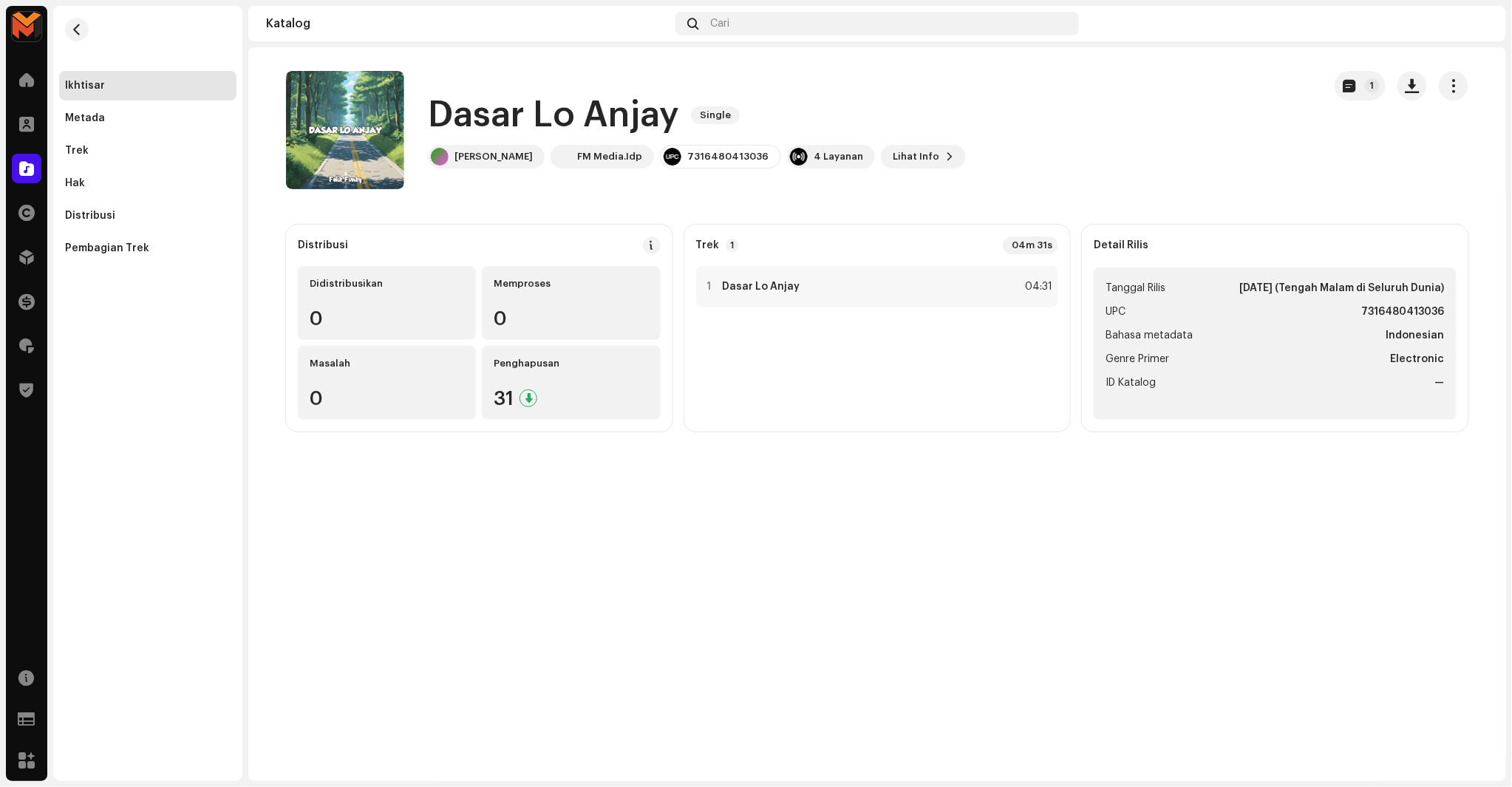
click at [504, 113] on h1 "Dasar Lo Anjay" at bounding box center [553, 114] width 251 height 47
copy div "Dasar Lo Anjay Single"
click at [1012, 292] on div "1 Dasar Lo Anjay 04:31" at bounding box center [878, 287] width 363 height 42
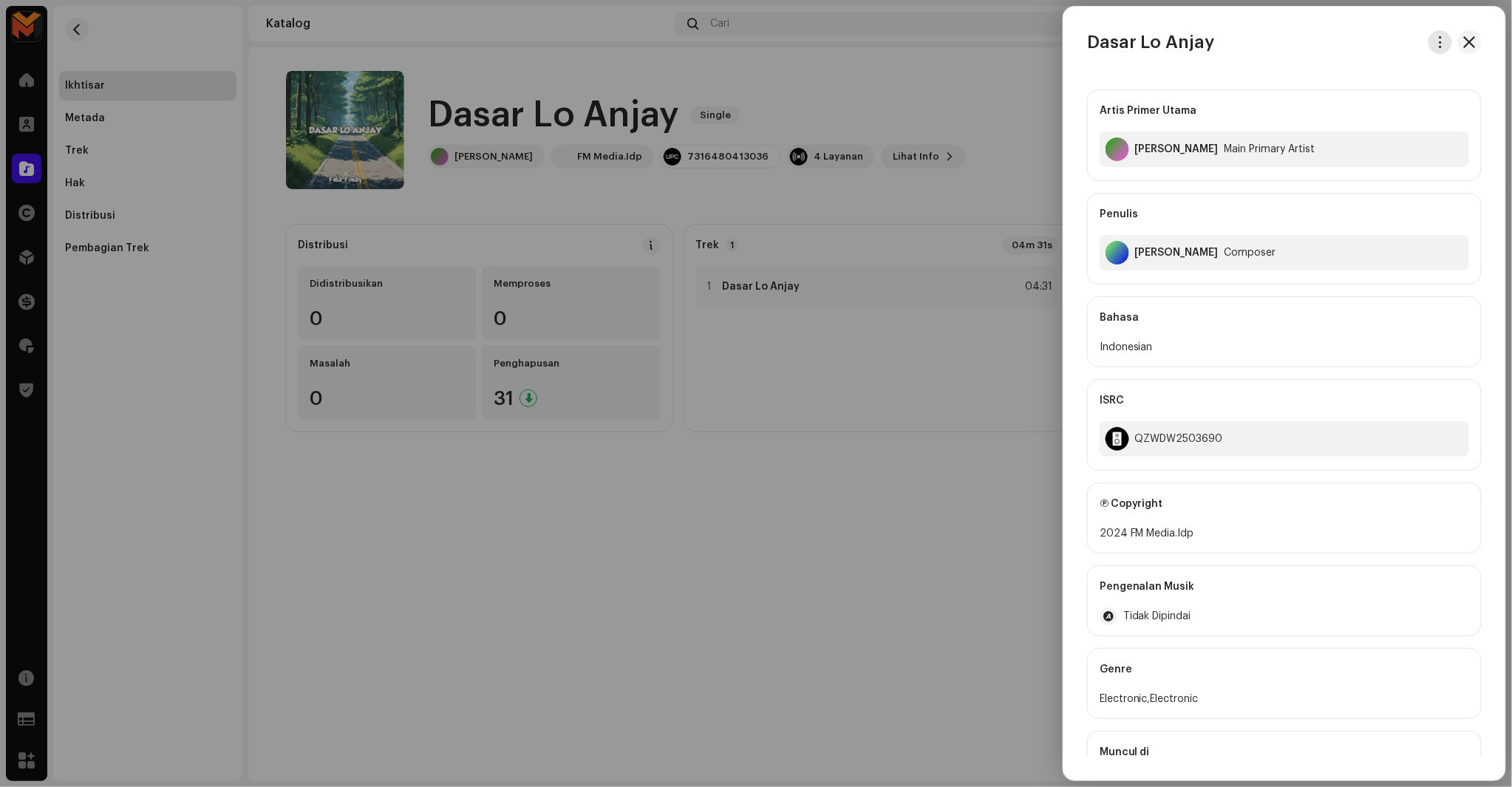
click at [1431, 48] on button "button" at bounding box center [1440, 42] width 24 height 24
click at [1351, 114] on div "Unduh audio" at bounding box center [1367, 105] width 149 height 29
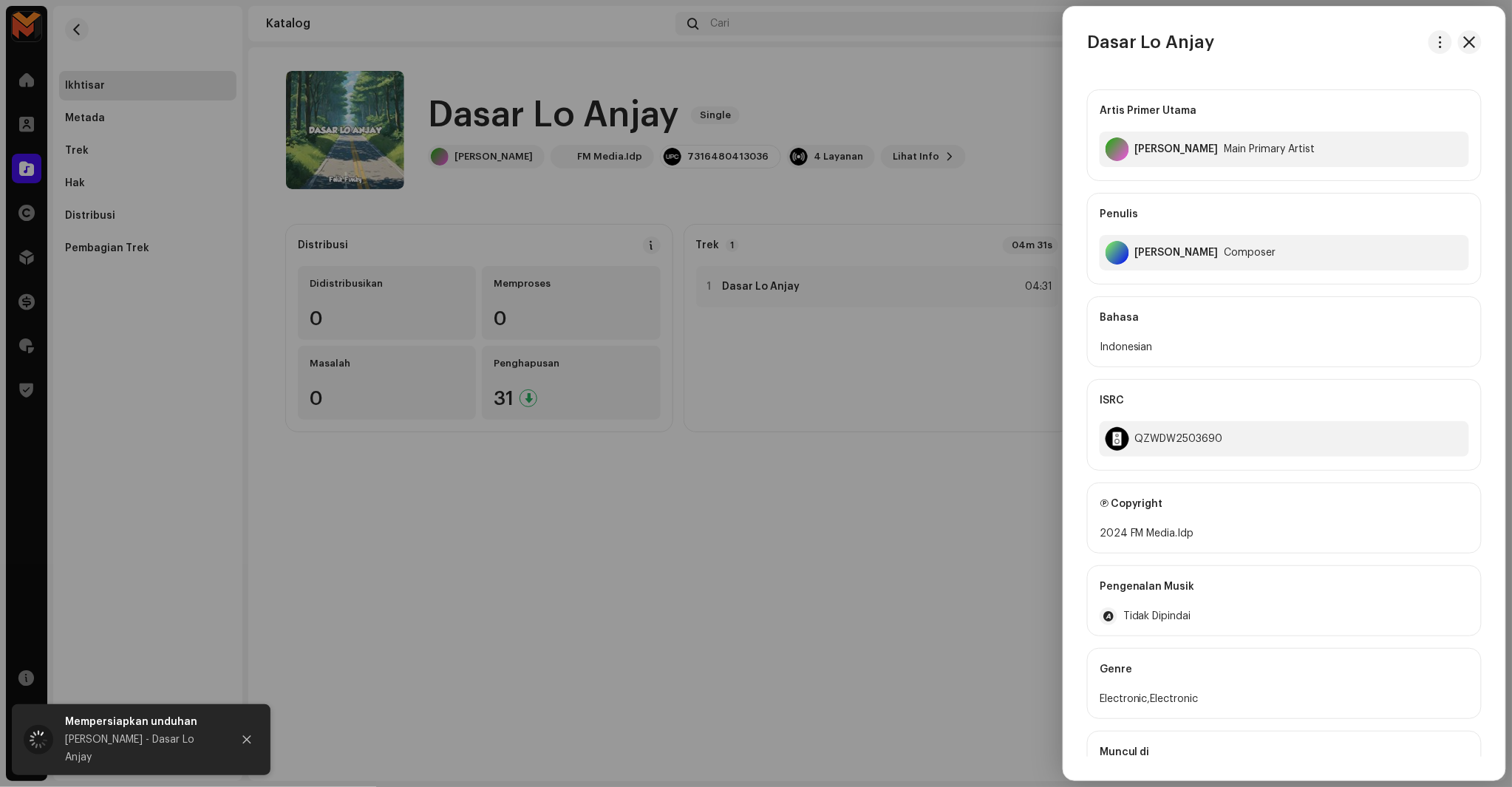
click at [1029, 83] on div at bounding box center [756, 393] width 1512 height 787
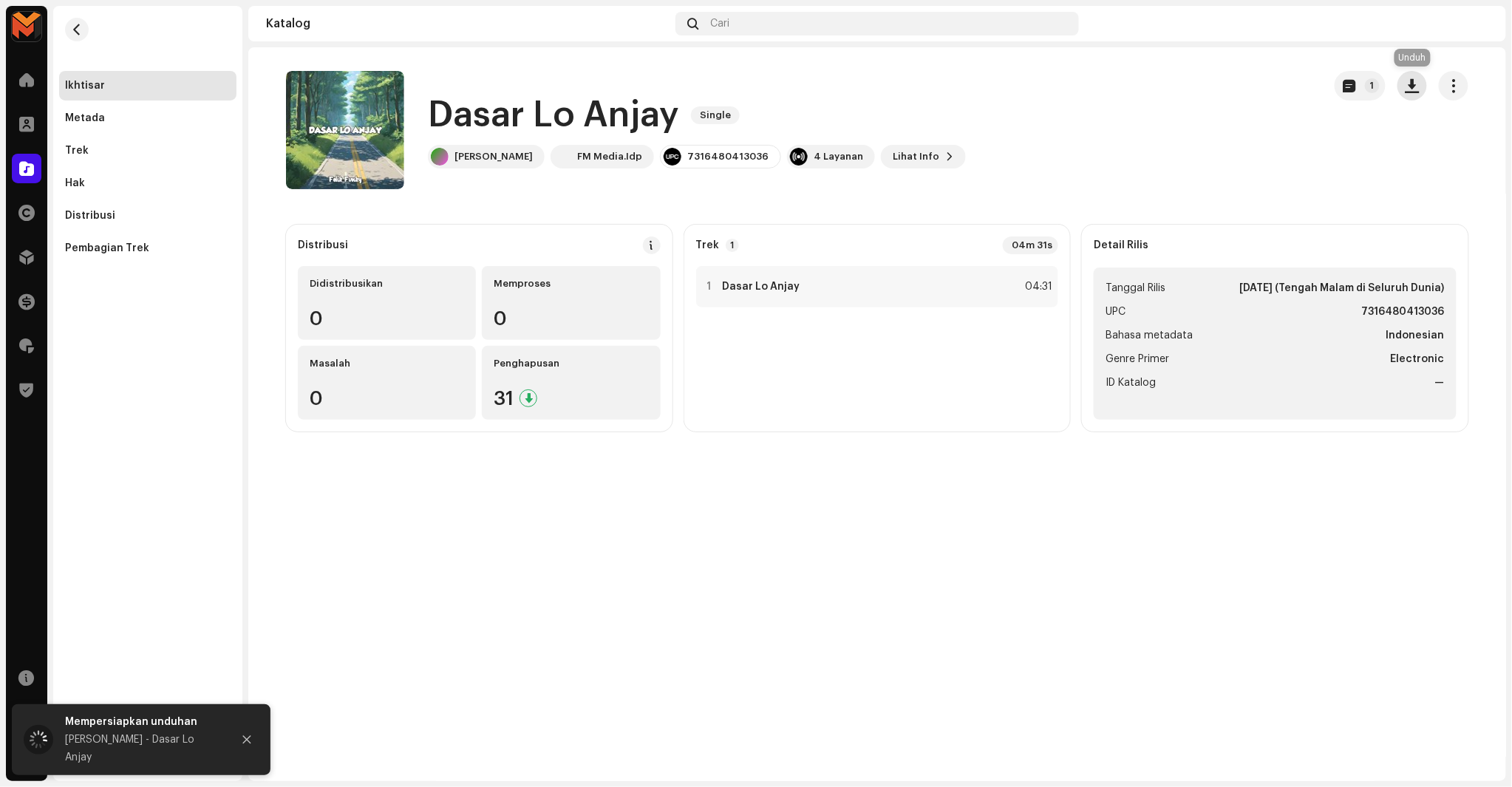
click at [1418, 86] on span "button" at bounding box center [1413, 85] width 14 height 12
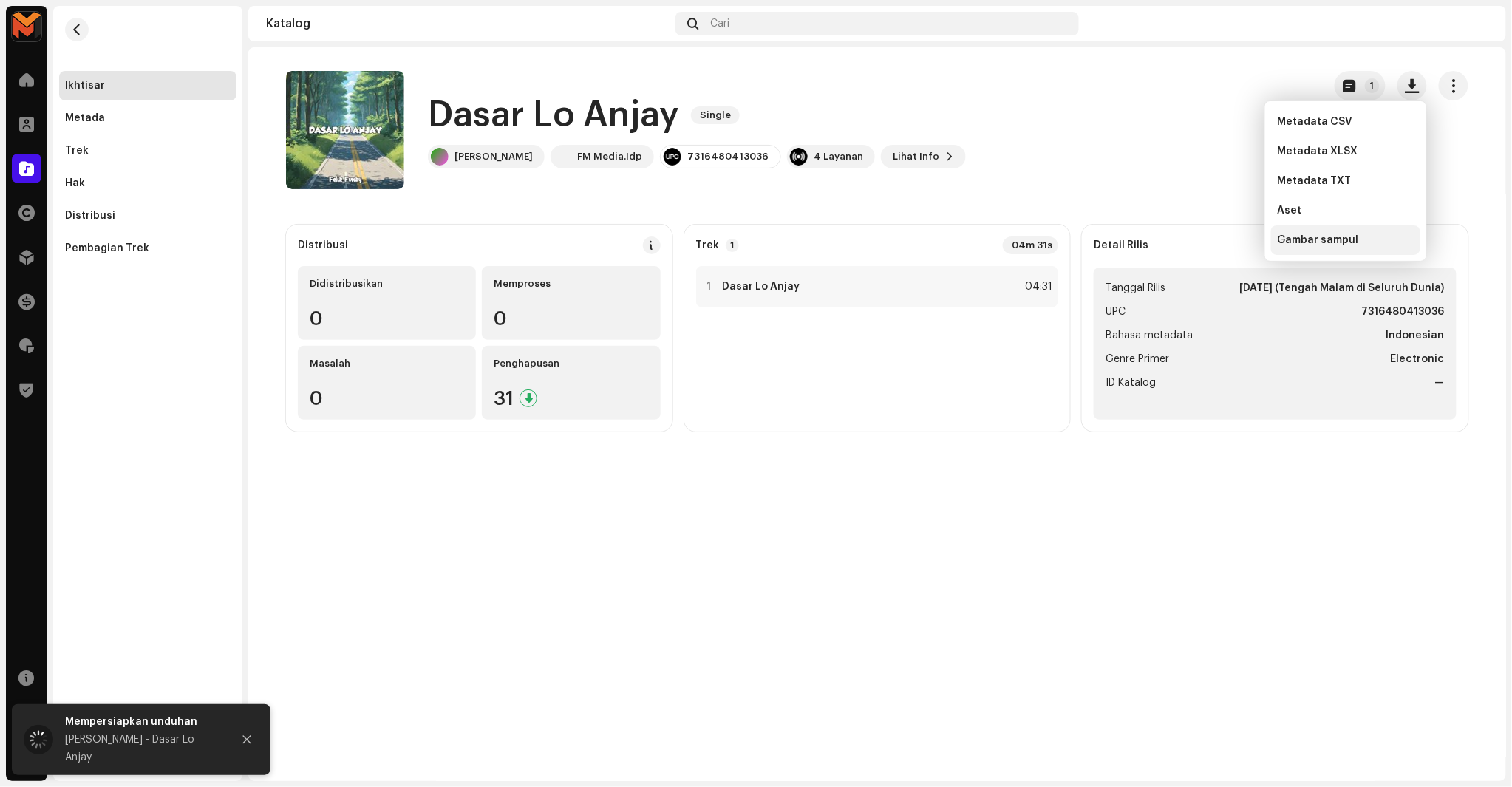
click at [1312, 245] on span "Gambar sampul" at bounding box center [1318, 240] width 82 height 12
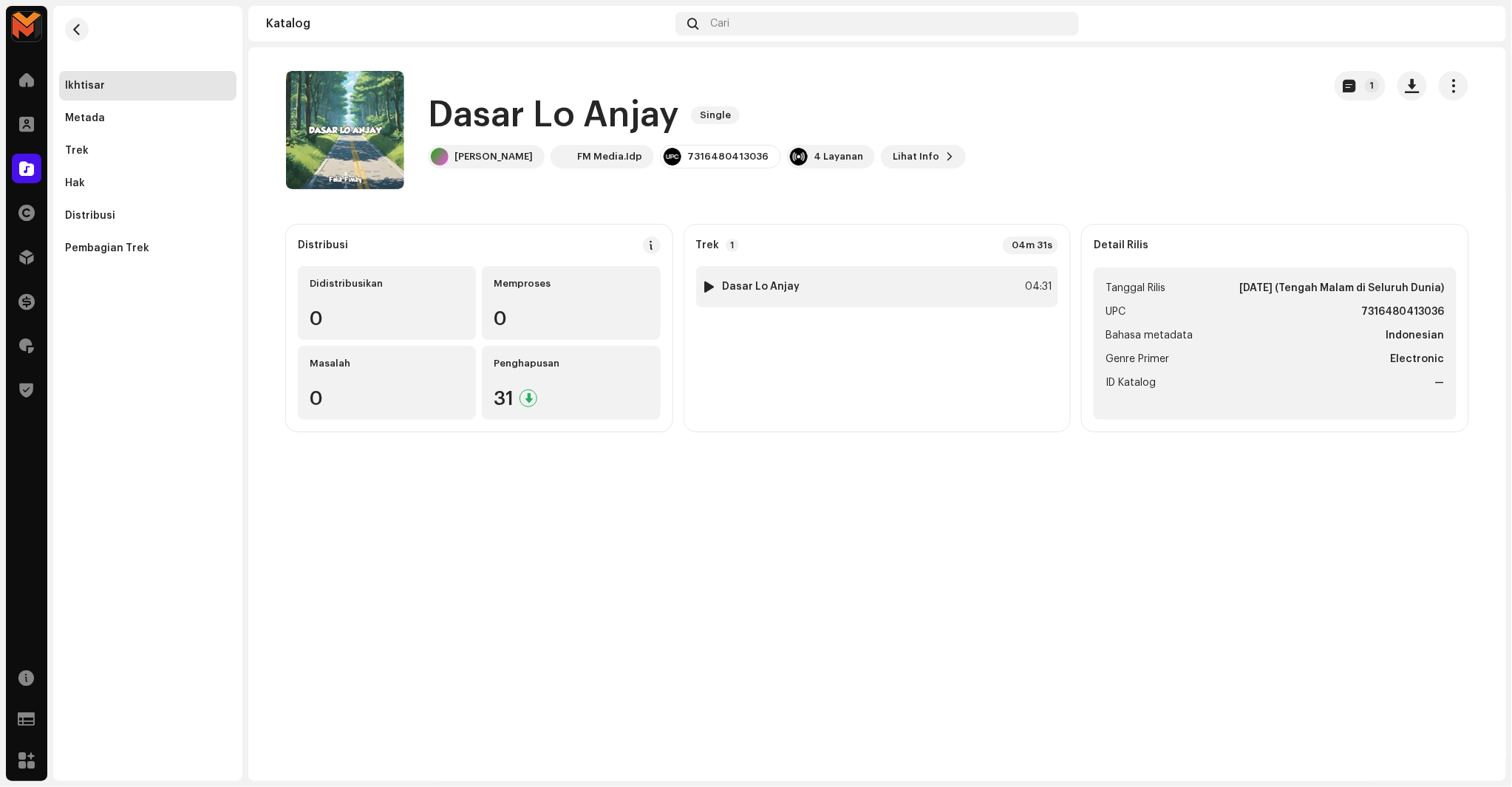
click at [1003, 277] on div "1 Dasar Lo Anjay 04:31" at bounding box center [878, 287] width 363 height 42
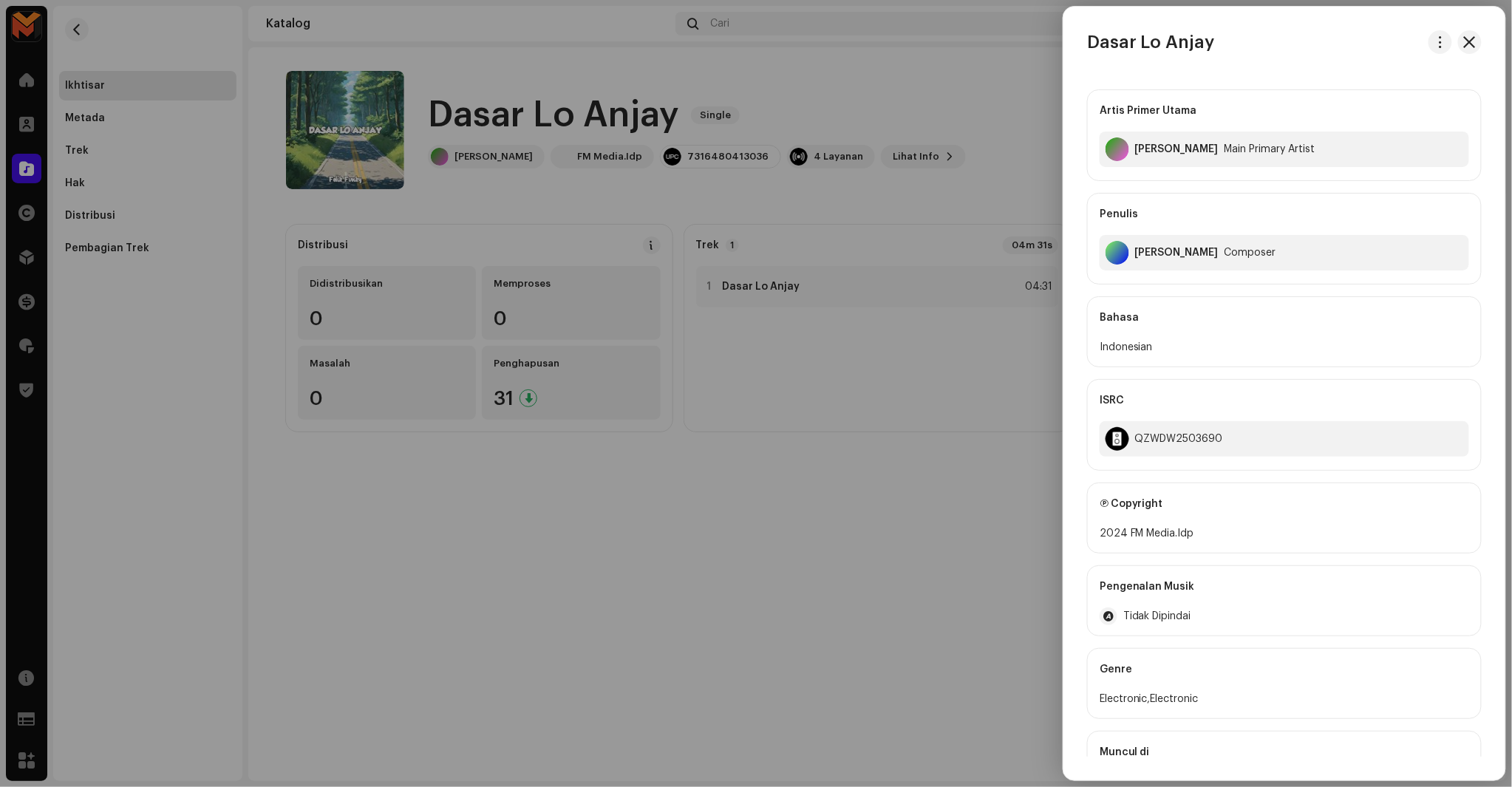
scroll to position [67, 0]
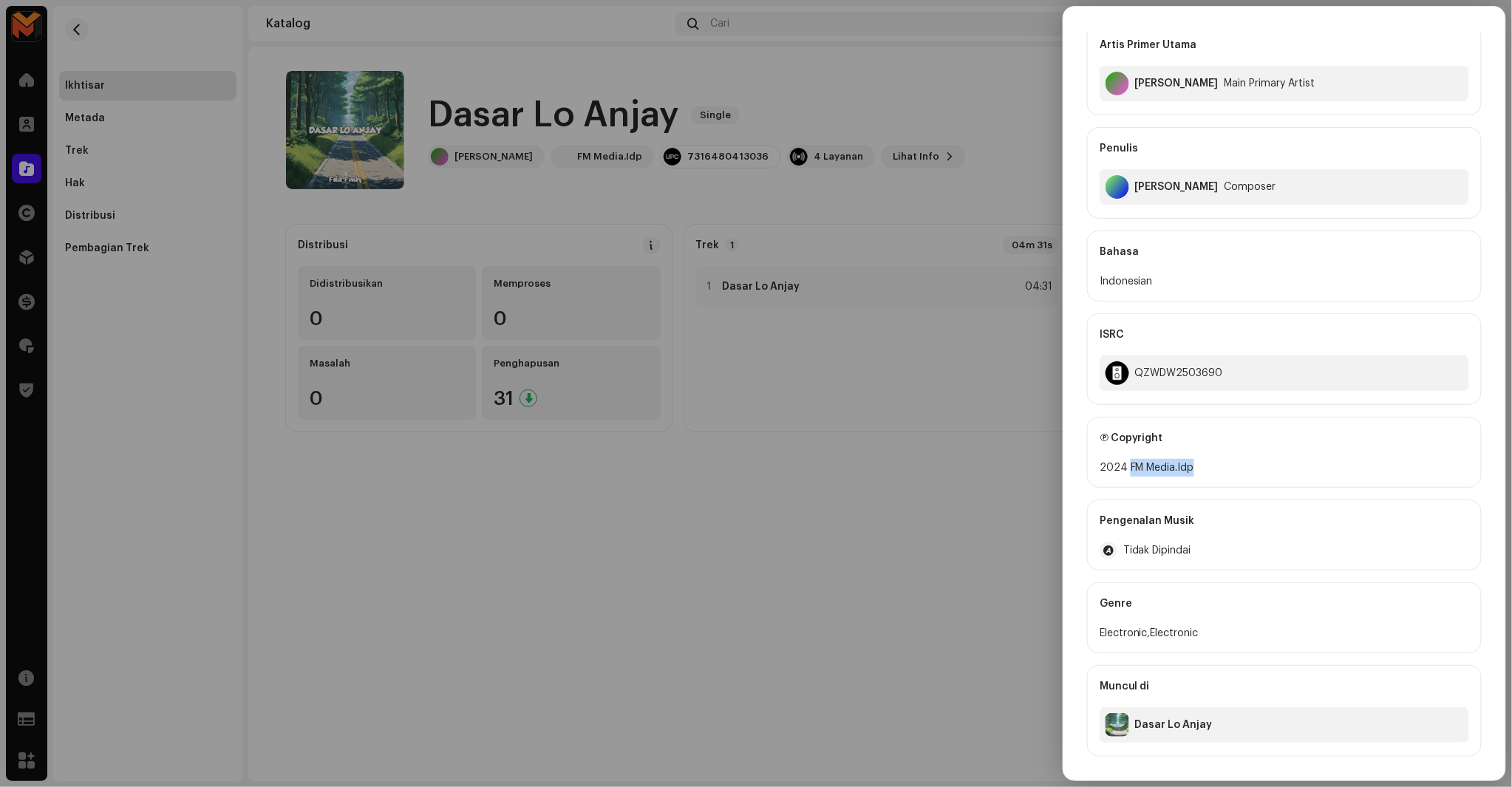
copy div "FM Media.Idp"
drag, startPoint x: 1129, startPoint y: 470, endPoint x: 1209, endPoint y: 459, distance: 80.8
click at [1209, 459] on div "2024 FM Media.Idp" at bounding box center [1284, 468] width 369 height 18
click at [1190, 381] on div "QZWDW2503690" at bounding box center [1284, 374] width 369 height 35
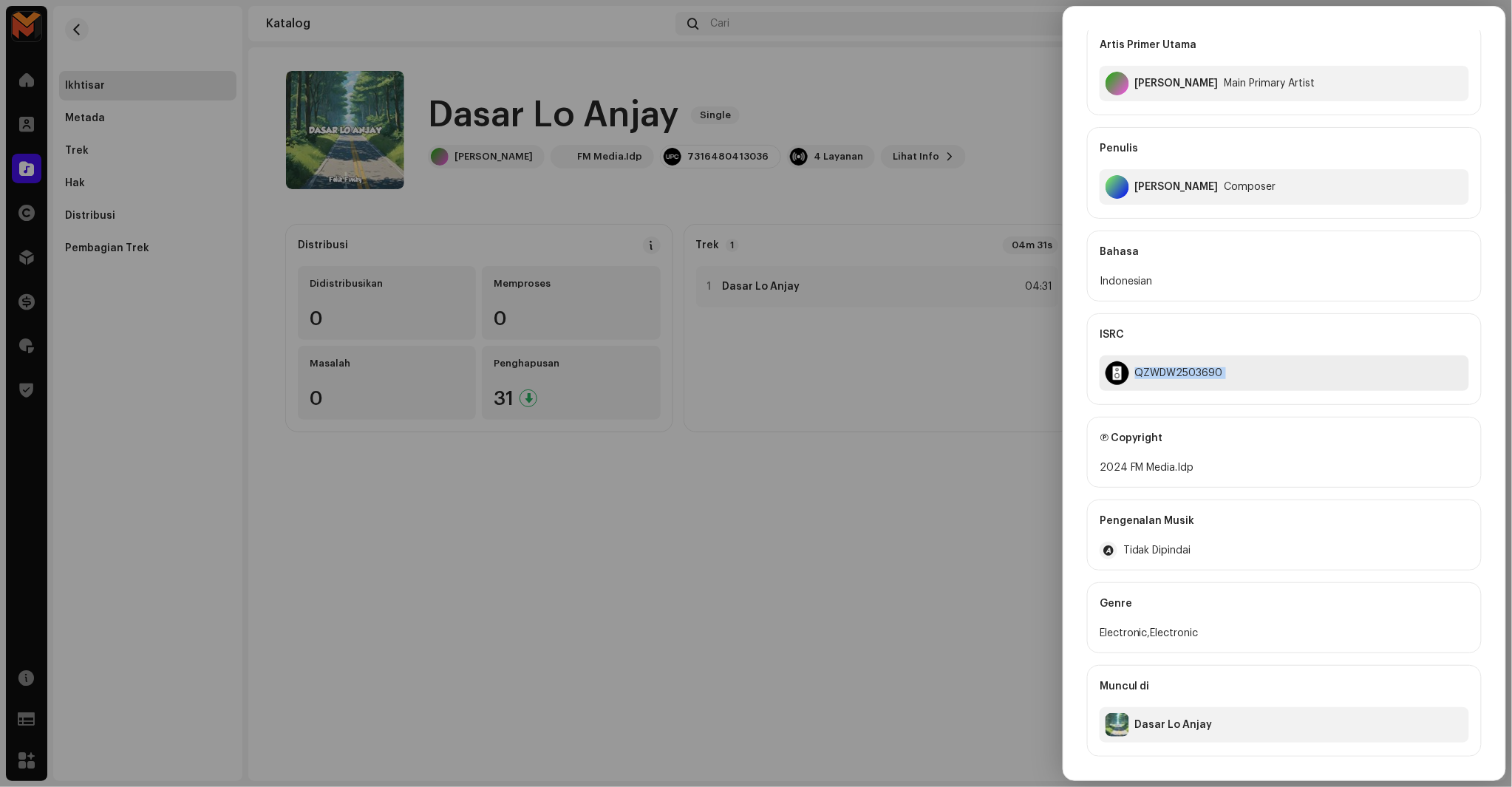
click at [1190, 381] on div "QZWDW2503690" at bounding box center [1284, 374] width 369 height 35
copy div "QZWDW2503690"
click at [985, 449] on div at bounding box center [756, 393] width 1512 height 787
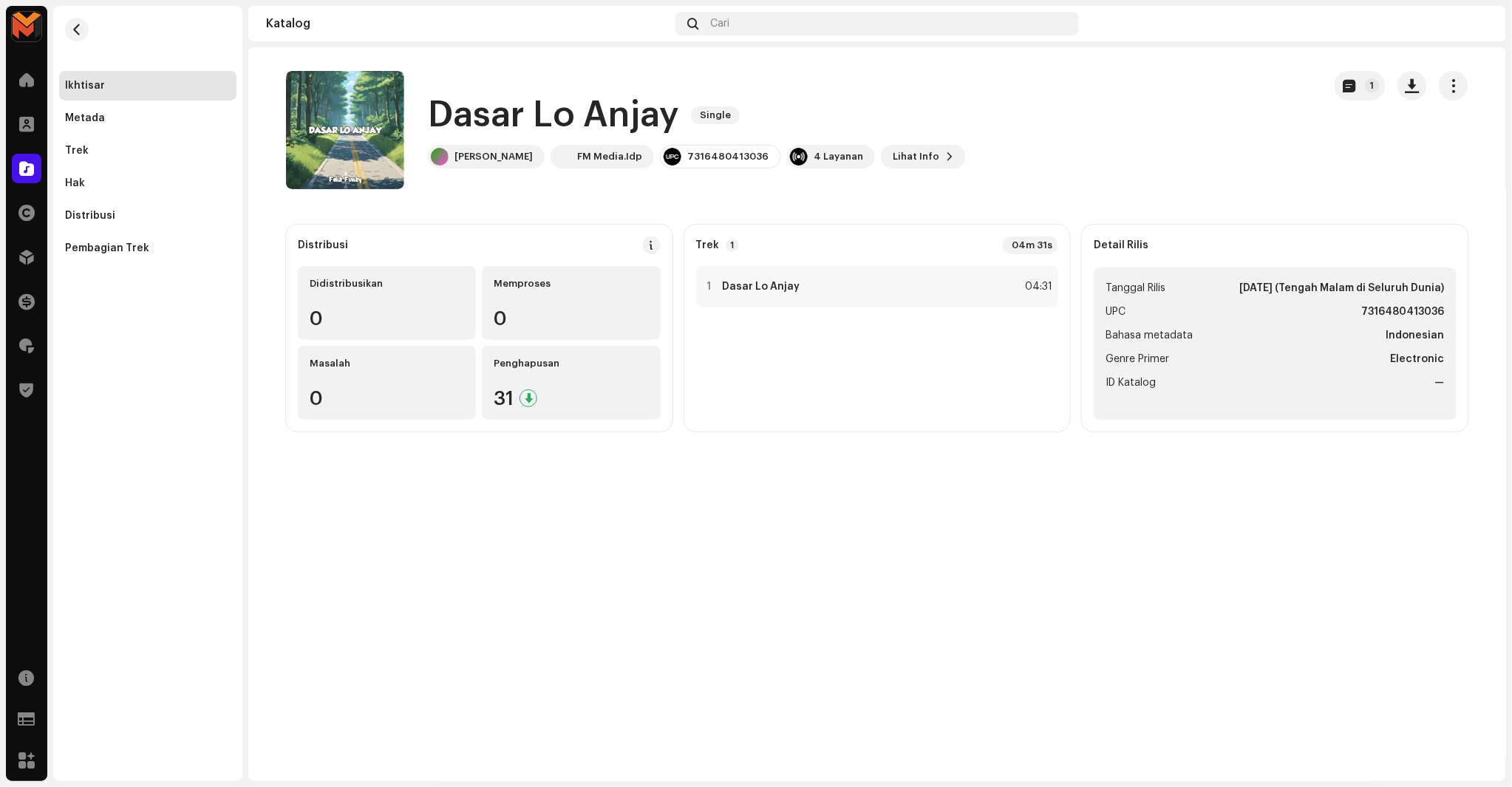
click at [1436, 312] on strong "7316480413036" at bounding box center [1403, 312] width 83 height 18
copy strong "7316480413036"
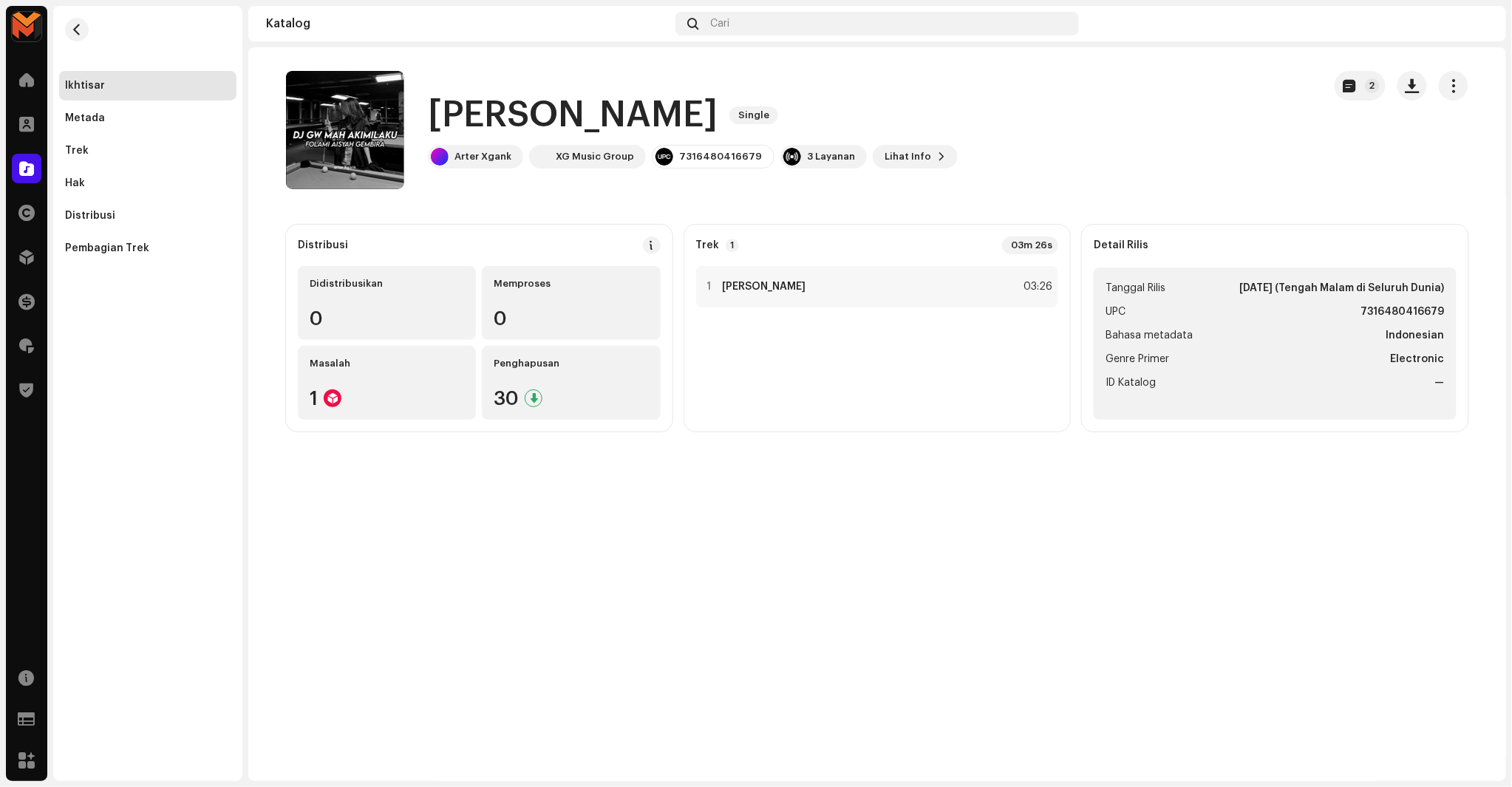
click at [626, 126] on h1 "[PERSON_NAME]" at bounding box center [572, 114] width 290 height 47
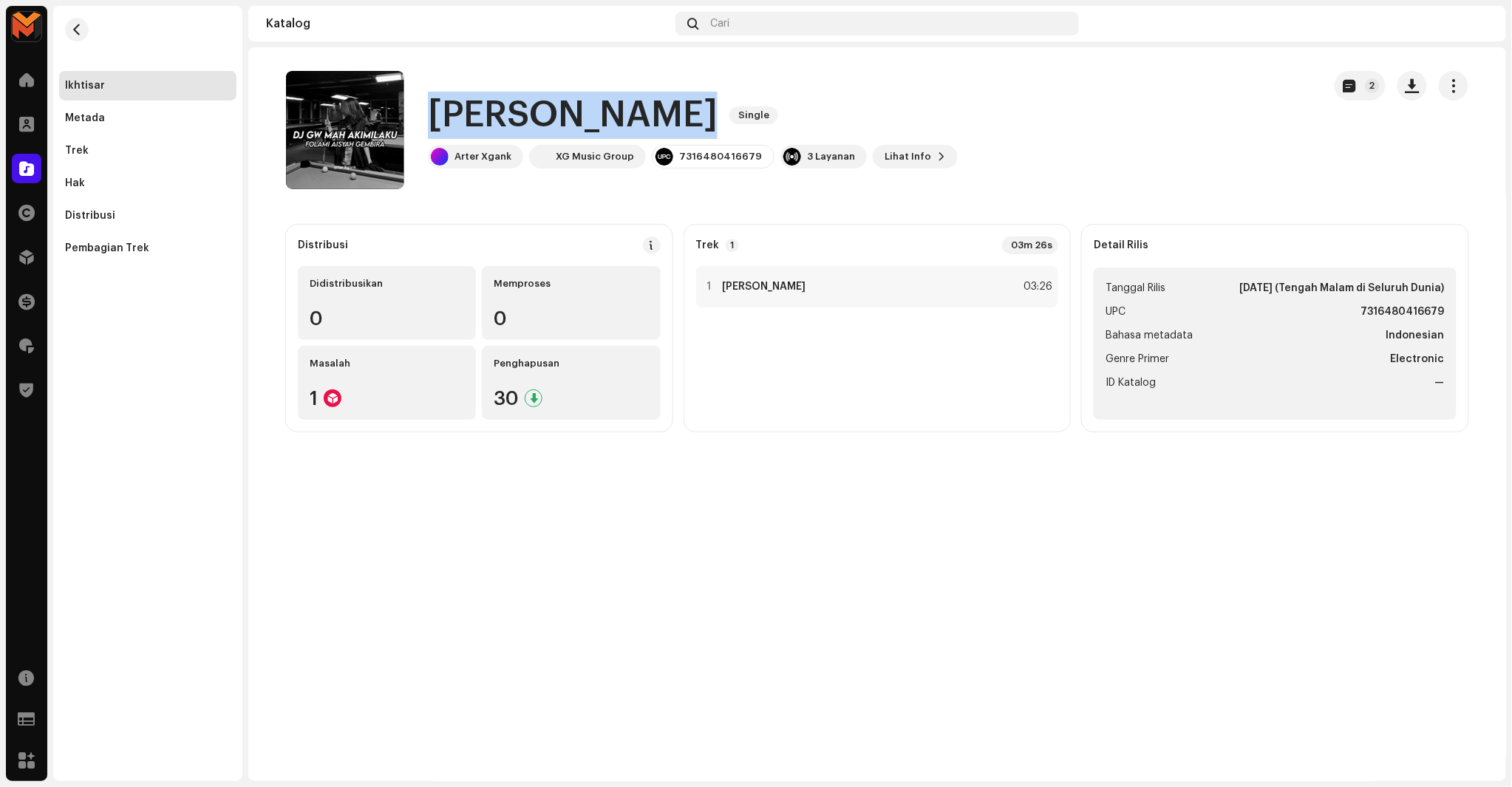
drag, startPoint x: 626, startPoint y: 124, endPoint x: 635, endPoint y: 113, distance: 14.2
click at [628, 122] on h1 "[PERSON_NAME]" at bounding box center [572, 114] width 290 height 47
copy div "Gue Mah Akimilaku Single"
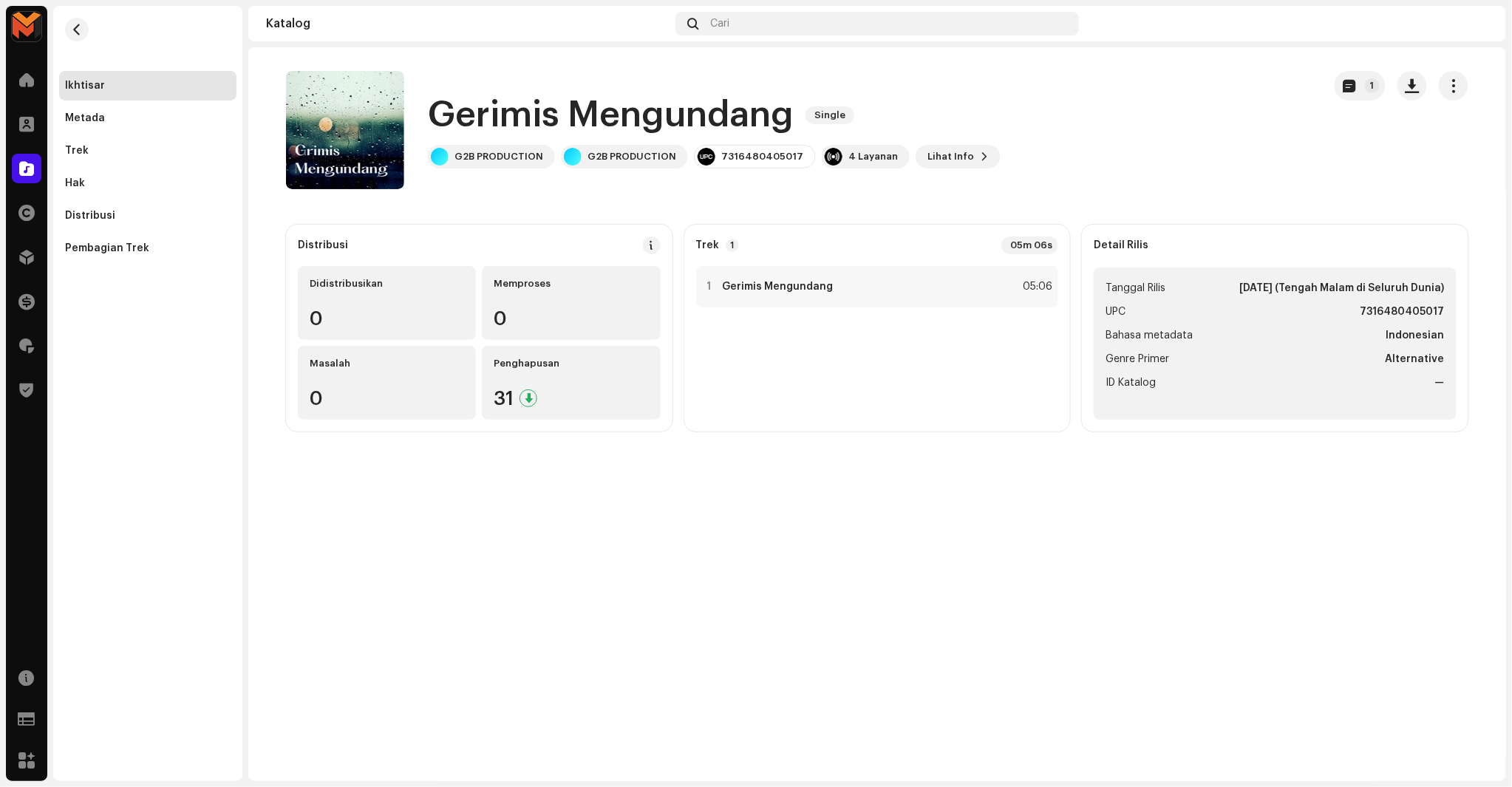
click at [626, 122] on h1 "Gerimis Mengundang" at bounding box center [610, 114] width 366 height 47
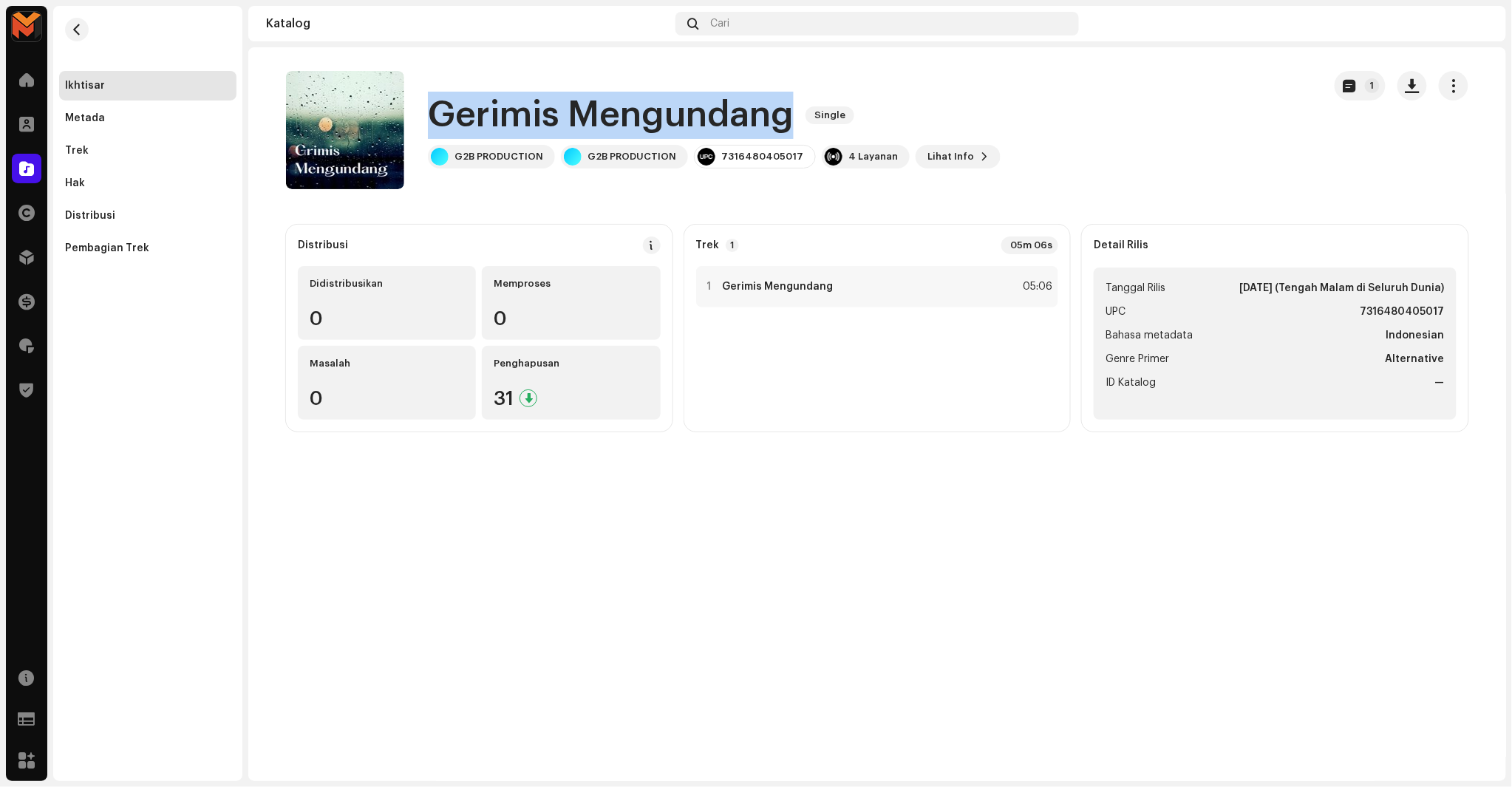
click at [626, 122] on h1 "Gerimis Mengundang" at bounding box center [610, 114] width 366 height 47
copy div "Gerimis Mengundang Single"
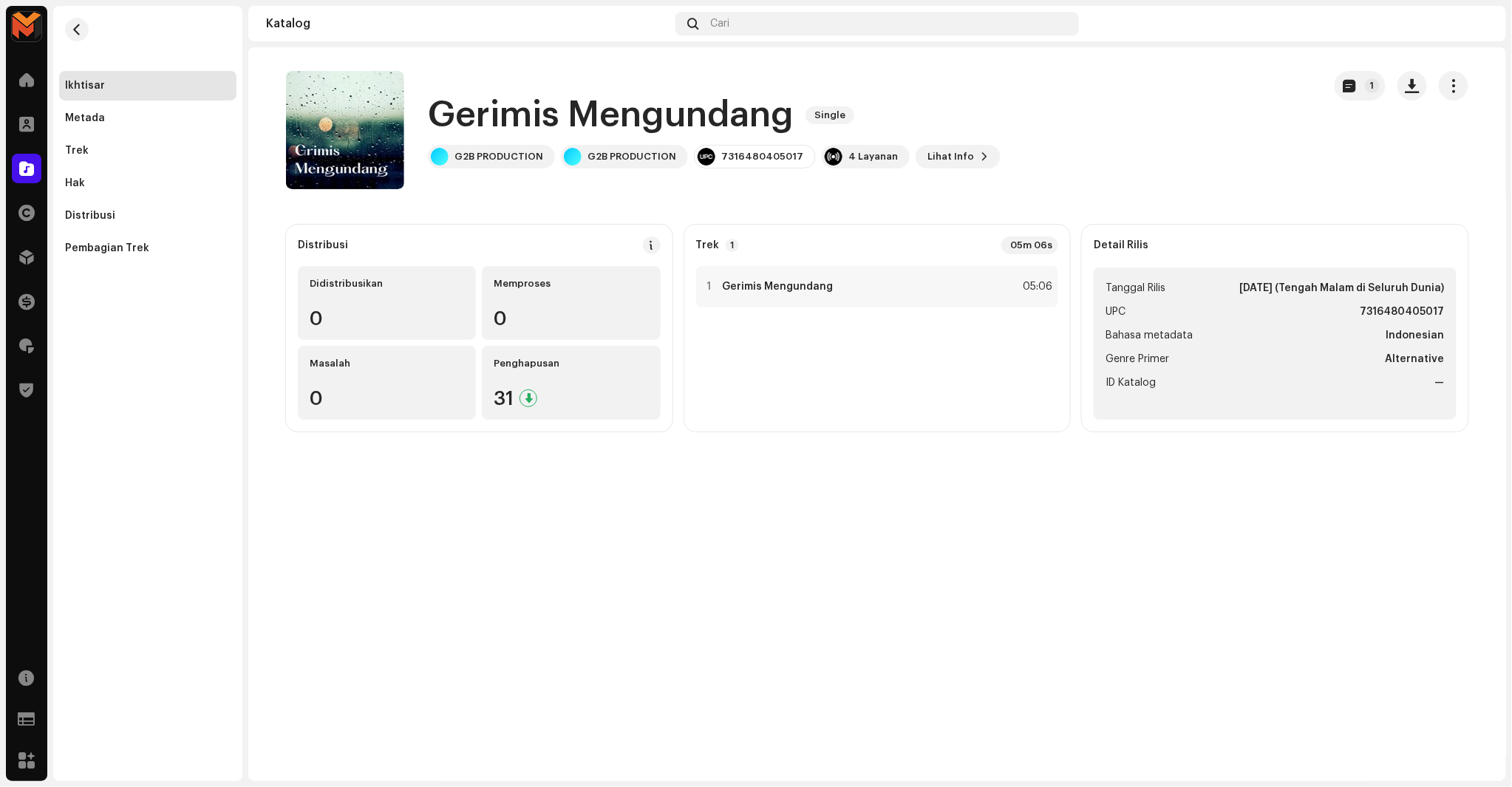
click at [847, 507] on div "Gerimis Mengundang Single 1 Gerimis Mengundang Single G2B PRODUCTION G2B PRODUC…" at bounding box center [878, 413] width 1258 height 734
click at [843, 286] on div "1 Gerimis Mengundang 05:06" at bounding box center [878, 287] width 363 height 42
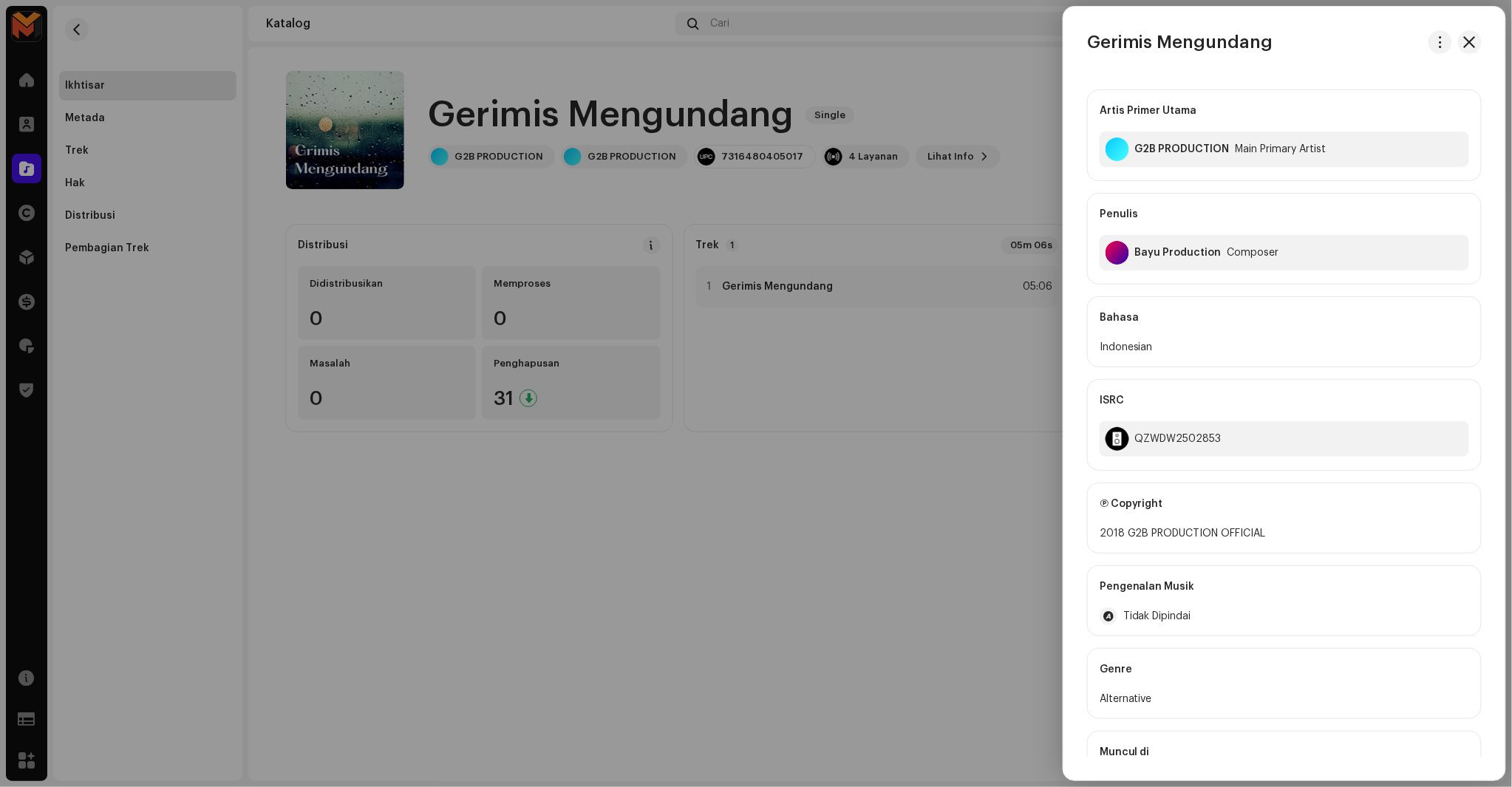
scroll to position [67, 0]
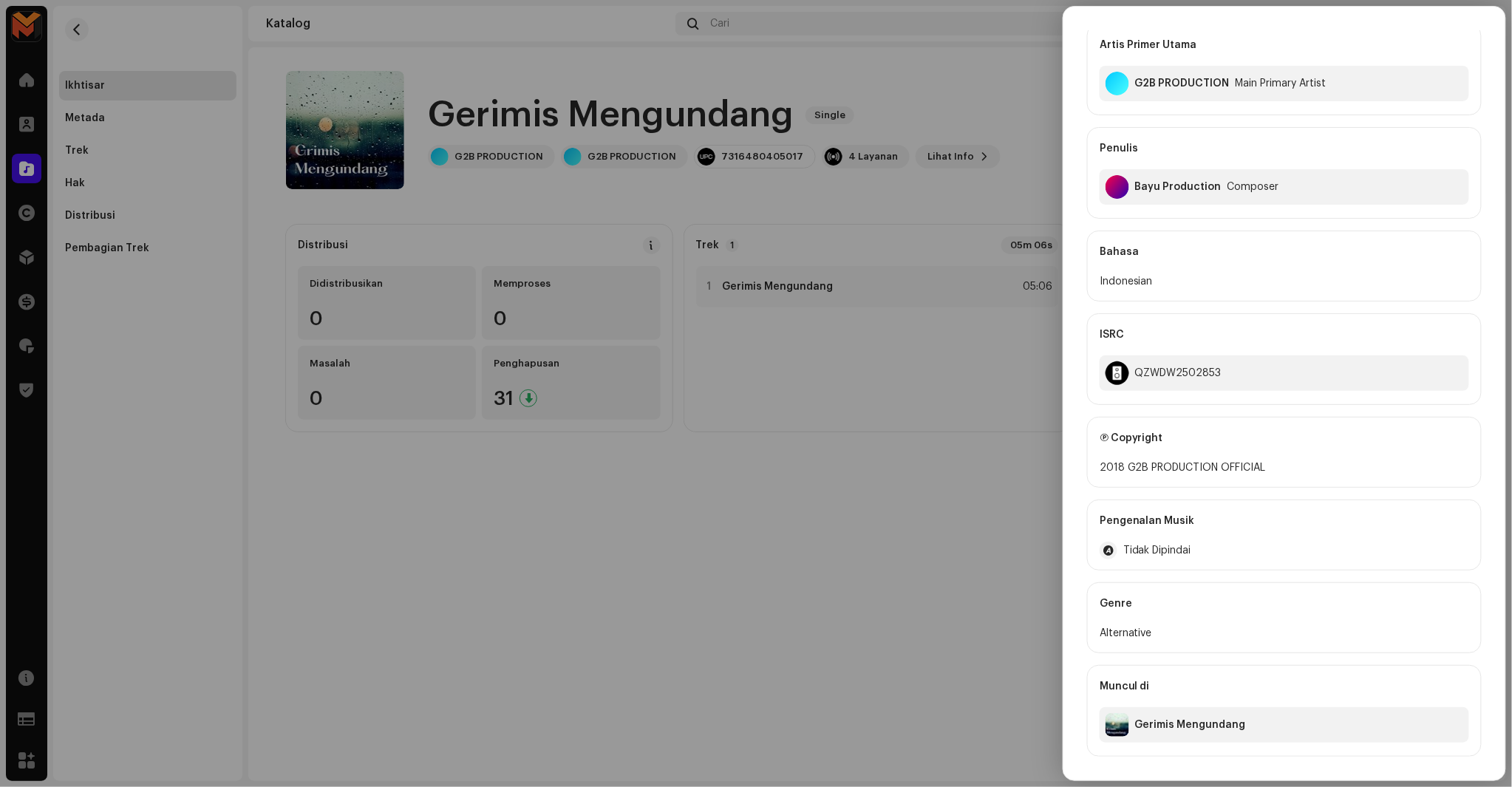
click at [940, 504] on div at bounding box center [756, 393] width 1512 height 787
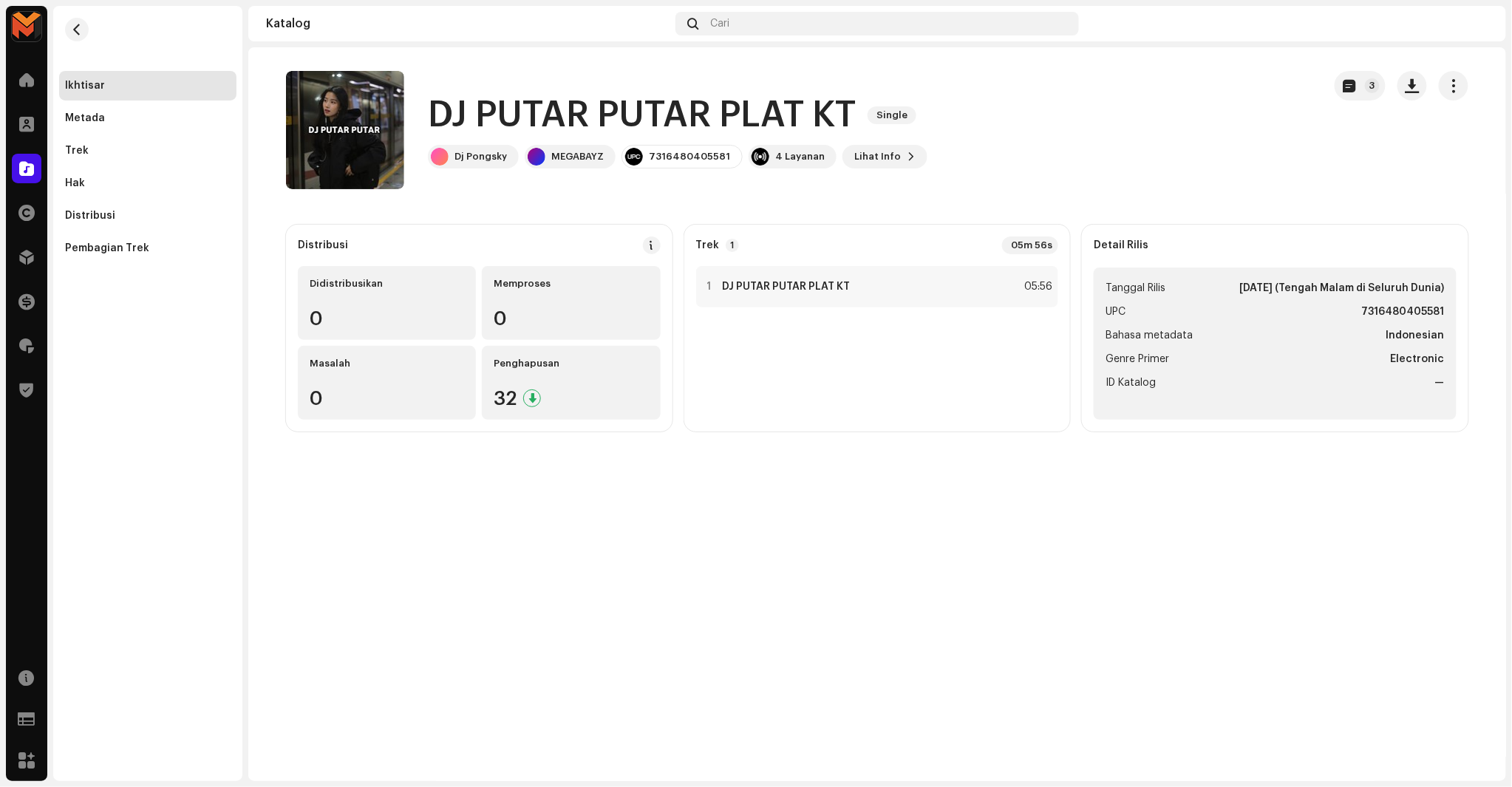
click at [542, 128] on h1 "DJ PUTAR PUTAR PLAT KT" at bounding box center [642, 114] width 428 height 47
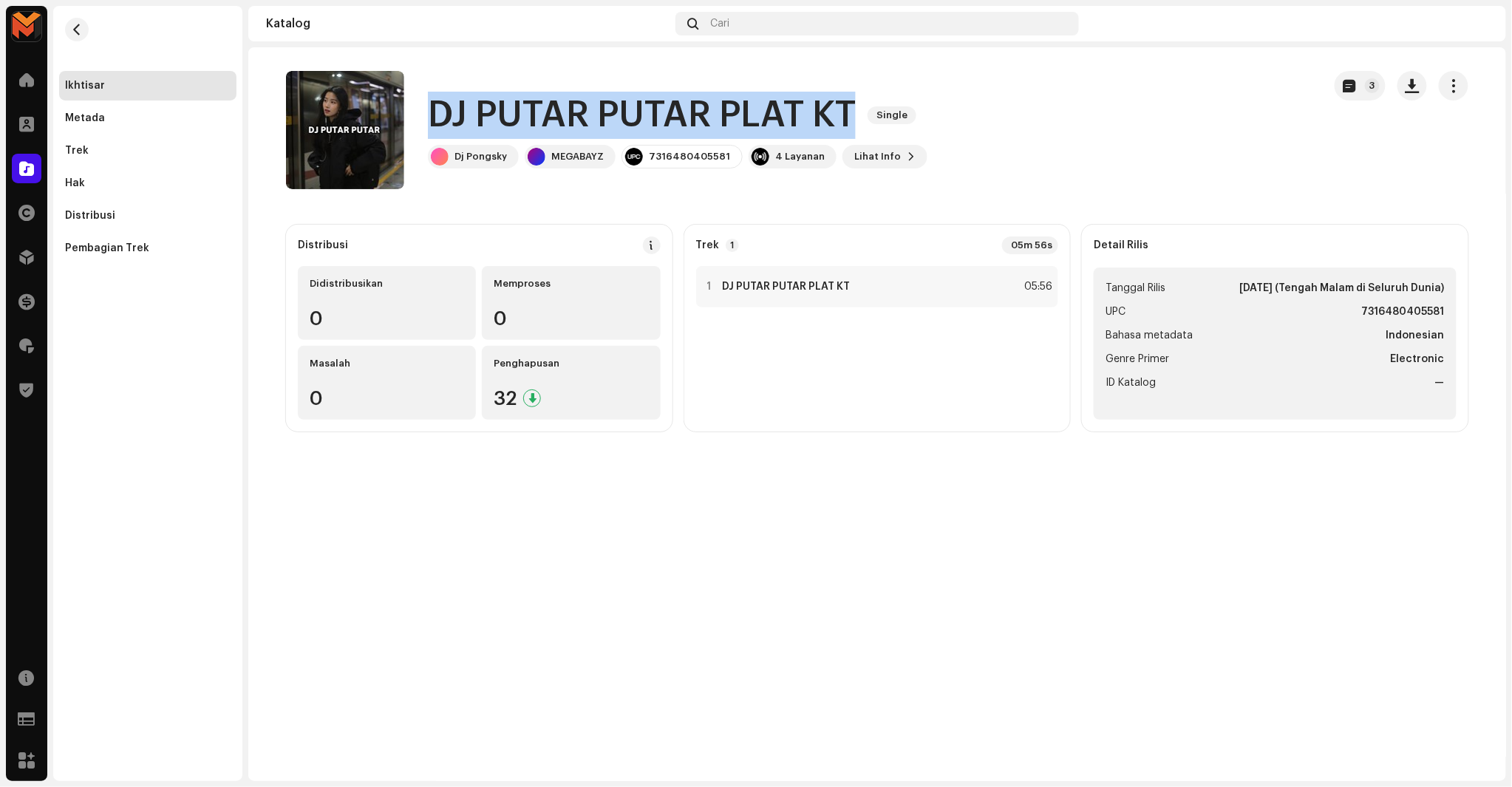
click at [542, 128] on h1 "DJ PUTAR PUTAR PLAT KT" at bounding box center [642, 114] width 428 height 47
copy div "DJ PUTAR PUTAR PLAT KT Single"
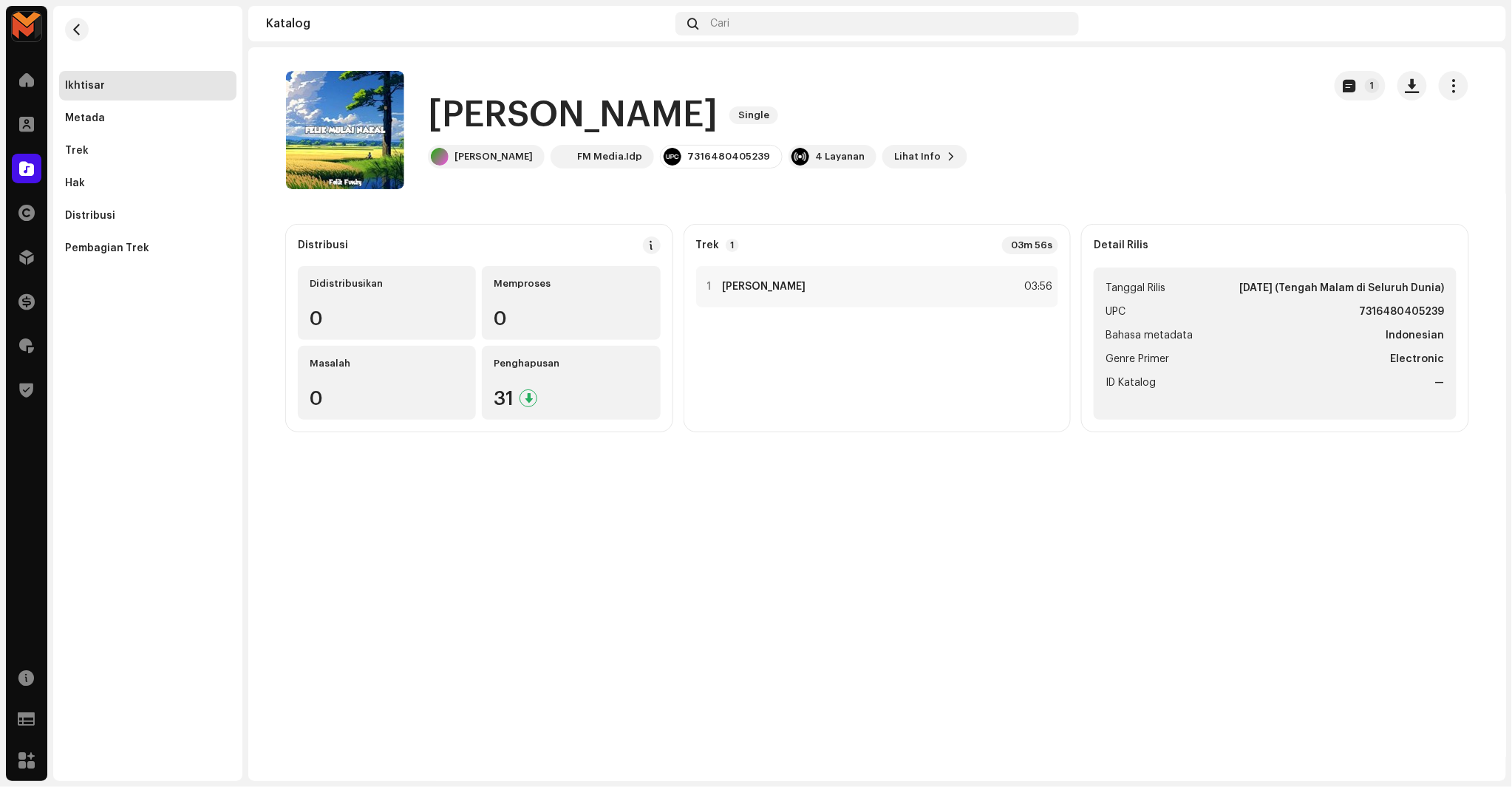
click at [540, 118] on h1 "[PERSON_NAME]" at bounding box center [572, 114] width 290 height 47
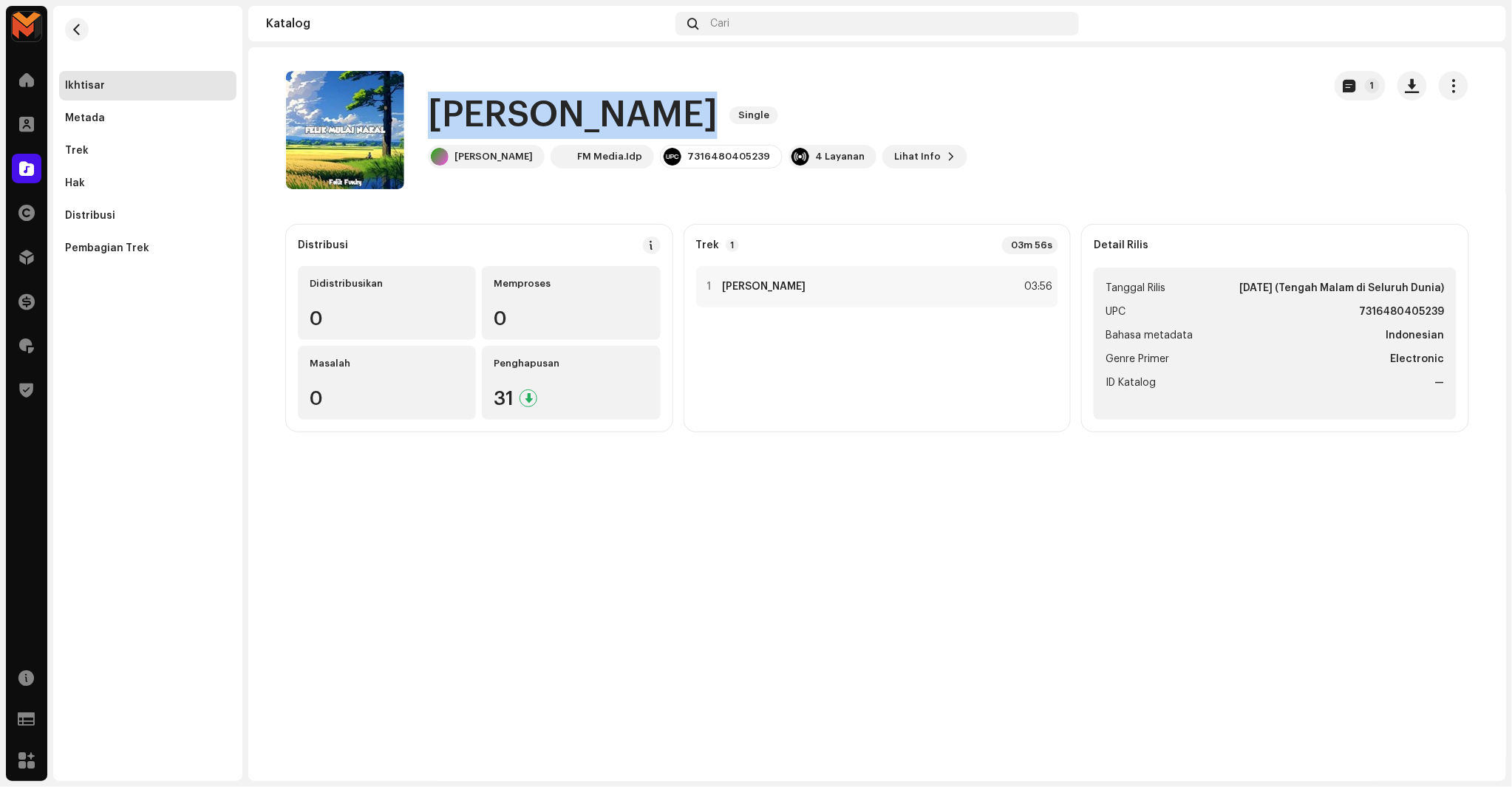
click at [540, 118] on h1 "[PERSON_NAME]" at bounding box center [572, 114] width 290 height 47
copy div "Felik Mulai Nakal Single"
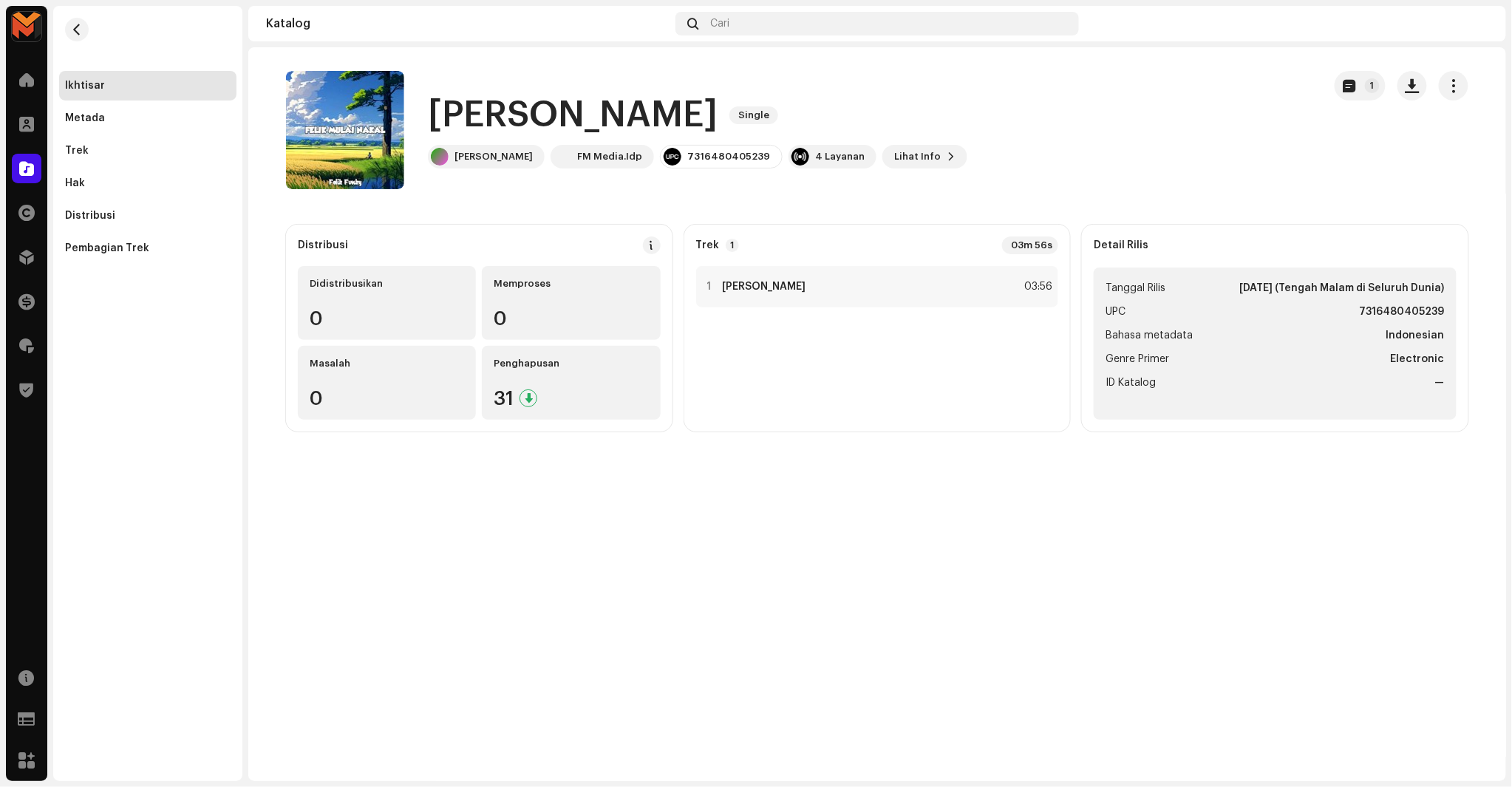
click at [1014, 495] on div "Felik Mulai Nakal Single 1 Felik Mulai Nakal Single Felik Fvnky FM Media.Idp 73…" at bounding box center [878, 413] width 1258 height 734
click at [1417, 91] on span "button" at bounding box center [1413, 85] width 14 height 12
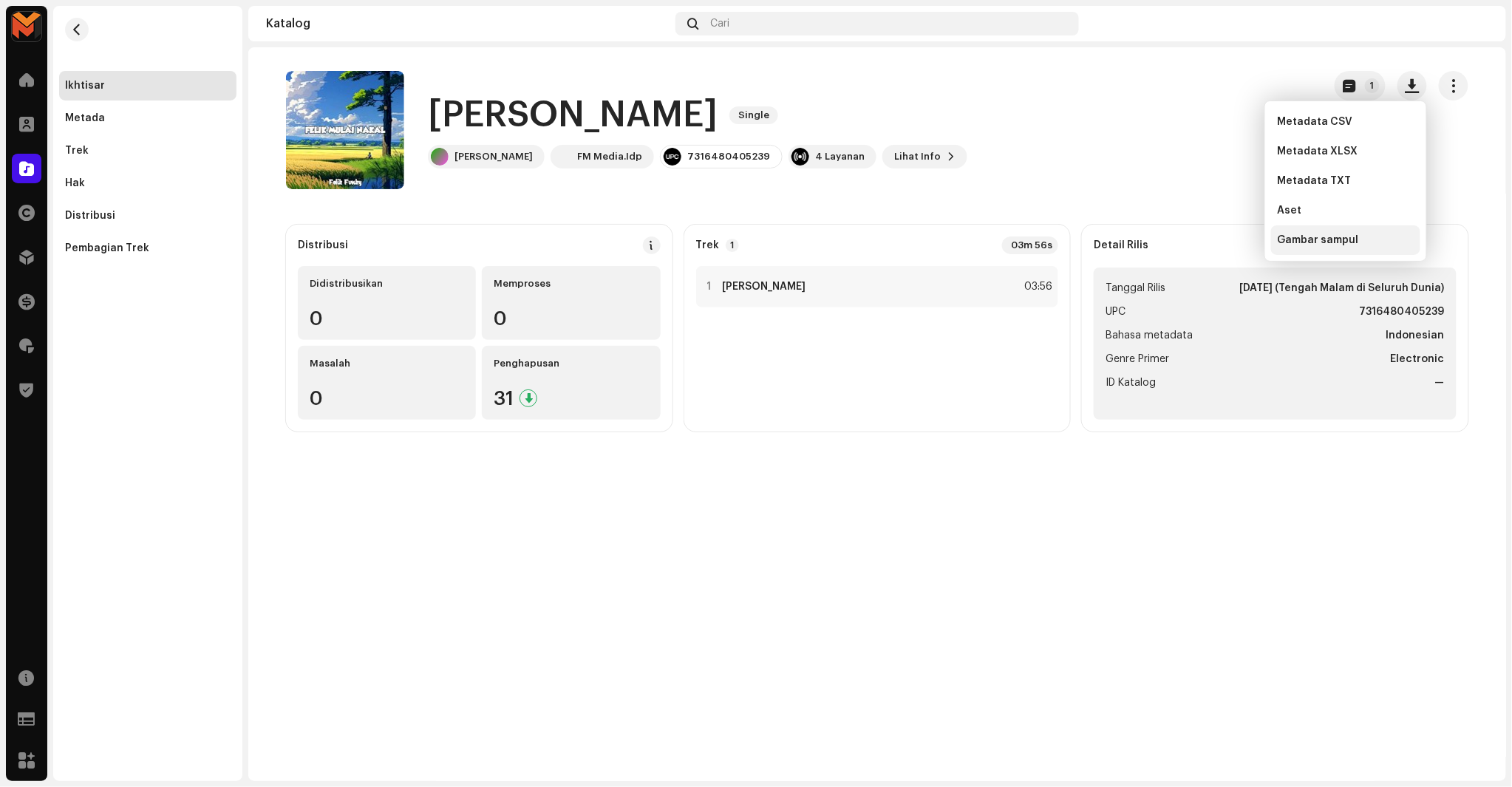
drag, startPoint x: 1299, startPoint y: 240, endPoint x: 1276, endPoint y: 241, distance: 23.0
click at [1298, 241] on span "Gambar sampul" at bounding box center [1318, 240] width 82 height 12
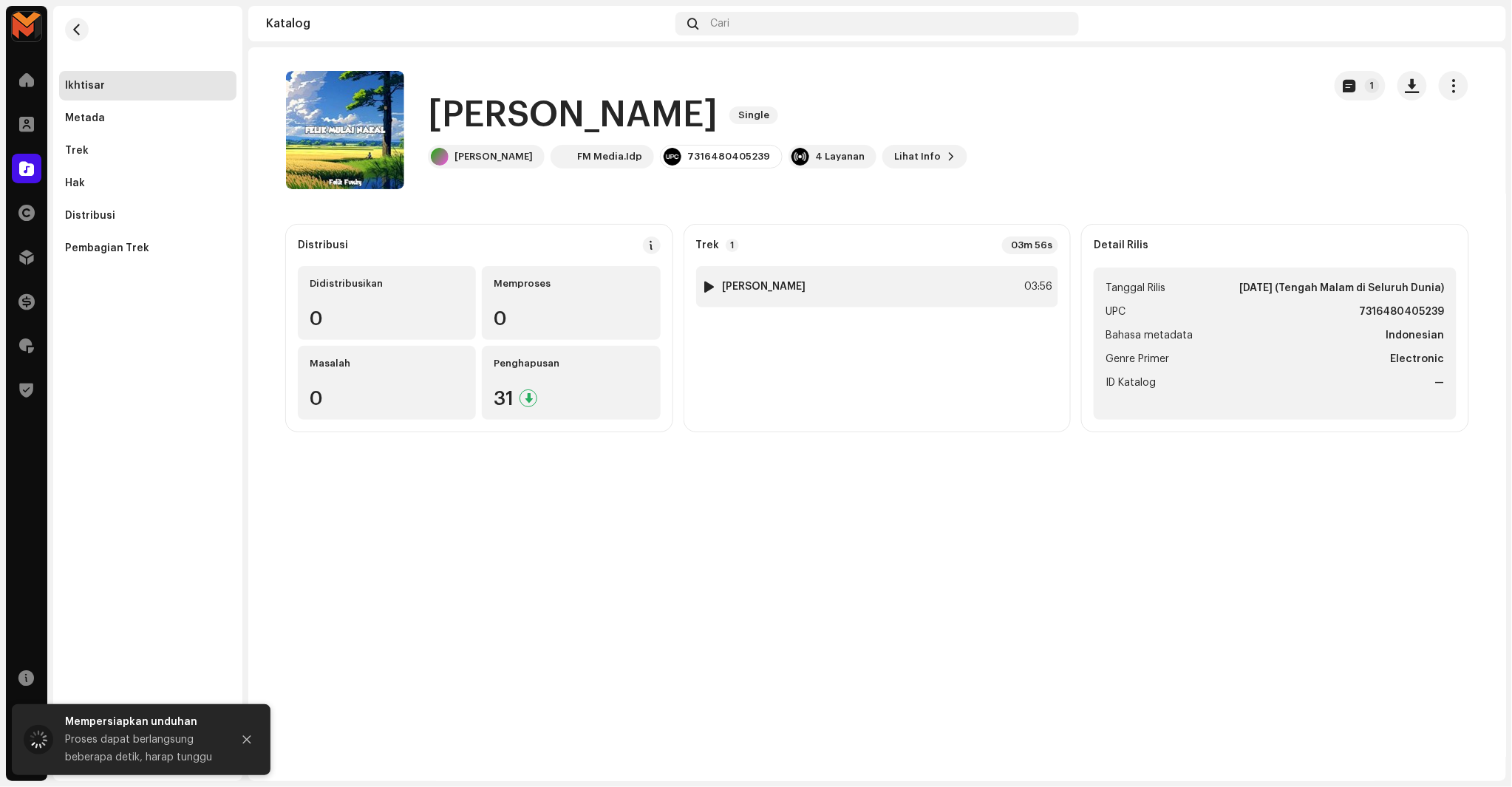
click at [941, 276] on div "1 Felik Mulai Nakal 03:56" at bounding box center [878, 287] width 363 height 42
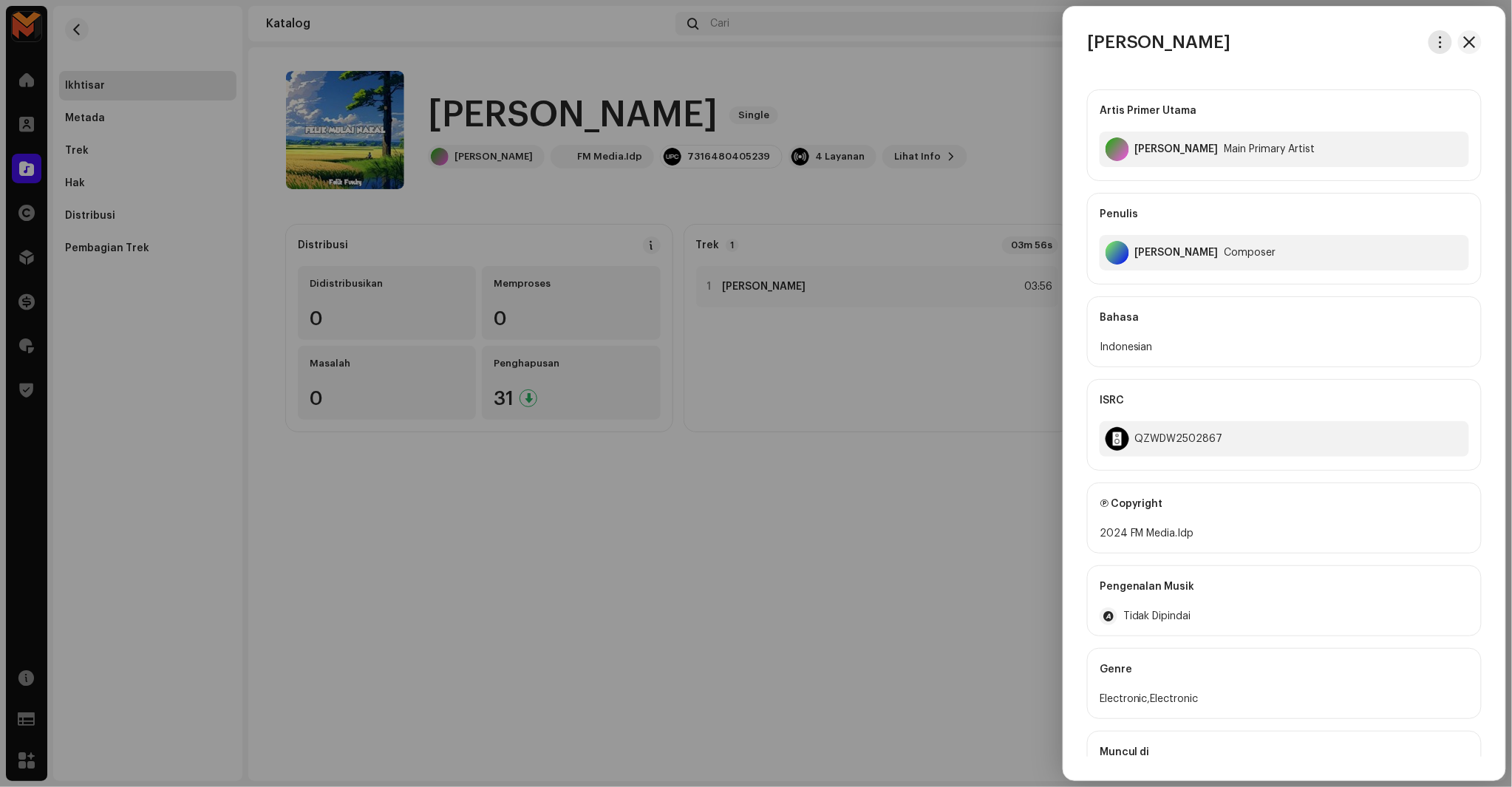
click at [1429, 48] on button "button" at bounding box center [1440, 42] width 24 height 24
click at [1357, 114] on div "Unduh audio" at bounding box center [1367, 105] width 149 height 29
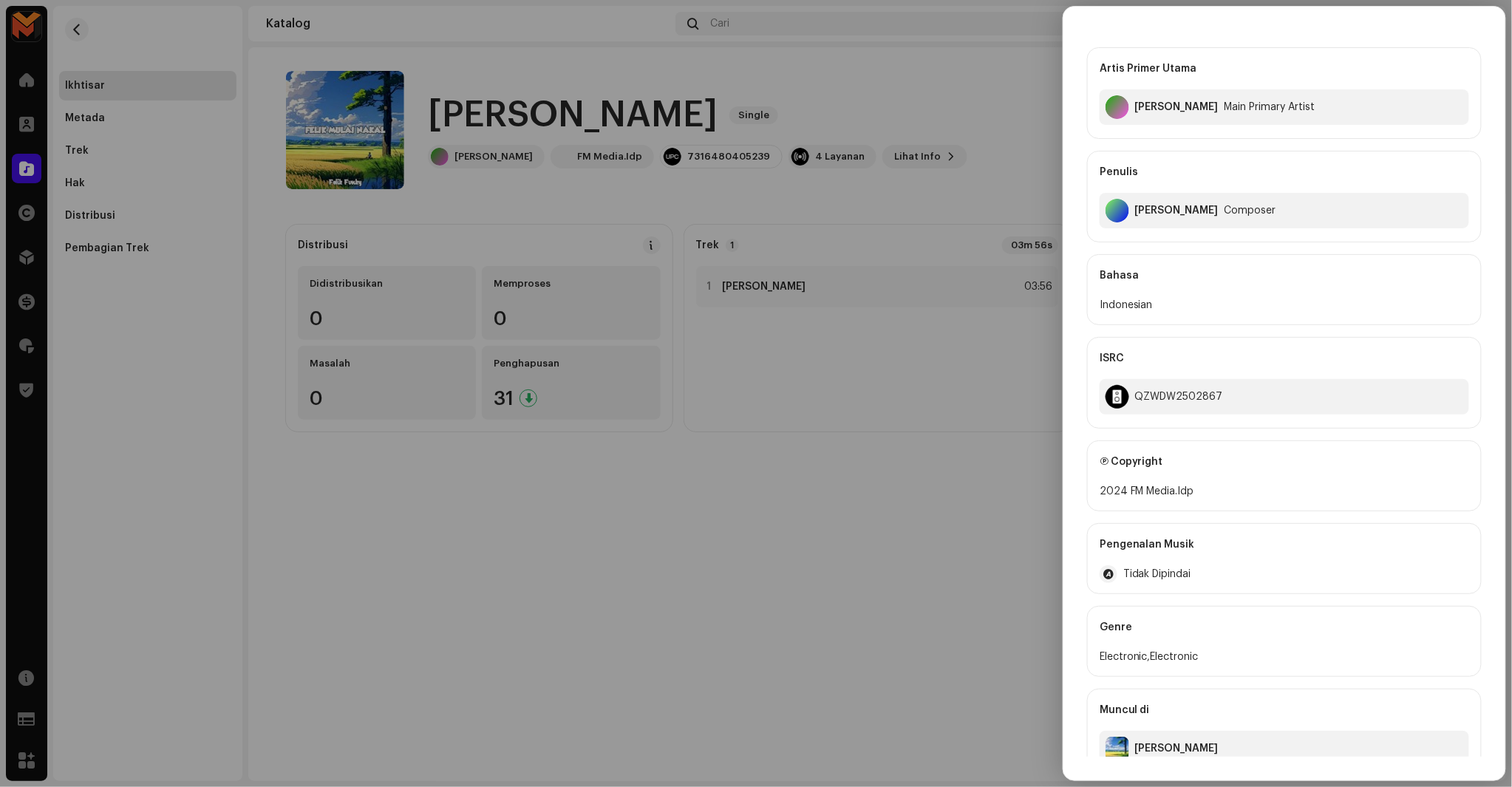
scroll to position [67, 0]
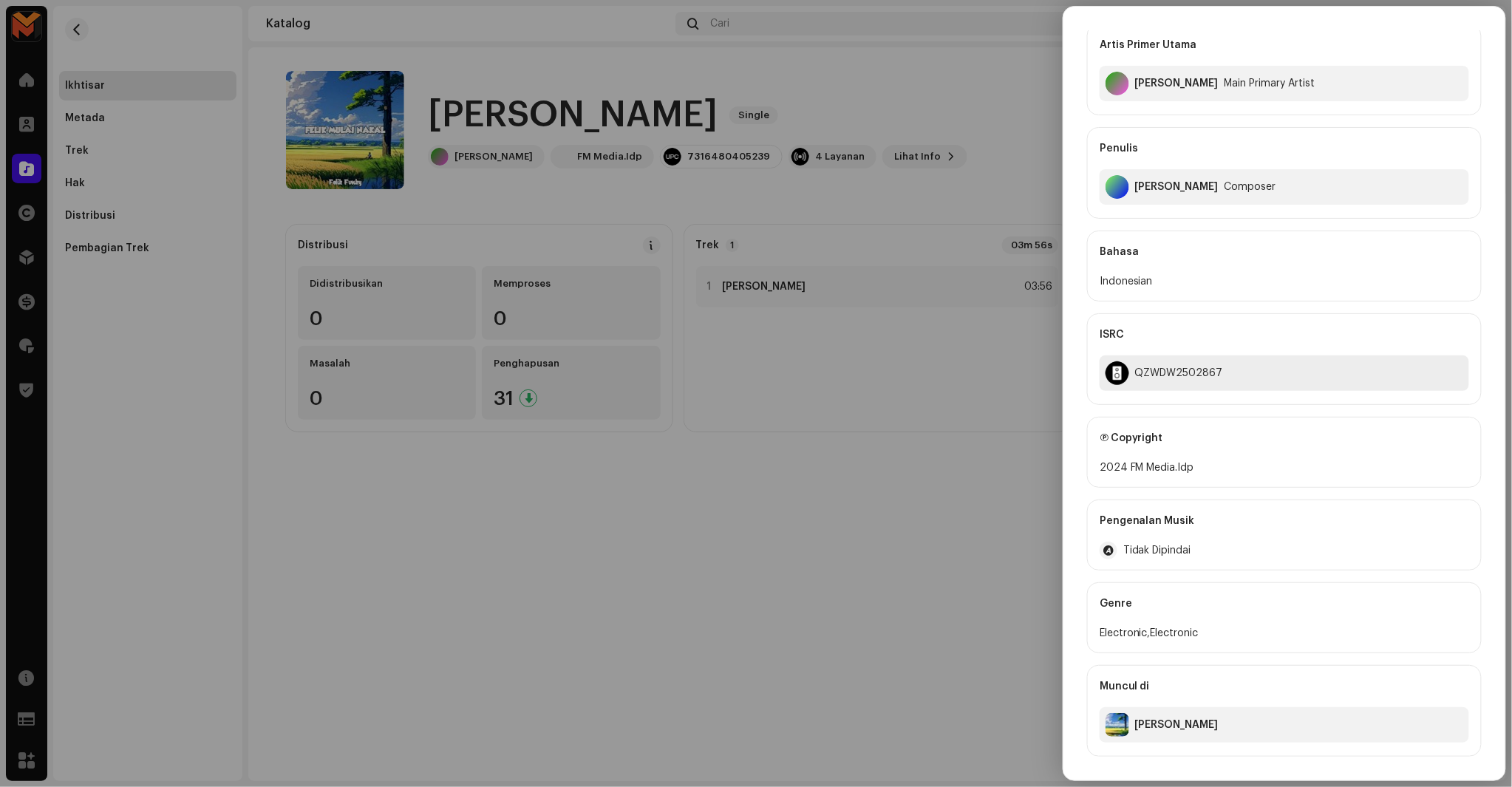
click at [1146, 363] on div "QZWDW2502867" at bounding box center [1284, 374] width 369 height 35
copy div "FM Media.Idp"
drag, startPoint x: 1129, startPoint y: 469, endPoint x: 1252, endPoint y: 469, distance: 123.0
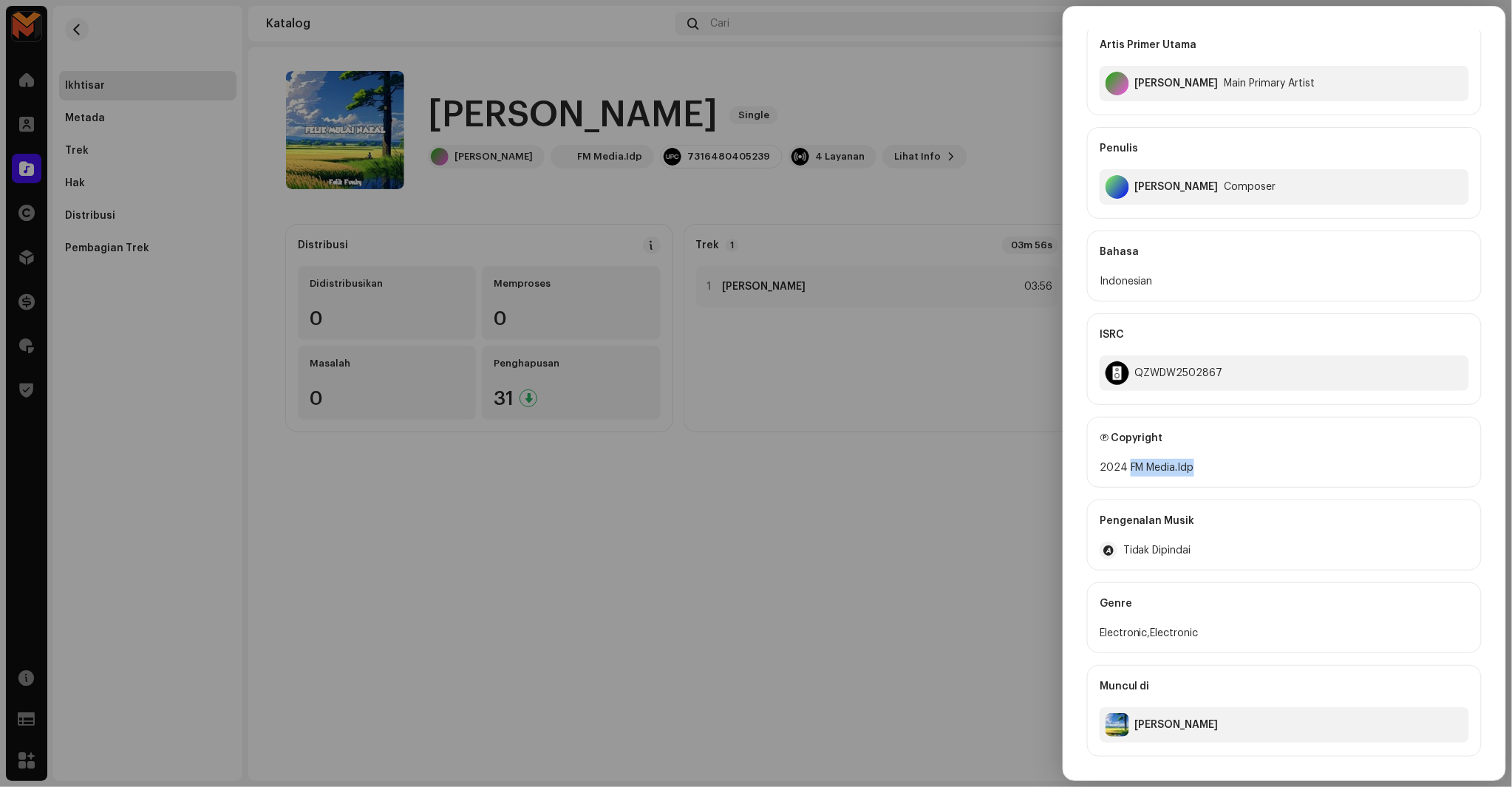
click at [1252, 469] on div "2024 FM Media.Idp" at bounding box center [1284, 468] width 369 height 18
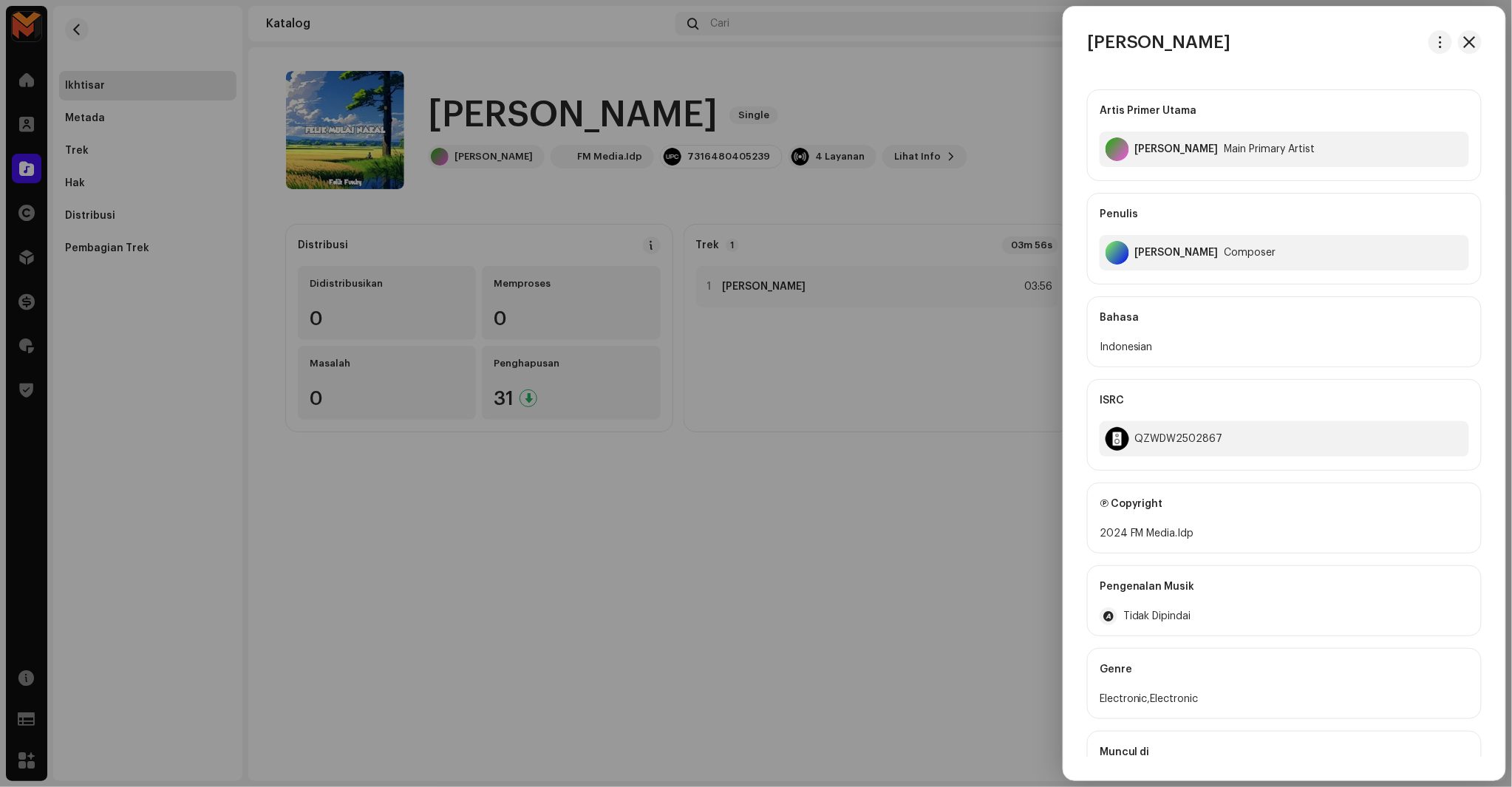
click at [1148, 251] on div "Felix Fulvian Alfarizi" at bounding box center [1177, 252] width 83 height 12
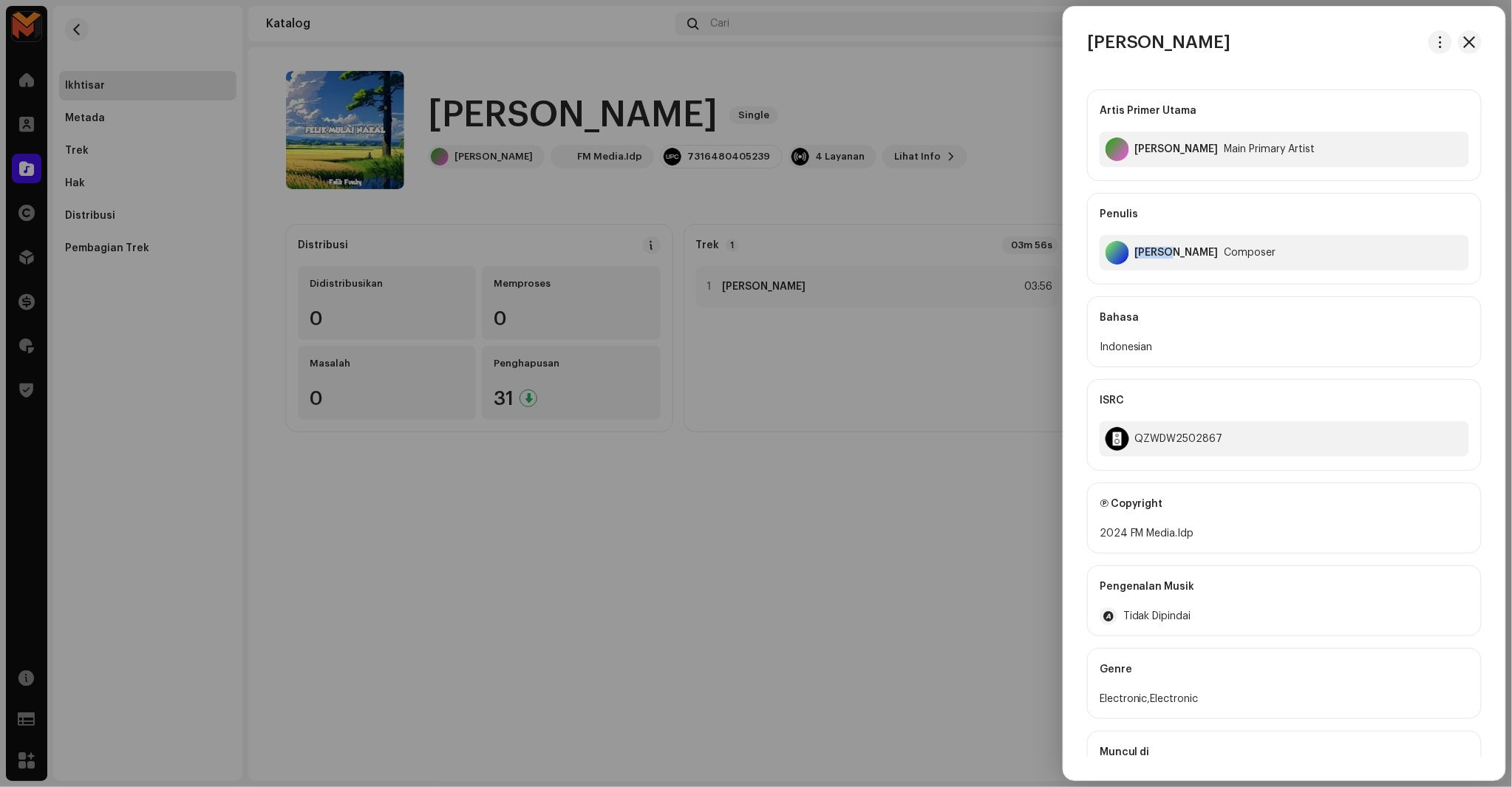
click at [1148, 251] on div "Felix Fulvian Alfarizi" at bounding box center [1177, 252] width 83 height 12
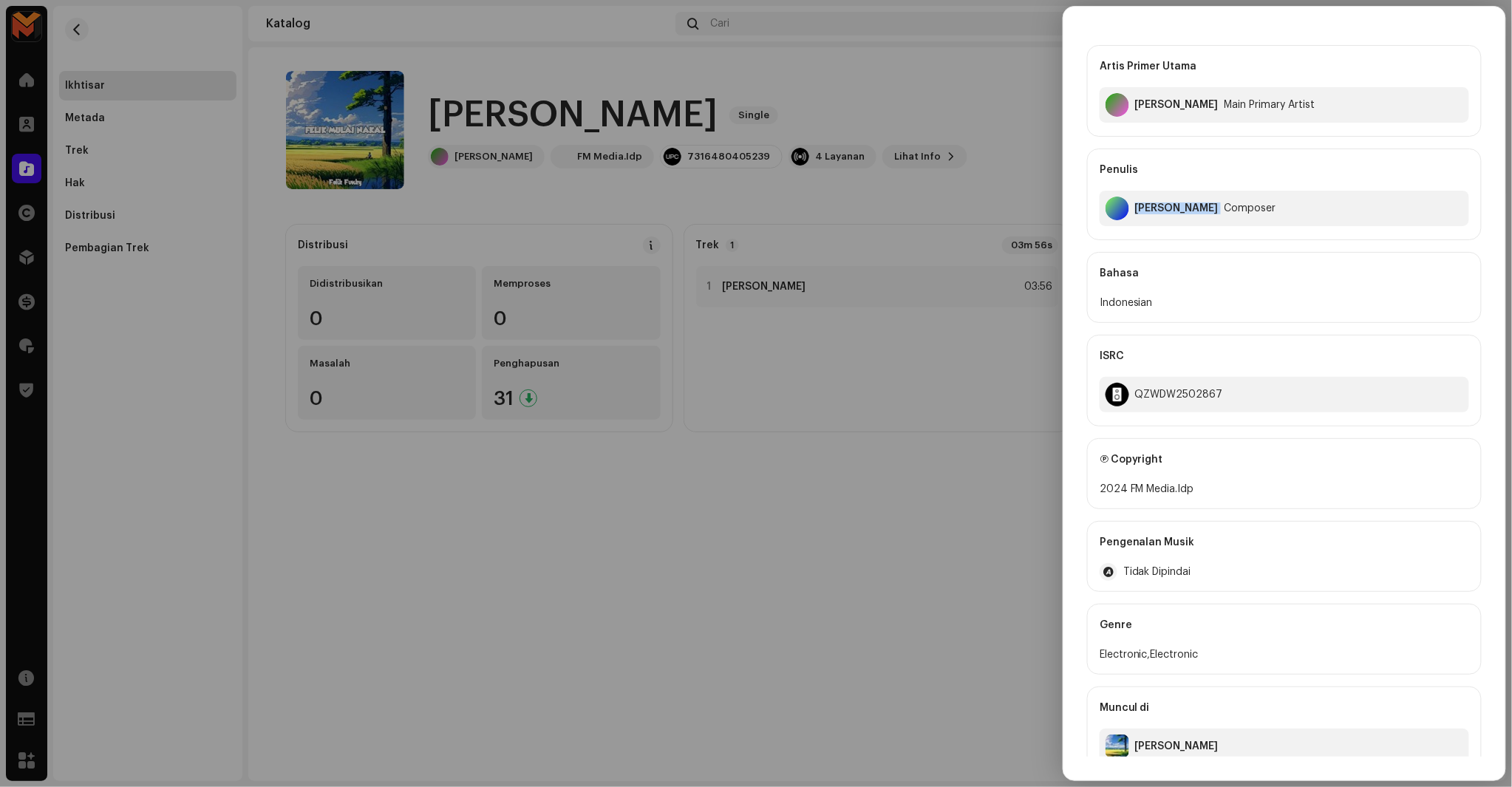
scroll to position [67, 0]
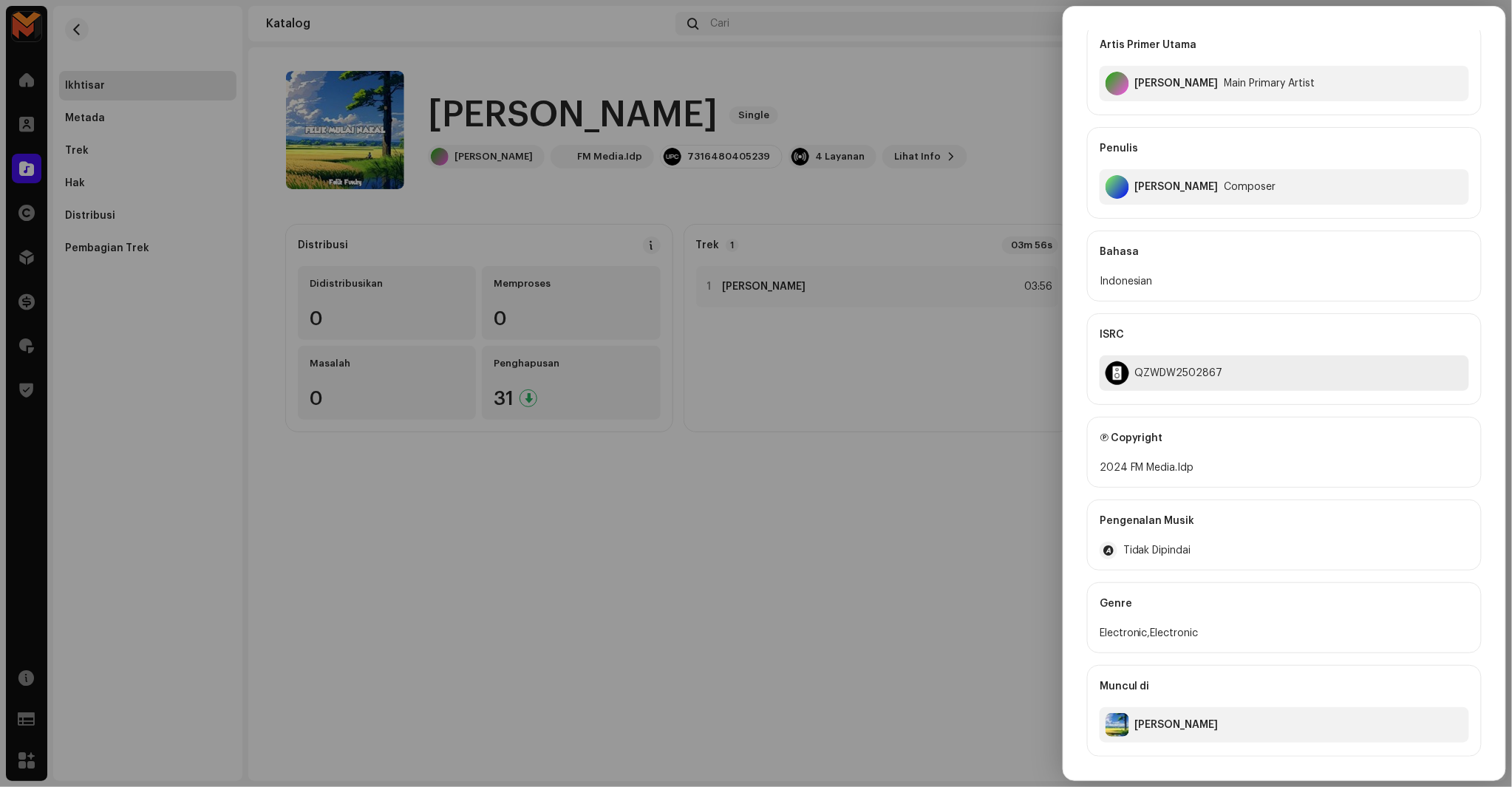
click at [1164, 370] on div "QZWDW2502867" at bounding box center [1178, 373] width 88 height 12
copy div "QZWDW2502867"
click at [972, 444] on div at bounding box center [756, 393] width 1512 height 787
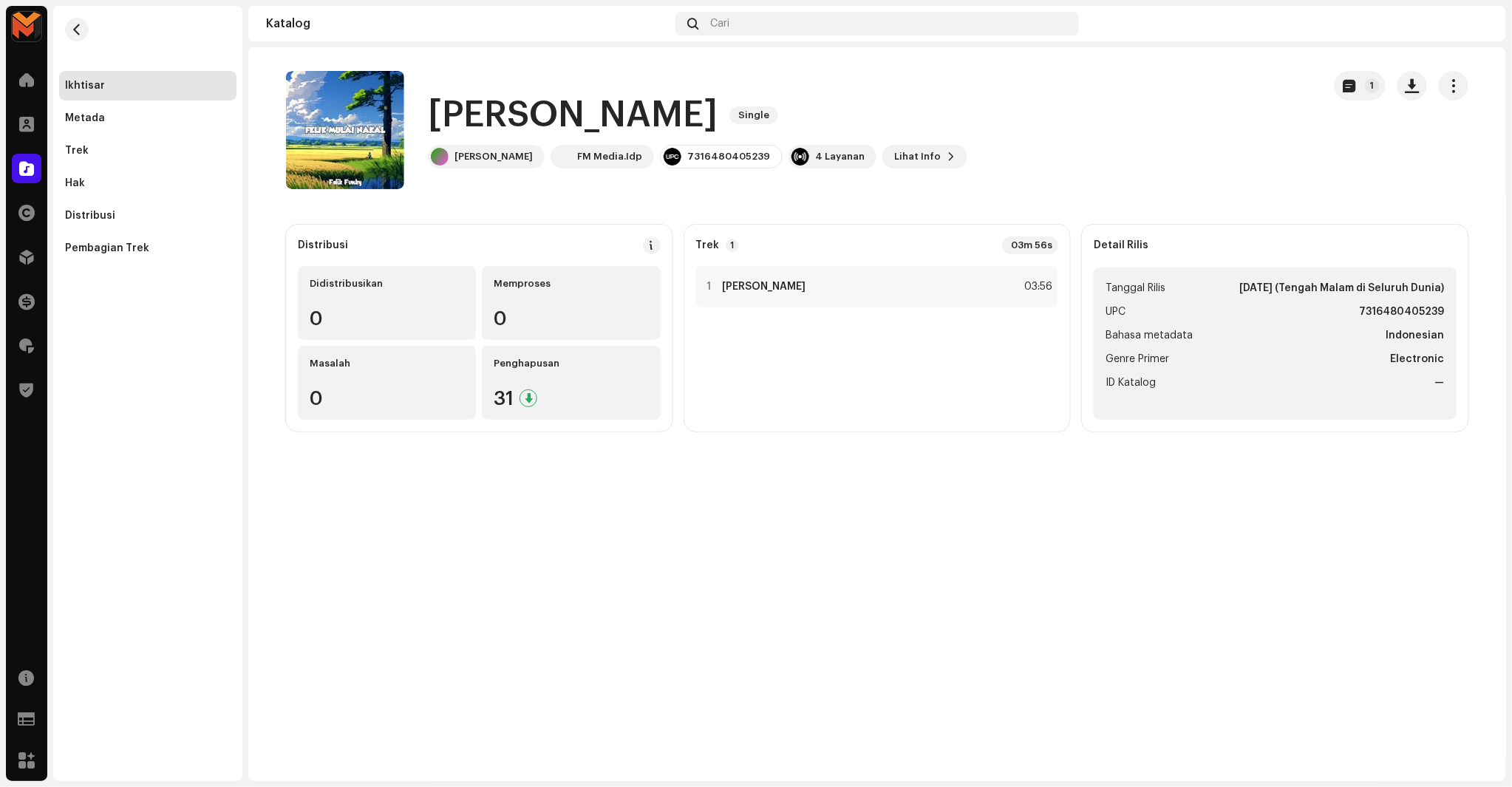
click at [1416, 308] on strong "7316480405239" at bounding box center [1403, 312] width 85 height 18
copy strong "7316480405239"
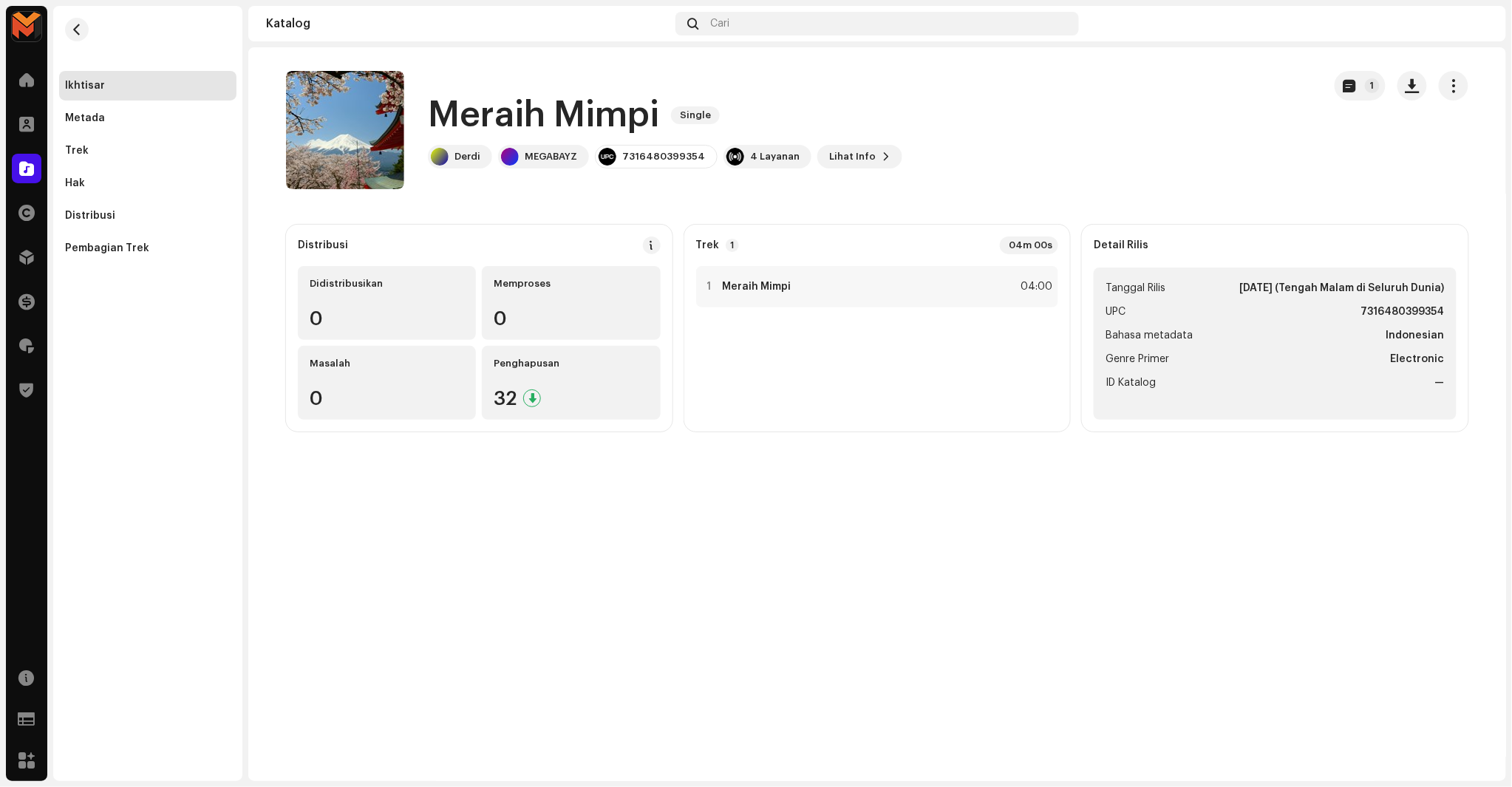
click at [497, 131] on h1 "Meraih Mimpi" at bounding box center [543, 114] width 232 height 47
copy div "Meraih Mimpi Single"
click at [886, 351] on div "1 Meraih Mimpi 04:00" at bounding box center [878, 342] width 363 height 153
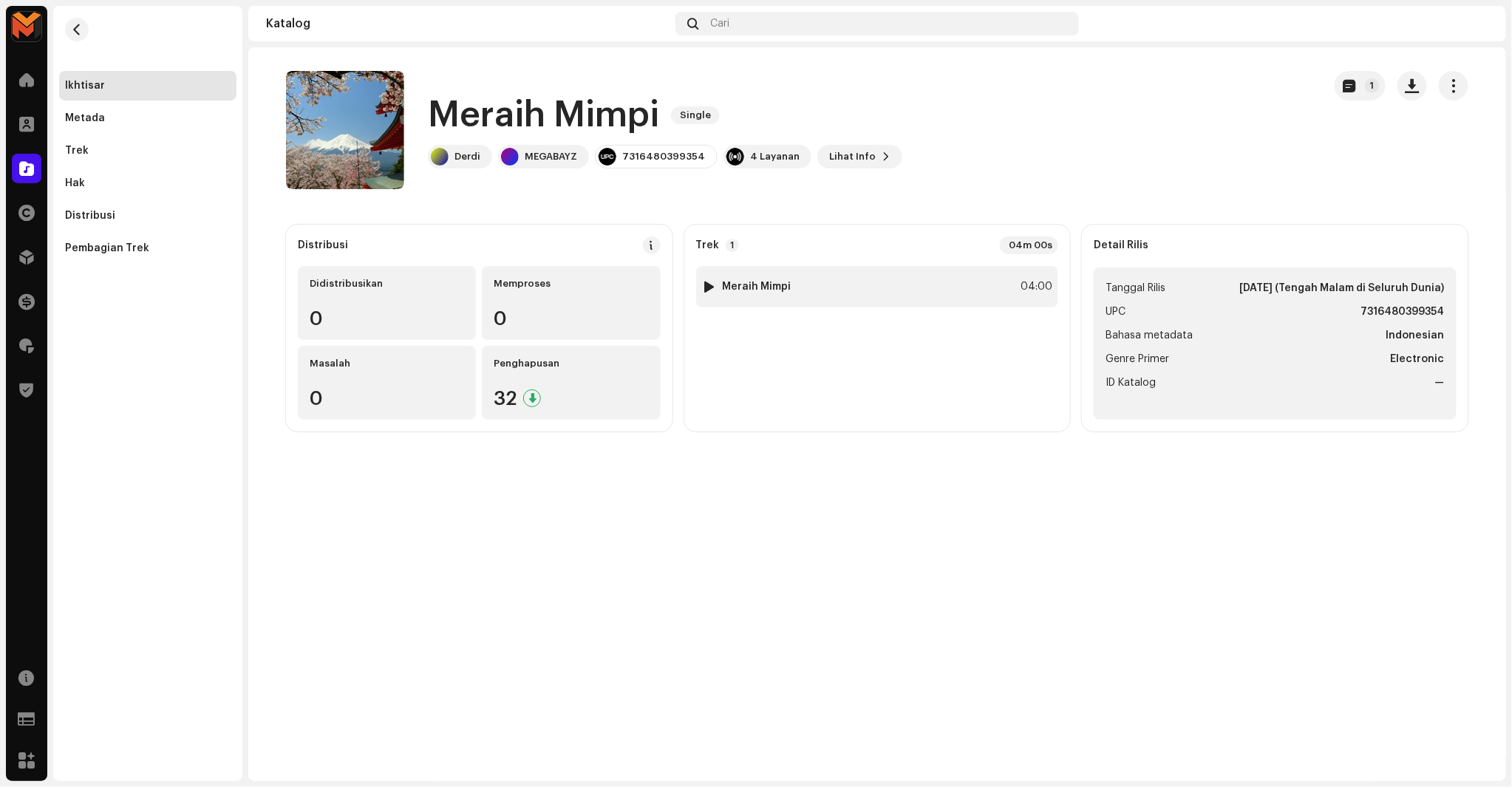
click at [801, 292] on div "1 Meraih Mimpi 04:00" at bounding box center [878, 287] width 363 height 42
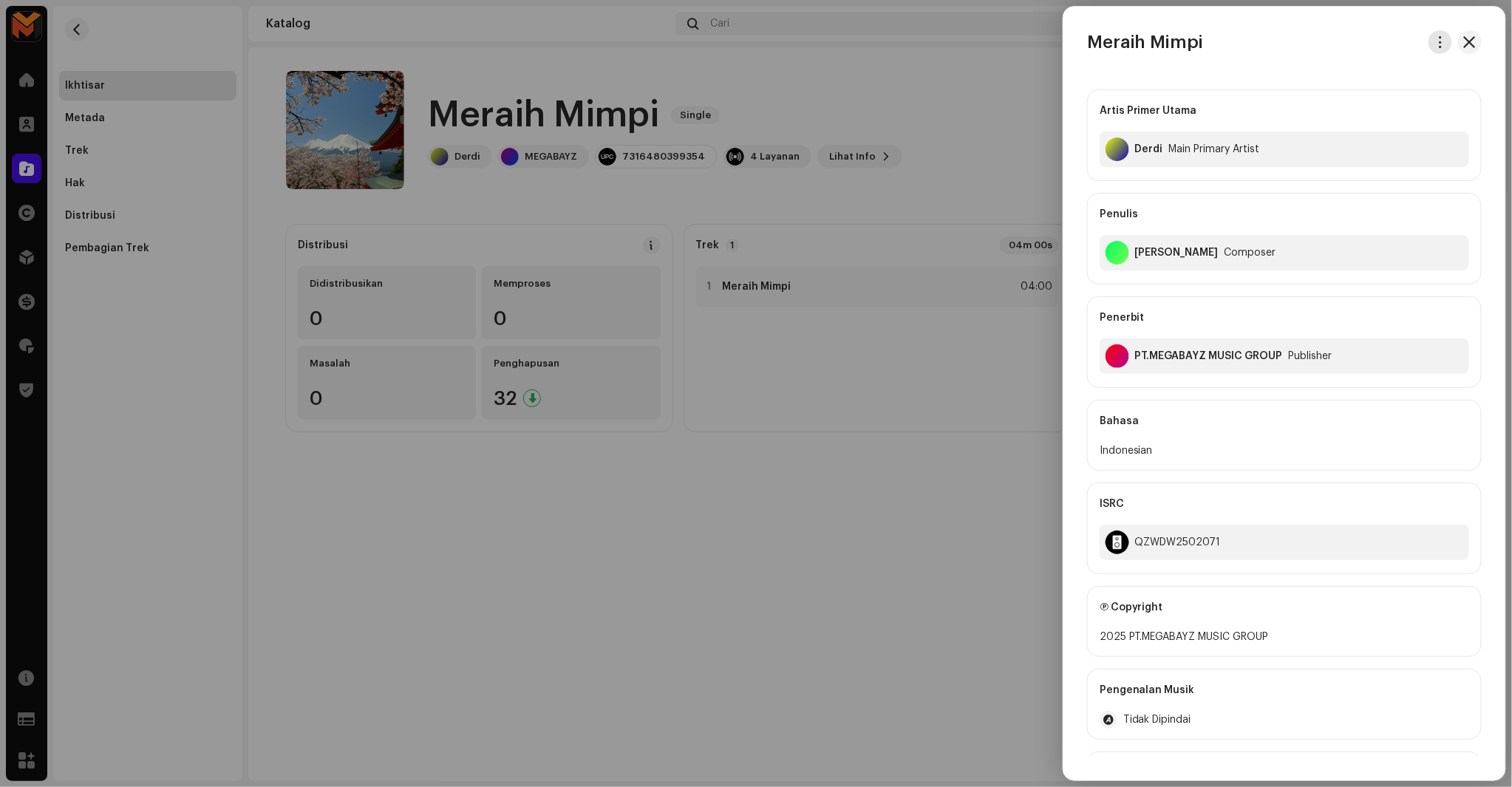
click at [1440, 42] on span "button" at bounding box center [1441, 42] width 11 height 12
click at [1381, 109] on div "Unduh audio" at bounding box center [1367, 105] width 138 height 12
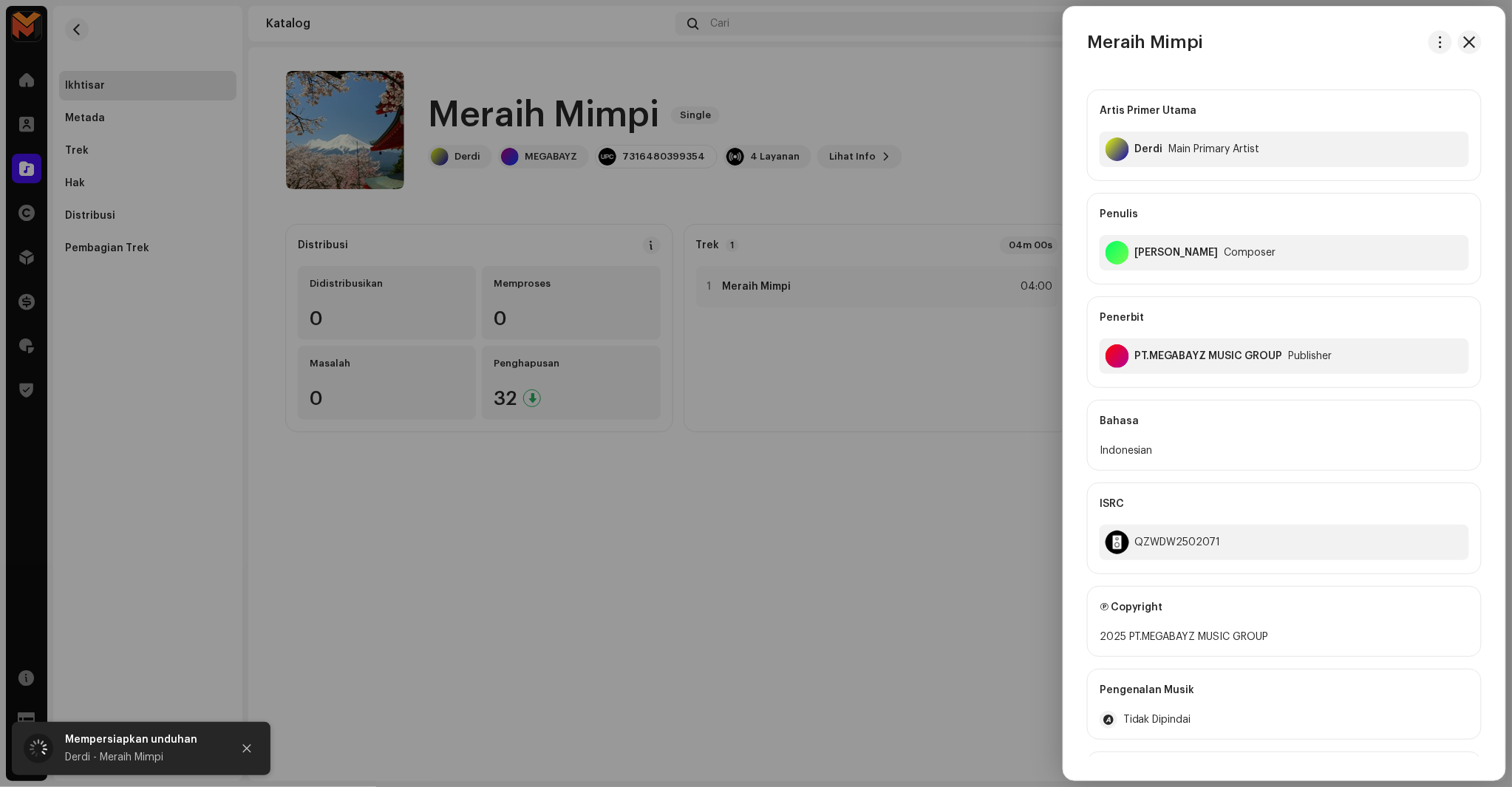
click at [894, 87] on div at bounding box center [756, 393] width 1512 height 787
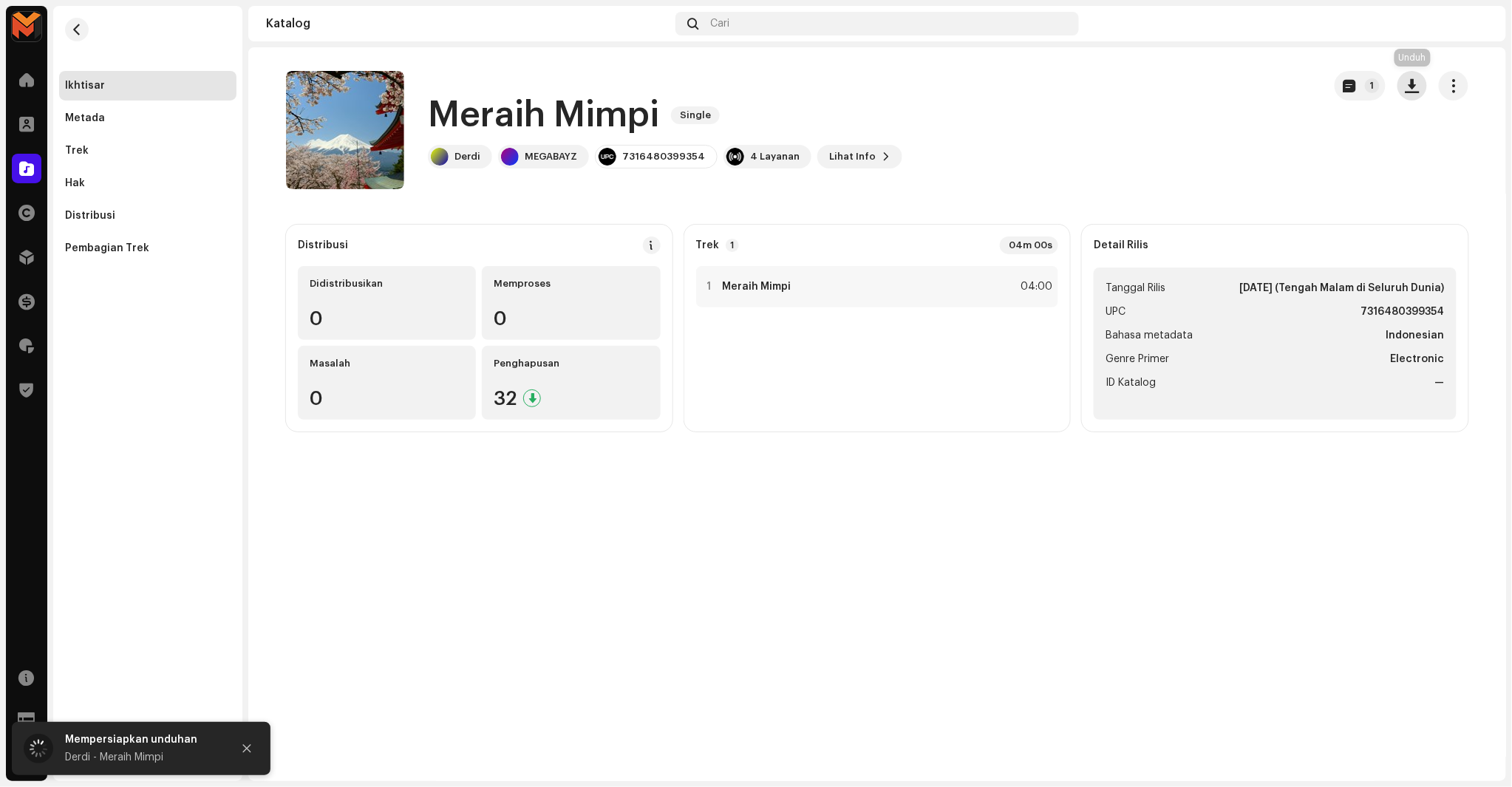
click at [1409, 82] on span "button" at bounding box center [1413, 85] width 14 height 12
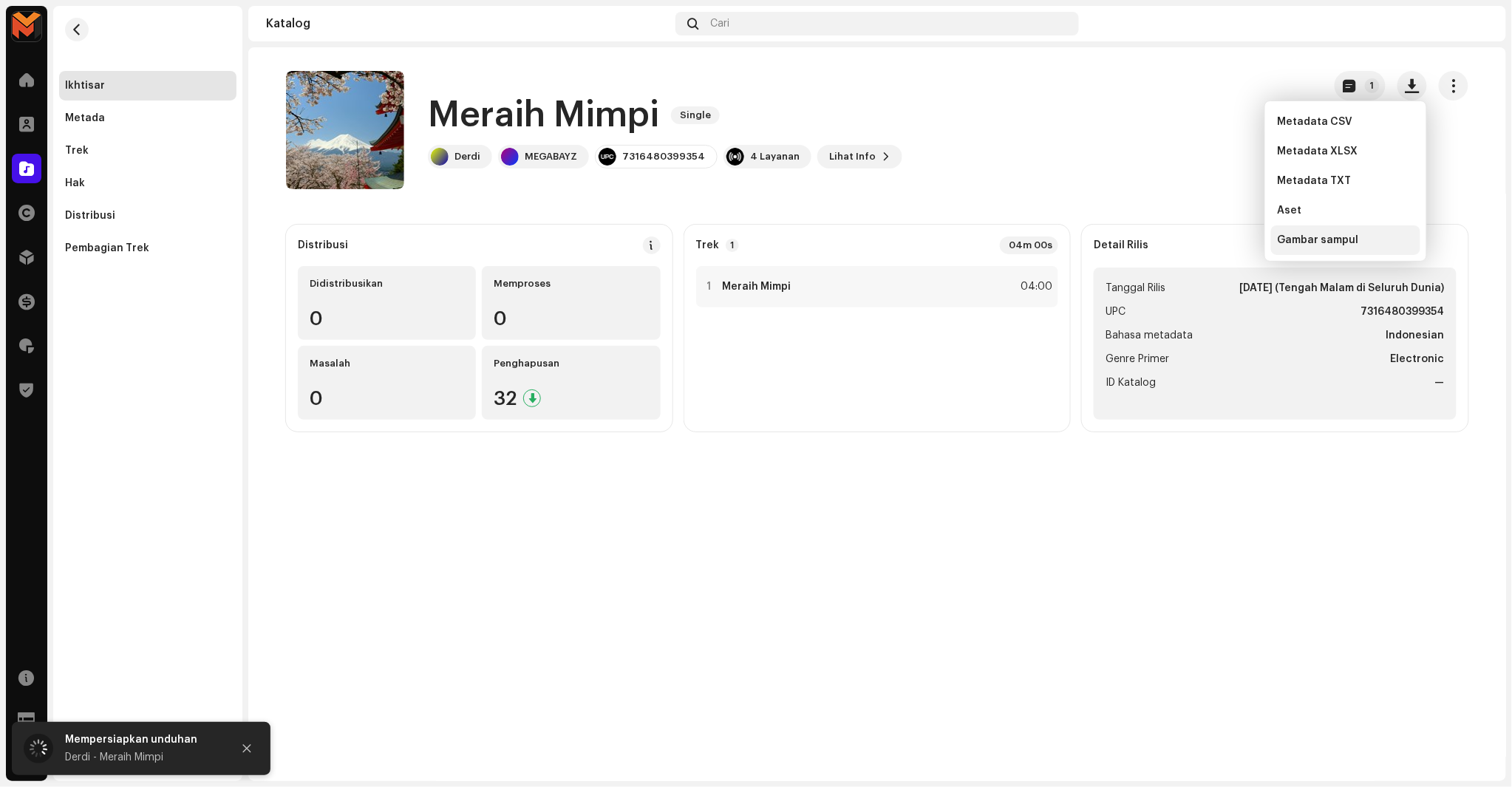
click at [1299, 234] on span "Gambar sampul" at bounding box center [1318, 240] width 82 height 12
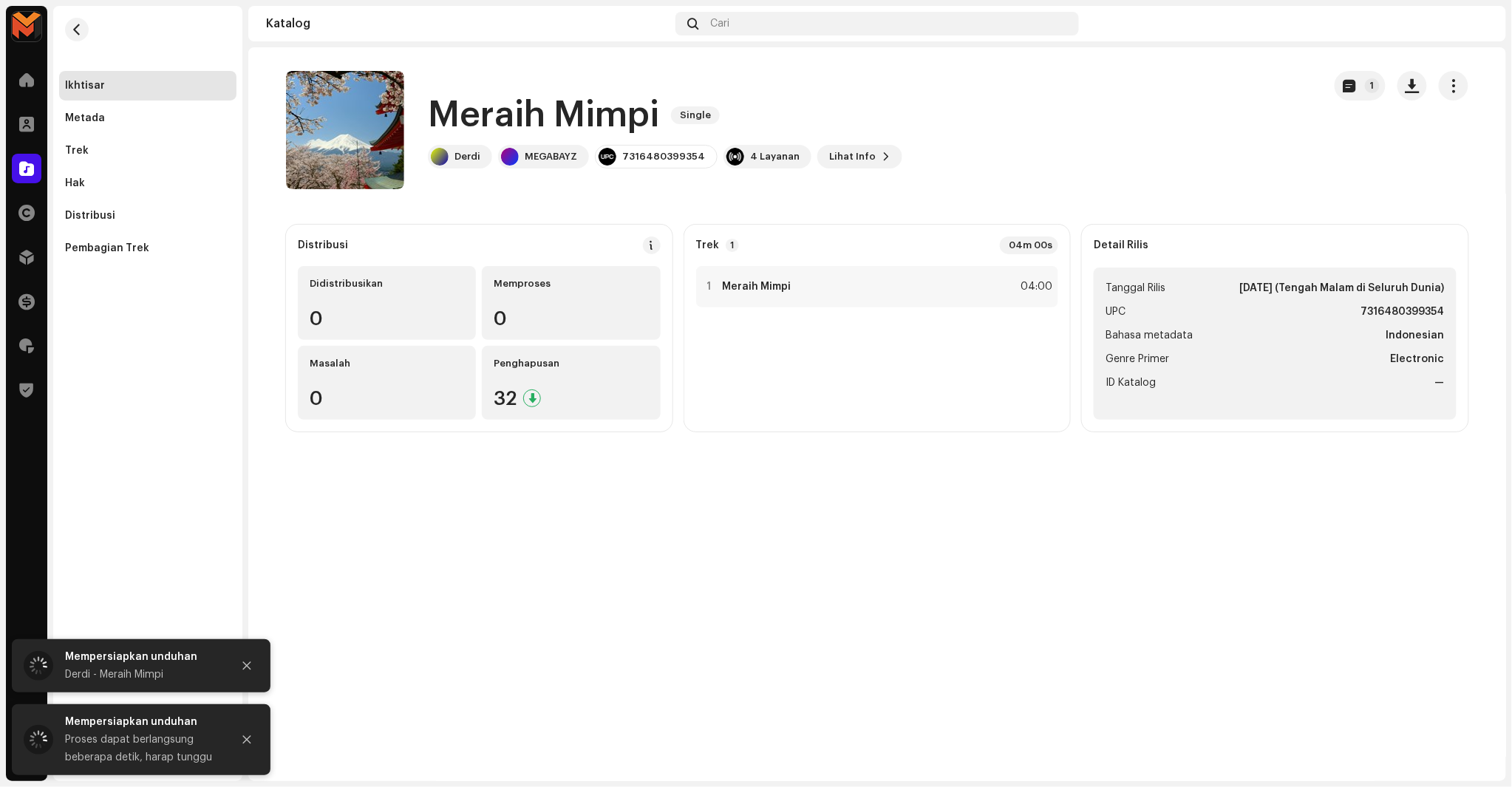
click at [511, 117] on h1 "Meraih Mimpi" at bounding box center [543, 114] width 232 height 47
click at [511, 115] on h1 "Meraih Mimpi" at bounding box center [543, 114] width 232 height 47
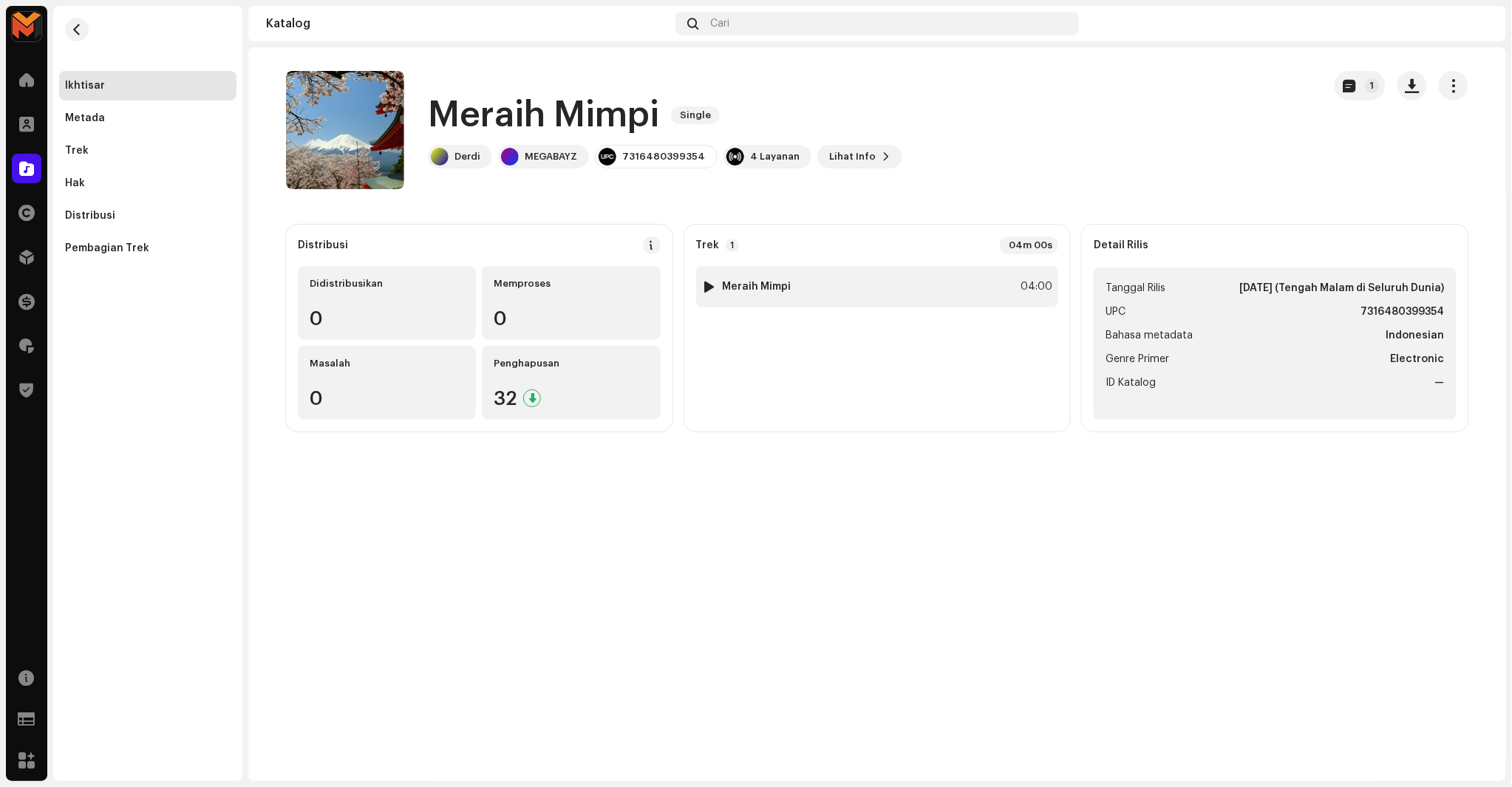
click at [973, 273] on div "1 Meraih Mimpi 04:00" at bounding box center [878, 287] width 363 height 42
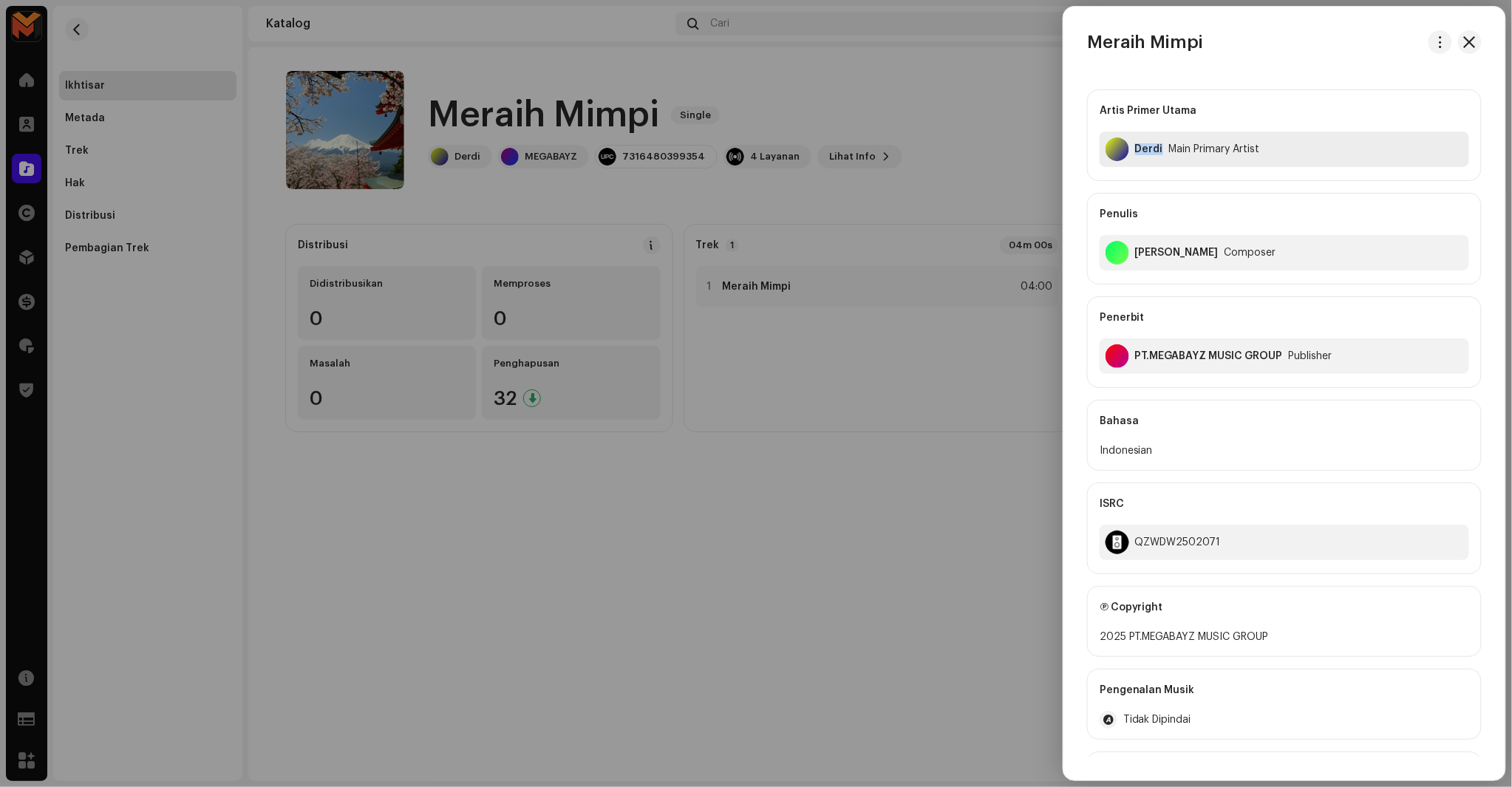
copy div "Derdi"
drag, startPoint x: 1136, startPoint y: 162, endPoint x: 1163, endPoint y: 188, distance: 37.5
click at [1163, 188] on div "Artis Primer Utama Derdi Main Primary Artist Penulis Deri Mulyadi Composer Pene…" at bounding box center [1284, 239] width 395 height 299
click at [1154, 538] on div "QZWDW2502071" at bounding box center [1177, 542] width 86 height 12
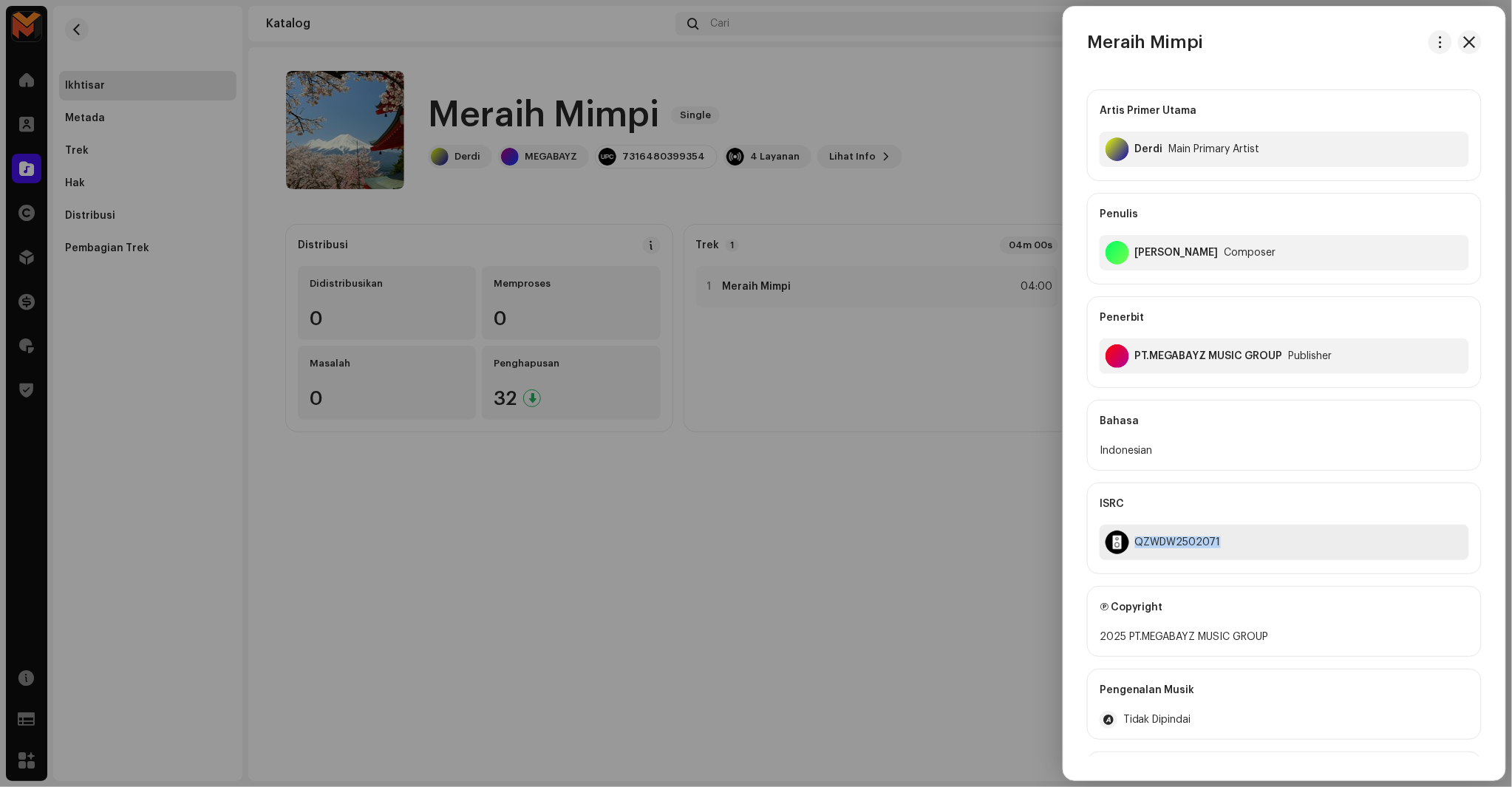
click at [1154, 538] on div "QZWDW2502071" at bounding box center [1177, 542] width 86 height 12
copy div "QZWDW2502071"
click at [961, 529] on div at bounding box center [756, 393] width 1512 height 787
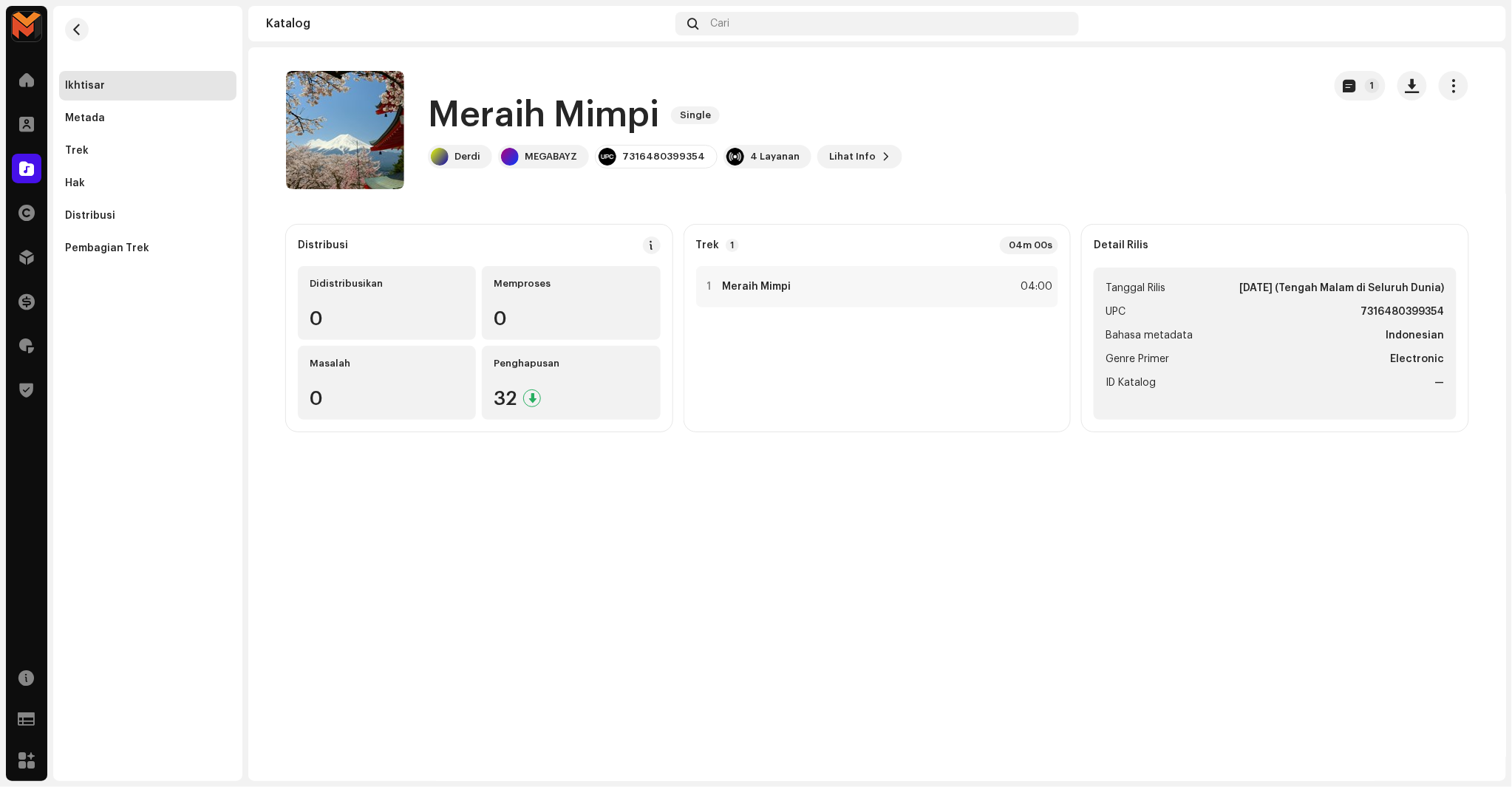
click at [1361, 303] on li "UPC 7316480399354" at bounding box center [1275, 312] width 339 height 18
copy strong "7316480399354"
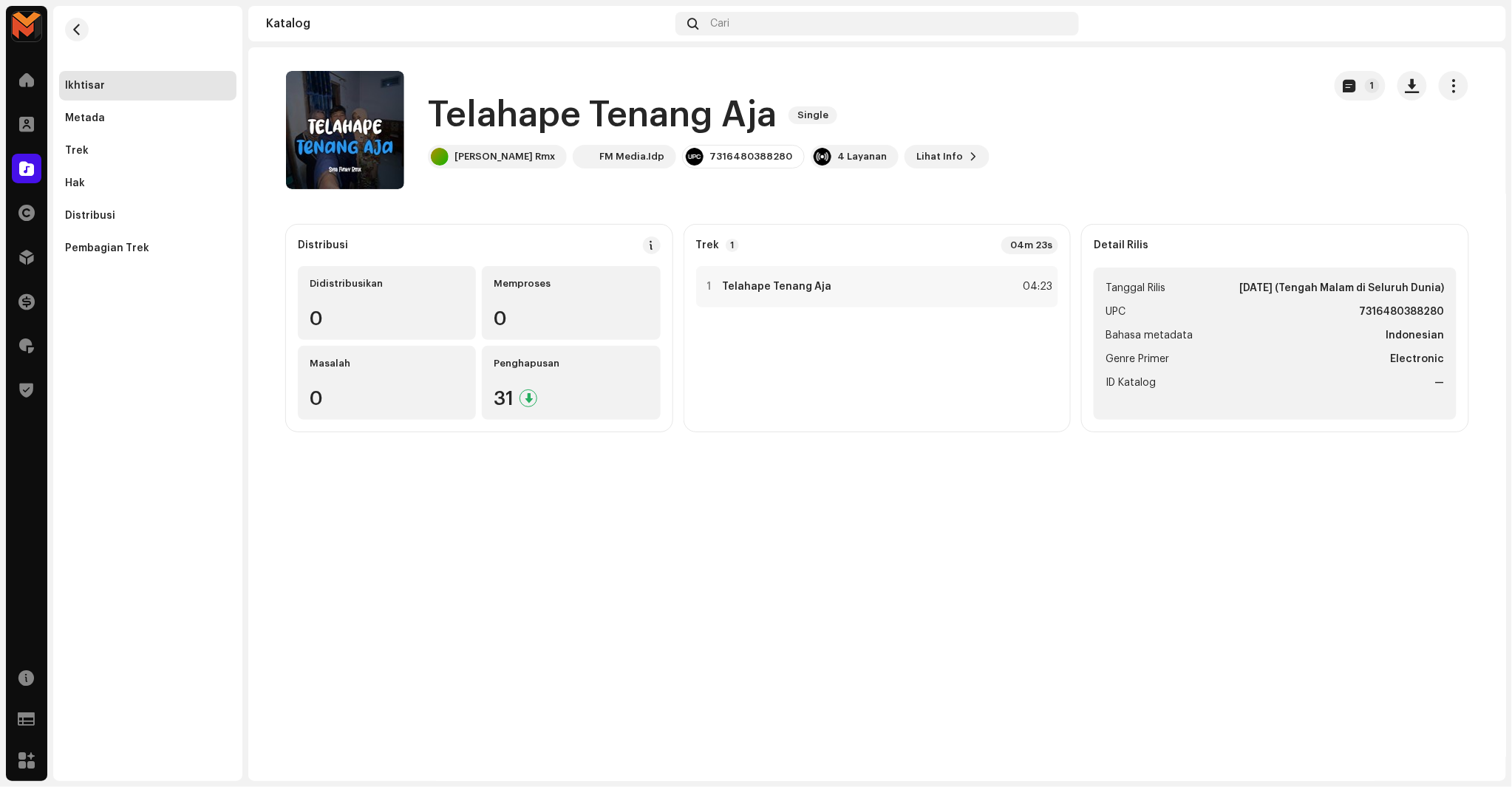
click at [562, 102] on h1 "Telahape Tenang Aja" at bounding box center [602, 114] width 349 height 47
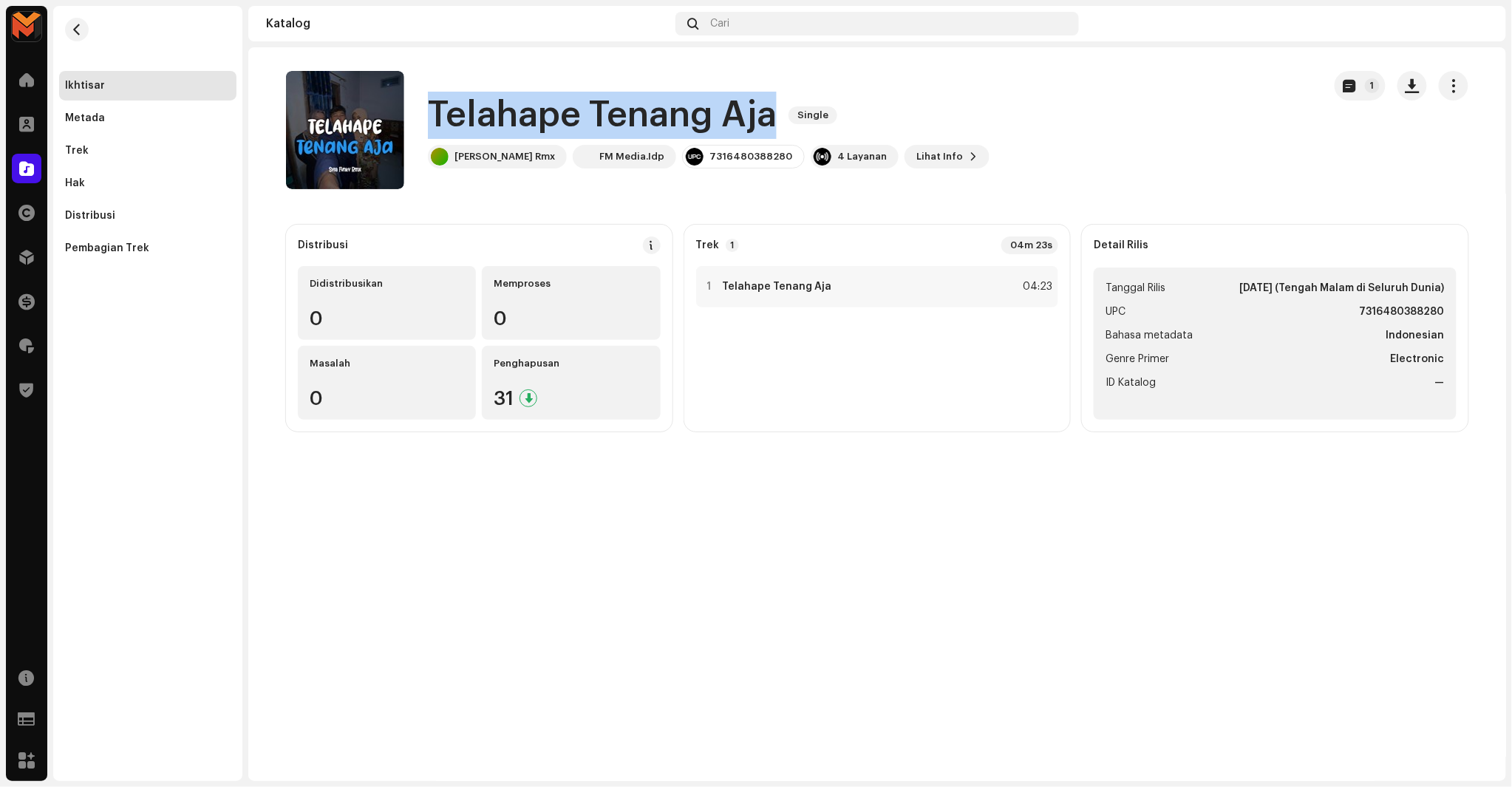
click at [562, 102] on h1 "Telahape Tenang Aja" at bounding box center [602, 114] width 349 height 47
click at [363, 124] on span "button" at bounding box center [363, 130] width 11 height 12
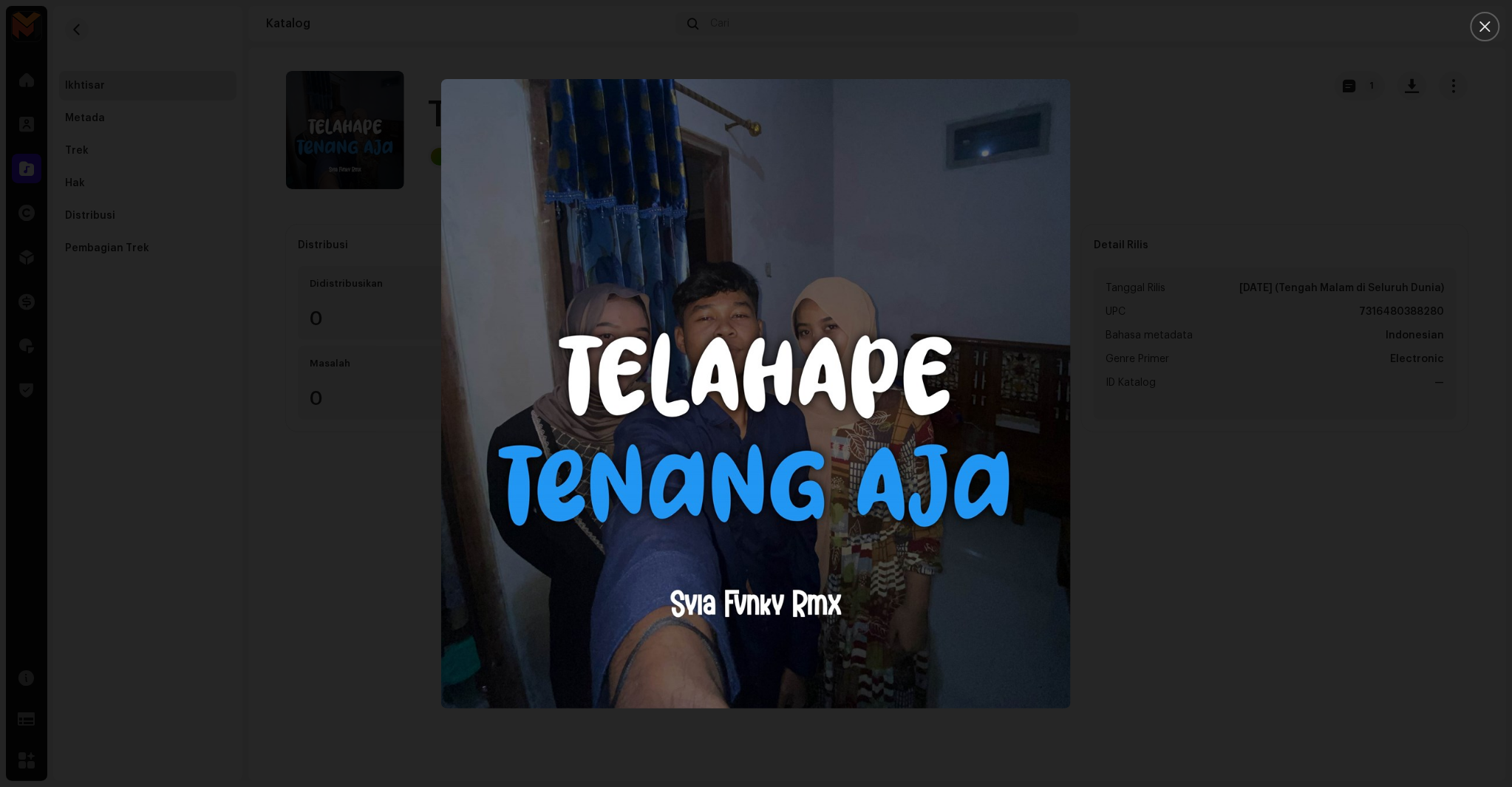
click at [1355, 224] on div at bounding box center [756, 393] width 1512 height 787
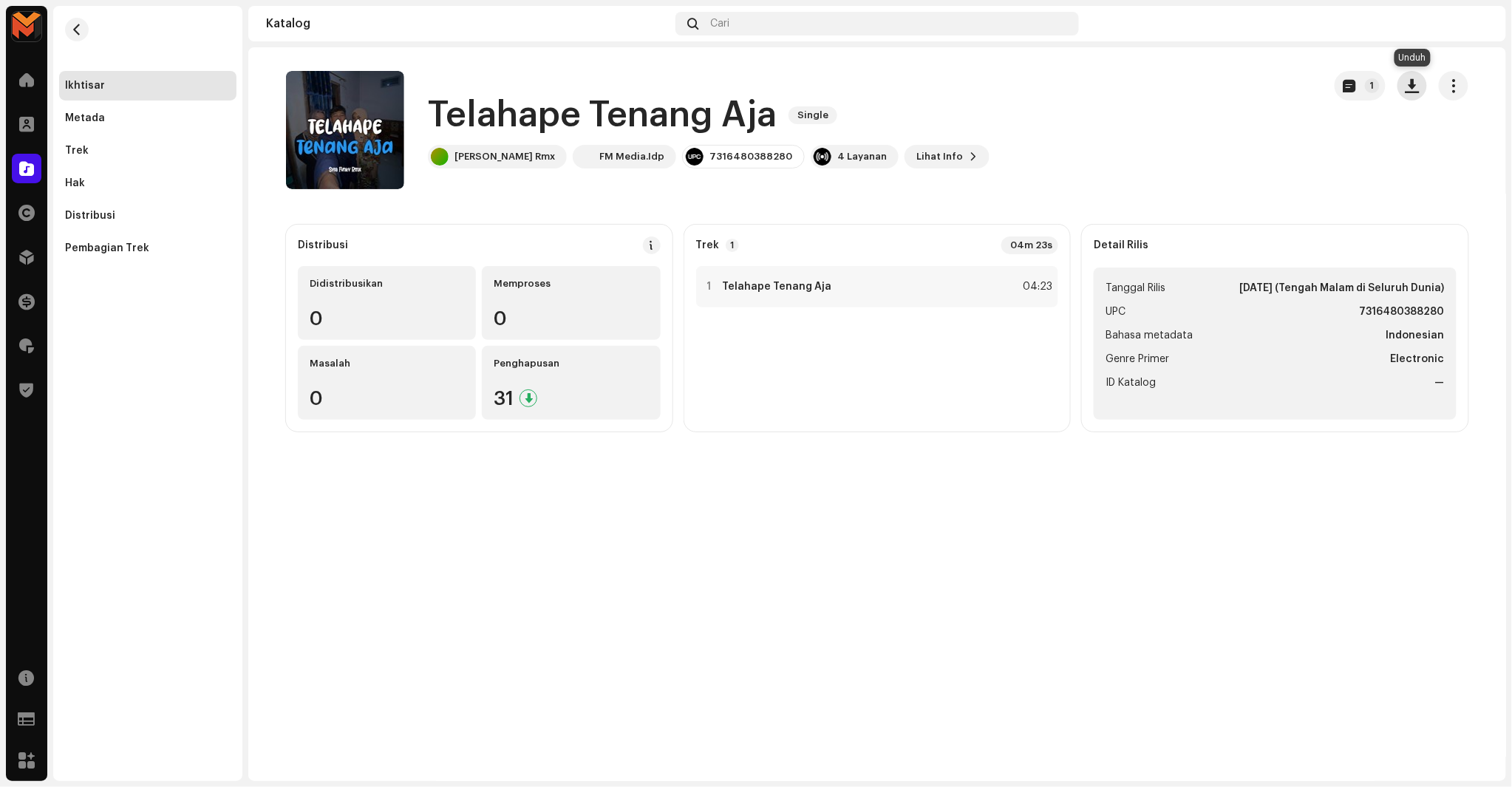
click at [1409, 91] on span "button" at bounding box center [1413, 85] width 14 height 12
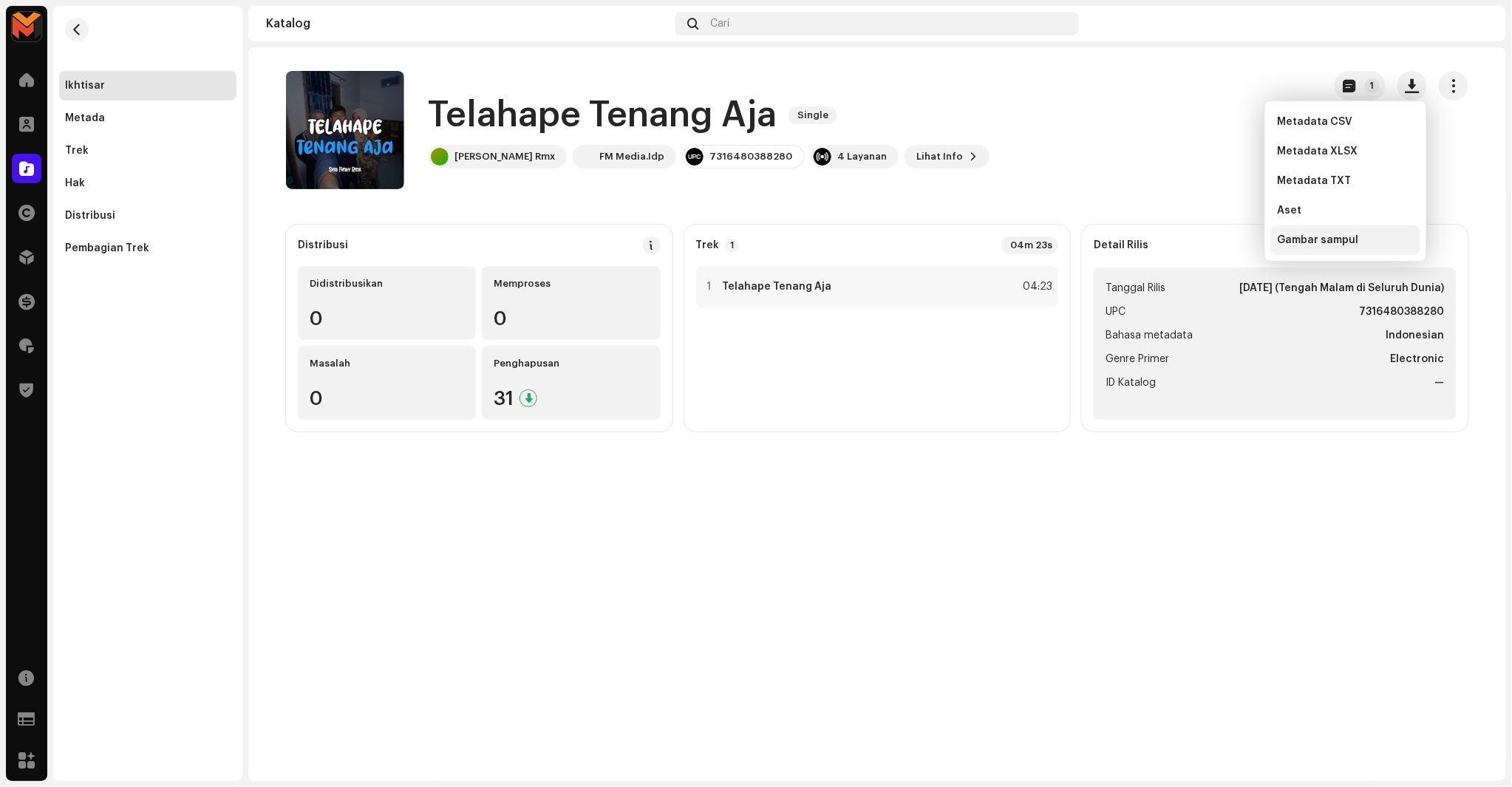
click at [1341, 237] on span "Gambar sampul" at bounding box center [1318, 240] width 82 height 12
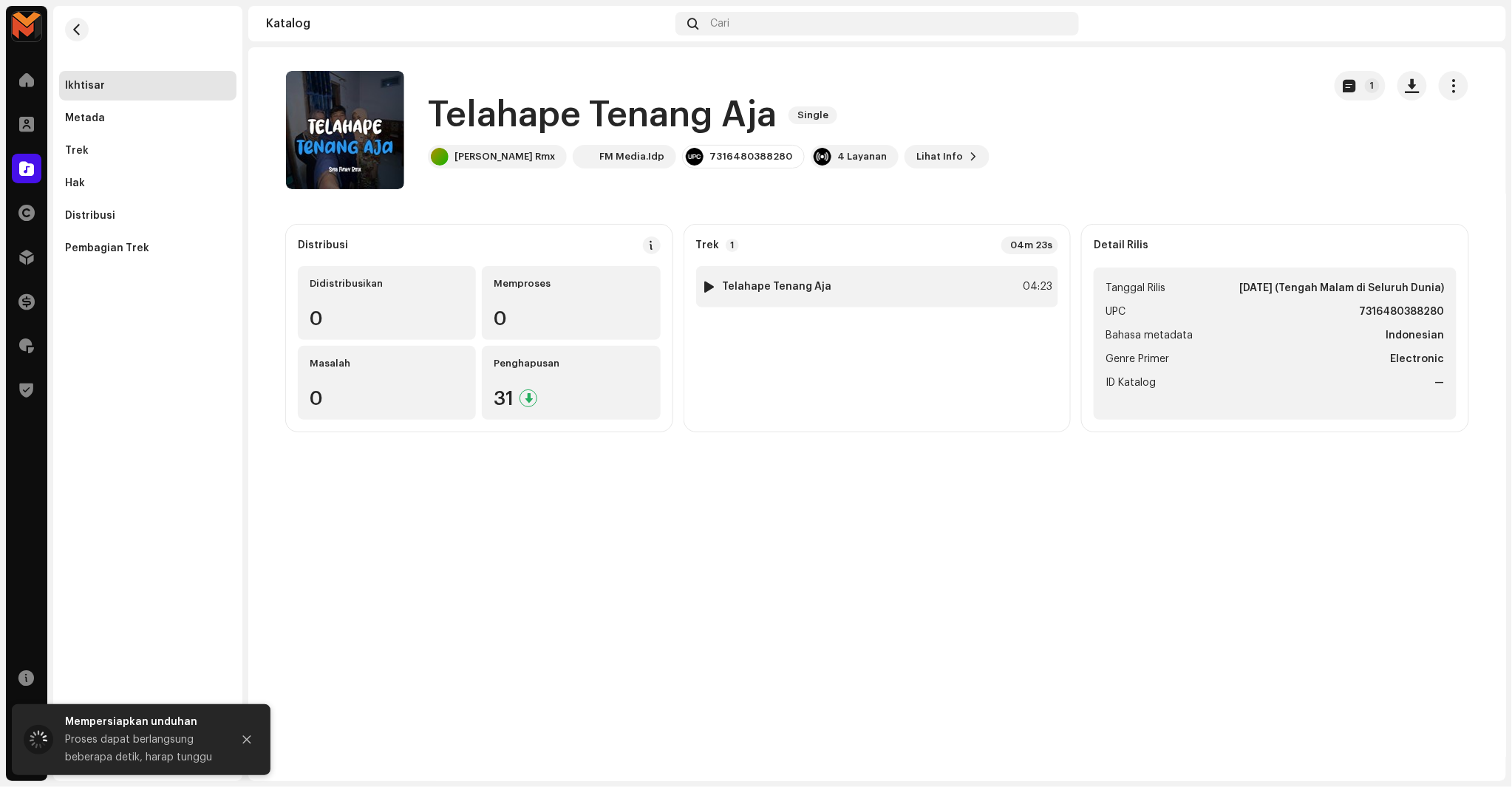
click at [1008, 303] on div "1 Telahape Tenang Aja 04:23" at bounding box center [878, 287] width 363 height 42
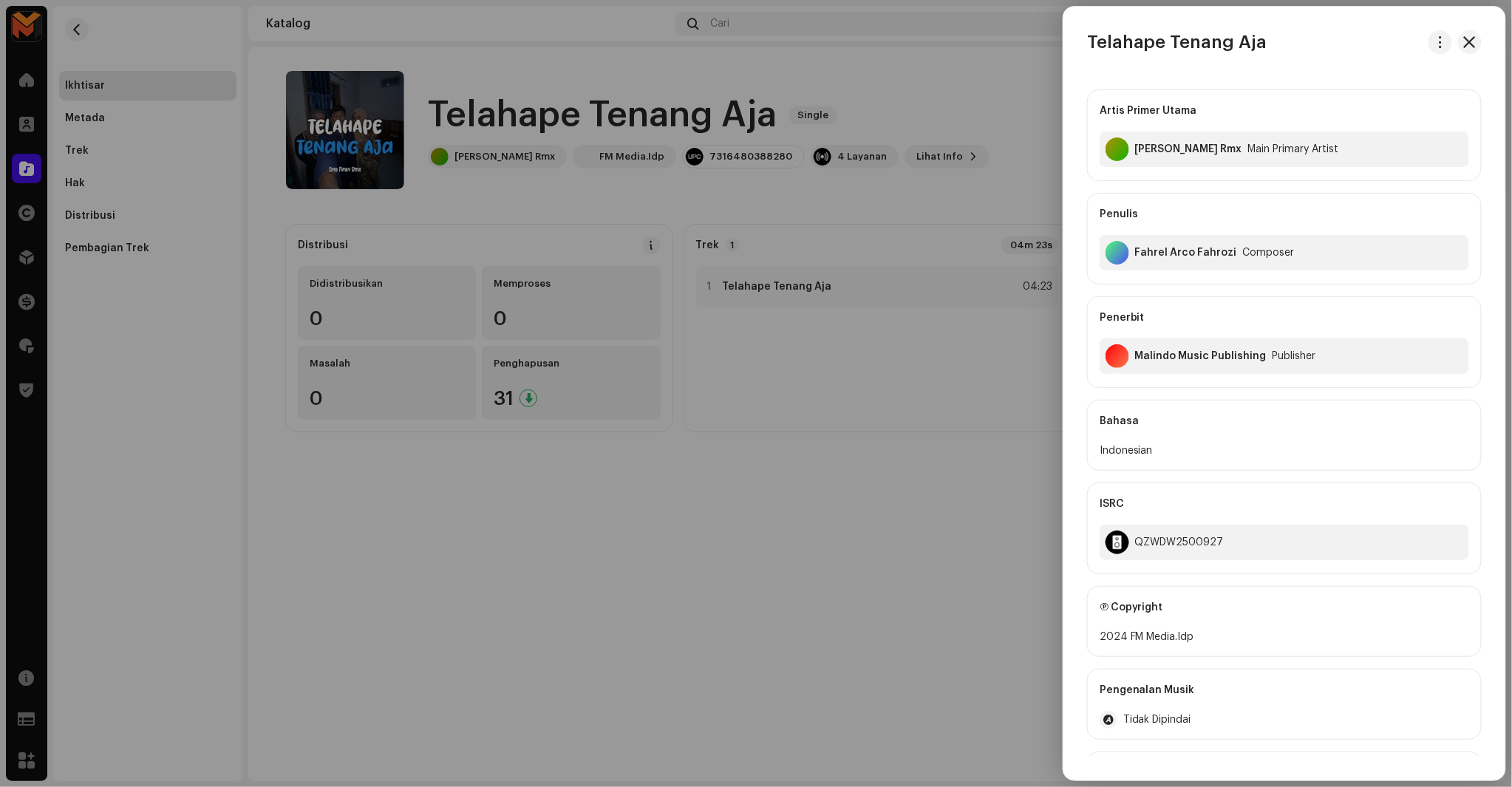
click at [1117, 64] on div "Telahape Tenang Aja Artis Primer Utama Syla Fvnky Rmx Main Primary Artist Penul…" at bounding box center [1285, 393] width 442 height 727
click at [1431, 50] on button "button" at bounding box center [1440, 42] width 24 height 24
click at [1371, 98] on div "Unduh audio" at bounding box center [1367, 105] width 149 height 29
copy div "[PERSON_NAME] Rmx"
drag, startPoint x: 1136, startPoint y: 161, endPoint x: 1208, endPoint y: 193, distance: 78.8
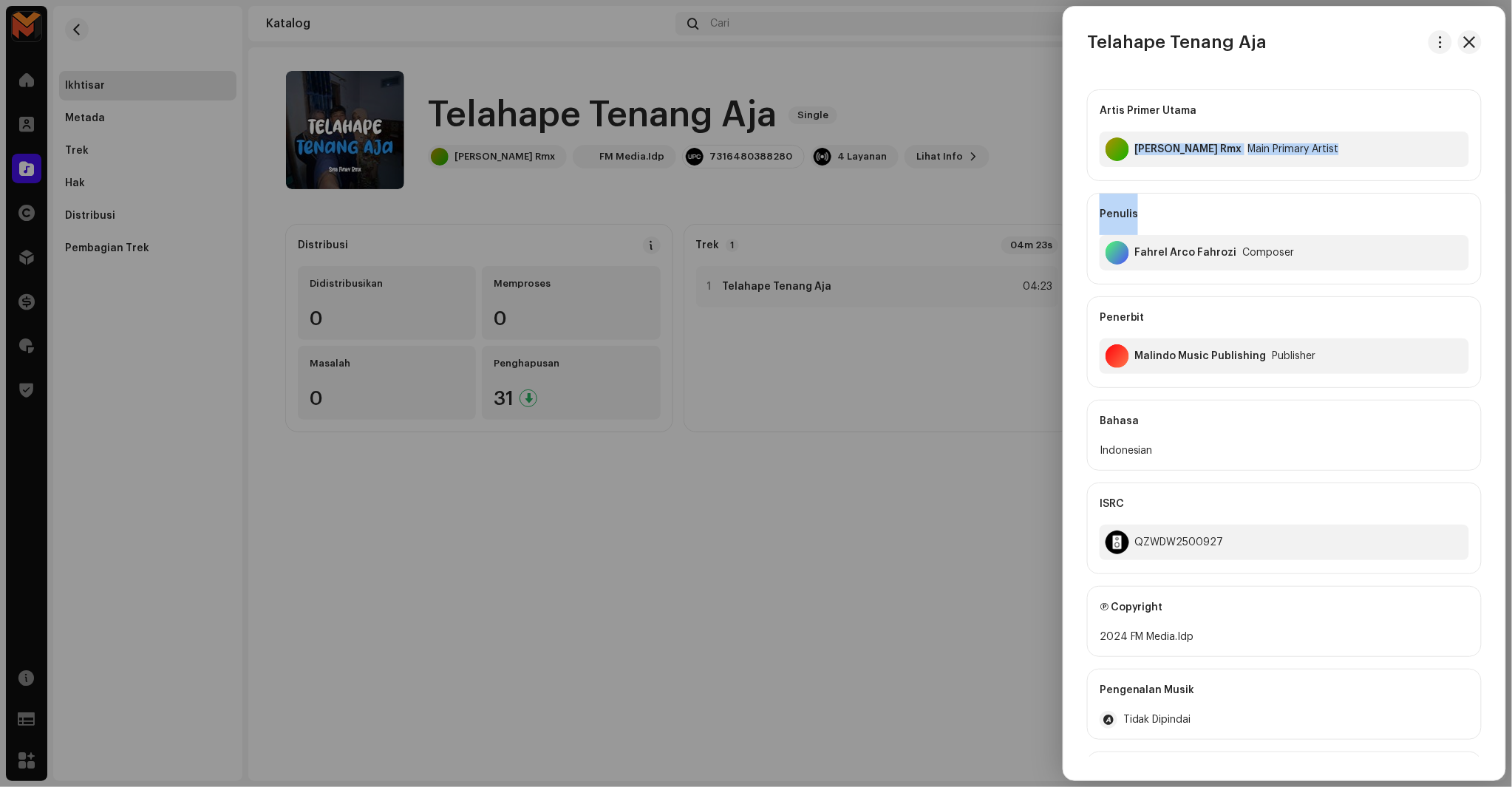
click at [1208, 193] on div "Artis Primer Utama Syla Fvnky Rmx Main Primary Artist Penulis Fahrel Arco Fahro…" at bounding box center [1284, 239] width 395 height 299
click at [1208, 193] on div "Penulis" at bounding box center [1284, 214] width 369 height 42
click at [1159, 264] on div "Fahrel Arco Fahrozi Composer" at bounding box center [1284, 253] width 369 height 35
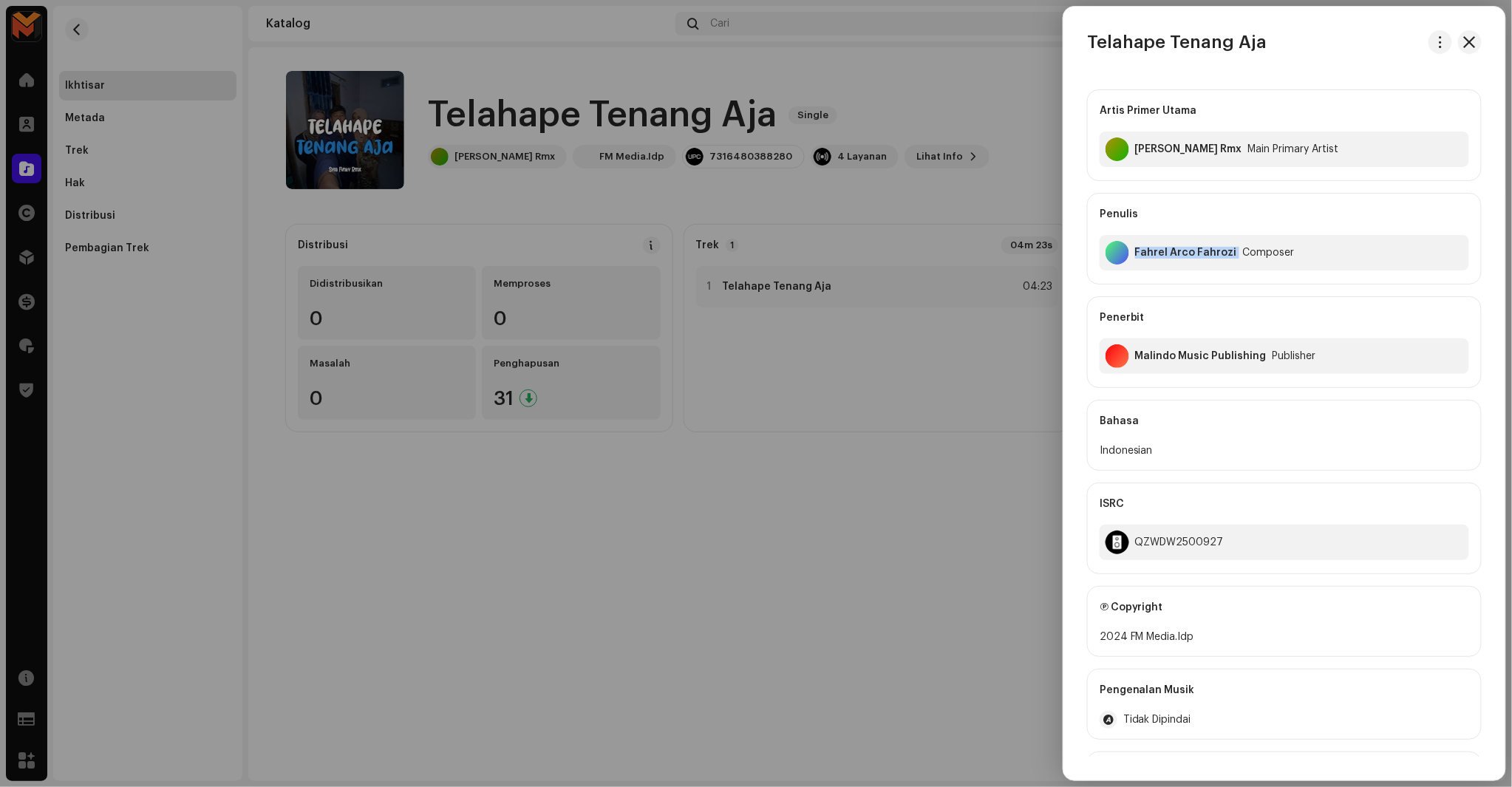
click at [1159, 264] on div "Fahrel Arco Fahrozi Composer" at bounding box center [1284, 253] width 369 height 35
copy div "Fahrel Arco Fahrozi"
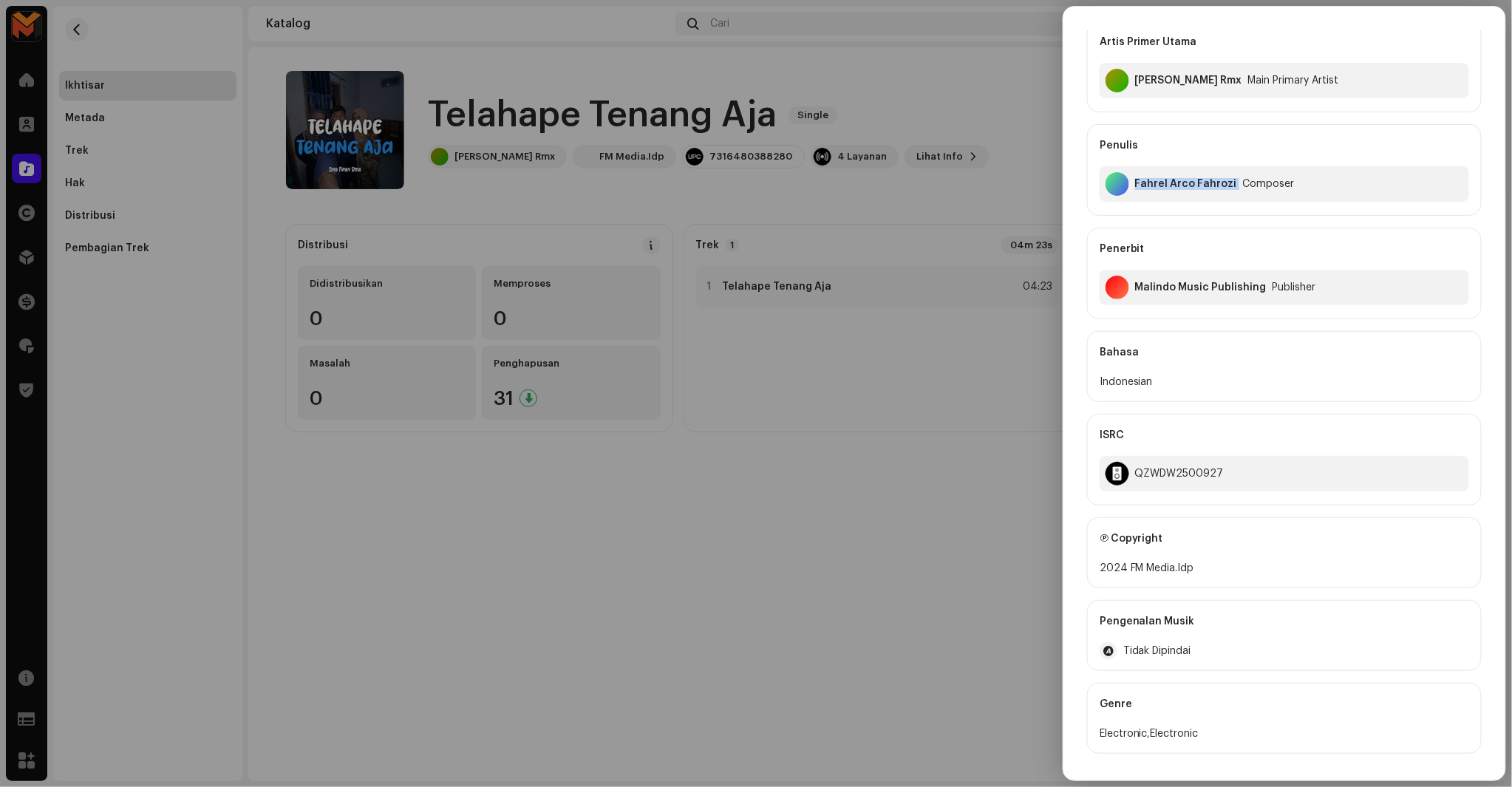
scroll to position [164, 0]
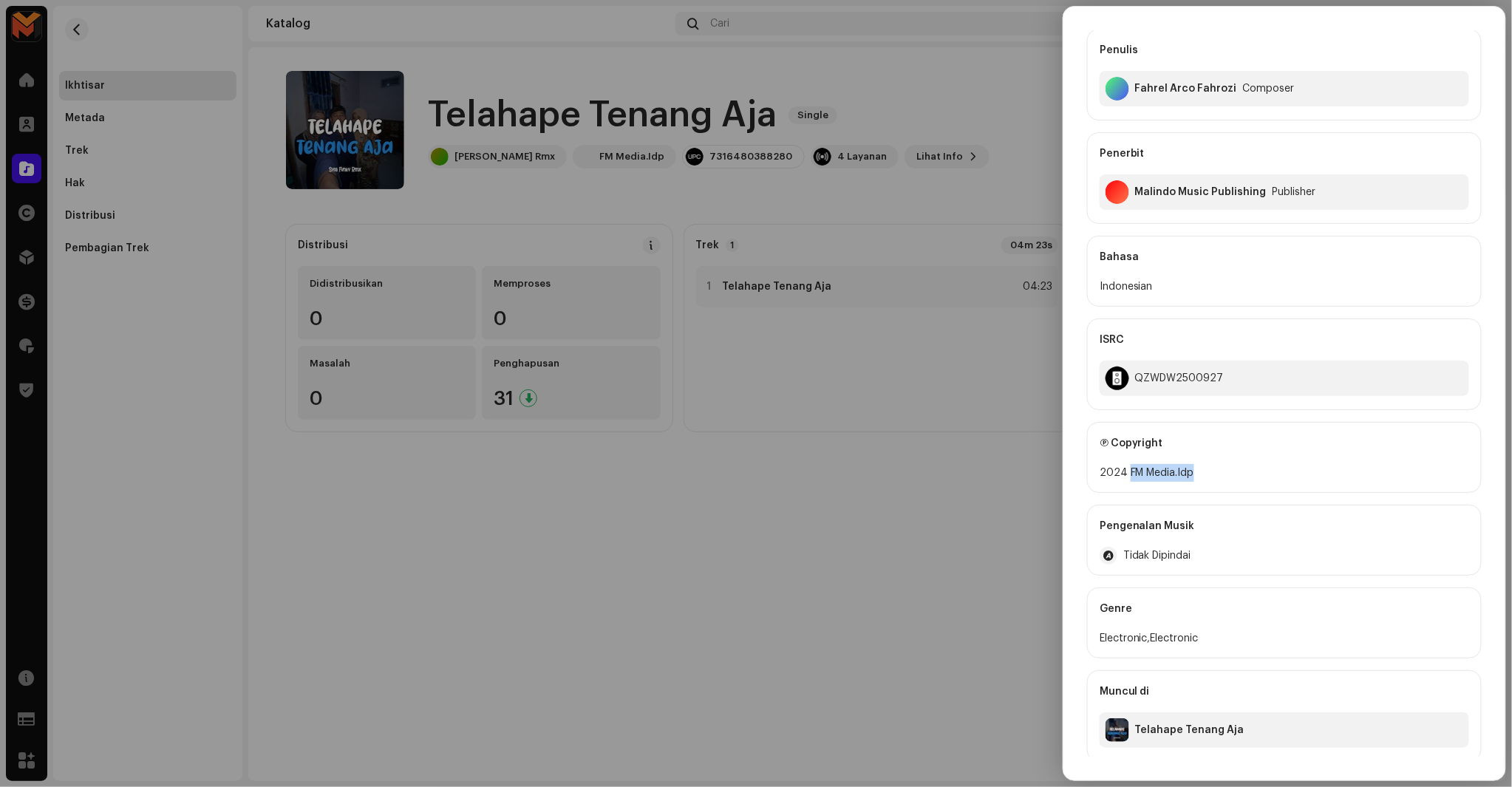
copy div "FM Media.Idp"
drag, startPoint x: 1127, startPoint y: 475, endPoint x: 1239, endPoint y: 474, distance: 112.0
click at [1238, 475] on div "2024 FM Media.Idp" at bounding box center [1284, 473] width 369 height 18
click at [1158, 387] on div "QZWDW2500927" at bounding box center [1284, 378] width 369 height 35
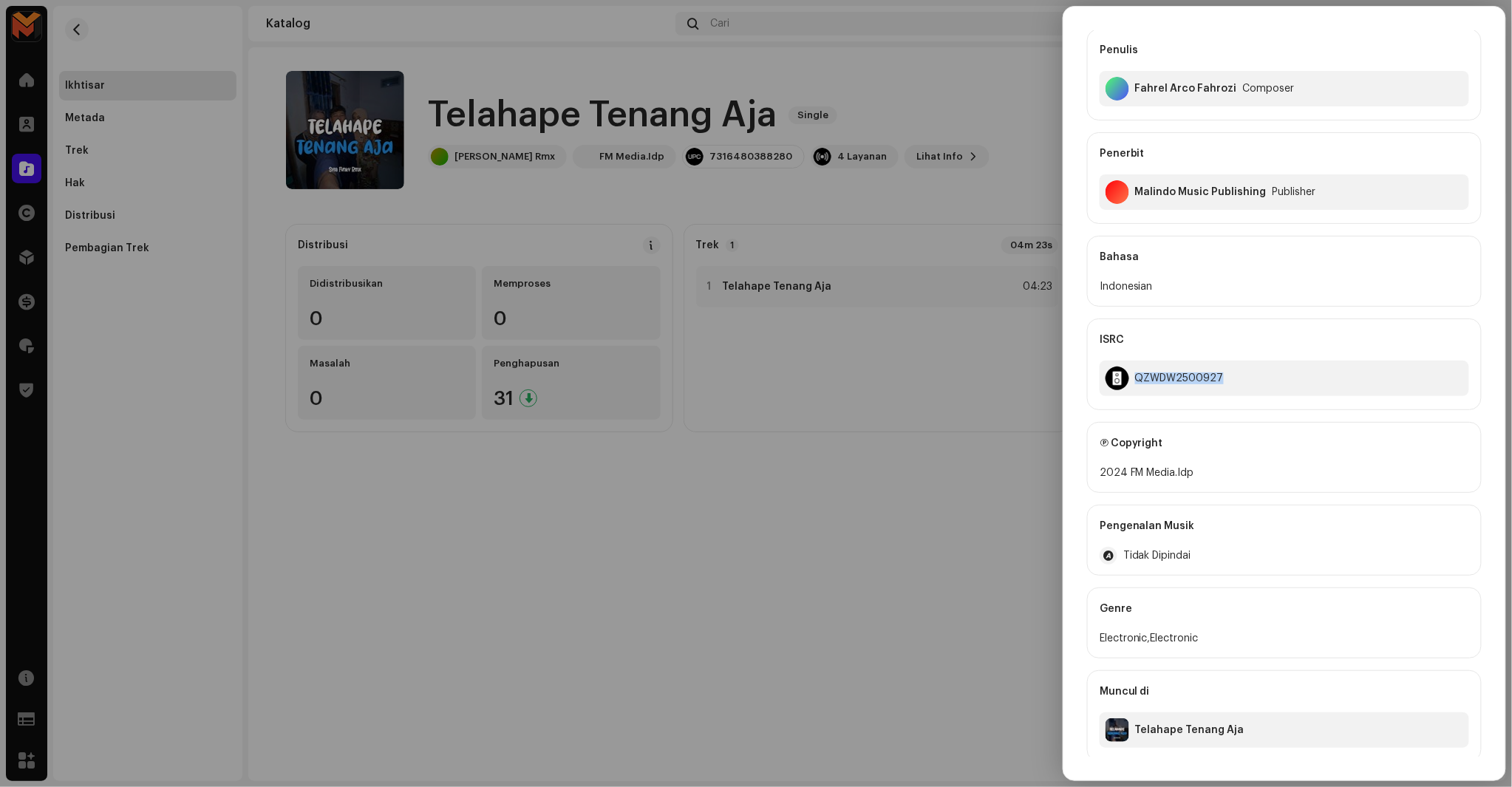
copy div "QZWDW2500927"
click at [995, 390] on div at bounding box center [756, 393] width 1512 height 787
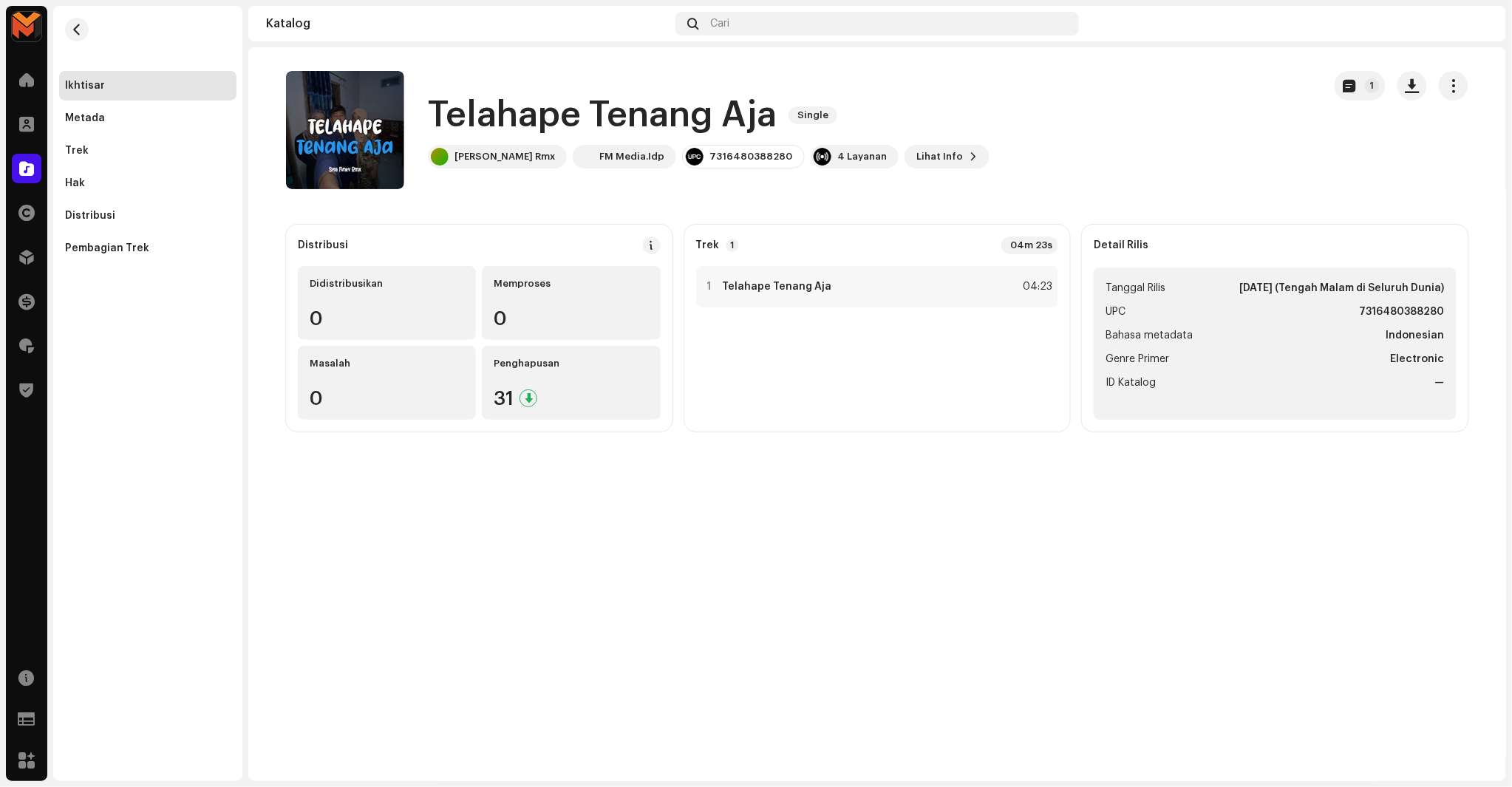
click at [1405, 303] on strong "7316480388280" at bounding box center [1403, 312] width 85 height 18
copy strong "7316480388280"
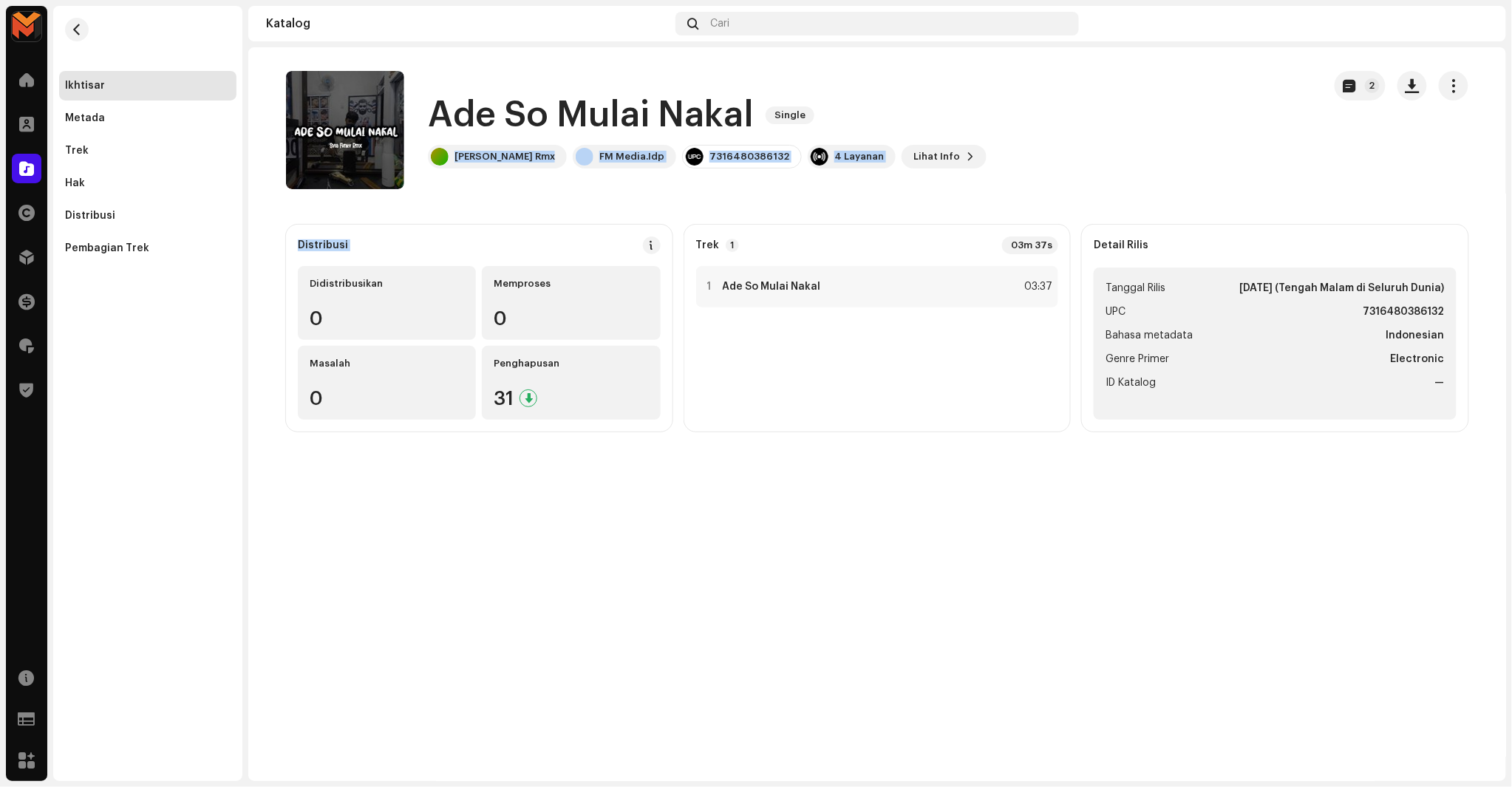
drag, startPoint x: 484, startPoint y: 166, endPoint x: 510, endPoint y: 211, distance: 52.0
click at [510, 211] on catalog-releases-details-overview "Ade So Mulai Nakal Single 2 Ade So Mulai Nakal Single Syla Fvnky Rmx FM Media.I…" at bounding box center [878, 251] width 1258 height 408
click at [360, 134] on span "button" at bounding box center [363, 130] width 11 height 12
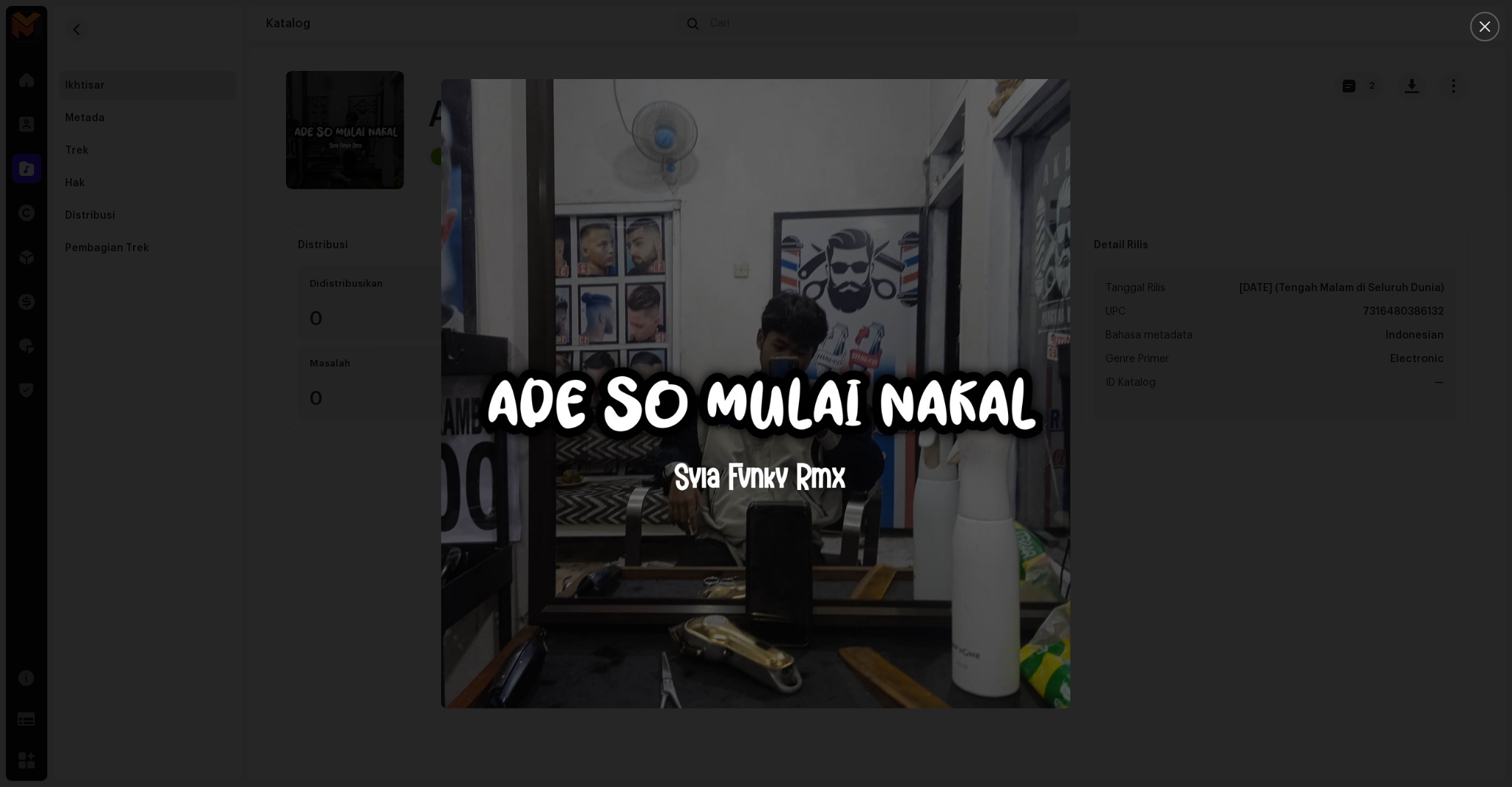
click at [1335, 232] on div at bounding box center [756, 393] width 1512 height 787
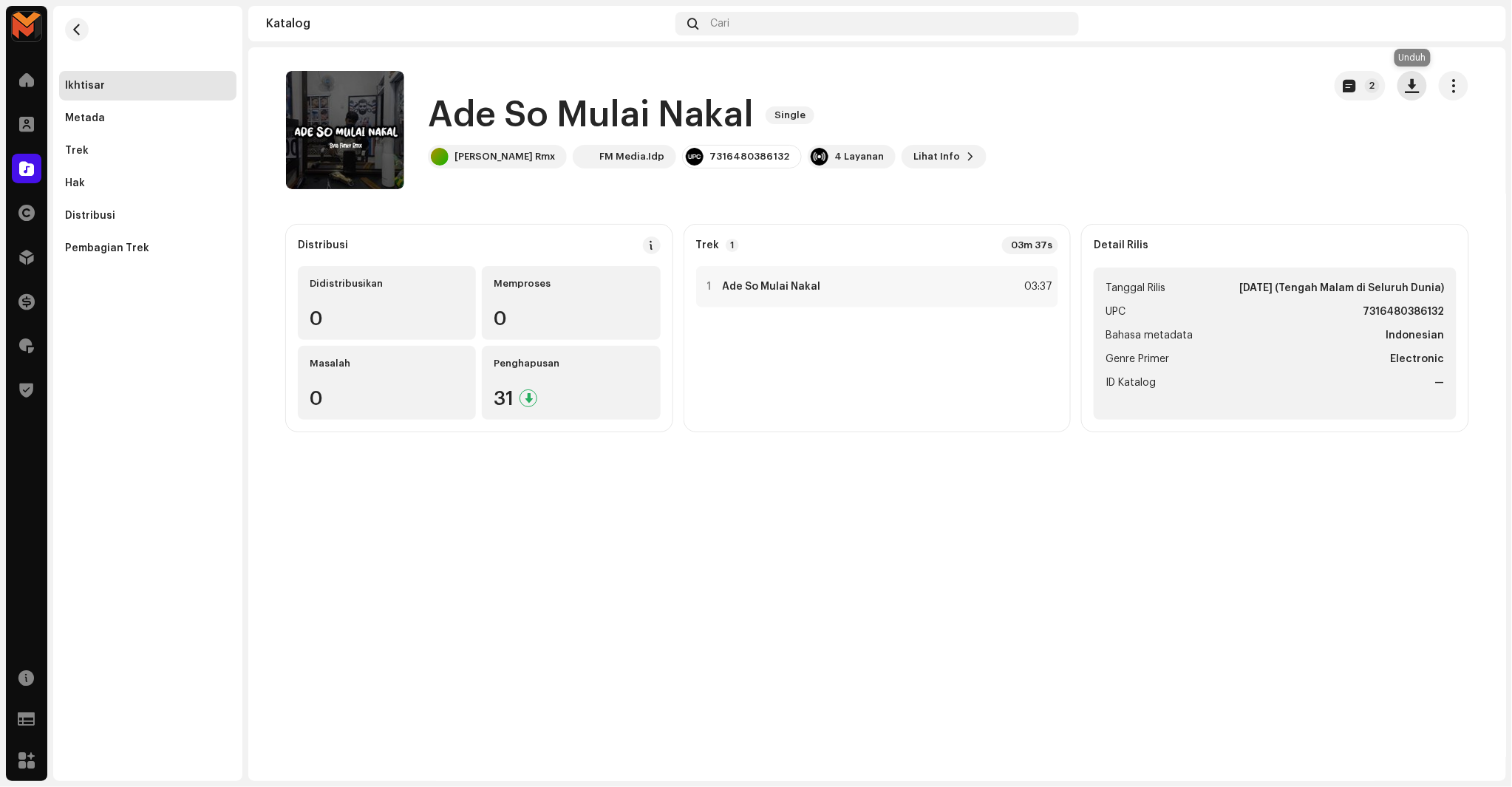
click at [1407, 91] on span "button" at bounding box center [1413, 85] width 14 height 12
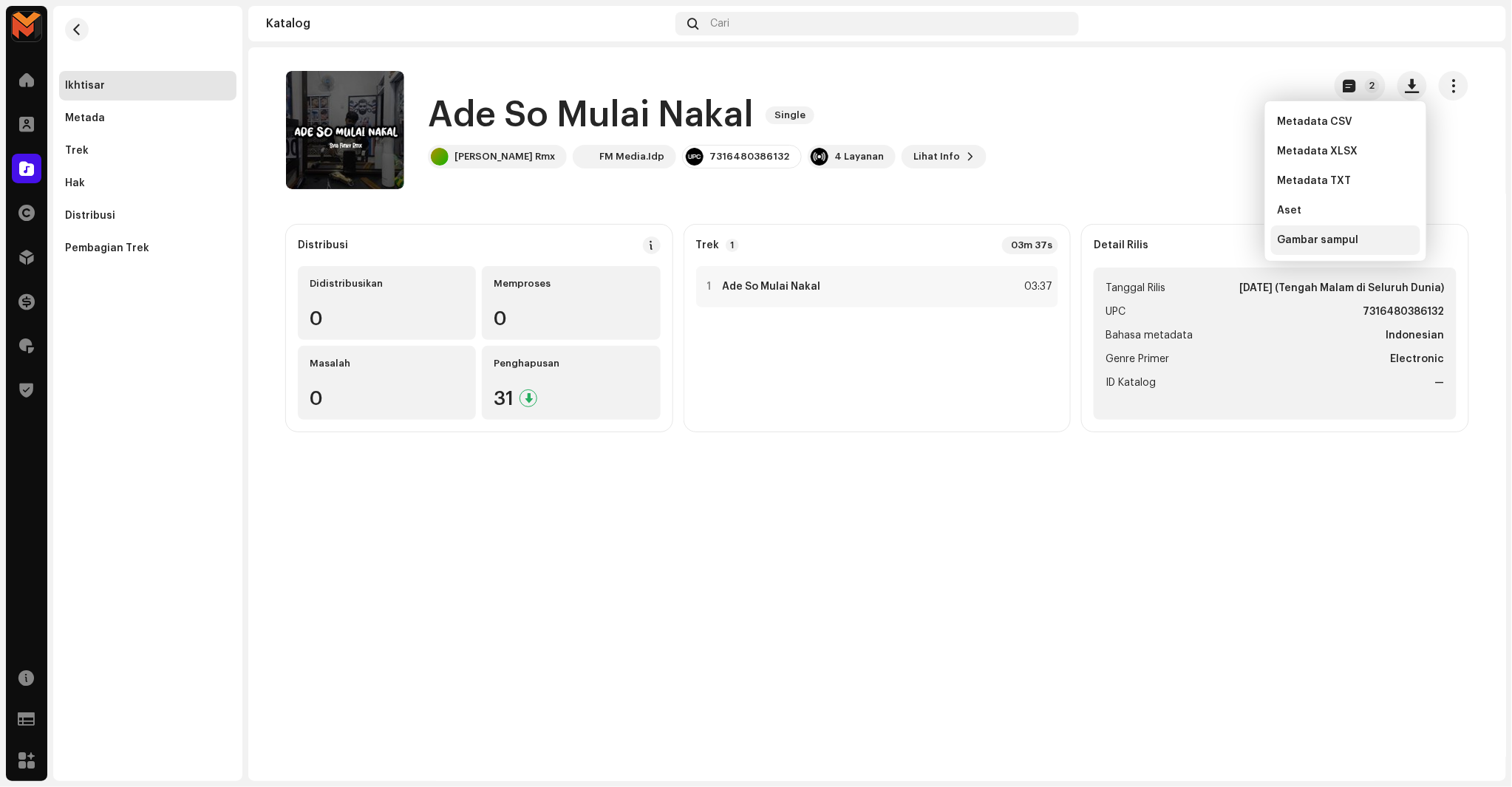
click at [1338, 246] on span "Gambar sampul" at bounding box center [1318, 240] width 82 height 12
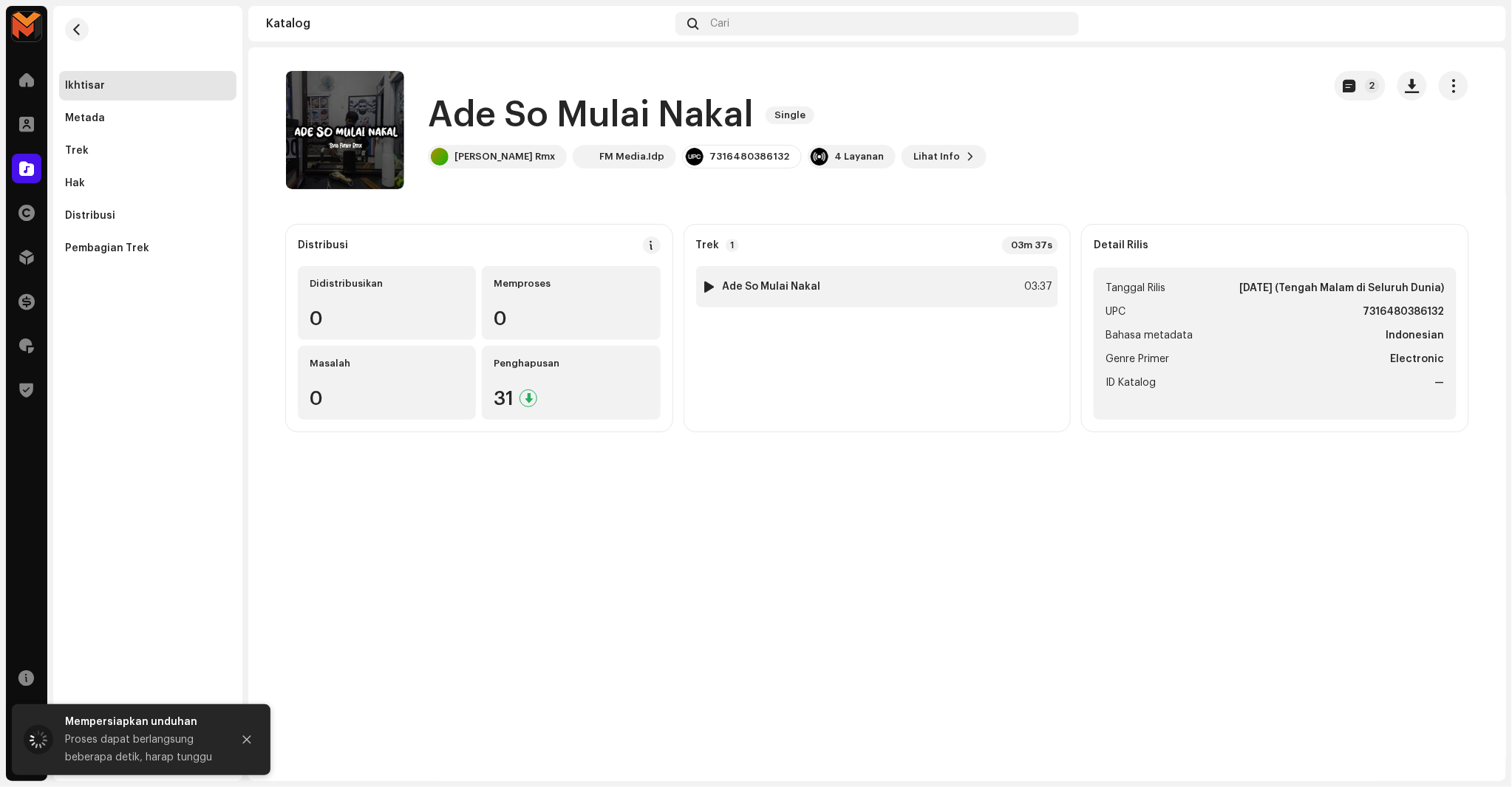
click at [1007, 273] on div "1 Ade So Mulai Nakal 03:37" at bounding box center [878, 287] width 363 height 42
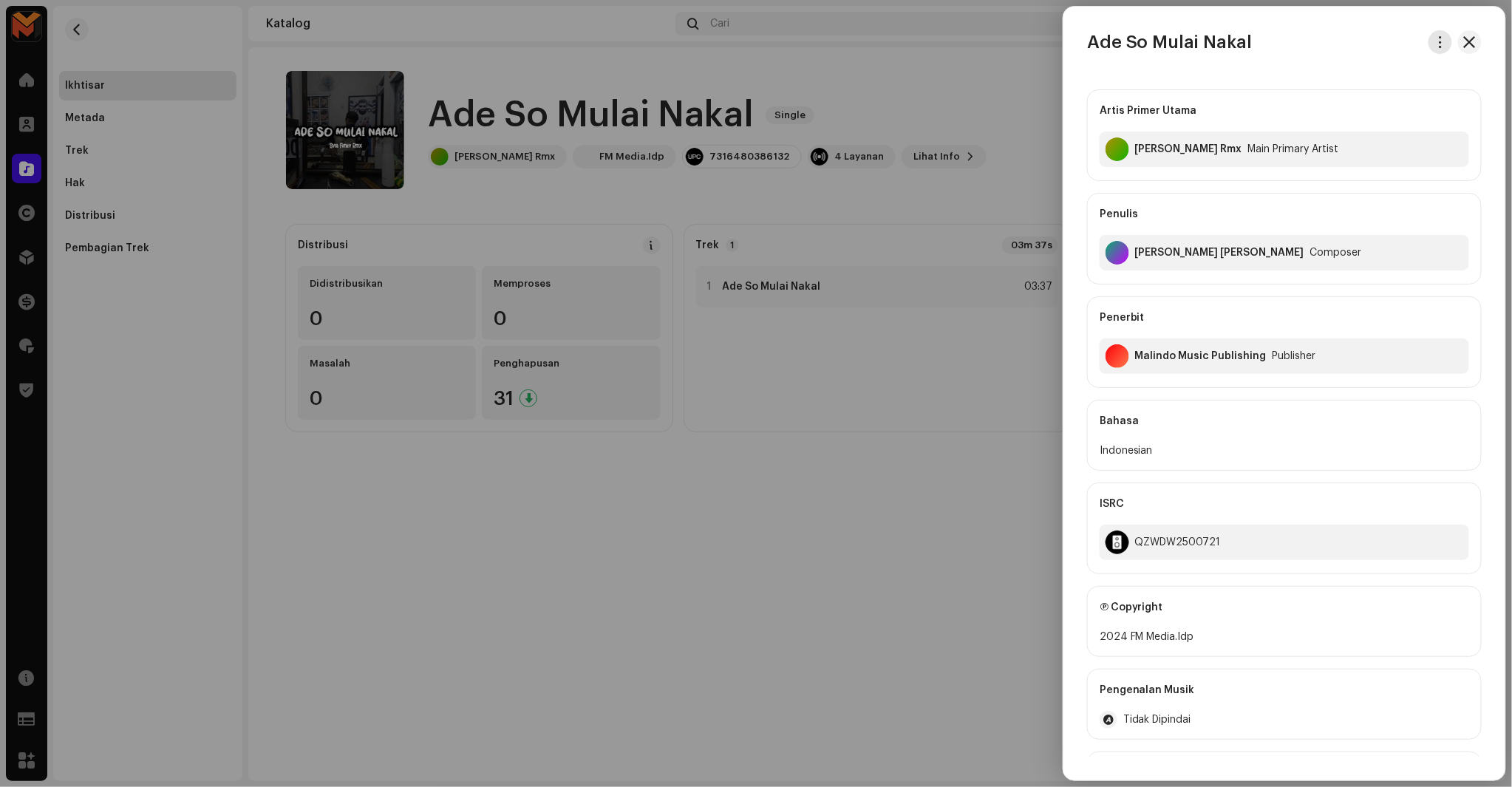
click at [1443, 37] on button "button" at bounding box center [1440, 42] width 24 height 24
click at [1363, 111] on div "Unduh audio" at bounding box center [1367, 105] width 138 height 12
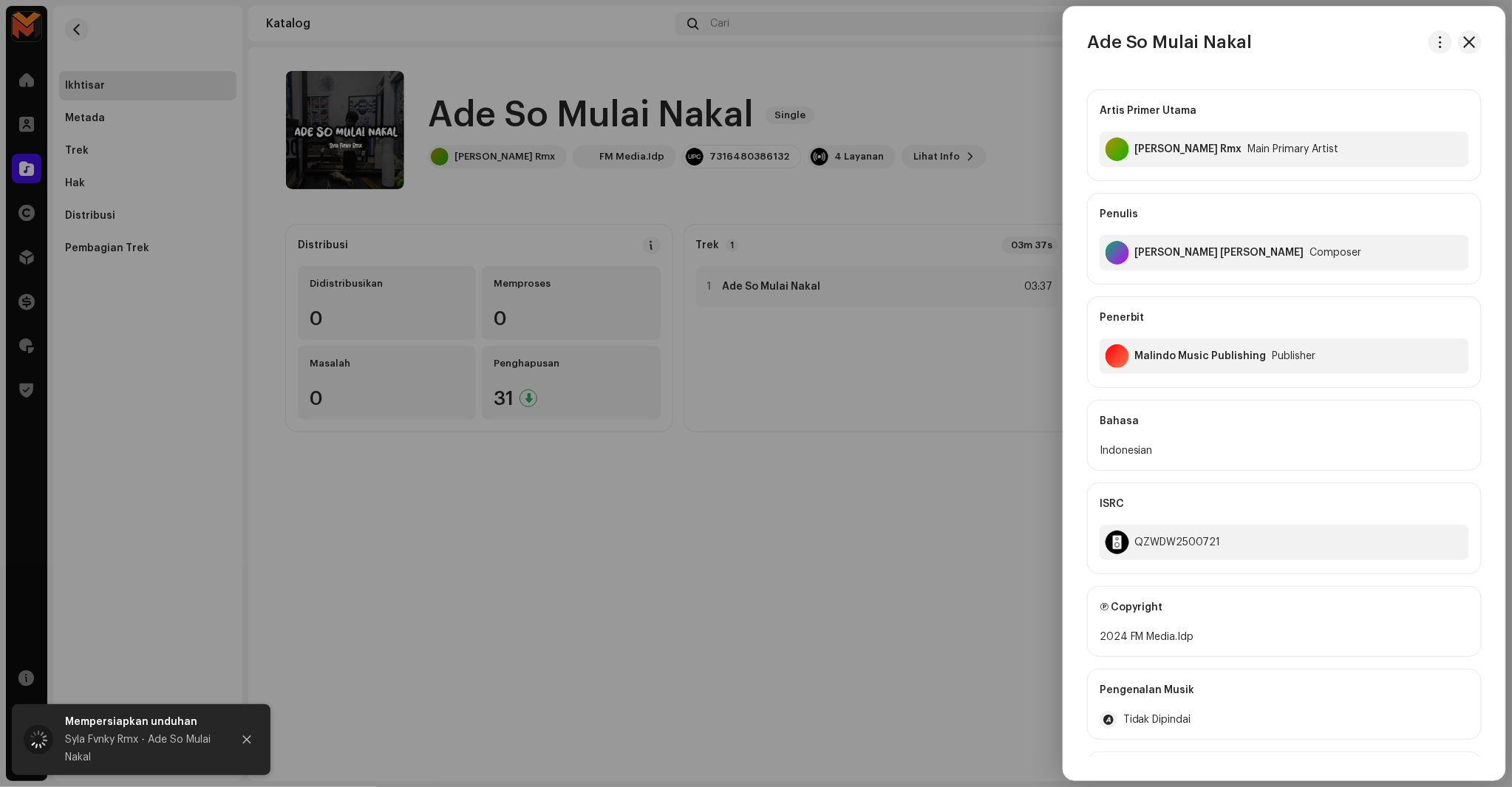
click at [1149, 49] on h3 "Ade So Mulai Nakal" at bounding box center [1169, 42] width 166 height 24
copy div "Ade So Mulai Nakal"
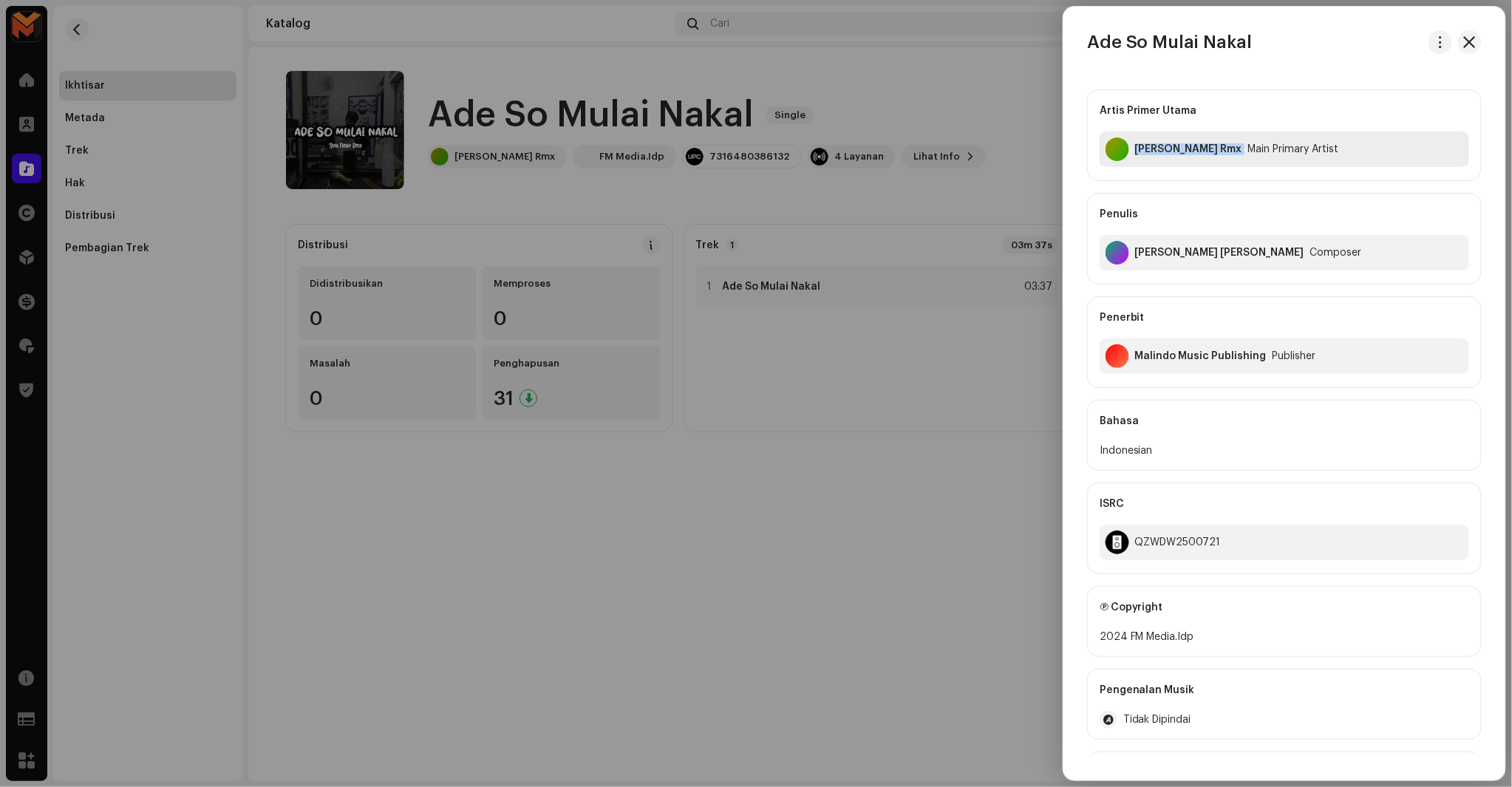
copy div "Syla Fvnky Rmx"
drag, startPoint x: 1136, startPoint y: 160, endPoint x: 1217, endPoint y: 159, distance: 81.0
click at [1217, 159] on div "Syla Fvnky Rmx Main Primary Artist" at bounding box center [1284, 149] width 369 height 35
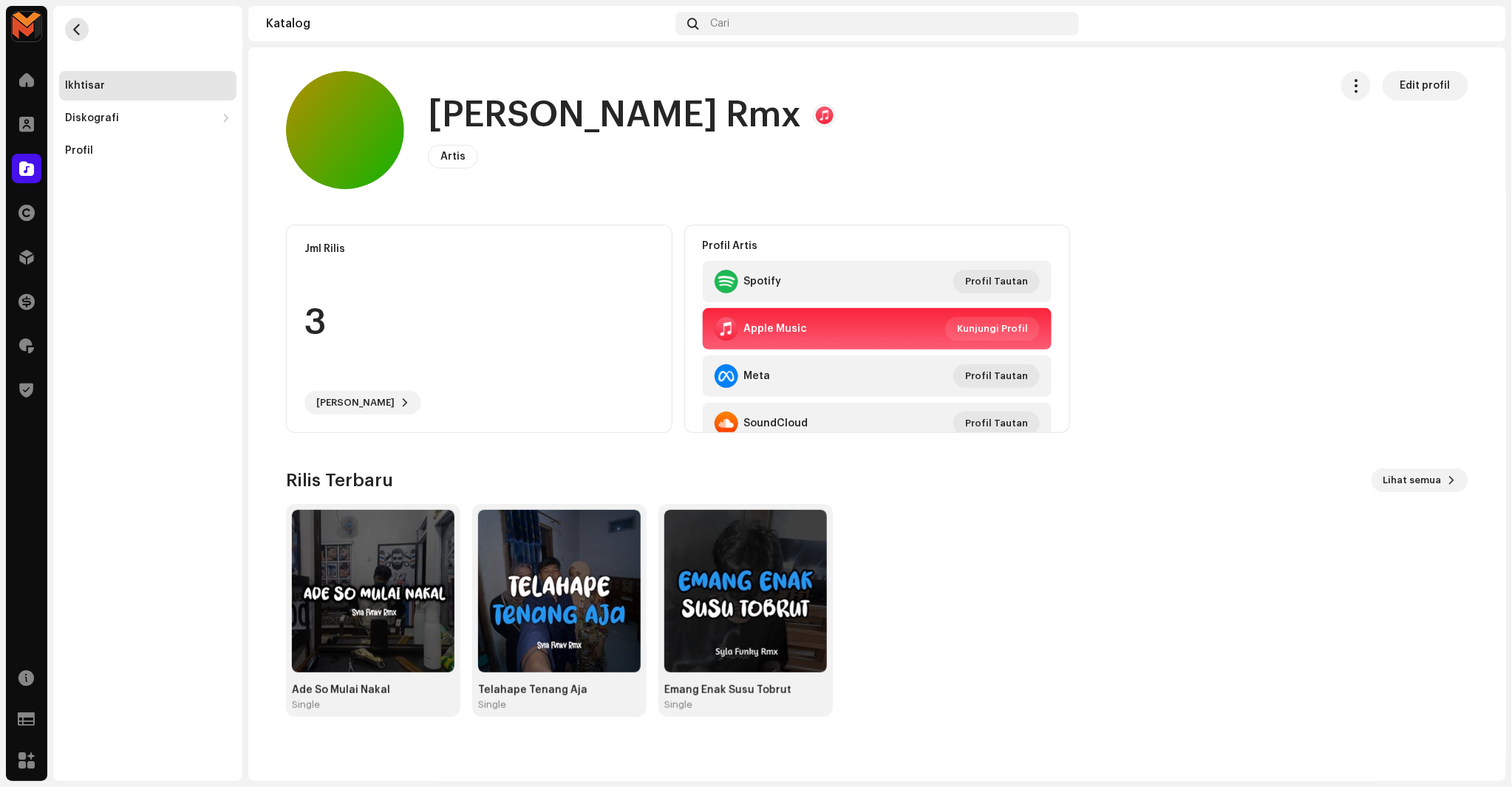
click at [78, 25] on span "button" at bounding box center [77, 29] width 11 height 12
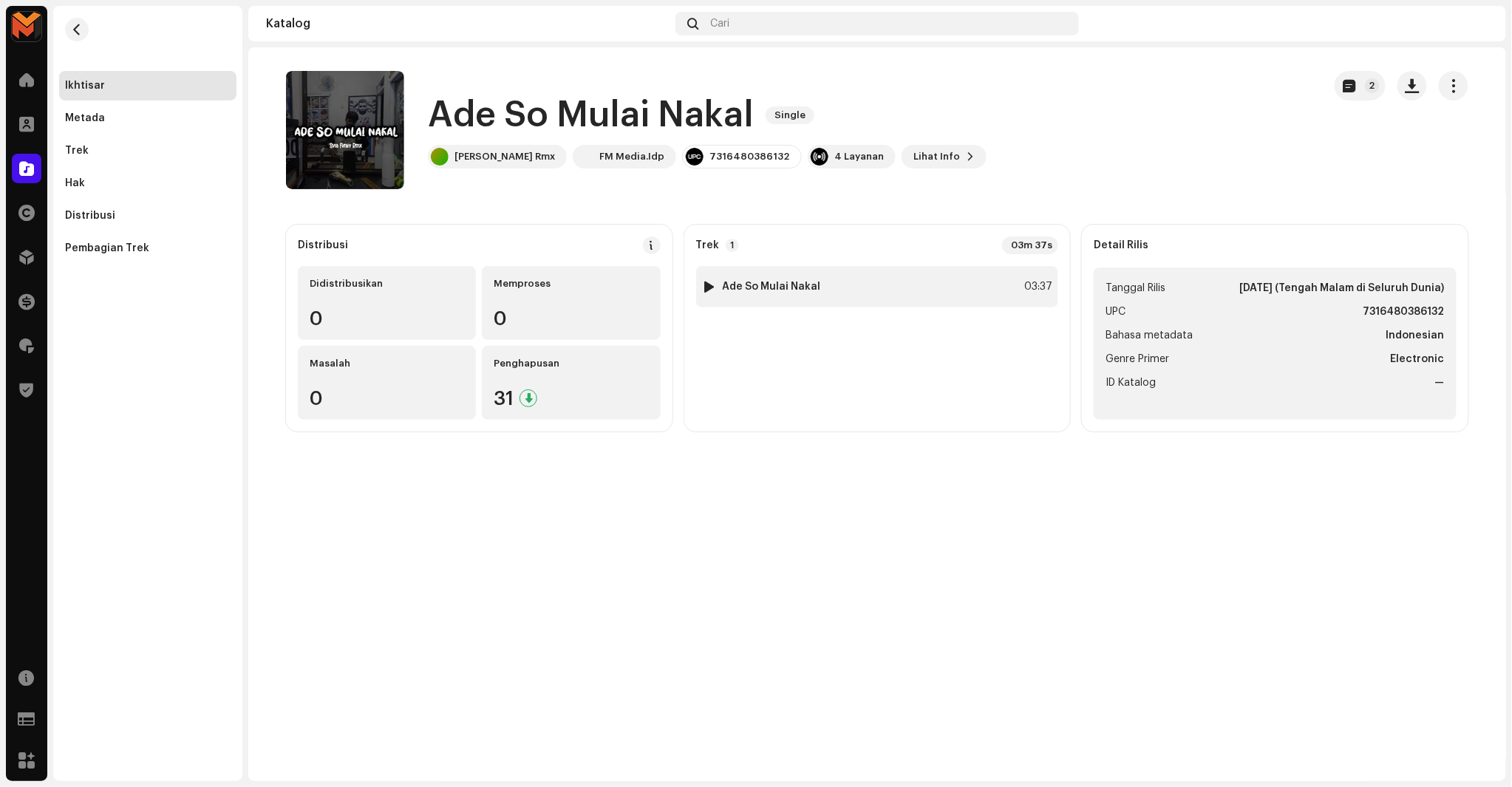
click at [974, 277] on div "1 Ade So Mulai Nakal 03:37" at bounding box center [878, 287] width 363 height 42
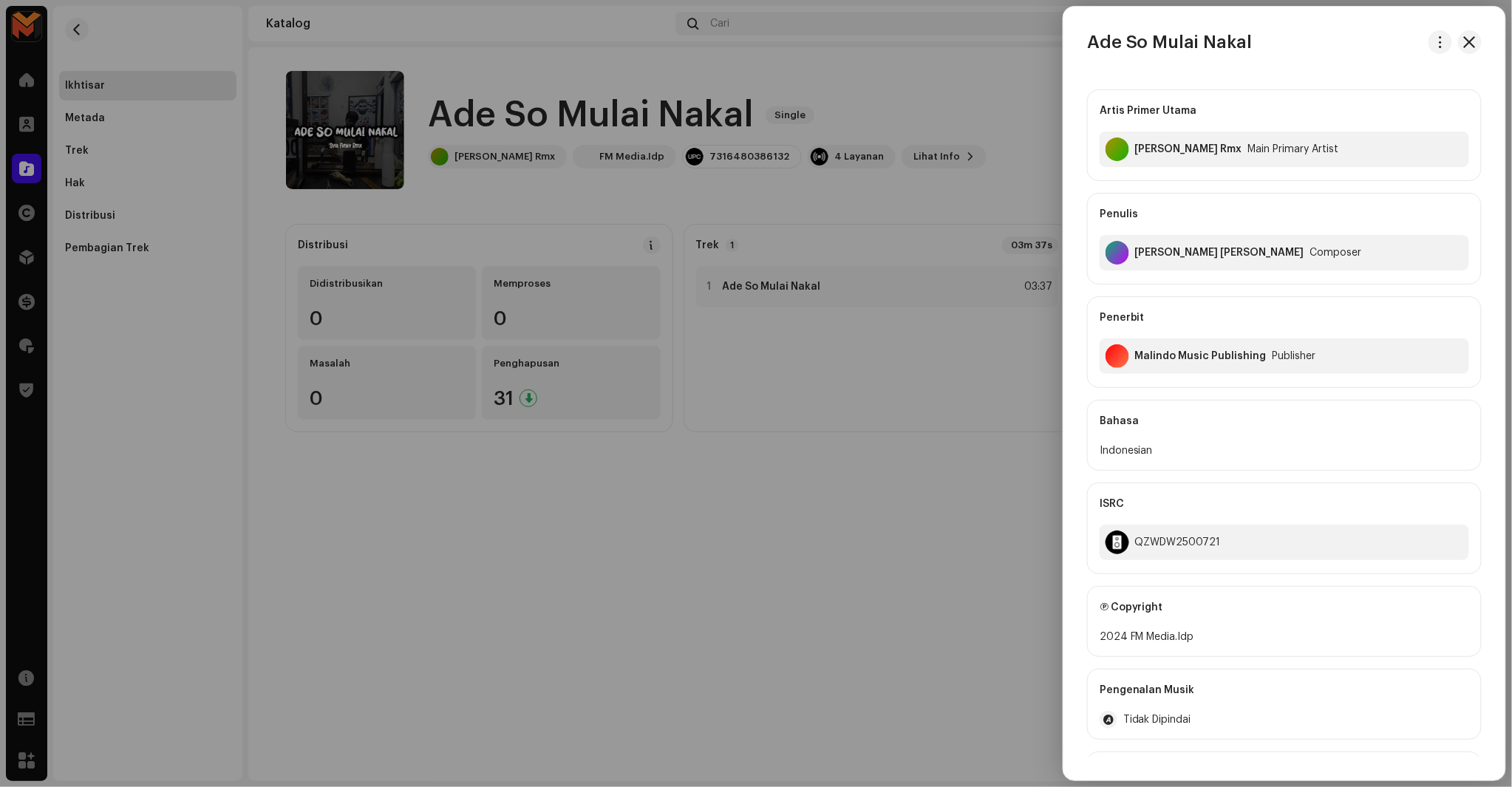
click at [1183, 255] on div "Arifin Ilham Aditya Januar" at bounding box center [1219, 252] width 169 height 12
copy div "Arifin Ilham Aditya Januar"
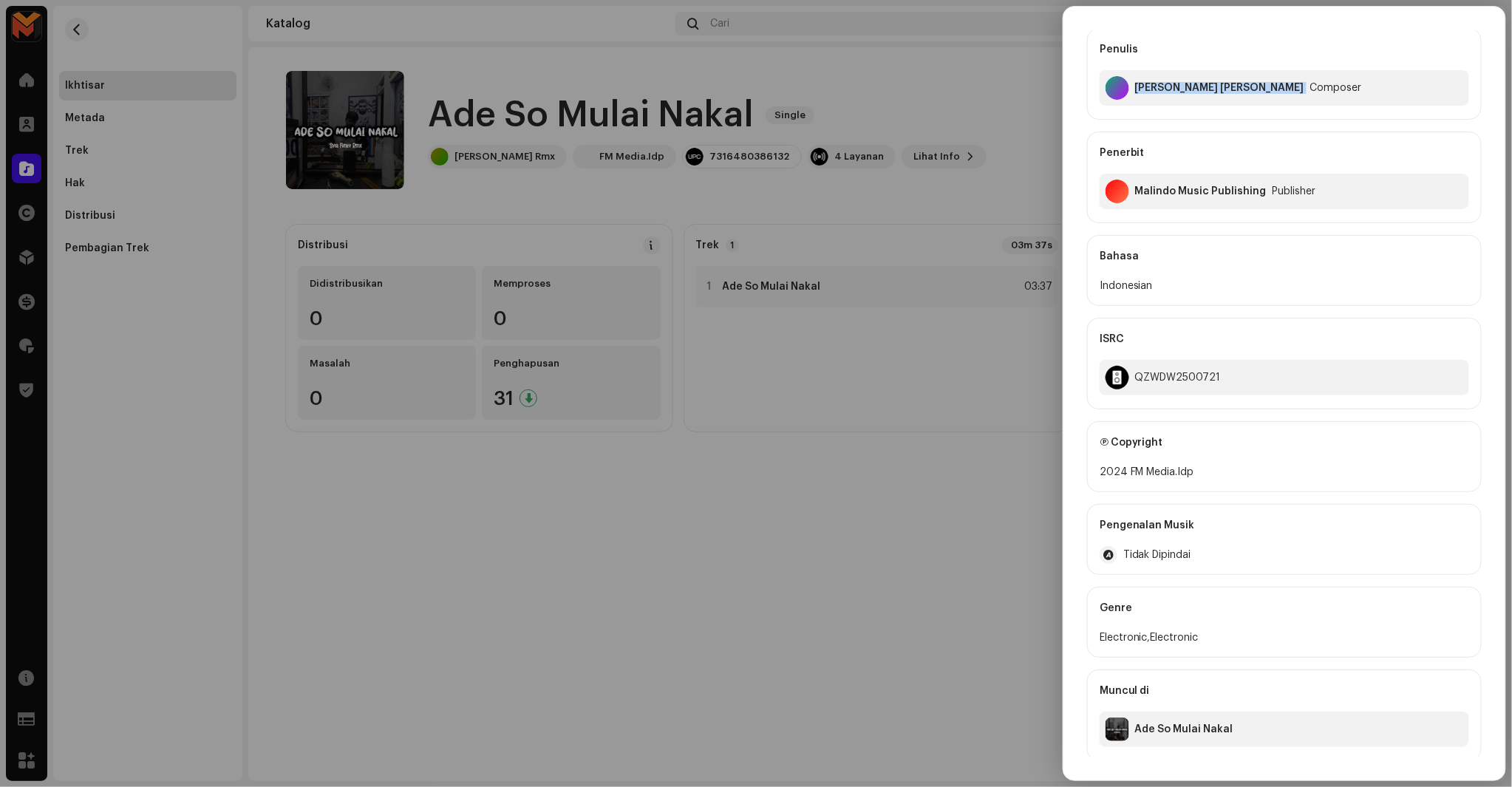
scroll to position [170, 0]
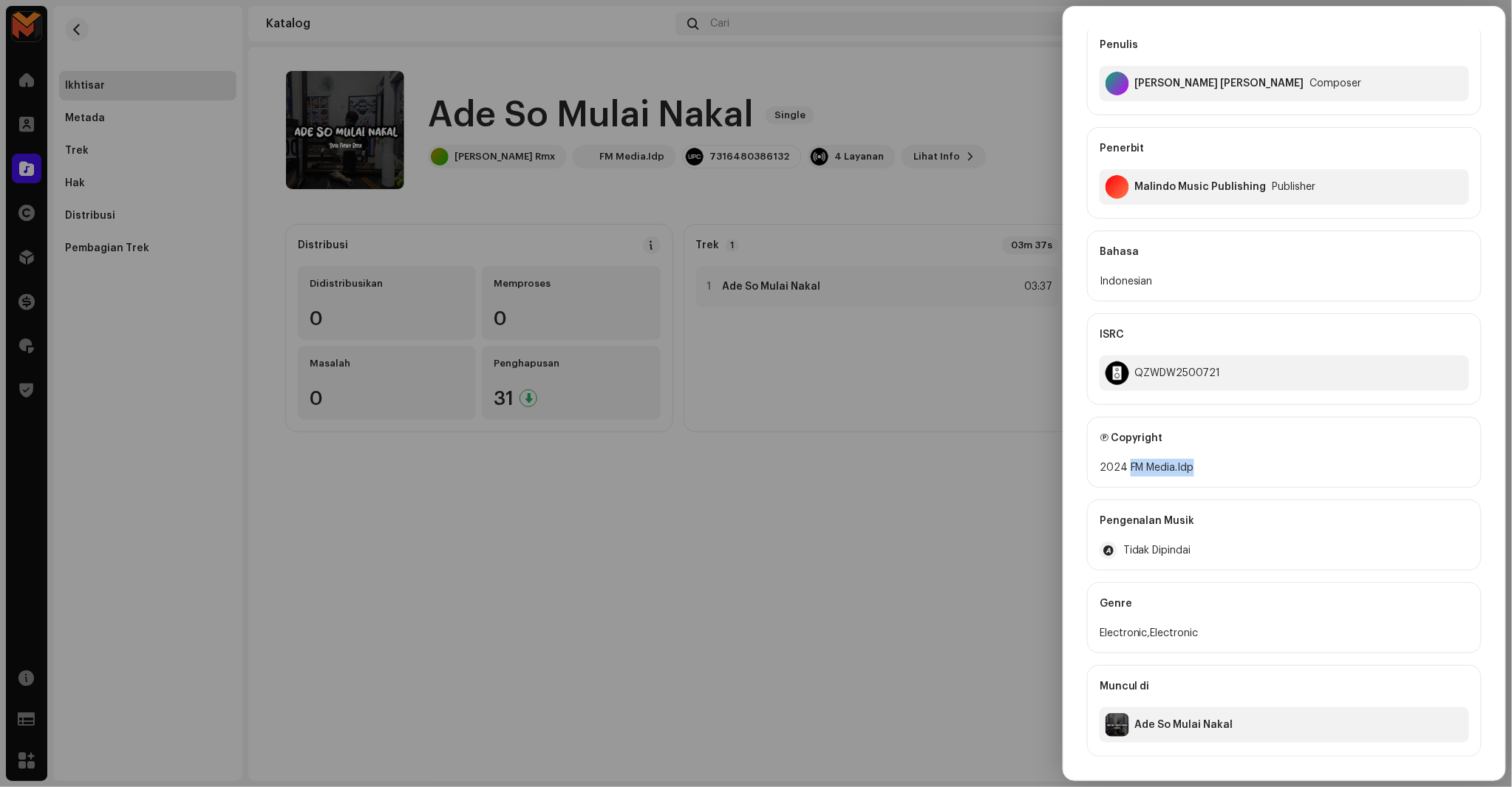
copy div "FM Media.Idp"
drag, startPoint x: 1128, startPoint y: 467, endPoint x: 1274, endPoint y: 462, distance: 146.1
click at [1274, 462] on div "2024 FM Media.Idp" at bounding box center [1284, 468] width 369 height 18
click at [1183, 377] on div "QZWDW2500721" at bounding box center [1177, 373] width 86 height 12
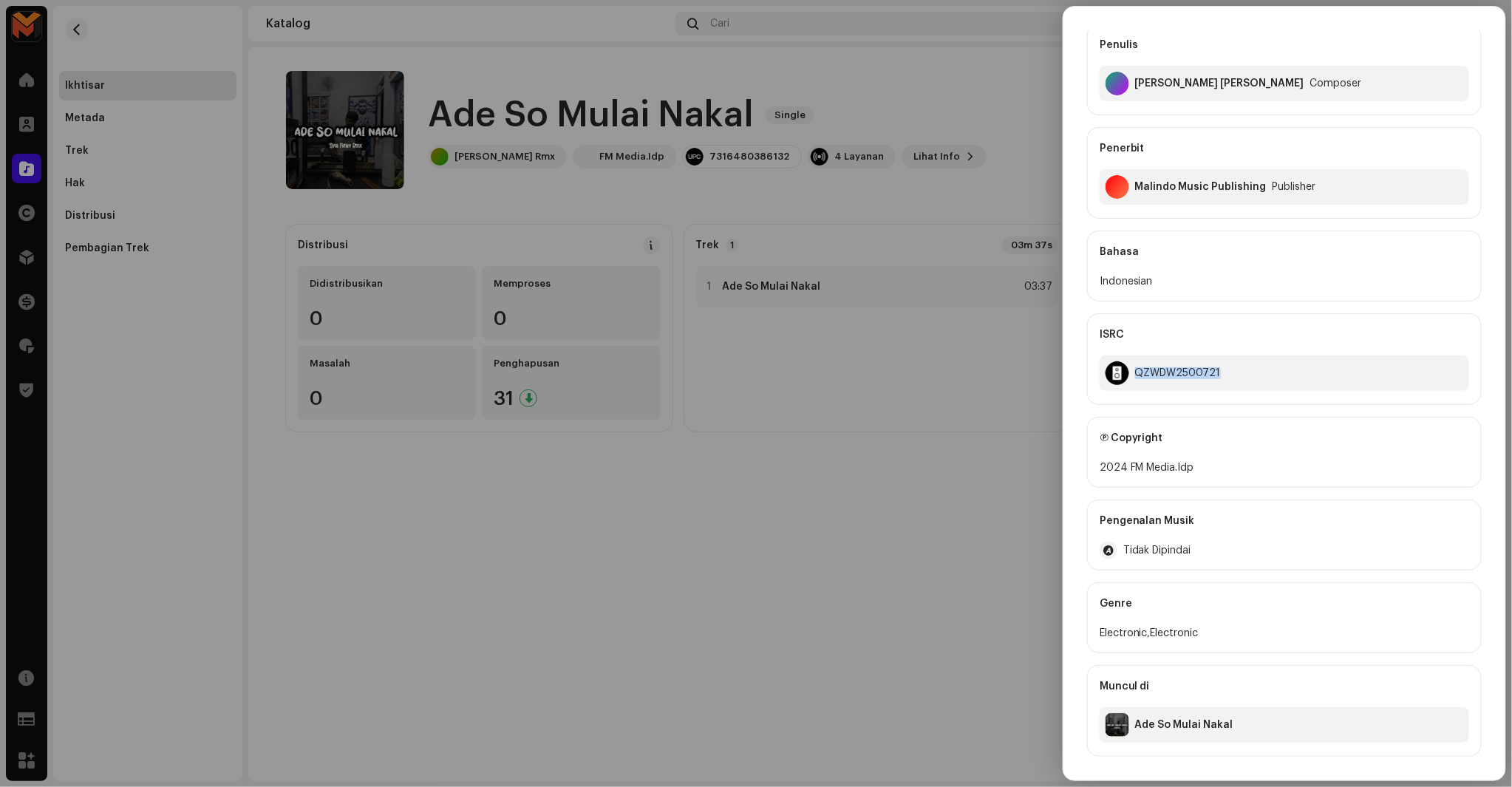
copy div "QZWDW2500721"
click at [1017, 393] on div at bounding box center [756, 393] width 1512 height 787
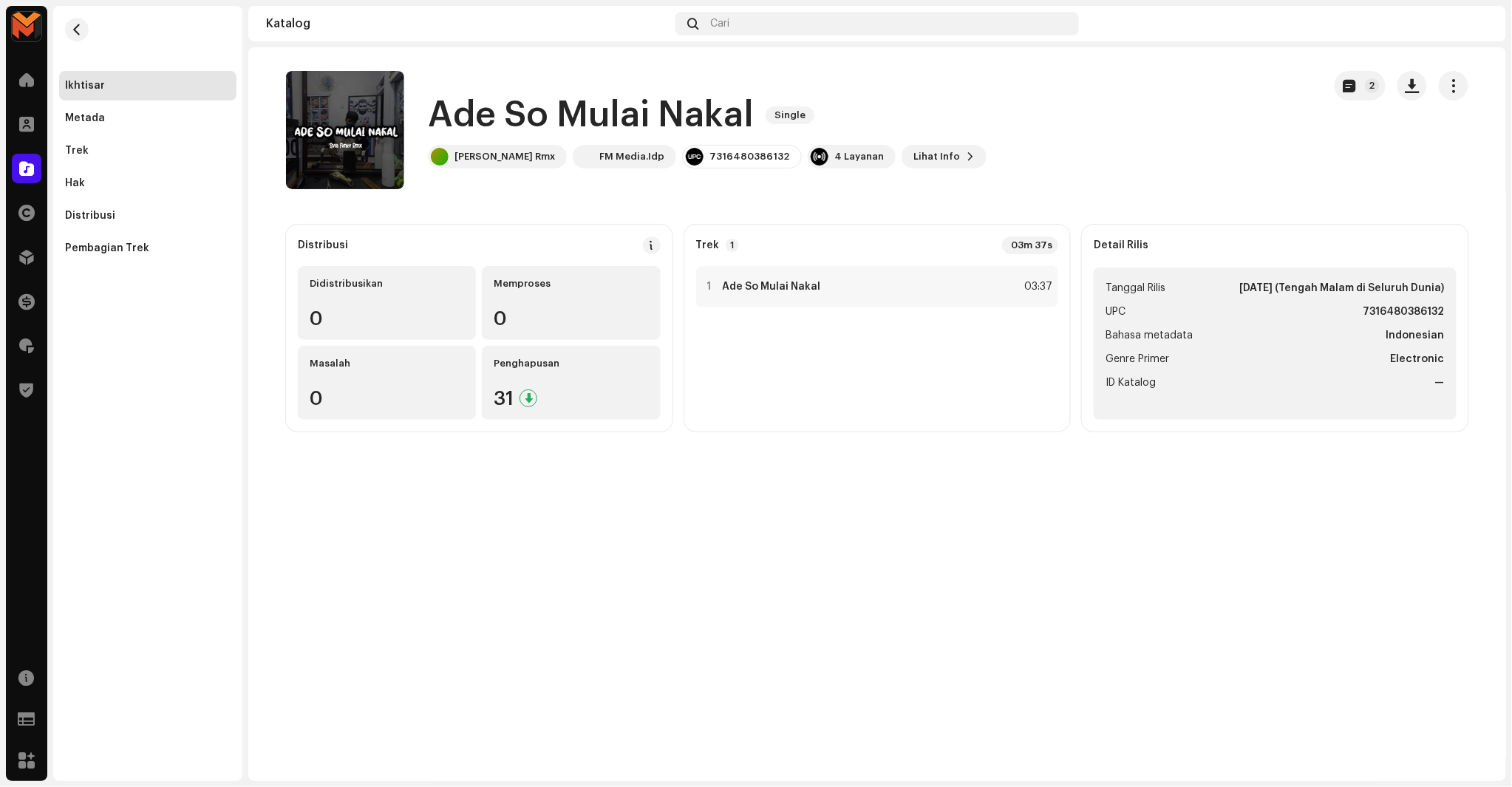
click at [1424, 312] on strong "7316480386132" at bounding box center [1405, 312] width 82 height 18
copy strong "7316480386132"
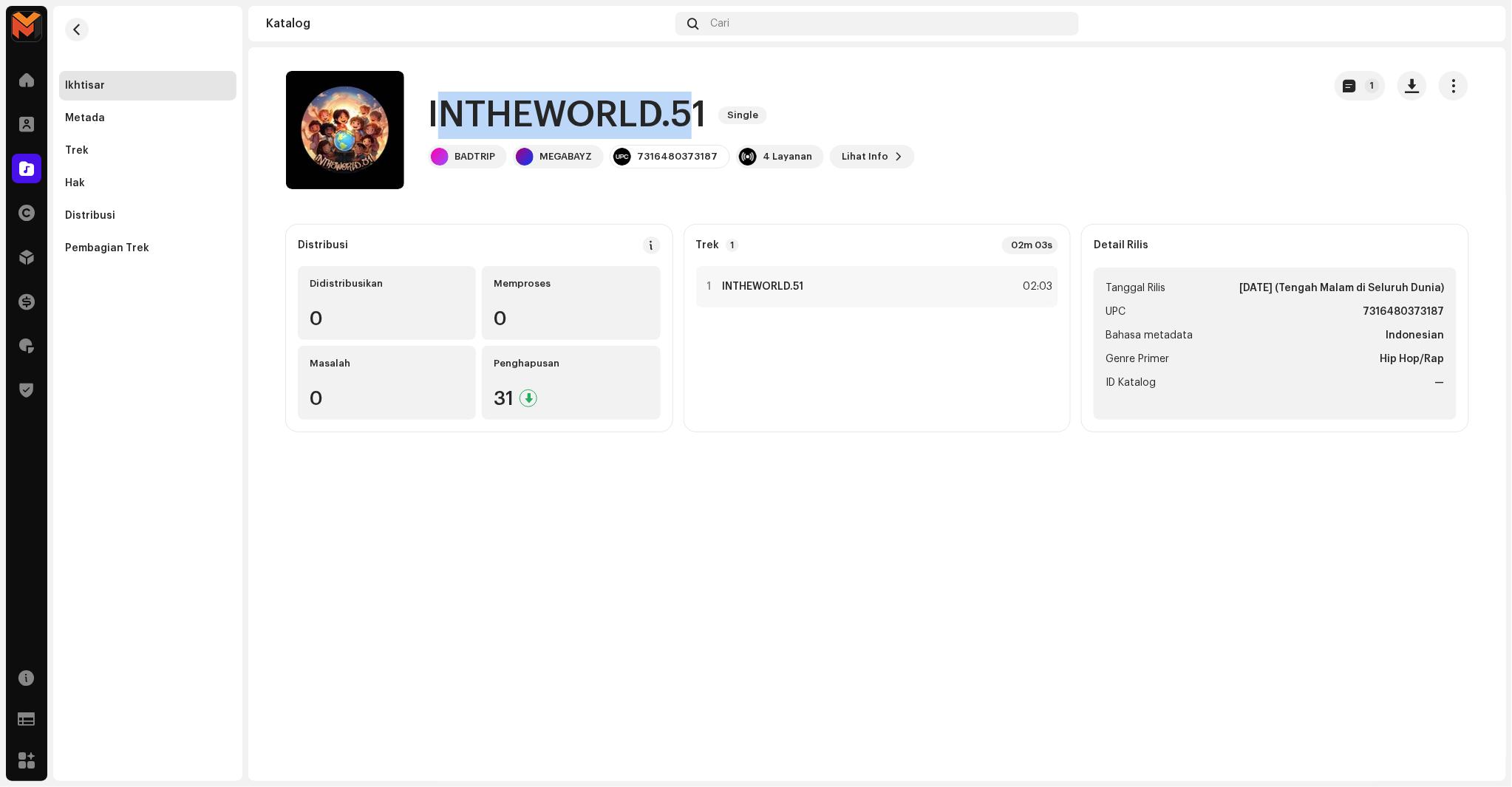
drag, startPoint x: 440, startPoint y: 115, endPoint x: 690, endPoint y: 104, distance: 250.2
click at [690, 104] on h1 "INTHEWORLD.51" at bounding box center [567, 114] width 279 height 47
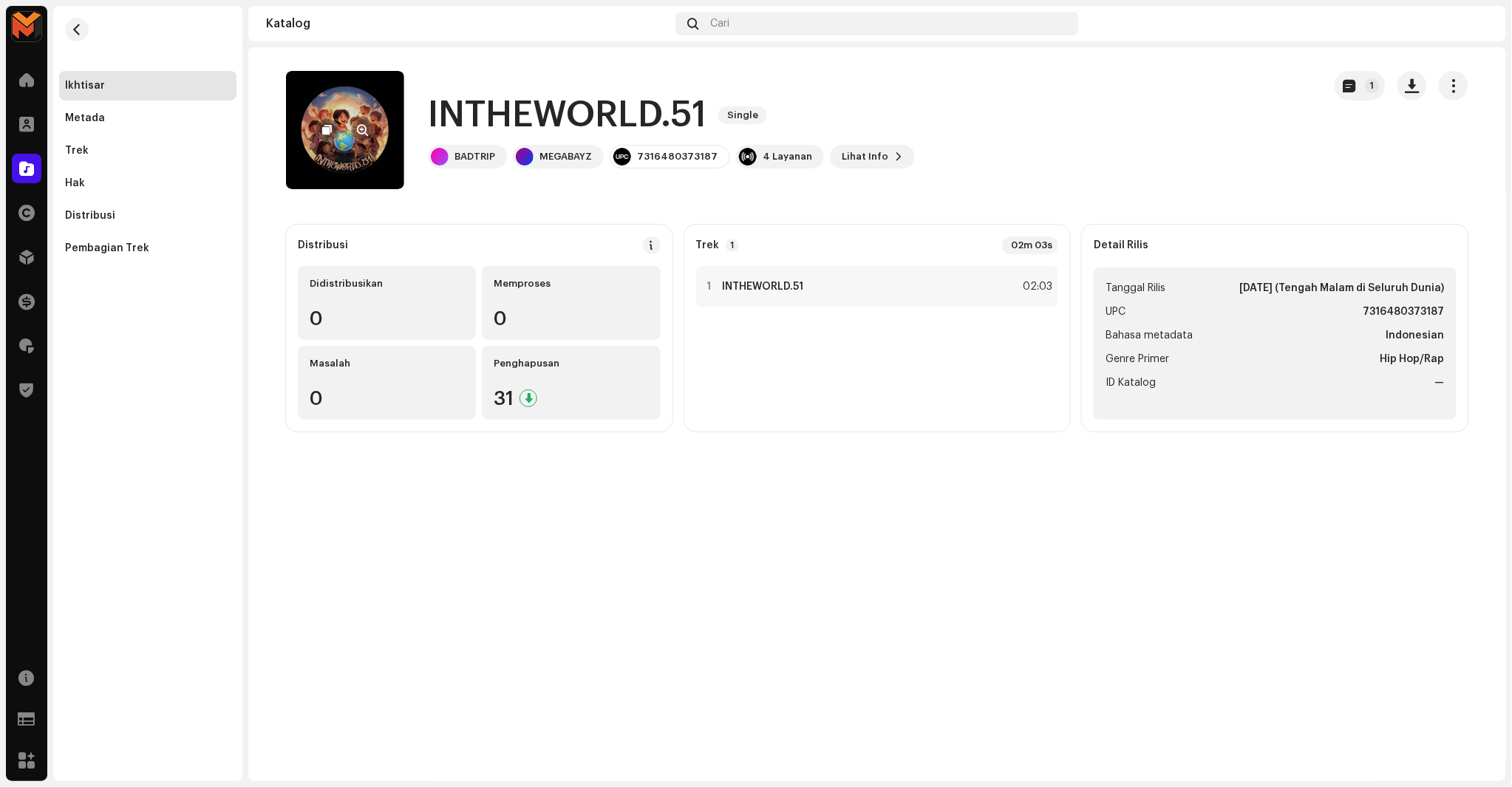
click at [372, 104] on re-a-cover at bounding box center [344, 130] width 118 height 118
click at [461, 102] on h1 "INTHEWORLD.51" at bounding box center [567, 114] width 279 height 47
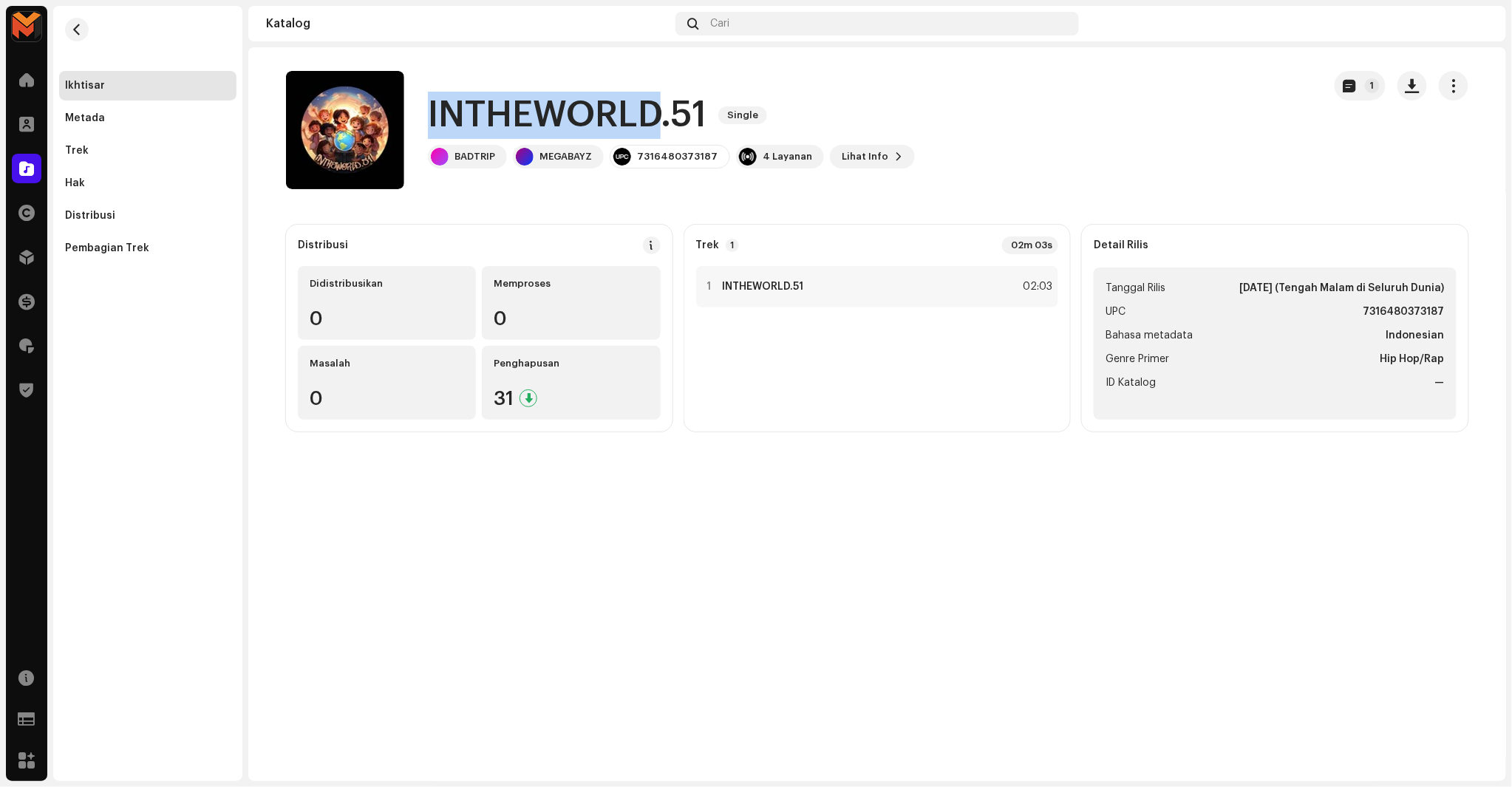
click at [461, 102] on h1 "INTHEWORLD.51" at bounding box center [567, 114] width 279 height 47
copy div "INTHEWORLD.51 Single"
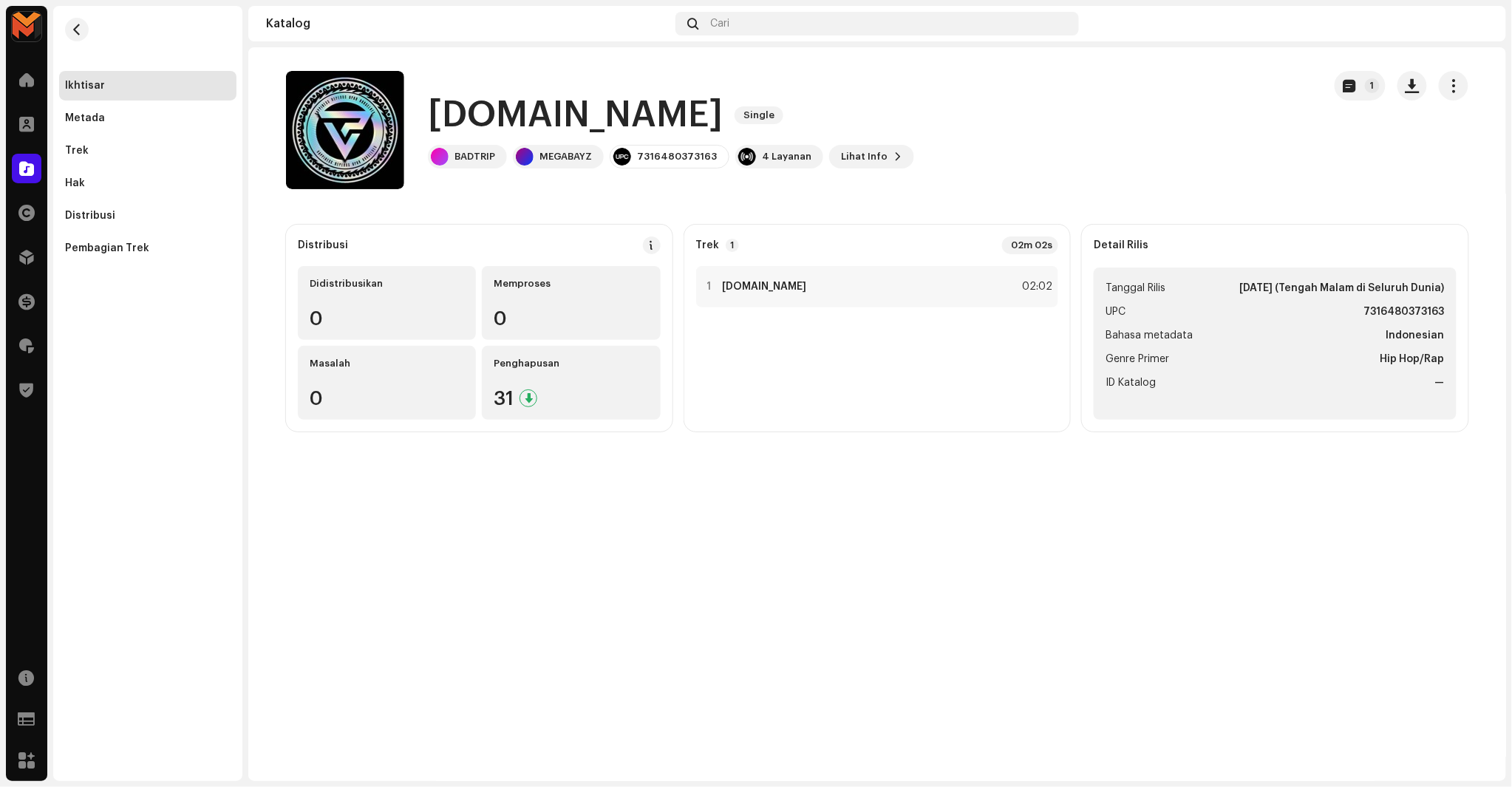
click at [511, 109] on h1 "[DOMAIN_NAME]" at bounding box center [575, 114] width 295 height 47
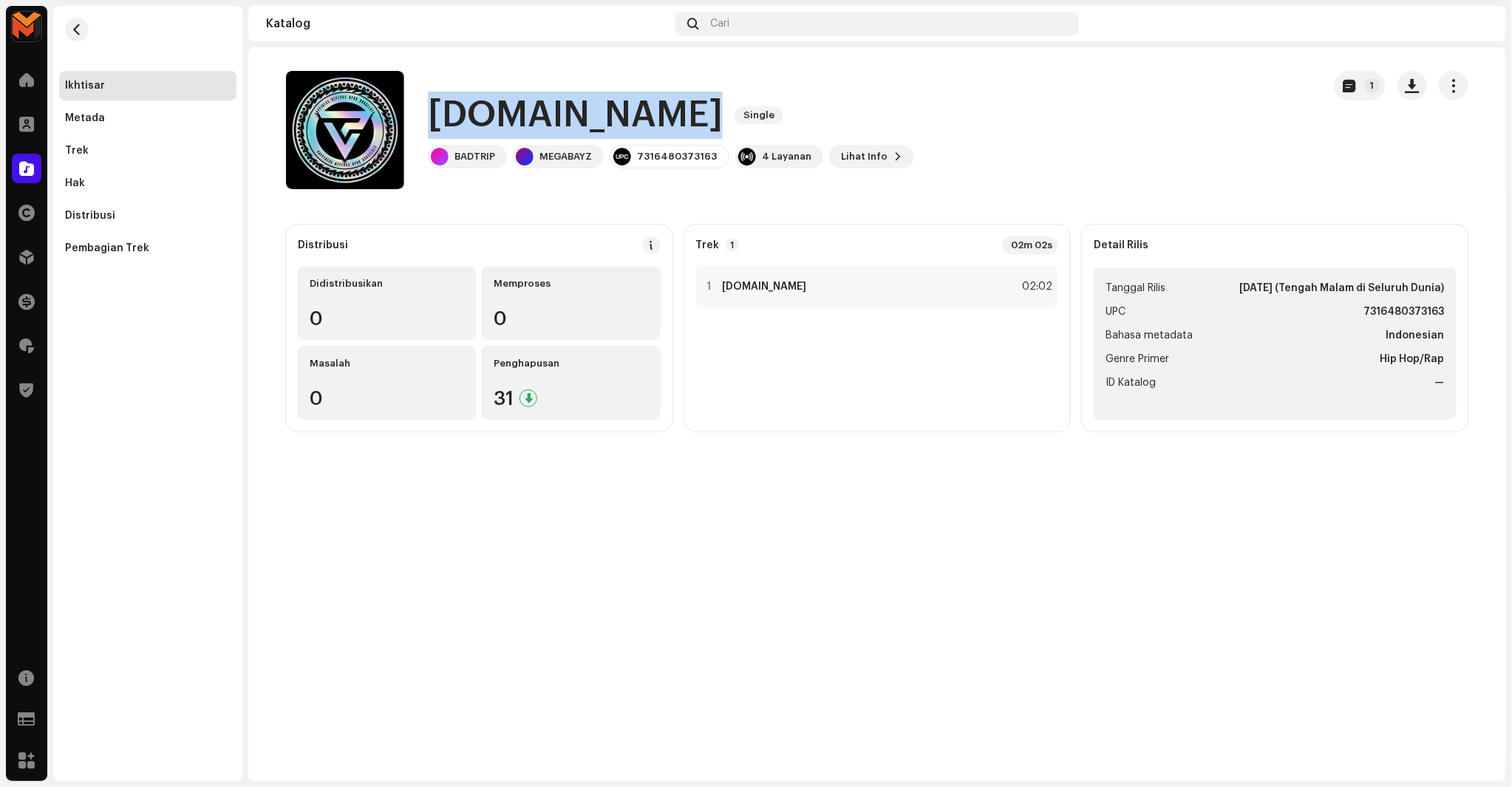
click at [511, 109] on h1 "[DOMAIN_NAME]" at bounding box center [575, 114] width 295 height 47
copy div "[DOMAIN_NAME] Single"
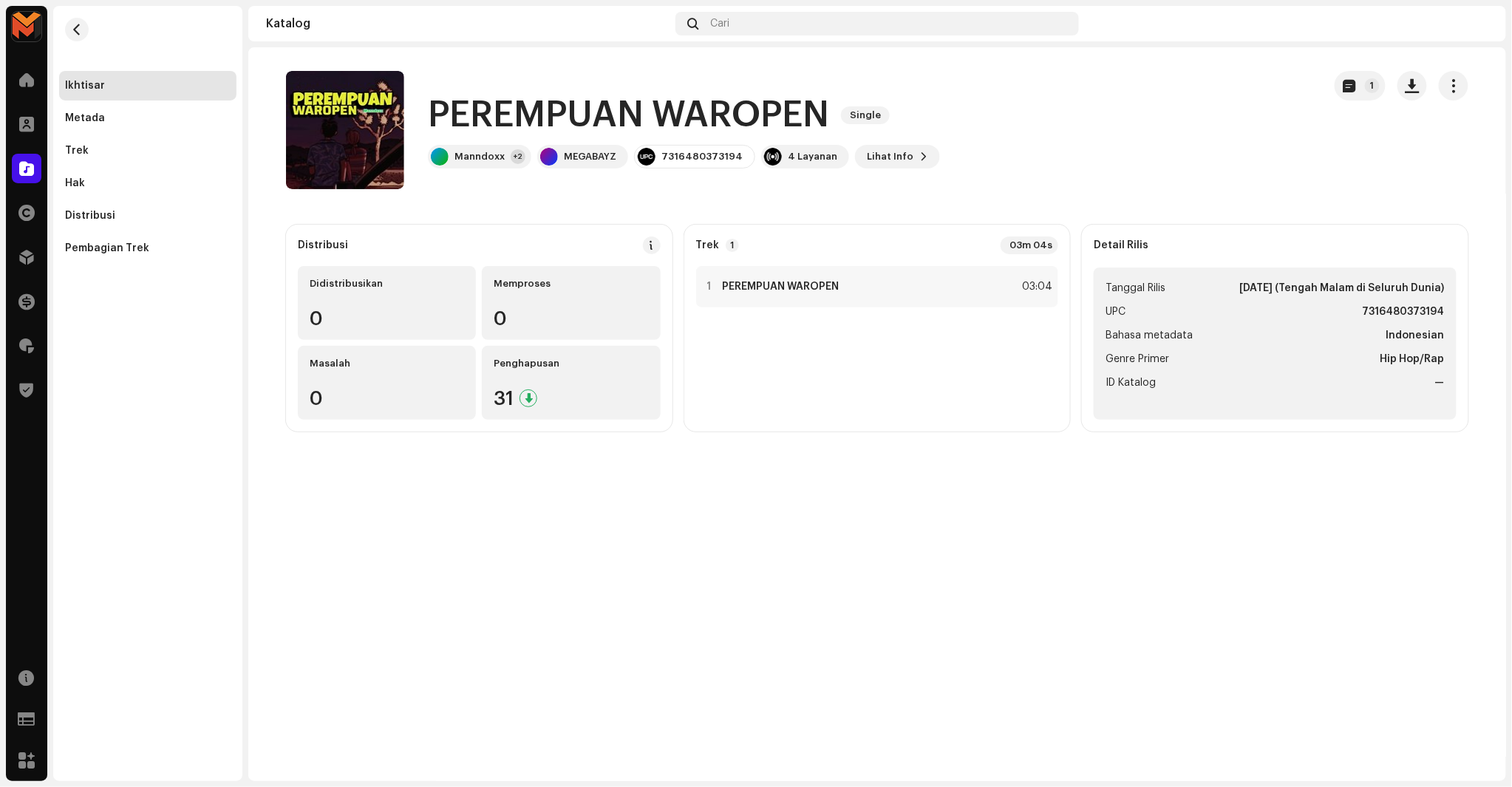
click at [658, 115] on h1 "PEREMPUAN WAROPEN" at bounding box center [628, 114] width 401 height 47
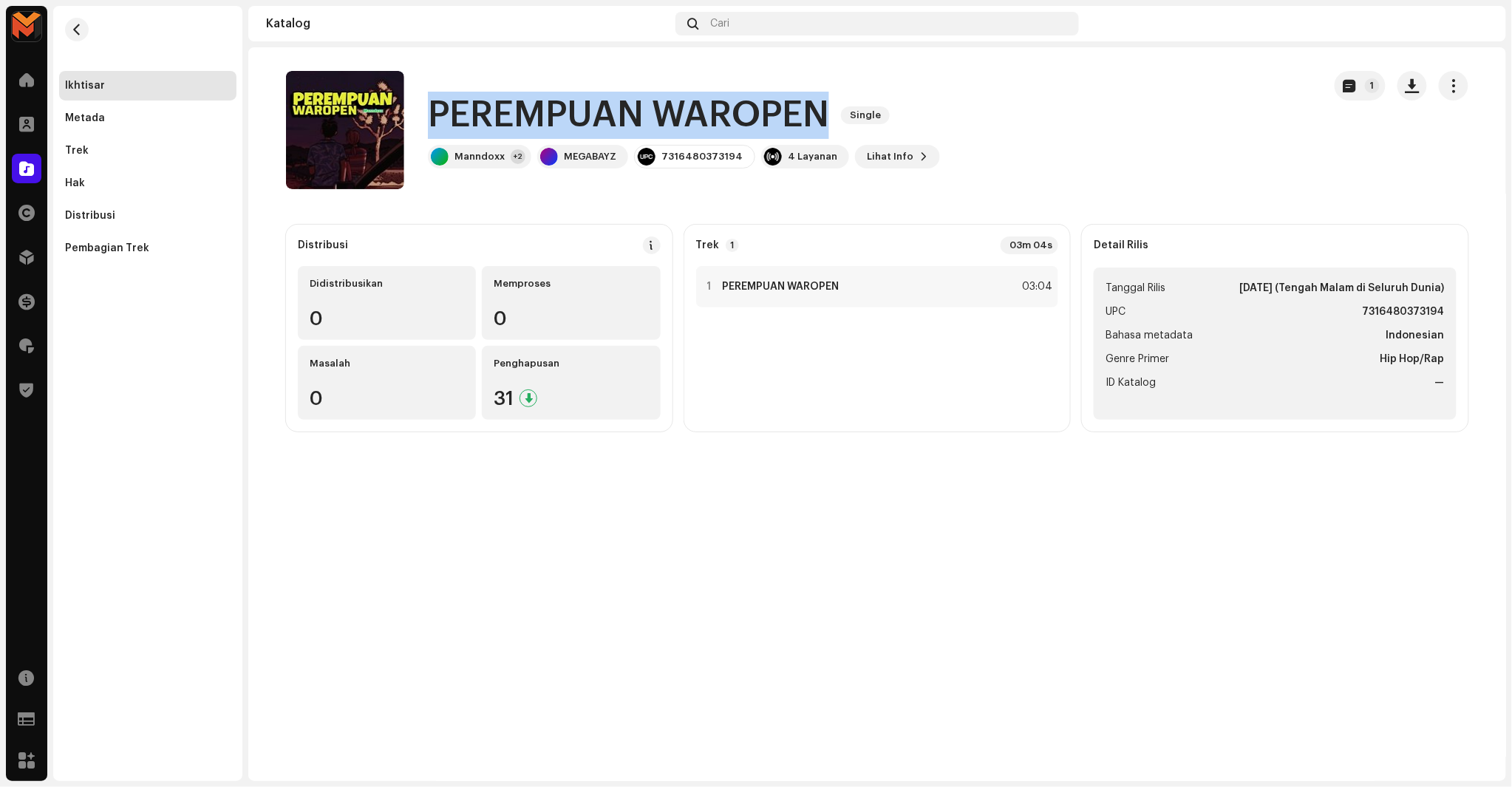
click at [658, 115] on h1 "PEREMPUAN WAROPEN" at bounding box center [628, 114] width 401 height 47
copy div "PEREMPUAN WAROPEN Single"
click at [1030, 106] on div "PEREMPUAN WAROPEN Single Manndoxx +2 MEGABAYZ 7316480373194 4 Layanan Lihat Inf…" at bounding box center [798, 130] width 1025 height 118
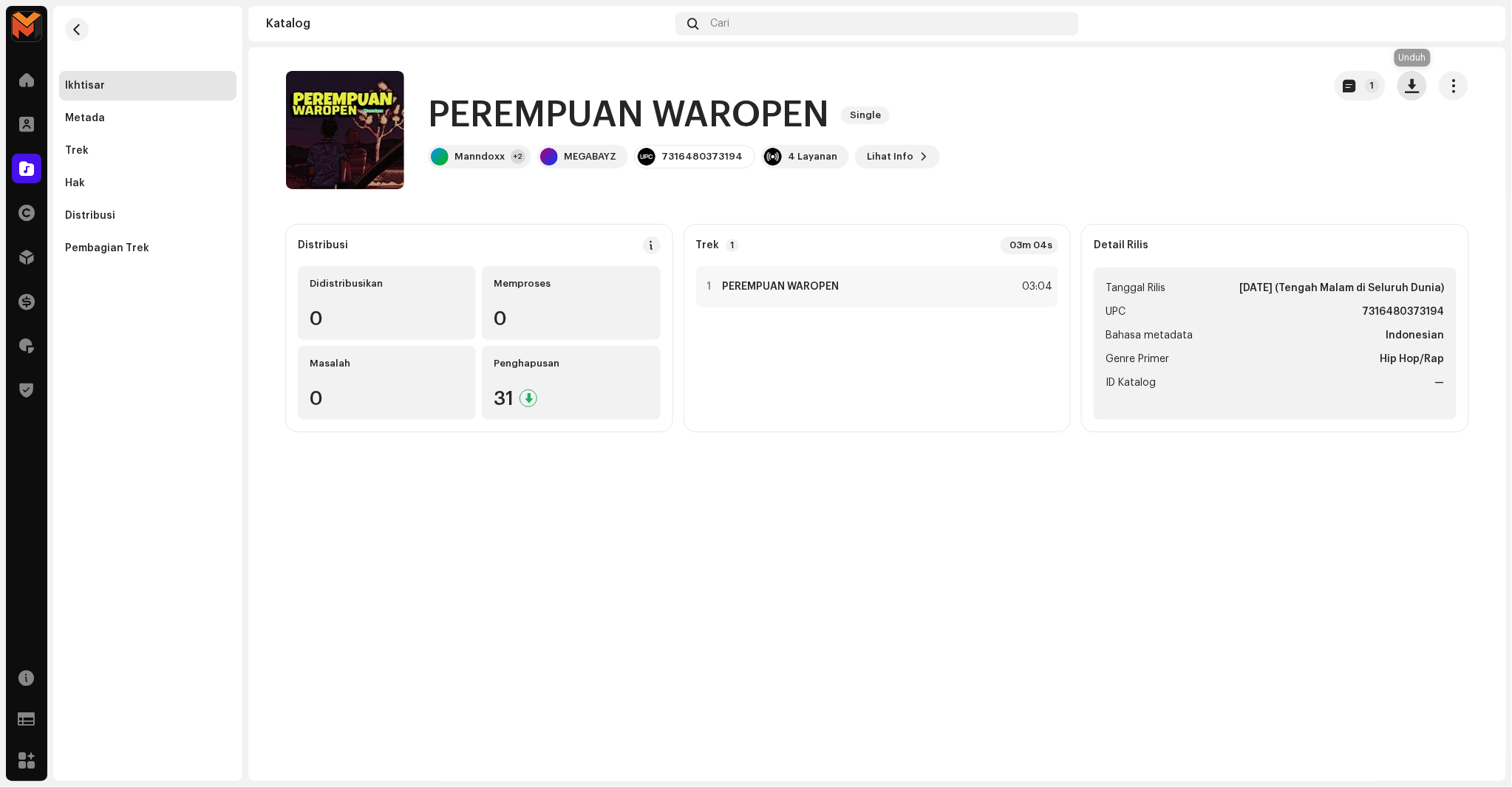
click at [1412, 85] on span "button" at bounding box center [1413, 85] width 14 height 12
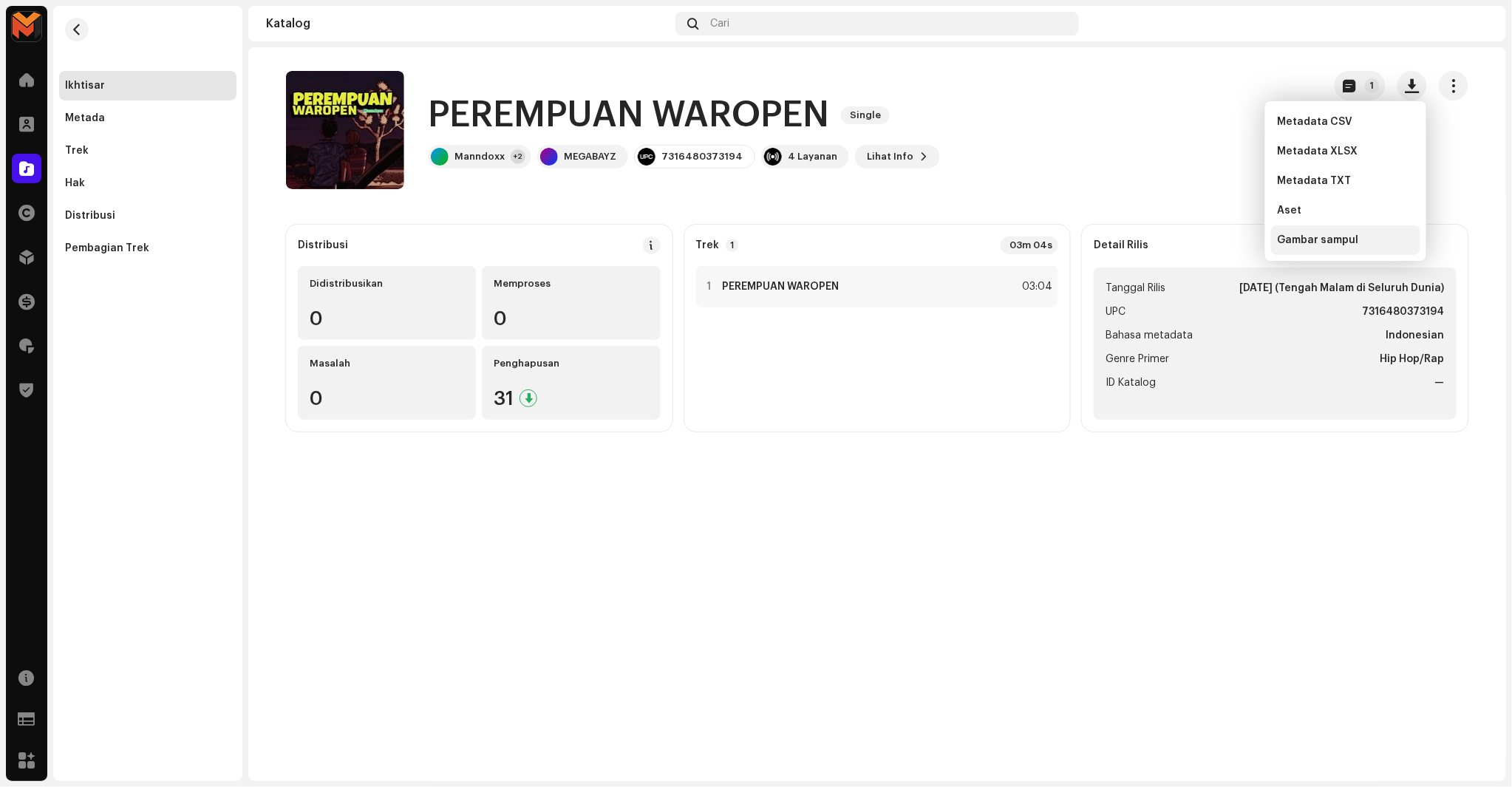
click at [1312, 244] on span "Gambar sampul" at bounding box center [1318, 240] width 82 height 12
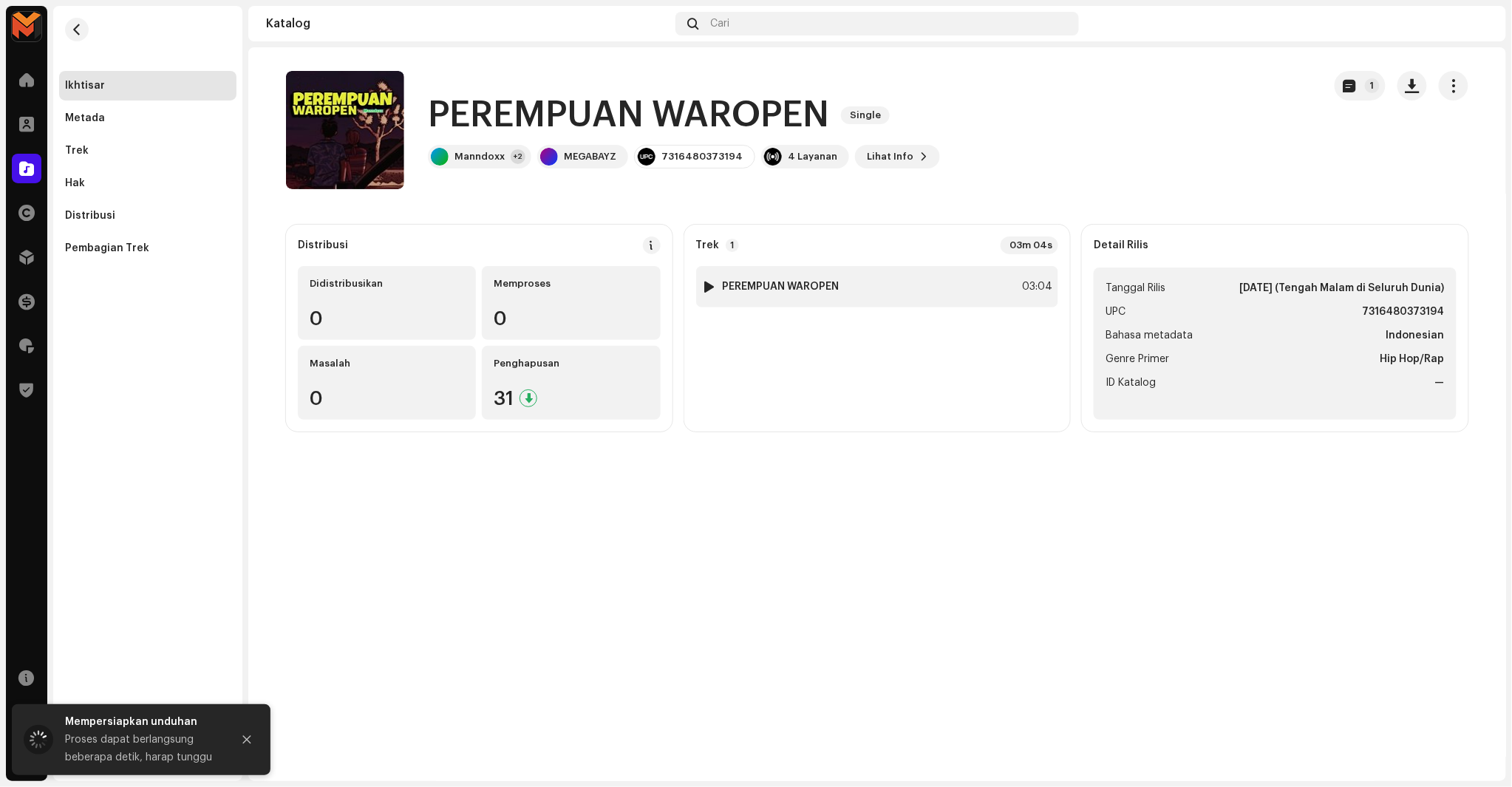
click at [967, 278] on div "1 PEREMPUAN WAROPEN 03:04" at bounding box center [878, 287] width 363 height 42
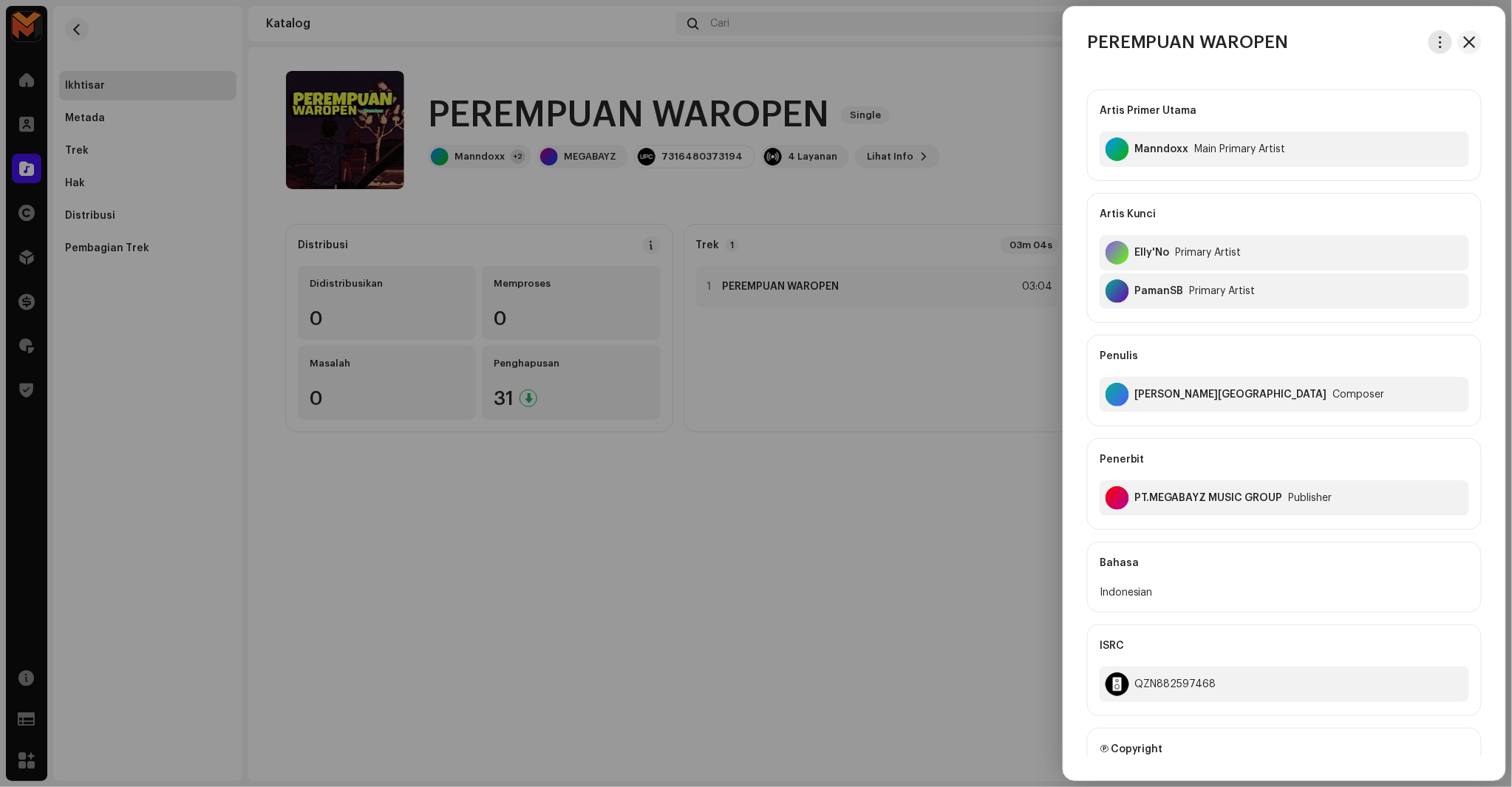
click at [1439, 38] on span "button" at bounding box center [1441, 42] width 11 height 12
click at [1370, 108] on div "Unduh audio" at bounding box center [1367, 105] width 138 height 12
click at [429, 187] on div at bounding box center [756, 393] width 1512 height 787
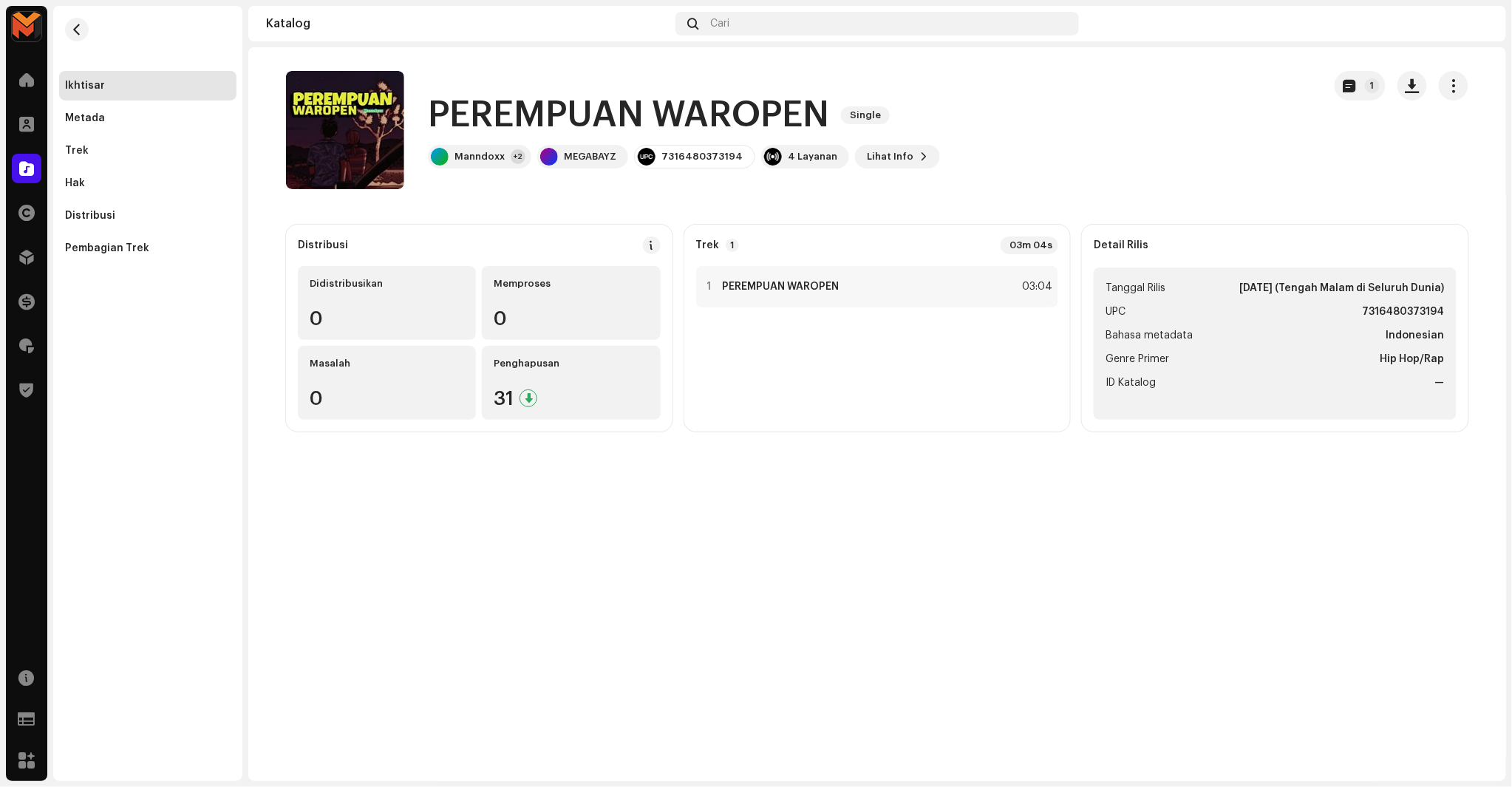
click at [555, 99] on h1 "PEREMPUAN WAROPEN" at bounding box center [628, 114] width 401 height 47
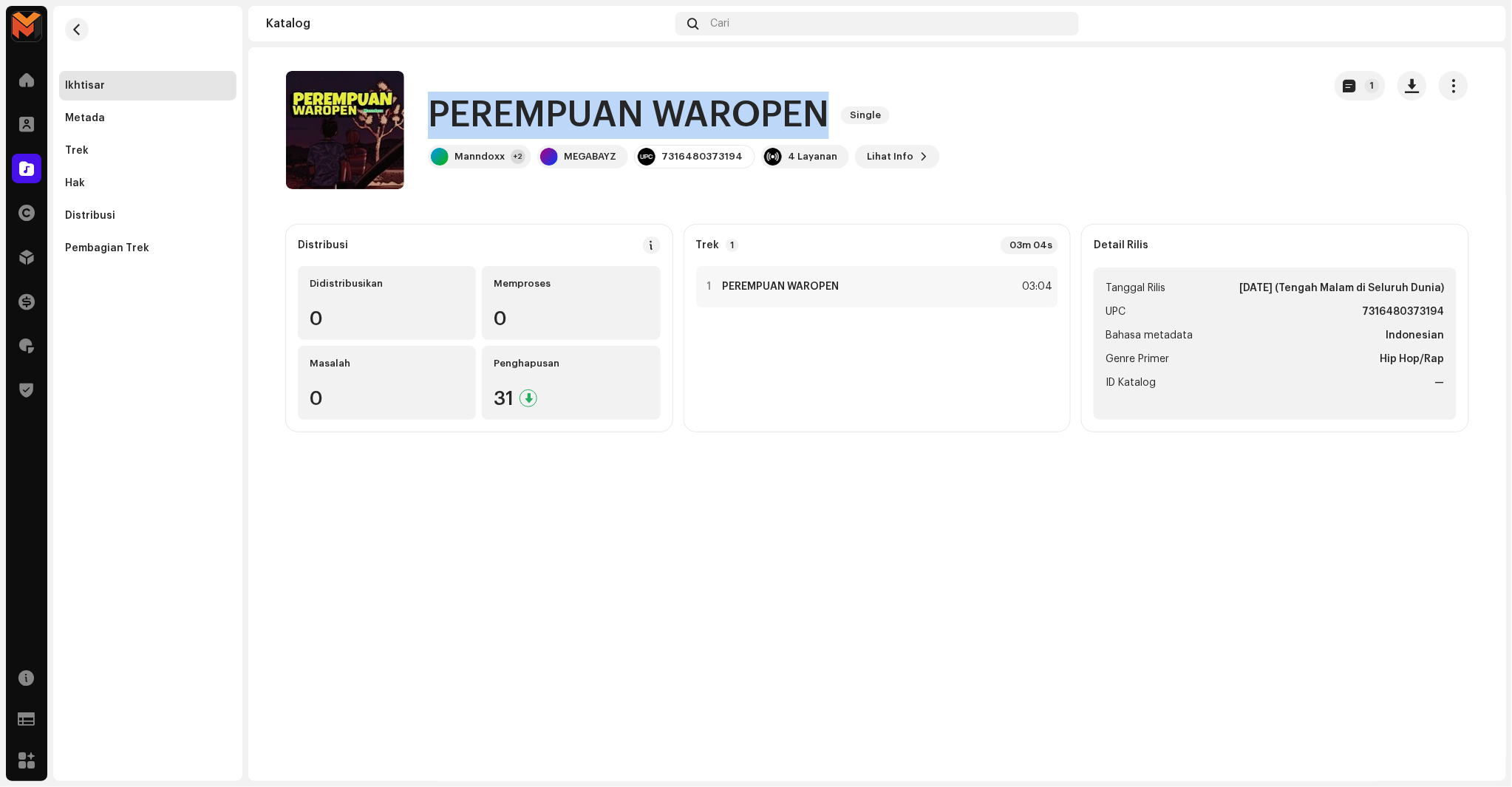
click at [555, 99] on h1 "PEREMPUAN WAROPEN" at bounding box center [628, 114] width 401 height 47
copy div "PEREMPUAN WAROPEN Single"
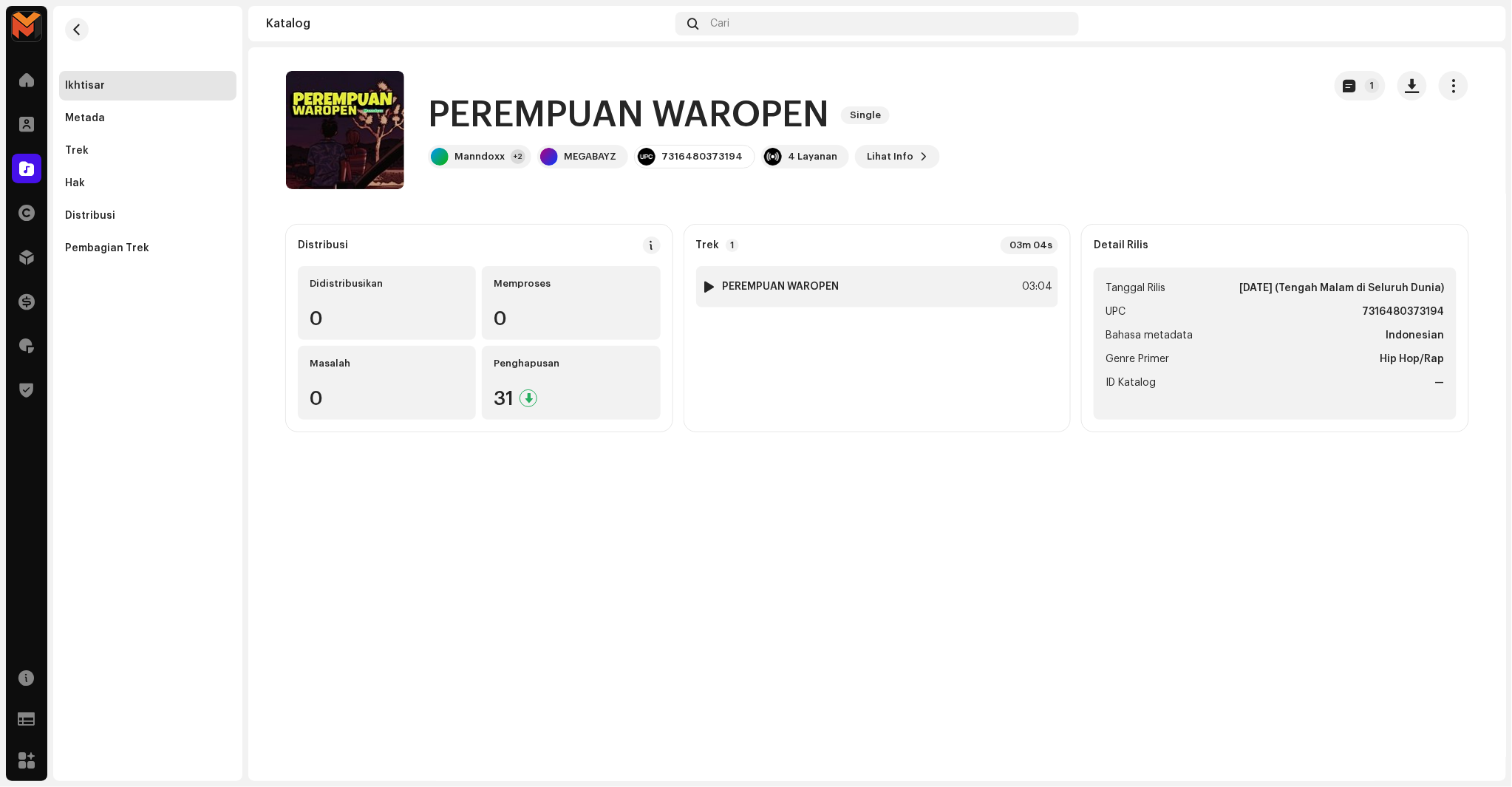
click at [915, 296] on div "1 PEREMPUAN WAROPEN 03:04" at bounding box center [878, 287] width 363 height 42
click at [918, 294] on div "1 PEREMPUAN WAROPEN 03:04" at bounding box center [878, 287] width 363 height 42
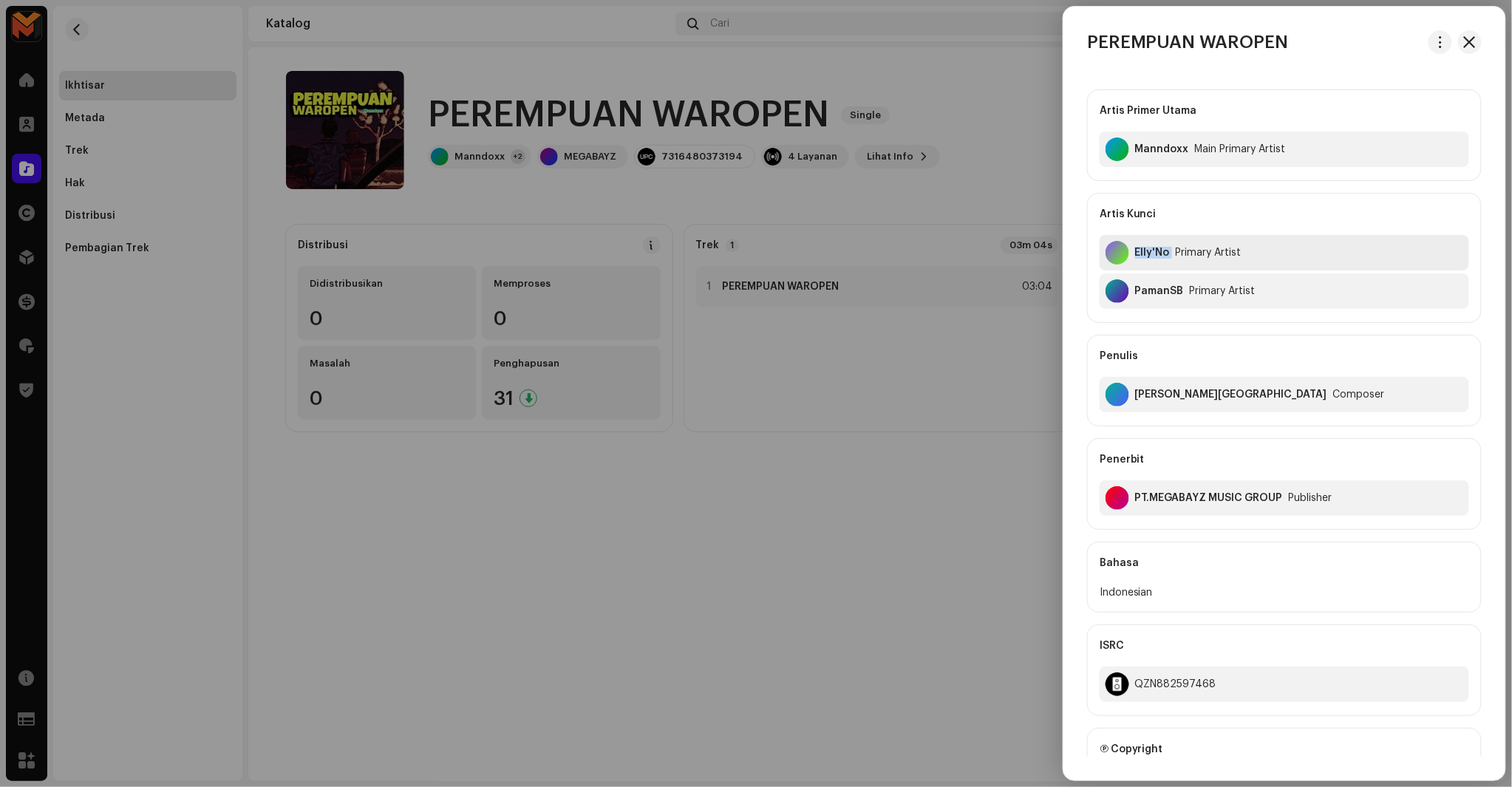
copy div "Elly'No"
drag, startPoint x: 1131, startPoint y: 259, endPoint x: 1203, endPoint y: 197, distance: 95.0
click at [1203, 197] on div "Artis Kunci Elly'No Primary Artist PamanSB Primary Artist" at bounding box center [1284, 257] width 395 height 130
click at [1203, 197] on div "Artis Kunci" at bounding box center [1284, 214] width 369 height 42
click at [988, 374] on div at bounding box center [756, 393] width 1512 height 787
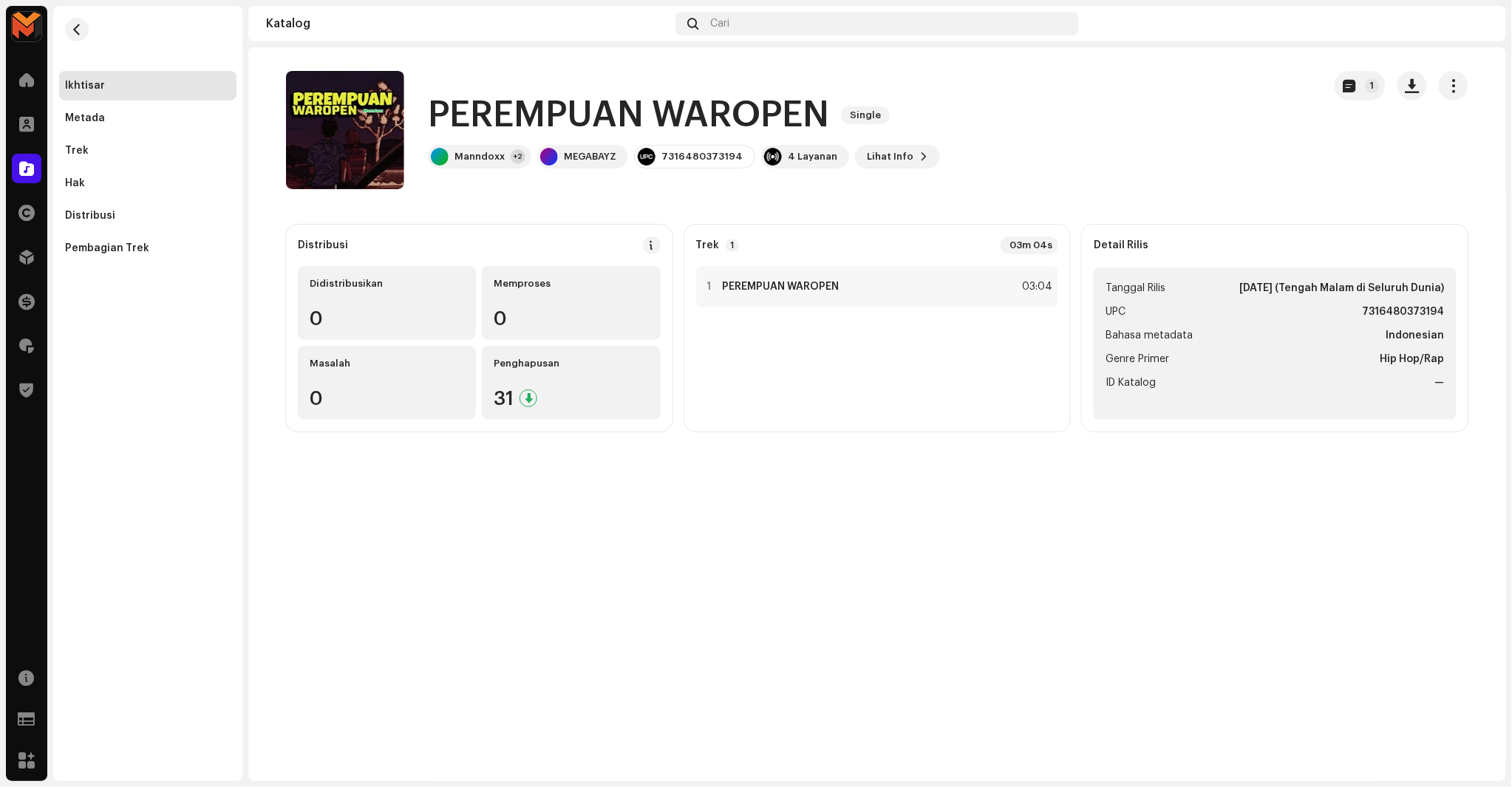
click at [1398, 308] on strong "7316480373194" at bounding box center [1404, 312] width 82 height 18
copy strong "7316480373194"
click at [1032, 290] on div "03:04" at bounding box center [1036, 287] width 33 height 18
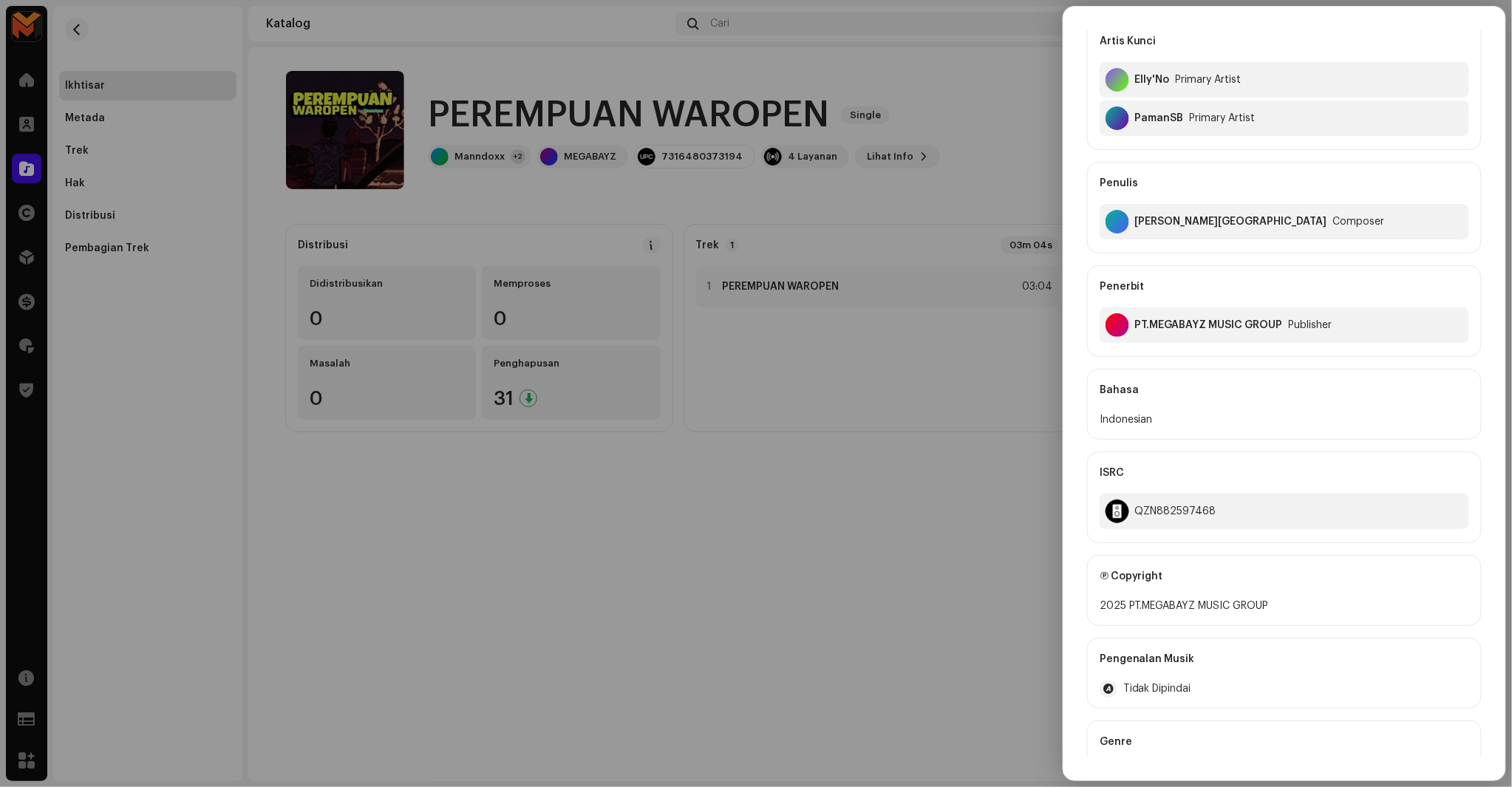
scroll to position [312, 0]
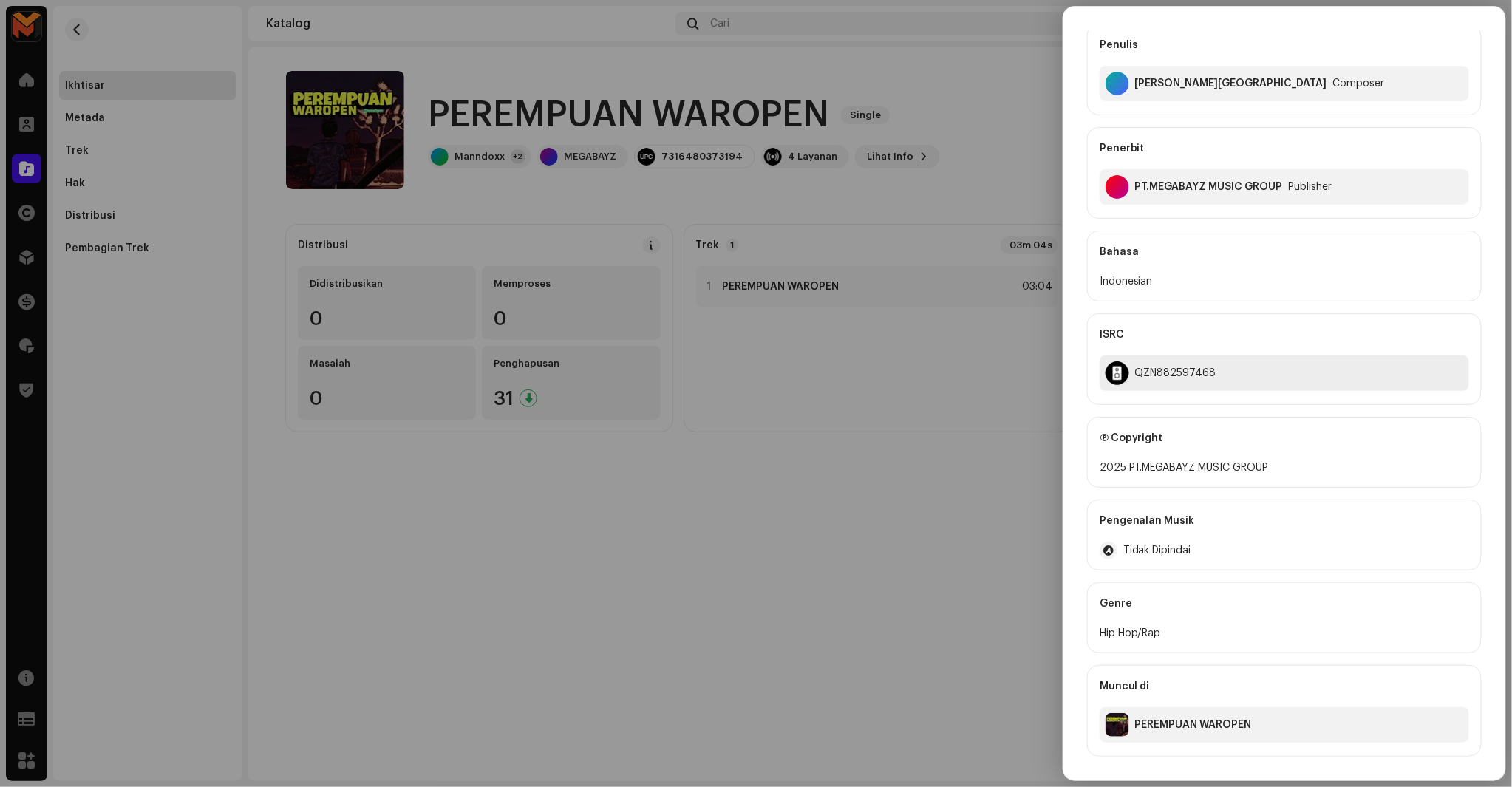
click at [1185, 360] on div "QZN882597468" at bounding box center [1284, 374] width 369 height 35
copy div "QZN882597468"
drag, startPoint x: 791, startPoint y: 122, endPoint x: 776, endPoint y: 115, distance: 16.6
click at [789, 122] on div at bounding box center [756, 393] width 1512 height 787
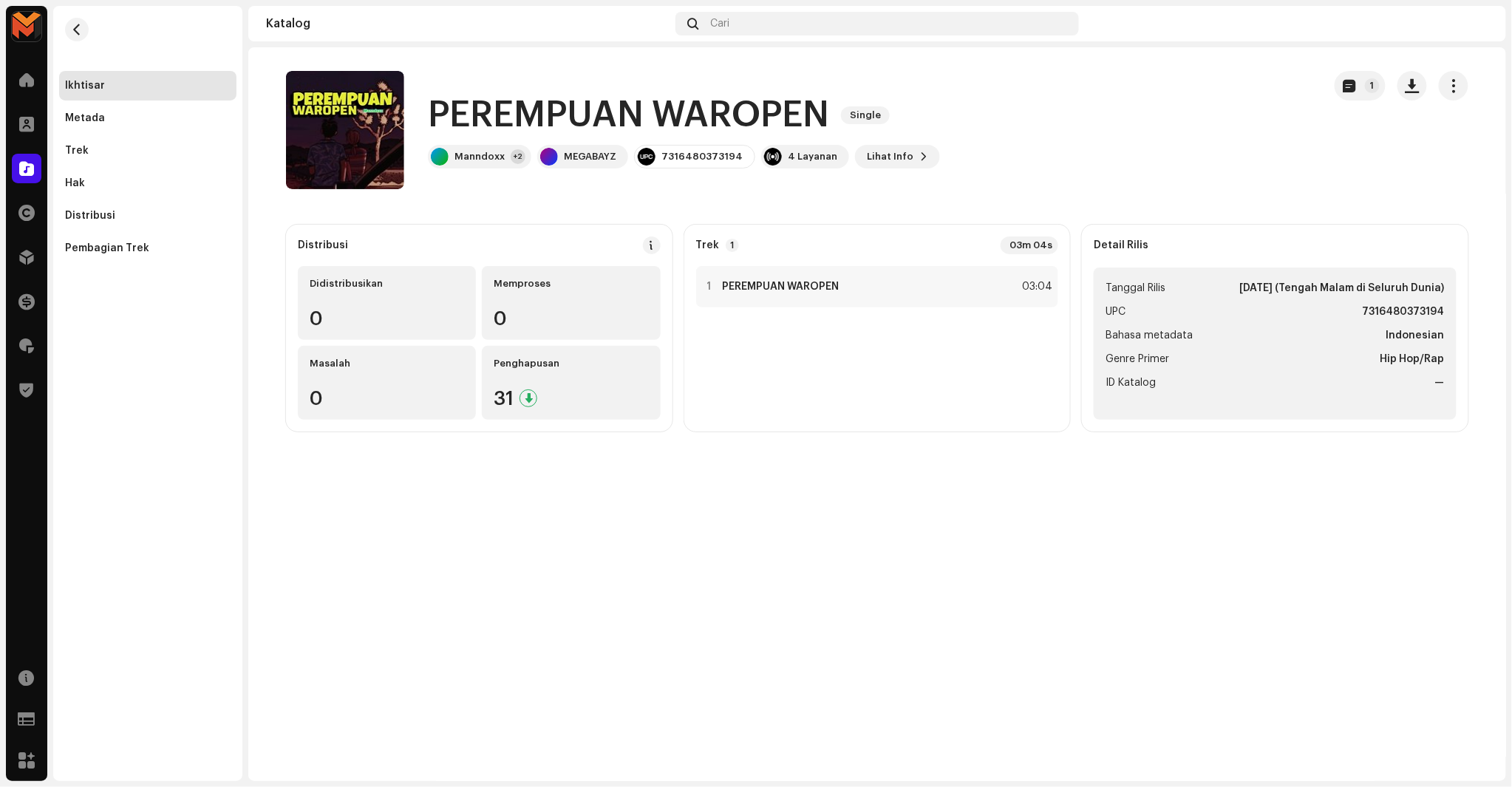
click at [776, 115] on h1 "PEREMPUAN WAROPEN" at bounding box center [628, 114] width 401 height 47
copy h1 "WAROPEN"
click at [922, 289] on div "1 PEREMPUAN WAROPEN 03:04" at bounding box center [878, 287] width 363 height 42
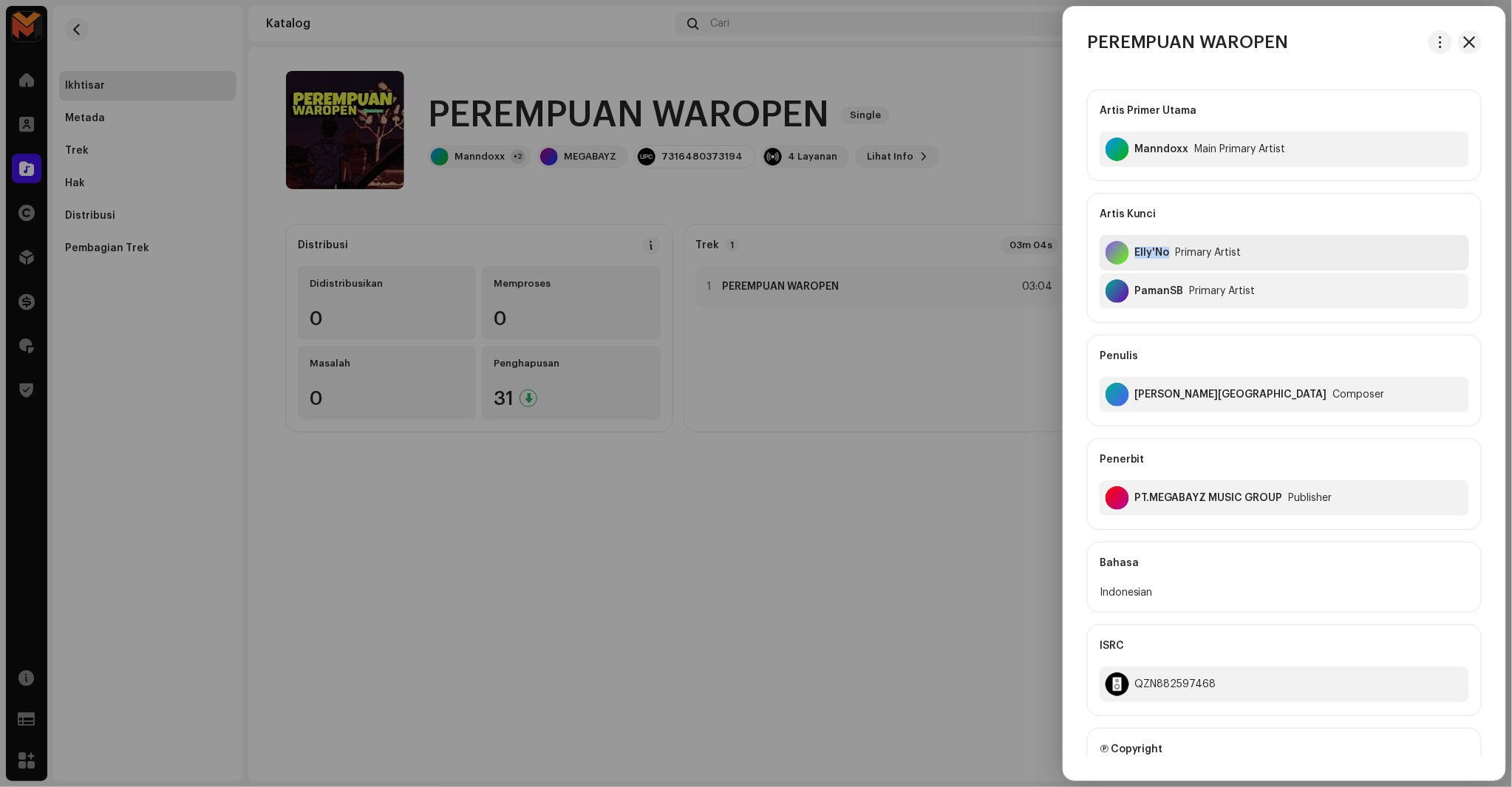
copy div "Elly'No"
drag, startPoint x: 1136, startPoint y: 260, endPoint x: 1186, endPoint y: 202, distance: 76.6
click at [1185, 204] on div "Artis Kunci Elly'No Primary Artist PamanSB Primary Artist" at bounding box center [1284, 257] width 395 height 130
click at [1186, 202] on div "Artis Kunci" at bounding box center [1284, 214] width 369 height 42
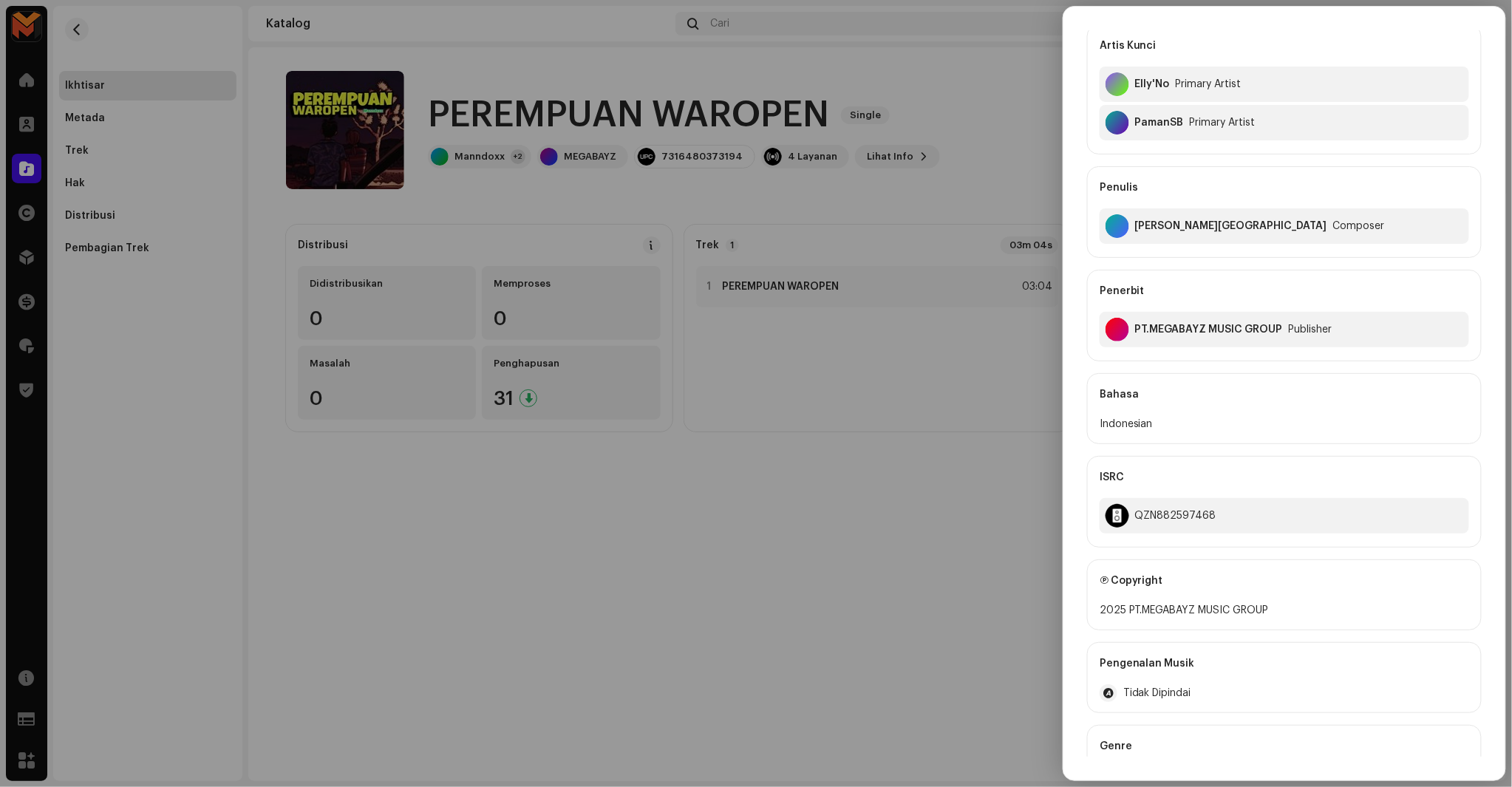
scroll to position [148, 0]
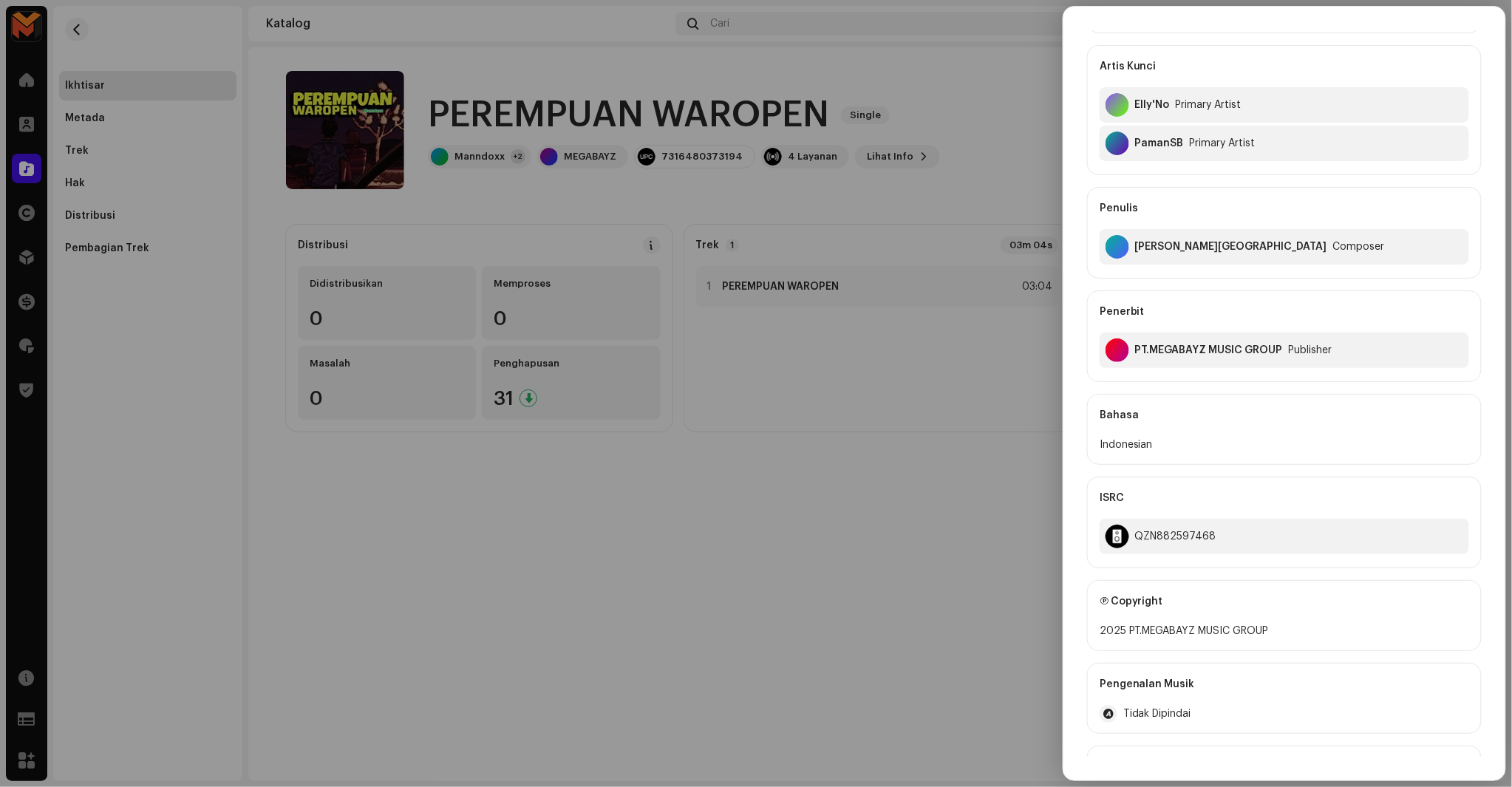
click at [1153, 254] on div "Arman H. Wakum Composer" at bounding box center [1284, 247] width 369 height 35
copy div "Arman H. Wakum"
click at [963, 489] on div at bounding box center [756, 393] width 1512 height 787
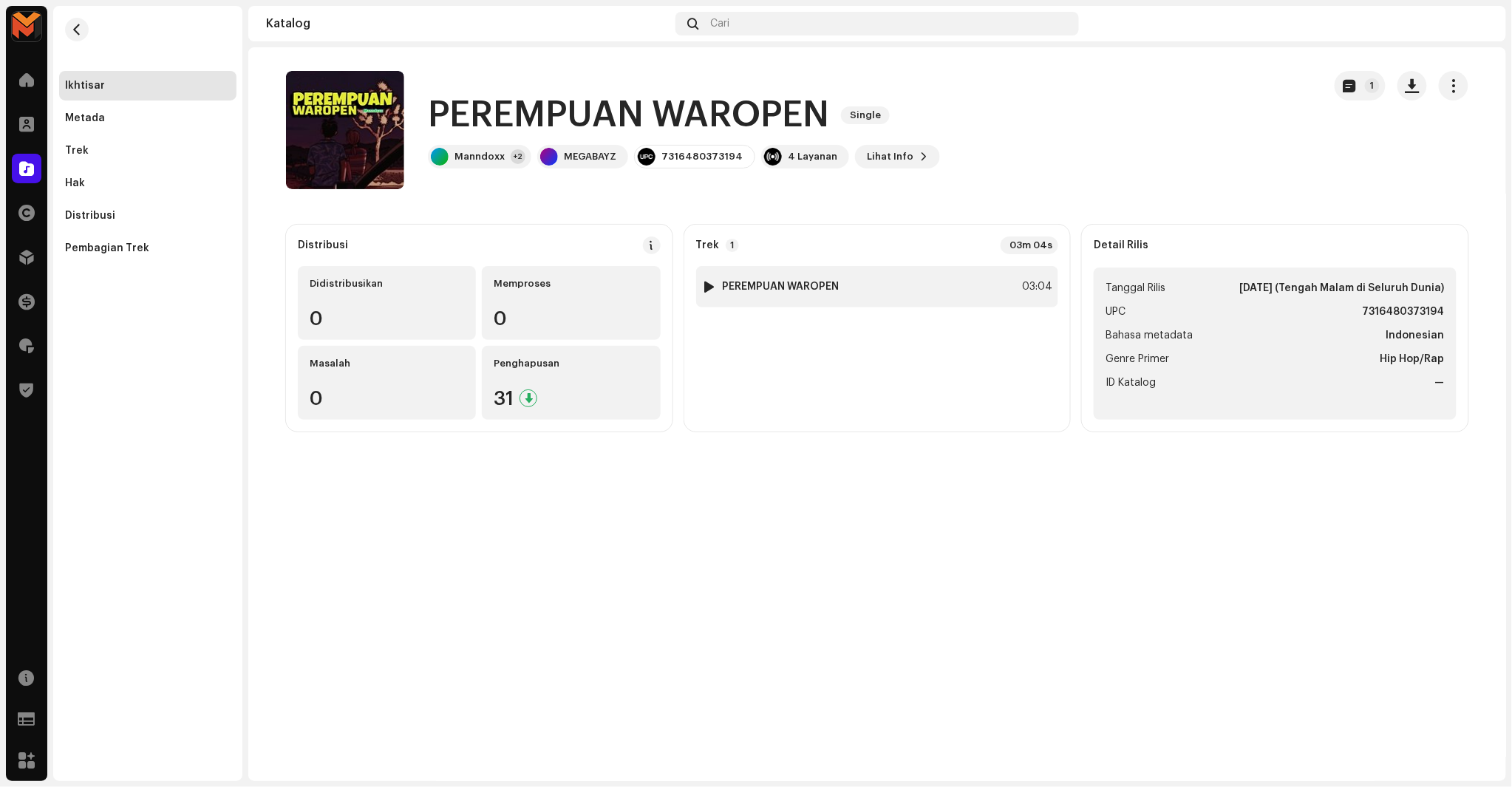
click at [785, 292] on strong "PEREMPUAN WAROPEN" at bounding box center [782, 287] width 117 height 12
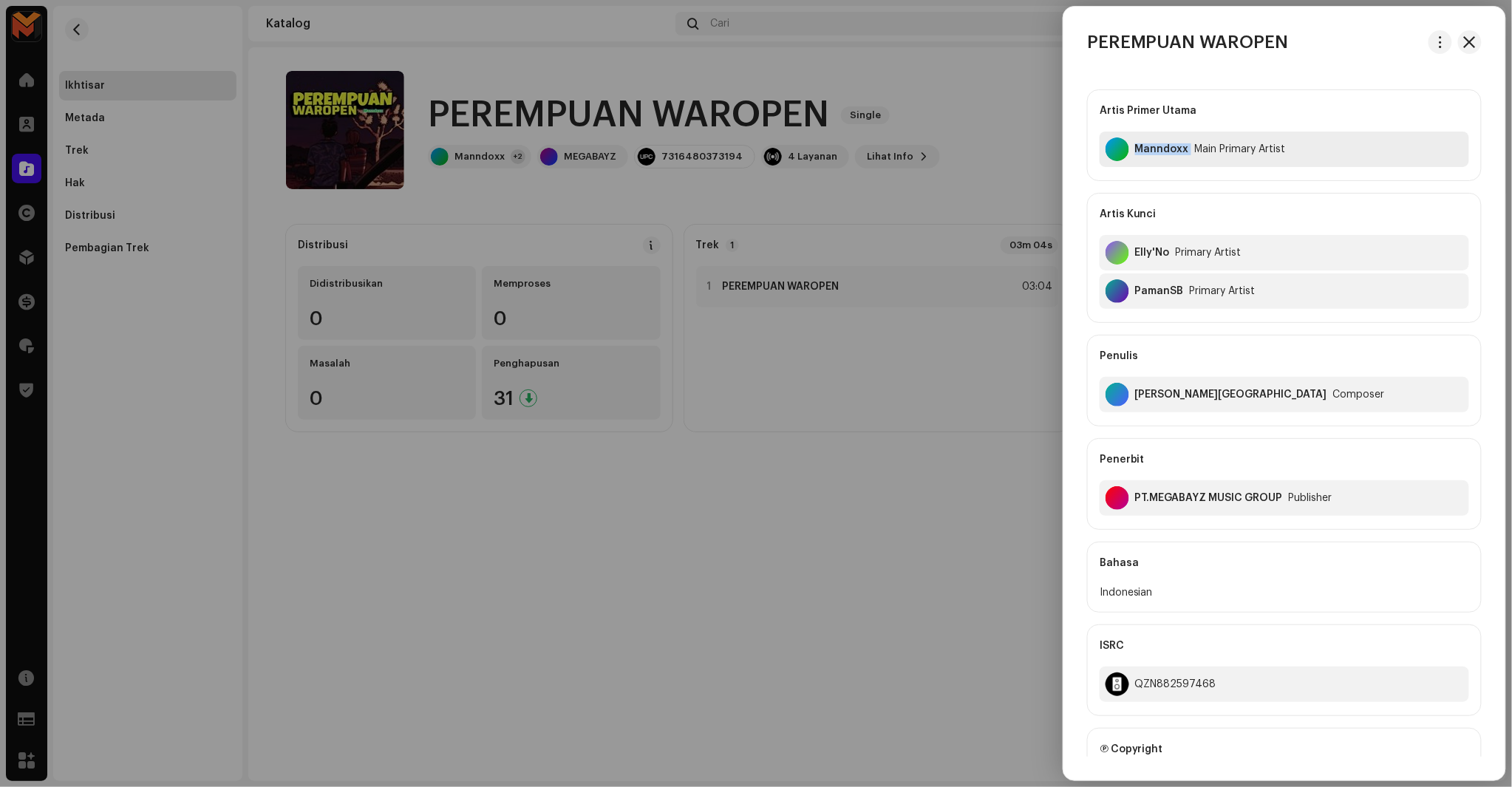
copy div "Manndoxx"
drag, startPoint x: 1136, startPoint y: 157, endPoint x: 1197, endPoint y: 79, distance: 99.0
click at [1197, 79] on div "Artis Primer Utama Manndoxx Main Primary Artist Artis Kunci Elly'No Primary Art…" at bounding box center [1284, 572] width 395 height 990
click at [870, 237] on div at bounding box center [756, 393] width 1512 height 787
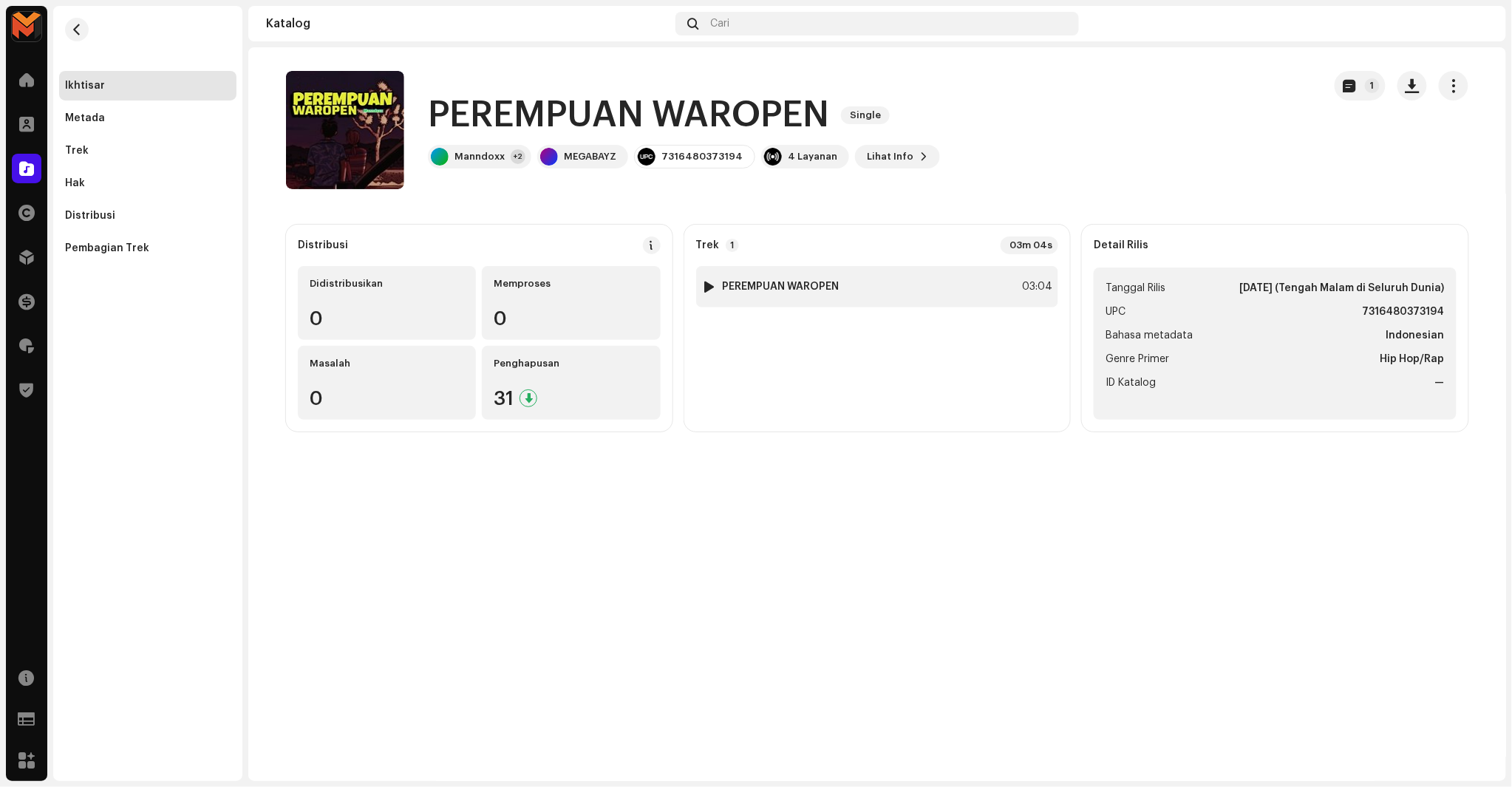
click at [813, 281] on strong "PEREMPUAN WAROPEN" at bounding box center [782, 287] width 117 height 12
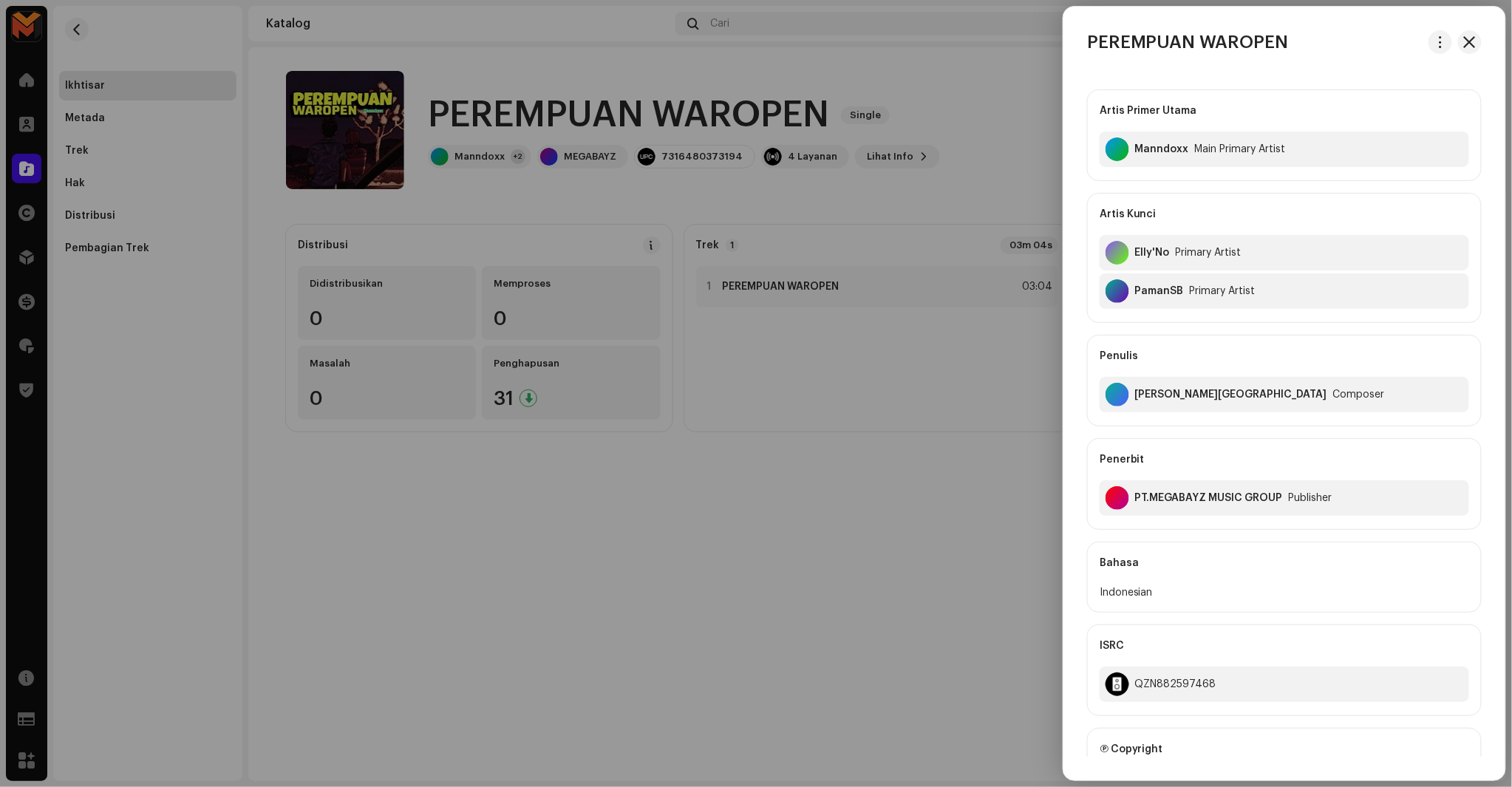
click at [914, 328] on div at bounding box center [756, 393] width 1512 height 787
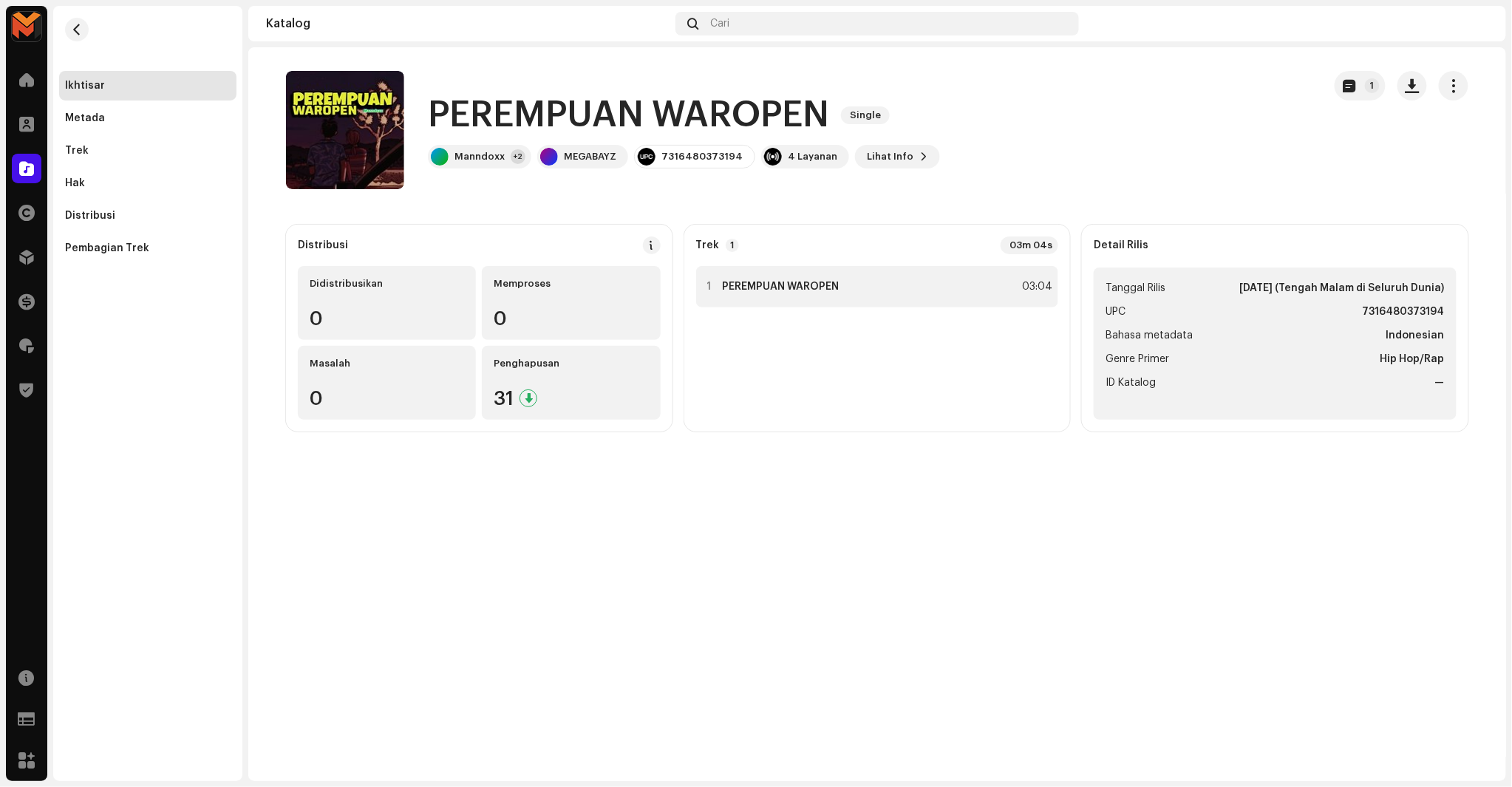
click at [1055, 290] on div "1 PEREMPUAN WAROPEN 03:04" at bounding box center [878, 287] width 363 height 42
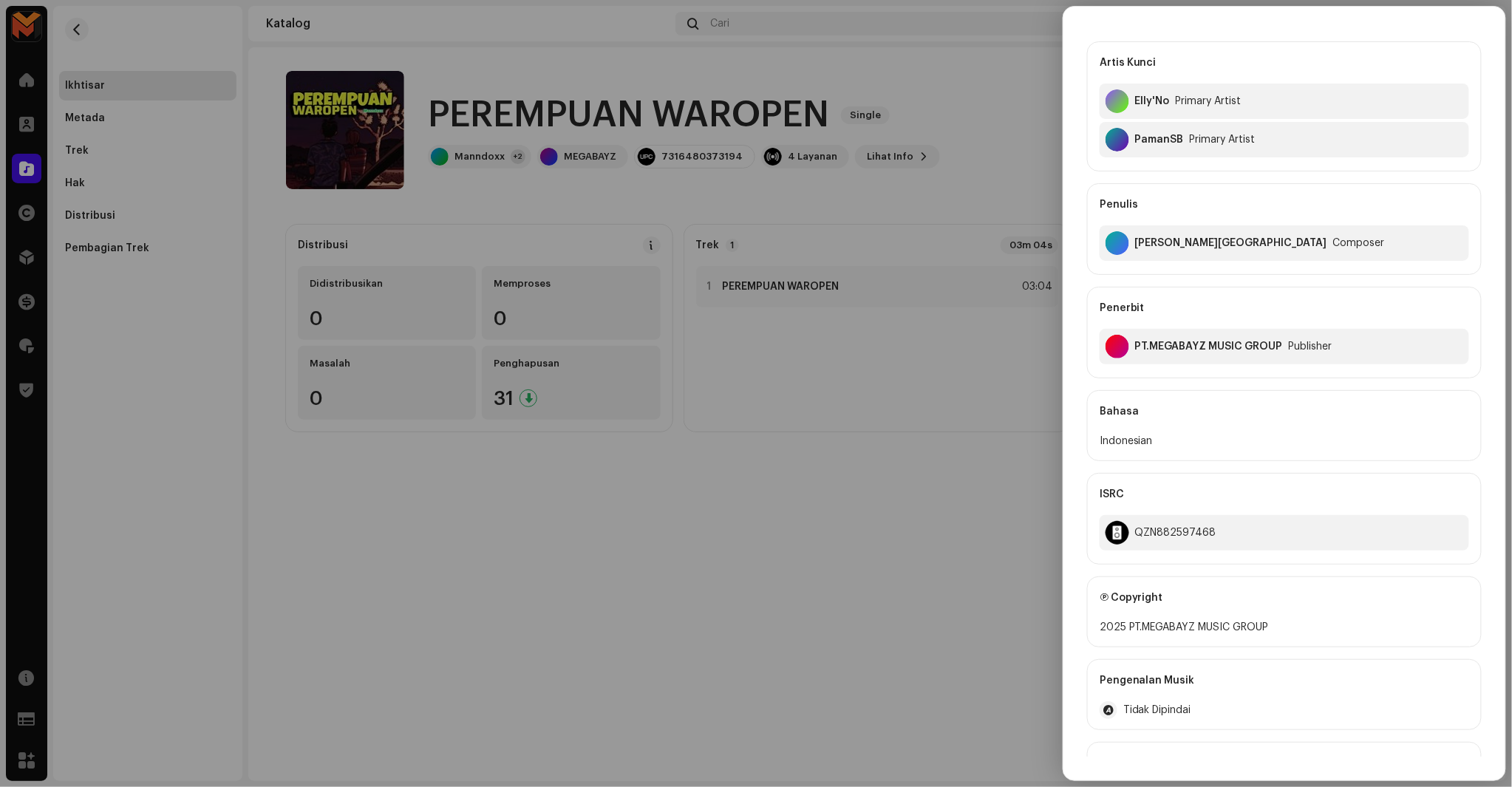
scroll to position [164, 0]
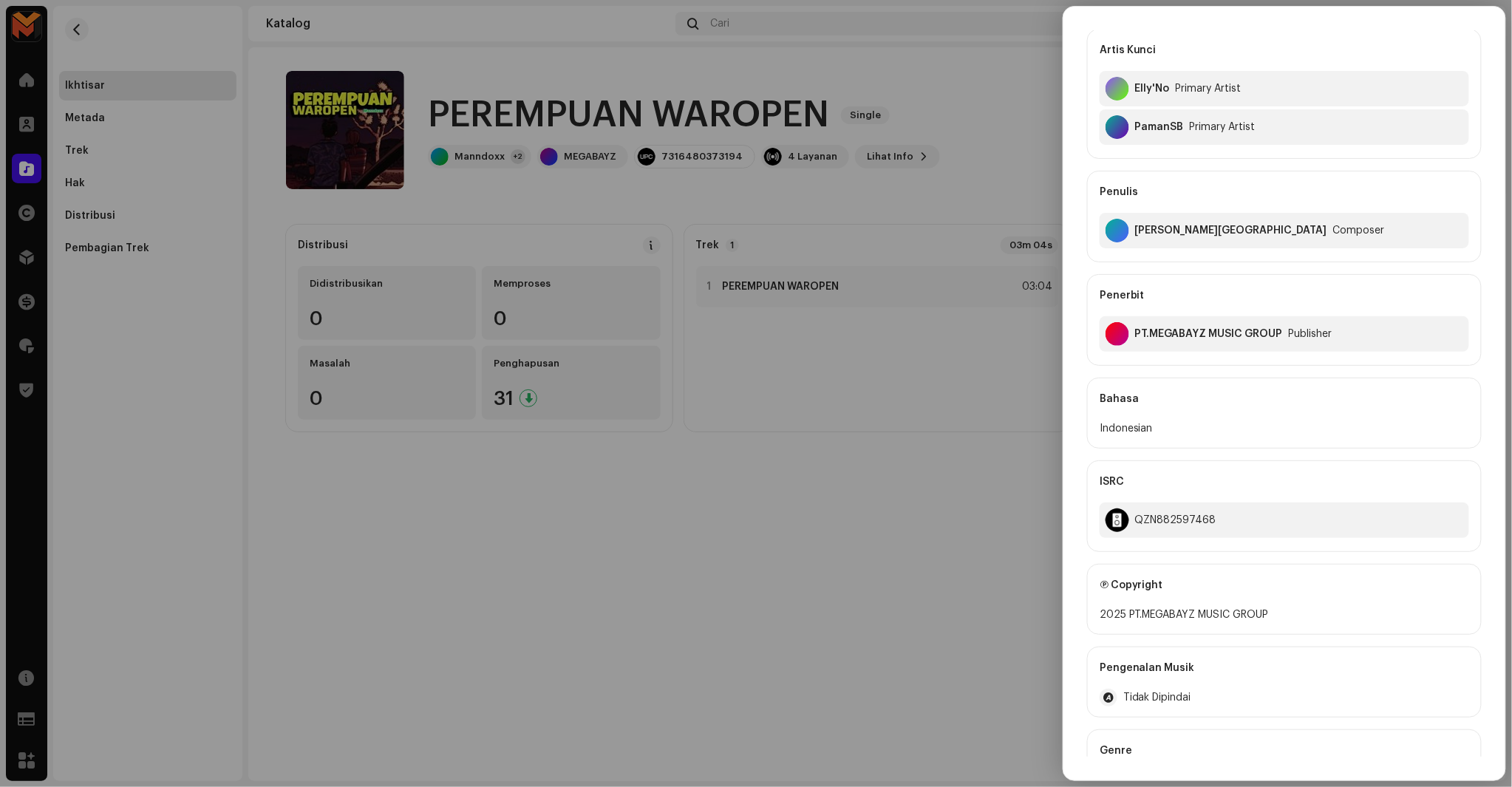
click at [1180, 240] on div "Arman H. Wakum Composer" at bounding box center [1284, 231] width 369 height 35
copy div "Arman H. Wakum"
click at [999, 429] on div at bounding box center [756, 393] width 1512 height 787
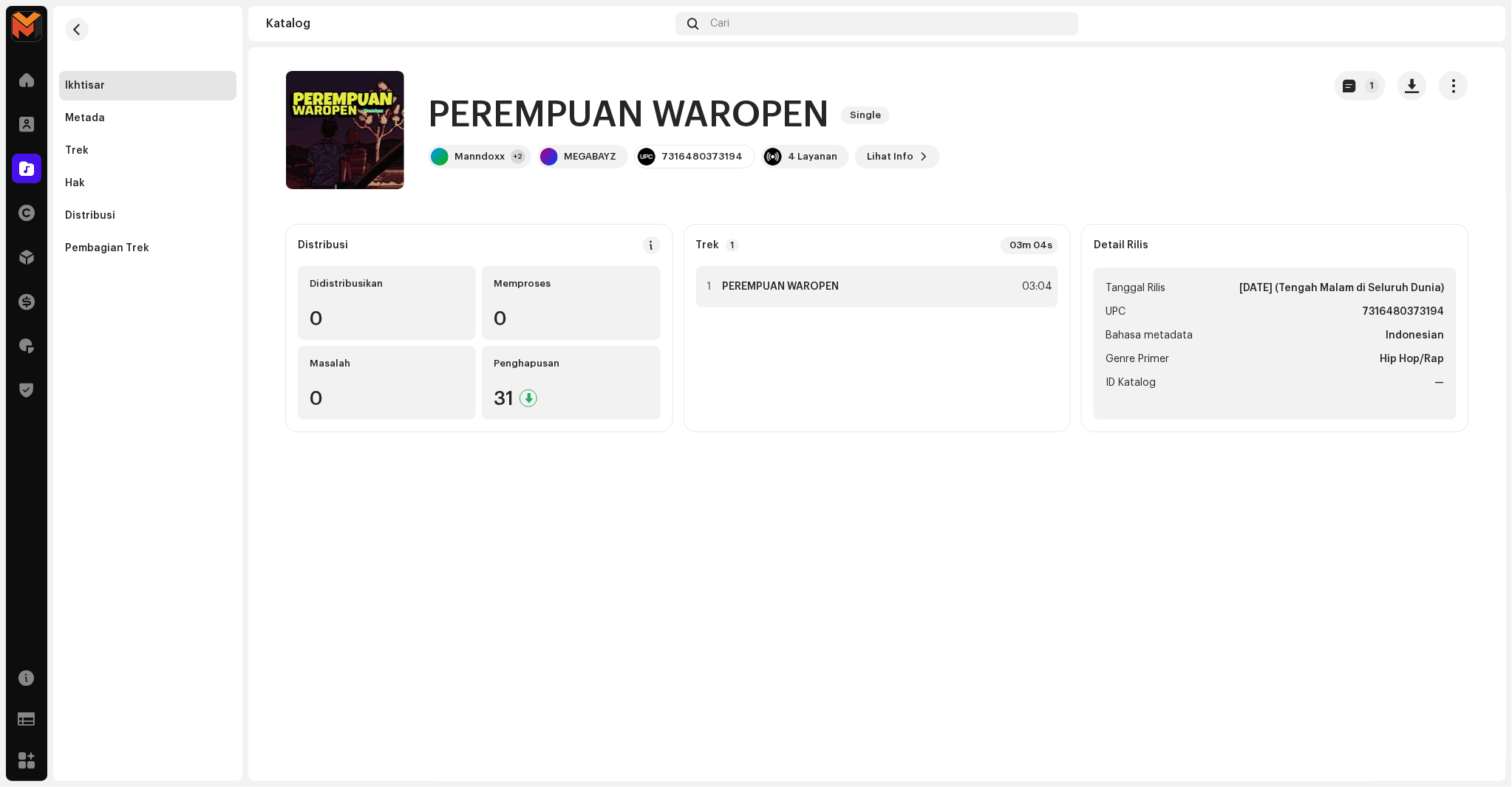
click at [780, 275] on div "1 PEREMPUAN WAROPEN 03:04" at bounding box center [878, 287] width 363 height 42
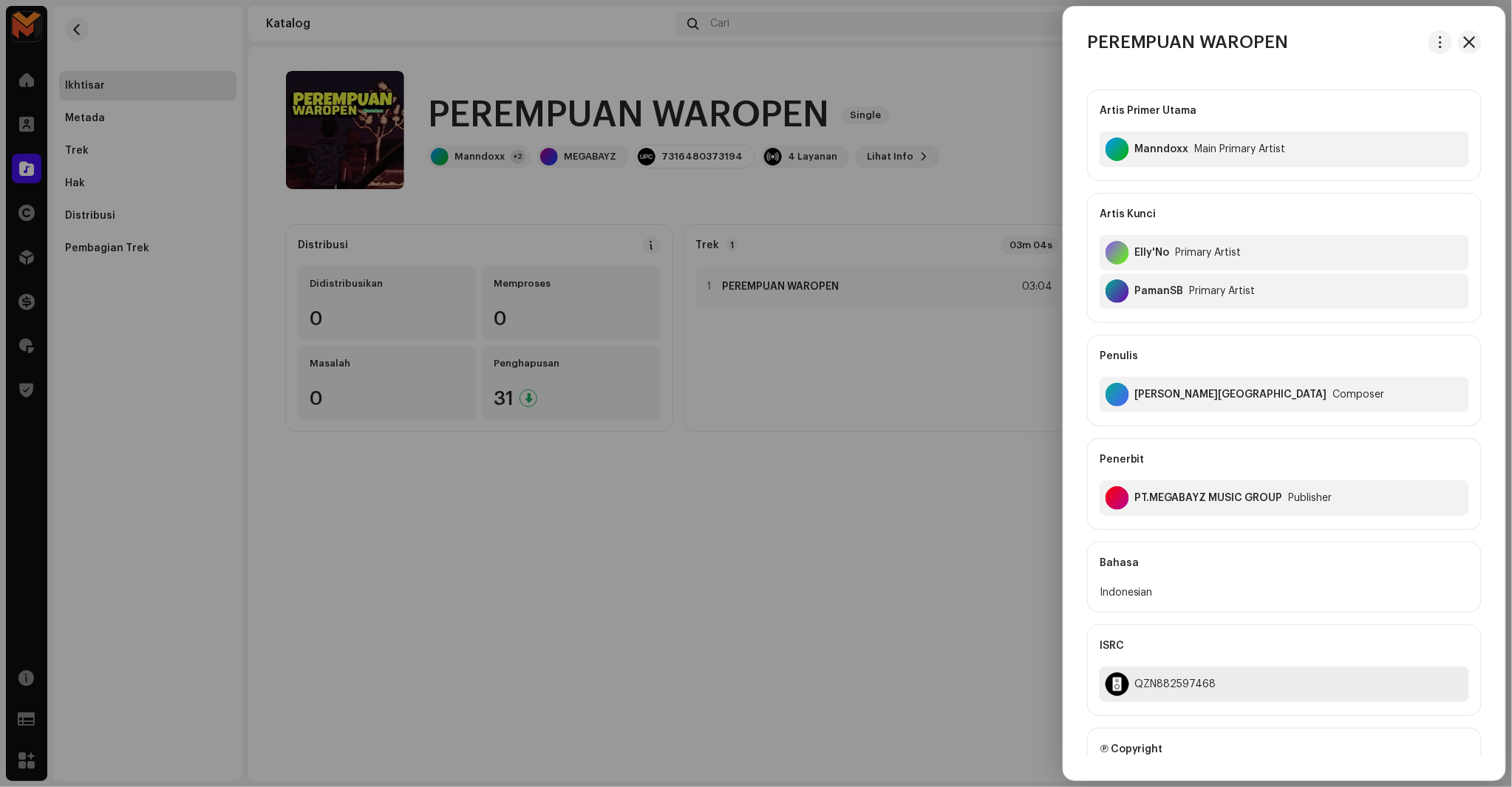
click at [1165, 692] on div "QZN882597468" at bounding box center [1284, 684] width 369 height 35
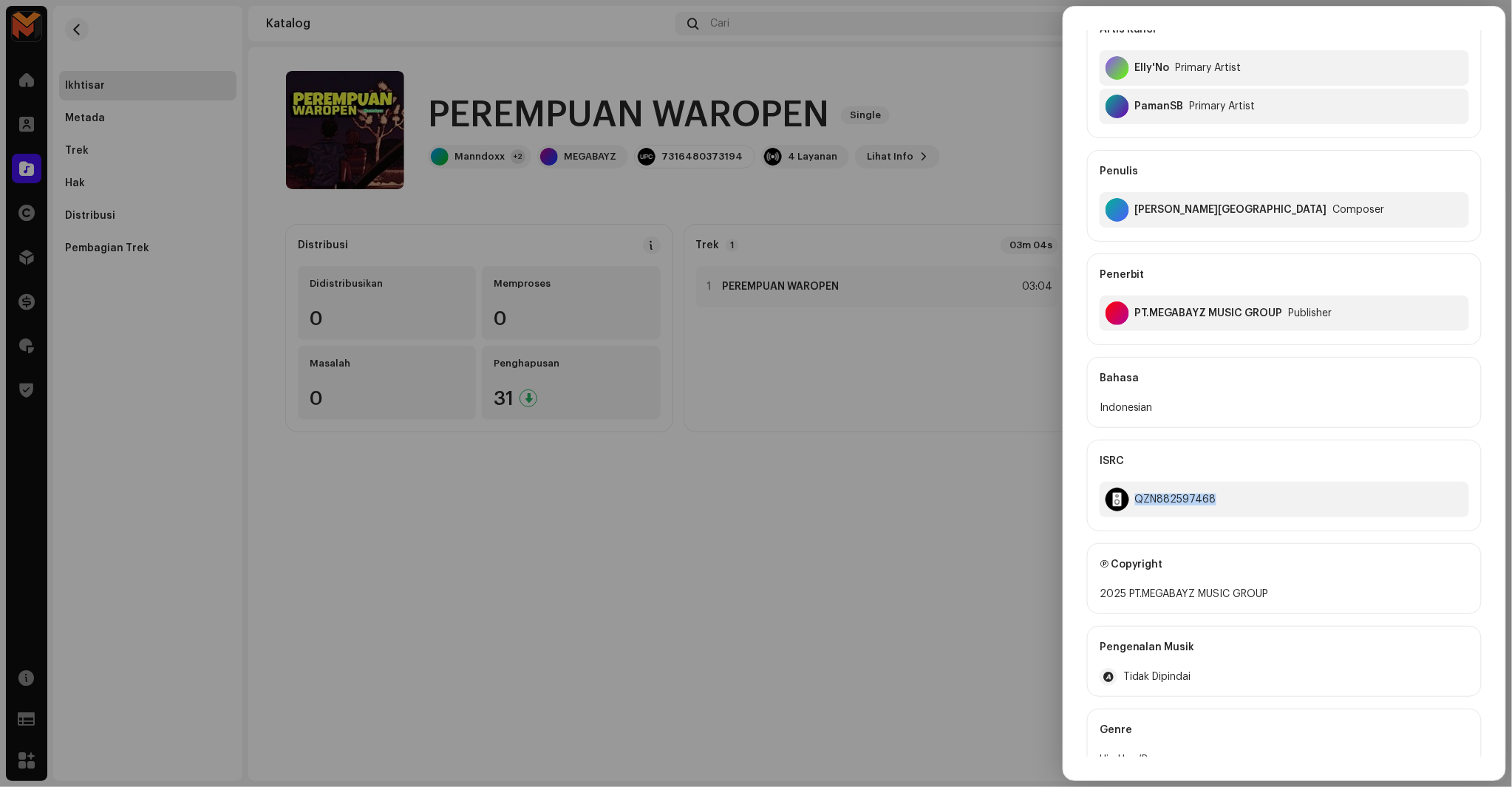
scroll to position [246, 0]
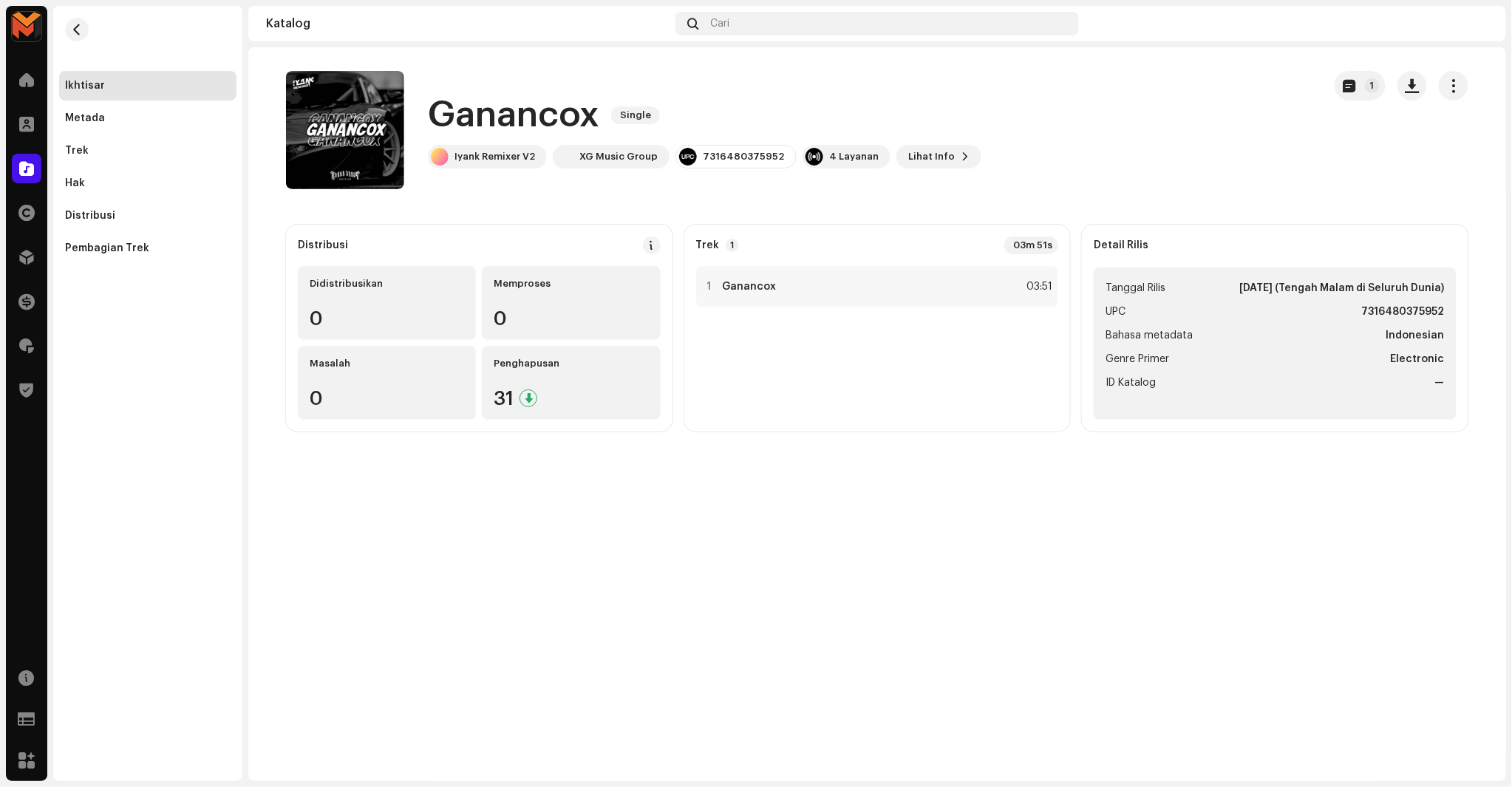
click at [533, 121] on h1 "Ganancox" at bounding box center [513, 114] width 171 height 47
click at [498, 116] on h1 "Ganancox" at bounding box center [513, 114] width 171 height 47
click at [823, 102] on div "Ganancox Single" at bounding box center [705, 114] width 554 height 47
click at [545, 139] on div "Ganancox Single Iyank Remixer V2 XG Music Group 7316480375952 4 Layanan Lihat I…" at bounding box center [705, 130] width 554 height 77
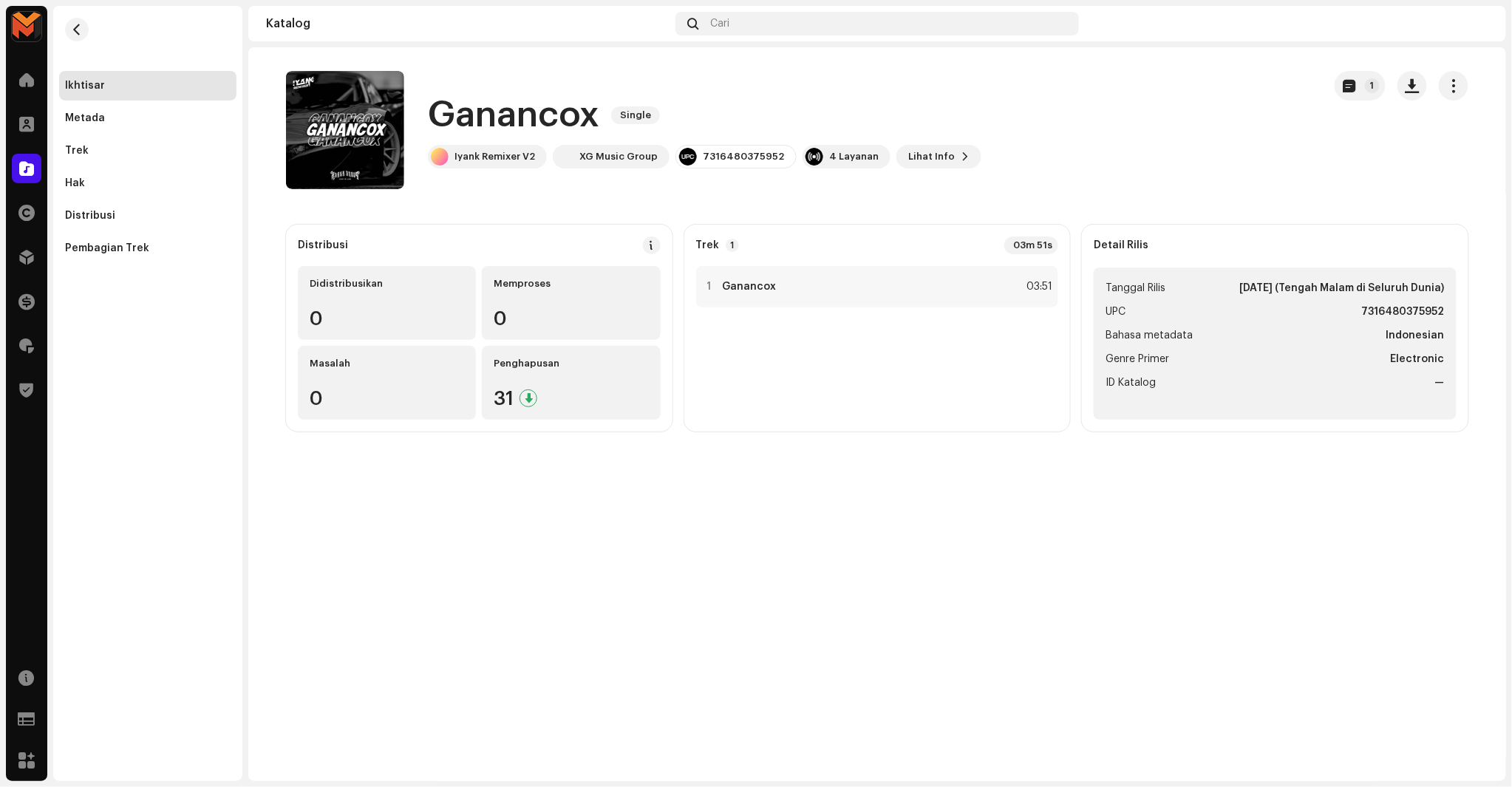
click at [543, 136] on h1 "Ganancox" at bounding box center [513, 114] width 171 height 47
click at [543, 131] on h1 "Ganancox" at bounding box center [513, 114] width 171 height 47
copy h1 "Ganancox"
click at [363, 129] on span "button" at bounding box center [363, 130] width 11 height 12
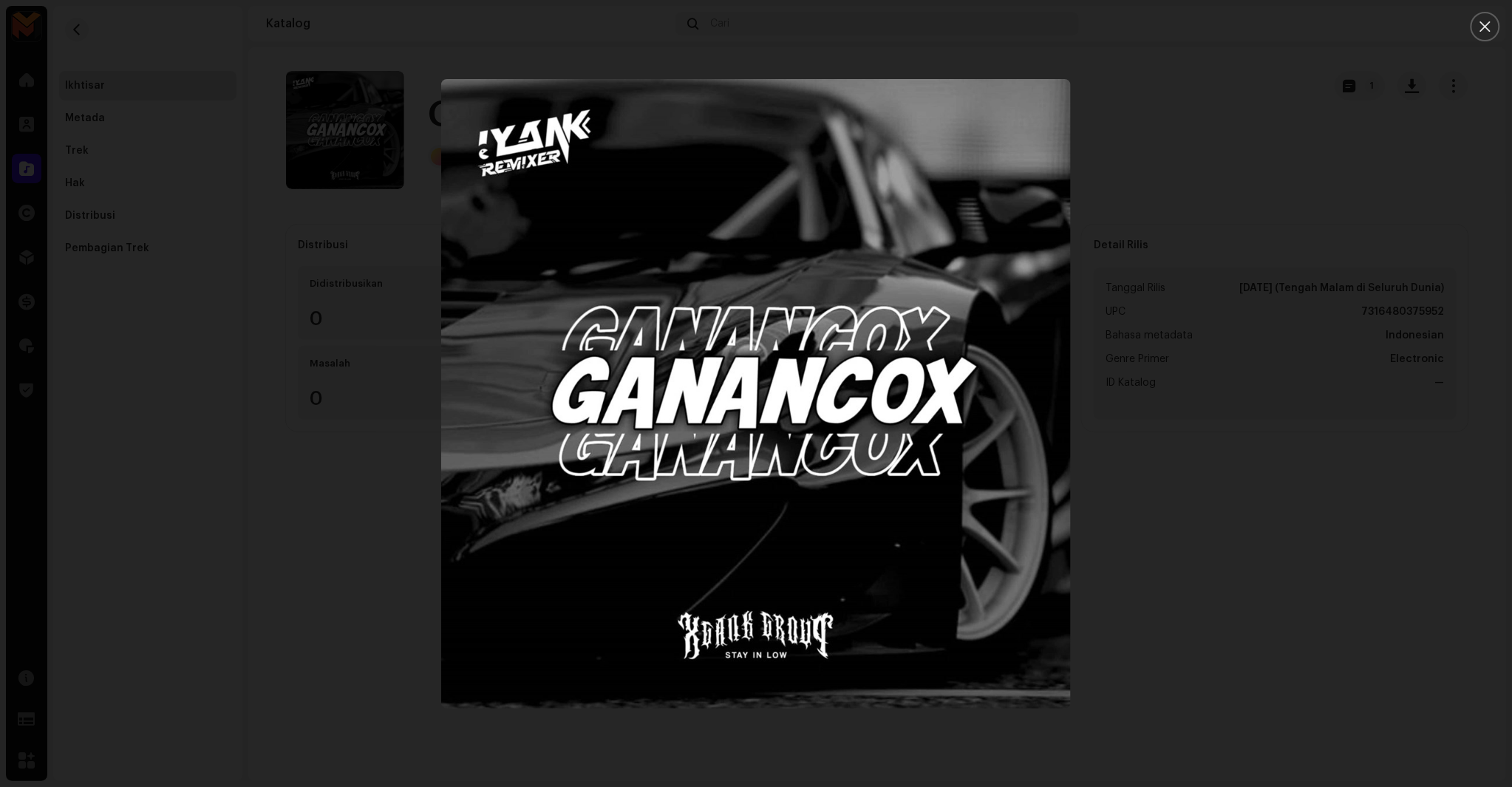
click at [1326, 122] on div at bounding box center [756, 393] width 1512 height 787
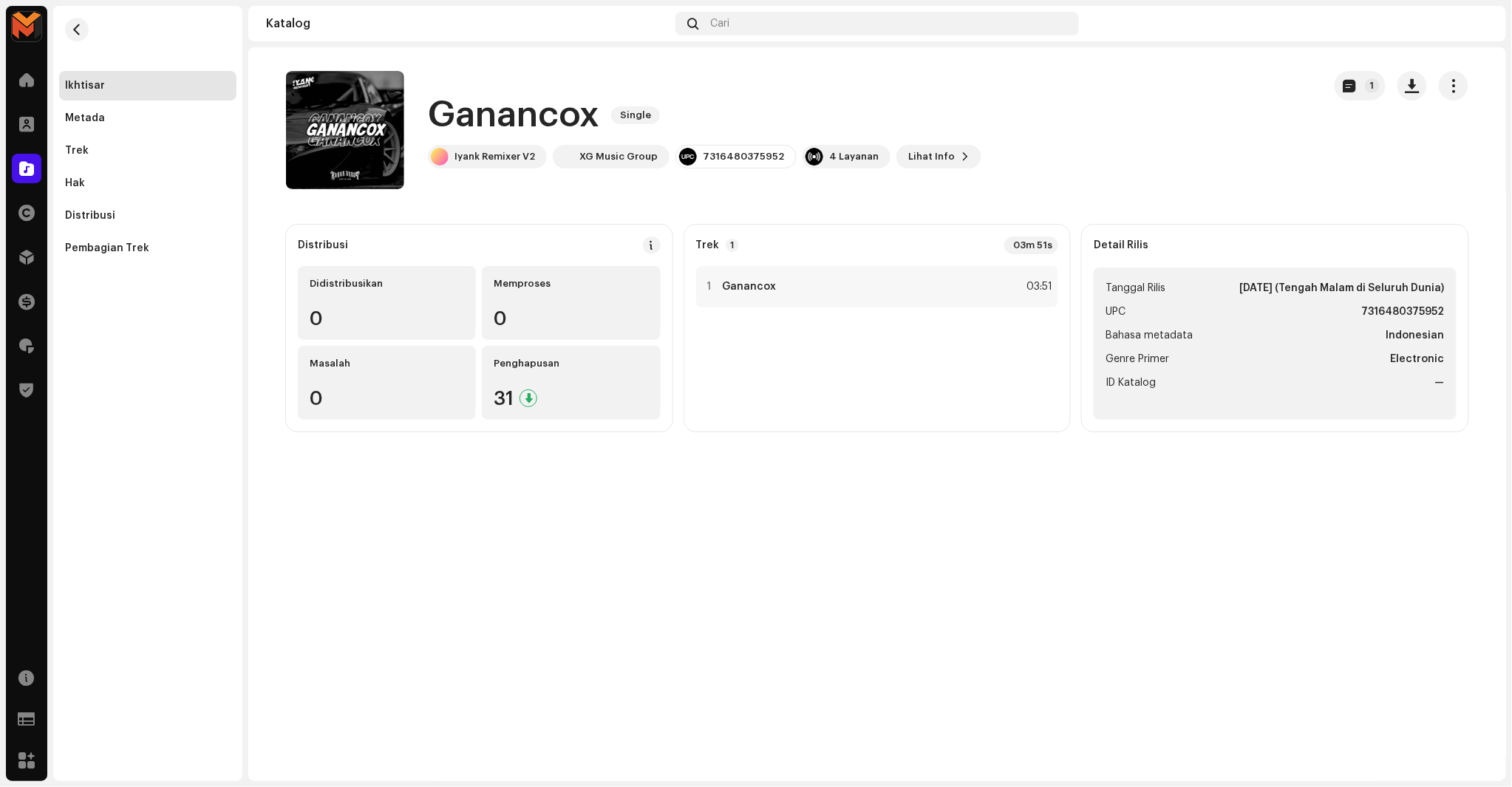
click at [1430, 79] on div "1" at bounding box center [1401, 85] width 134 height 29
click at [1418, 91] on span "button" at bounding box center [1413, 85] width 14 height 12
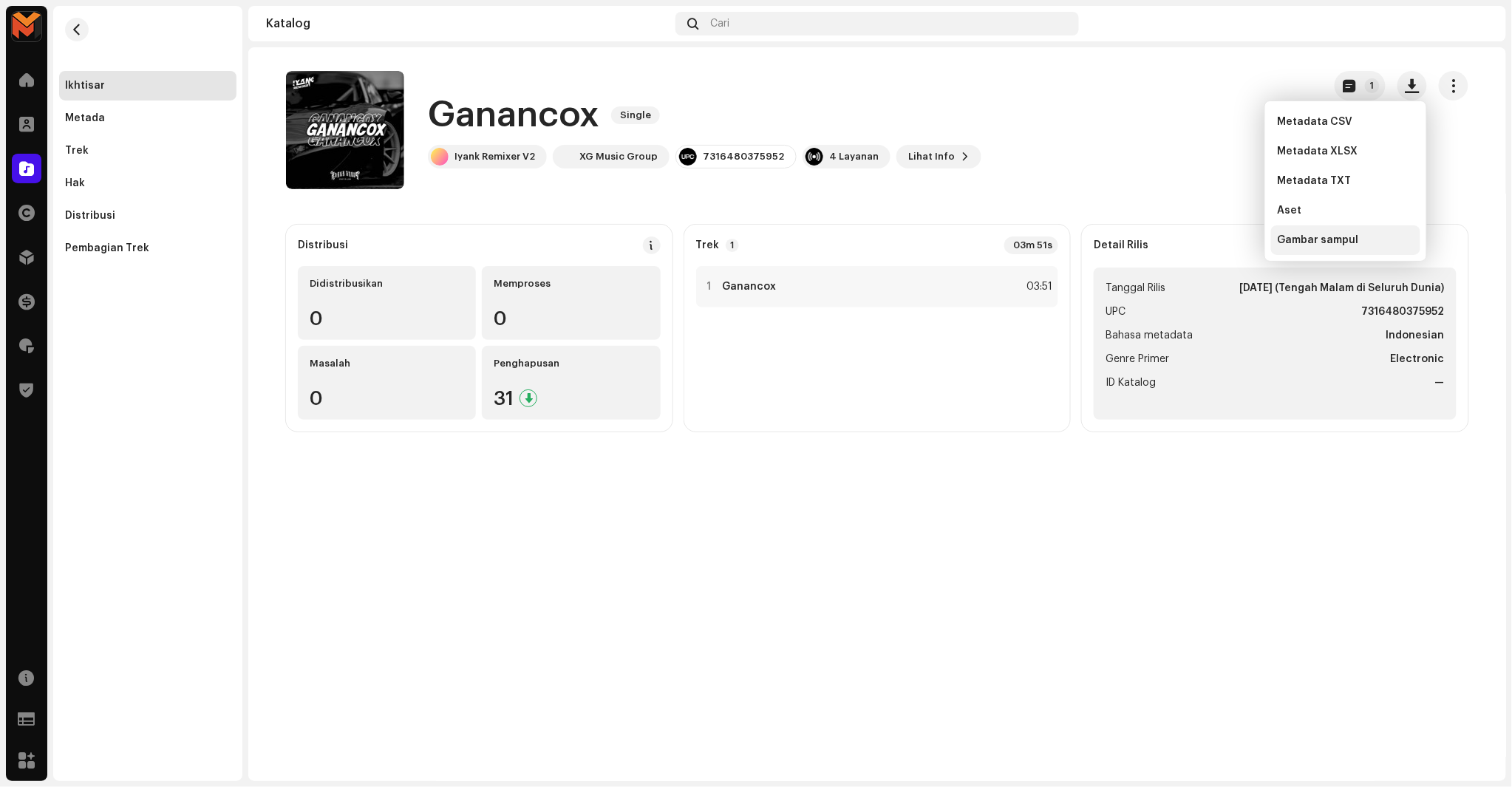
click at [1318, 231] on div "Gambar sampul" at bounding box center [1346, 240] width 149 height 29
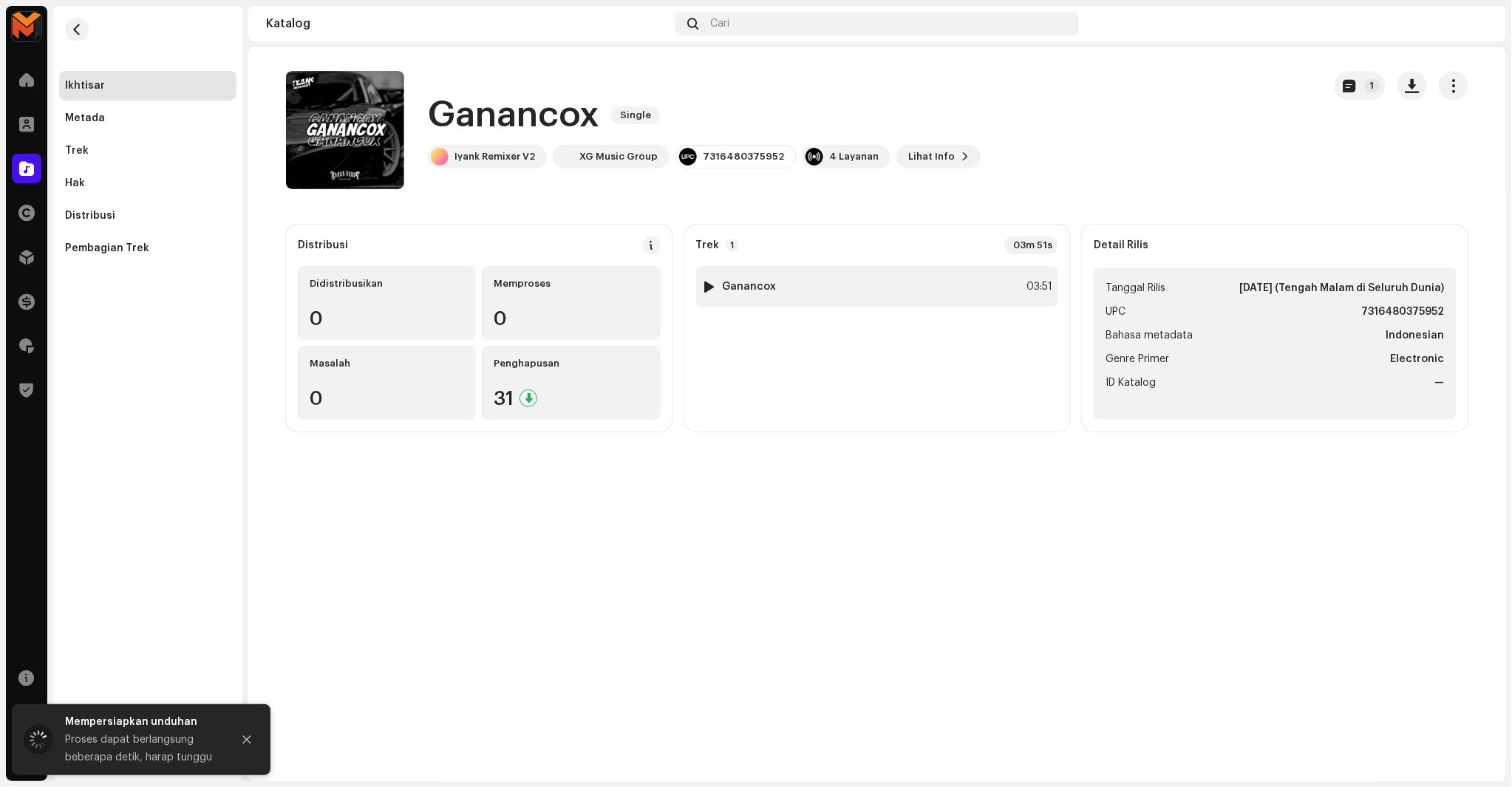
click at [1036, 300] on div "1 Ganancox 03:51" at bounding box center [878, 287] width 363 height 42
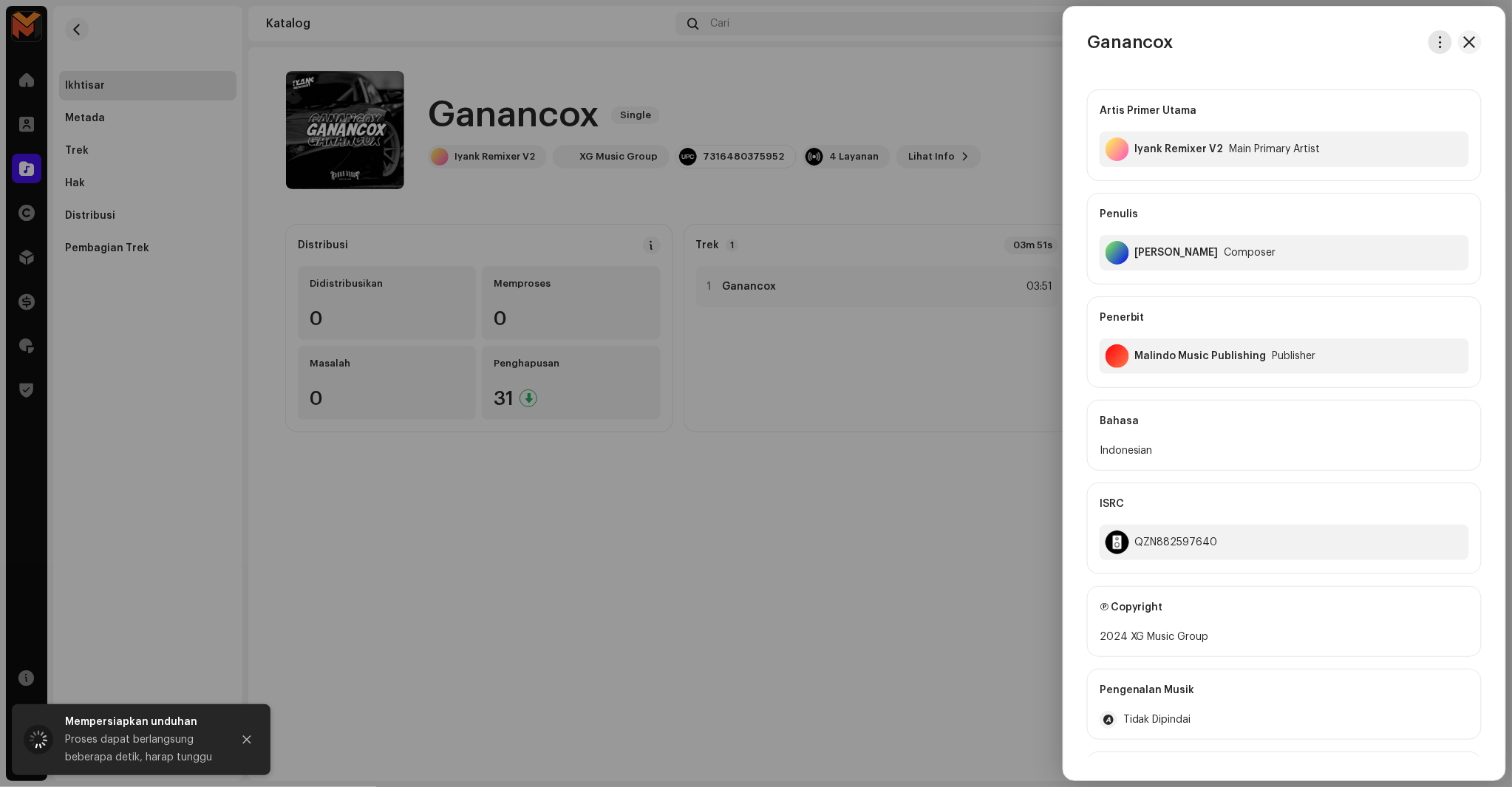
click at [1429, 39] on button "button" at bounding box center [1440, 42] width 24 height 24
click at [1318, 99] on span "Unduh audio" at bounding box center [1332, 105] width 66 height 12
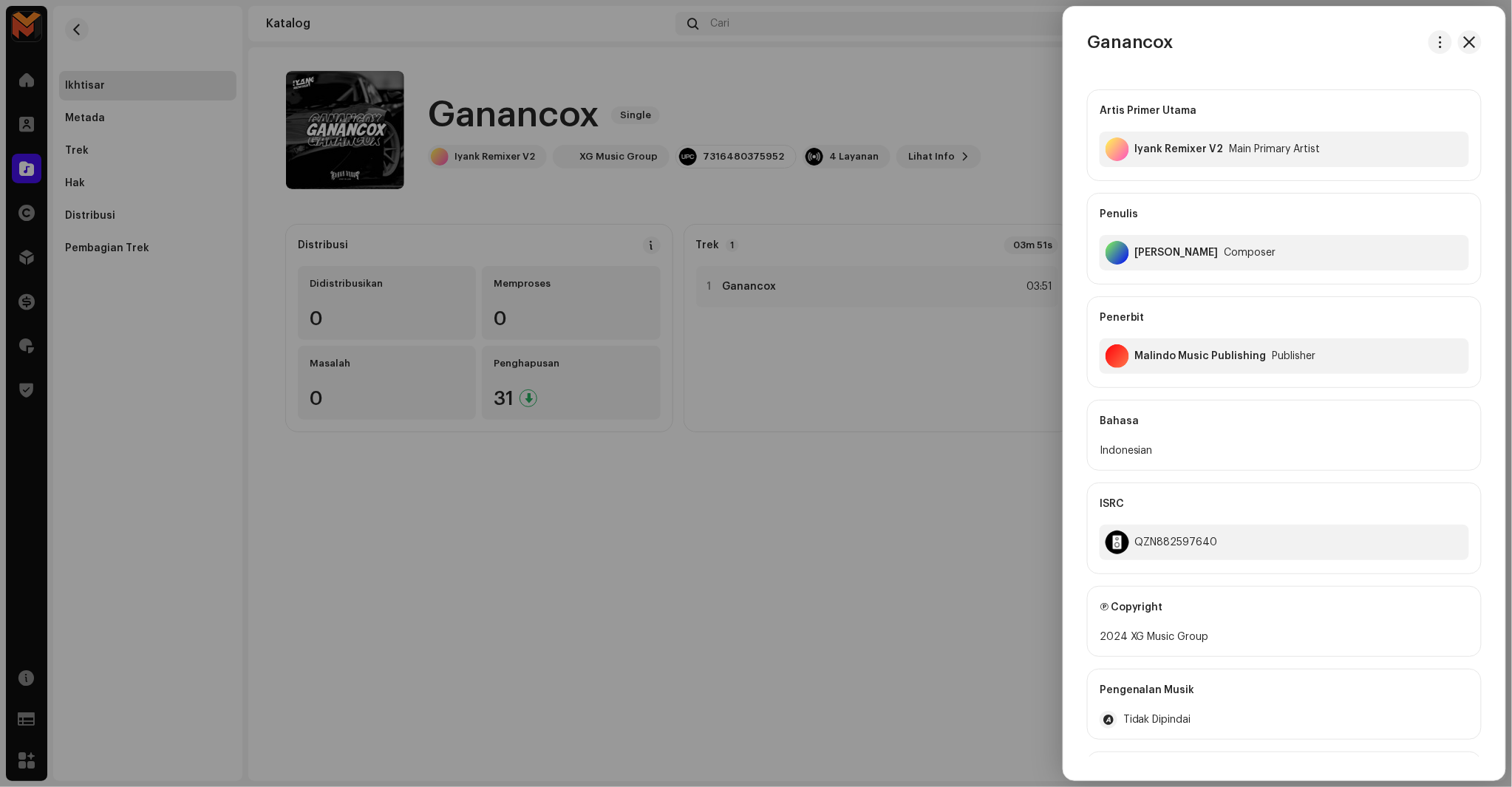
click at [908, 55] on div at bounding box center [756, 393] width 1512 height 787
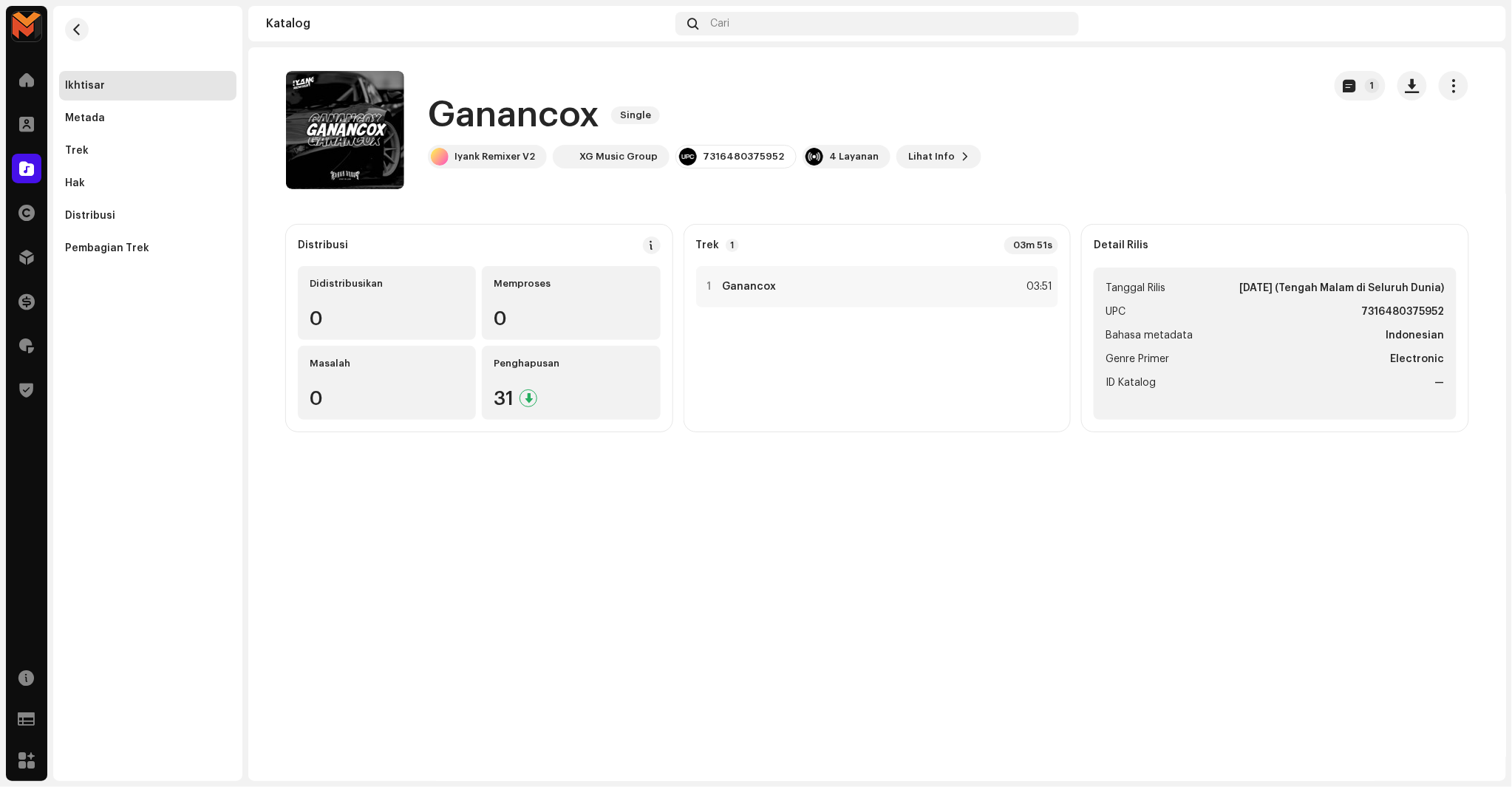
click at [499, 130] on h1 "Ganancox" at bounding box center [513, 114] width 171 height 47
click at [500, 130] on h1 "Ganancox" at bounding box center [513, 114] width 171 height 47
copy h1 "Ganancox"
click at [839, 293] on div "1 Ganancox 03:51" at bounding box center [878, 287] width 363 height 42
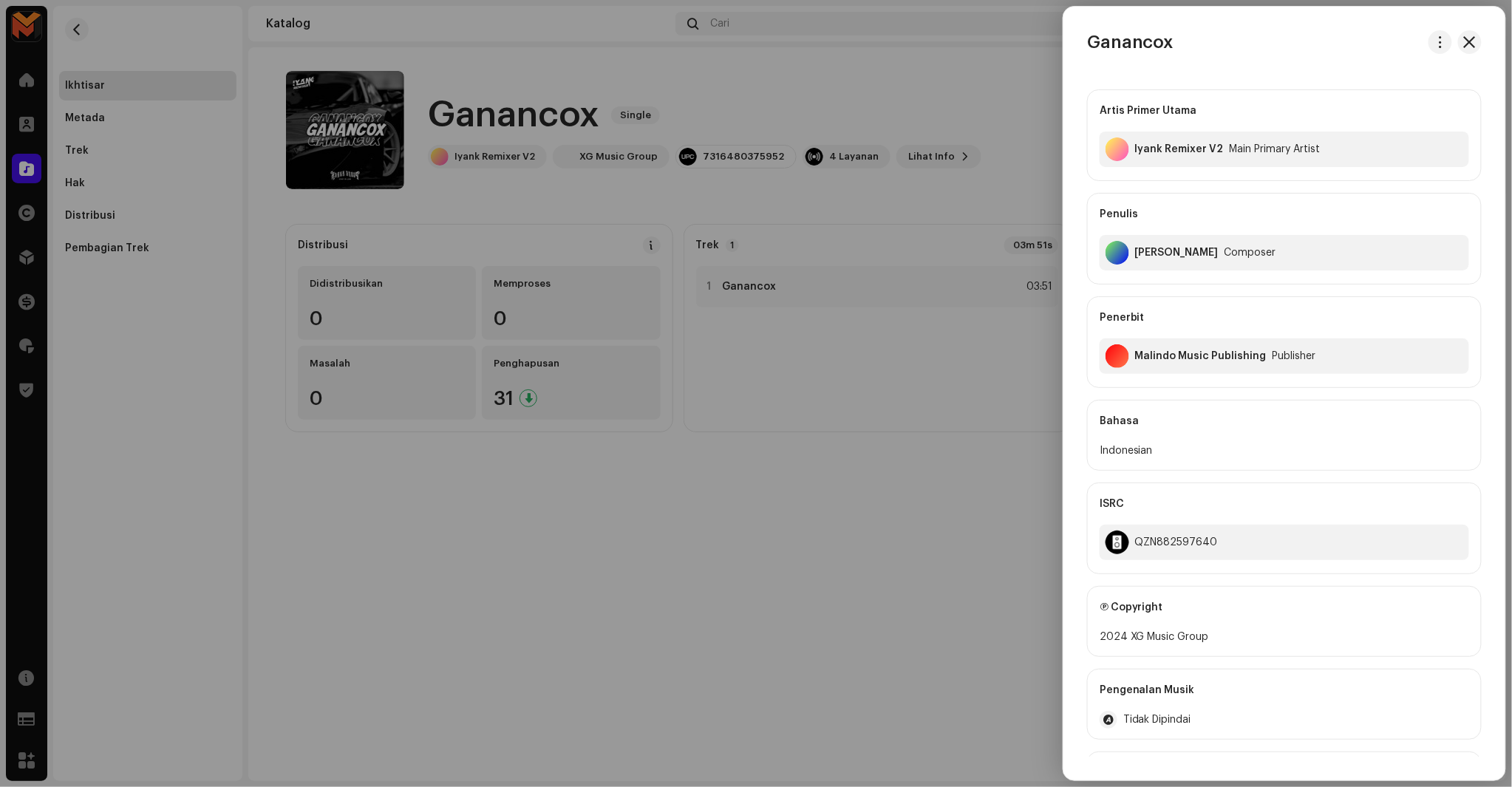
click at [1228, 261] on div "[PERSON_NAME] Composer" at bounding box center [1284, 253] width 369 height 35
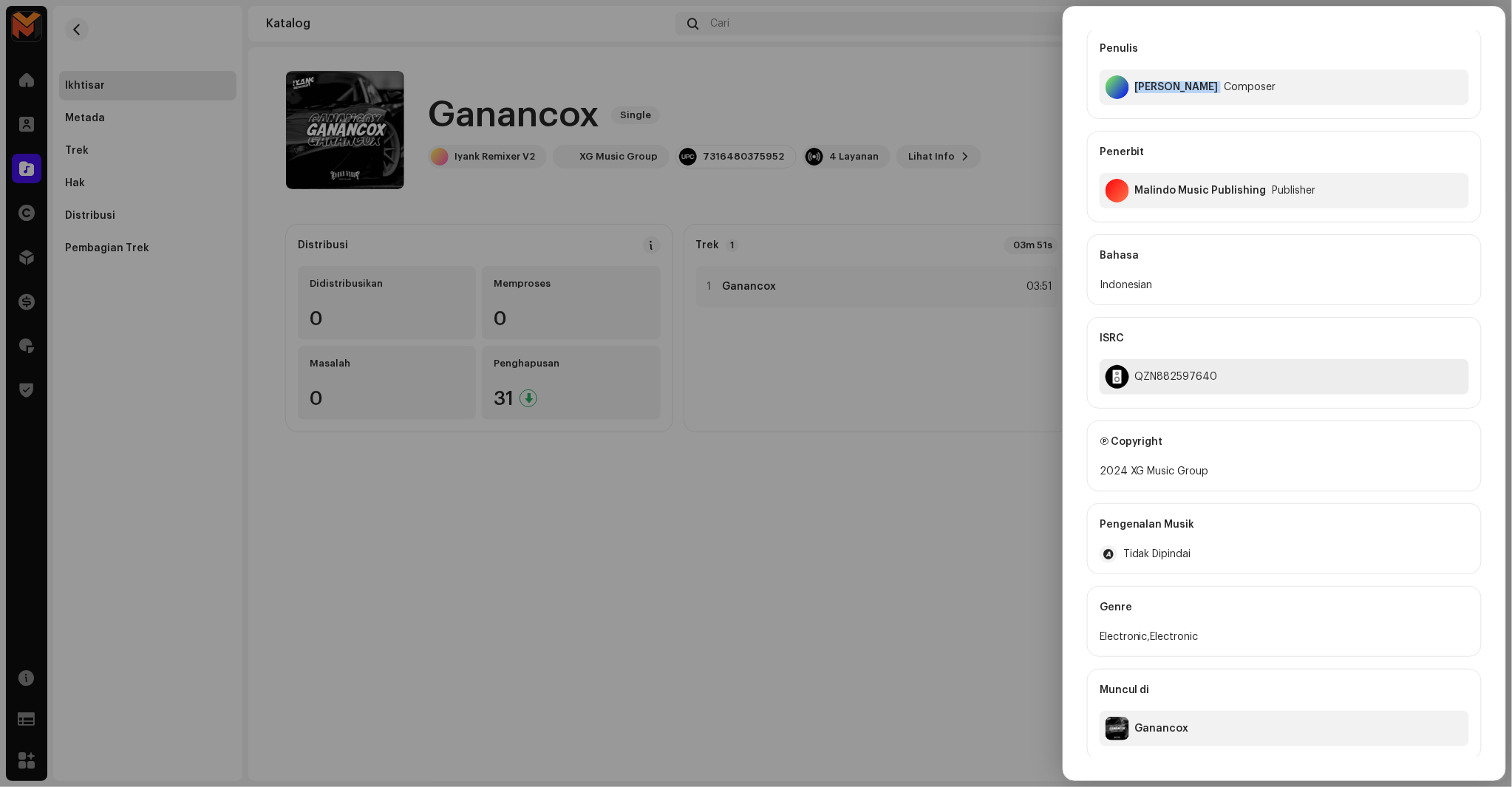
scroll to position [170, 0]
copy div "XG Music Group"
drag, startPoint x: 1130, startPoint y: 467, endPoint x: 1232, endPoint y: 468, distance: 102.0
click at [1232, 468] on div "2024 XG Music Group" at bounding box center [1284, 468] width 369 height 18
click at [1170, 382] on div "QZN882597640" at bounding box center [1284, 374] width 369 height 35
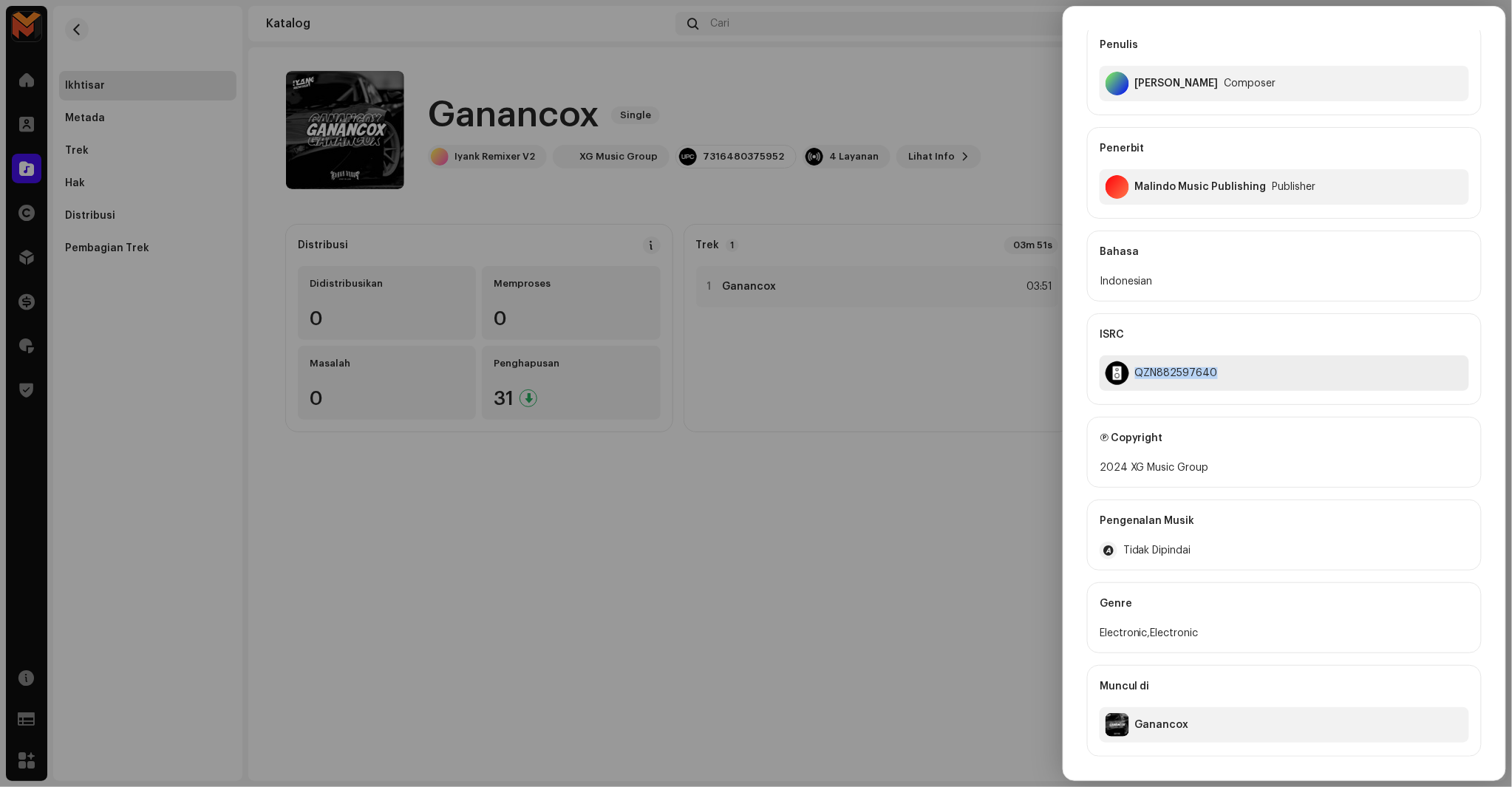
click at [1170, 382] on div "QZN882597640" at bounding box center [1284, 374] width 369 height 35
copy div "QZN882597640"
click at [993, 413] on div at bounding box center [756, 393] width 1512 height 787
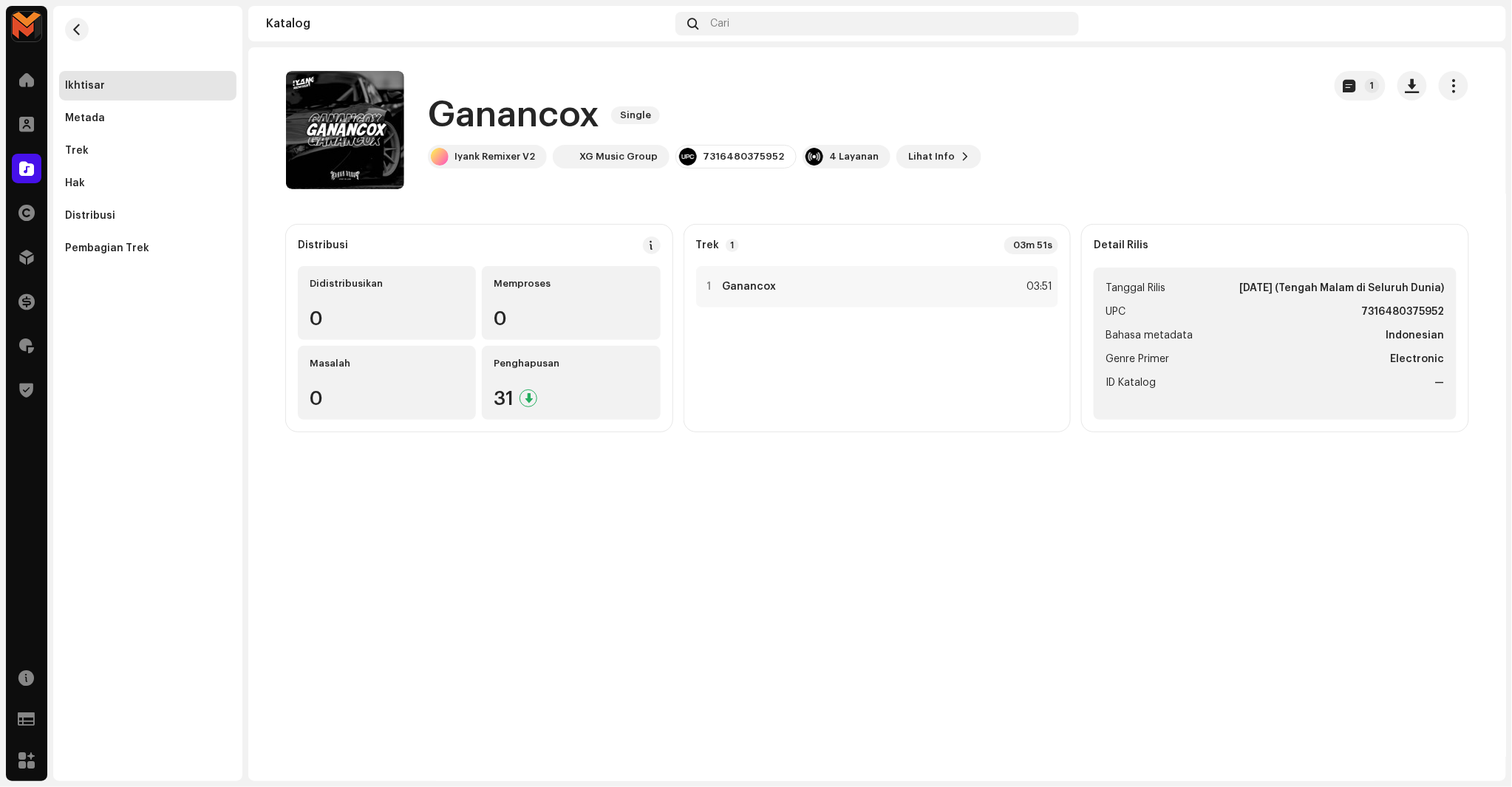
click at [1361, 303] on li "UPC 7316480375952" at bounding box center [1275, 312] width 339 height 18
copy strong "7316480375952"
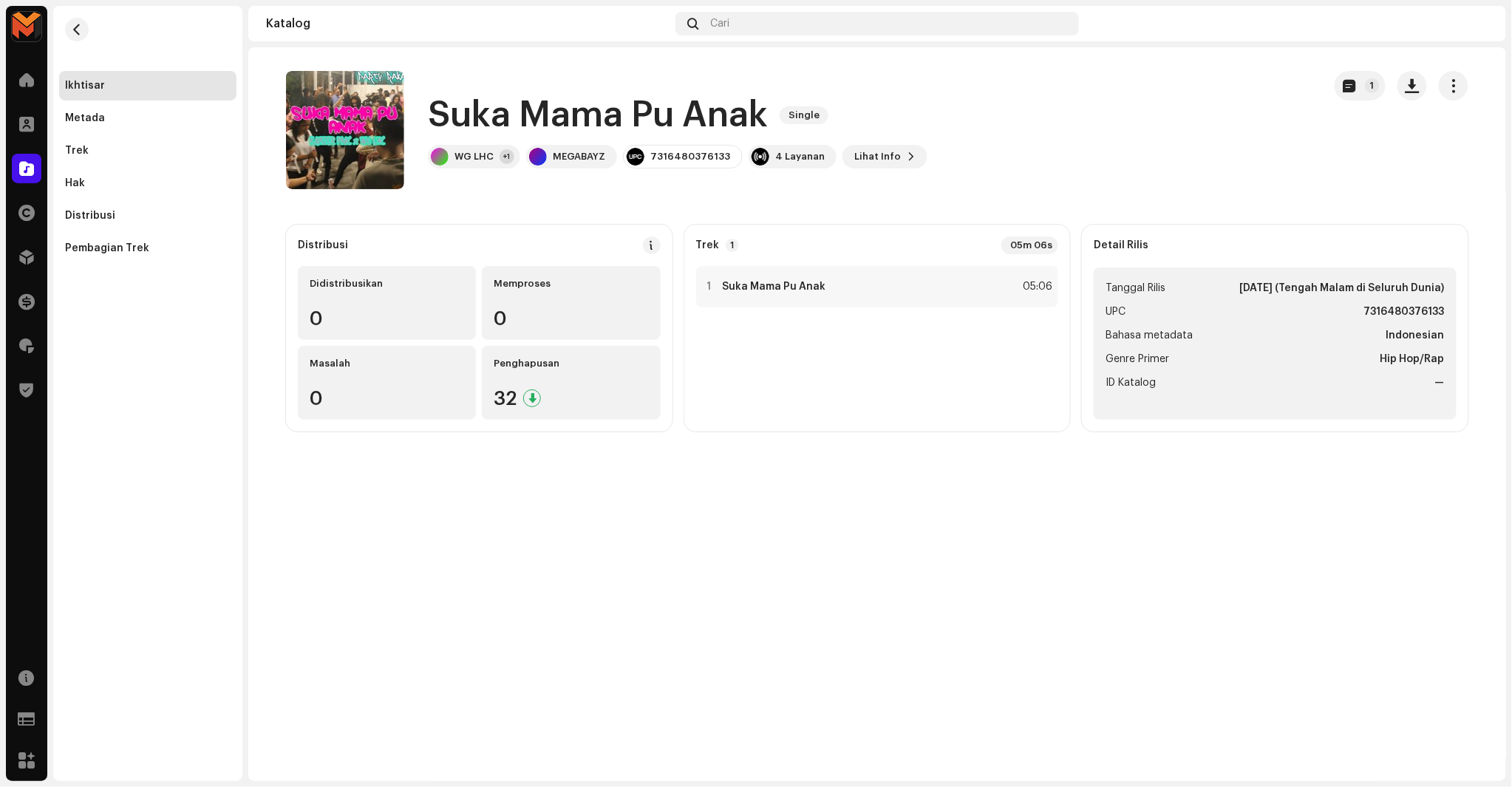
click at [655, 106] on h1 "Suka Mama Pu Anak" at bounding box center [597, 114] width 340 height 47
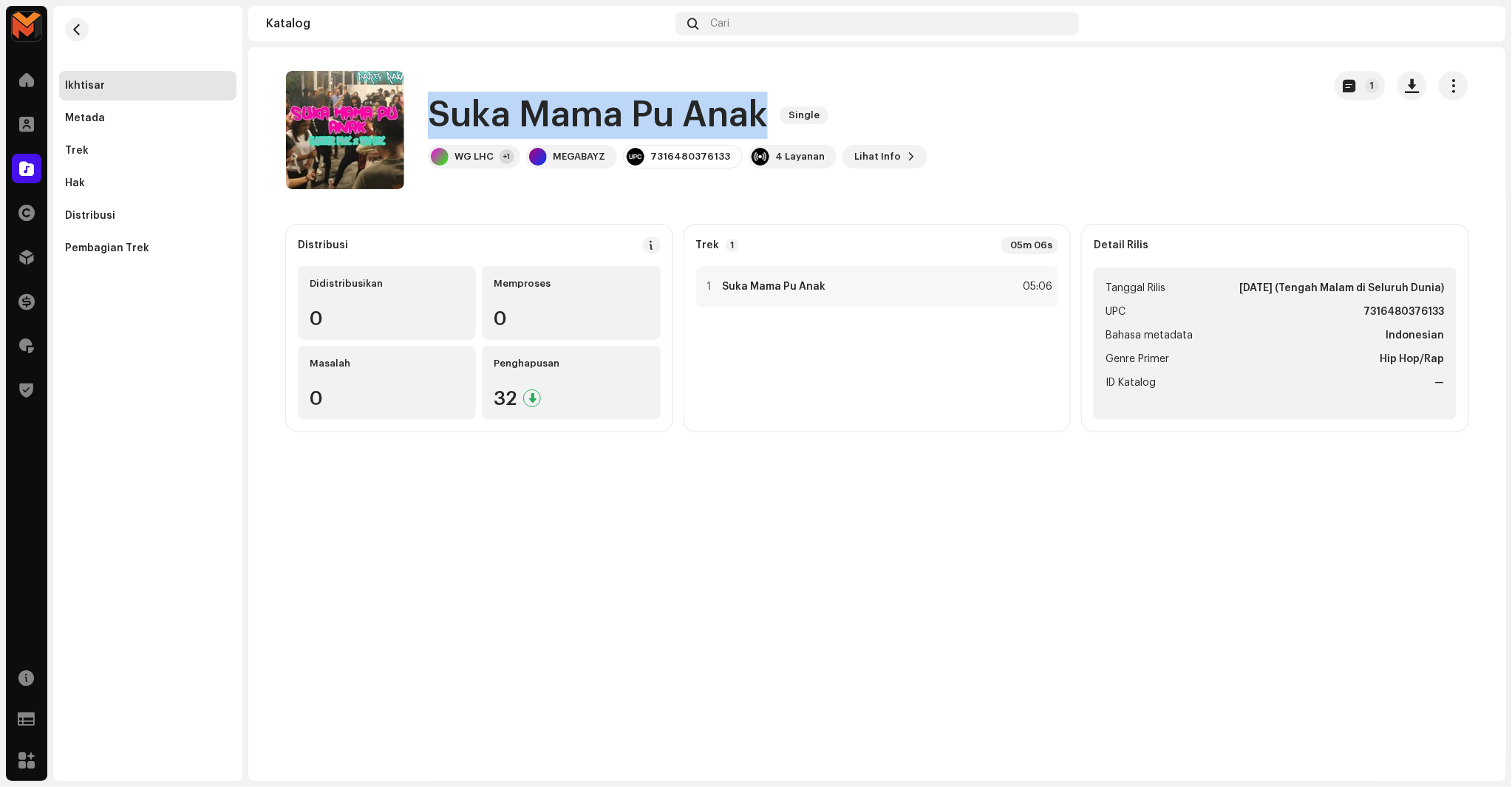
click at [655, 106] on h1 "Suka Mama Pu Anak" at bounding box center [597, 114] width 340 height 47
copy div "Suka Mama Pu Anak Single"
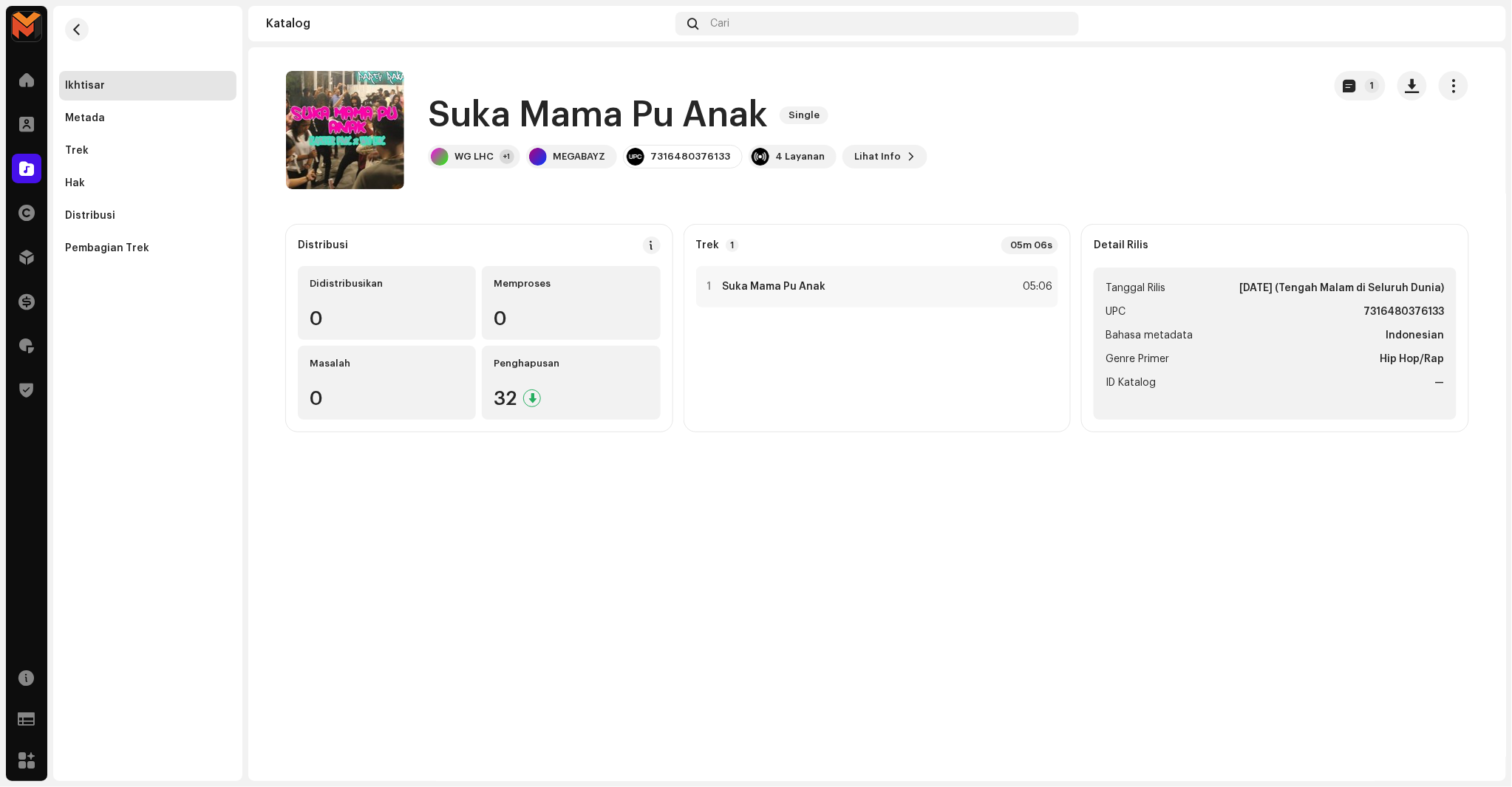
click at [940, 538] on div "Suka Mama Pu Anak Single 1 Suka Mama Pu Anak Single WG LHC +1 MEGABAYZ 73164803…" at bounding box center [878, 413] width 1258 height 734
click at [961, 291] on div "1 Suka Mama Pu Anak 05:06" at bounding box center [878, 287] width 363 height 42
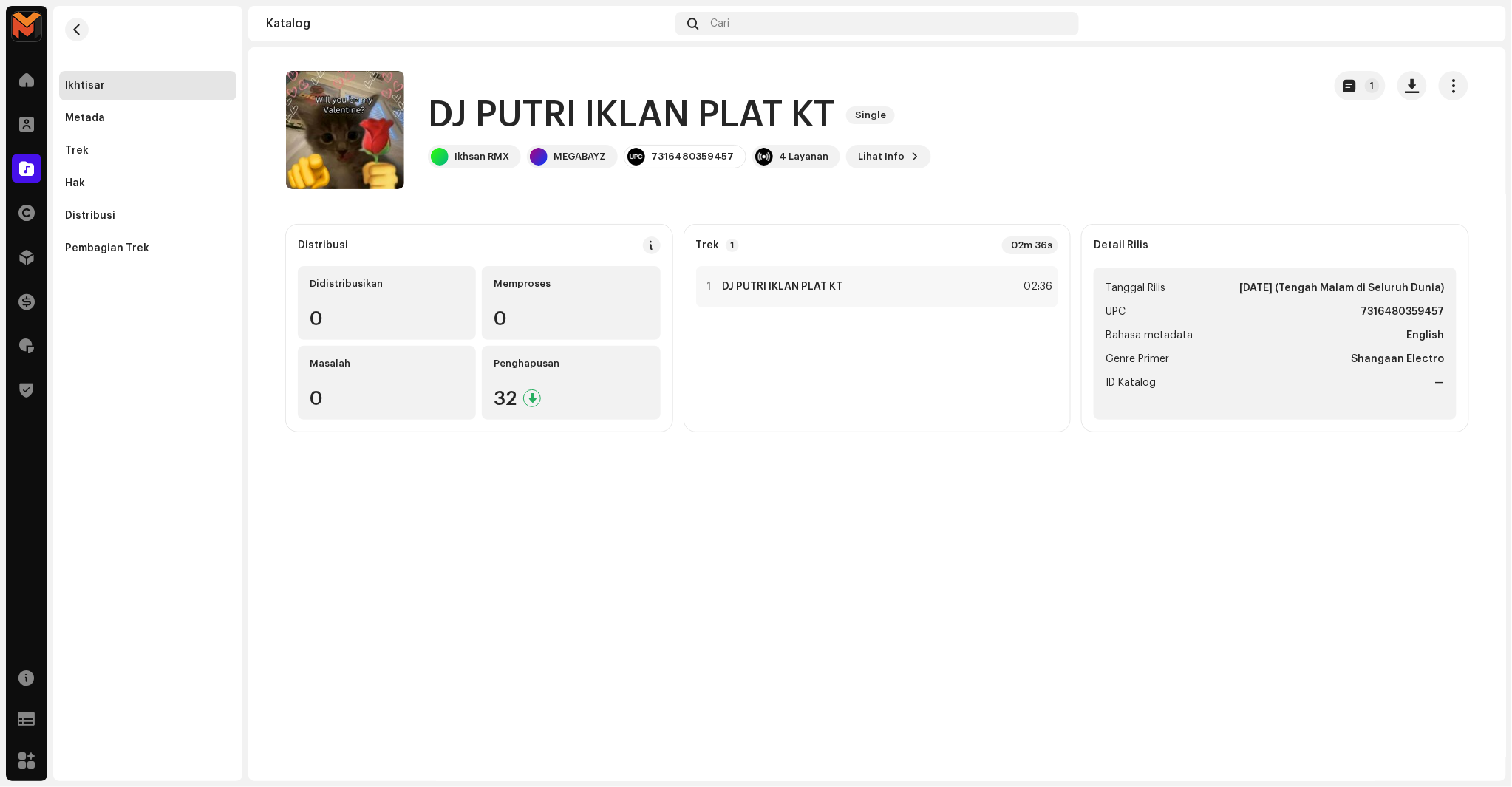
click at [570, 109] on h1 "DJ PUTRI IKLAN PLAT KT" at bounding box center [631, 114] width 406 height 47
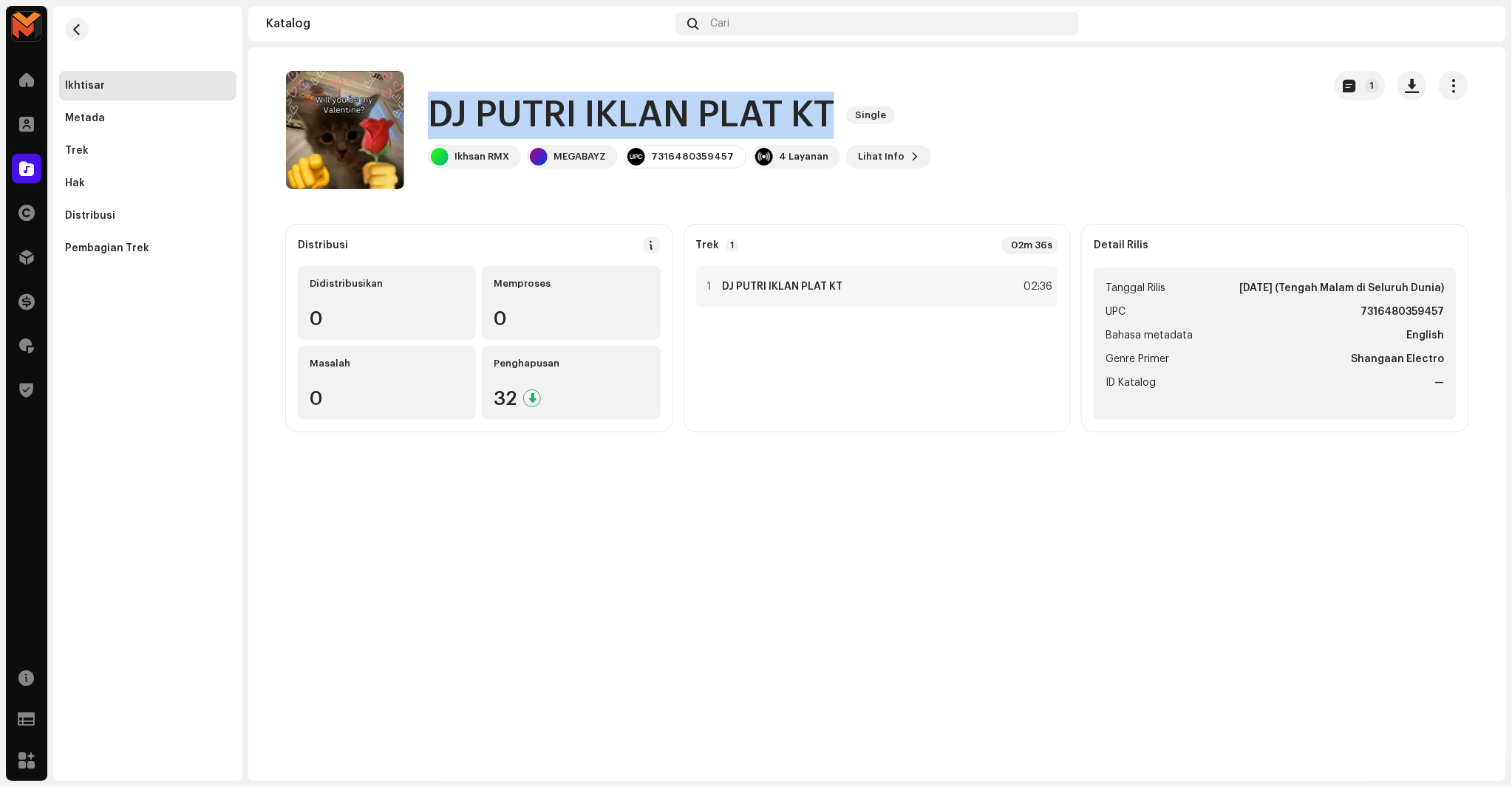
click at [570, 109] on h1 "DJ PUTRI IKLAN PLAT KT" at bounding box center [631, 114] width 406 height 47
copy div "[PERSON_NAME] IKLAN PLAT KT Single"
